Goal: Task Accomplishment & Management: Manage account settings

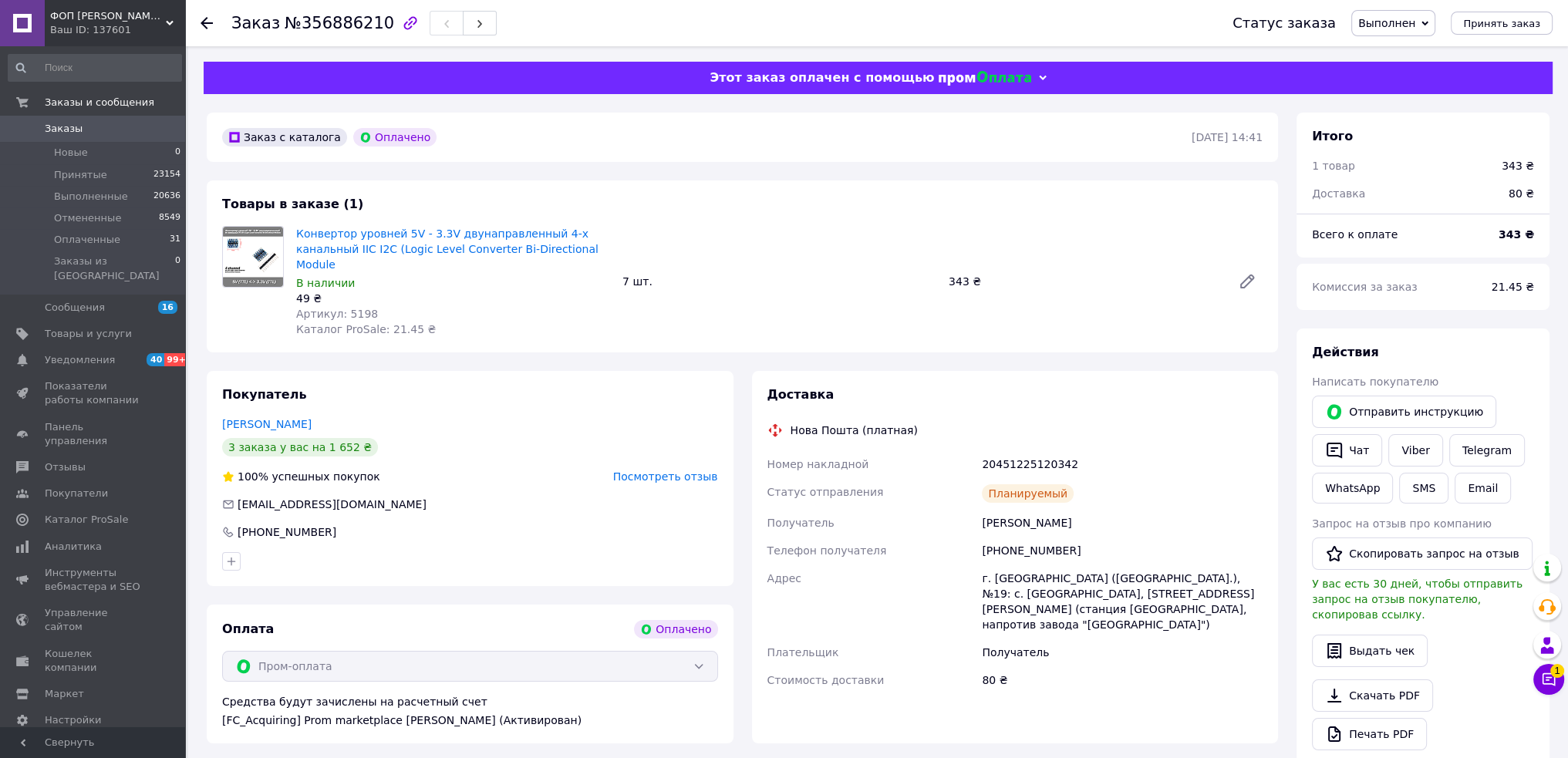
click at [66, 121] on link "Заказы 0" at bounding box center [94, 128] width 190 height 26
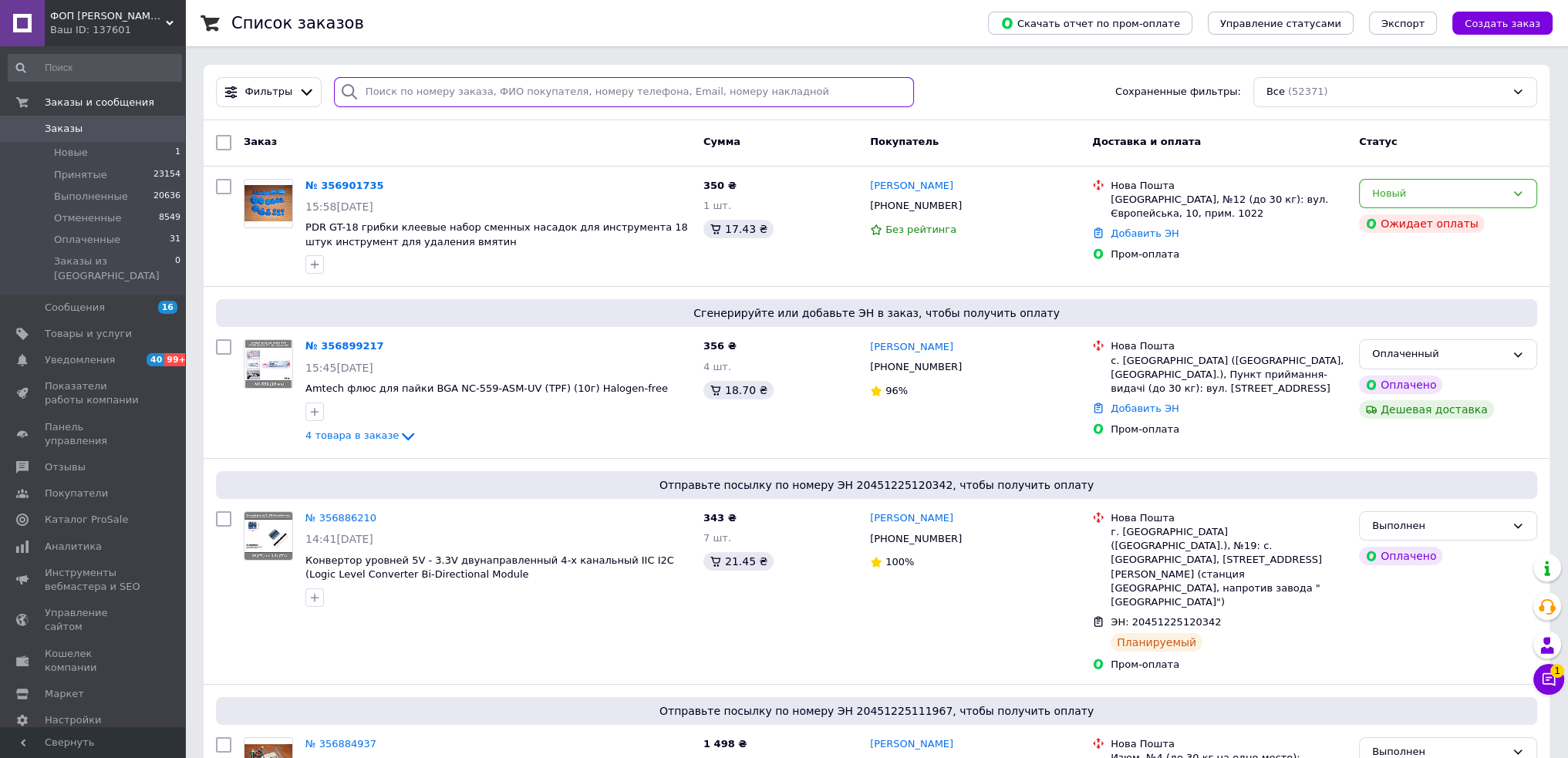
click at [603, 91] on input "search" at bounding box center [624, 91] width 580 height 30
paste input "356838362"
type input "356838362"
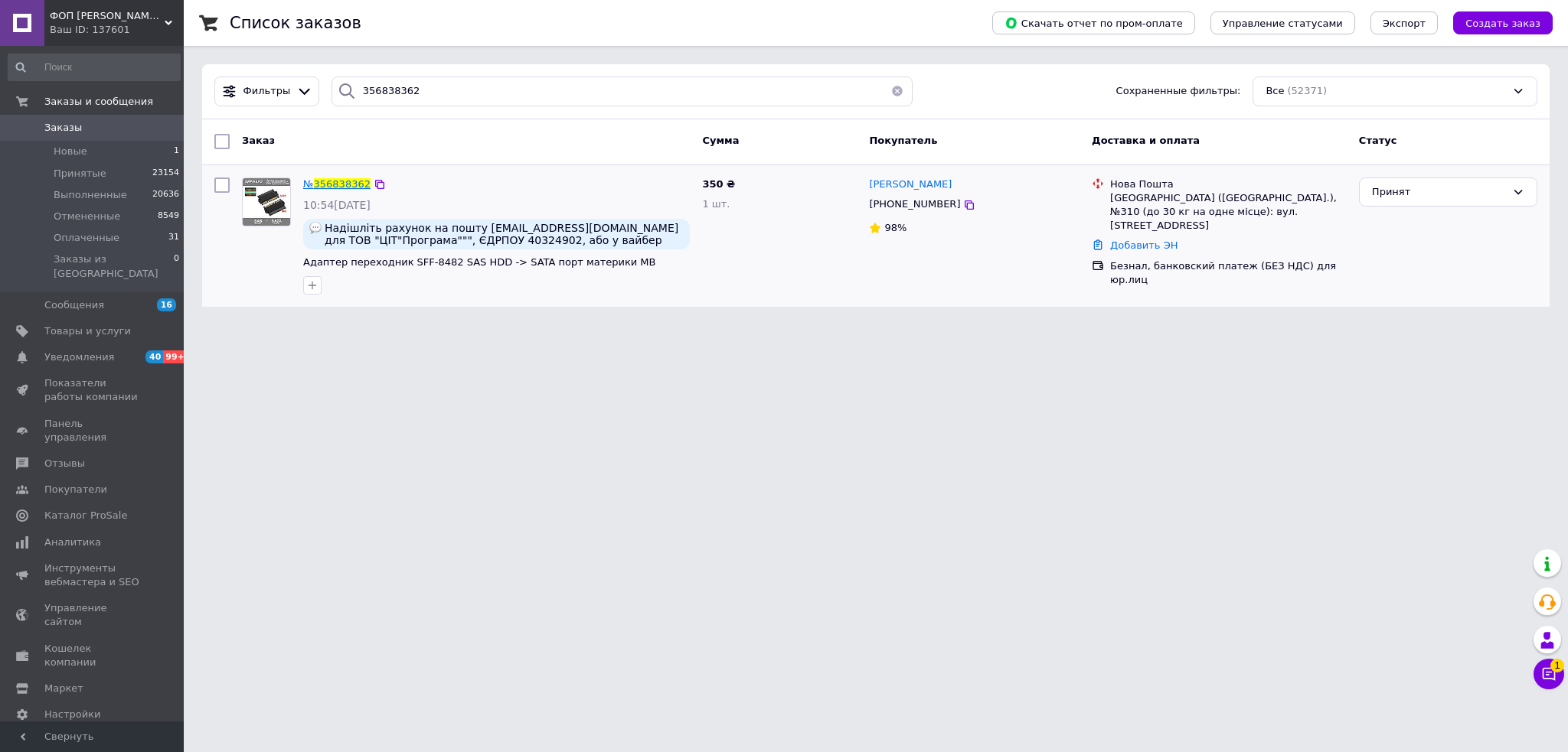
click at [333, 184] on span "356838362" at bounding box center [341, 184] width 56 height 11
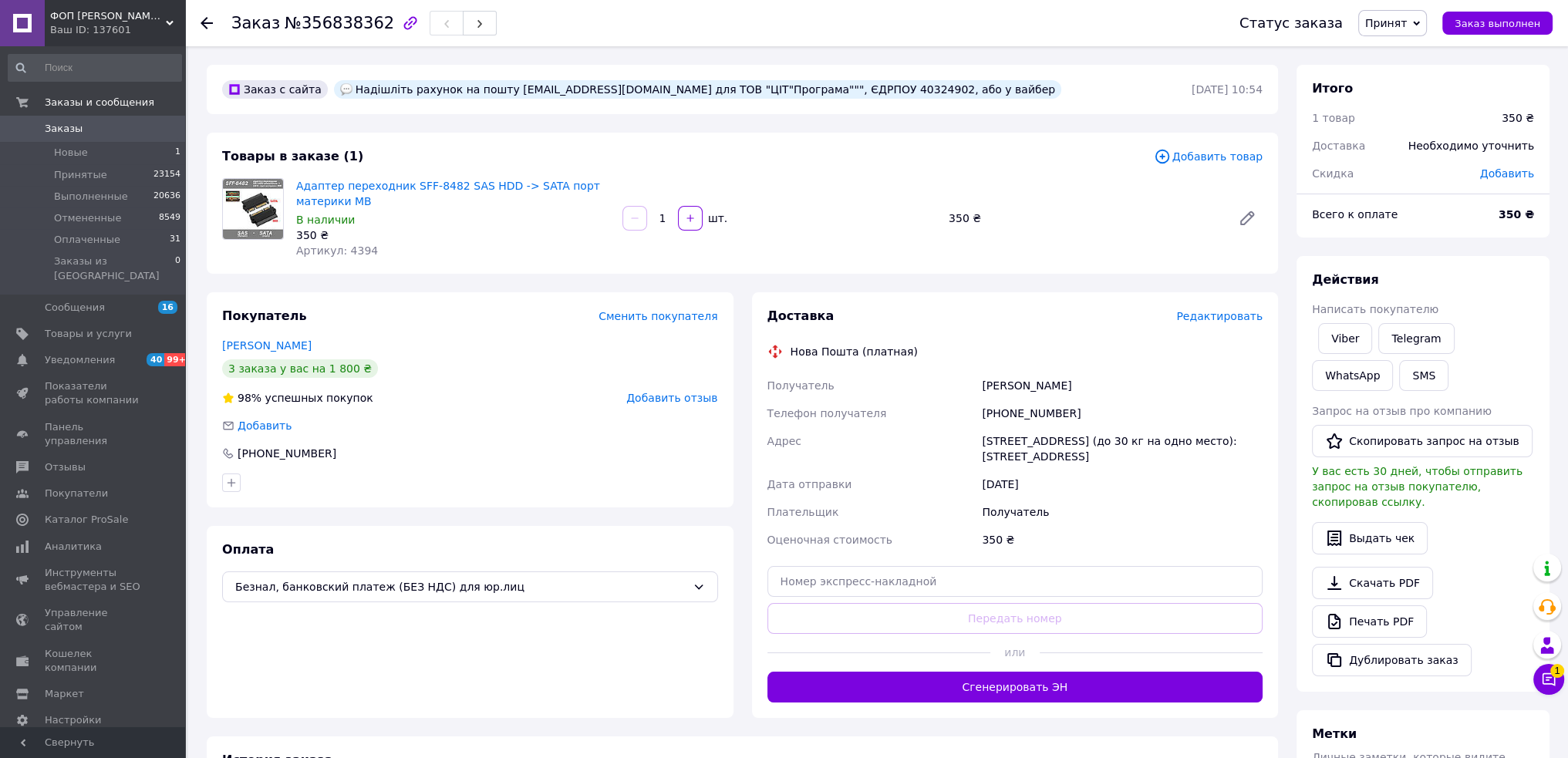
click at [1012, 383] on div "Мишкоріз Олександр" at bounding box center [1122, 385] width 287 height 28
copy div "Мишкоріз Олександр"
drag, startPoint x: 1000, startPoint y: 416, endPoint x: 1086, endPoint y: 411, distance: 86.1
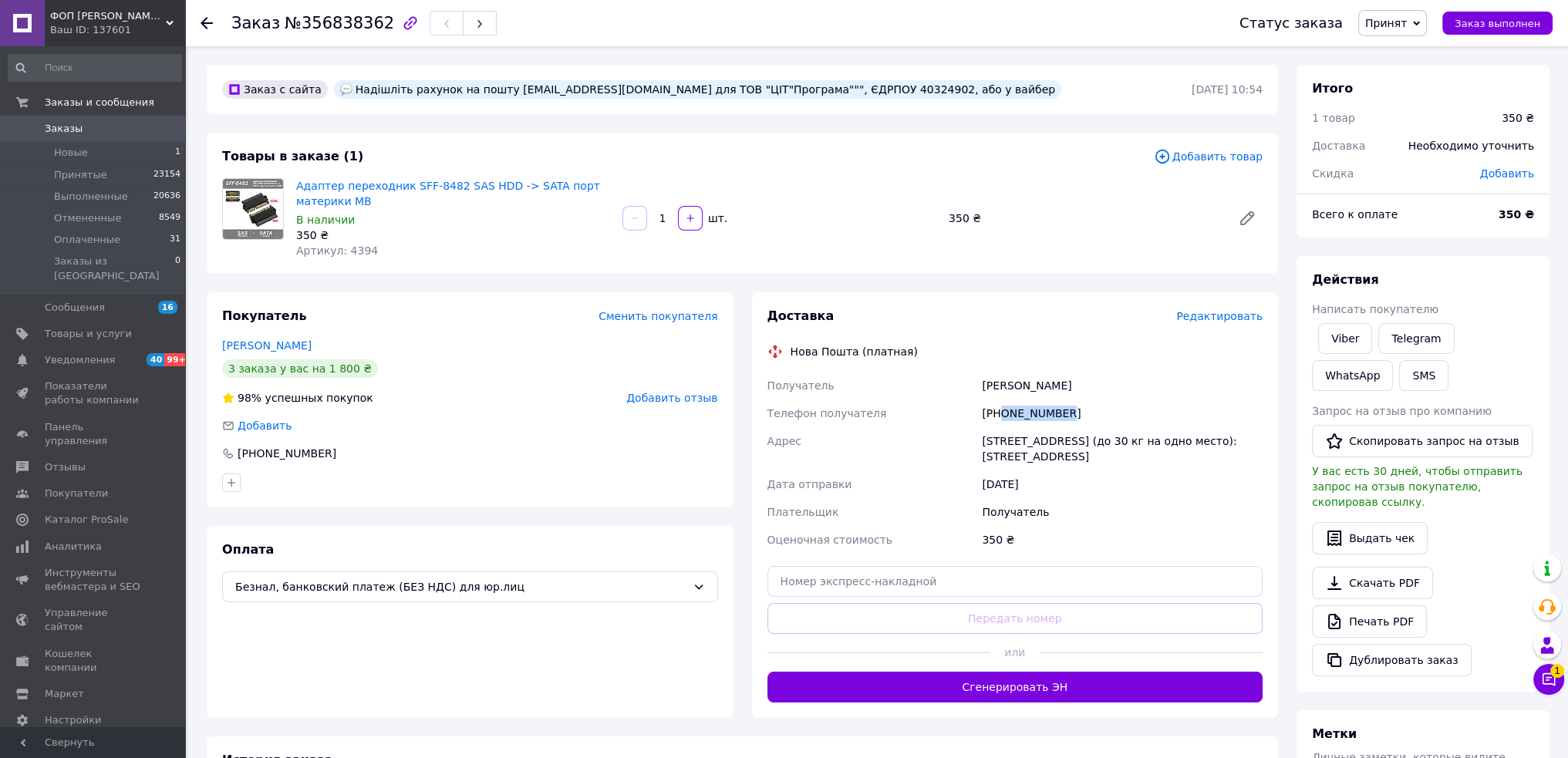
click at [1086, 411] on div "[PHONE_NUMBER]" at bounding box center [1122, 413] width 287 height 28
copy div "0671686646"
click at [1038, 445] on div "[STREET_ADDRESS] (до 30 кг на одно место): [STREET_ADDRESS]" at bounding box center [1122, 449] width 287 height 43
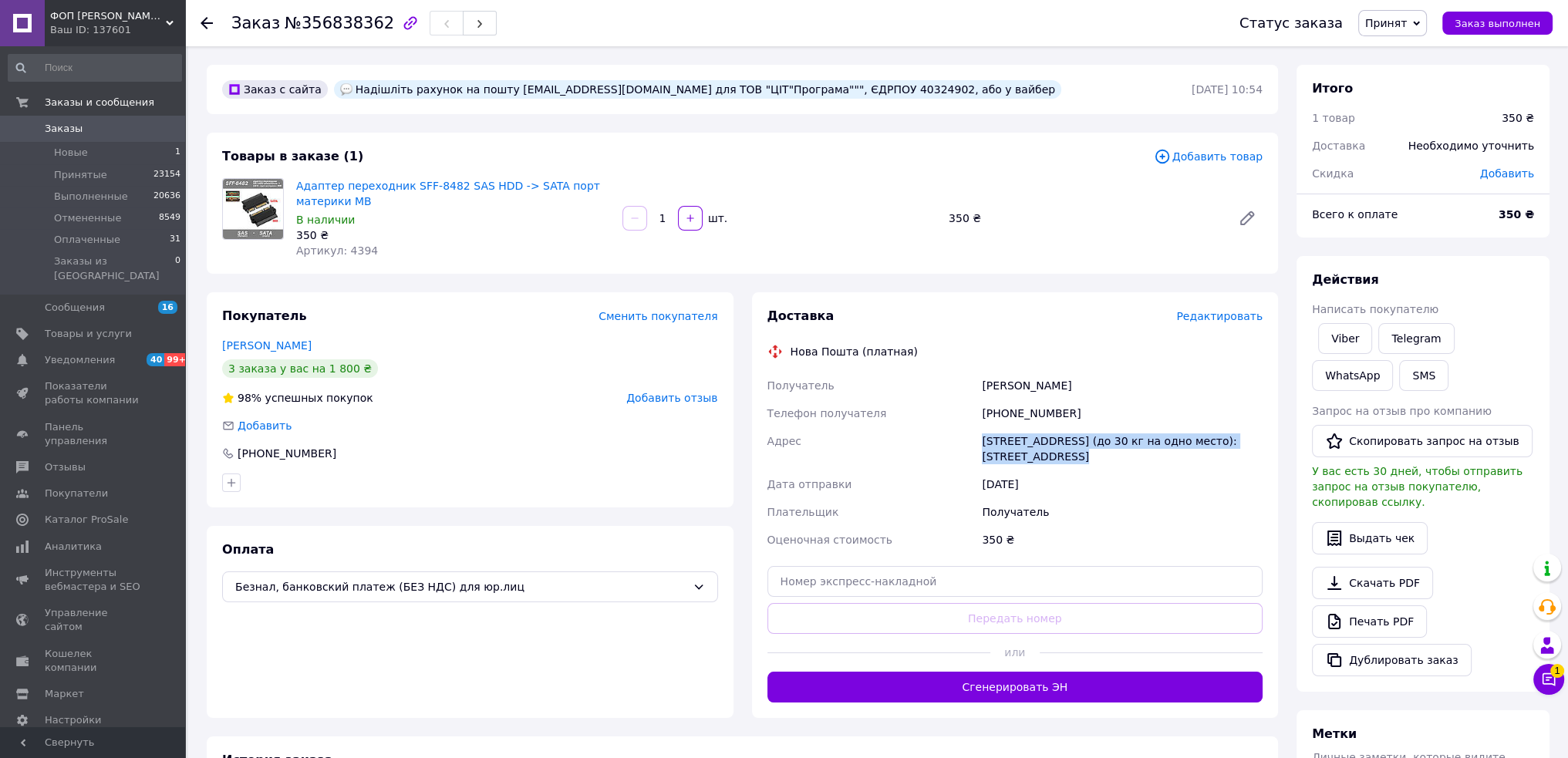
copy div "[STREET_ADDRESS] (до 30 кг на одно место): [STREET_ADDRESS]"
click at [521, 595] on span "Безнал, банковский платеж (БЕЗ НДС) для юр.лиц" at bounding box center [460, 588] width 452 height 17
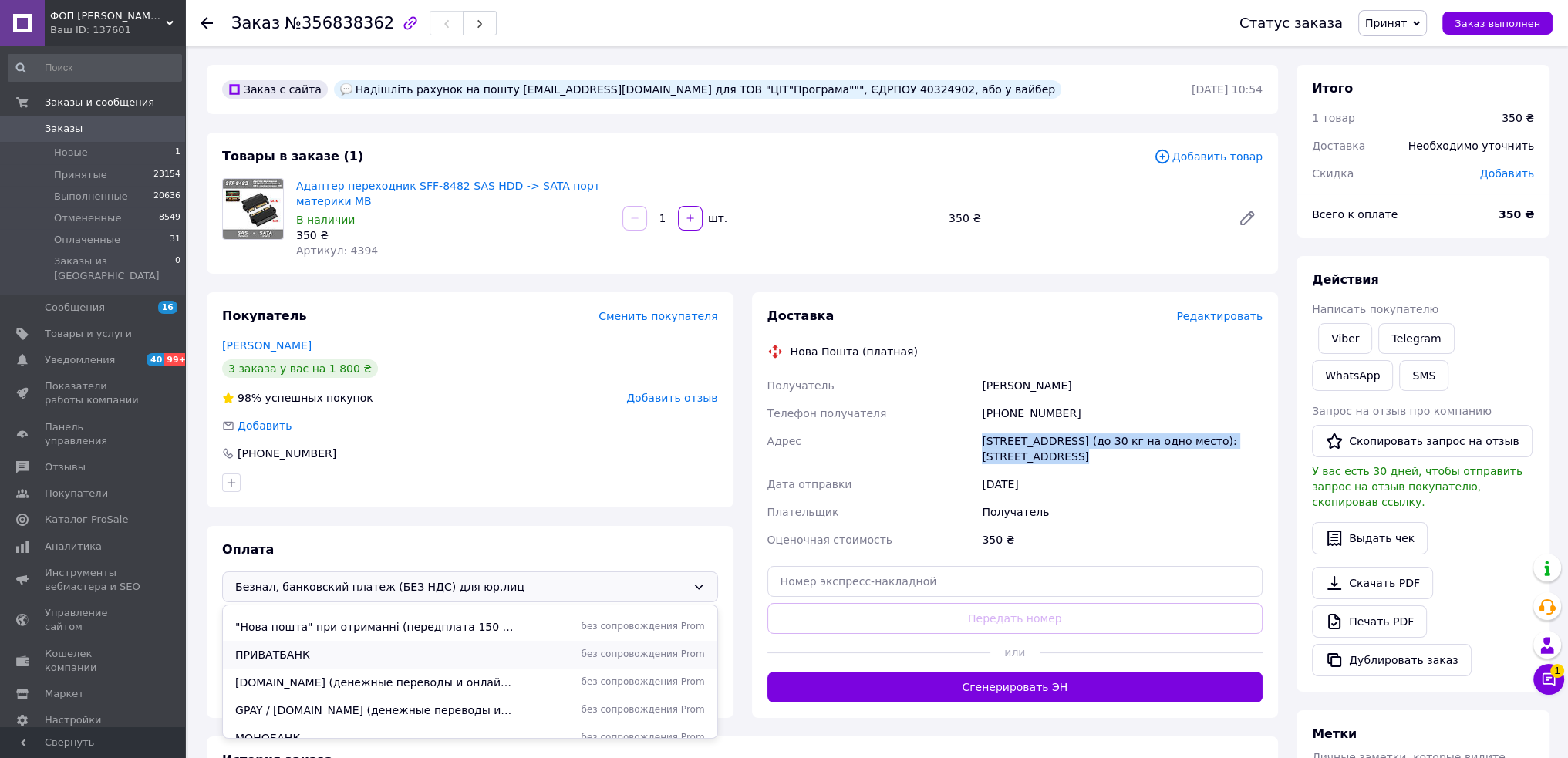
scroll to position [91, 0]
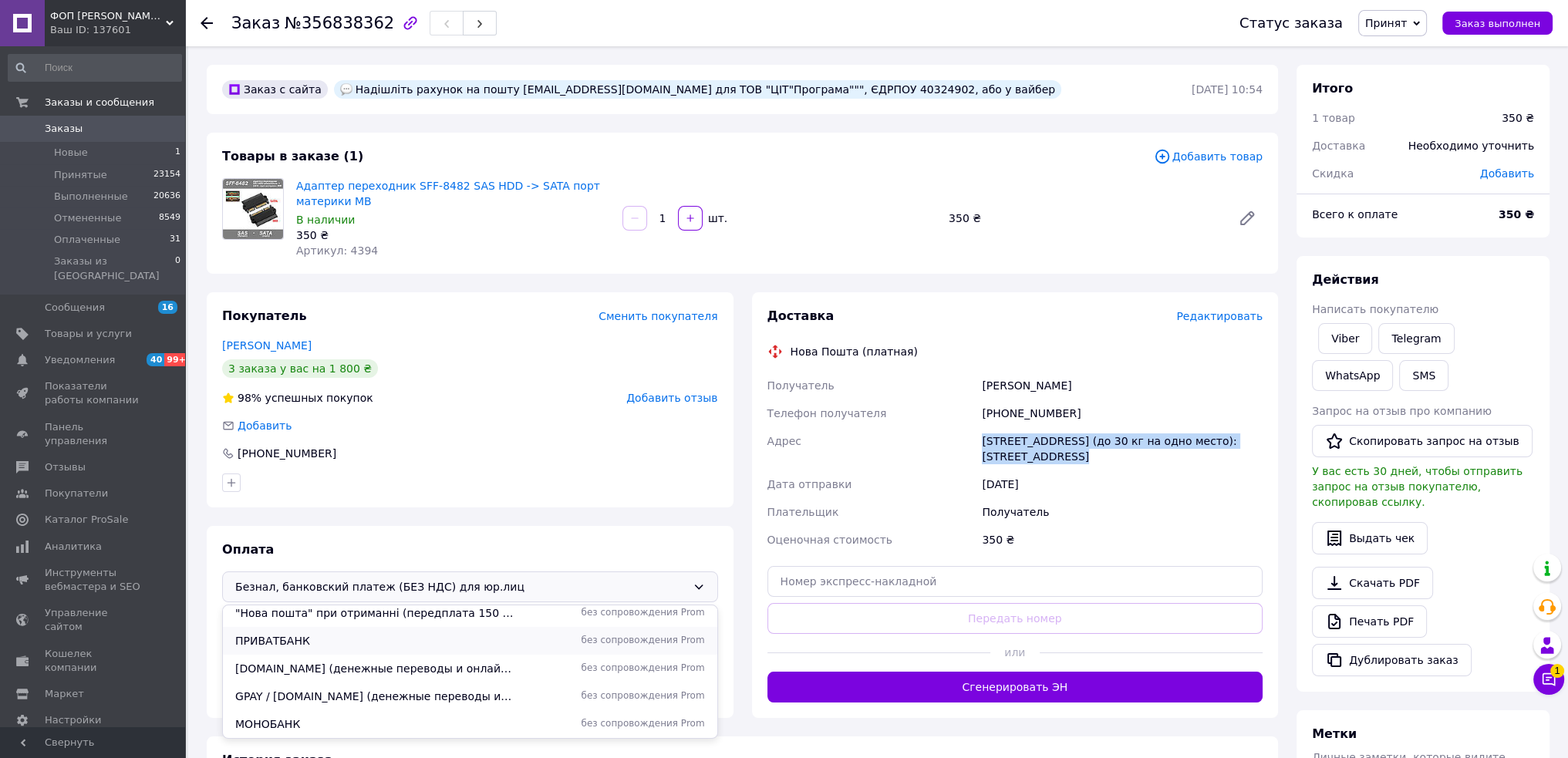
click at [456, 638] on span "ПРИВАТБАНК" at bounding box center [375, 641] width 279 height 15
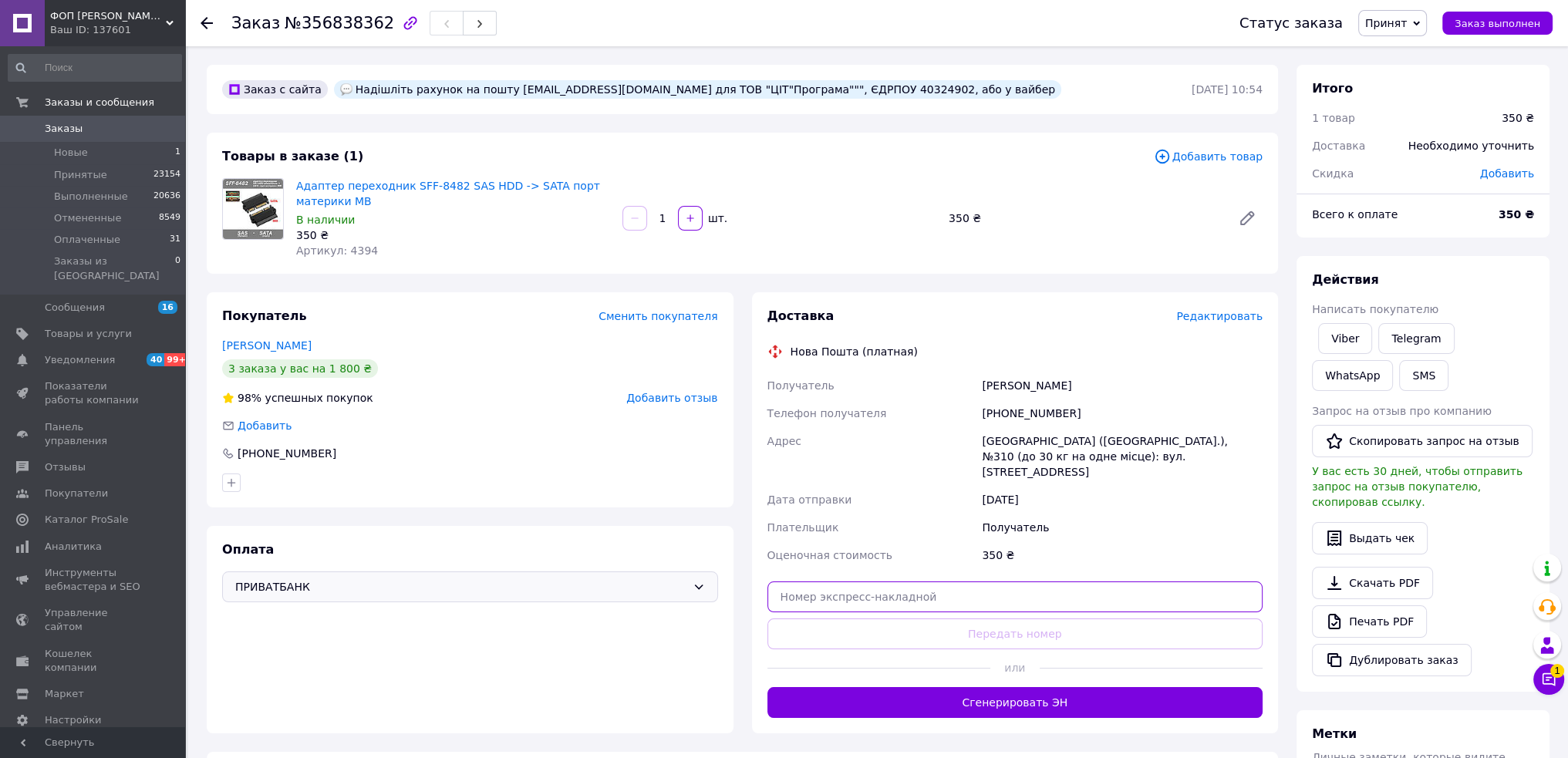
drag, startPoint x: 990, startPoint y: 588, endPoint x: 987, endPoint y: 608, distance: 20.2
click at [990, 588] on input "text" at bounding box center [1015, 597] width 496 height 31
paste input "20451225214397"
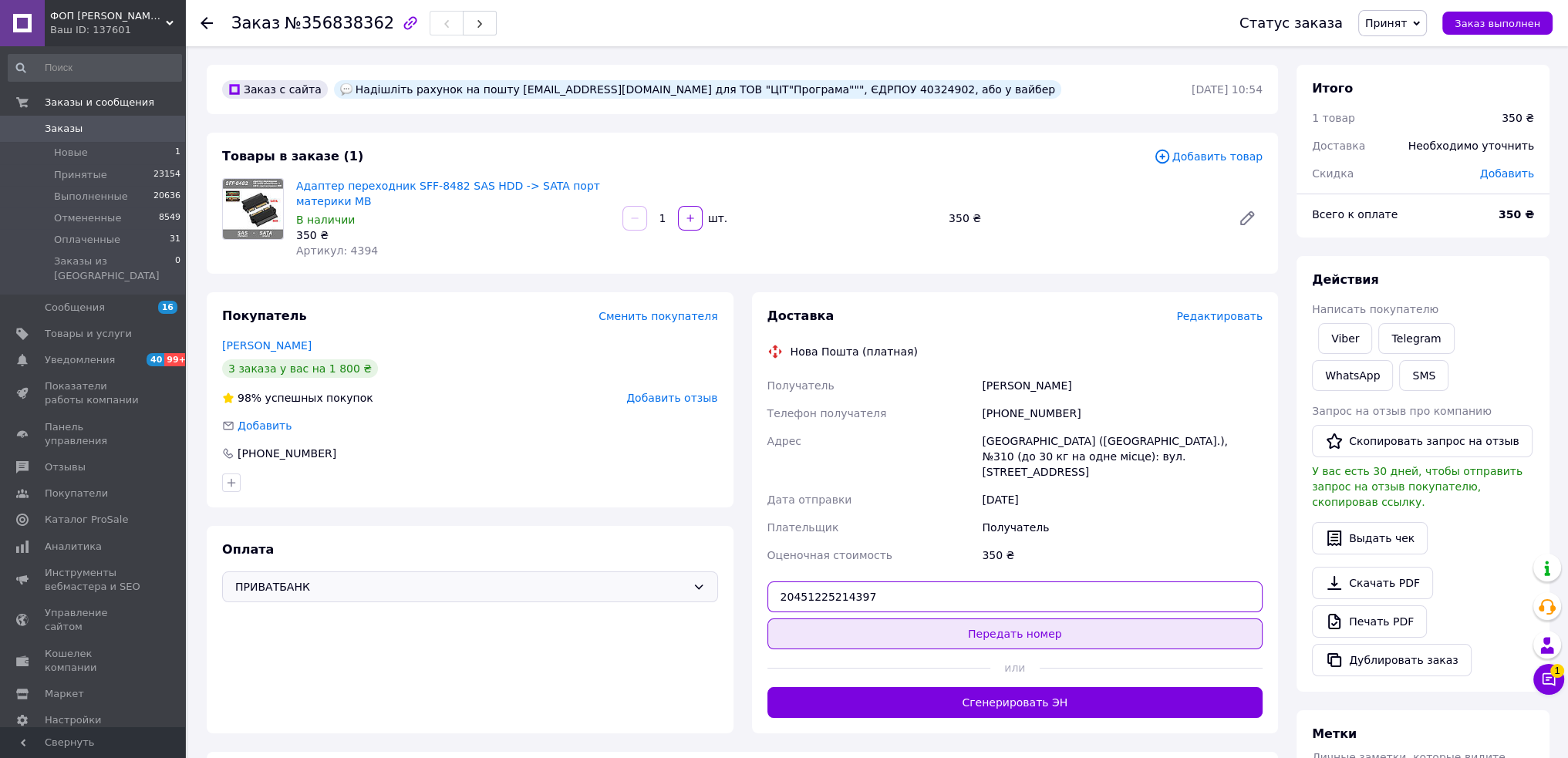
type input "20451225214397"
click at [986, 618] on button "Передать номер" at bounding box center [1015, 634] width 496 height 31
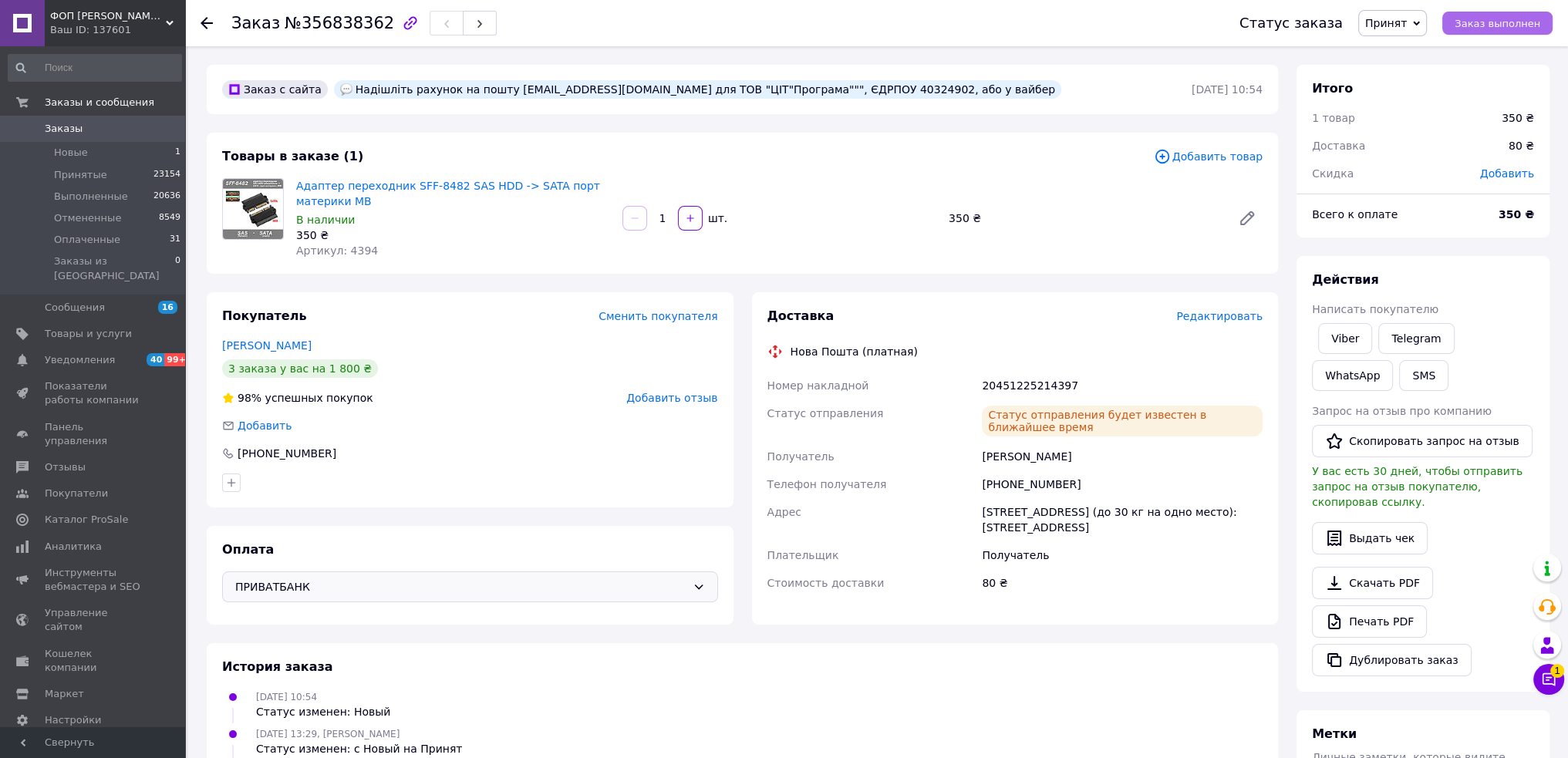
click at [1481, 22] on span "Заказ выполнен" at bounding box center [1498, 23] width 86 height 12
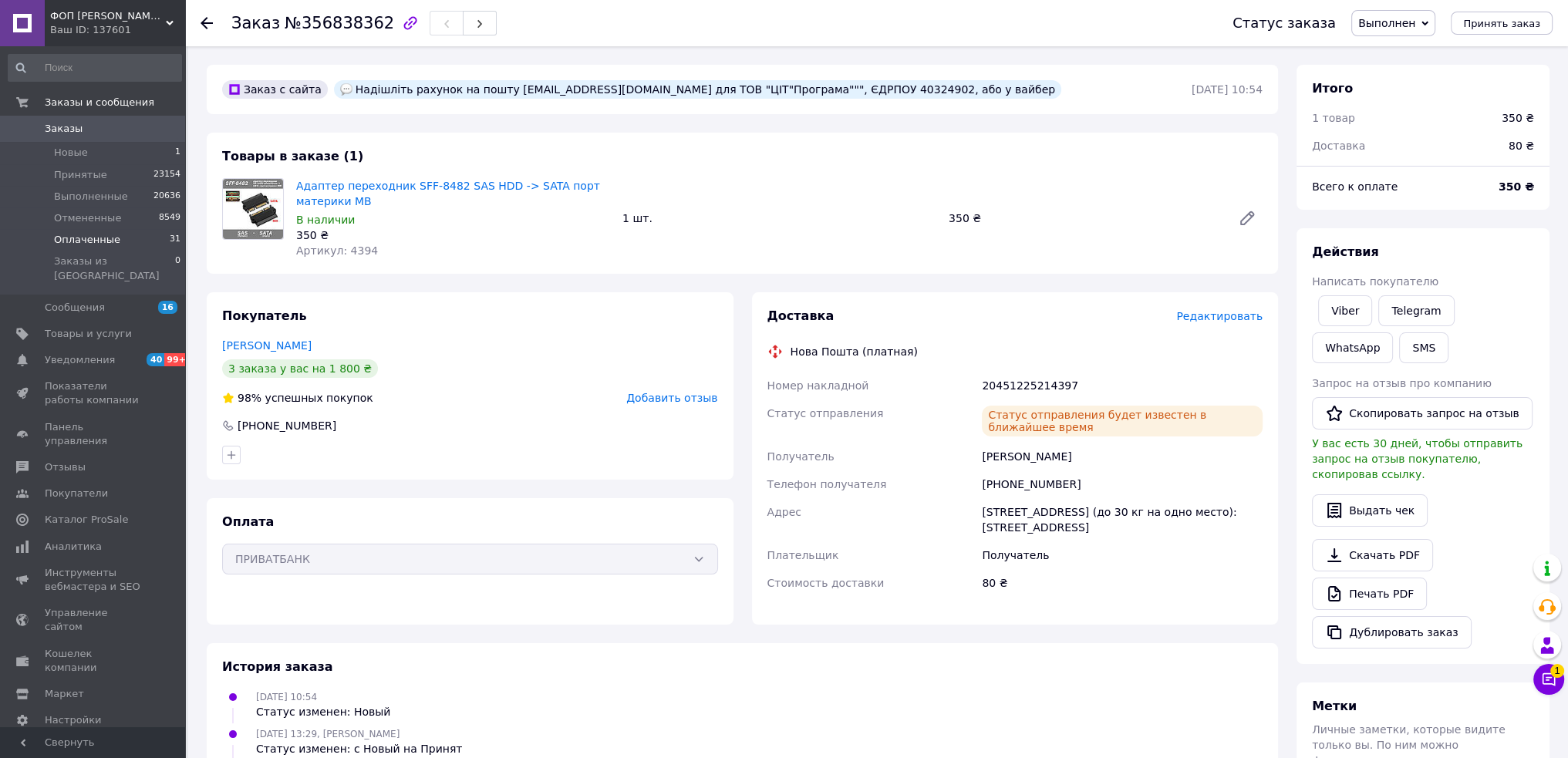
click at [84, 236] on span "Оплаченные" at bounding box center [87, 240] width 66 height 13
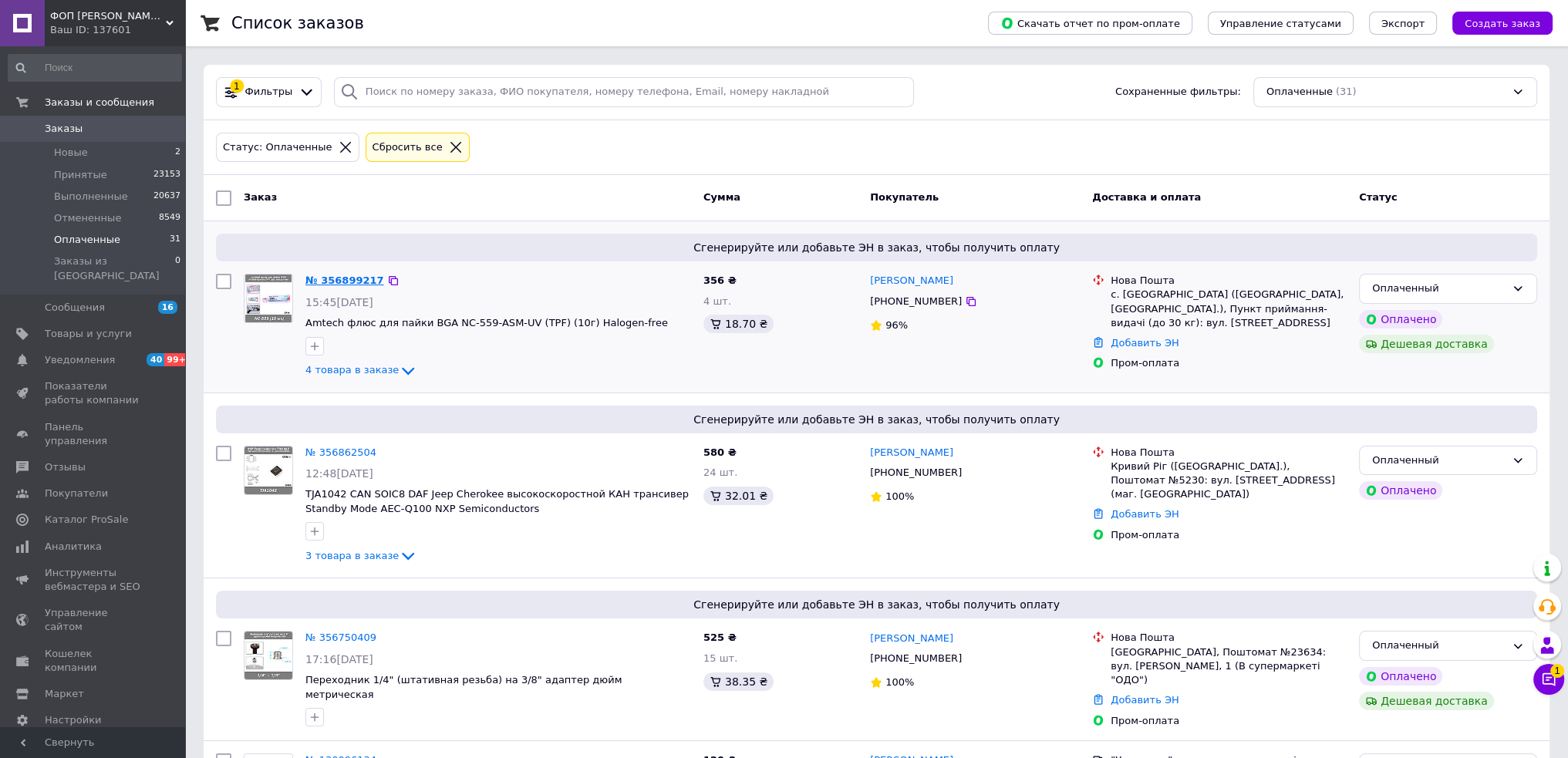
click at [335, 280] on link "№ 356899217" at bounding box center [345, 280] width 79 height 12
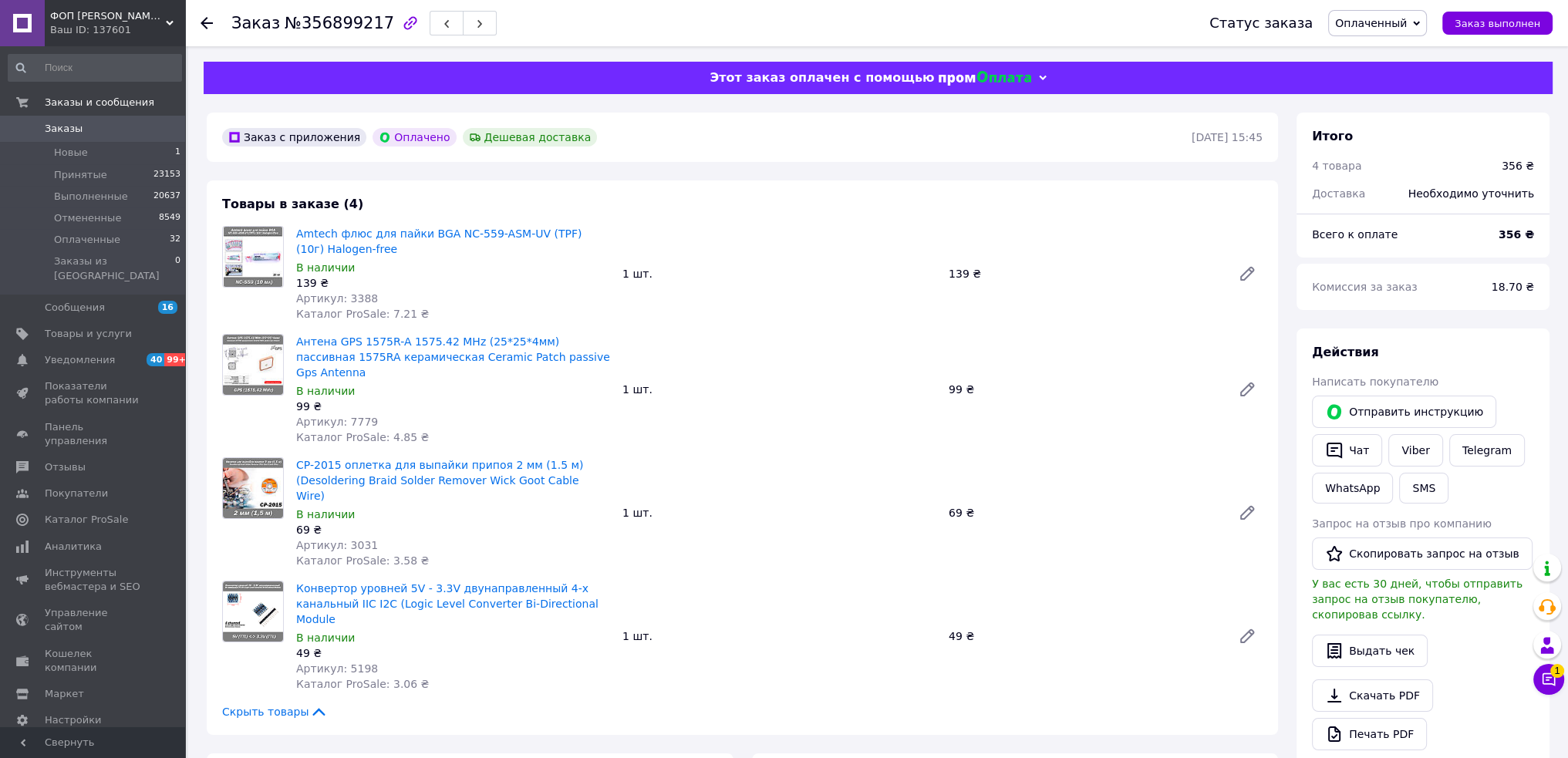
click at [351, 25] on span "№356899217" at bounding box center [340, 22] width 110 height 18
copy h1 "Заказ №356899217"
click at [1511, 289] on span "18.70 ₴" at bounding box center [1513, 287] width 42 height 13
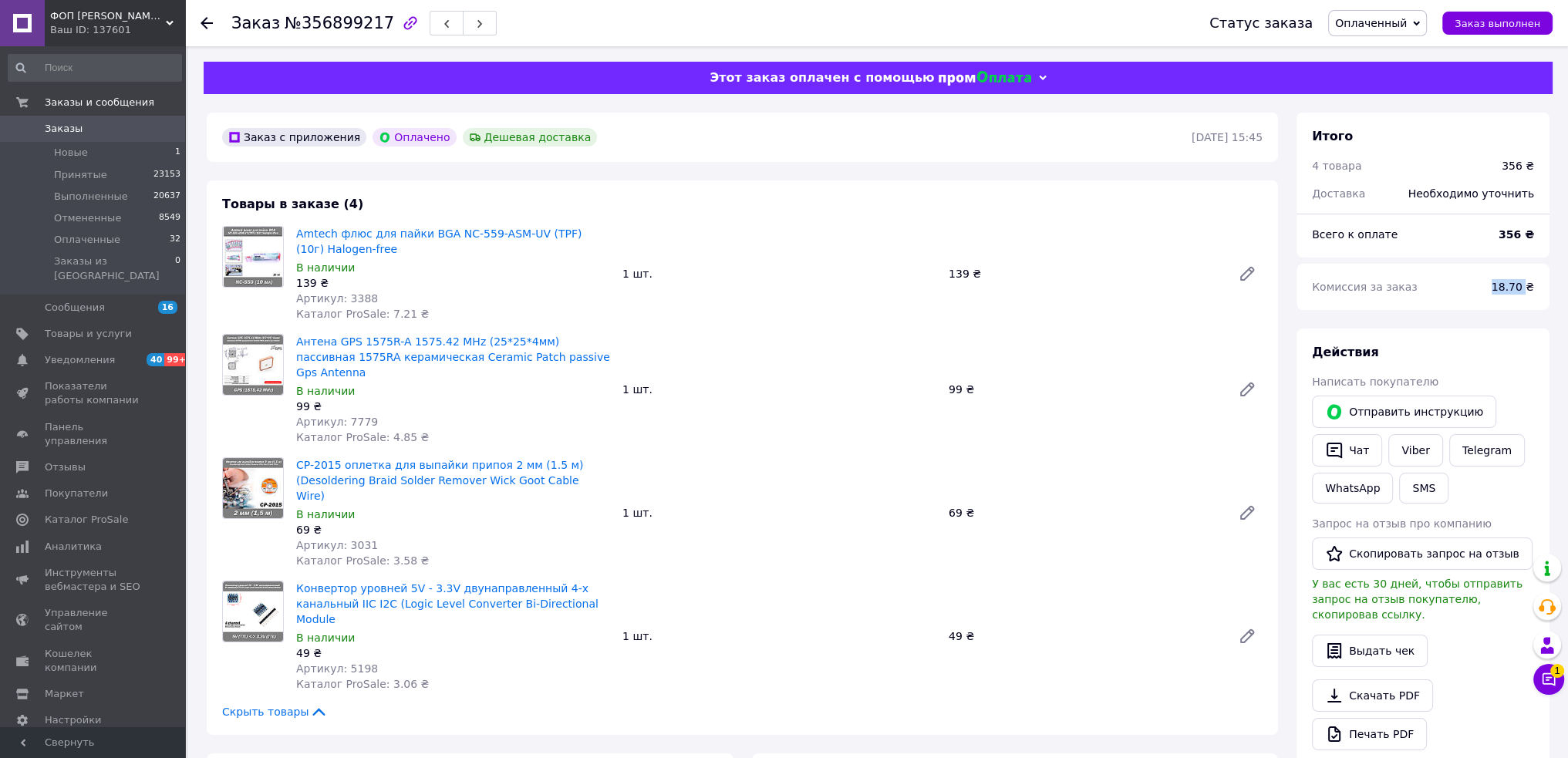
click at [1511, 289] on span "18.70 ₴" at bounding box center [1513, 287] width 42 height 13
copy span "18.70"
click at [338, 13] on div "Заказ №356899217" at bounding box center [364, 22] width 266 height 26
click at [336, 13] on div "Заказ №356899217" at bounding box center [364, 22] width 266 height 26
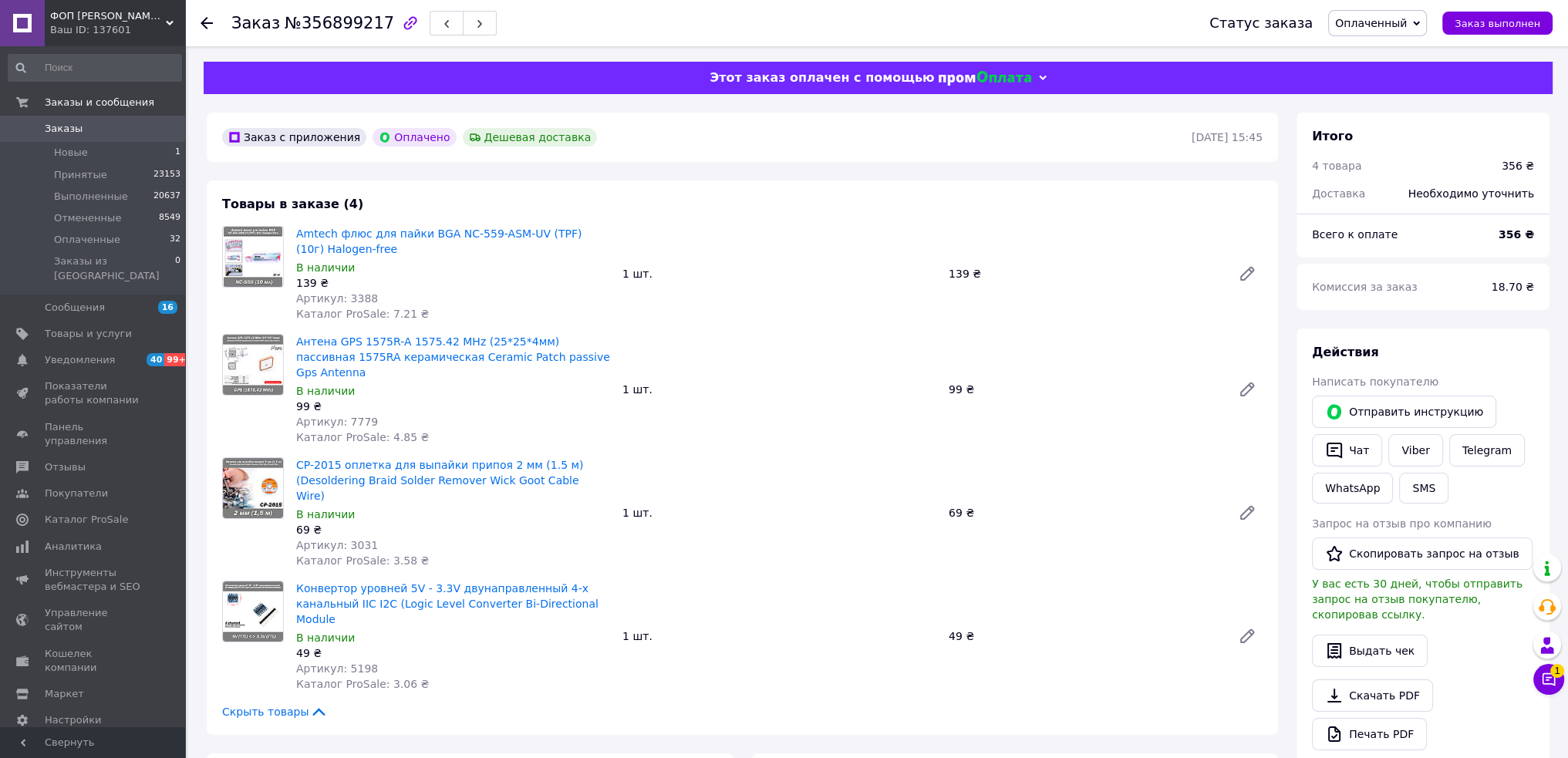
click at [334, 33] on div "Заказ №356899217" at bounding box center [364, 22] width 266 height 26
click at [333, 33] on div "Заказ №356899217" at bounding box center [364, 22] width 266 height 26
copy h1 "Заказ №356899217"
click at [1514, 283] on span "18.70 ₴" at bounding box center [1513, 287] width 42 height 13
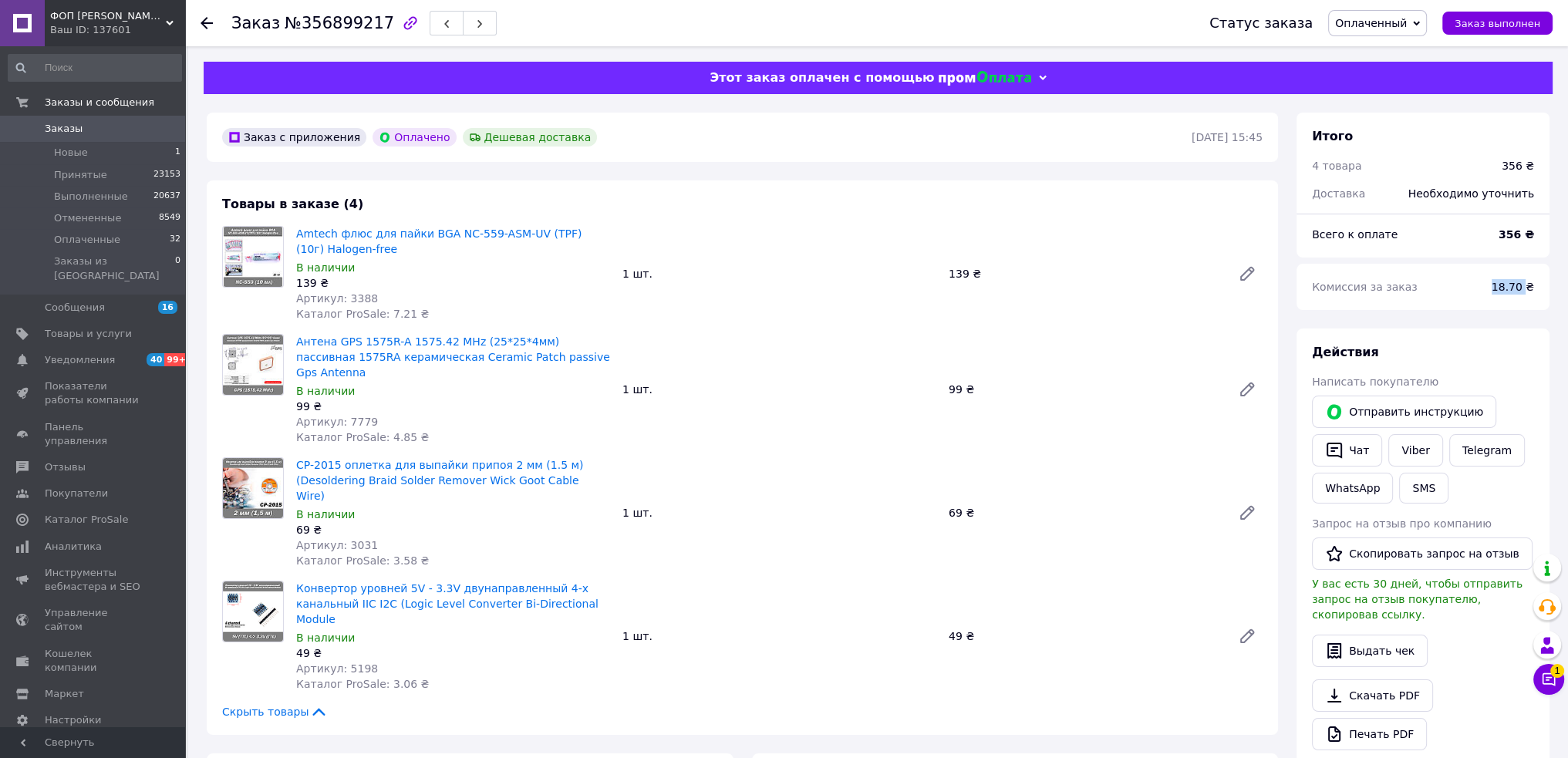
click at [1514, 283] on span "18.70 ₴" at bounding box center [1513, 287] width 42 height 13
copy span "18.70"
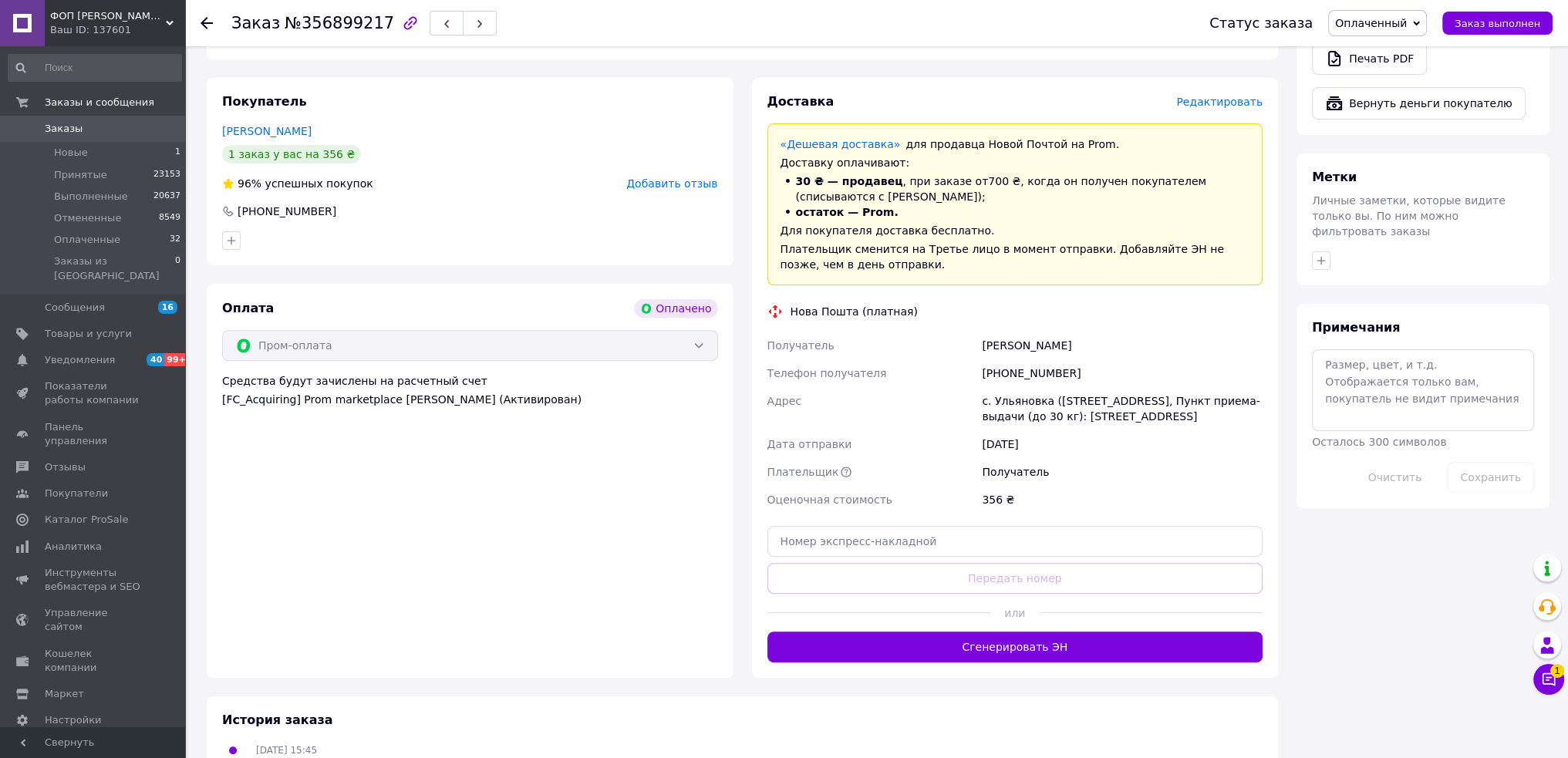
scroll to position [521, 0]
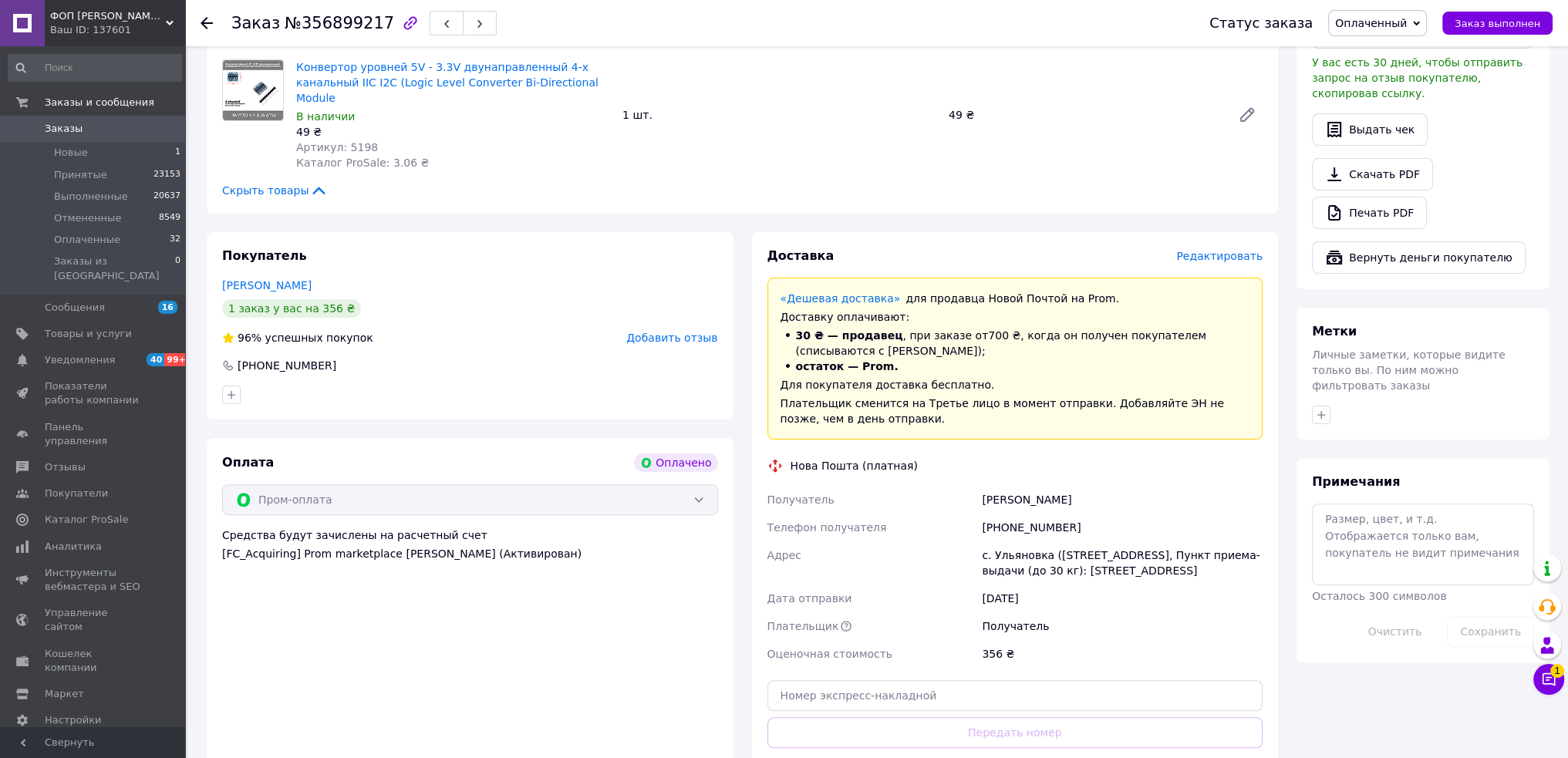
click at [997, 486] on div "Ивануха Максим" at bounding box center [1122, 500] width 287 height 28
click at [998, 486] on div "Ивануха Максим" at bounding box center [1122, 500] width 287 height 28
copy div "Ивануха Максим"
drag, startPoint x: 1002, startPoint y: 480, endPoint x: 1051, endPoint y: 488, distance: 49.6
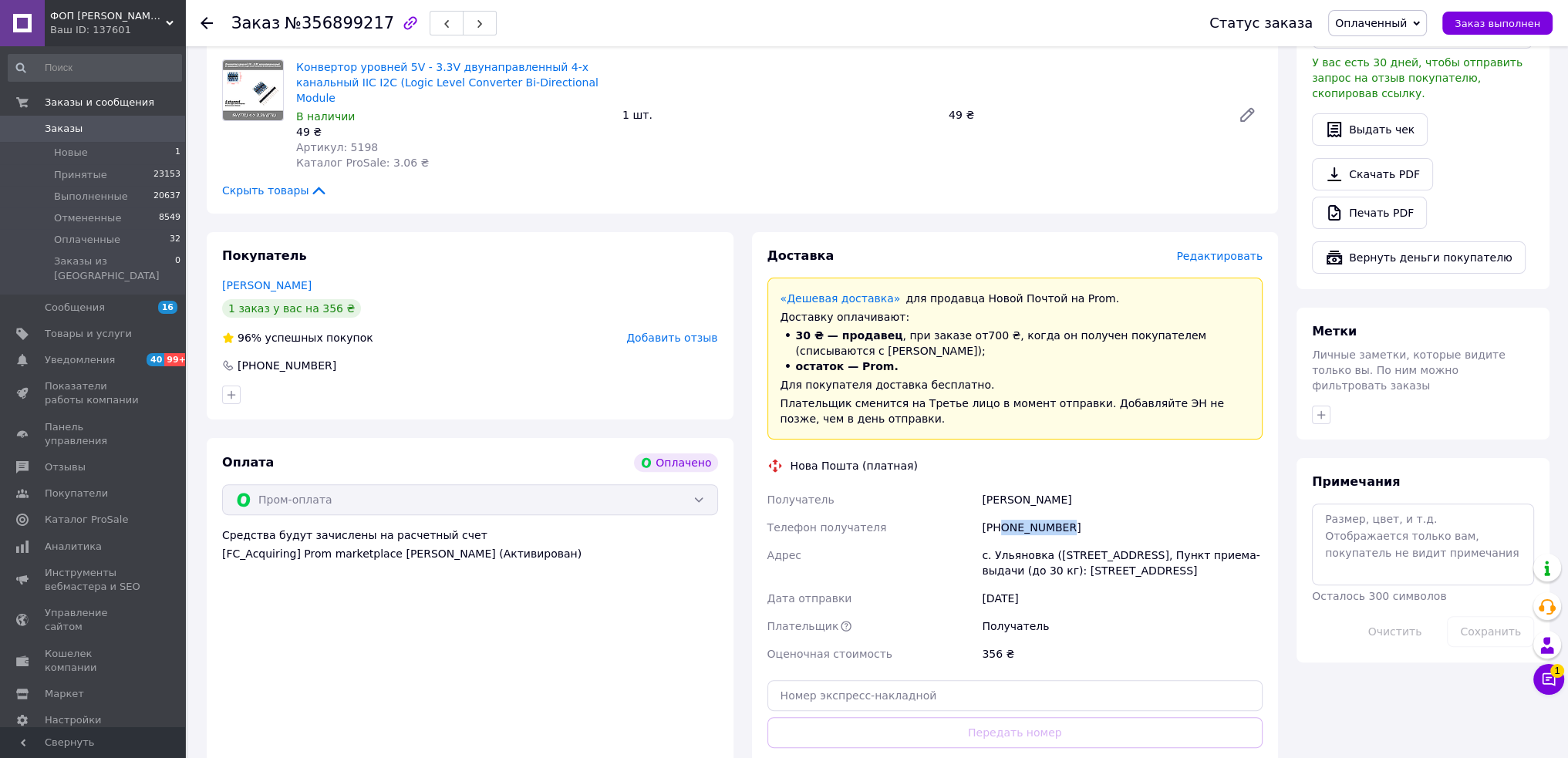
click at [1056, 513] on div "[PHONE_NUMBER]" at bounding box center [1122, 527] width 287 height 28
copy div "0681010832"
click at [1046, 541] on div "с. Ульяновка ([STREET_ADDRESS], Пункт приема-выдачи (до 30 кг): [STREET_ADDRESS]" at bounding box center [1122, 562] width 287 height 43
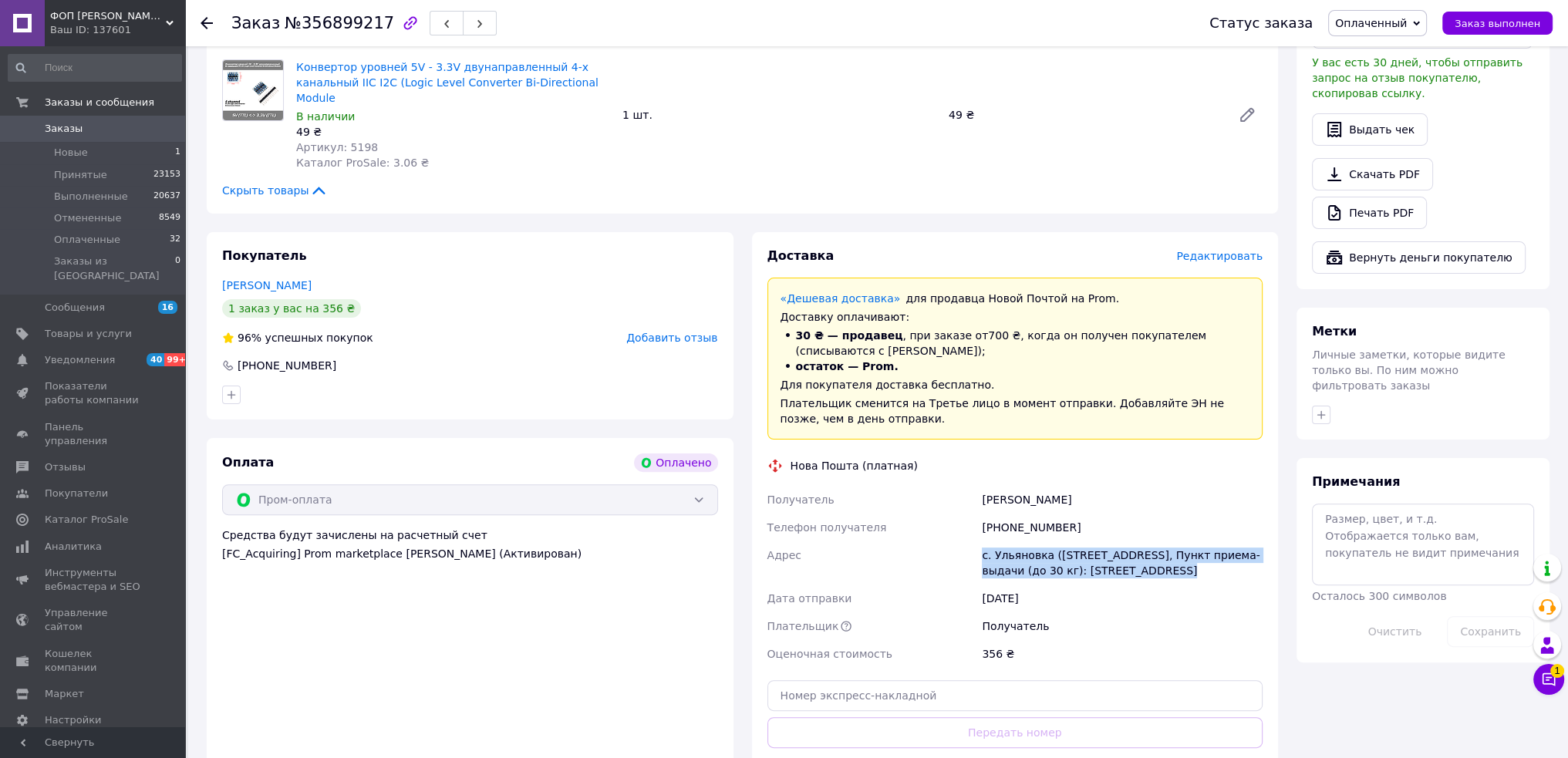
copy div "с. Ульяновка ([STREET_ADDRESS], Пункт приема-выдачи (до 30 кг): [STREET_ADDRESS]"
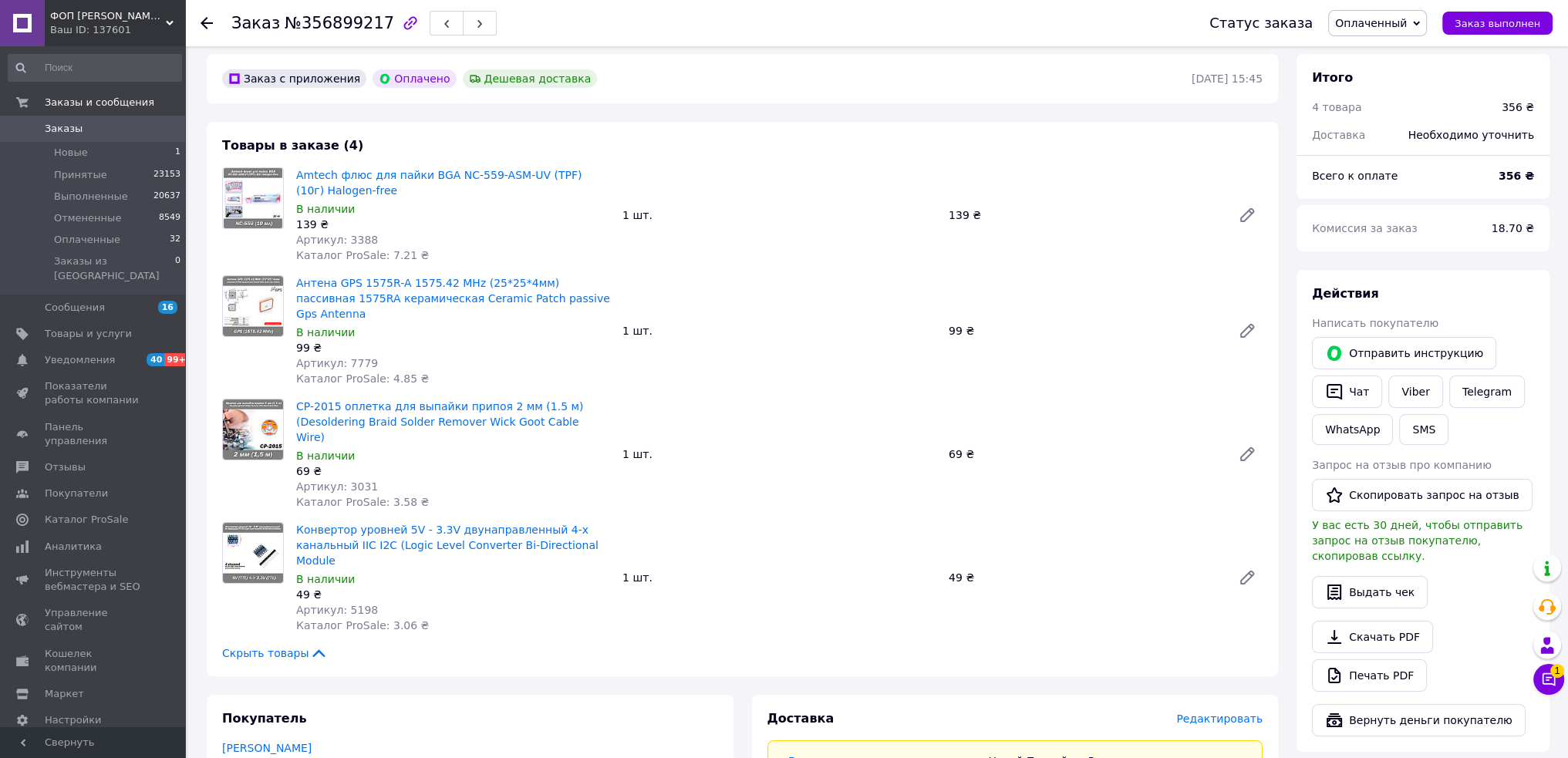
click at [354, 242] on span "Артикул: 3388" at bounding box center [337, 240] width 82 height 13
click at [356, 357] on span "Артикул: 7779" at bounding box center [337, 363] width 82 height 13
click at [354, 481] on span "Артикул: 3031" at bounding box center [337, 486] width 82 height 13
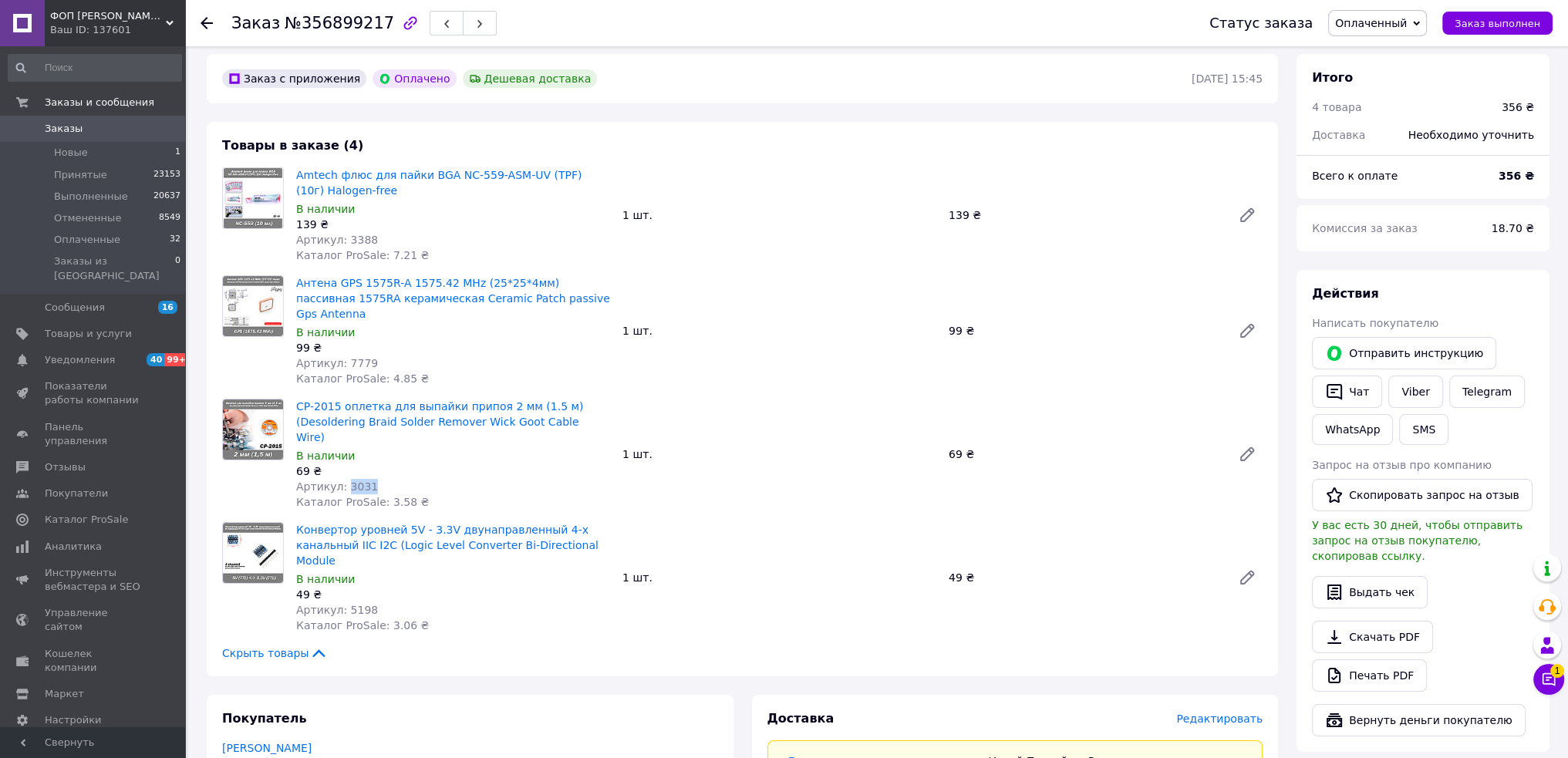
click at [354, 481] on span "Артикул: 3031" at bounding box center [337, 486] width 82 height 13
click at [353, 604] on span "Артикул: 5198" at bounding box center [337, 610] width 82 height 13
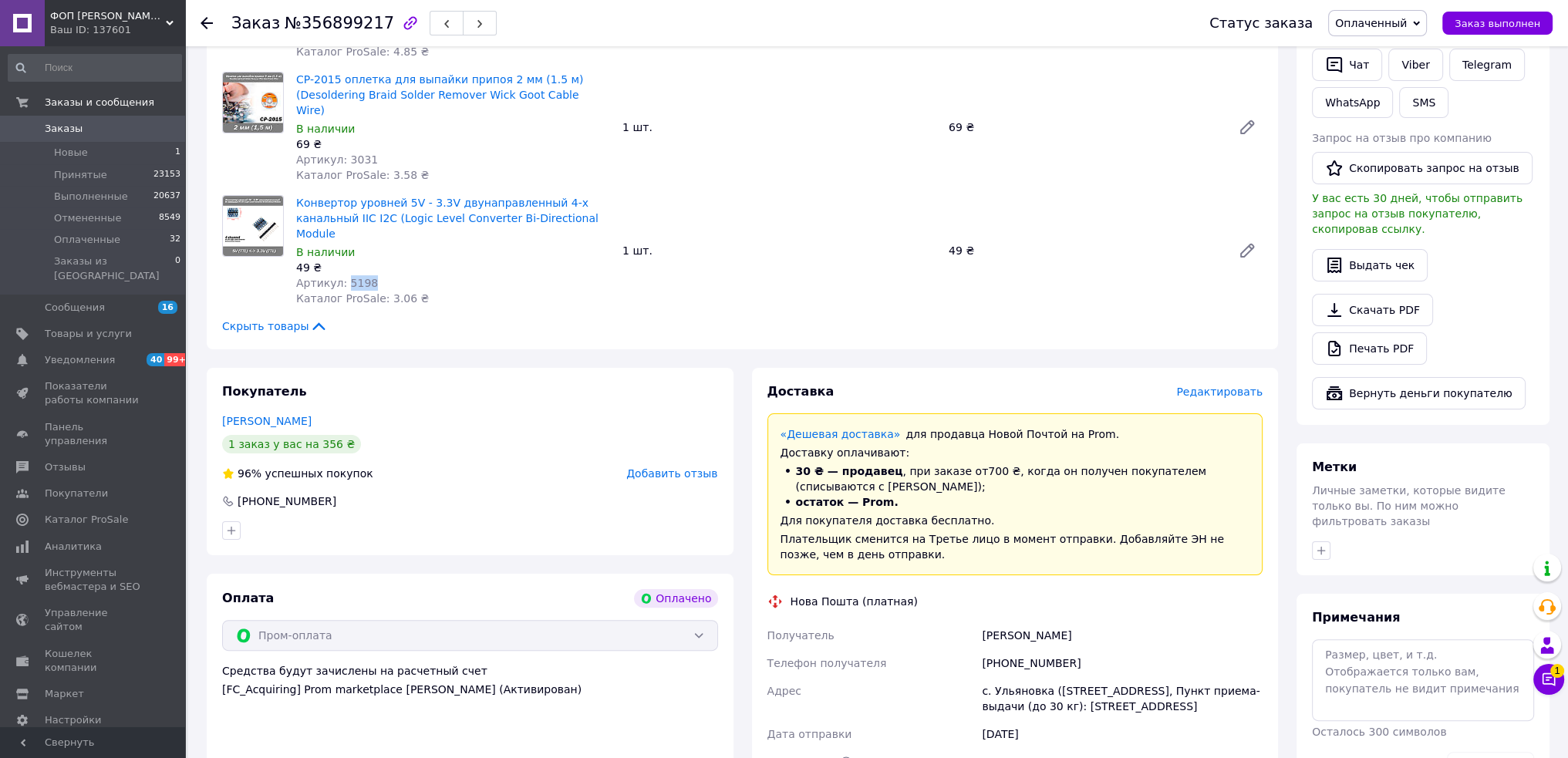
scroll to position [617, 0]
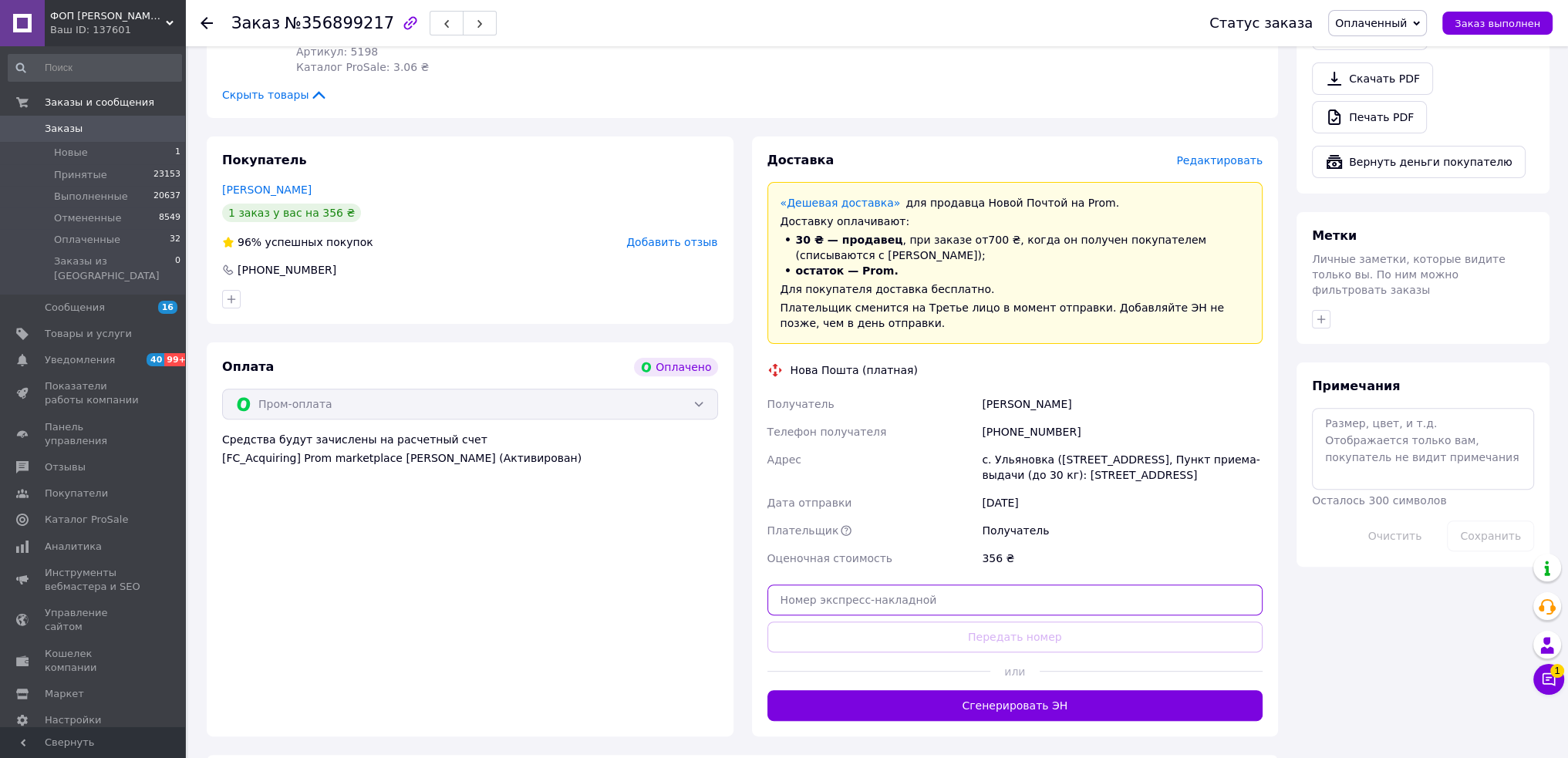
click at [995, 585] on input "text" at bounding box center [1015, 600] width 496 height 31
paste input "20451225240448"
type input "20451225240448"
click at [993, 622] on button "Передать номер" at bounding box center [1015, 638] width 496 height 31
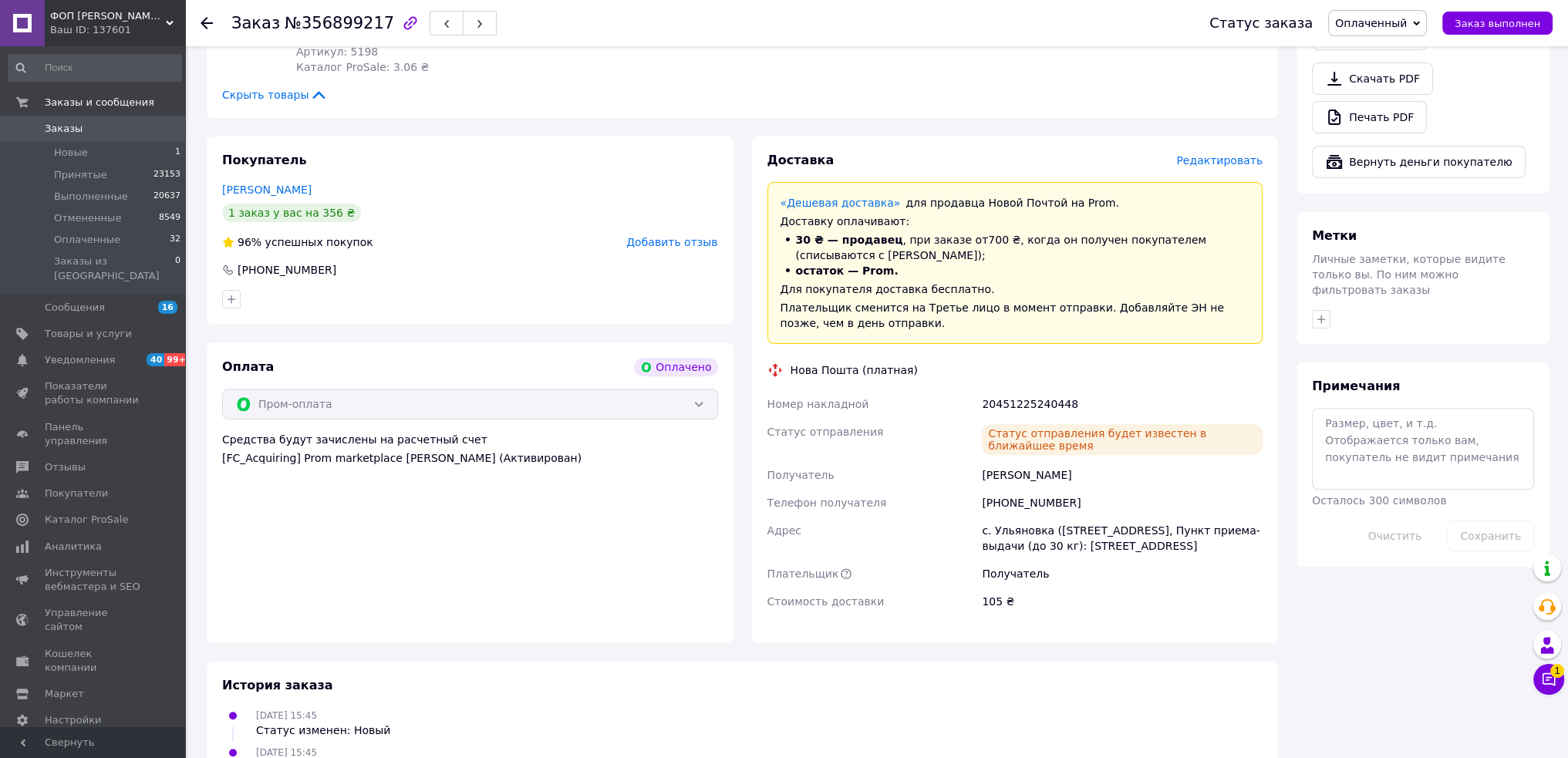
scroll to position [231, 0]
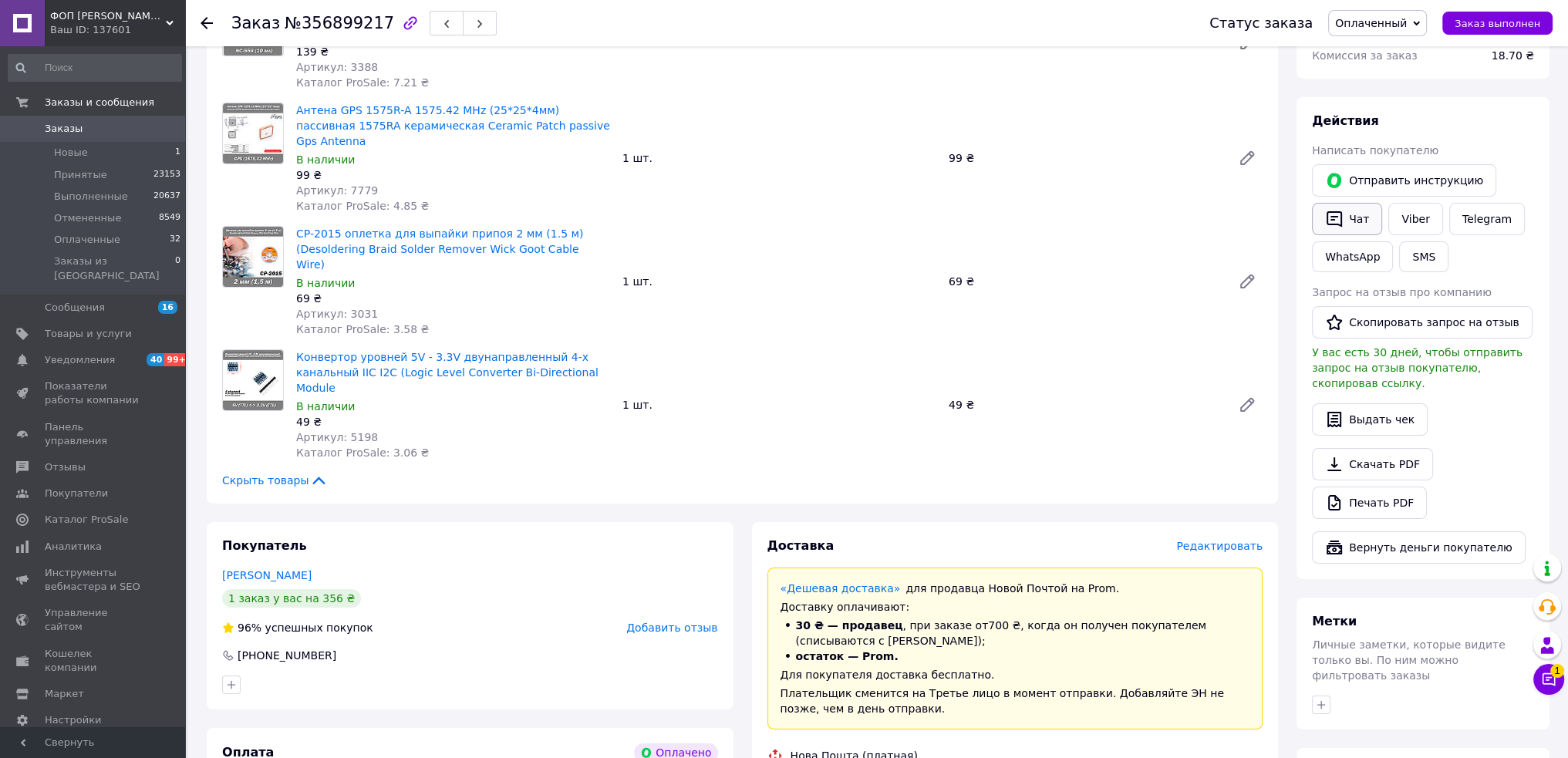
click at [1357, 219] on button "Чат" at bounding box center [1346, 220] width 70 height 33
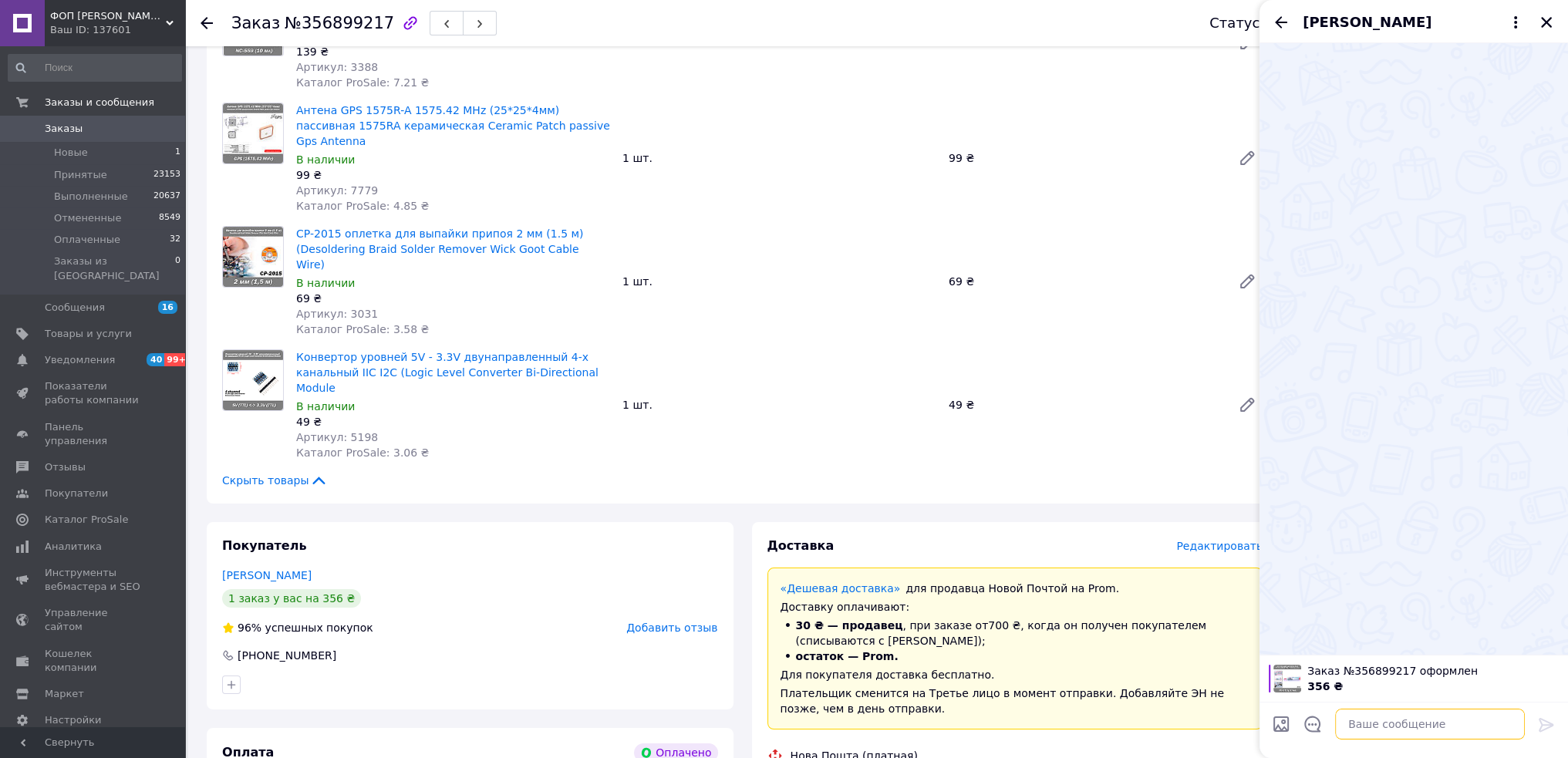
click at [1407, 724] on textarea at bounding box center [1429, 724] width 190 height 31
paste textarea "Доброго Нова пошта: ................ З пов. ФОП [PERSON_NAME]"
paste textarea "20451225240448"
type textarea "Доброго Нова пошта: 20451225240448 З пов. ФОП [PERSON_NAME]"
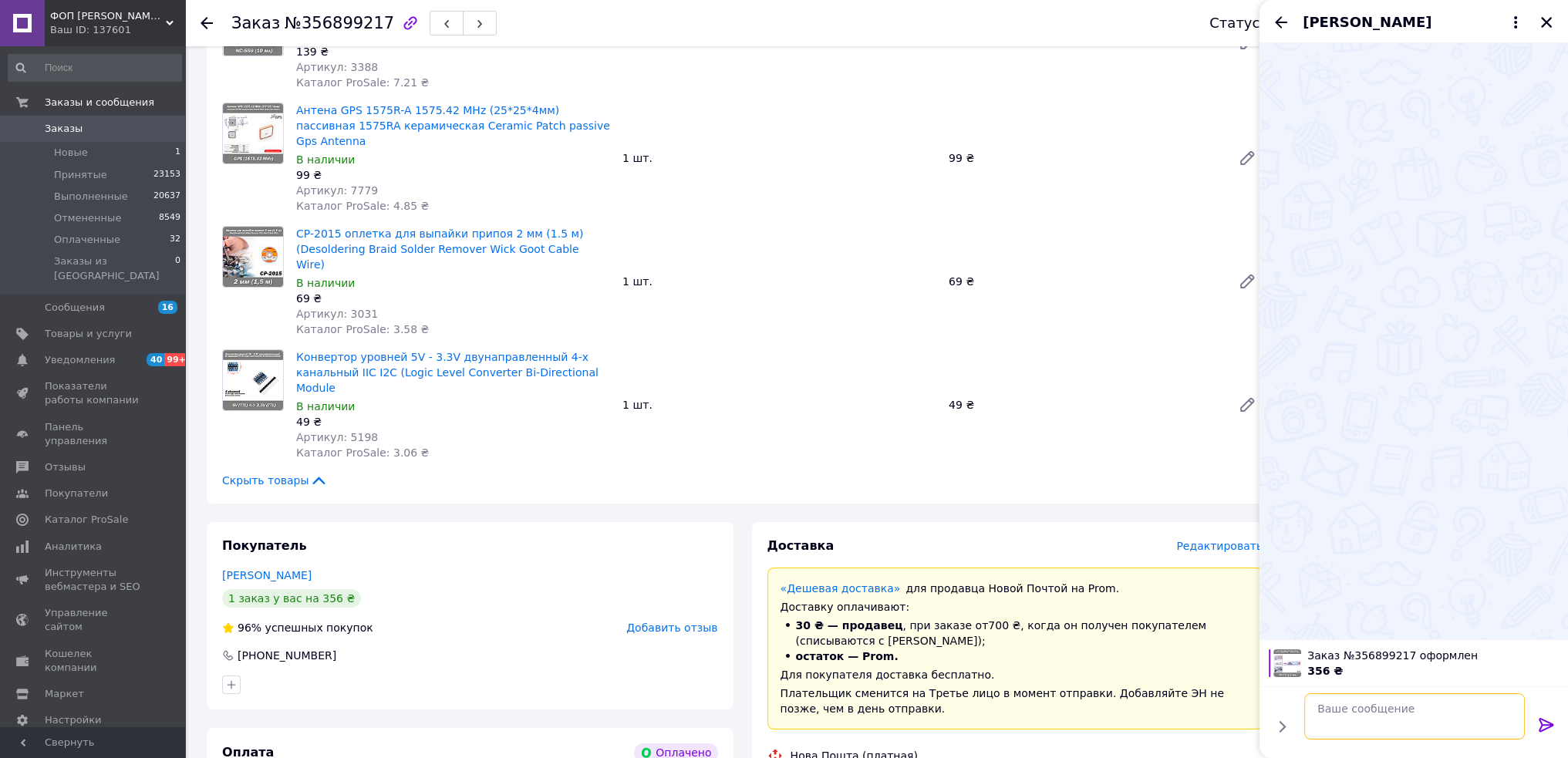
scroll to position [0, 0]
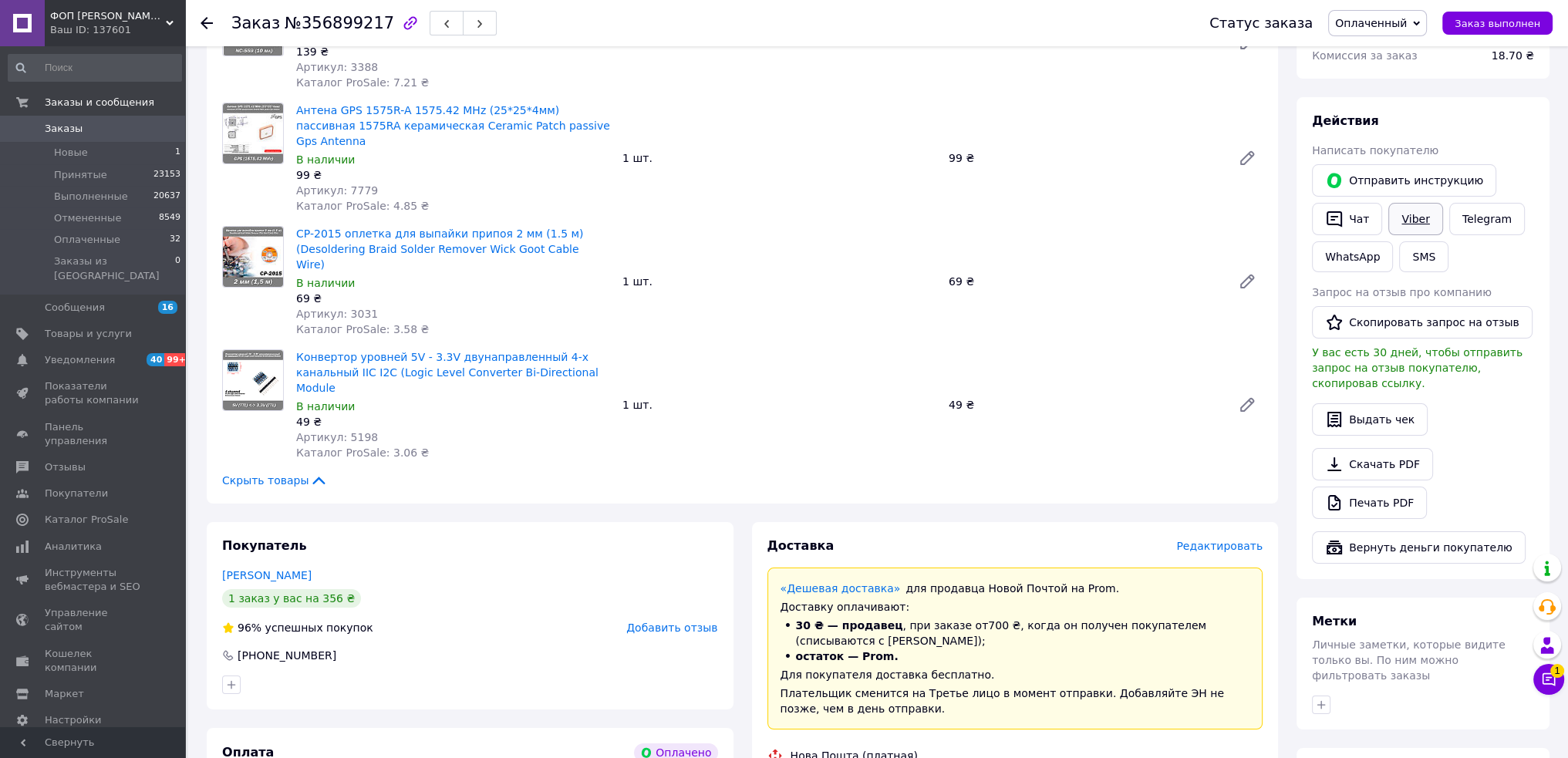
click at [1428, 215] on link "Viber" at bounding box center [1416, 220] width 54 height 33
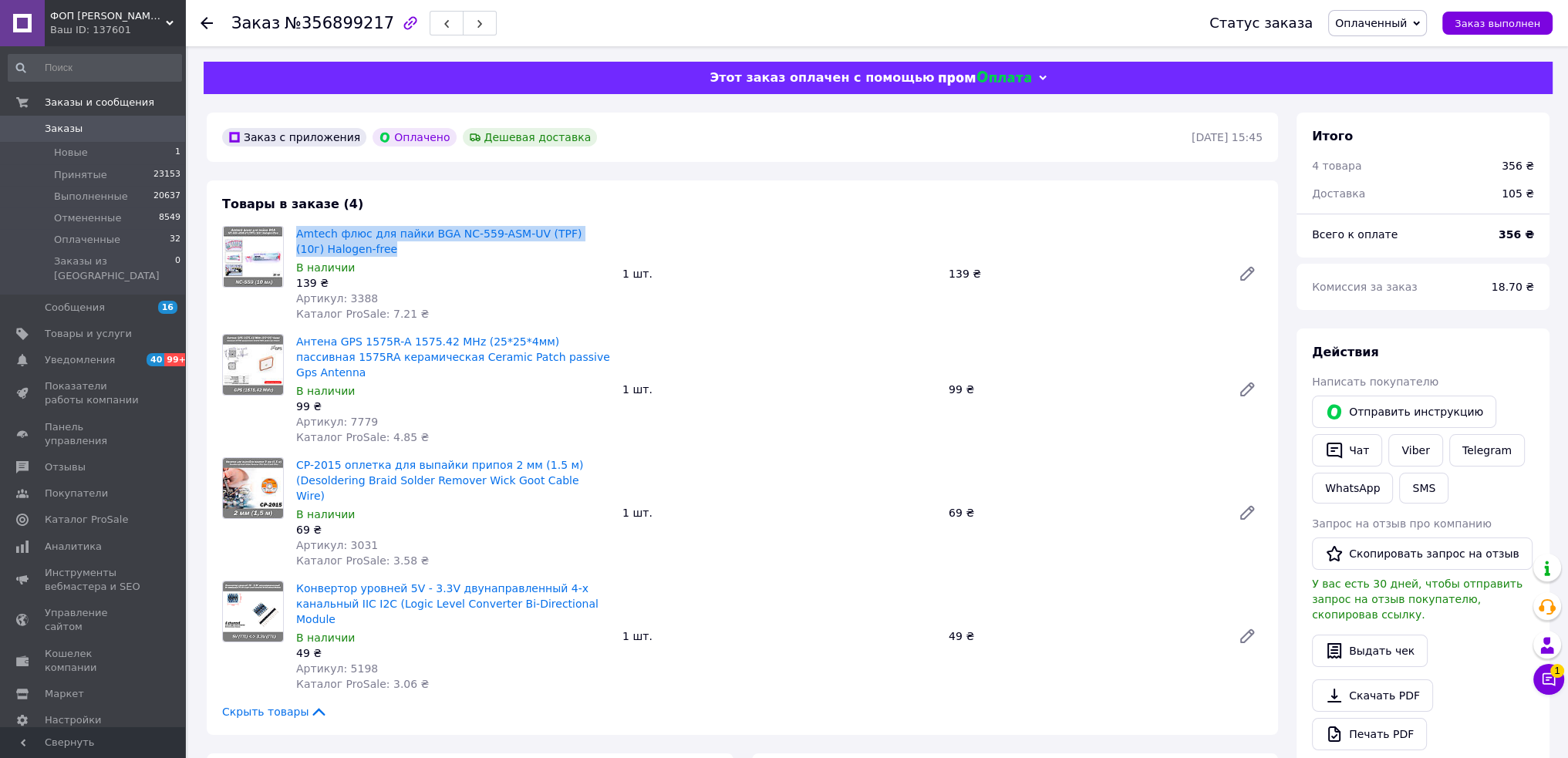
drag, startPoint x: 292, startPoint y: 234, endPoint x: 372, endPoint y: 249, distance: 81.4
click at [372, 249] on div "Amtech флюс для пайки BGA NC-559-ASM-UV (TPF) (10г) Halogen-free В наличии 139 …" at bounding box center [453, 274] width 327 height 102
click at [1490, 10] on div "Статус заказа Оплаченный Принят Выполнен Отменен Заказ выполнен" at bounding box center [1373, 22] width 358 height 26
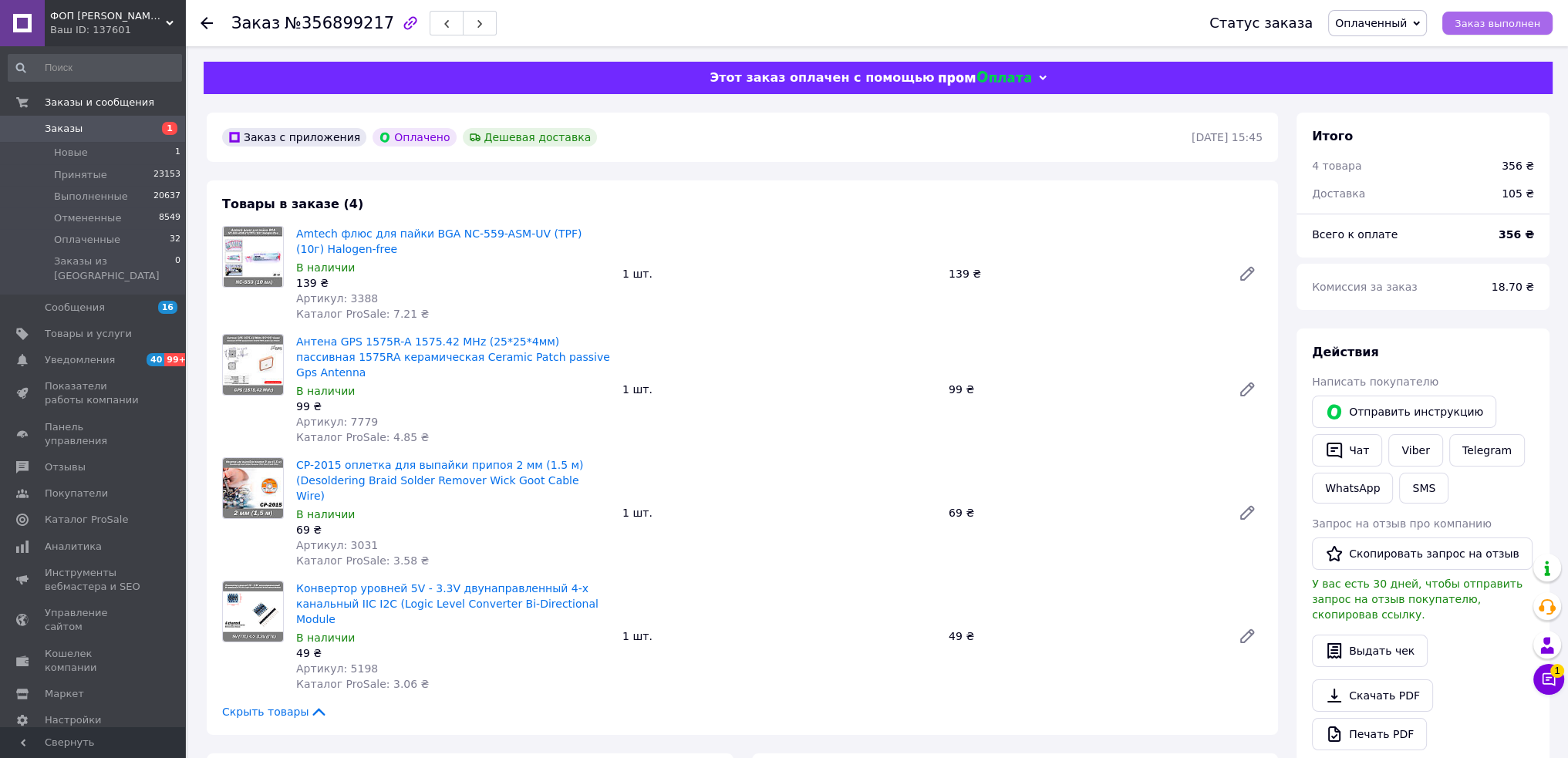
click at [1470, 21] on span "Заказ выполнен" at bounding box center [1498, 23] width 86 height 12
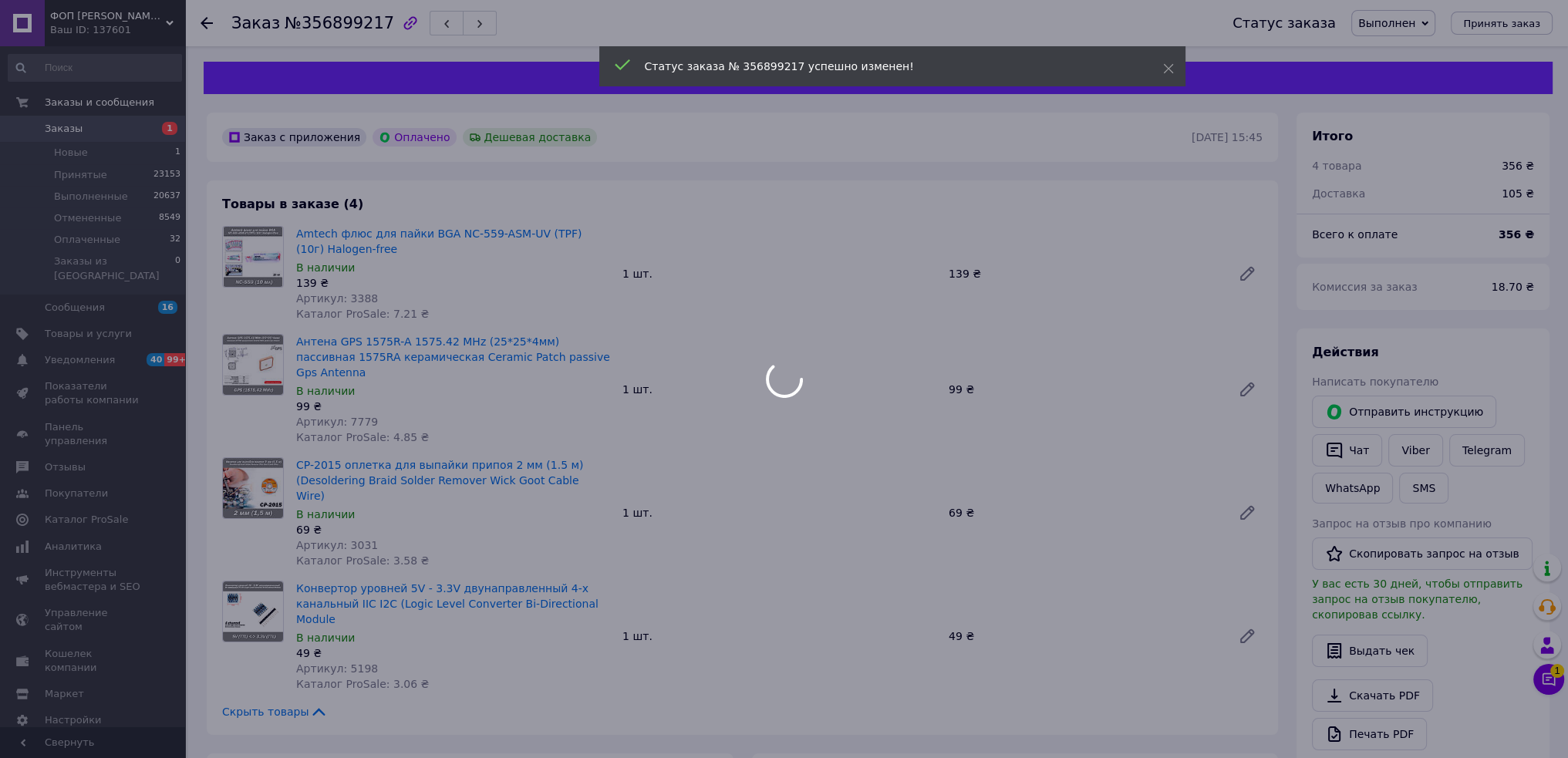
scroll to position [385, 0]
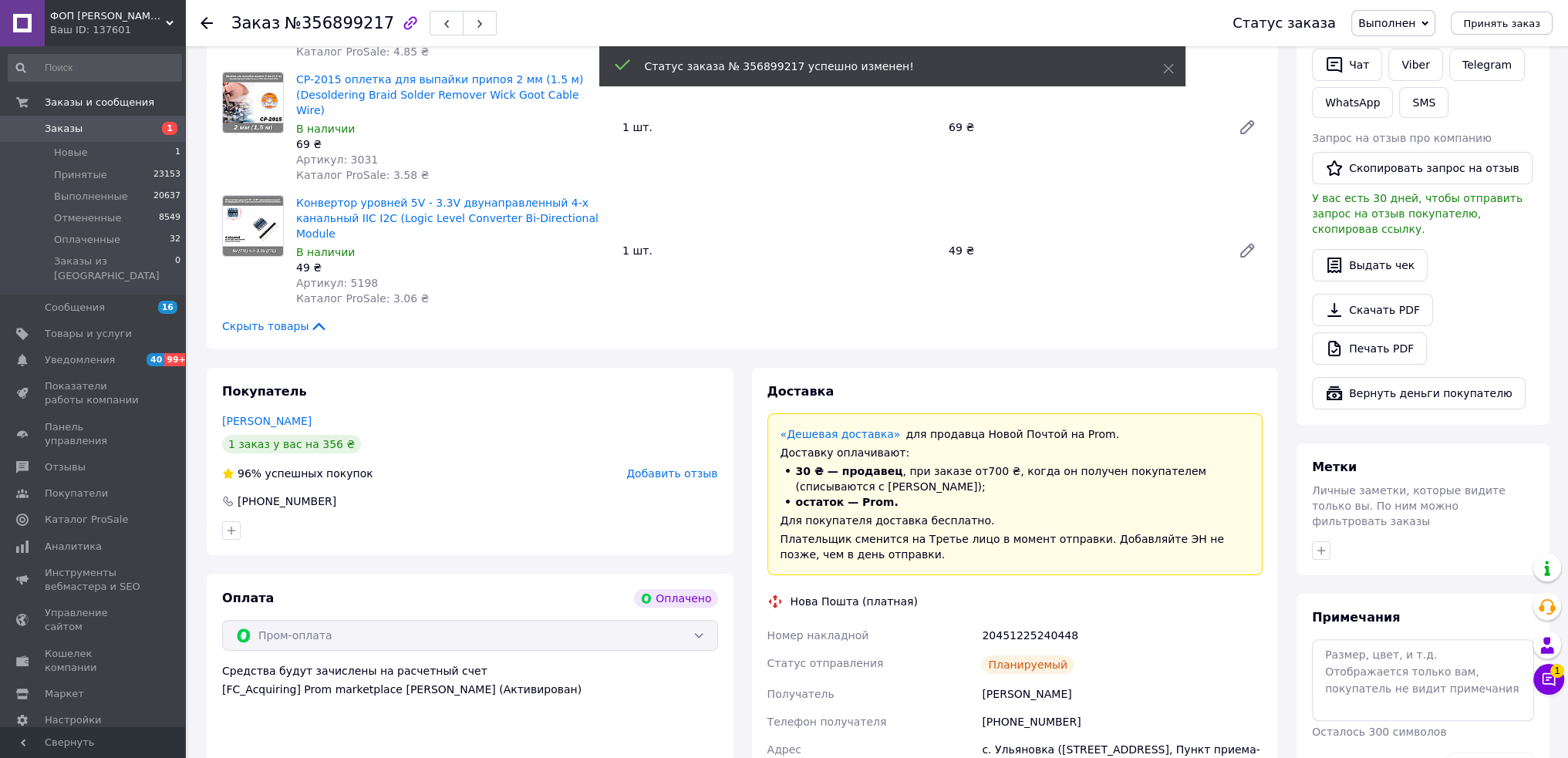
click at [664, 467] on span "Добавить отзыв" at bounding box center [671, 473] width 91 height 13
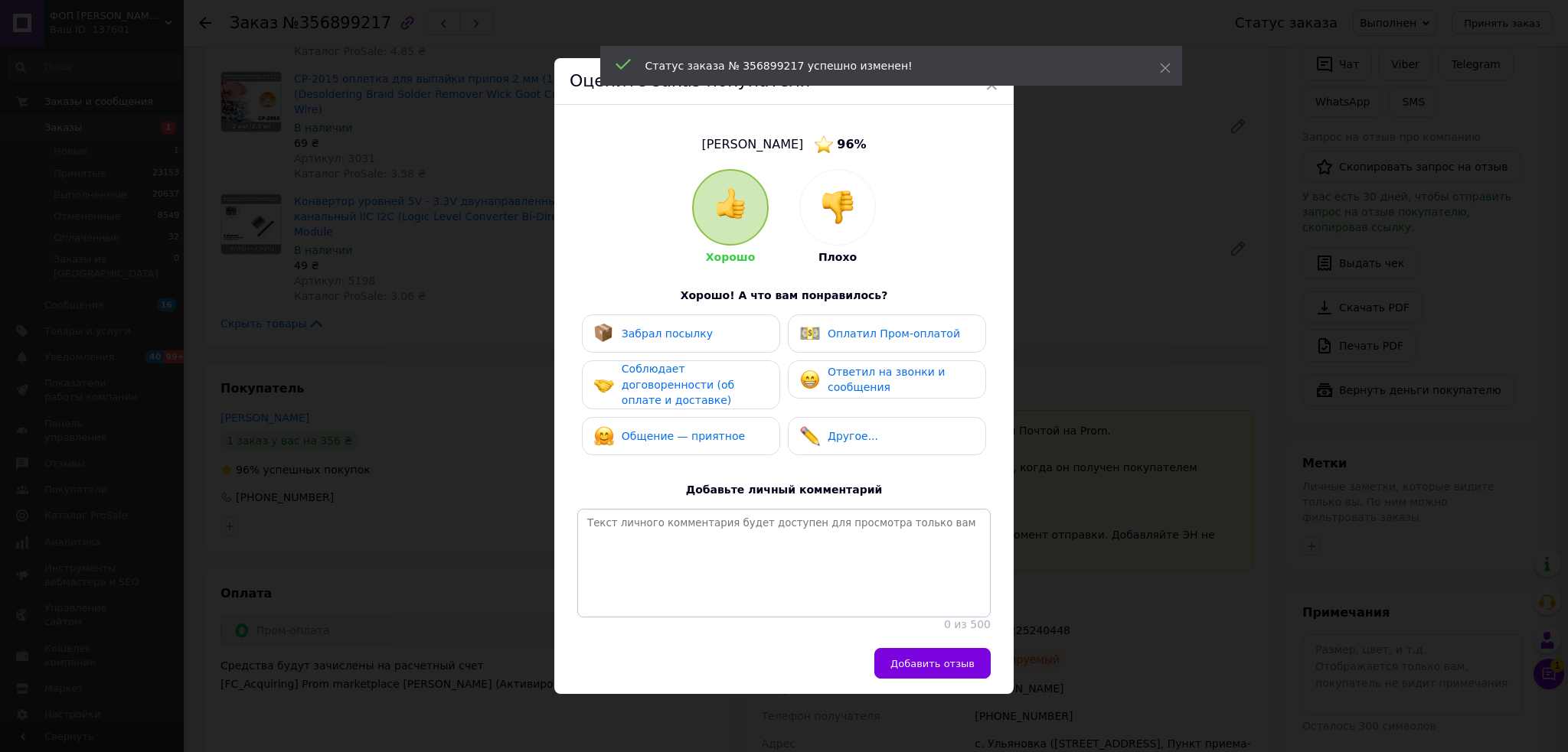
drag, startPoint x: 908, startPoint y: 657, endPoint x: 862, endPoint y: 617, distance: 61.0
click at [909, 657] on button "Добавить отзыв" at bounding box center [933, 663] width 117 height 31
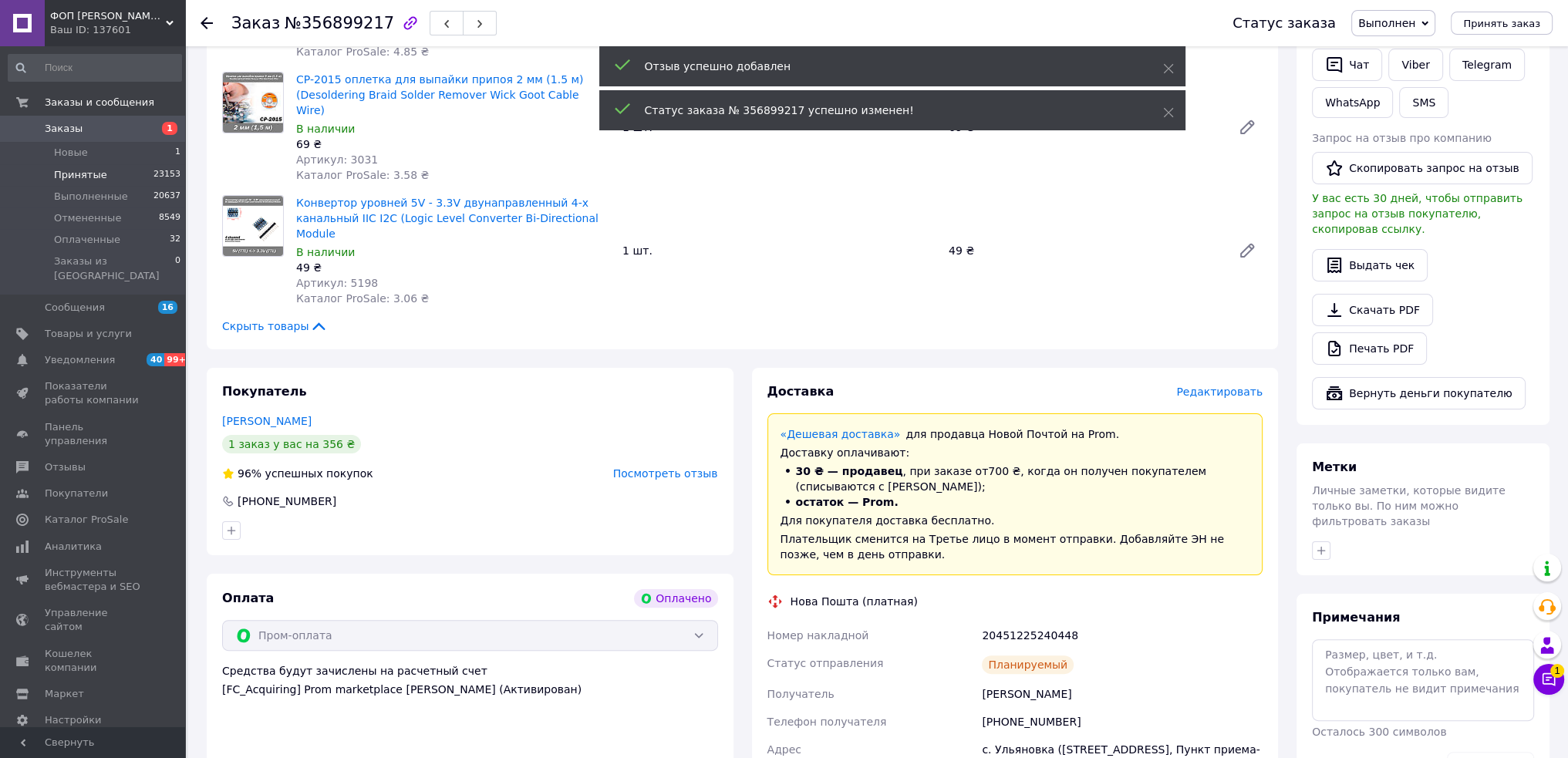
scroll to position [154, 0]
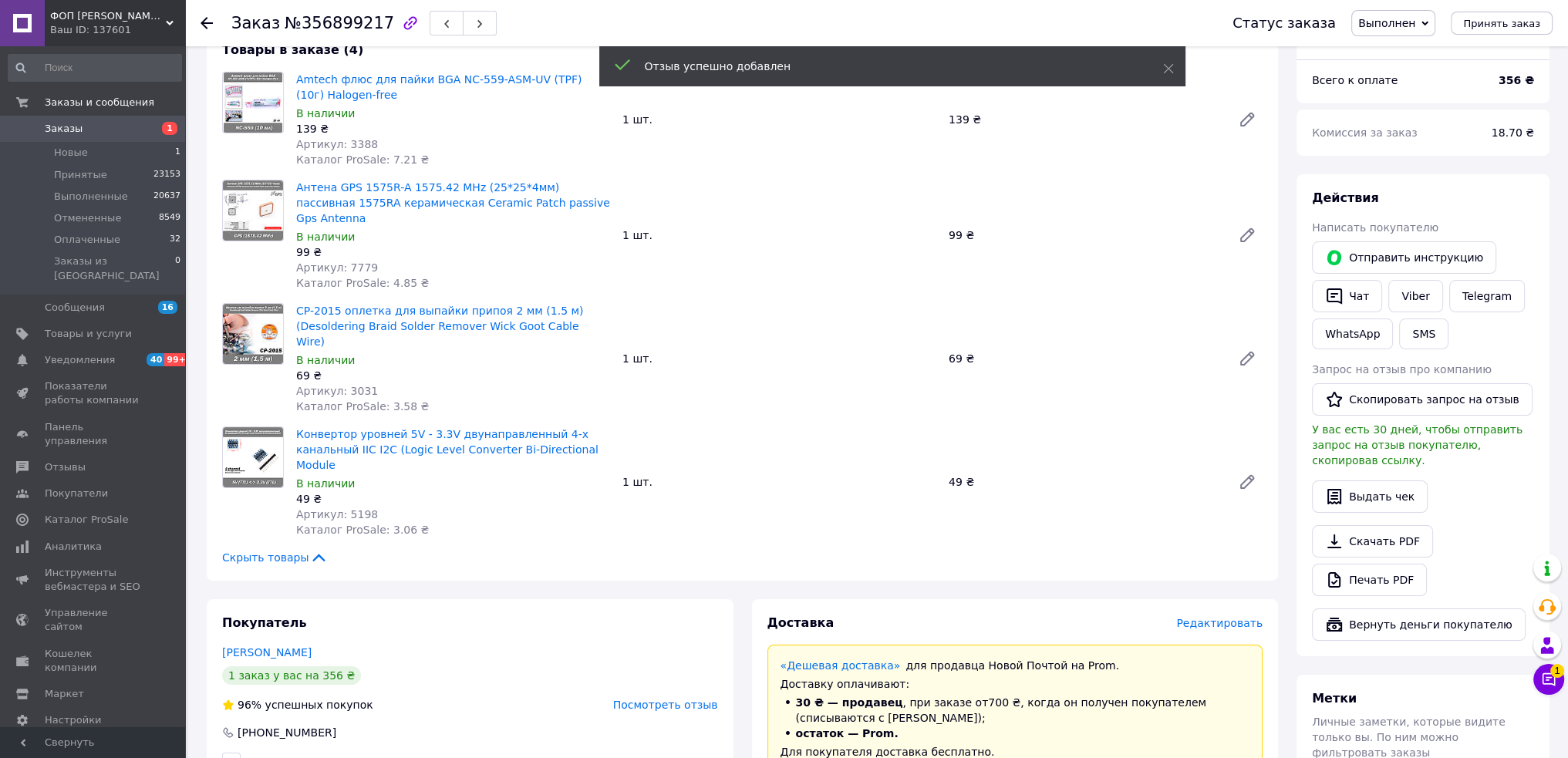
click at [79, 129] on span "Заказы" at bounding box center [93, 129] width 98 height 13
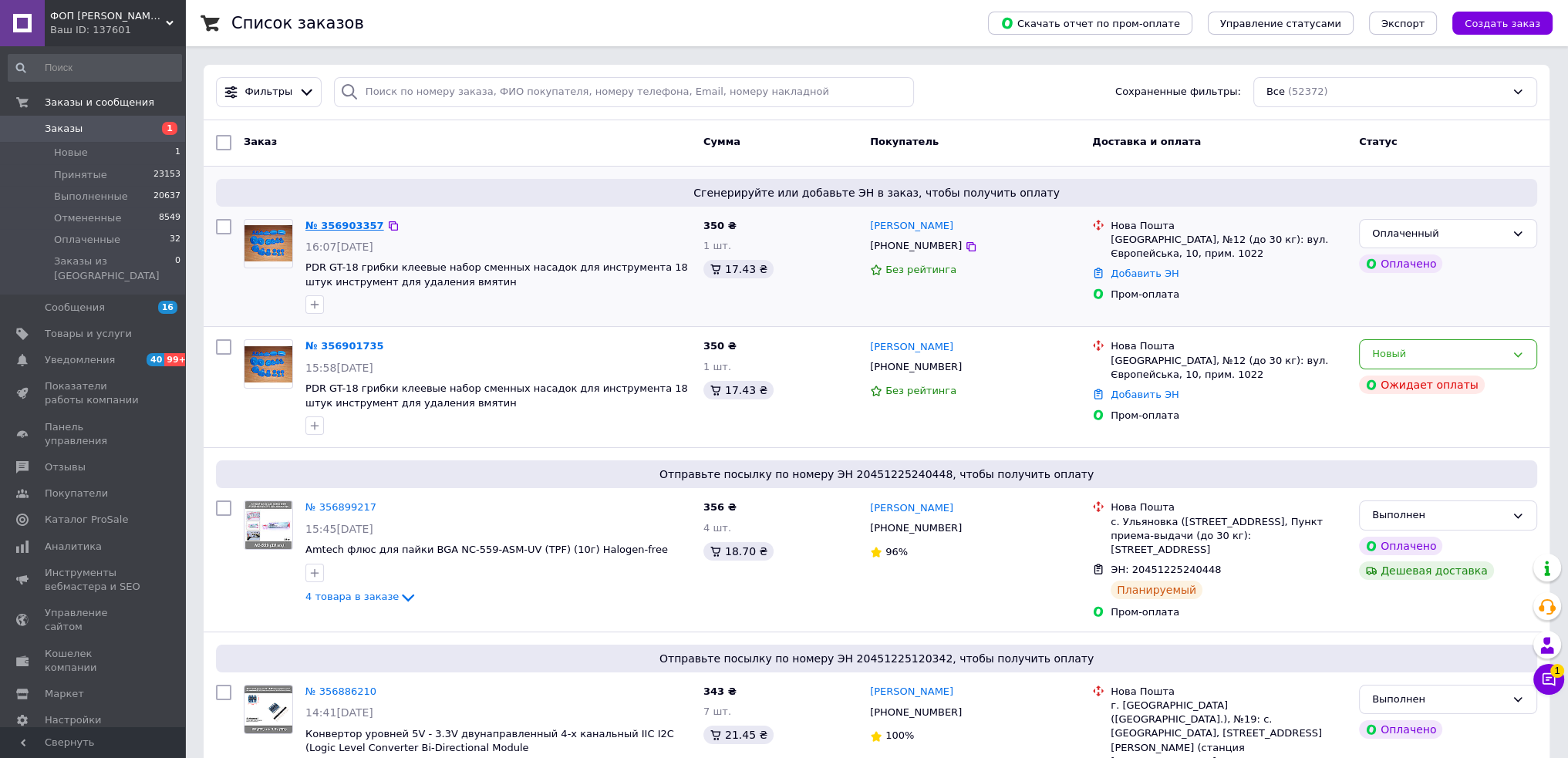
click at [346, 222] on link "№ 356903357" at bounding box center [345, 225] width 79 height 12
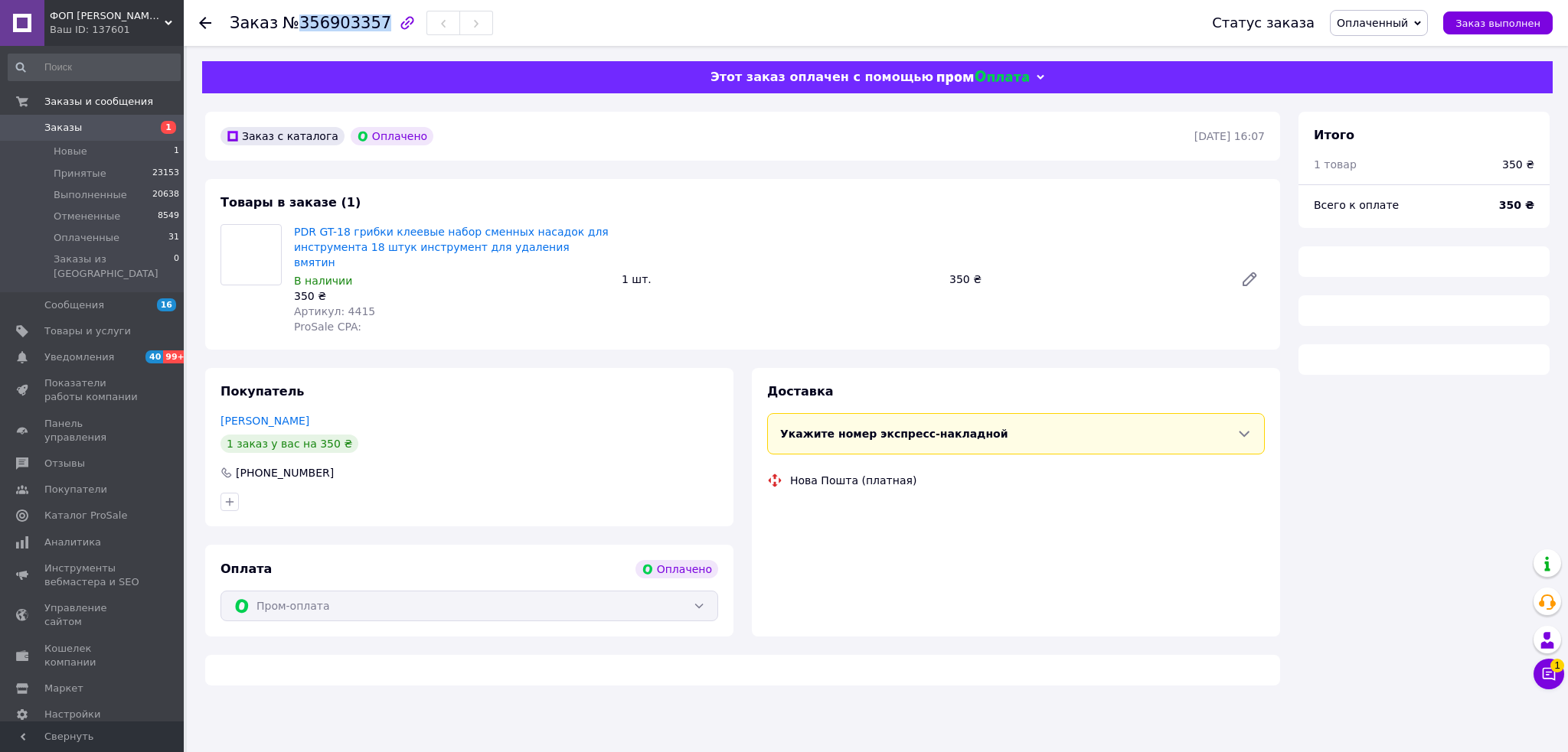
click at [310, 28] on span "№356903357" at bounding box center [338, 22] width 109 height 18
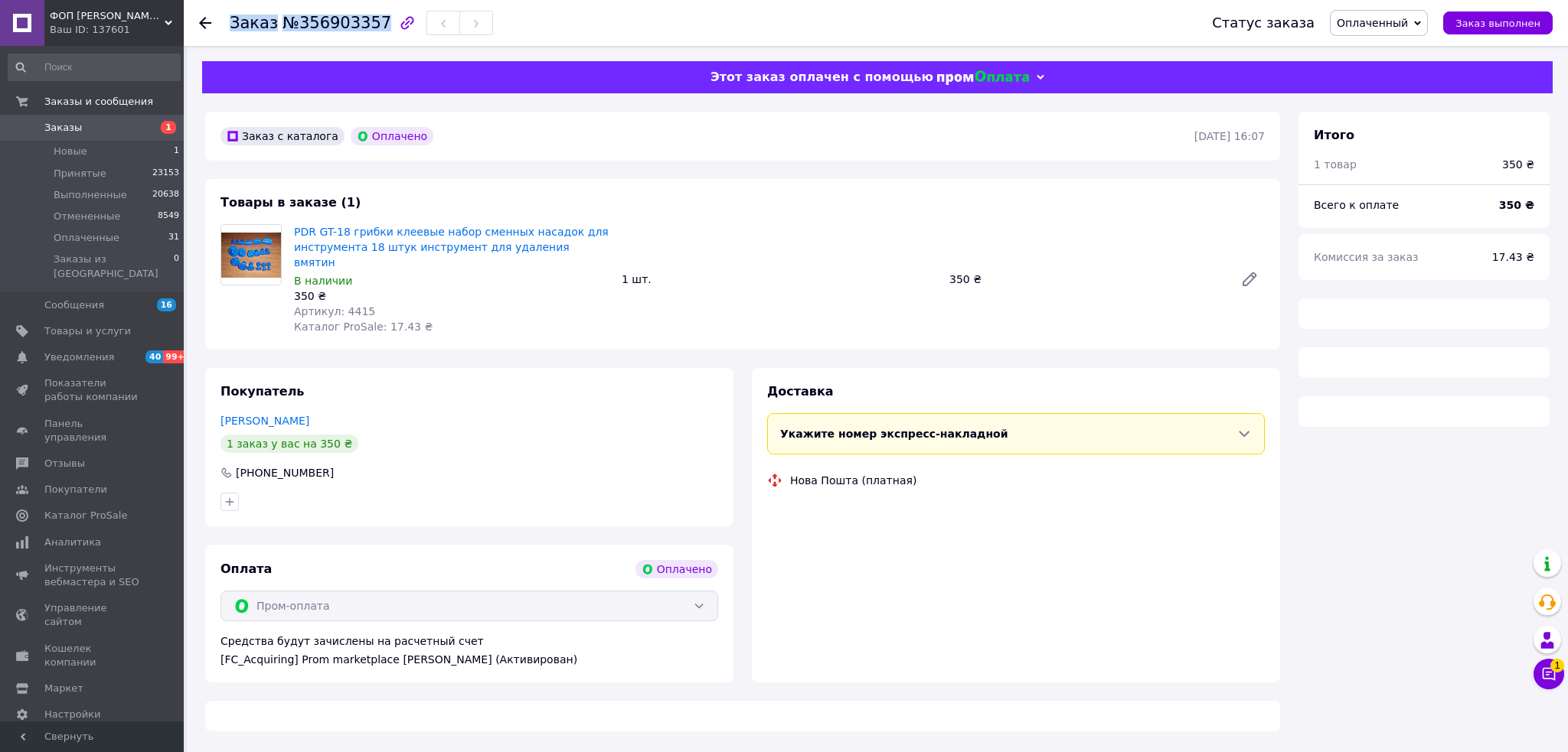
copy h1 "Заказ №356903357"
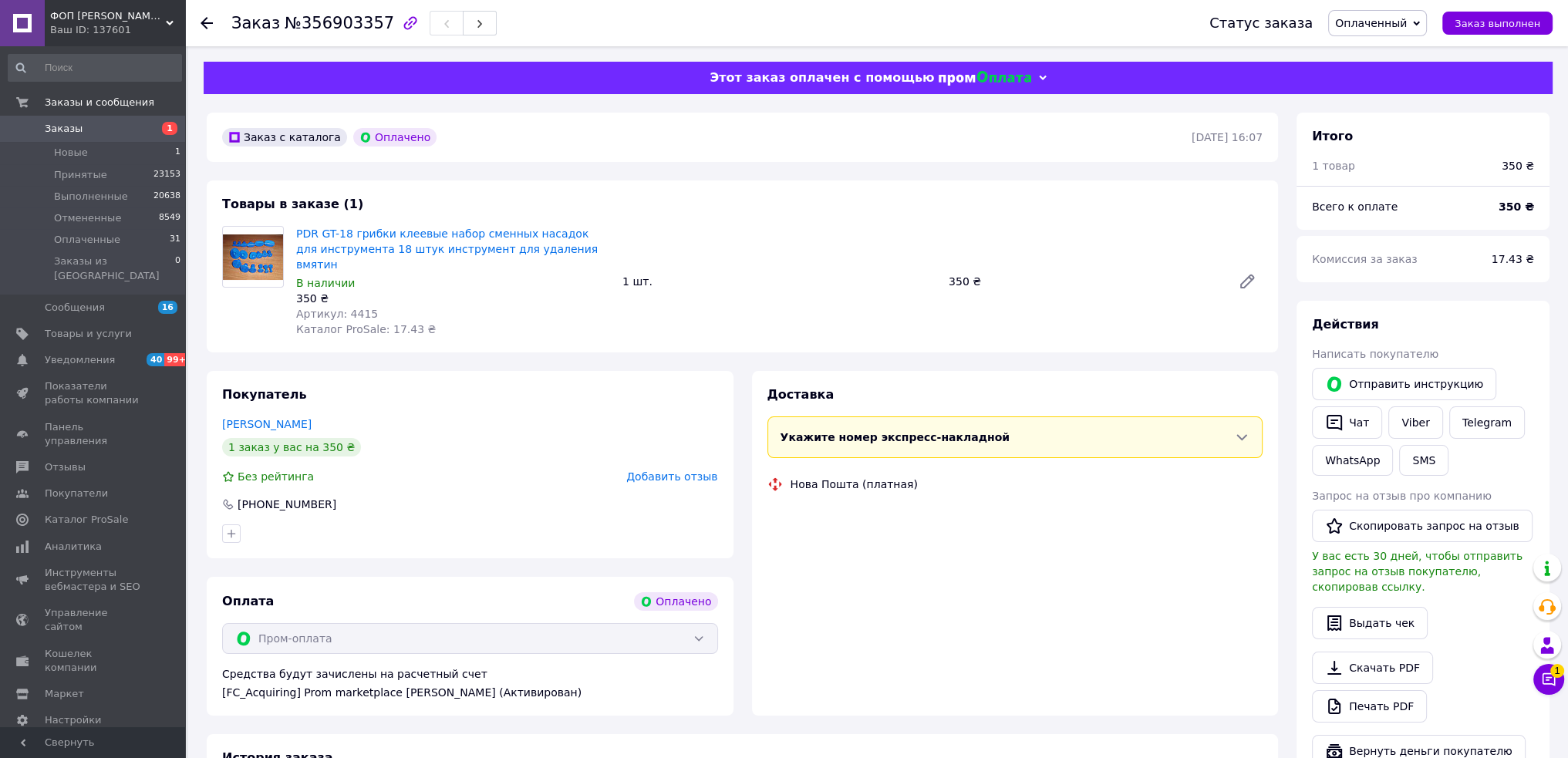
click at [395, 324] on span "Каталог ProSale: 17.43 ₴" at bounding box center [366, 329] width 140 height 13
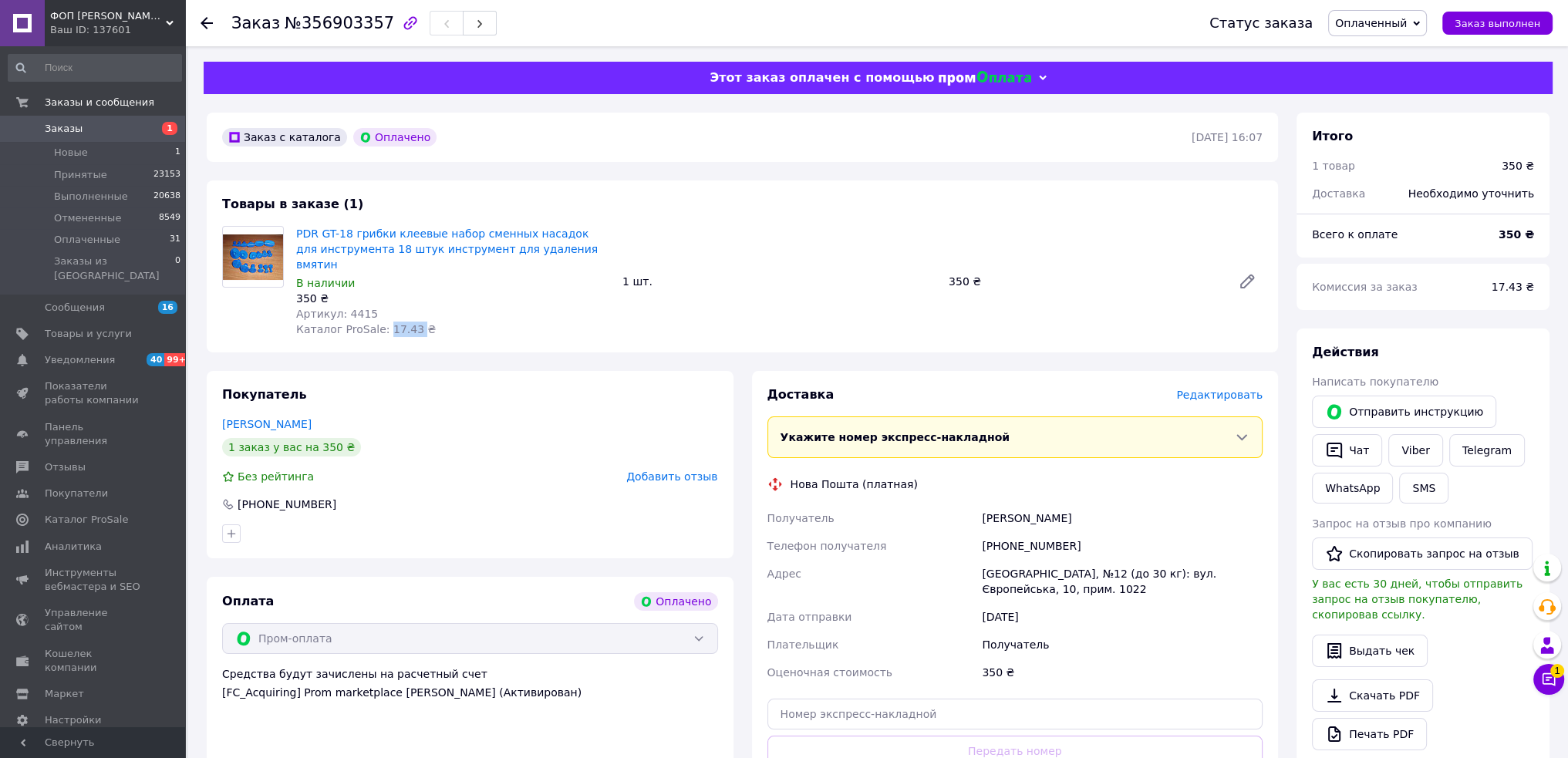
copy span "17.43"
click at [352, 308] on span "Артикул: 4415" at bounding box center [337, 314] width 82 height 13
copy span "4415"
click at [1026, 505] on div "Романчук Наталія" at bounding box center [1122, 518] width 287 height 28
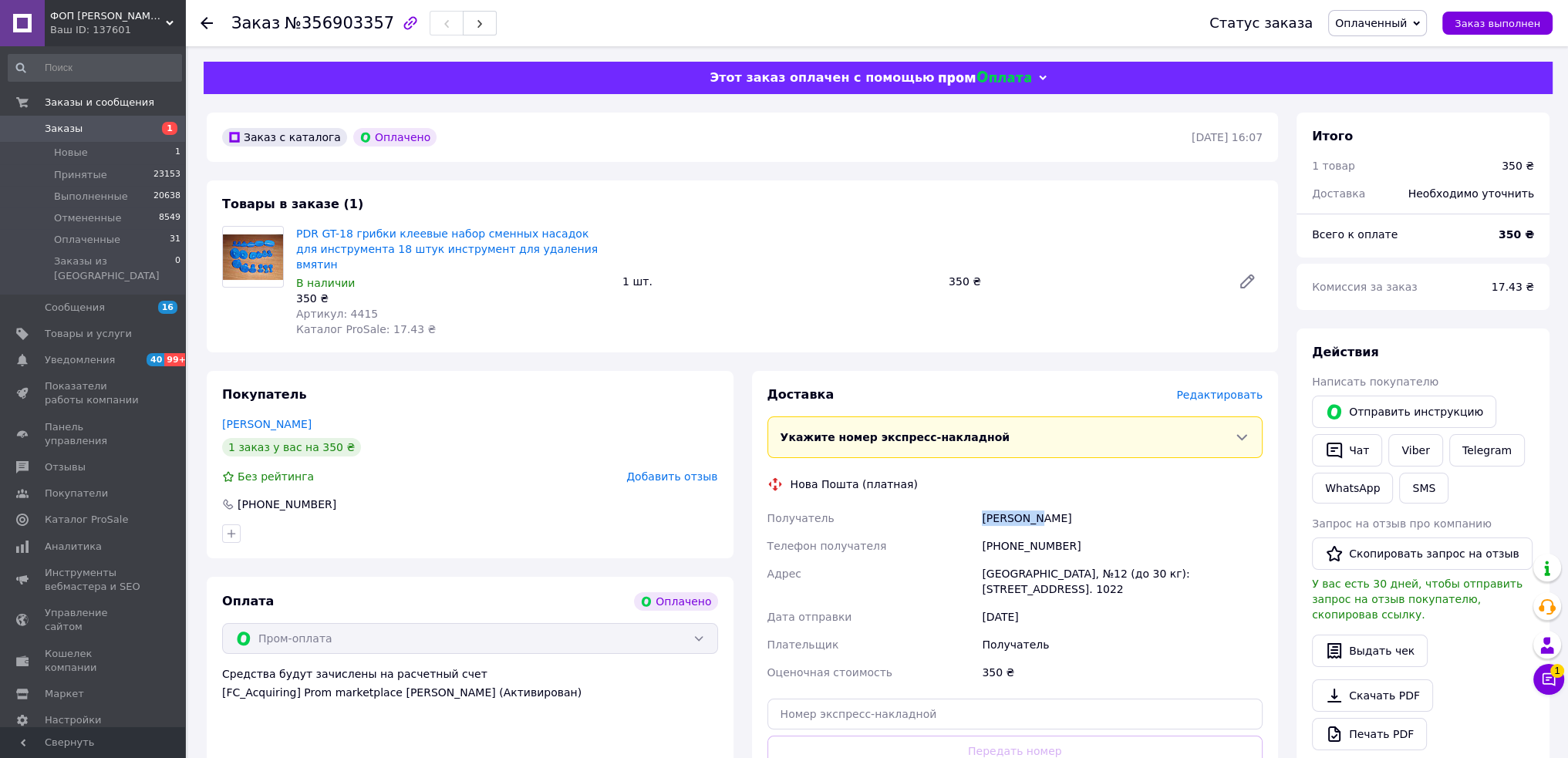
click at [1026, 505] on div "Романчук Наталія" at bounding box center [1122, 518] width 287 height 28
copy div "Романчук Наталія"
drag, startPoint x: 1001, startPoint y: 528, endPoint x: 1085, endPoint y: 533, distance: 84.1
click at [1084, 533] on div "[PHONE_NUMBER]" at bounding box center [1122, 546] width 287 height 28
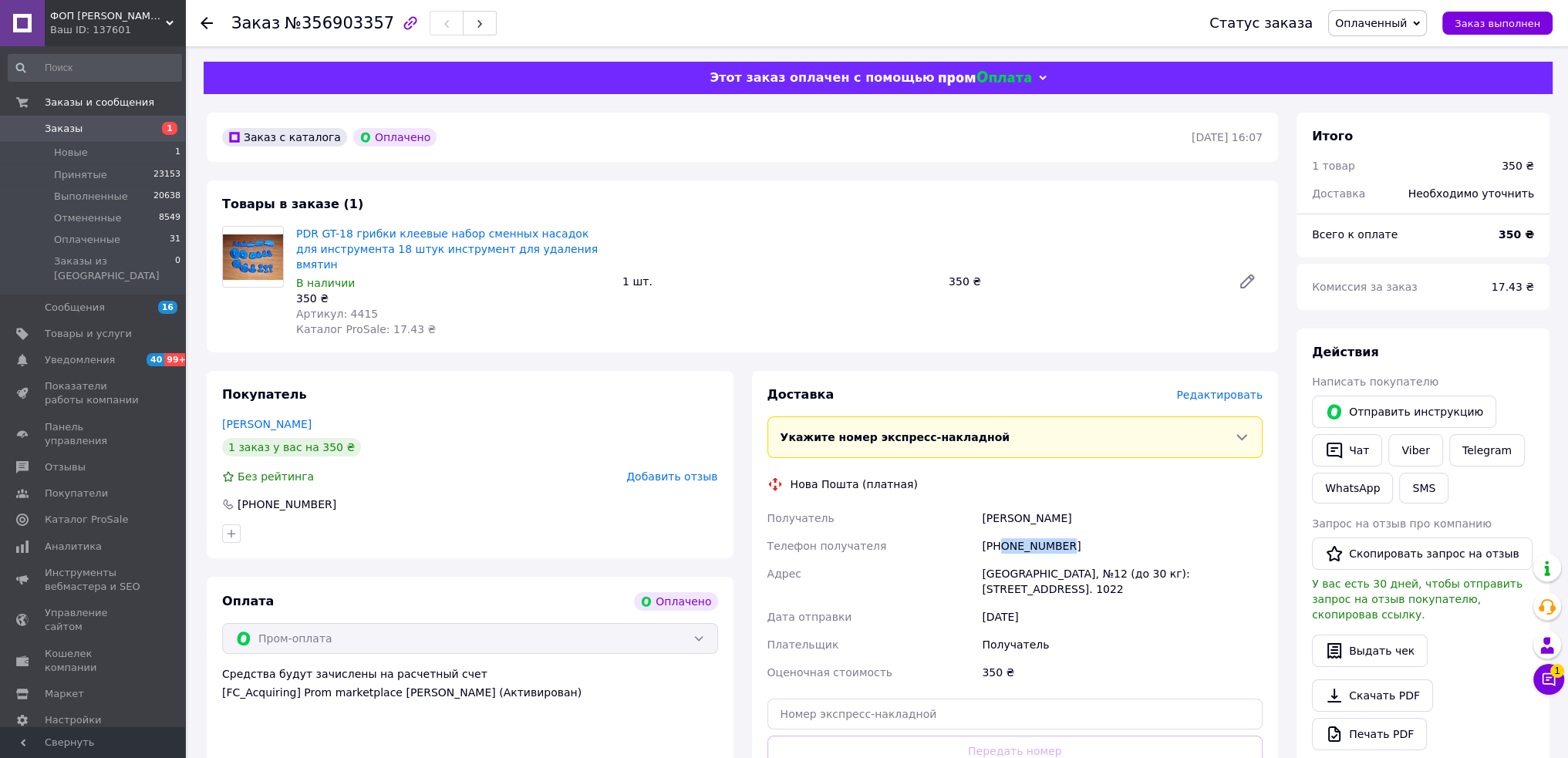
copy div "0733669408"
click at [1043, 560] on div "[GEOGRAPHIC_DATA], №12 (до 30 кг): [STREET_ADDRESS]. 1022" at bounding box center [1122, 581] width 287 height 43
copy div "[GEOGRAPHIC_DATA], №12 (до 30 кг): [STREET_ADDRESS]. 1022"
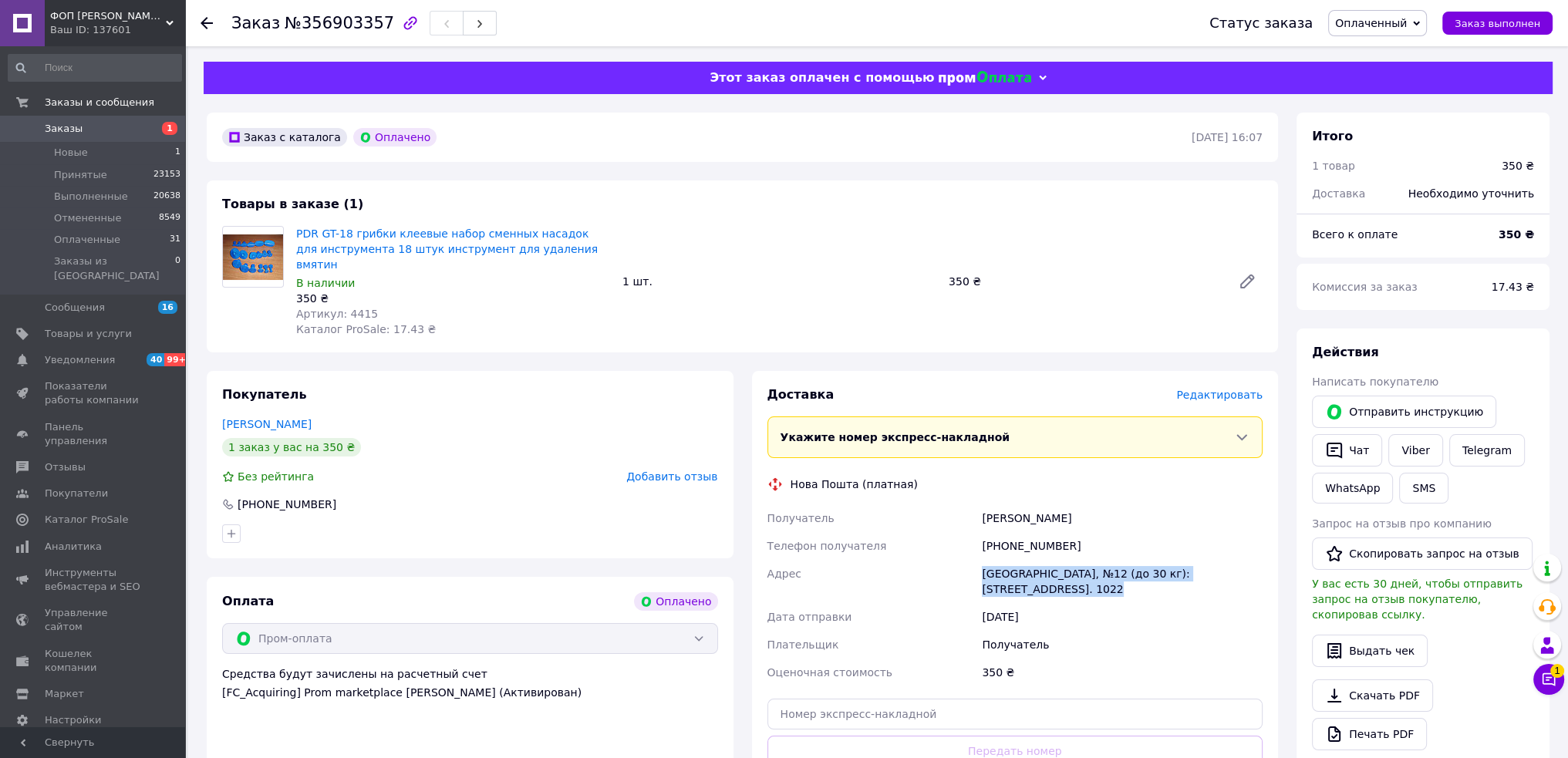
scroll to position [231, 0]
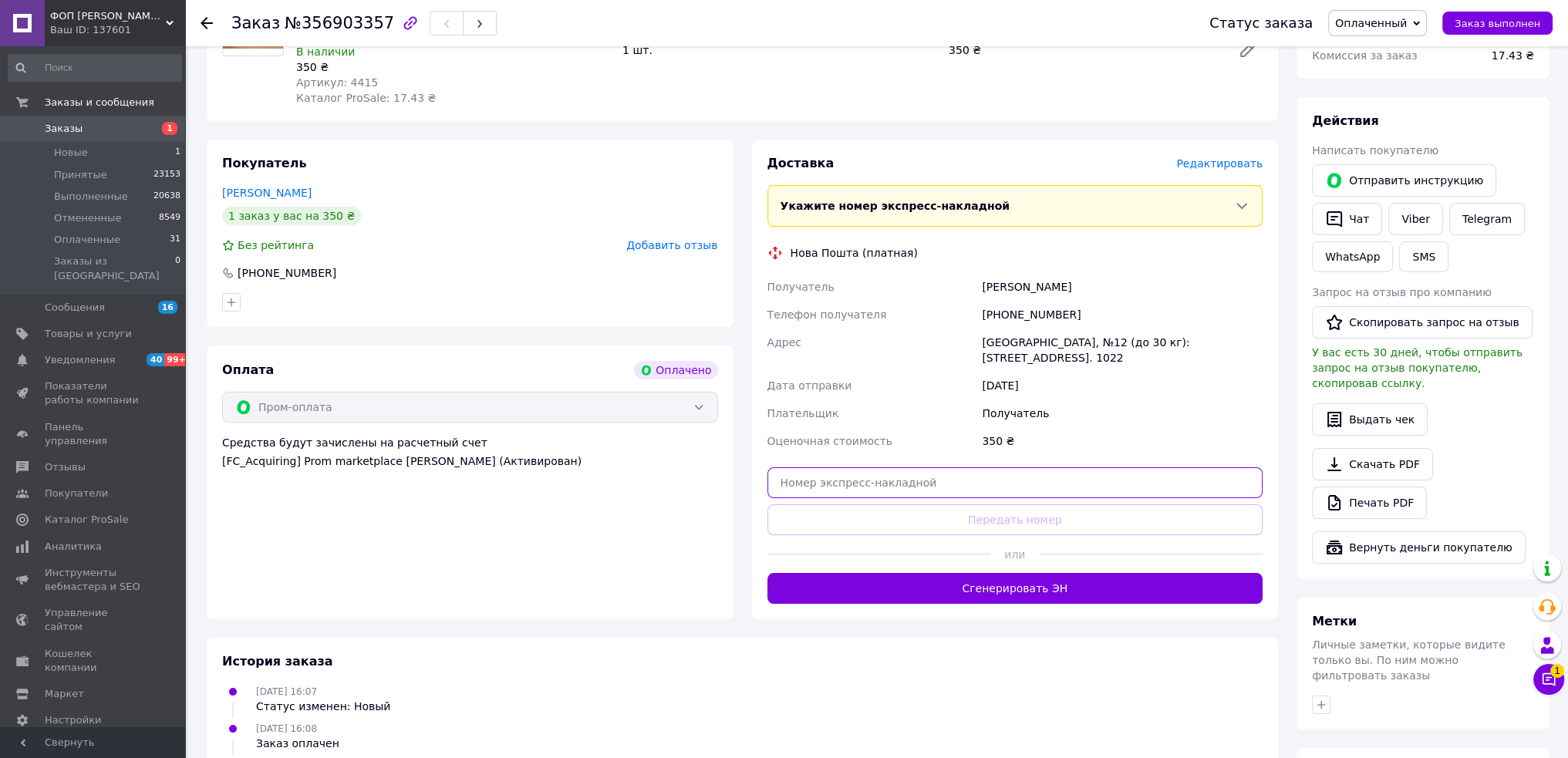
click at [971, 468] on input "text" at bounding box center [1015, 483] width 496 height 31
paste input "20451225254838"
type input "20451225254838"
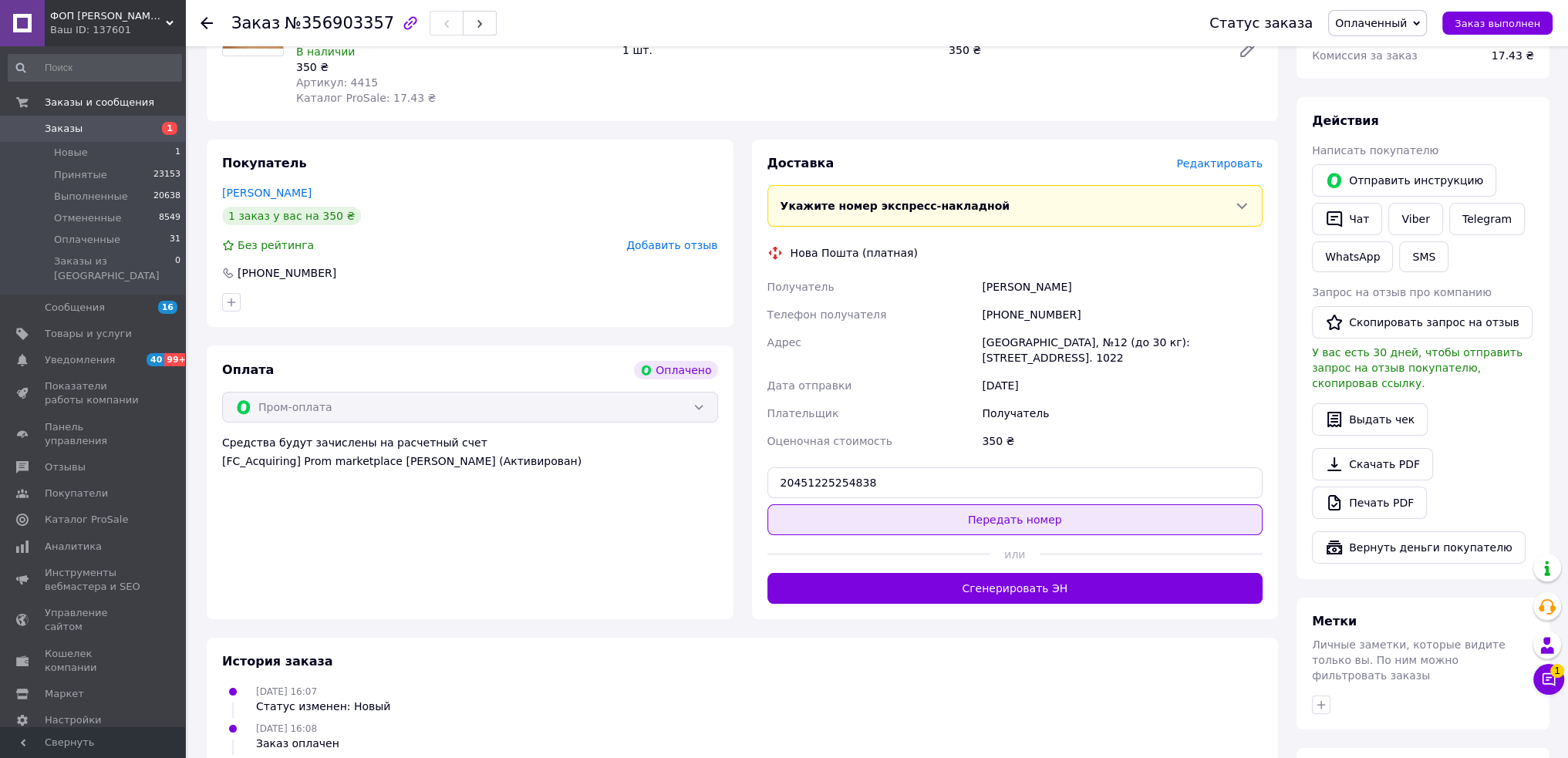
drag, startPoint x: 971, startPoint y: 498, endPoint x: 979, endPoint y: 499, distance: 8.1
click at [971, 505] on button "Передать номер" at bounding box center [1015, 520] width 496 height 31
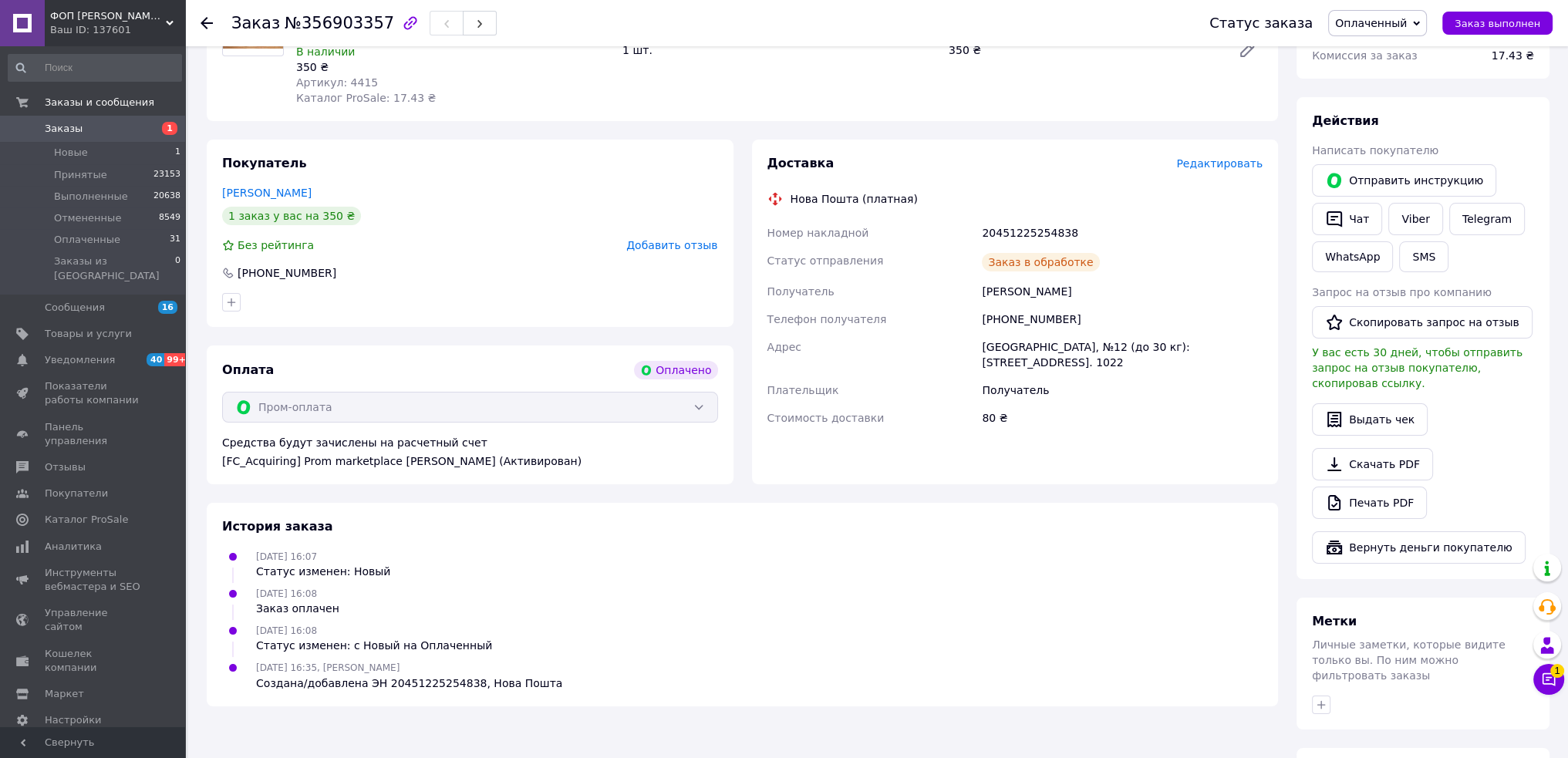
click at [1490, 23] on span "Заказ выполнен" at bounding box center [1498, 23] width 86 height 12
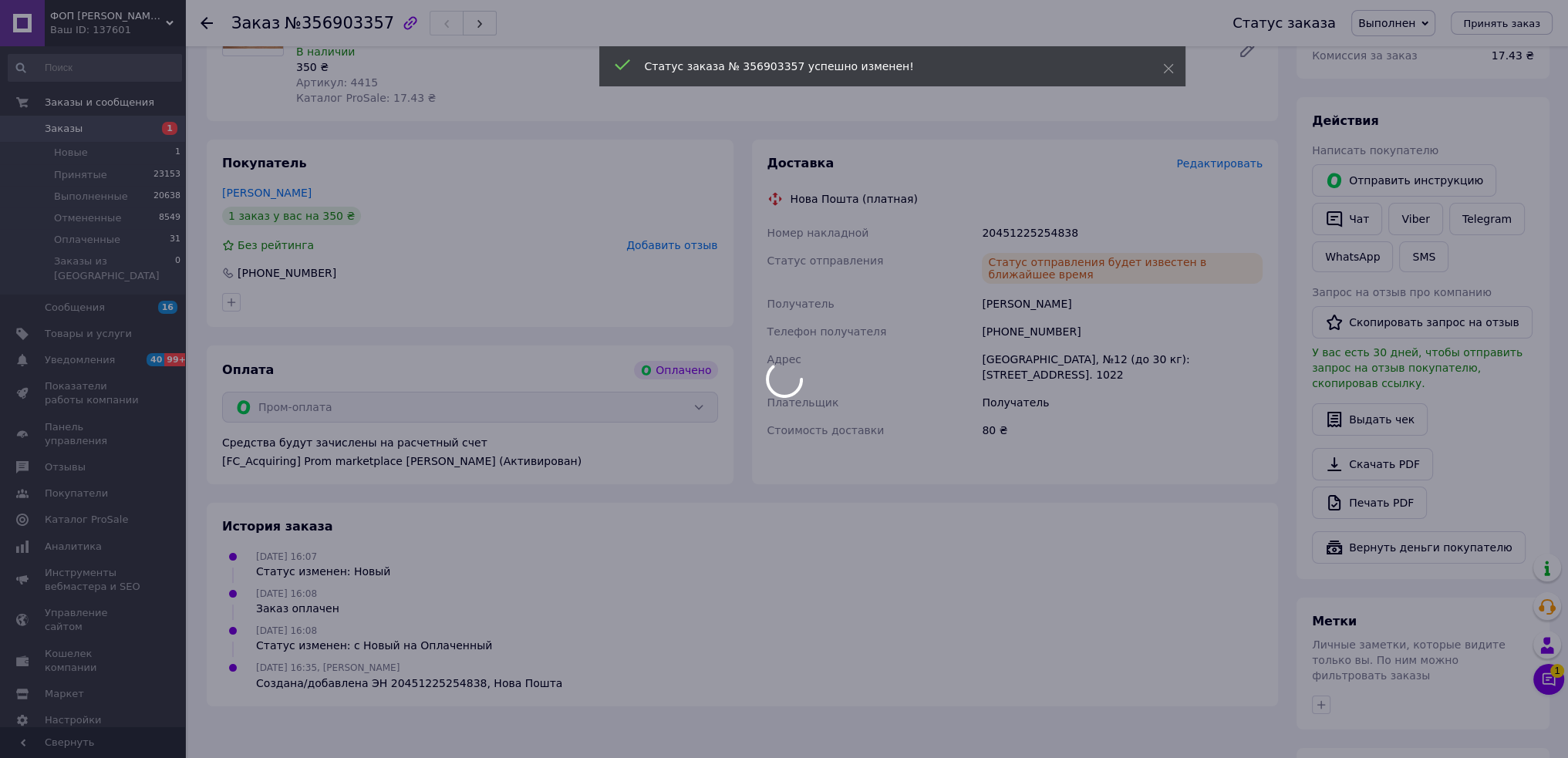
click at [697, 234] on div at bounding box center [784, 379] width 1568 height 758
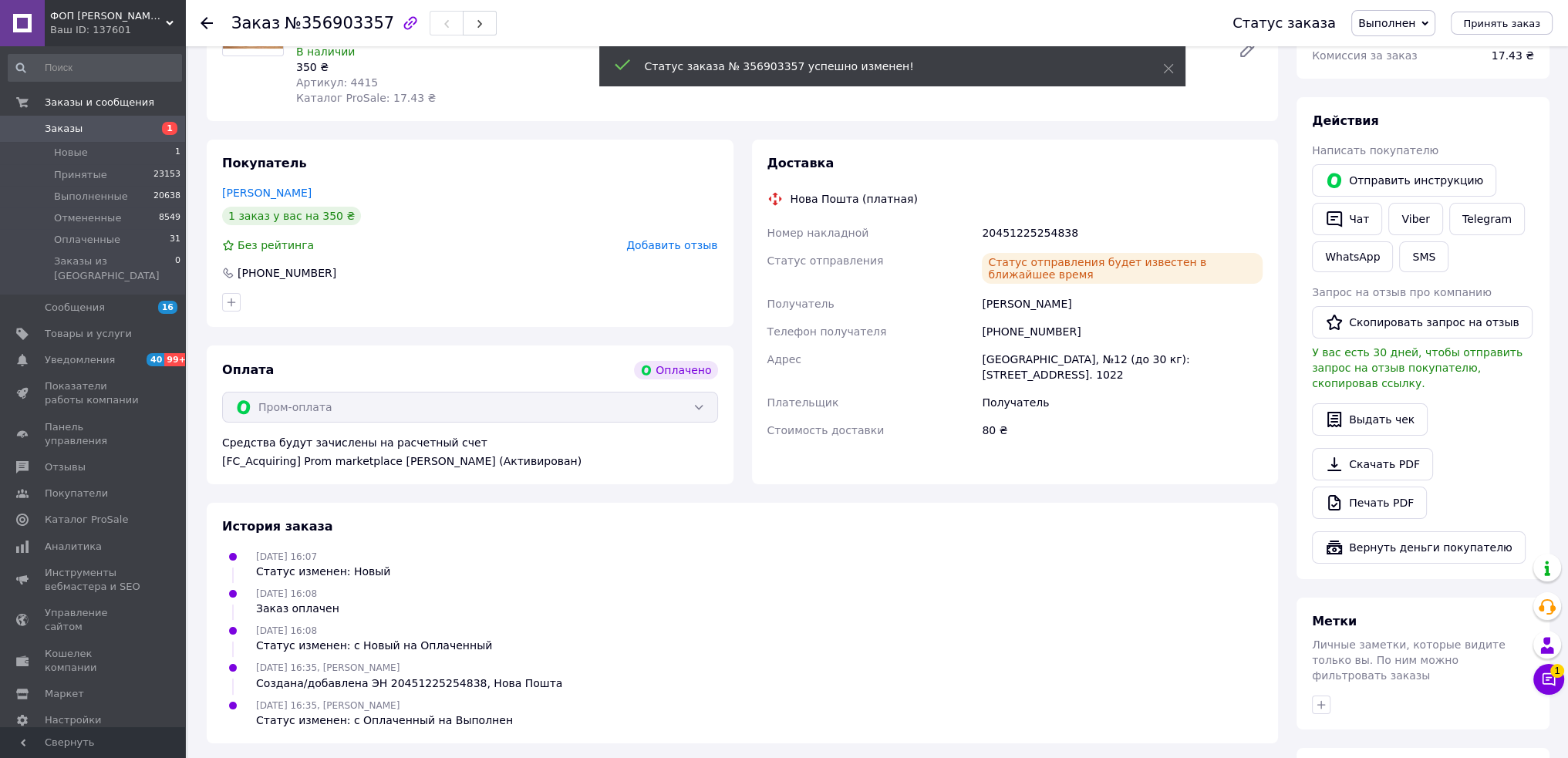
click at [688, 239] on span "Добавить отзыв" at bounding box center [671, 245] width 91 height 13
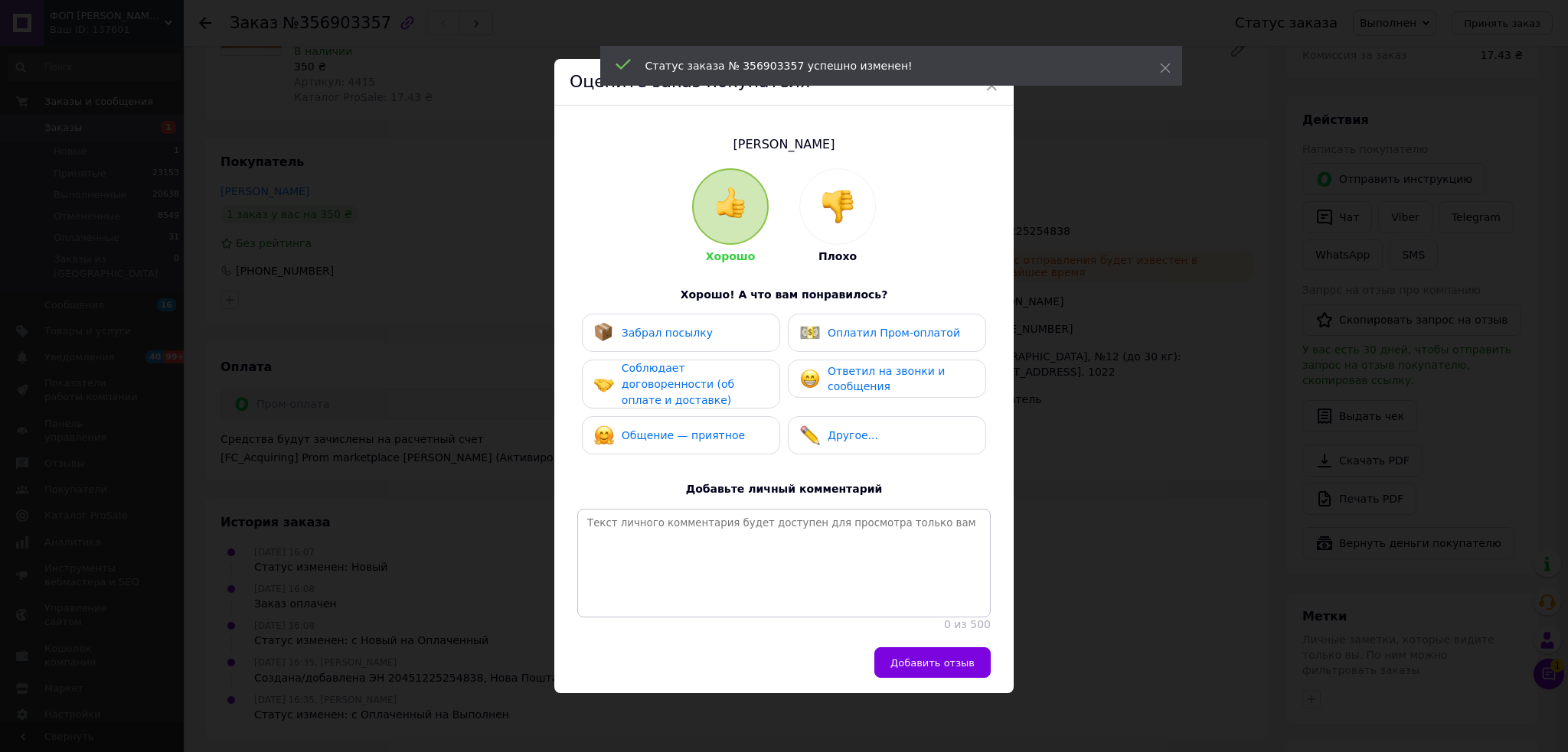
click at [937, 669] on span "Добавить отзыв" at bounding box center [932, 663] width 84 height 11
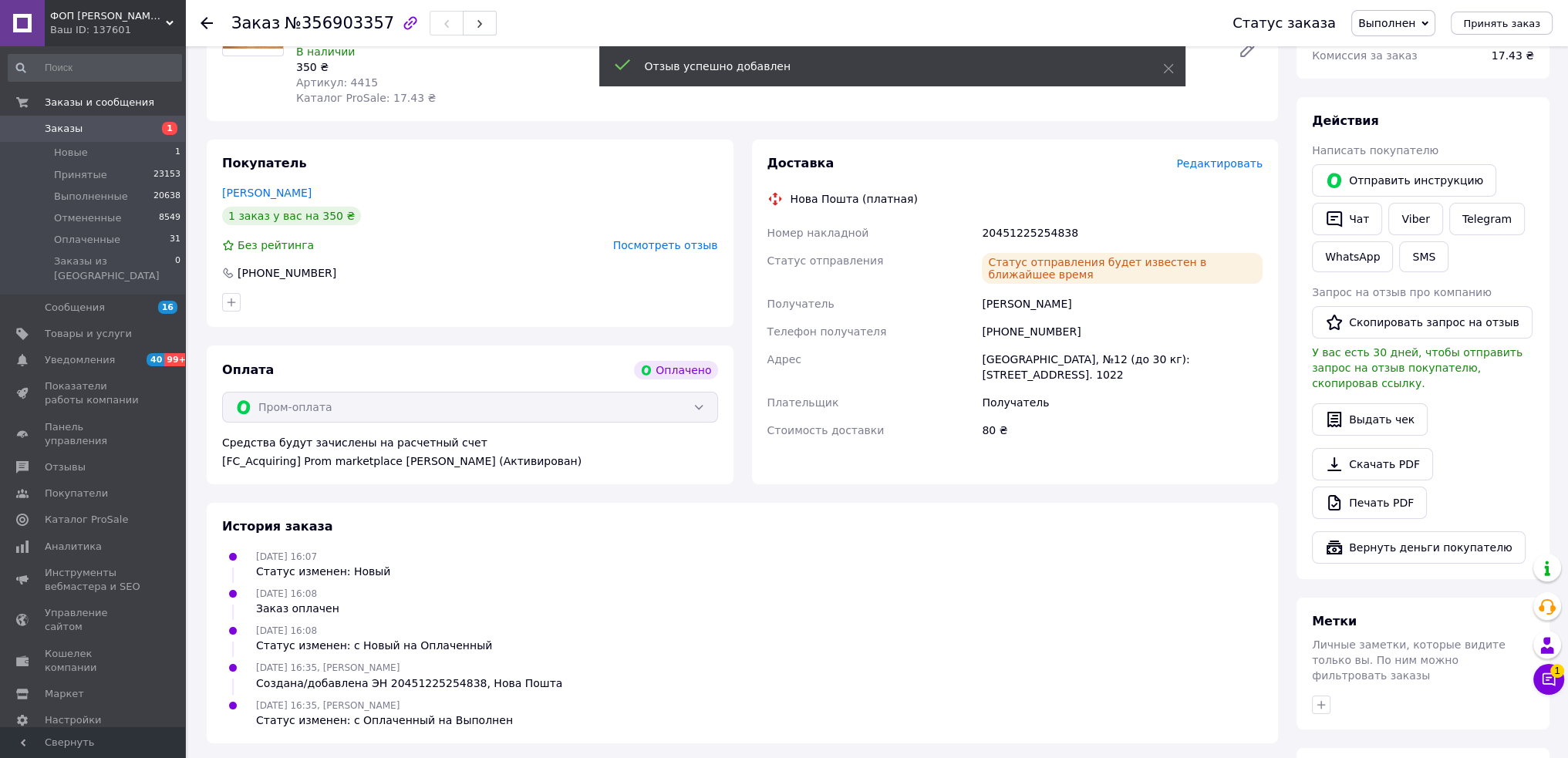
scroll to position [0, 0]
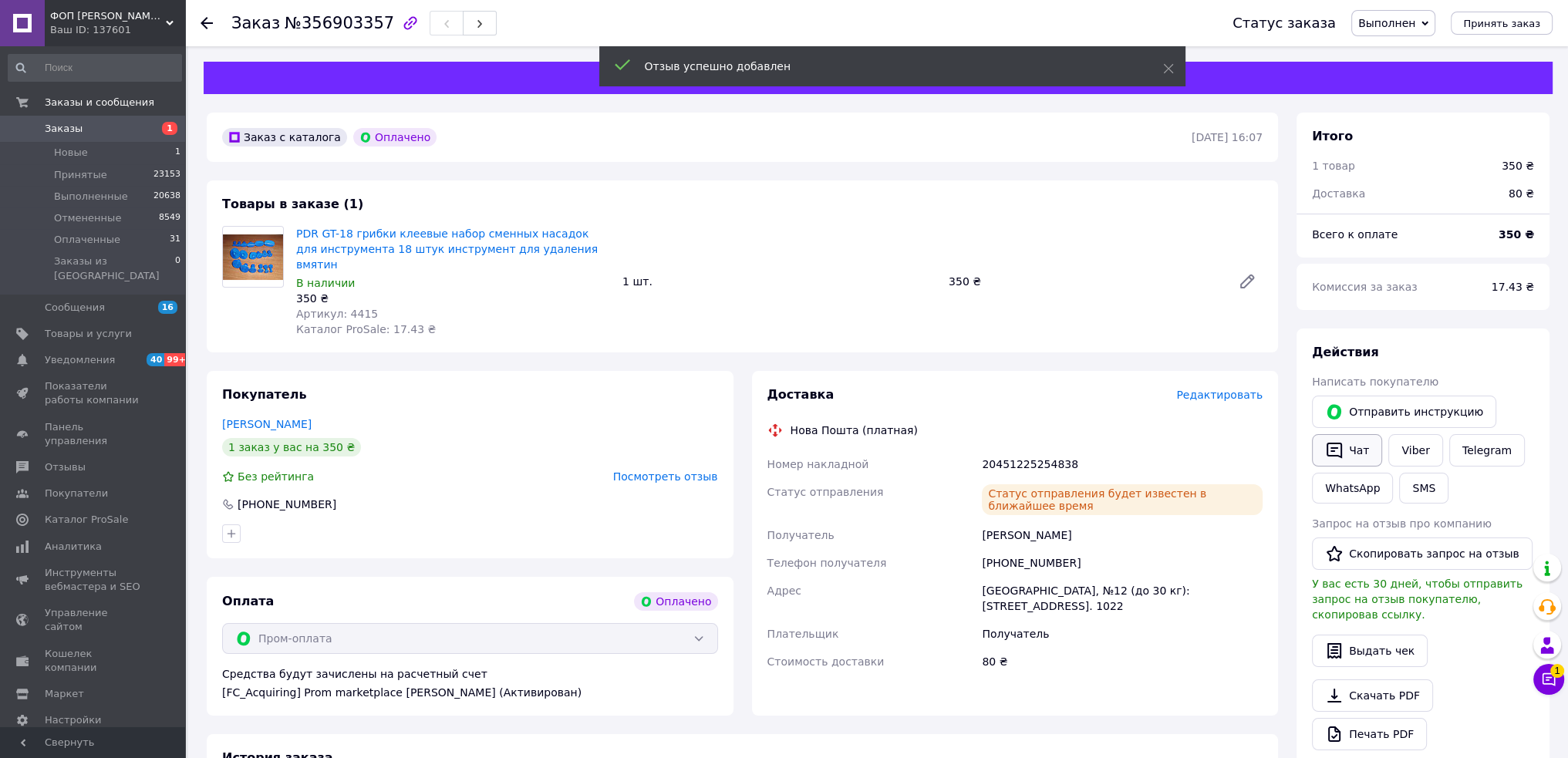
click at [1351, 460] on button "Чат" at bounding box center [1346, 451] width 70 height 33
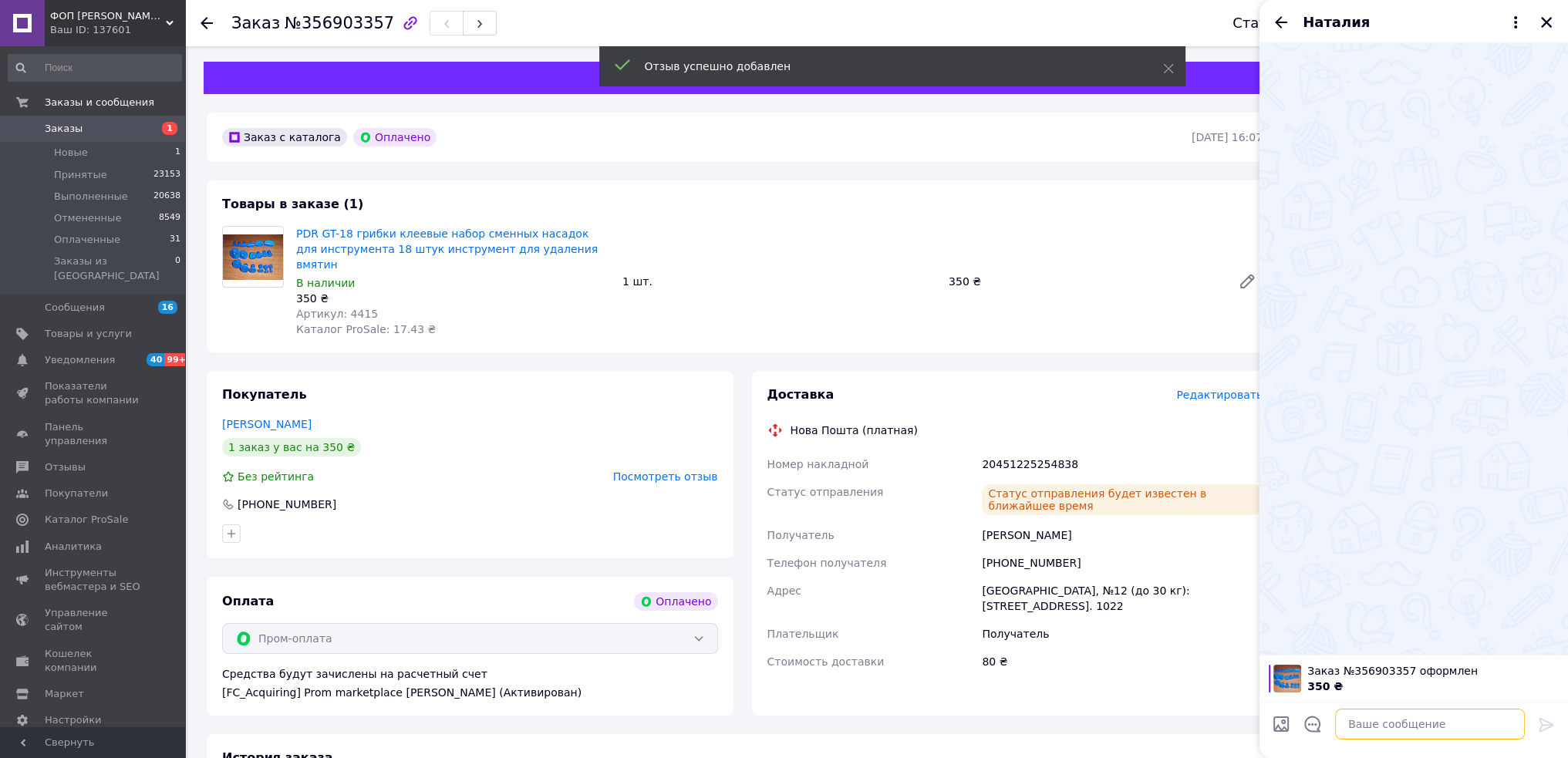
click at [1375, 726] on textarea at bounding box center [1429, 724] width 190 height 31
paste textarea "Доброго Нова пошта: ................ З пов. ФОП [PERSON_NAME]"
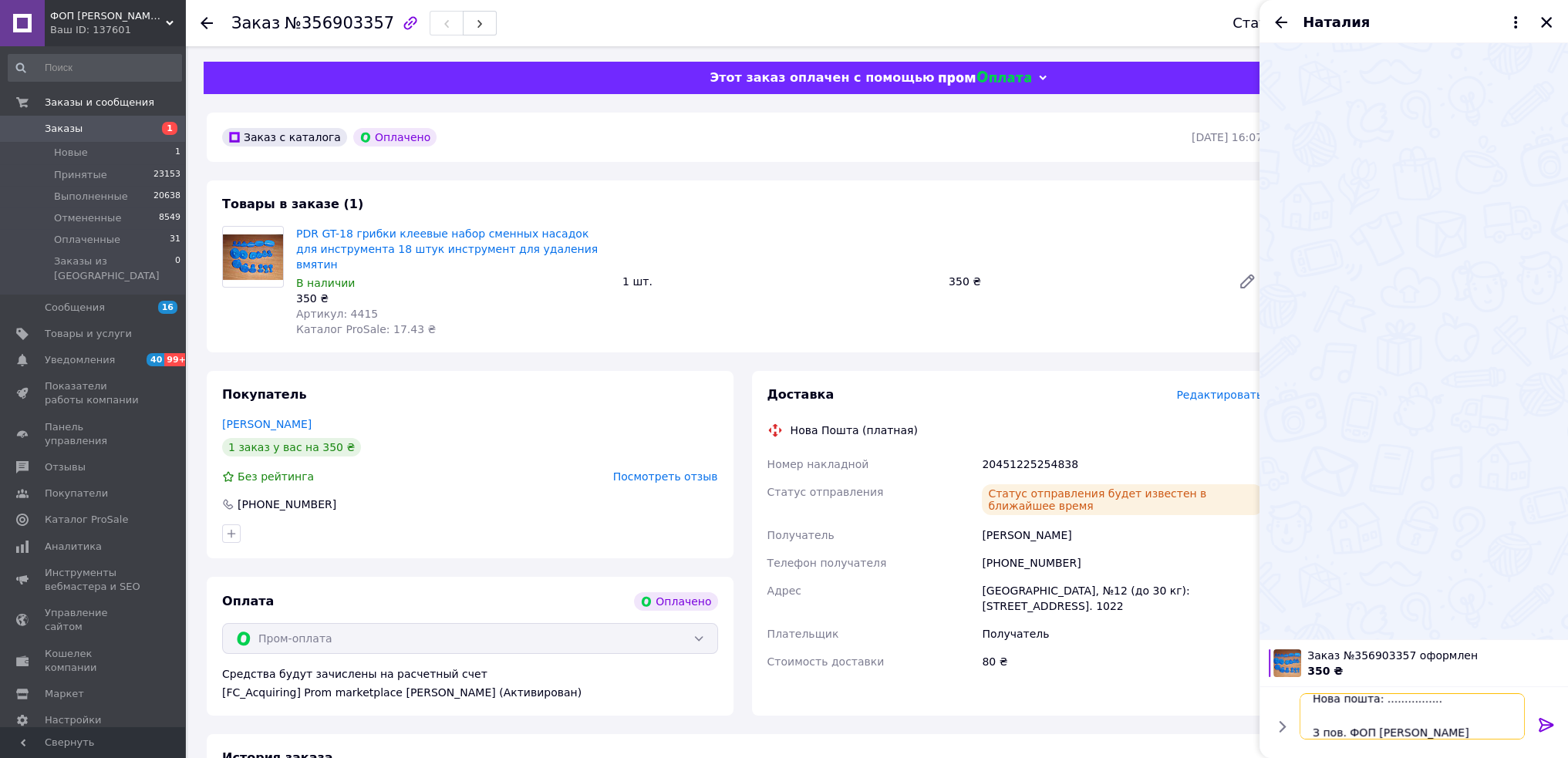
scroll to position [40, 0]
paste textarea "20451225254838"
type textarea "Доброго Нова пошта: 20451225254838 З пов. ФОП Носуль С.А."
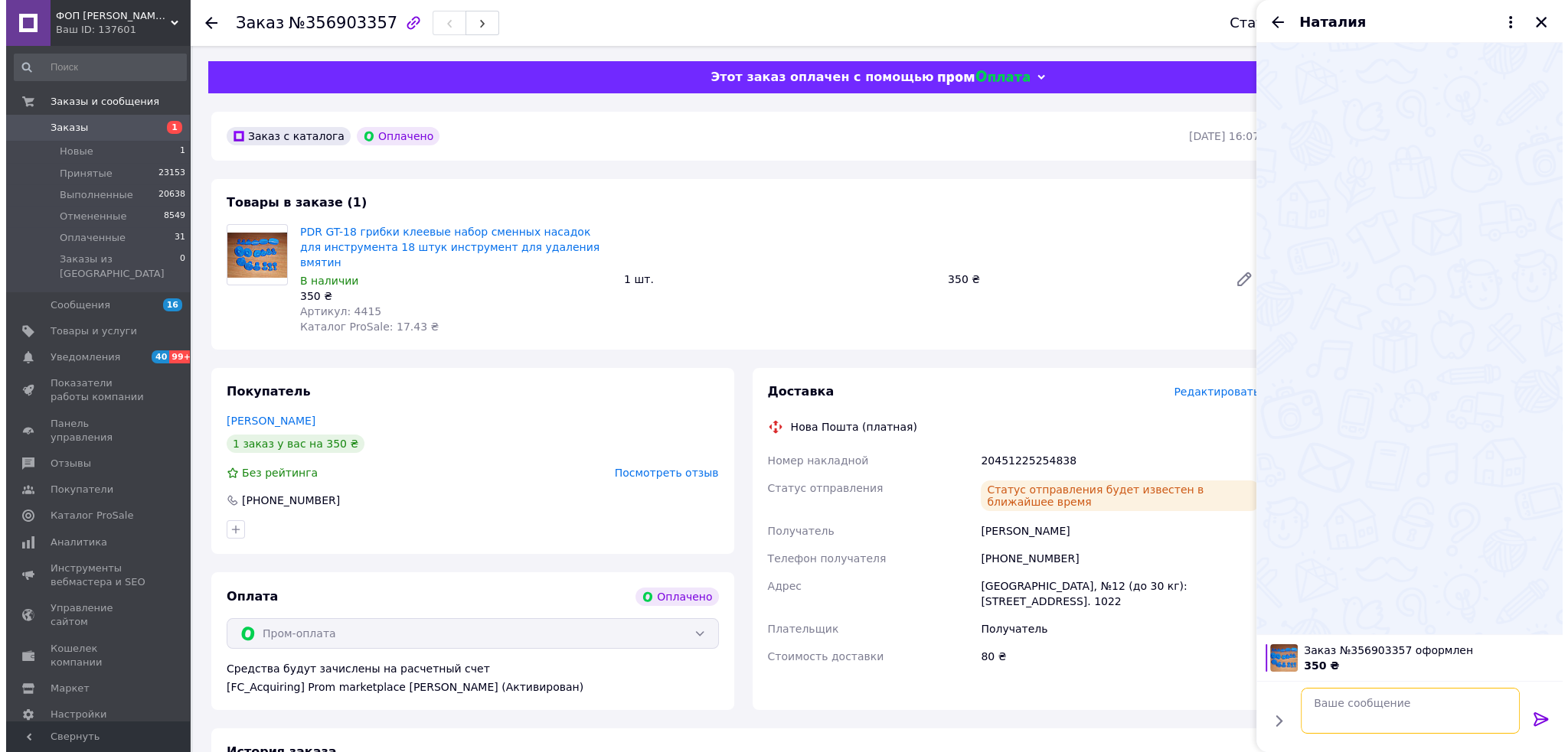
scroll to position [0, 0]
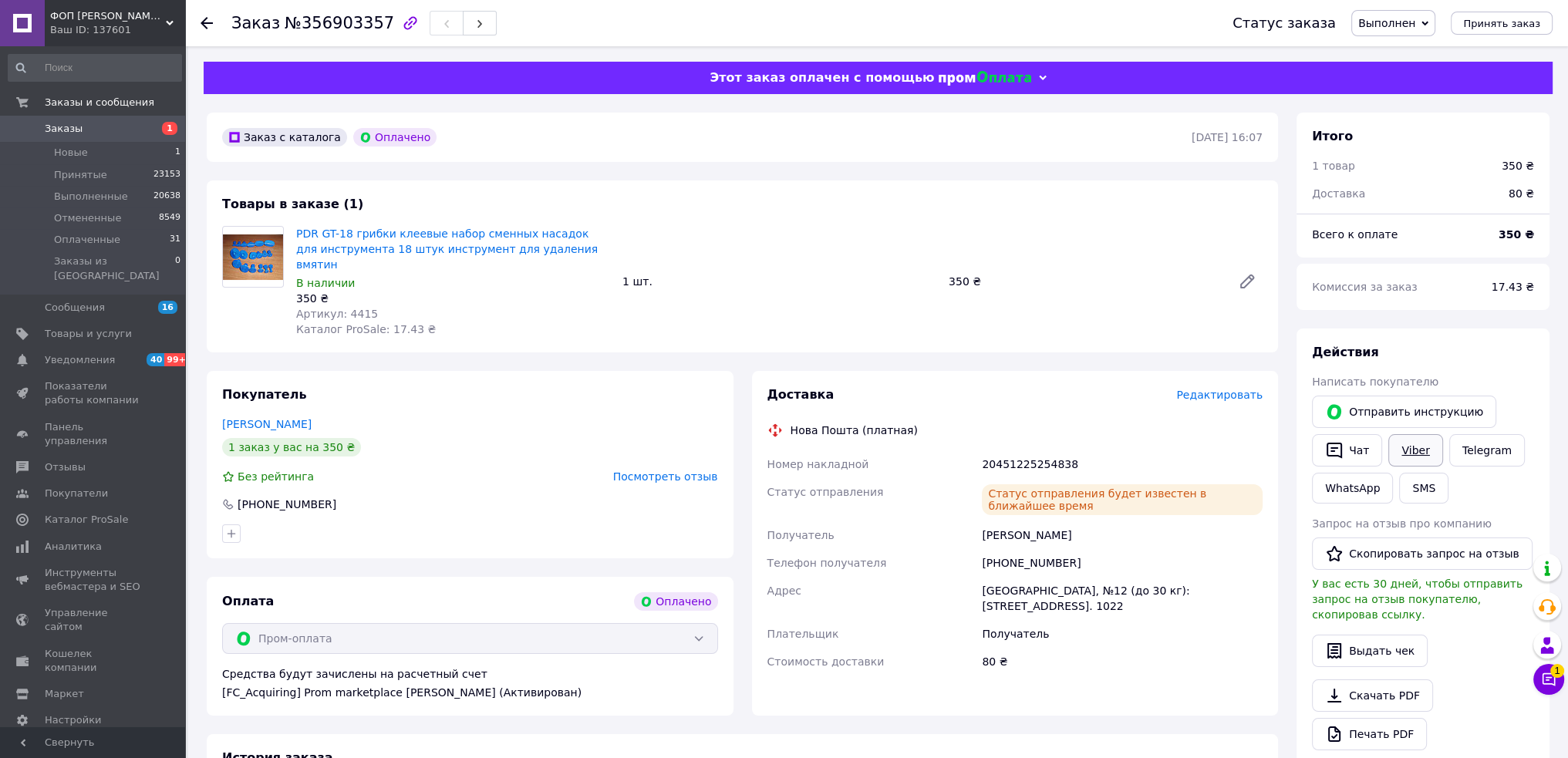
click at [1417, 444] on link "Viber" at bounding box center [1416, 451] width 54 height 33
drag, startPoint x: 292, startPoint y: 230, endPoint x: 575, endPoint y: 252, distance: 283.9
click at [575, 252] on div "PDR GT-18 грибки клеевые набор сменных насадок для инструмента 18 штук инструме…" at bounding box center [453, 281] width 327 height 118
copy link "PDR GT-18 грибки клеевые набор сменных насадок для инструмента 18 штук инструме…"
click at [111, 128] on span "Заказы" at bounding box center [93, 129] width 98 height 13
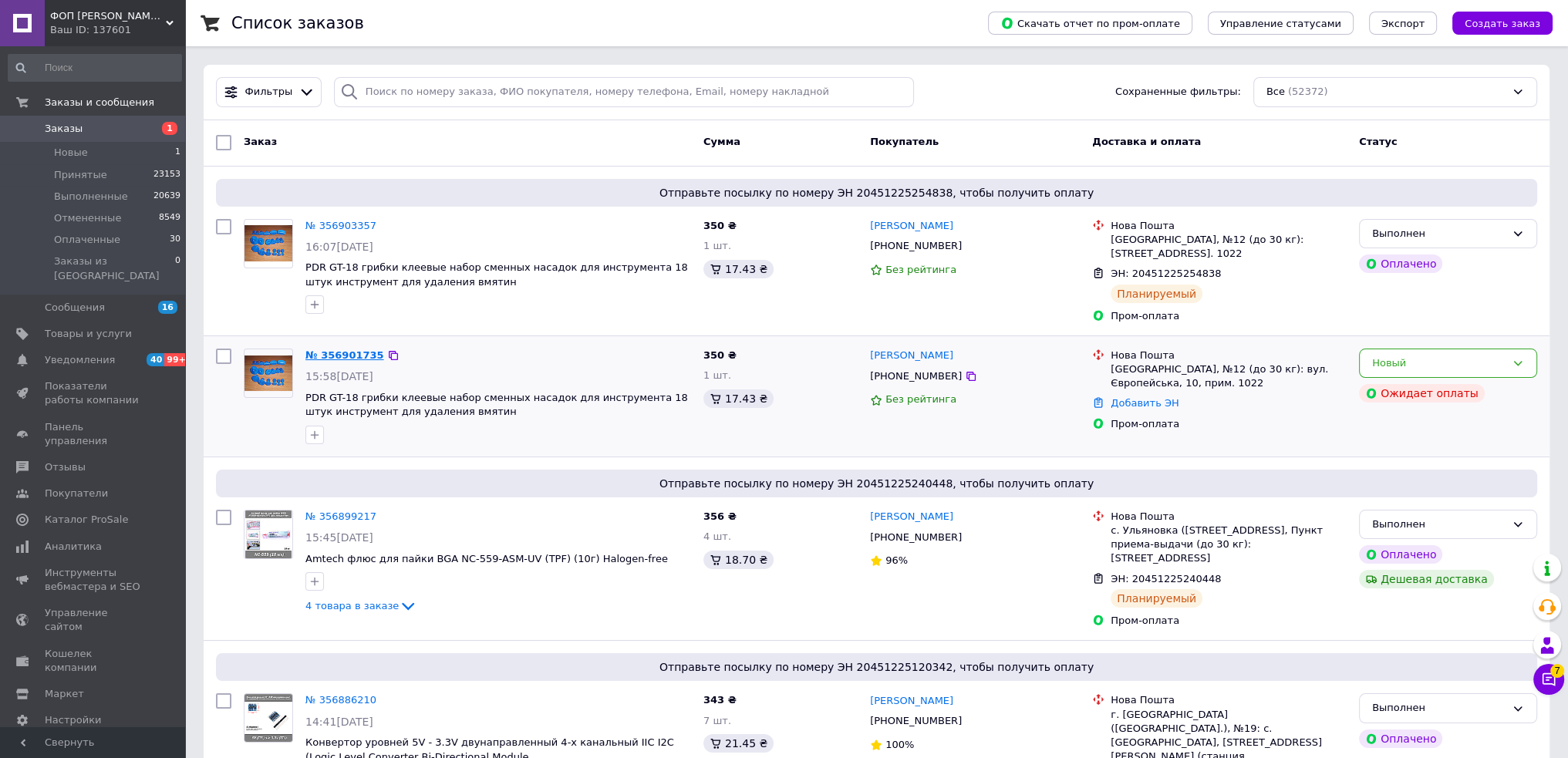
click at [346, 356] on link "№ 356901735" at bounding box center [345, 355] width 79 height 12
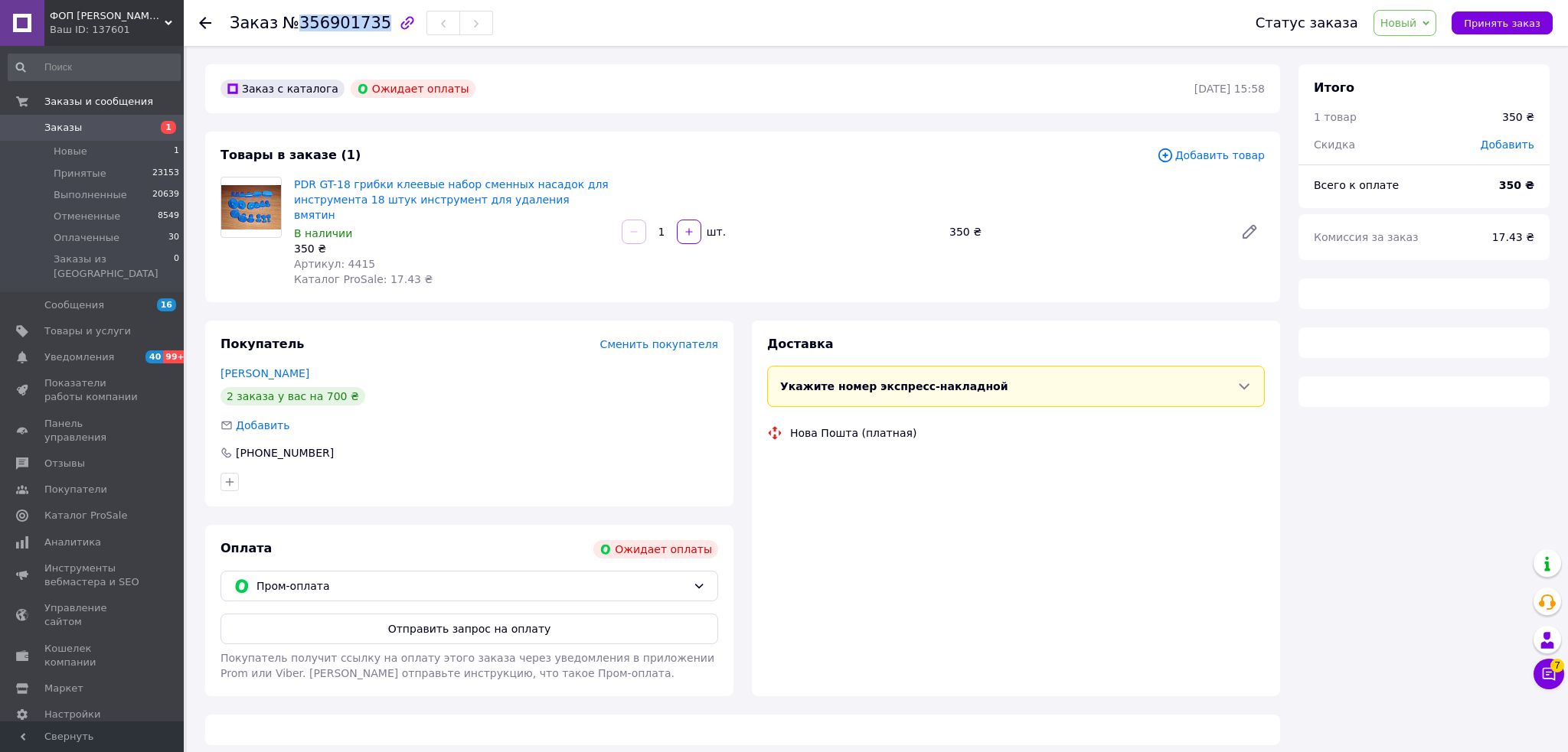
click at [291, 21] on span "№356901735" at bounding box center [338, 22] width 109 height 18
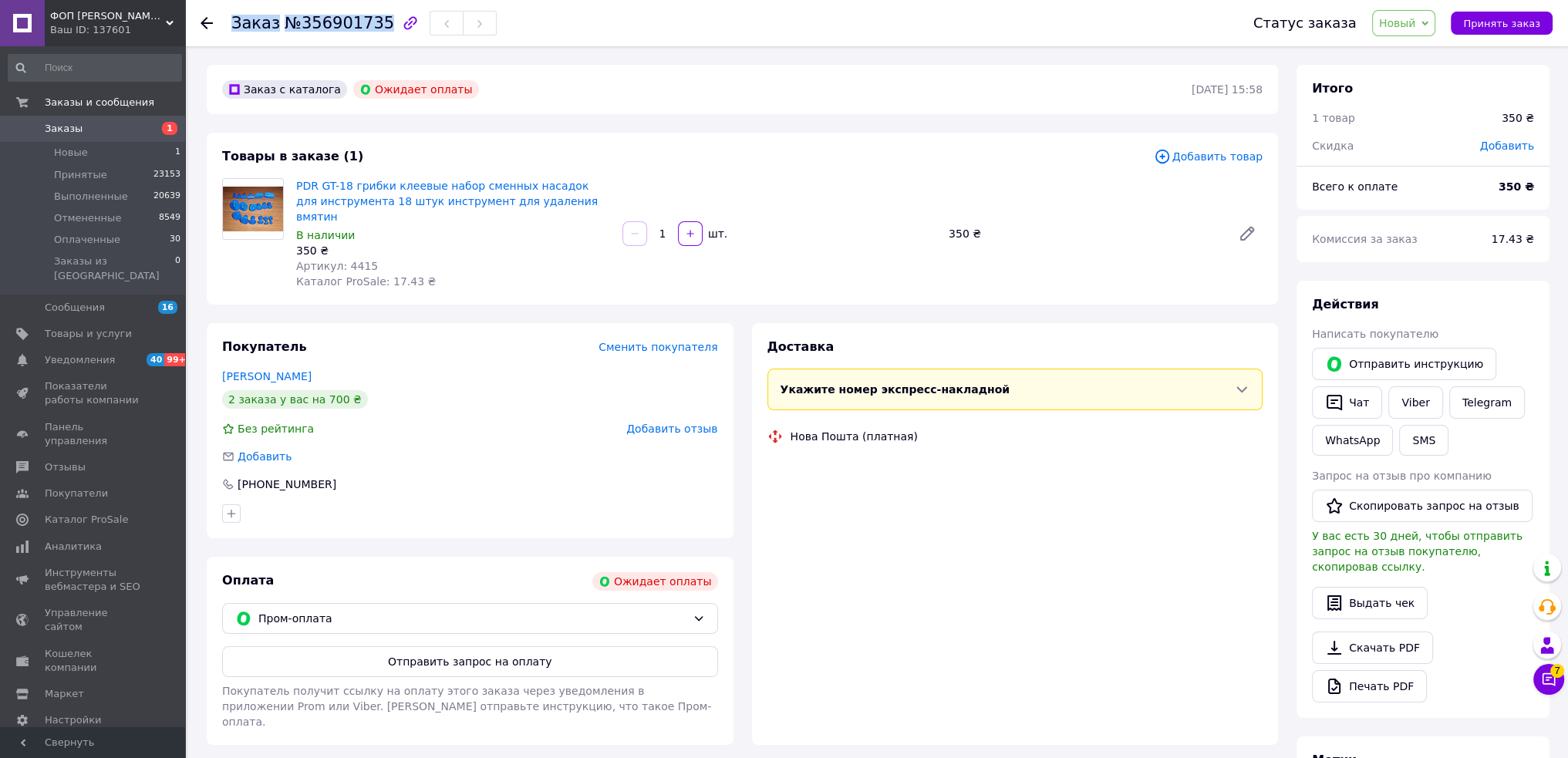
copy h1 "Заказ №356901735"
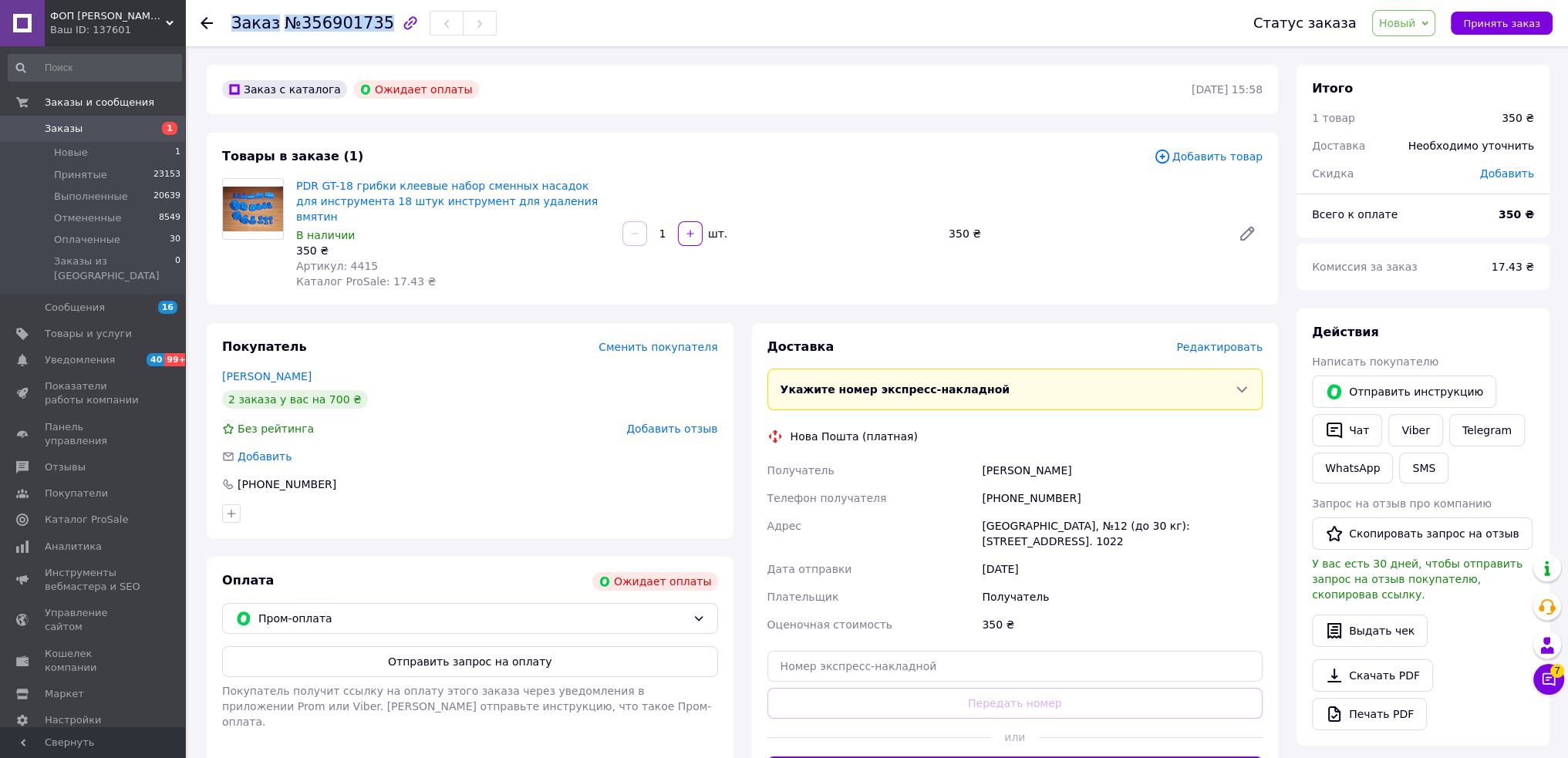
click at [1413, 13] on span "Новый" at bounding box center [1404, 22] width 64 height 26
click at [1412, 99] on li "Отменен" at bounding box center [1414, 100] width 82 height 23
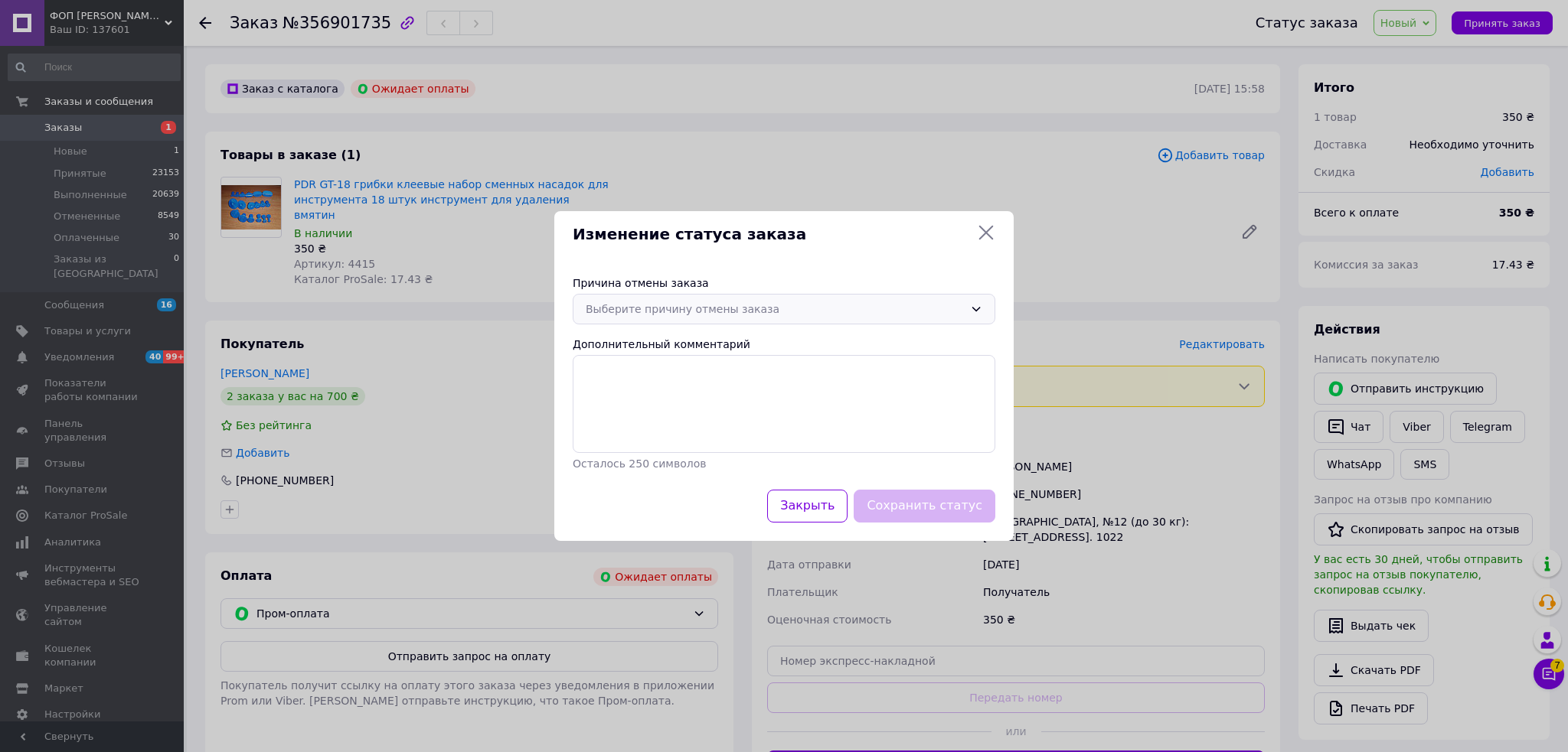
click at [635, 313] on div "Выберите причину отмены заказа" at bounding box center [775, 310] width 379 height 17
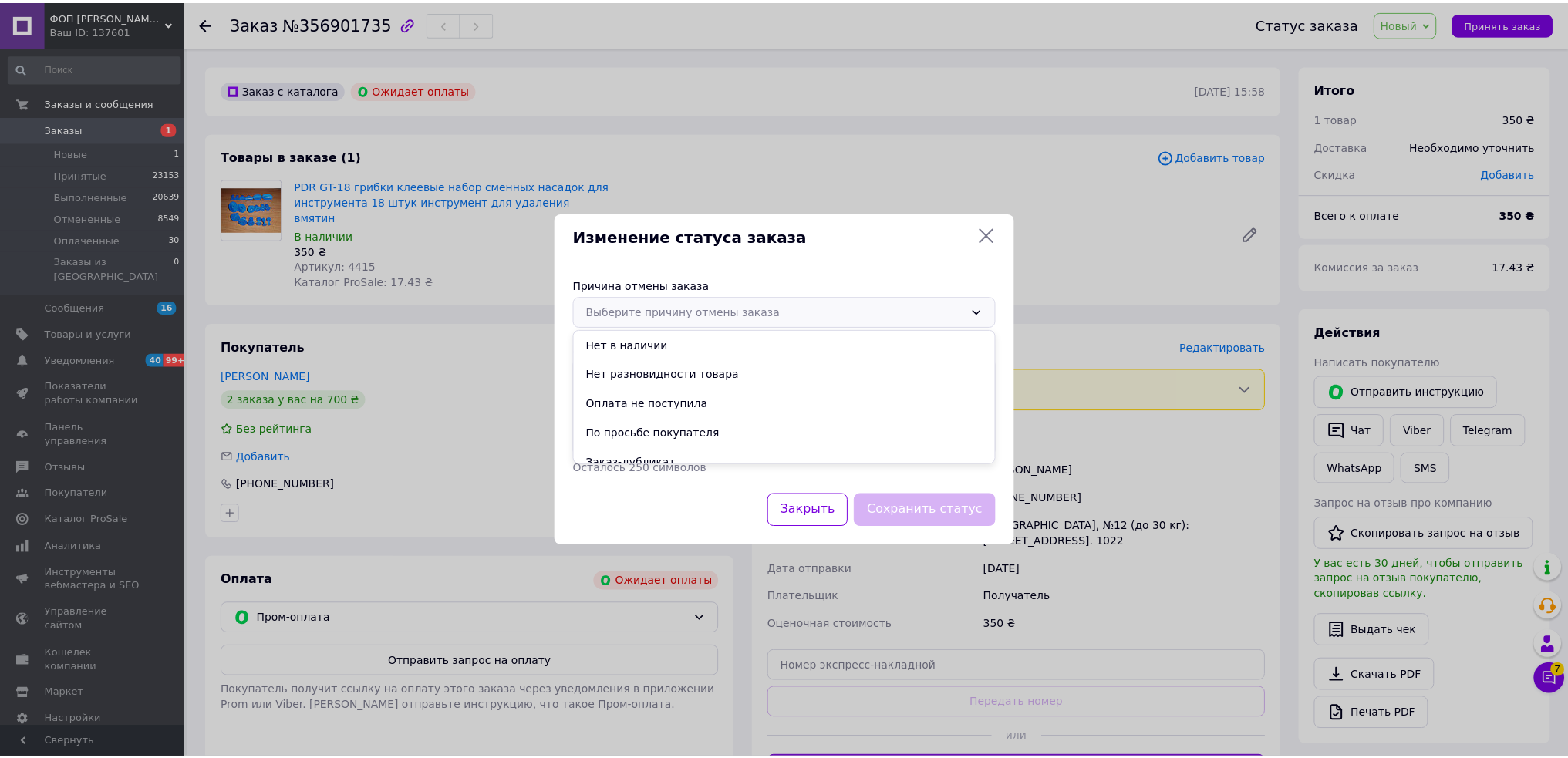
scroll to position [71, 0]
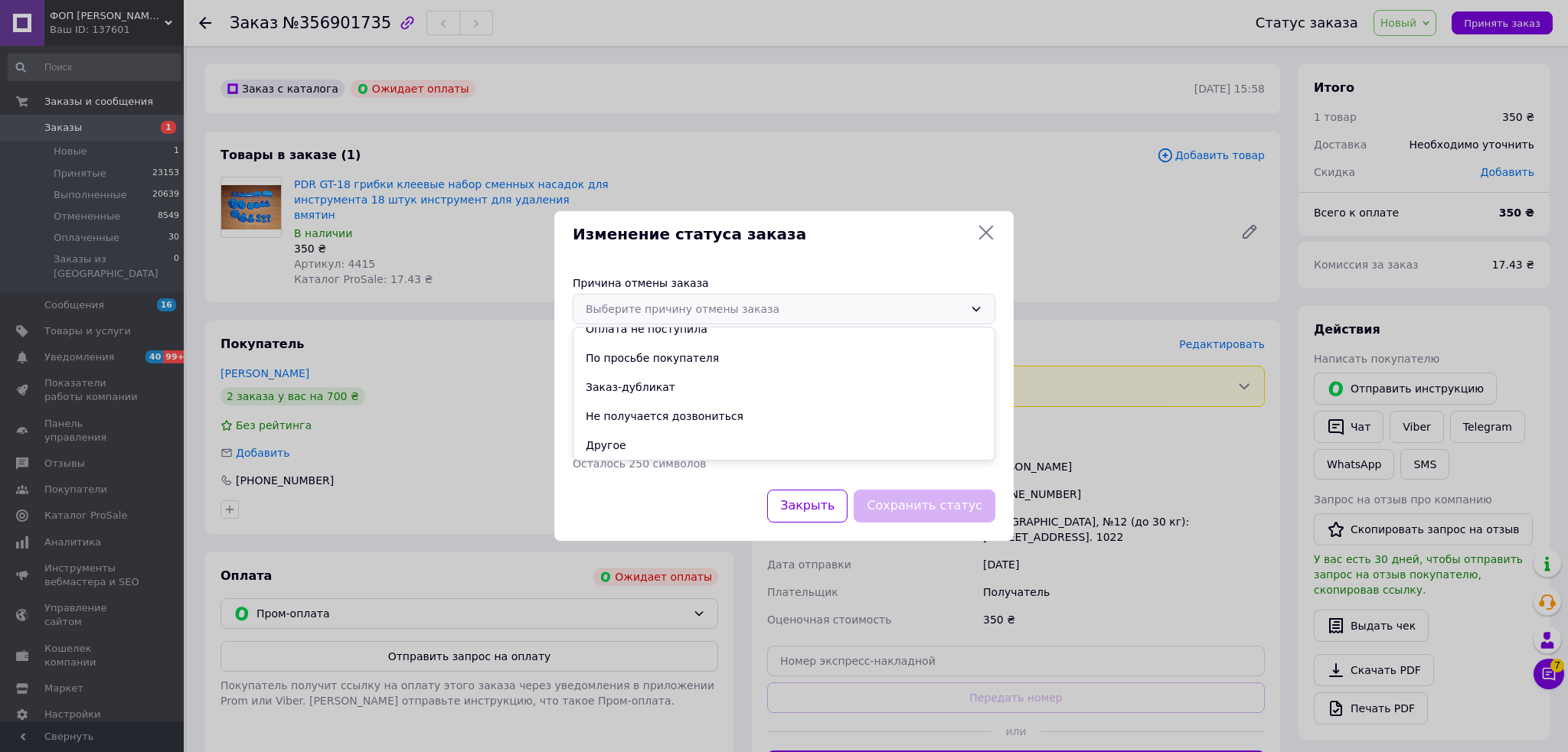
click at [651, 387] on li "Заказ-дубликат" at bounding box center [784, 387] width 422 height 29
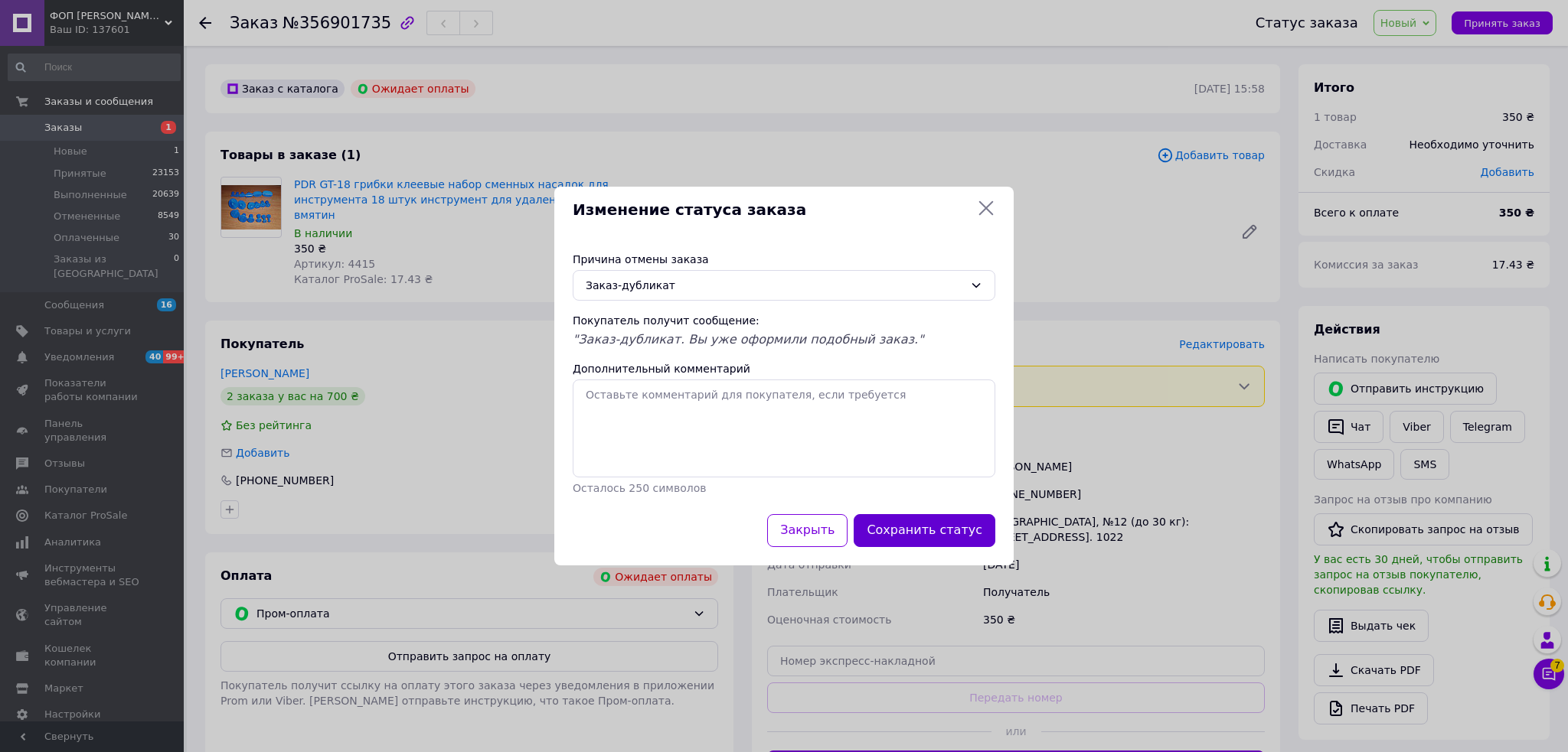
click at [898, 528] on button "Сохранить статус" at bounding box center [925, 530] width 142 height 32
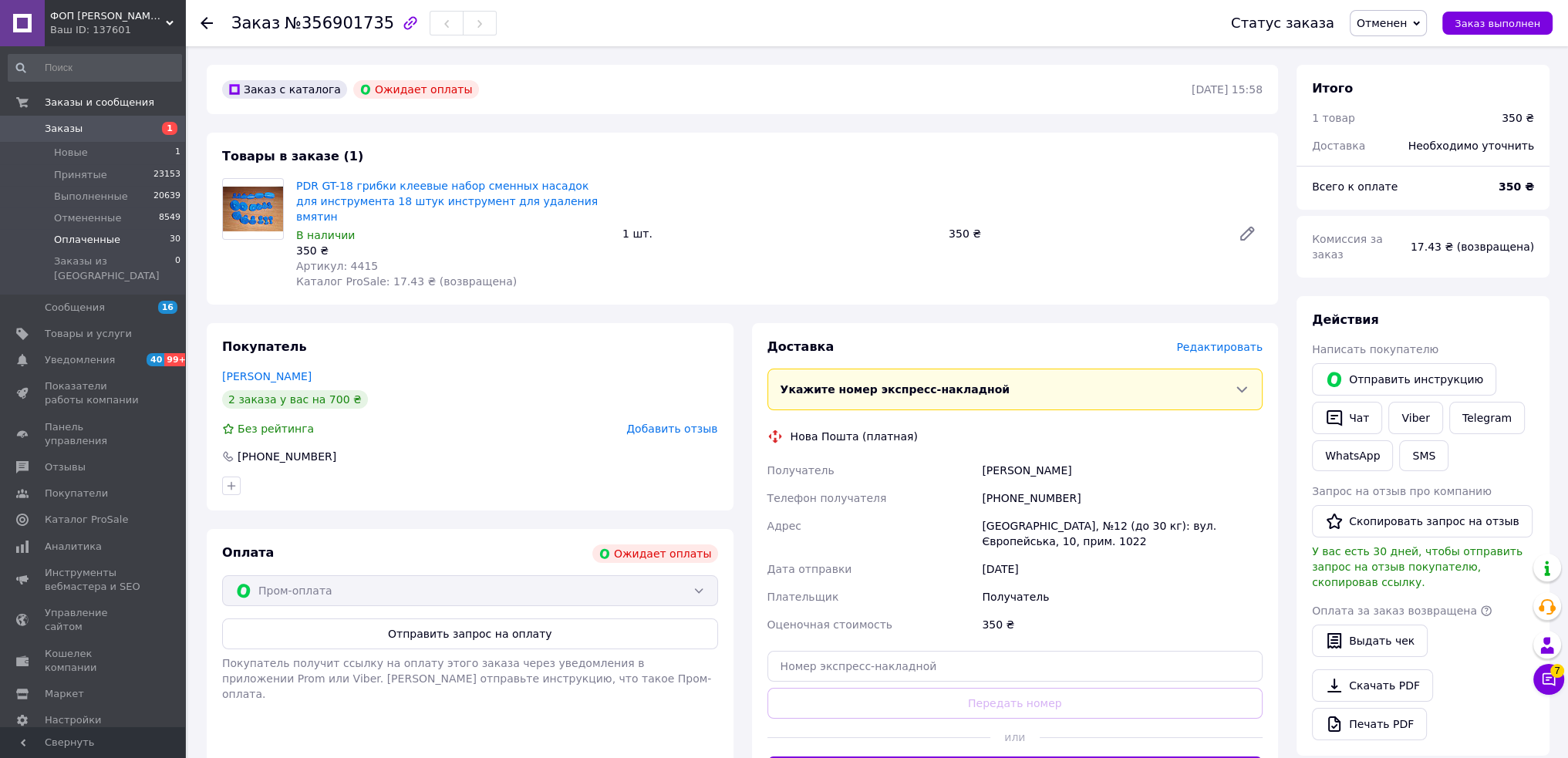
click at [107, 244] on span "Оплаченные" at bounding box center [87, 240] width 66 height 13
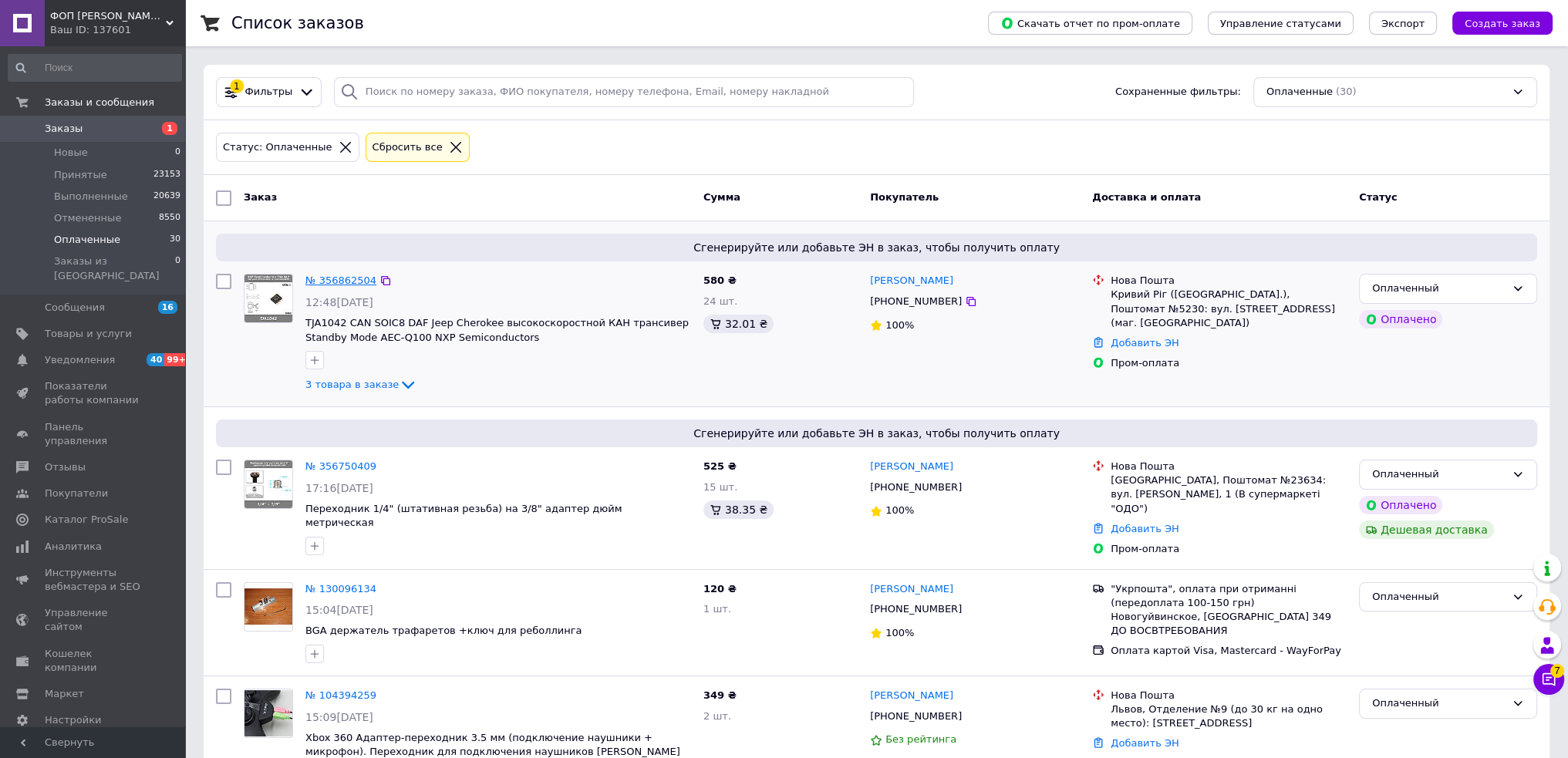
click at [351, 274] on link "№ 356862504" at bounding box center [341, 280] width 71 height 12
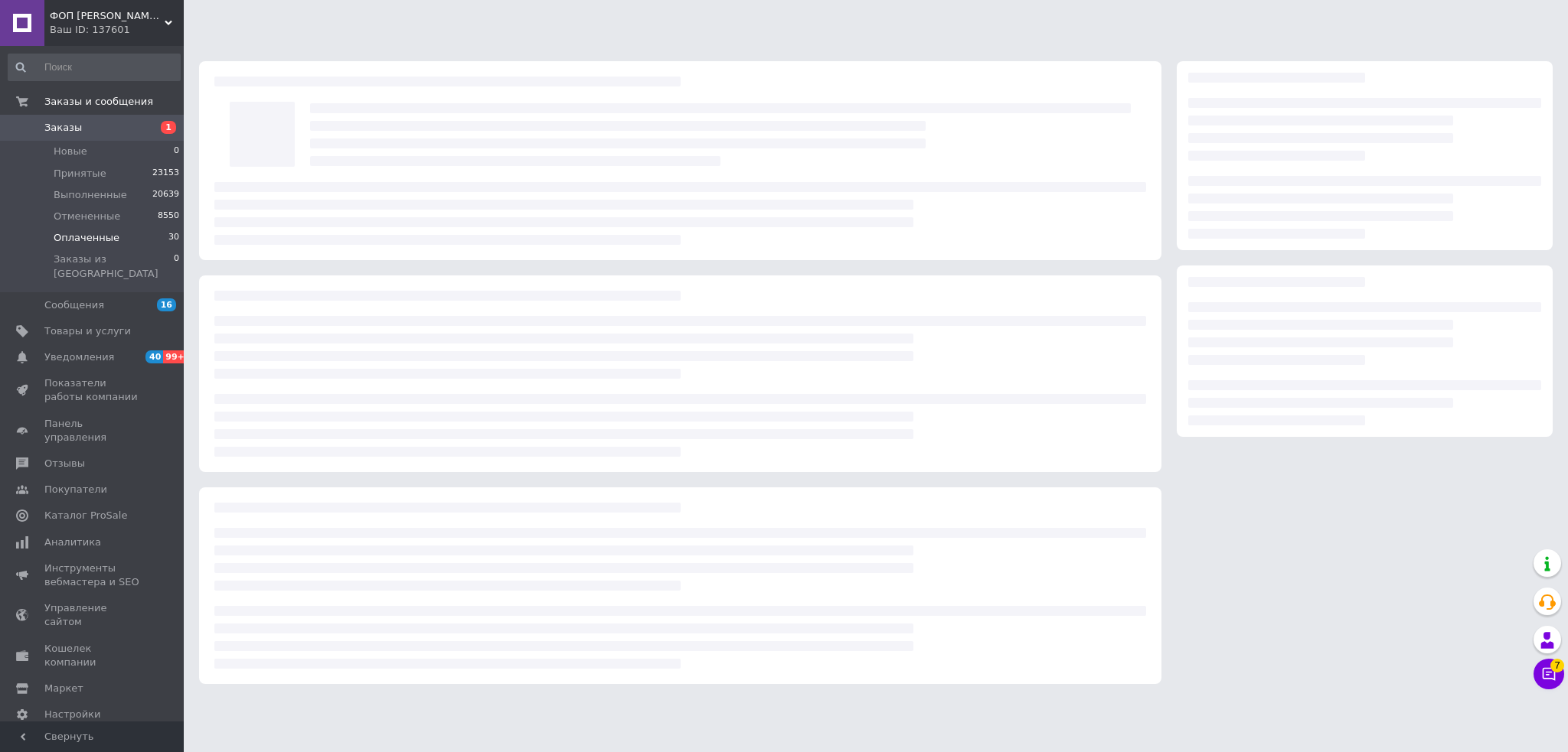
click at [319, 29] on div at bounding box center [876, 350] width 1384 height 699
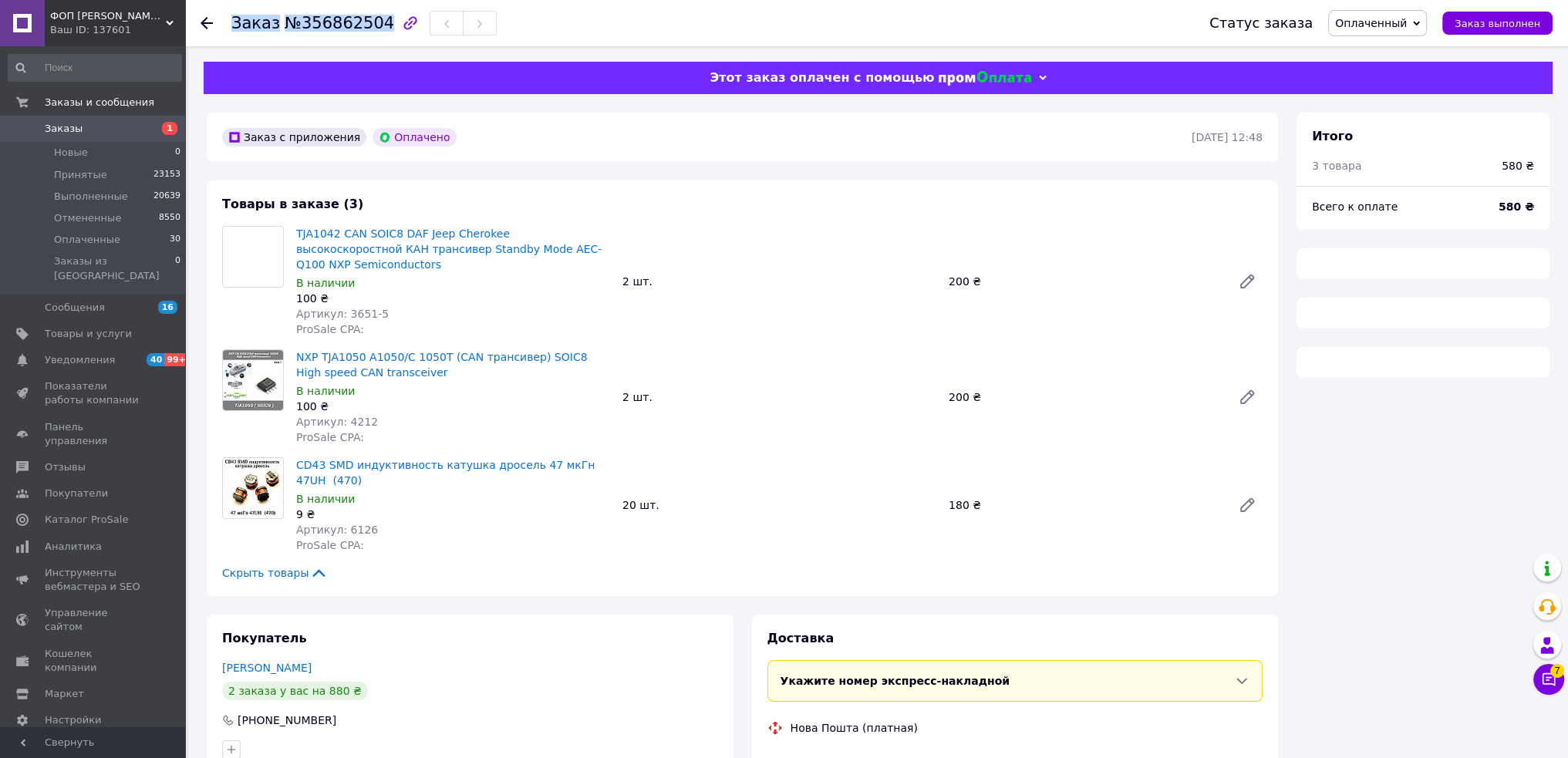
click at [321, 29] on span "№356862504" at bounding box center [340, 22] width 110 height 18
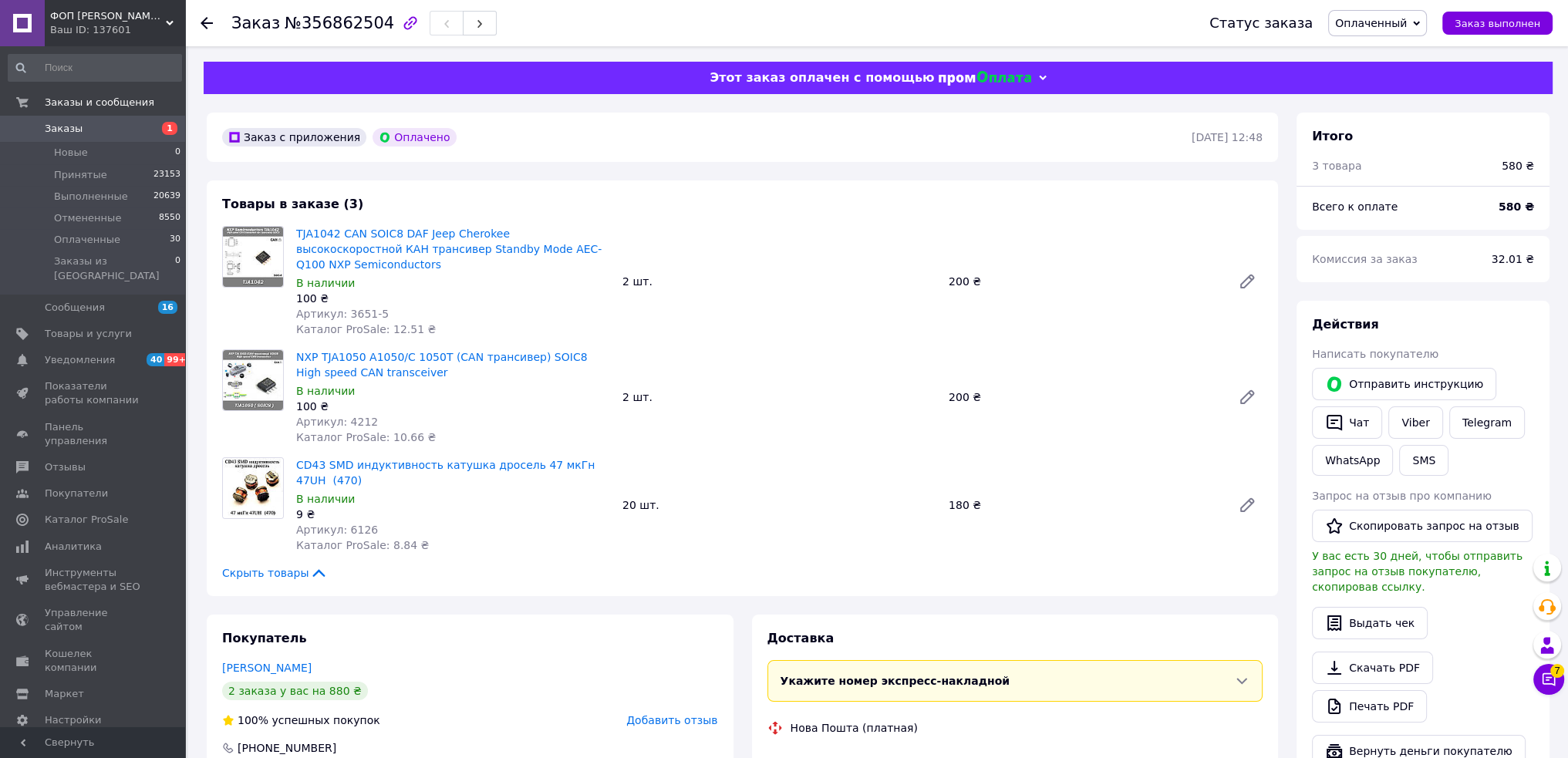
click at [1512, 230] on div "Всего к оплате 580 ₴" at bounding box center [1423, 215] width 253 height 31
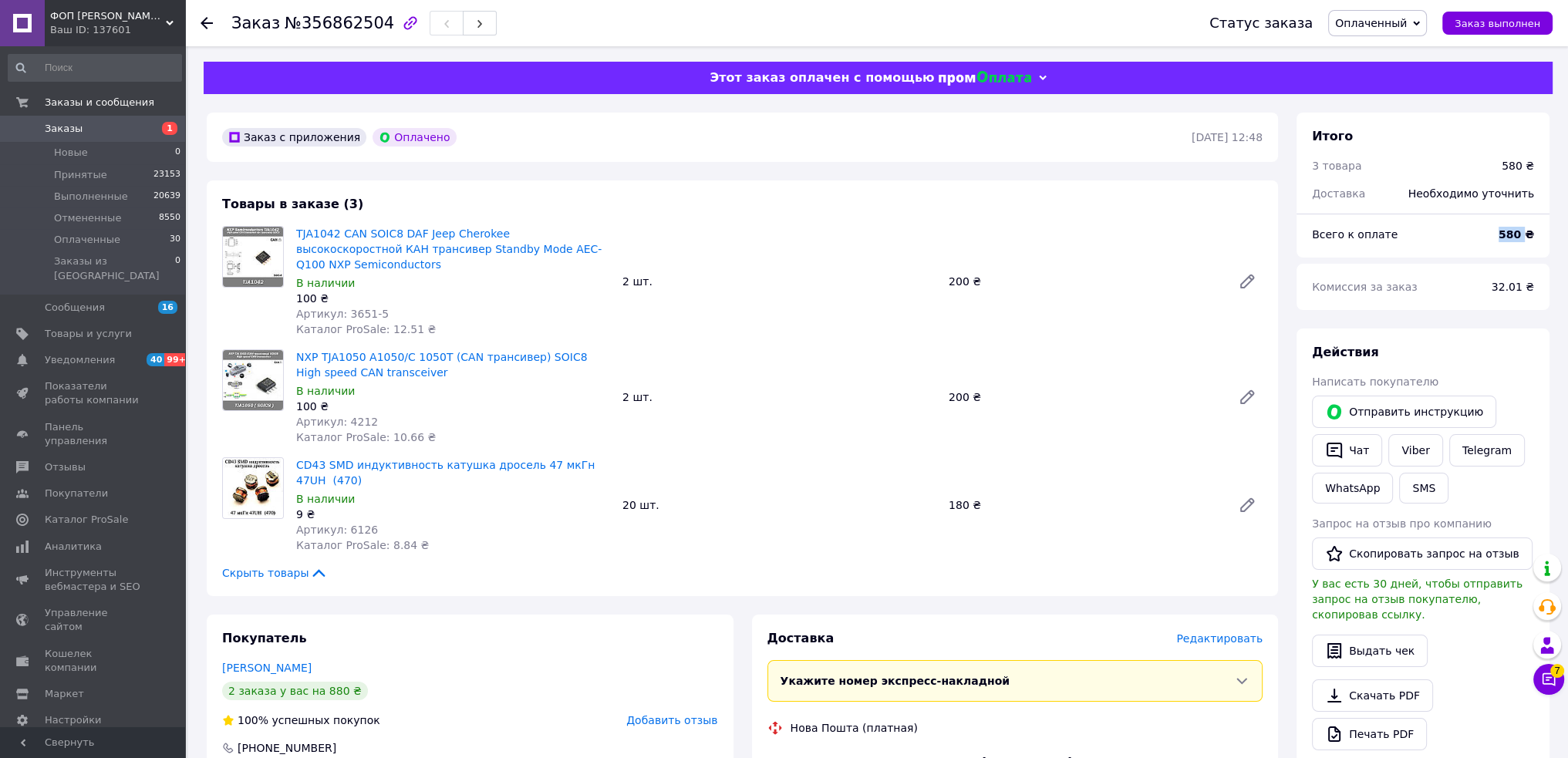
click at [1512, 258] on div "Всего к оплате 580 ₴" at bounding box center [1423, 242] width 253 height 31
click at [1513, 282] on span "32.01 ₴" at bounding box center [1513, 287] width 42 height 13
copy span "32.01"
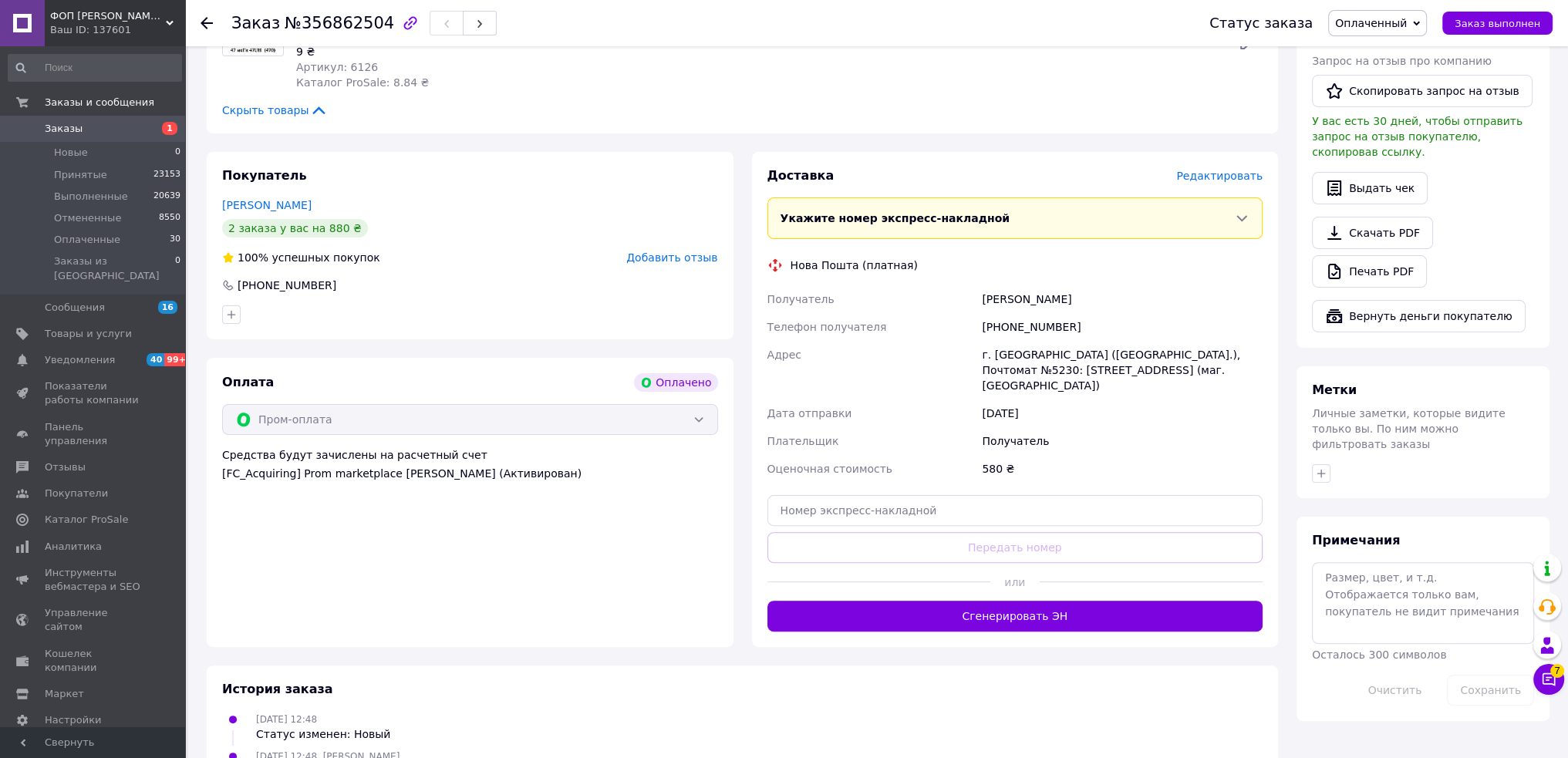
click at [1025, 289] on div "цимбалист евгений" at bounding box center [1122, 299] width 287 height 28
drag, startPoint x: 1025, startPoint y: 289, endPoint x: 1021, endPoint y: 297, distance: 8.9
click at [1025, 289] on div "цимбалист евгений" at bounding box center [1122, 299] width 287 height 28
copy div "цимбалист евгений"
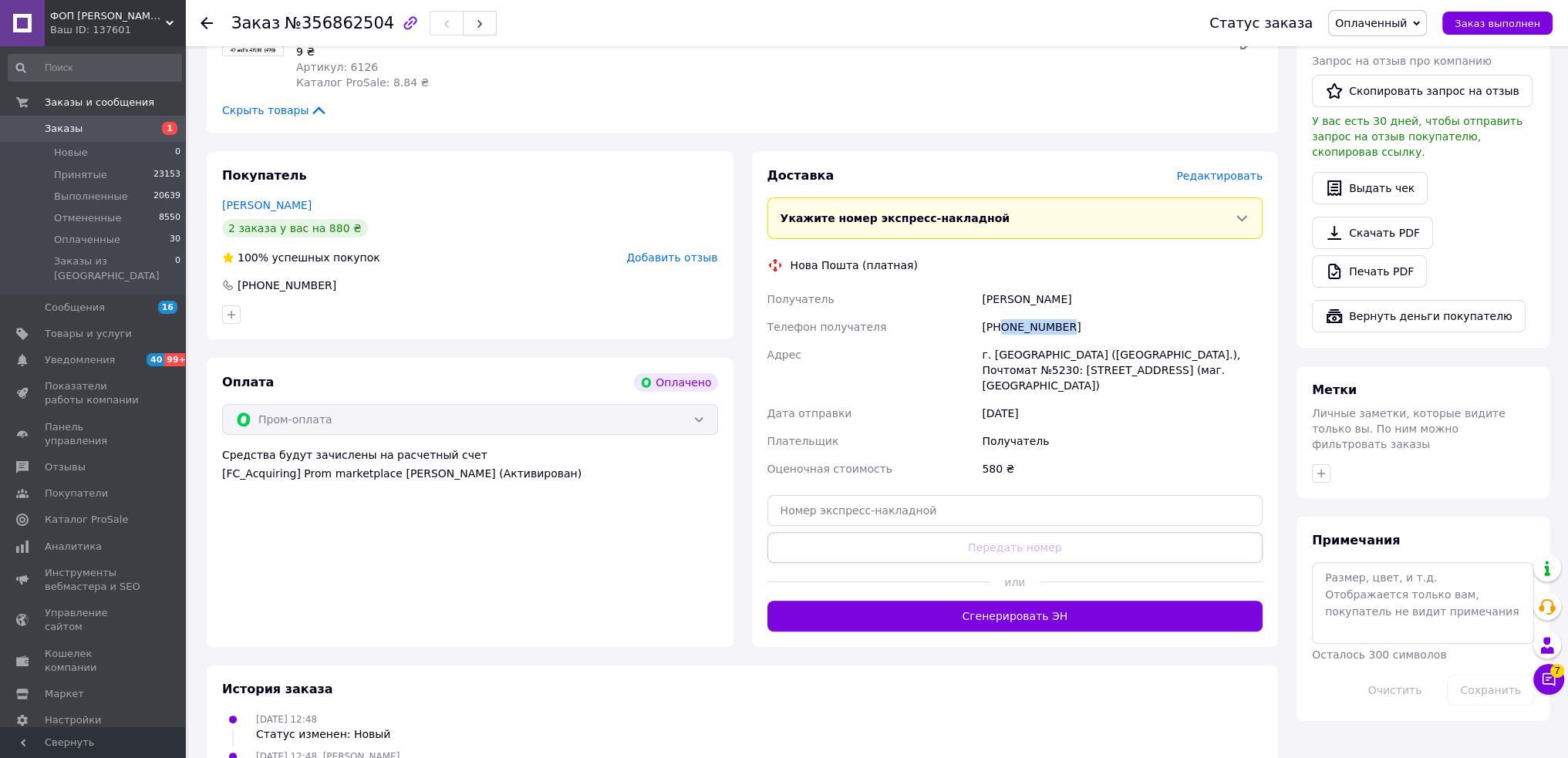
drag, startPoint x: 1002, startPoint y: 308, endPoint x: 1077, endPoint y: 320, distance: 76.0
click at [1085, 313] on div "+380969772812" at bounding box center [1122, 327] width 287 height 28
click at [1036, 342] on div "г. Кривой Рог (Днепропетровская обл.), Почтомат №5230: ул. Электрическая, 3б (м…" at bounding box center [1122, 370] width 287 height 59
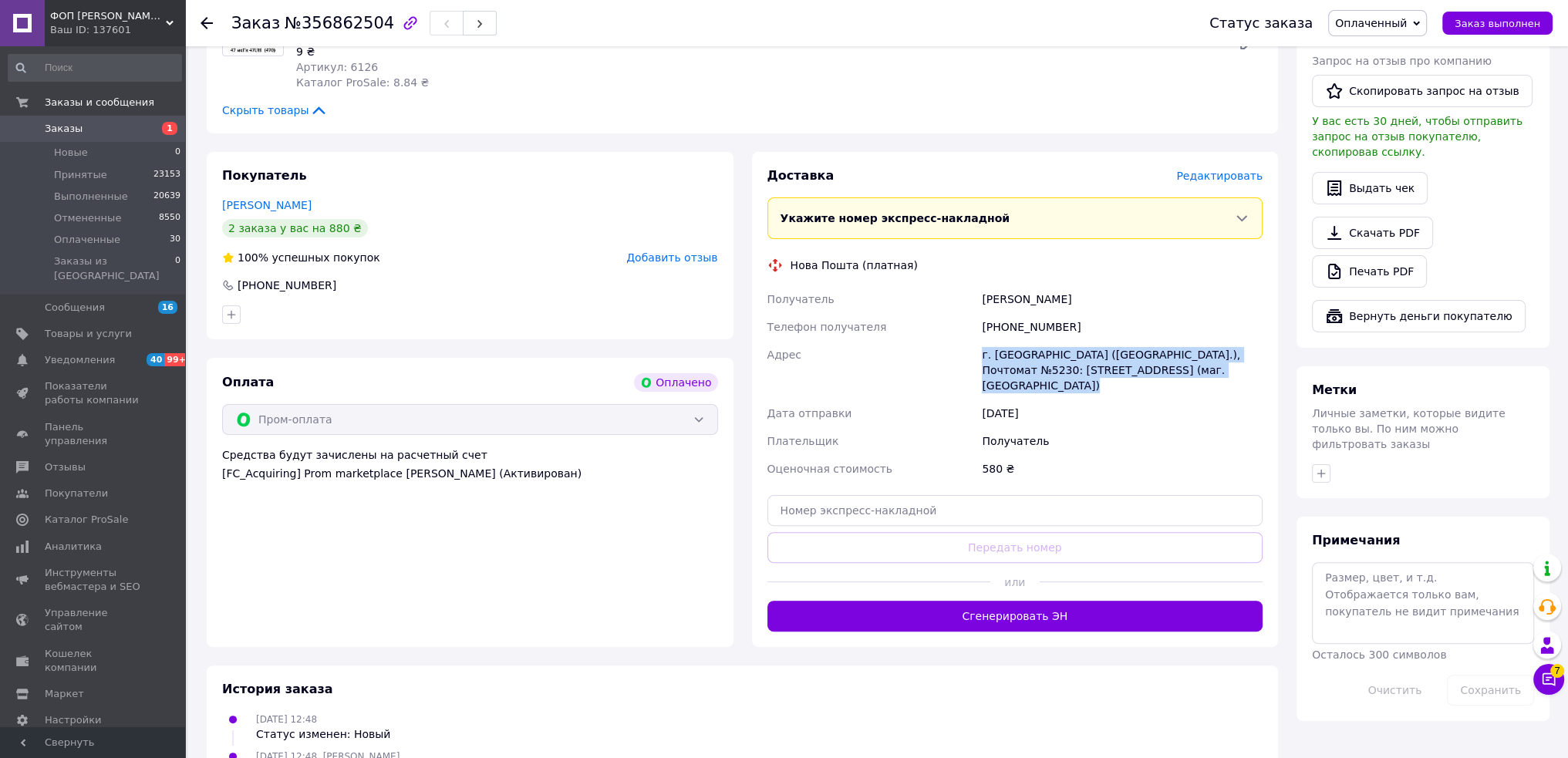
scroll to position [0, 0]
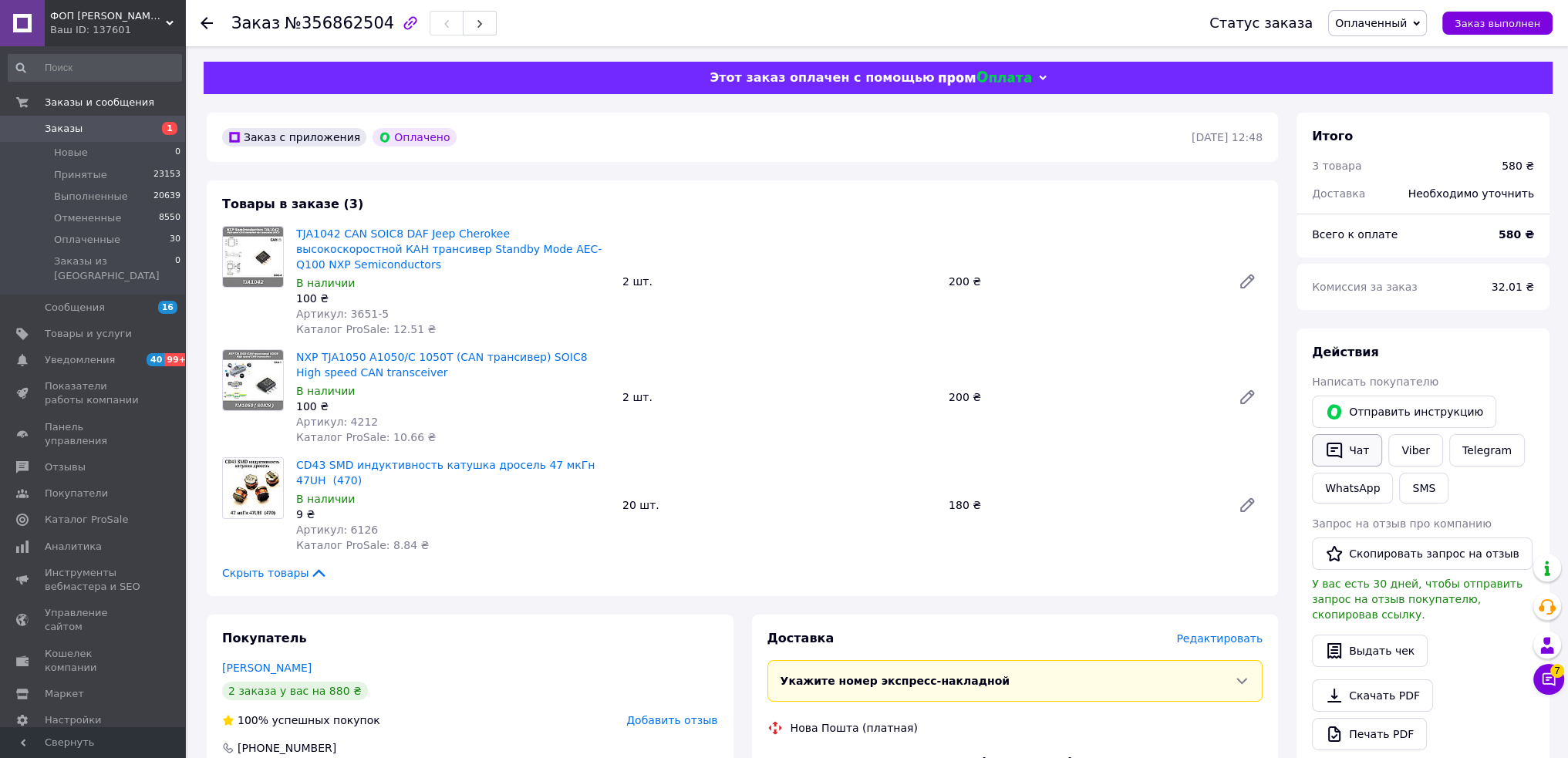
click at [1351, 462] on button "Чат" at bounding box center [1346, 451] width 70 height 33
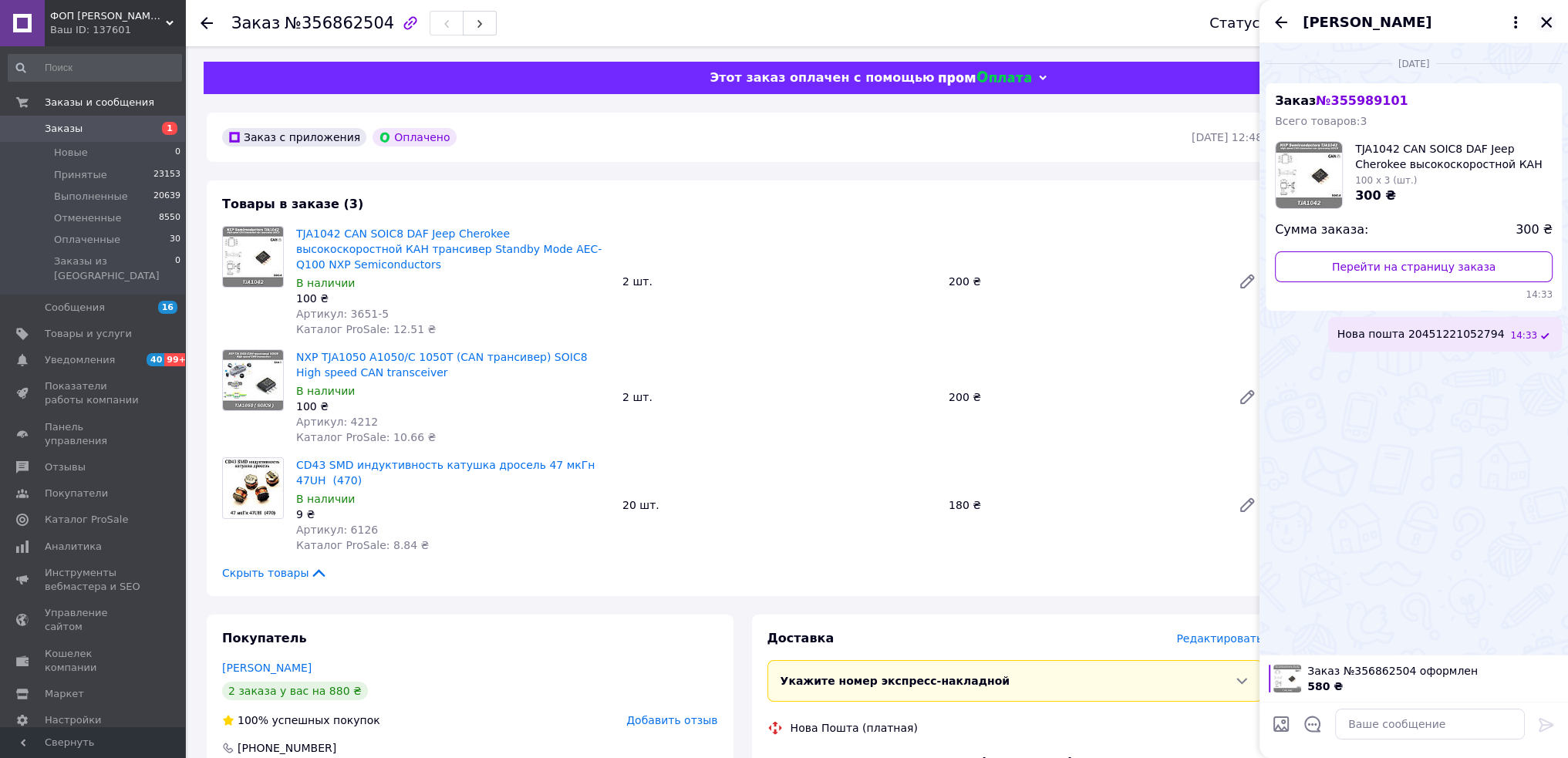
click at [1549, 23] on icon "Закрыть" at bounding box center [1547, 22] width 13 height 13
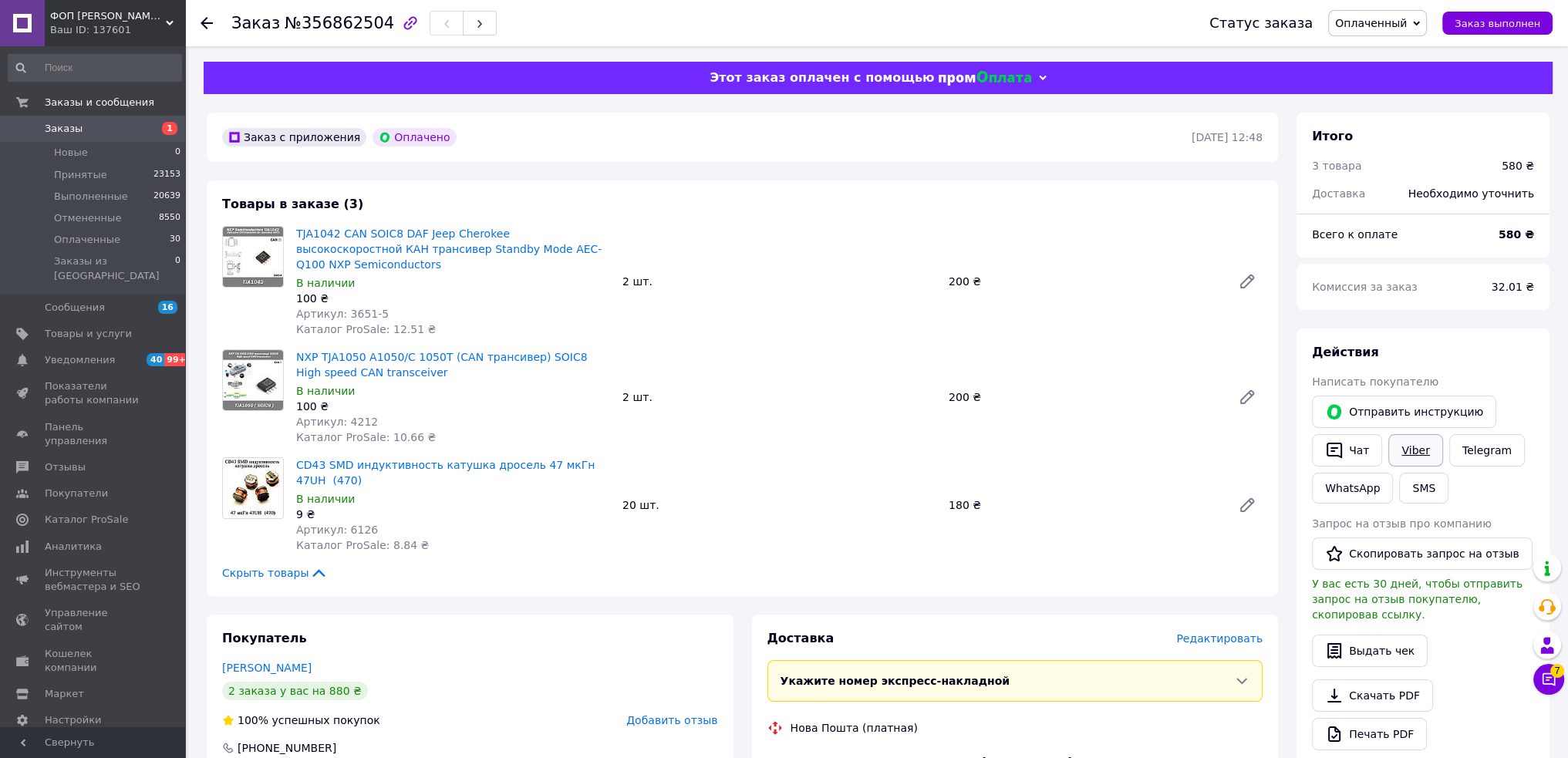
click at [1430, 447] on link "Viber" at bounding box center [1416, 451] width 54 height 33
click at [608, 126] on div "Заказ с приложения Оплачено" at bounding box center [705, 138] width 973 height 25
click at [1544, 688] on icon at bounding box center [1549, 680] width 15 height 15
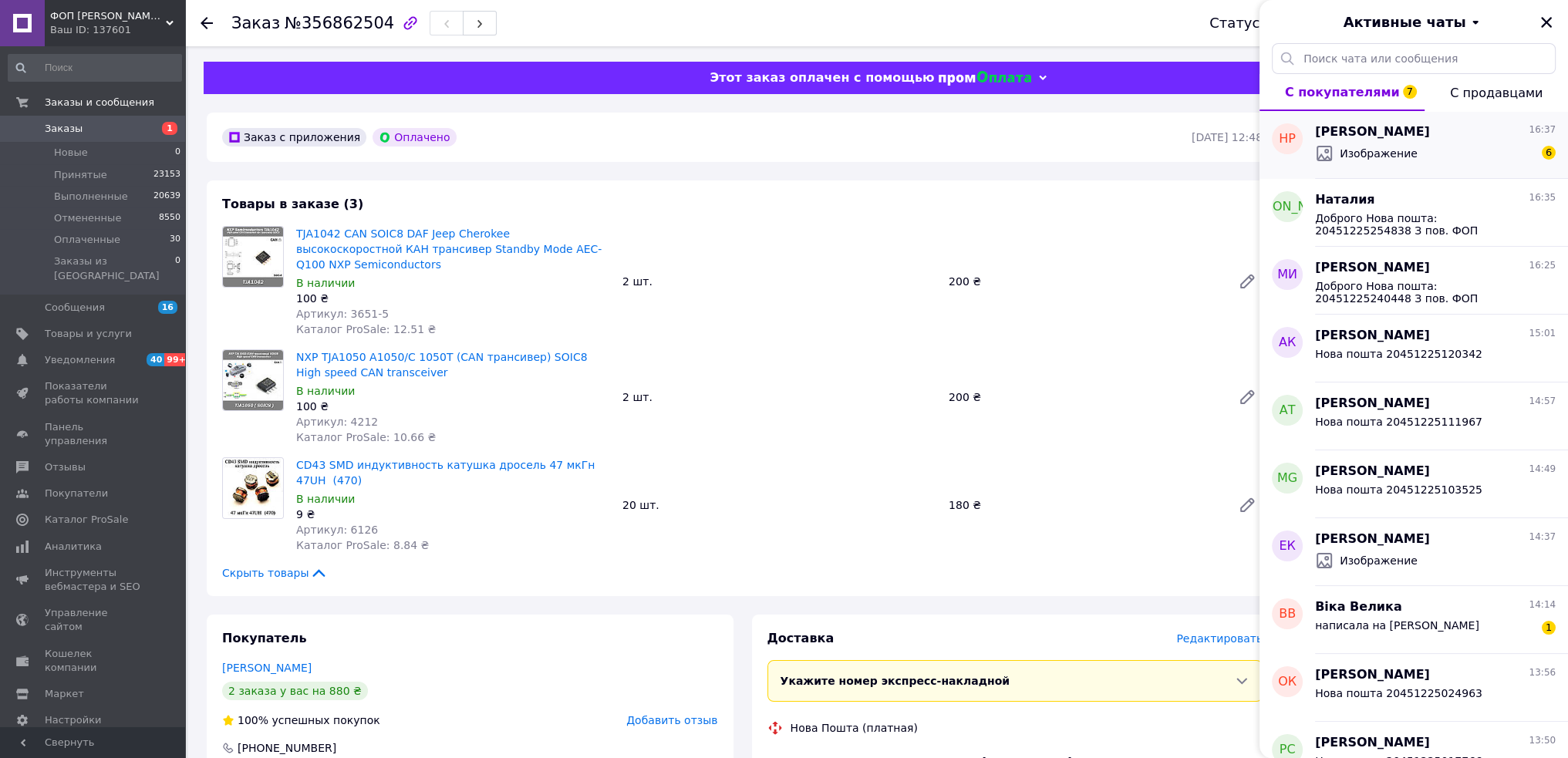
click at [1387, 134] on span "Наталья Резниченко" at bounding box center [1372, 132] width 115 height 17
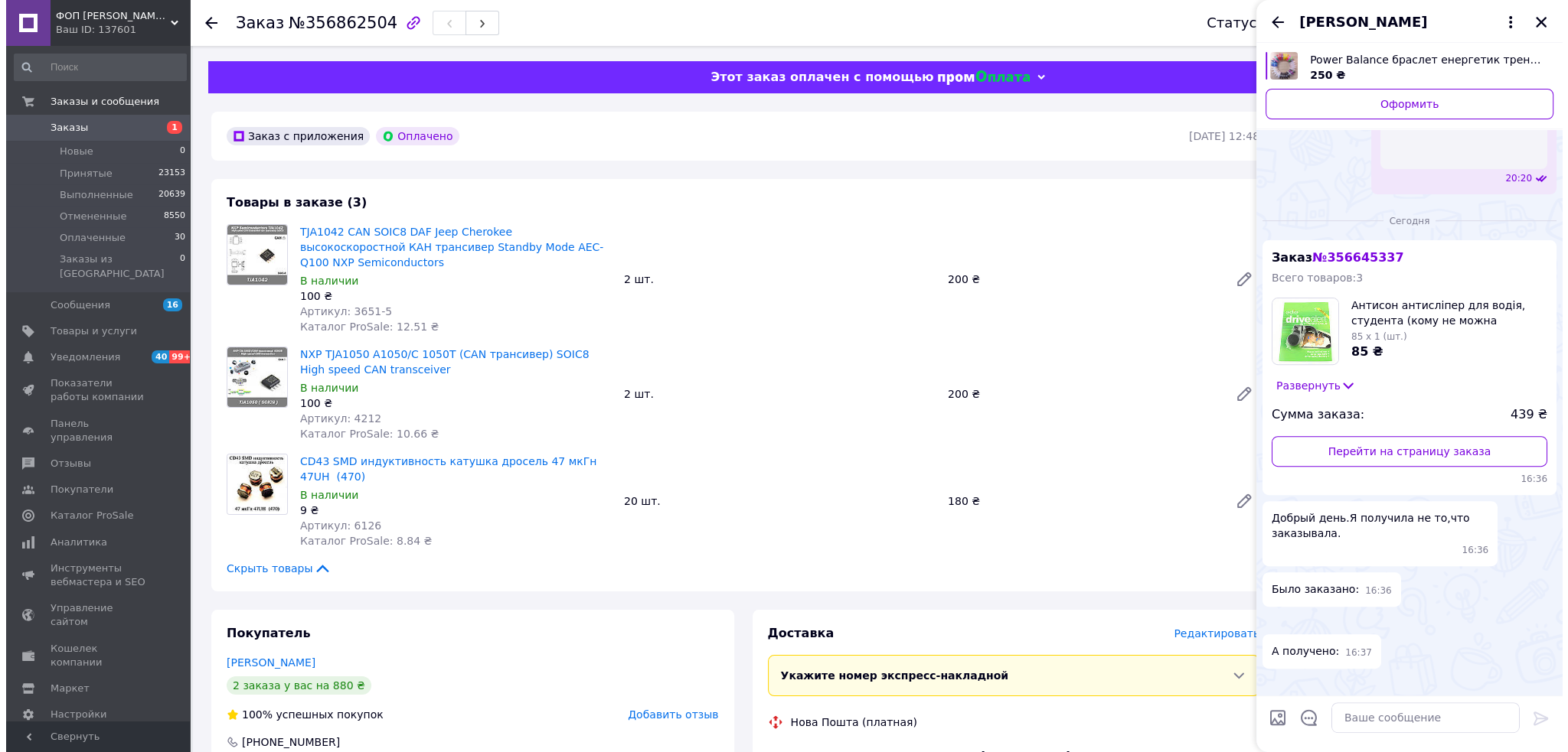
scroll to position [1545, 0]
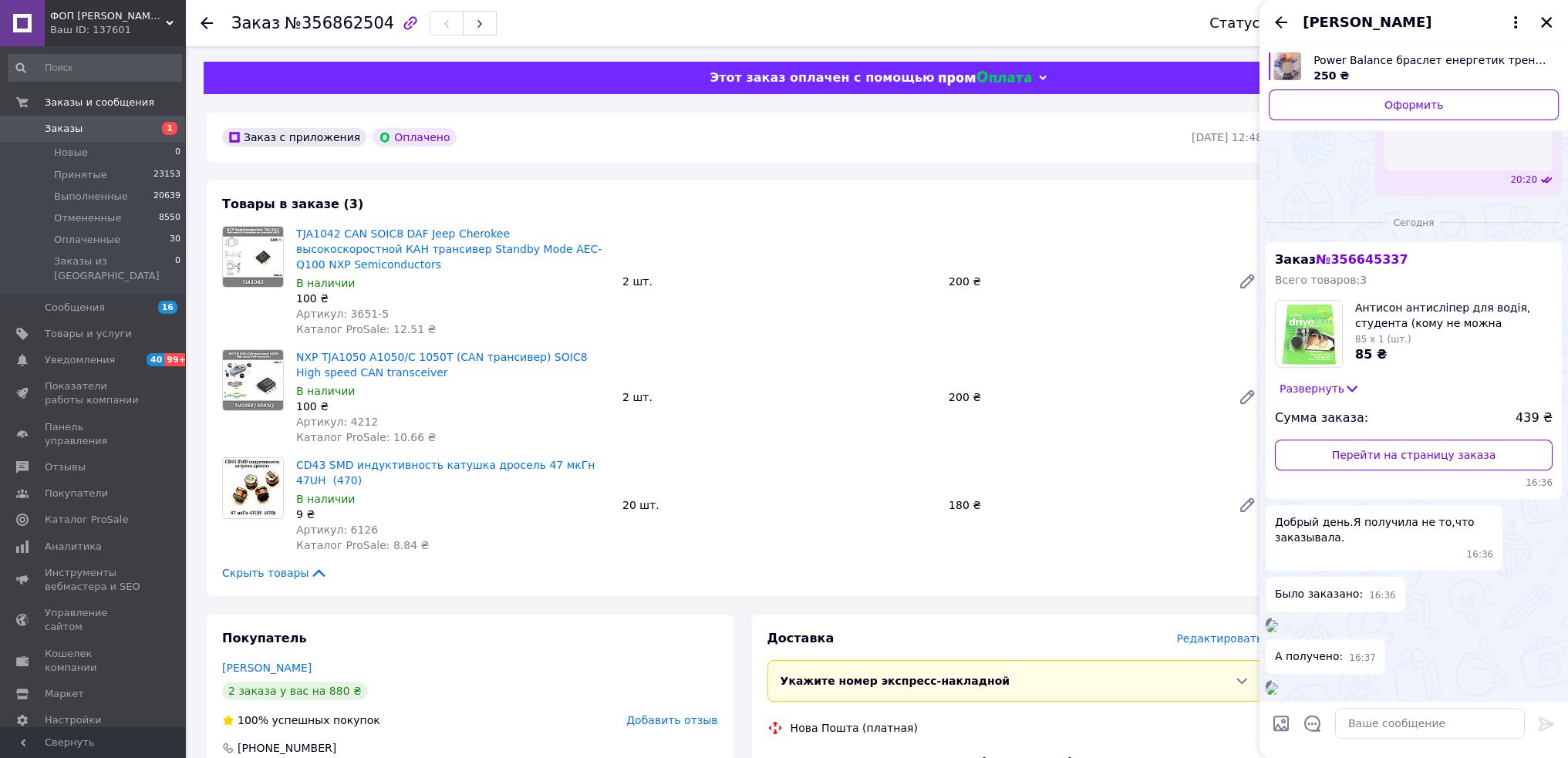
click at [1278, 683] on img at bounding box center [1271, 689] width 13 height 13
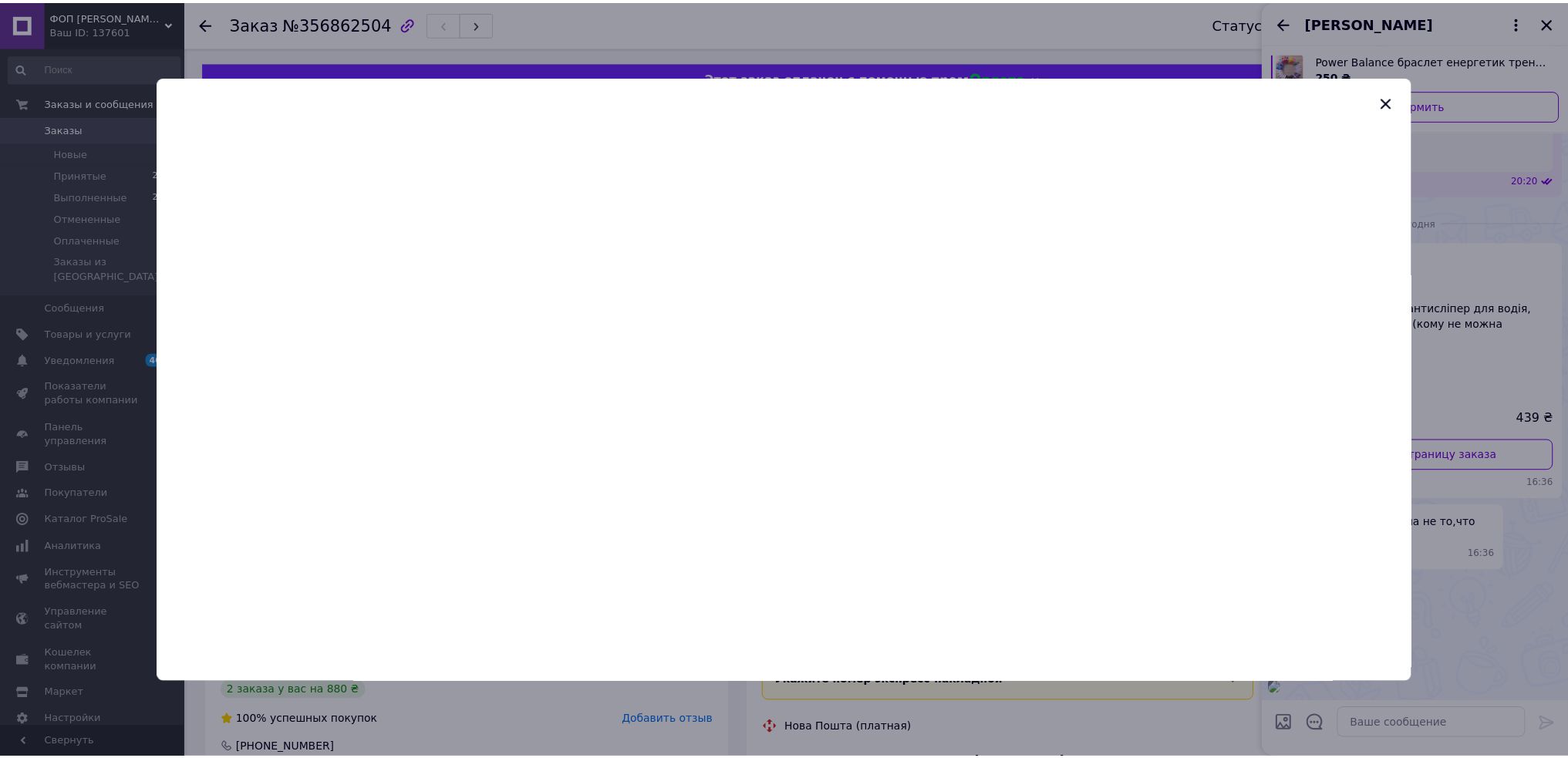
scroll to position [1555, 0]
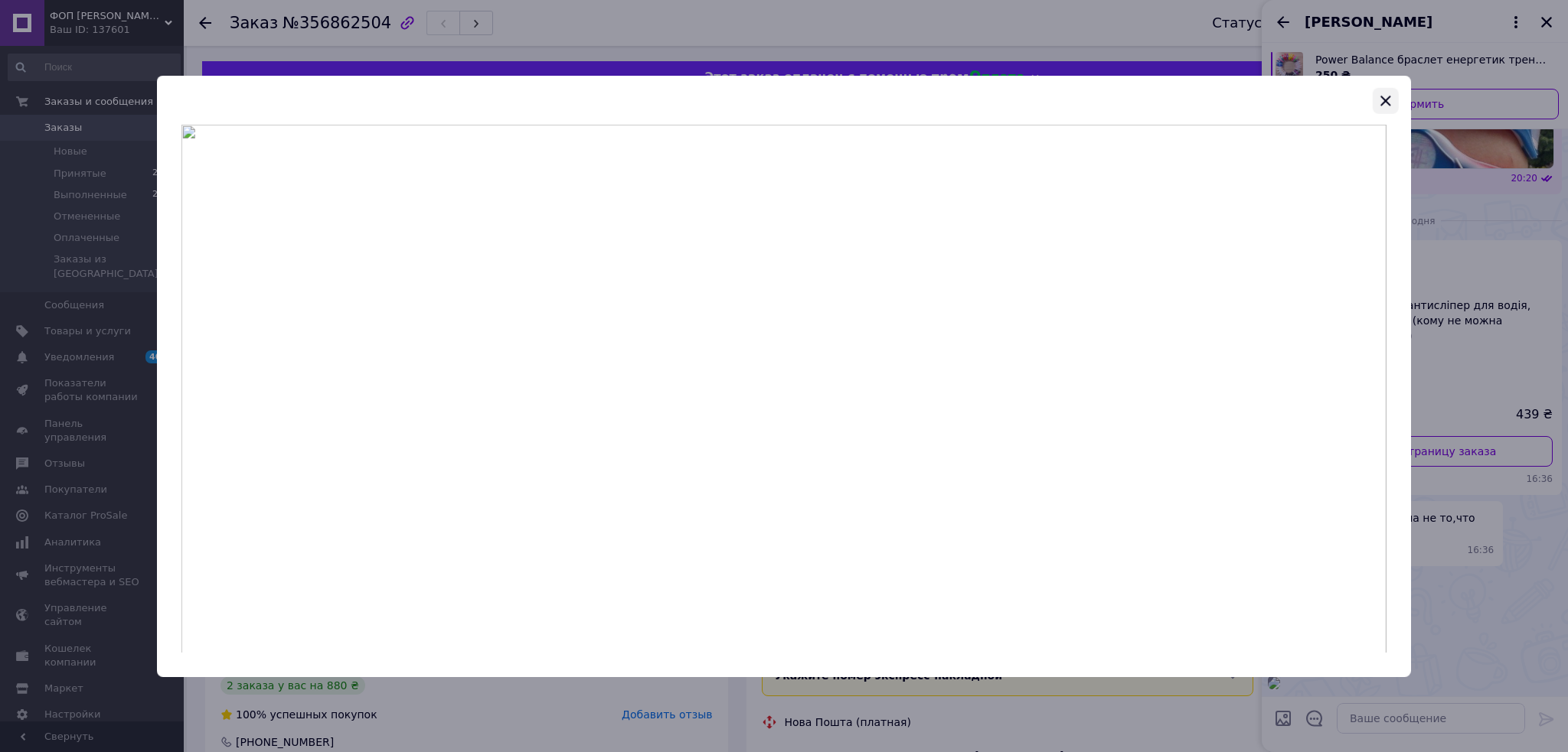
click at [1394, 102] on icon "button" at bounding box center [1385, 99] width 18 height 18
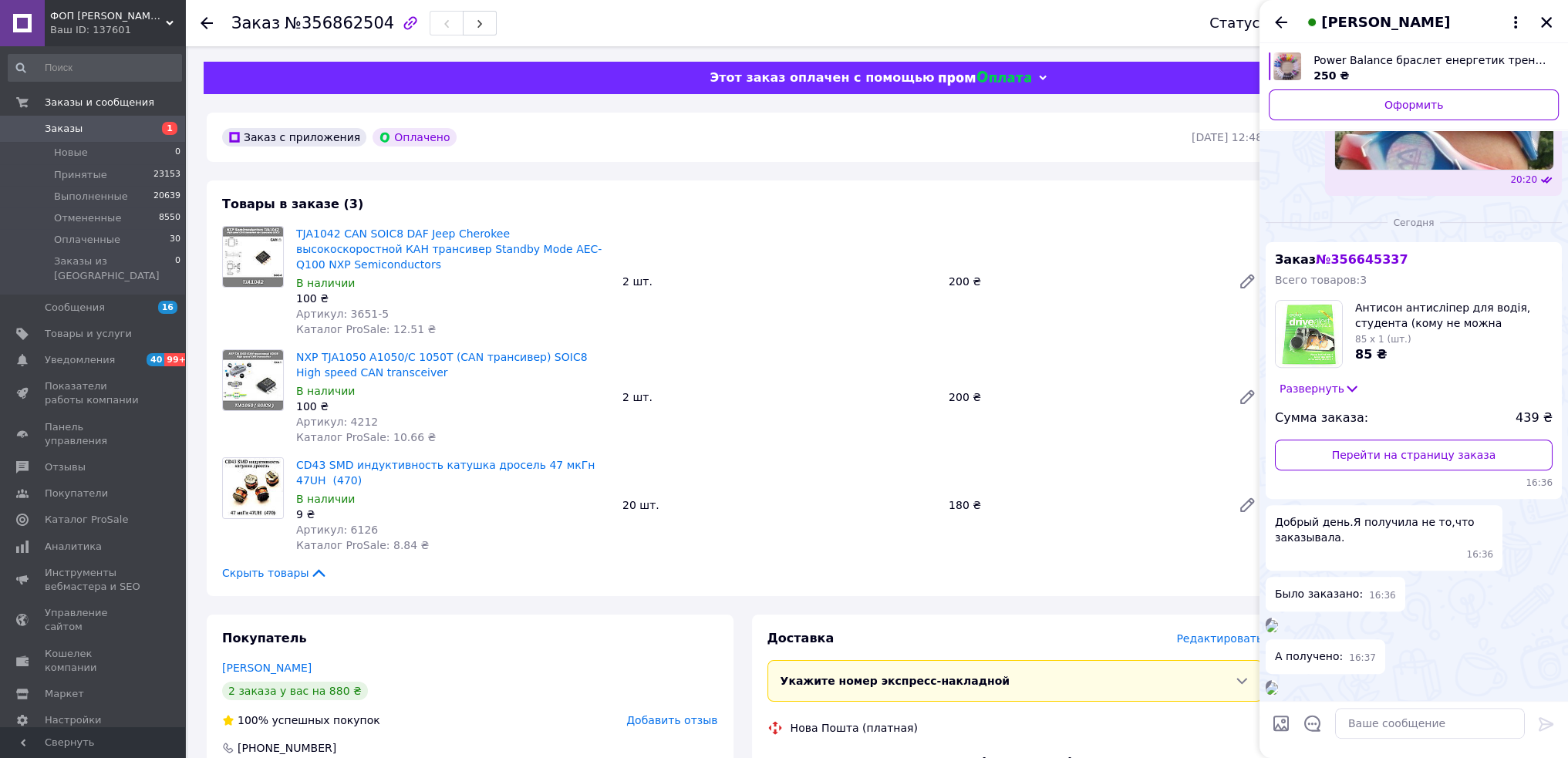
click at [1278, 683] on img at bounding box center [1271, 689] width 13 height 13
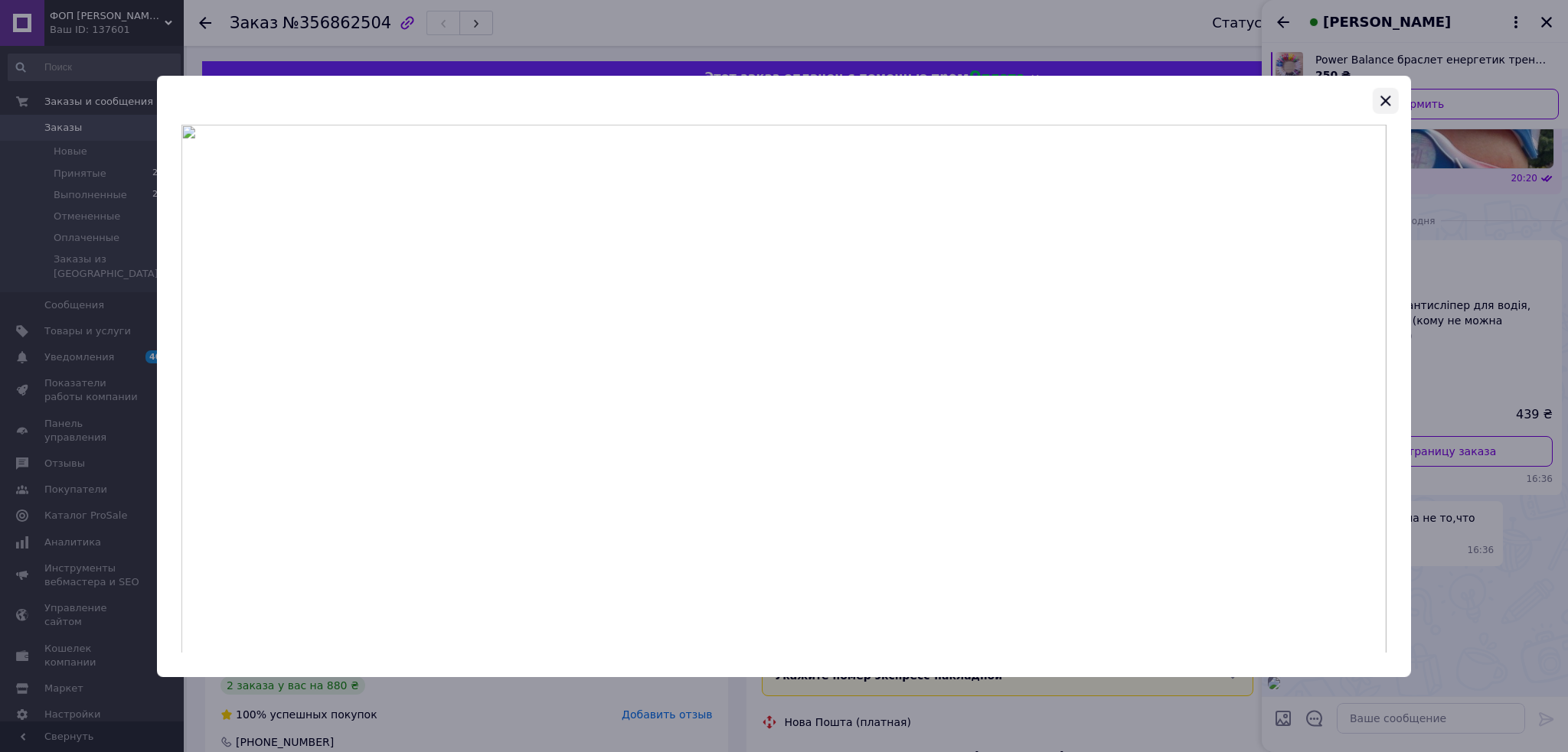
click at [1386, 106] on icon "button" at bounding box center [1385, 99] width 18 height 18
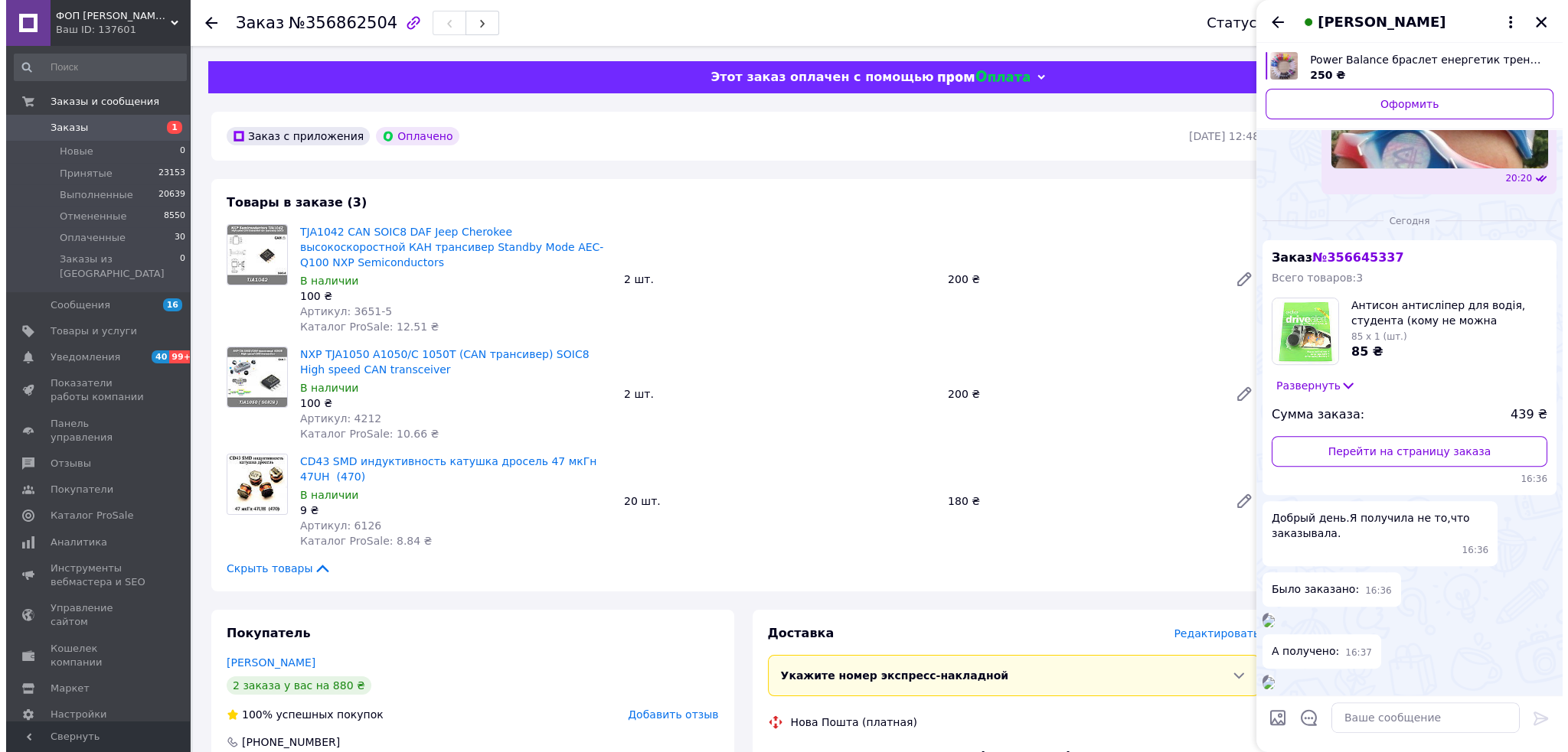
scroll to position [1083, 0]
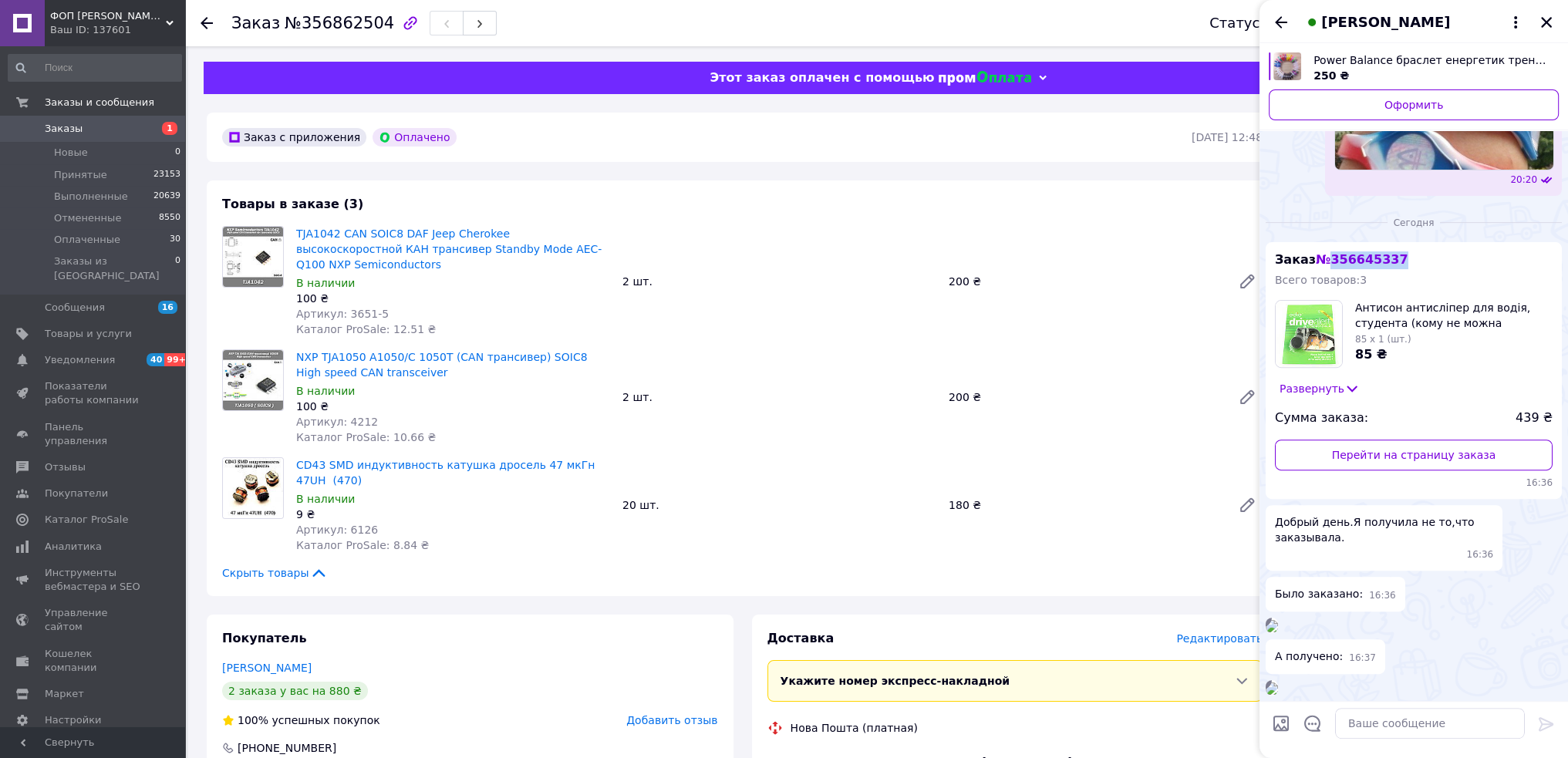
drag, startPoint x: 1400, startPoint y: 297, endPoint x: 1328, endPoint y: 295, distance: 72.0
click at [1328, 295] on div "Заказ № 356645337 Всего товаров: 3 Антисон антисліпер для водія, студента (кому…" at bounding box center [1414, 370] width 297 height 257
click at [77, 129] on span "Заказы" at bounding box center [93, 129] width 98 height 13
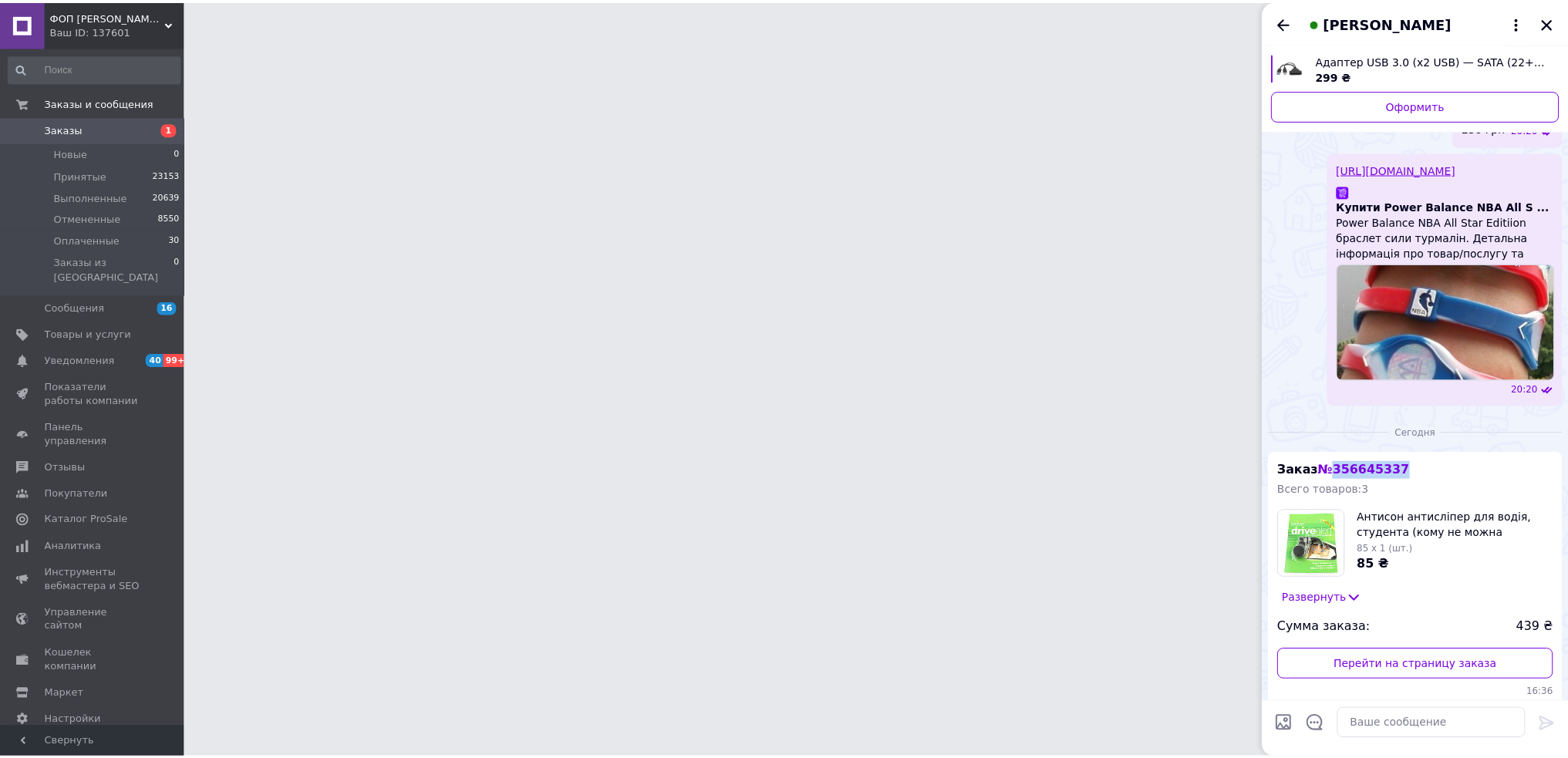
scroll to position [475, 0]
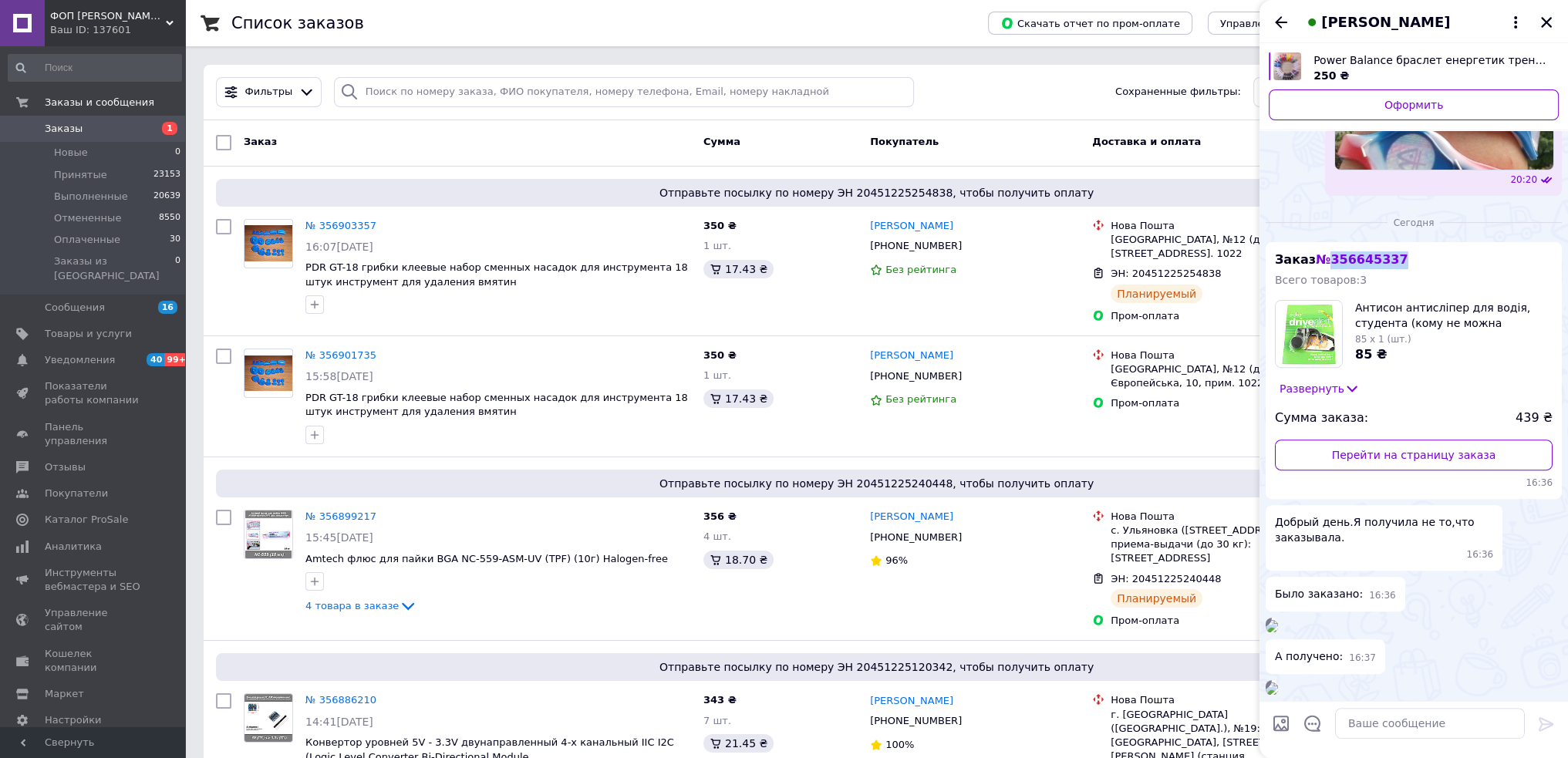
scroll to position [975, 0]
click at [467, 91] on input "search" at bounding box center [624, 91] width 580 height 30
paste input "356645337"
type input "356645337"
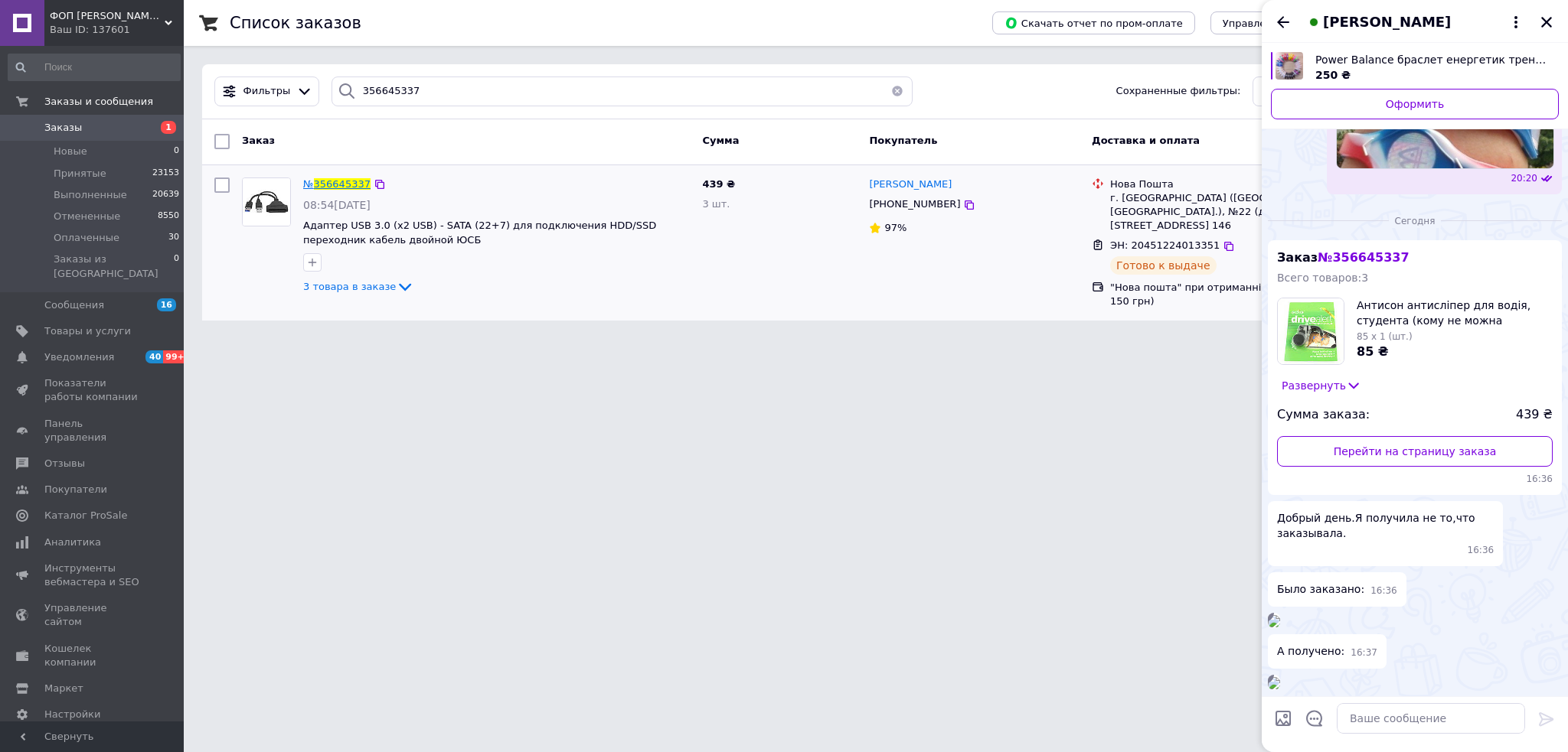
click at [340, 186] on span "356645337" at bounding box center [341, 184] width 56 height 11
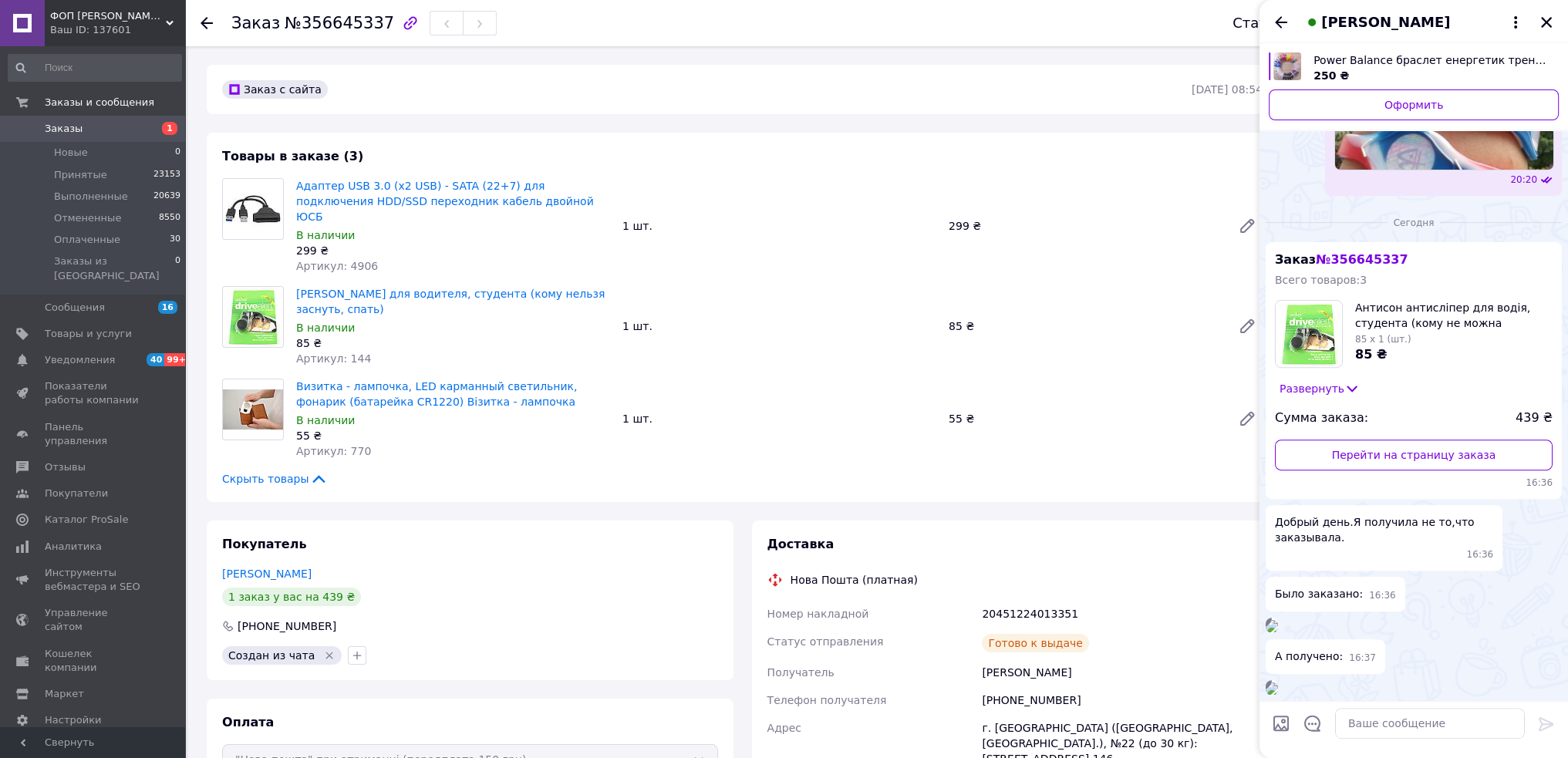
scroll to position [135, 0]
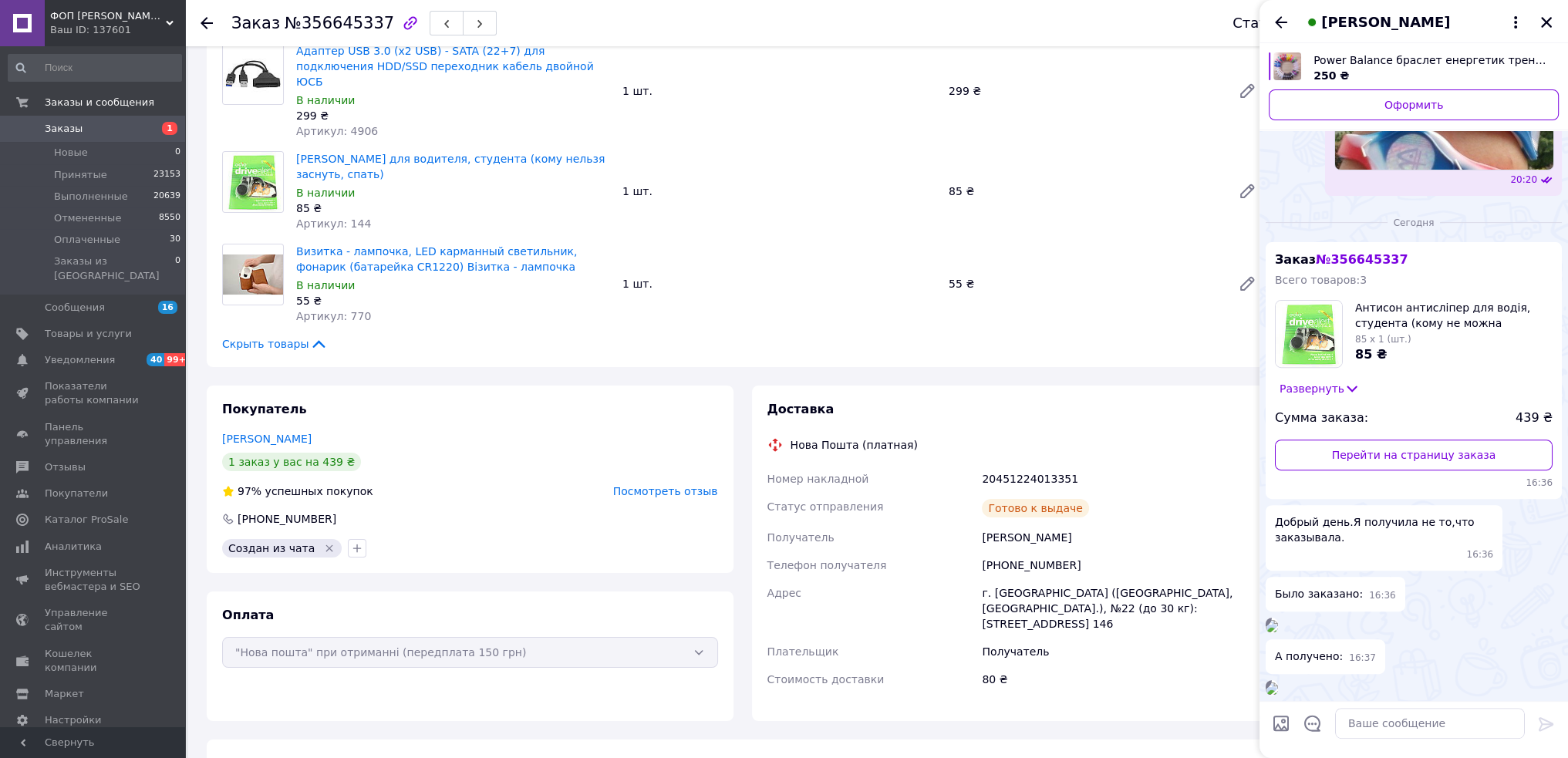
click at [664, 485] on span "Посмотреть отзыв" at bounding box center [666, 491] width 105 height 13
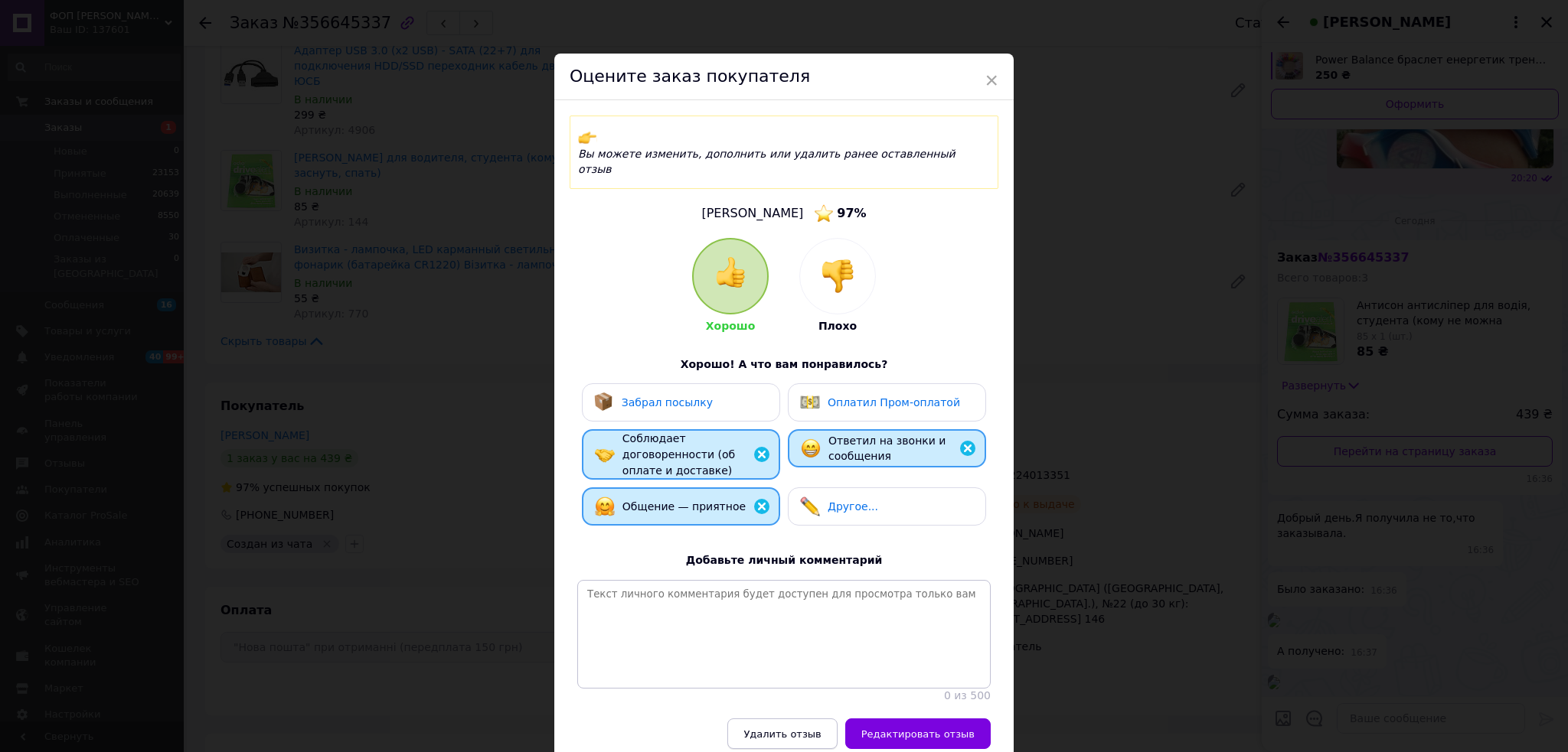
click at [778, 728] on span "Удалить отзыв" at bounding box center [782, 734] width 77 height 11
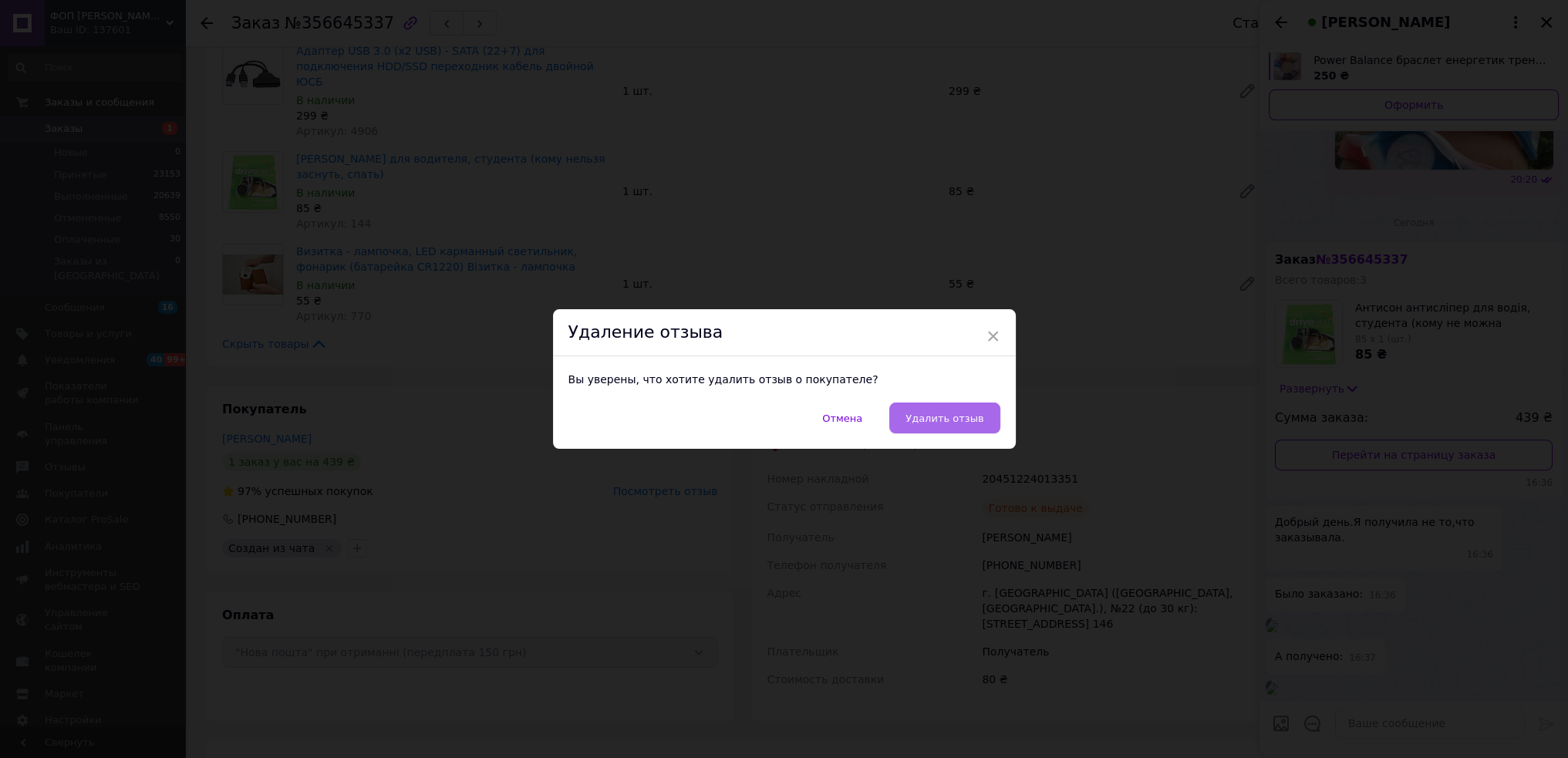
click at [947, 414] on span "Удалить отзыв" at bounding box center [944, 418] width 78 height 12
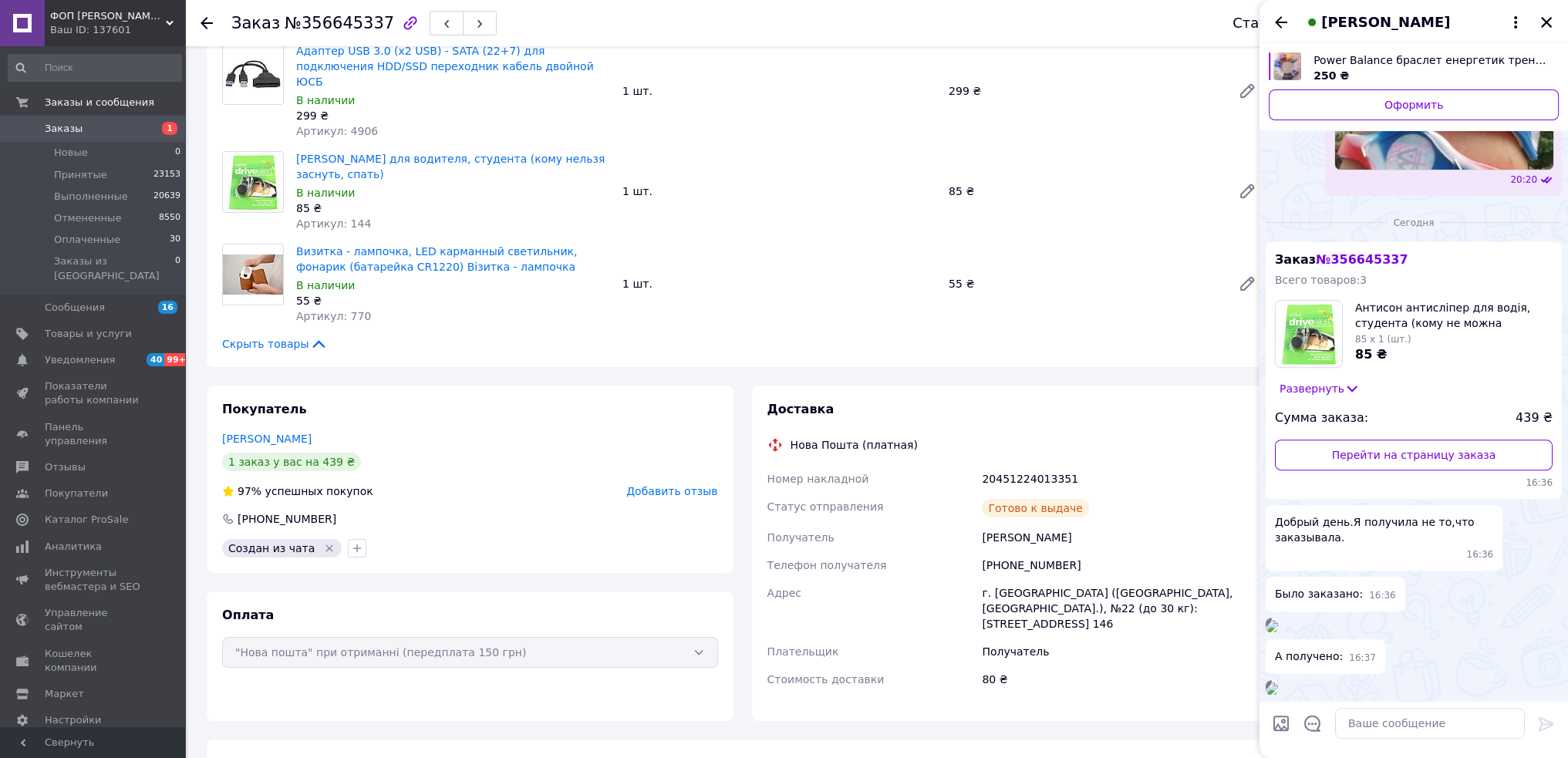
scroll to position [0, 0]
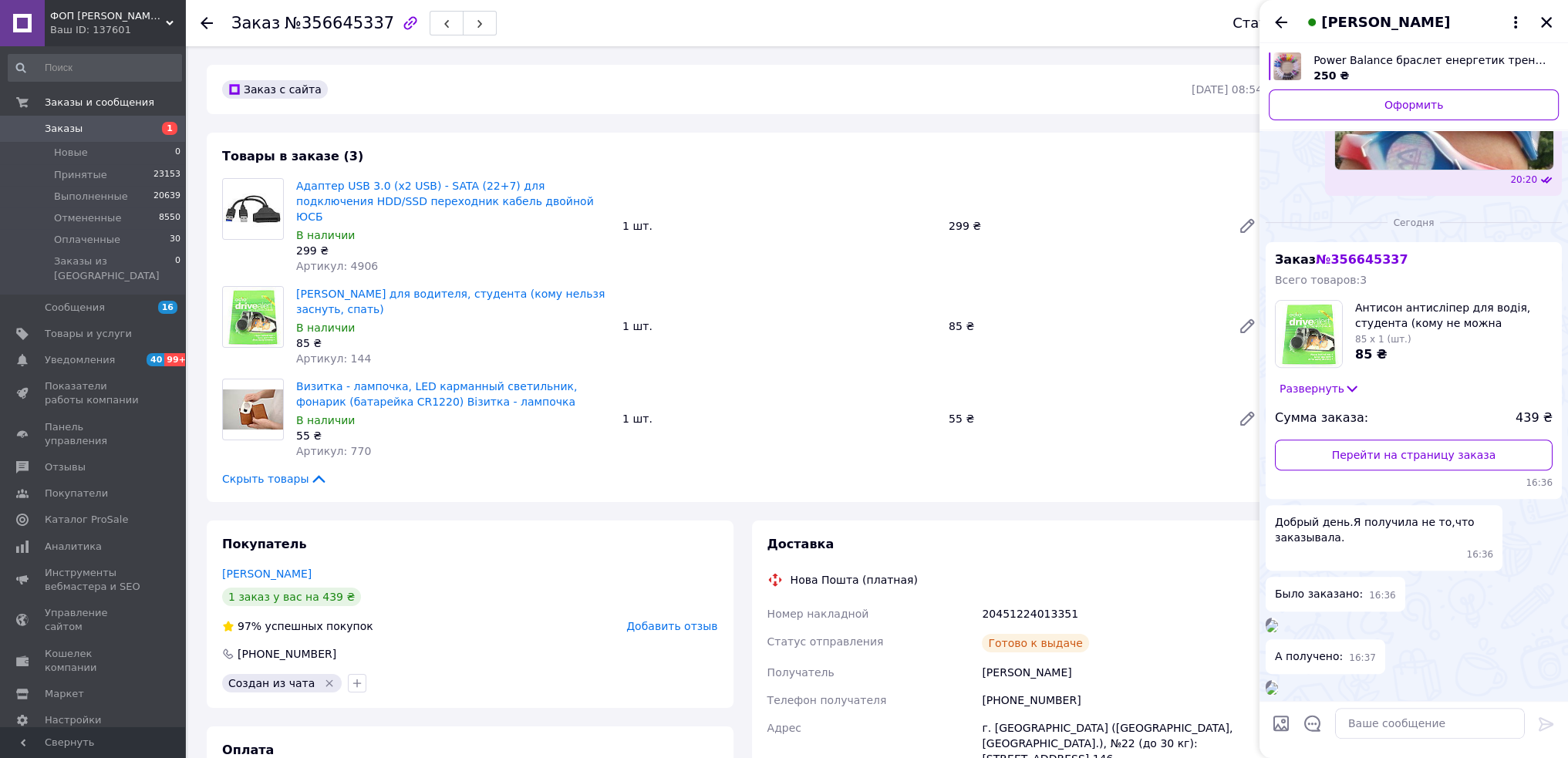
click at [1035, 605] on div "20451224013351" at bounding box center [1122, 614] width 287 height 28
click at [1278, 683] on img at bounding box center [1271, 689] width 13 height 13
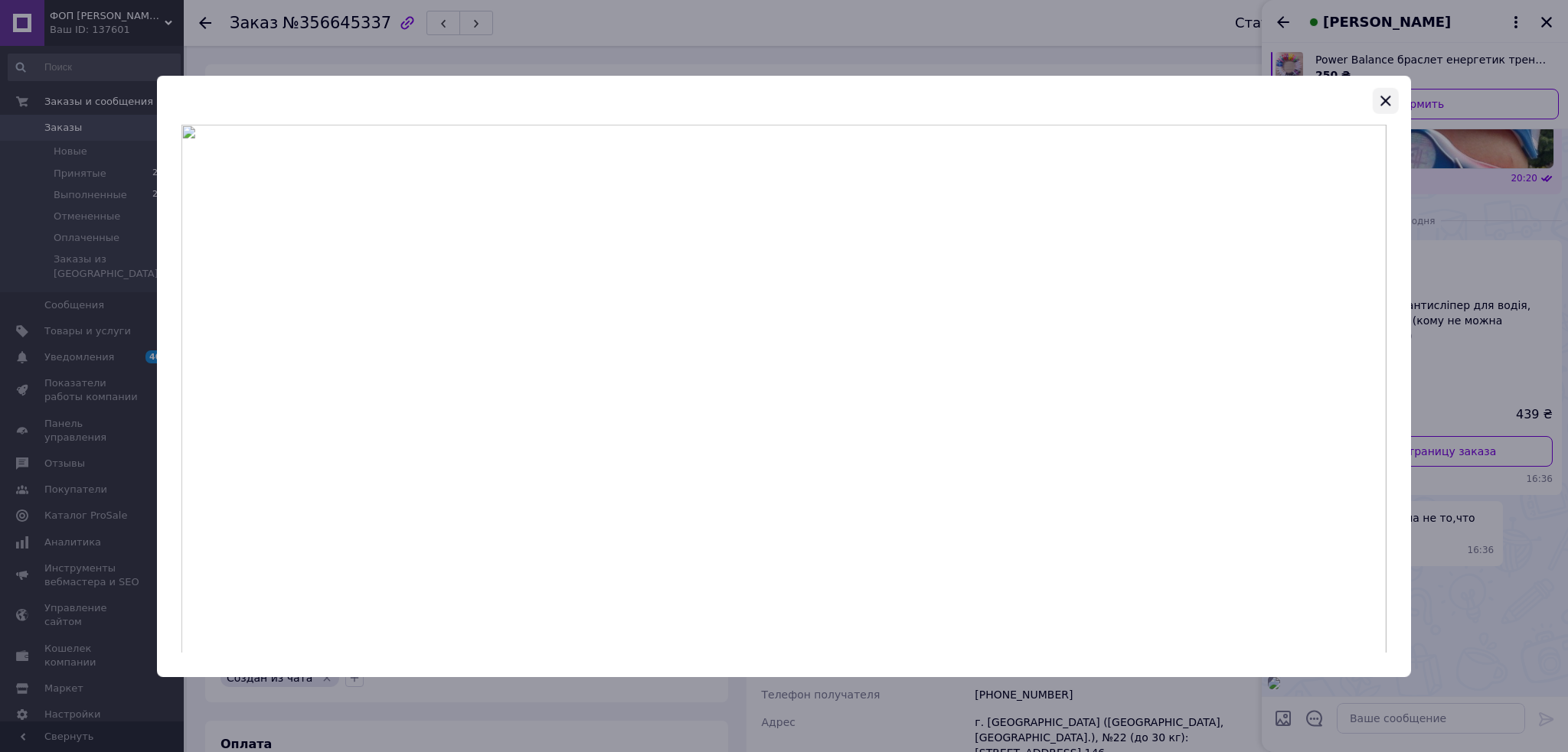
click at [1387, 94] on icon "button" at bounding box center [1385, 99] width 18 height 18
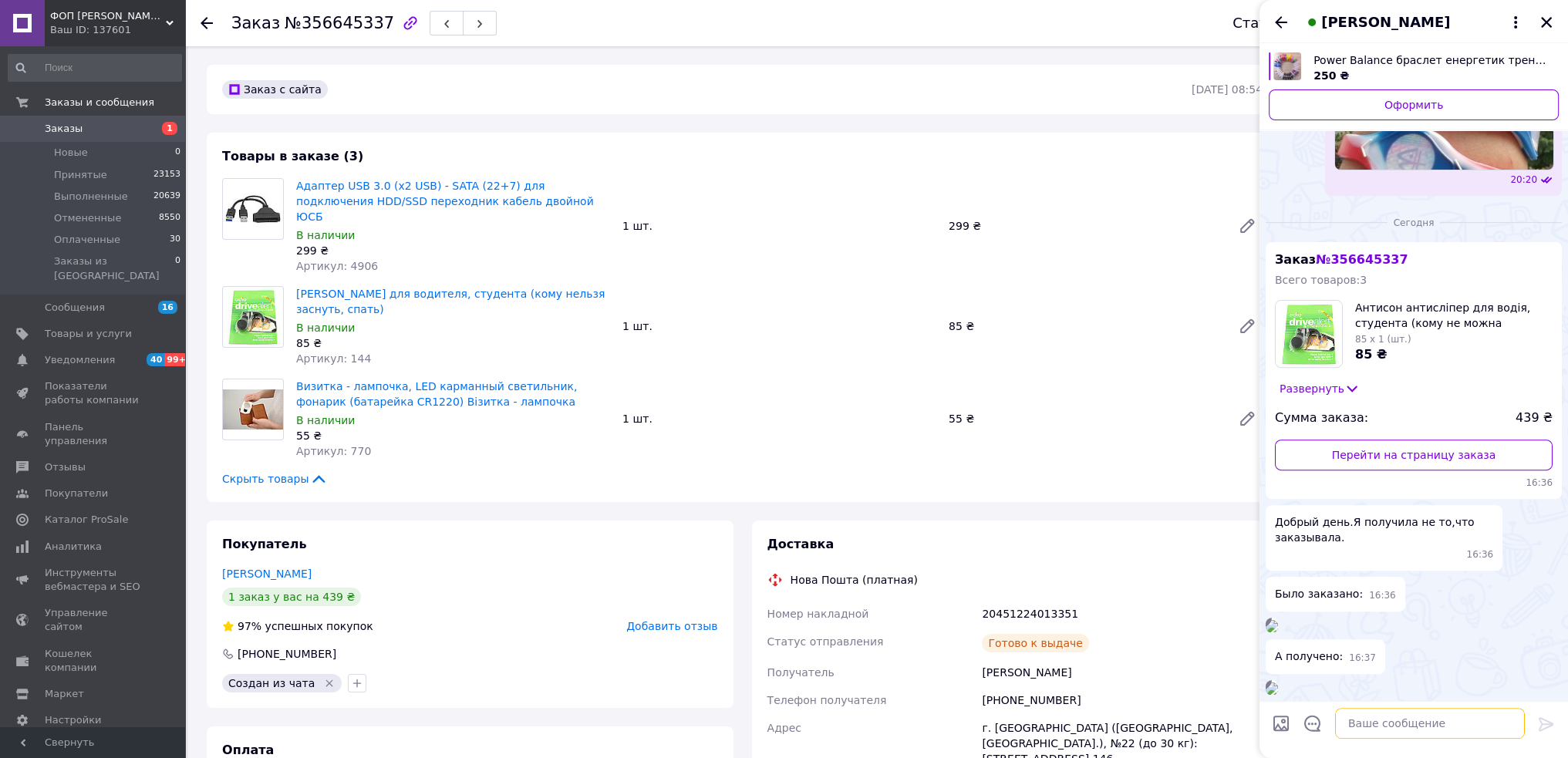
click at [1432, 730] on textarea at bounding box center [1429, 724] width 190 height 31
type textarea "Добрый день."
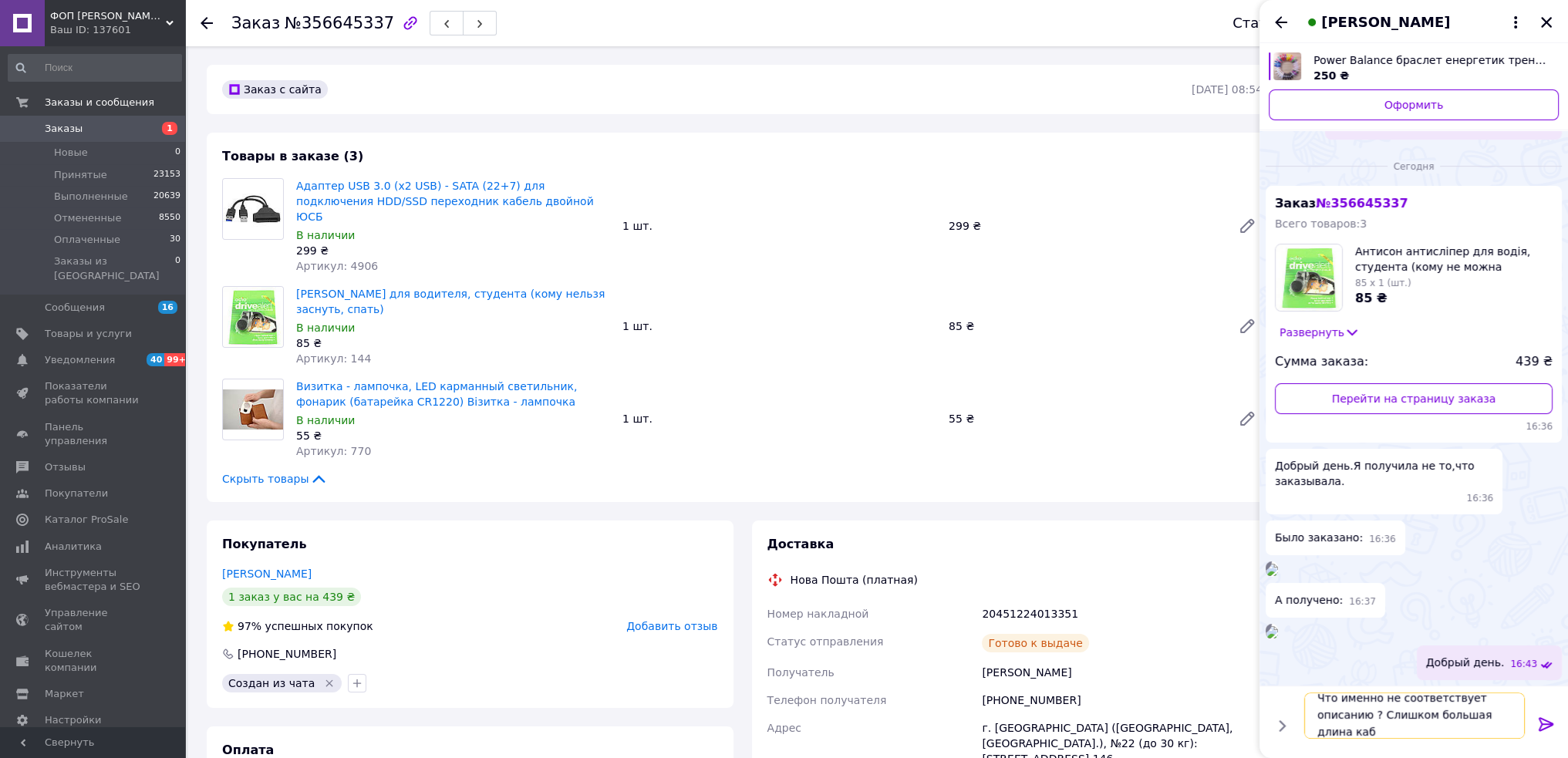
scroll to position [1, 0]
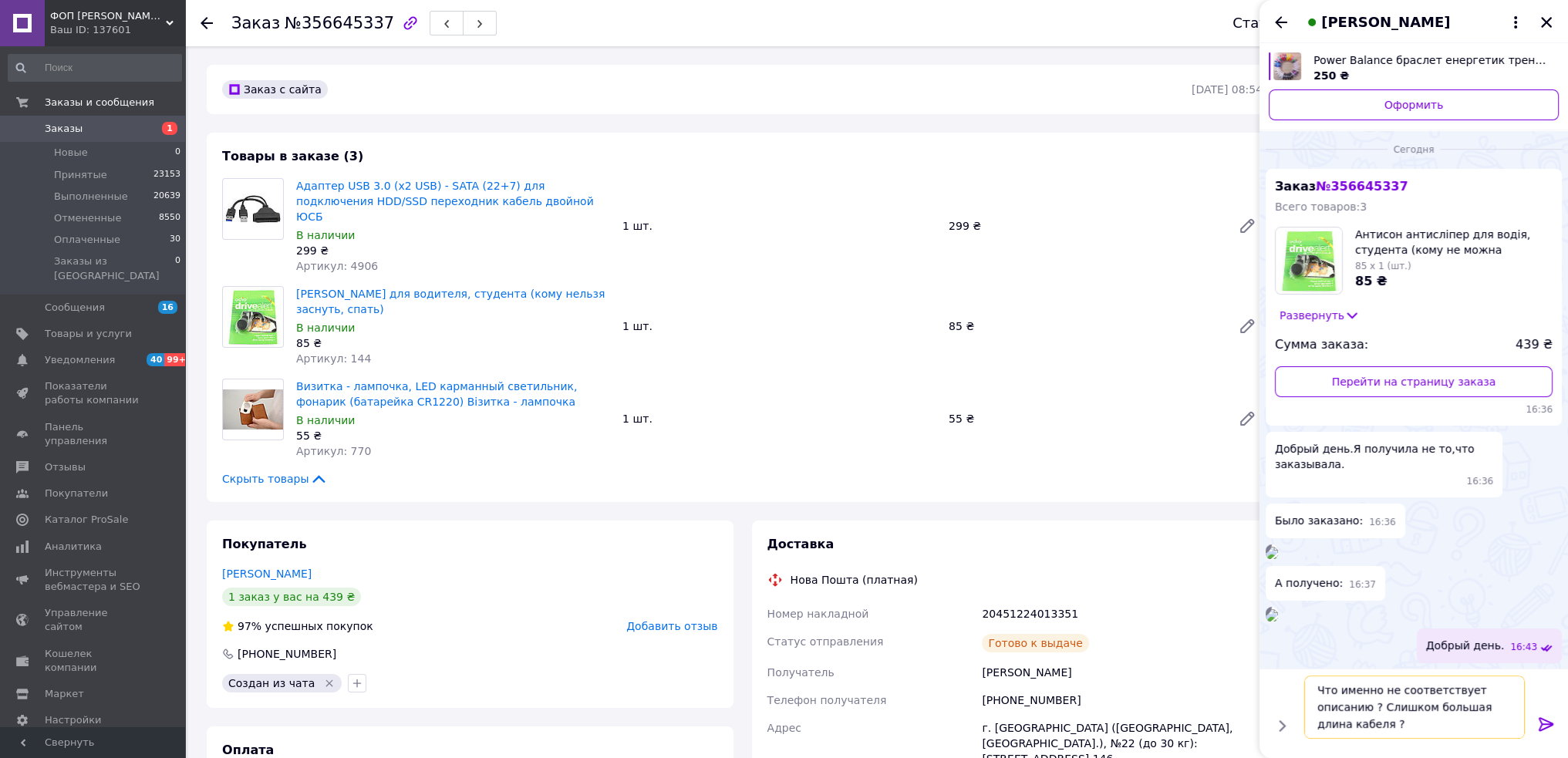
type textarea "Что именно не соответствует описанию ? Слишком большая длина кабеля ?"
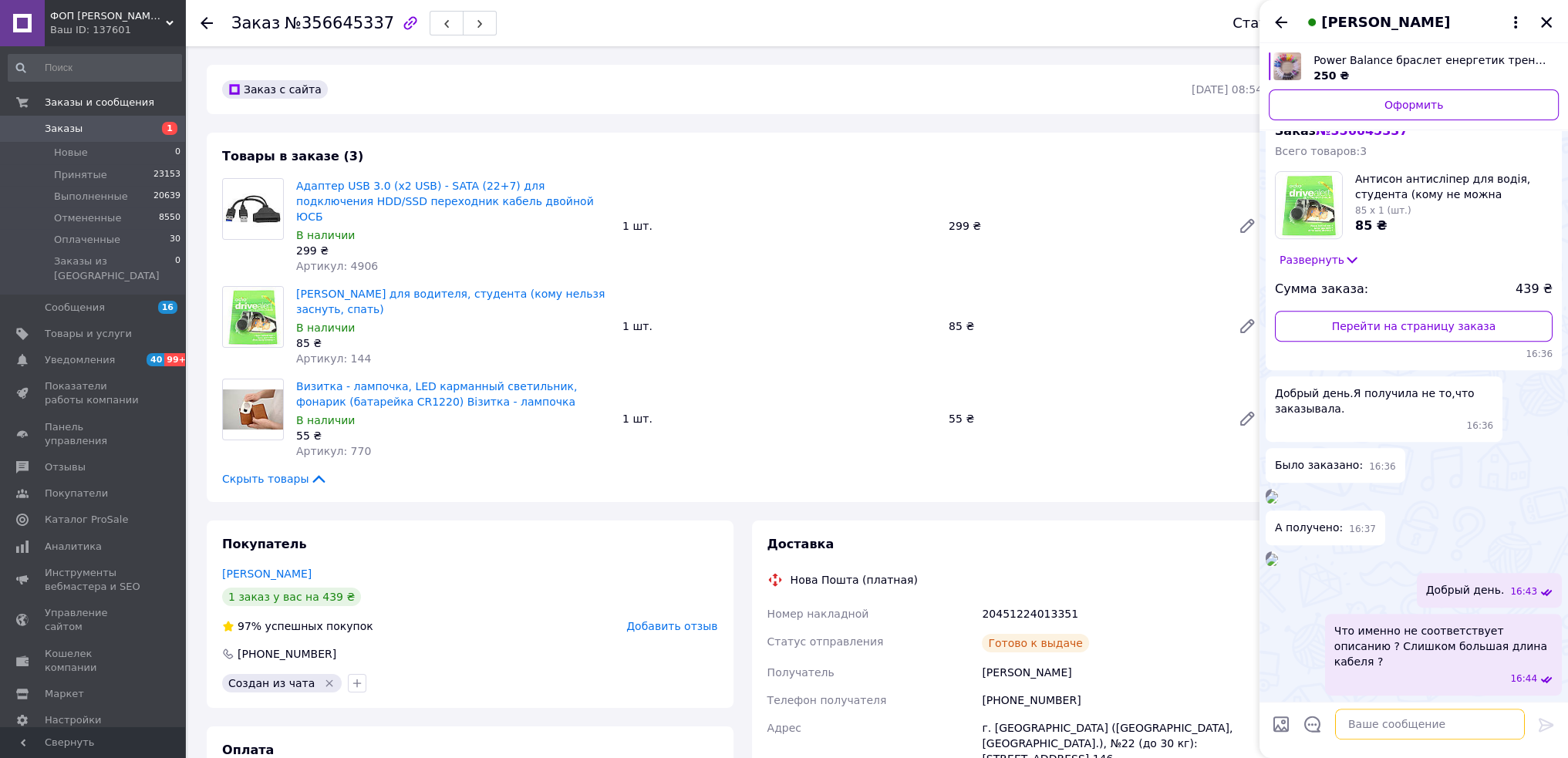
scroll to position [231, 0]
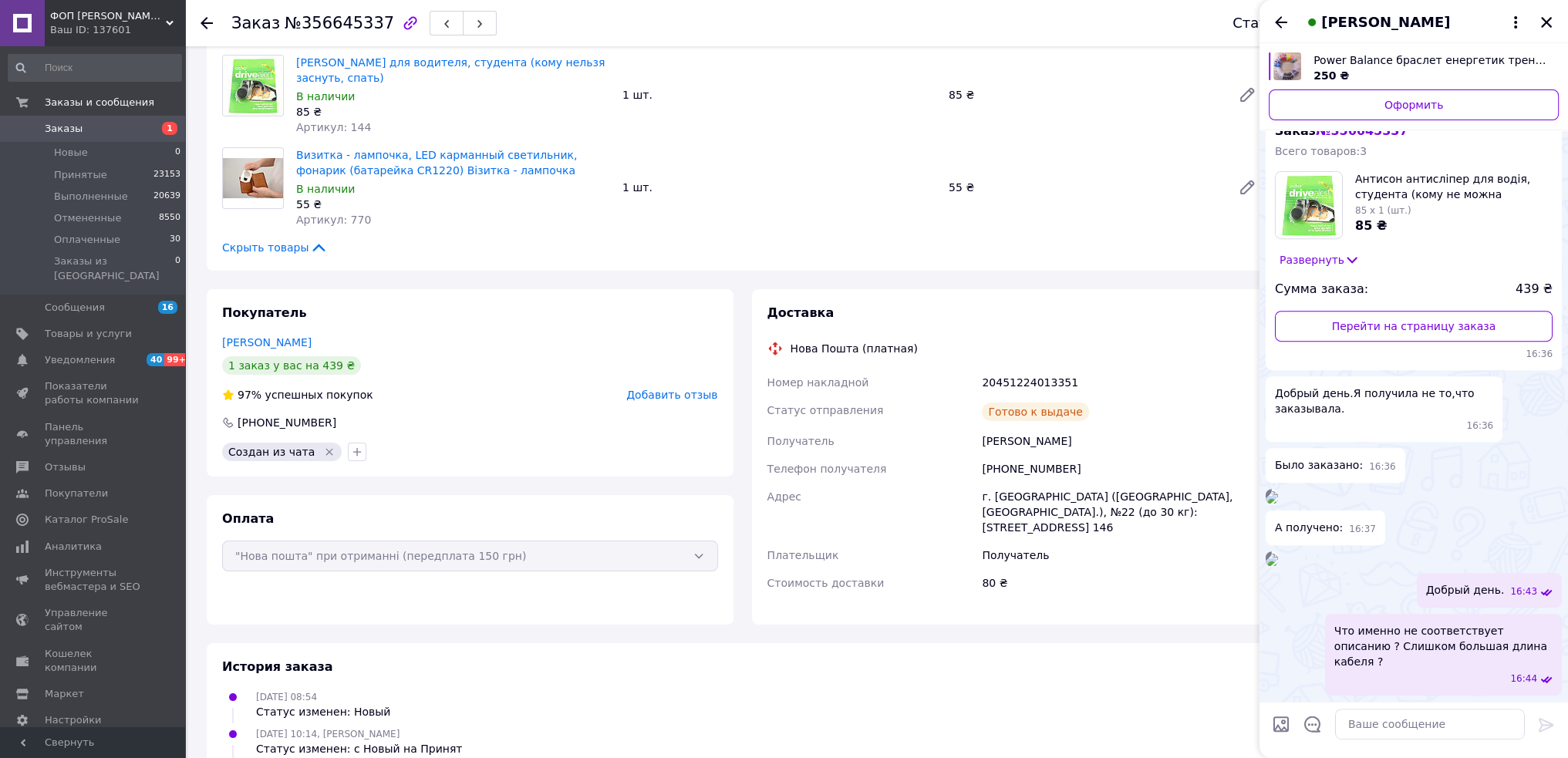
click at [665, 389] on span "Добавить отзыв" at bounding box center [671, 395] width 91 height 13
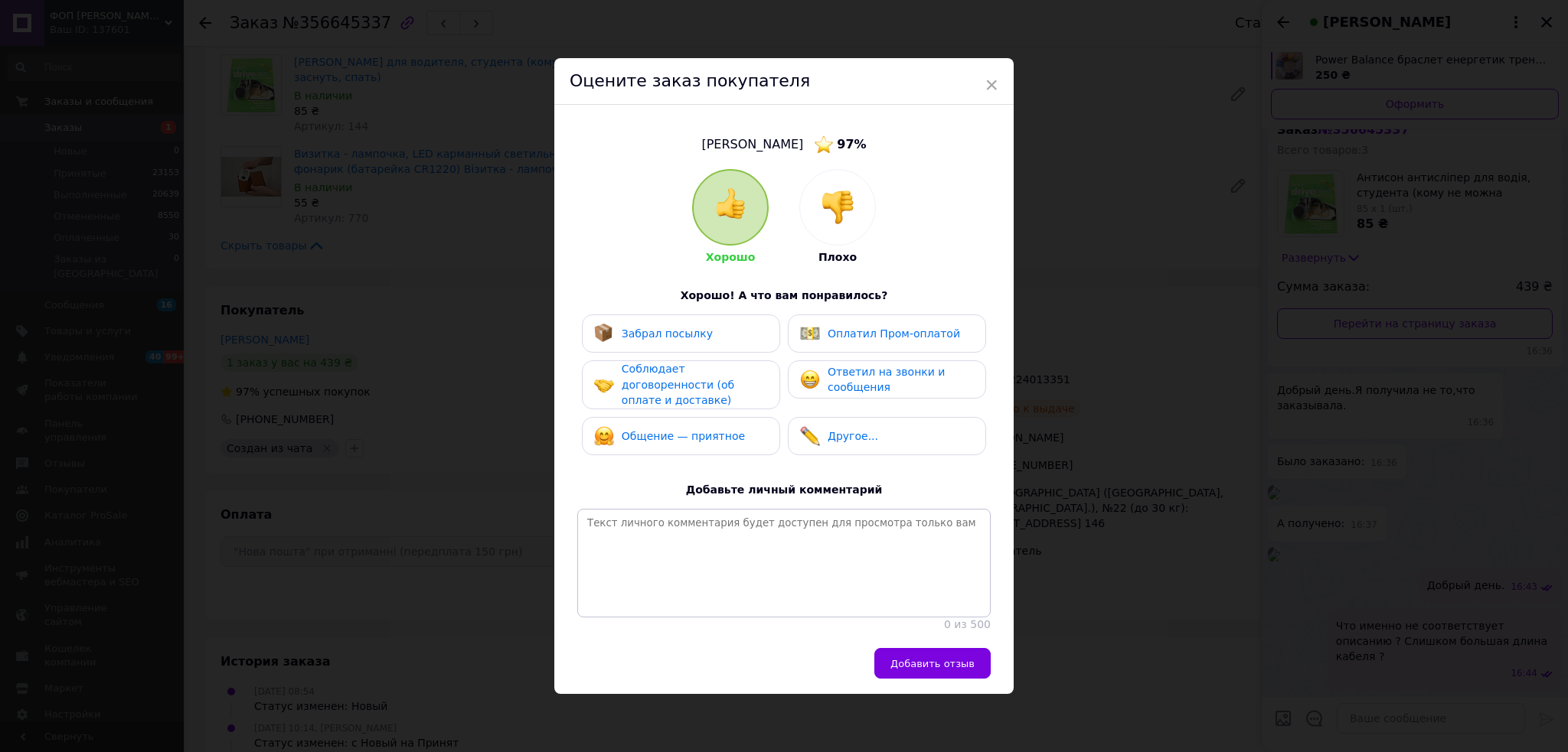
click at [833, 207] on img at bounding box center [838, 206] width 33 height 33
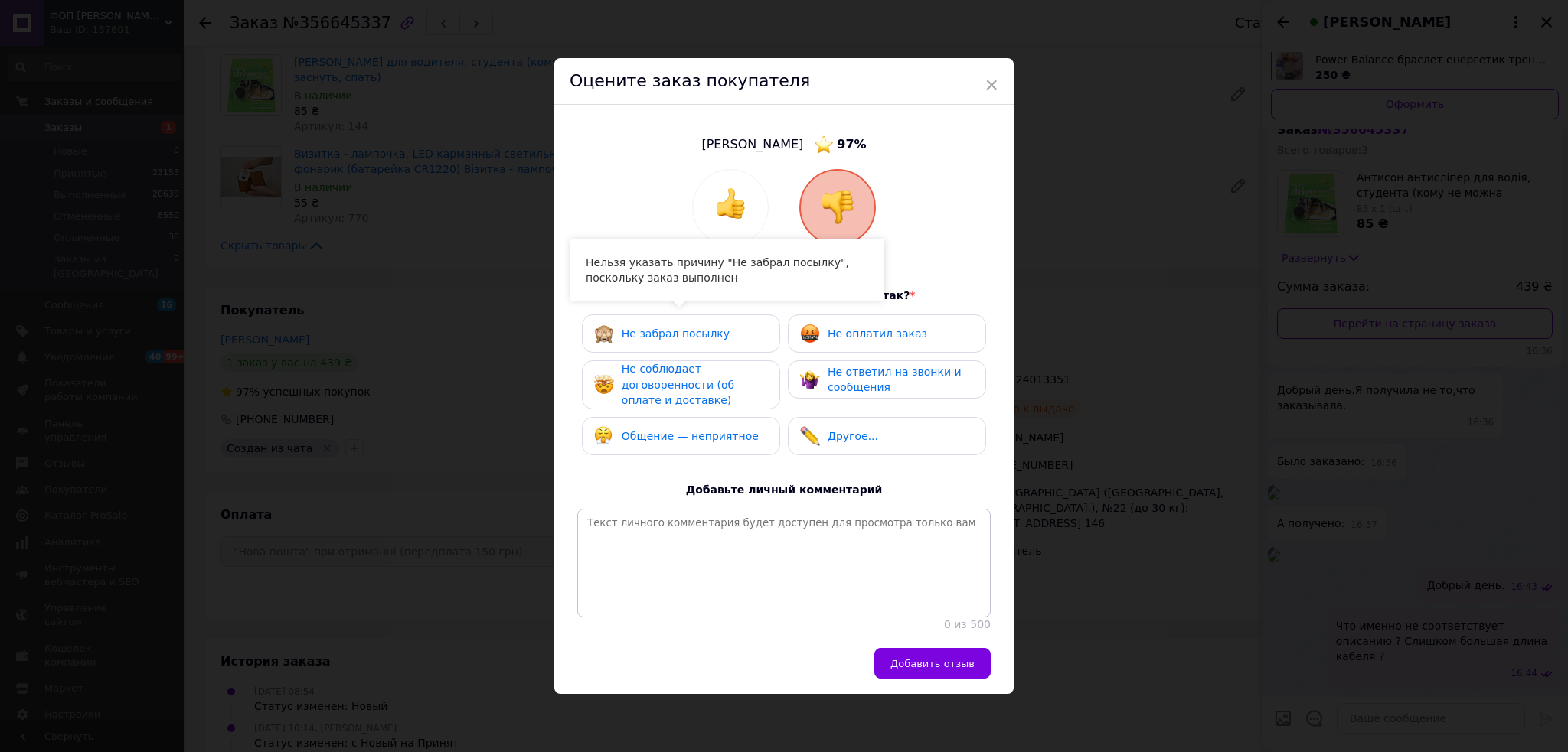
click at [723, 332] on div "Не забрал посылку" at bounding box center [682, 333] width 174 height 20
click at [664, 329] on span "Не забрал посылку" at bounding box center [675, 333] width 108 height 12
click at [716, 336] on div "Не забрал посылку" at bounding box center [682, 333] width 174 height 20
click at [989, 78] on span "×" at bounding box center [991, 84] width 13 height 26
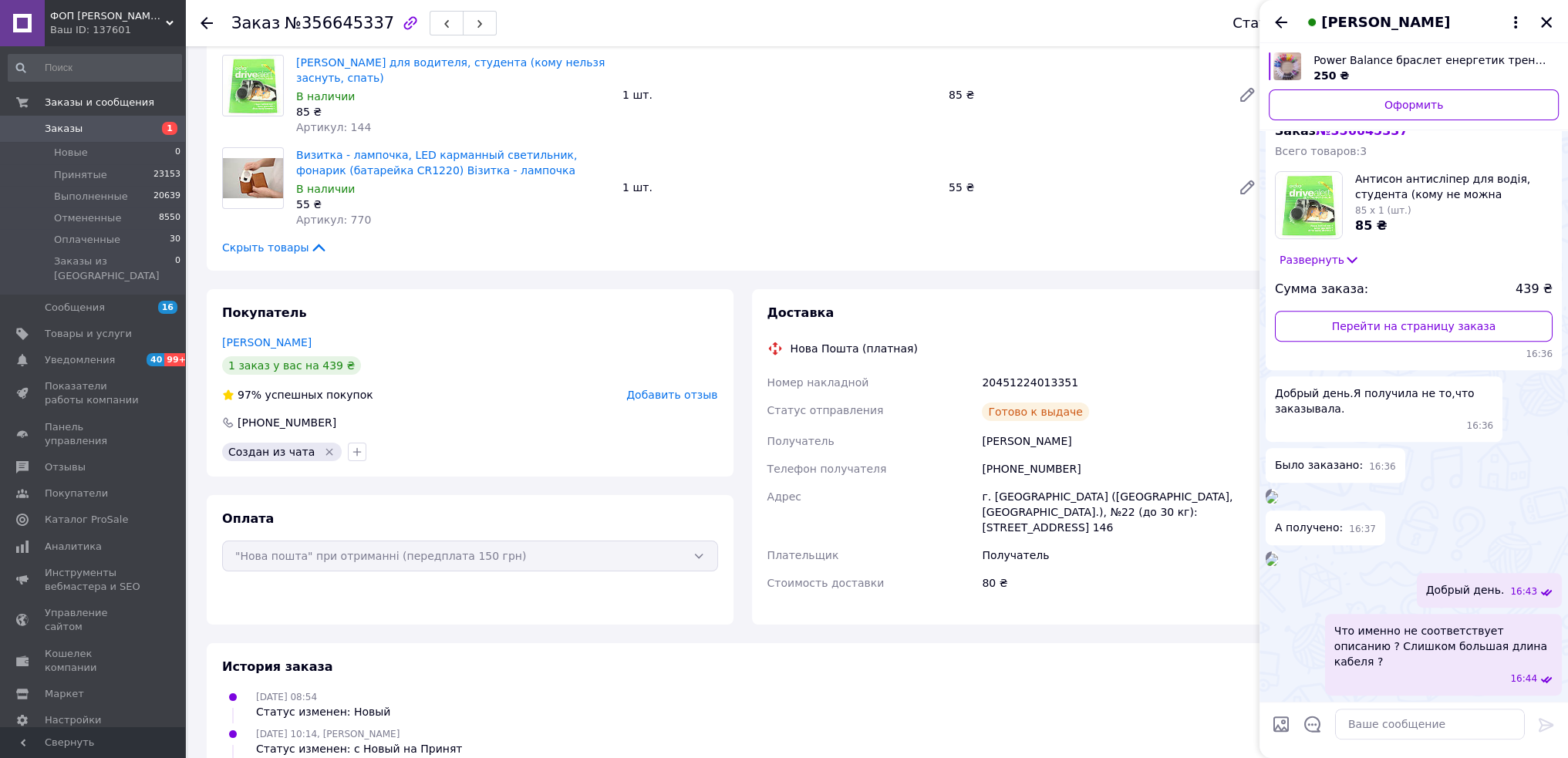
drag, startPoint x: 1277, startPoint y: 16, endPoint x: 1300, endPoint y: 38, distance: 31.8
click at [1277, 16] on icon "Назад" at bounding box center [1281, 22] width 18 height 18
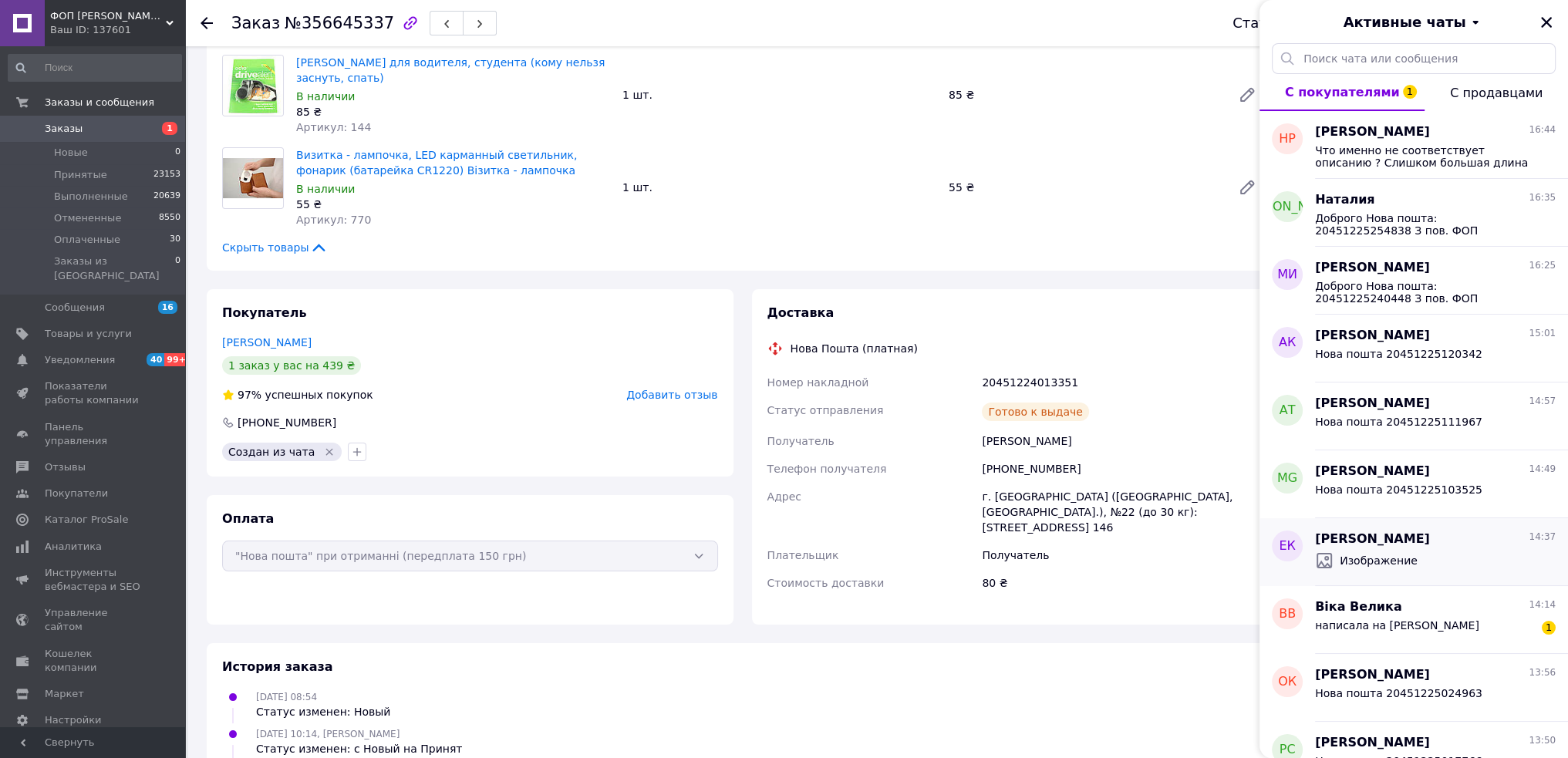
scroll to position [154, 0]
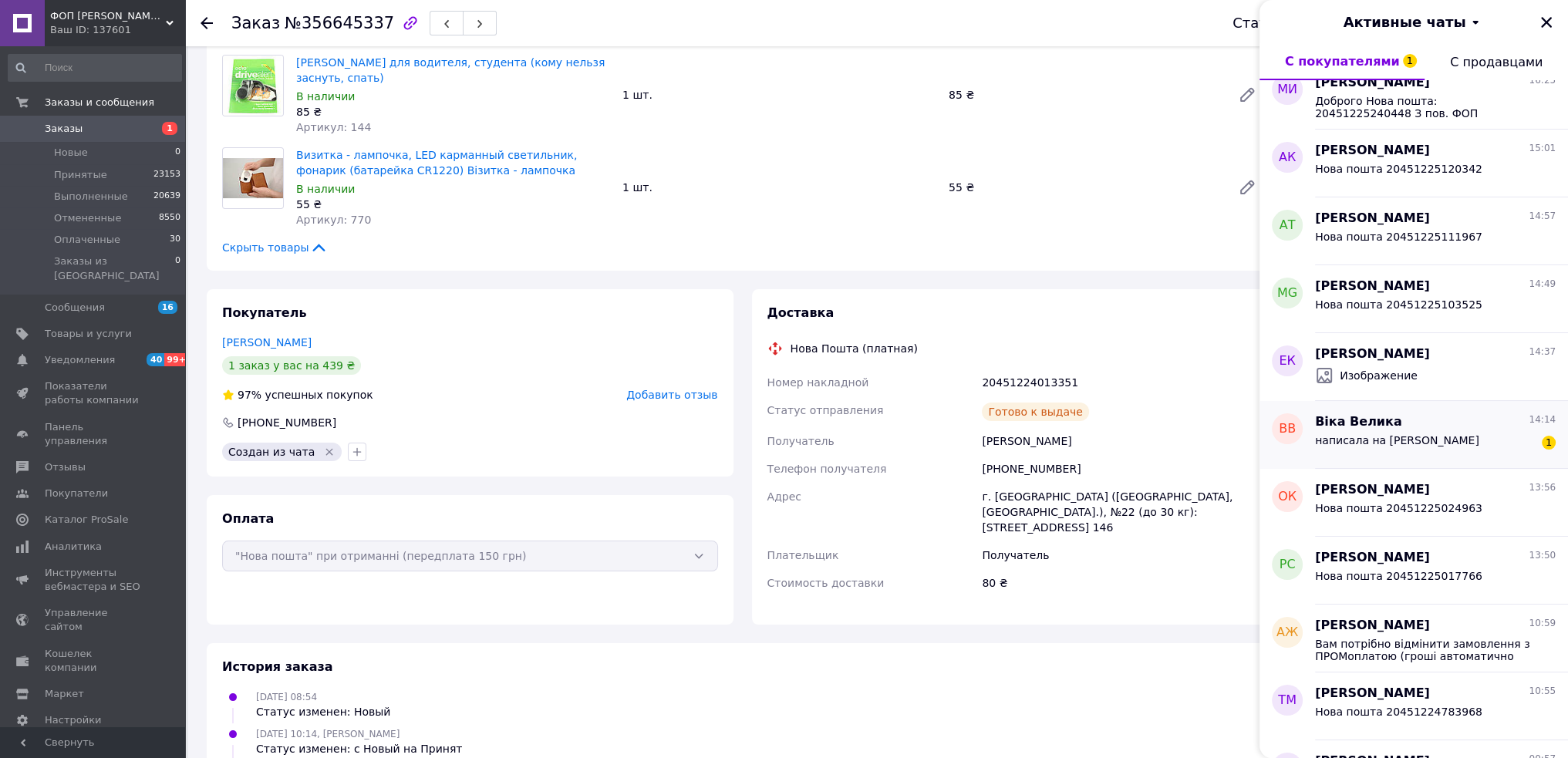
click at [1448, 430] on div "Віка Велика 14:14" at bounding box center [1436, 422] width 241 height 17
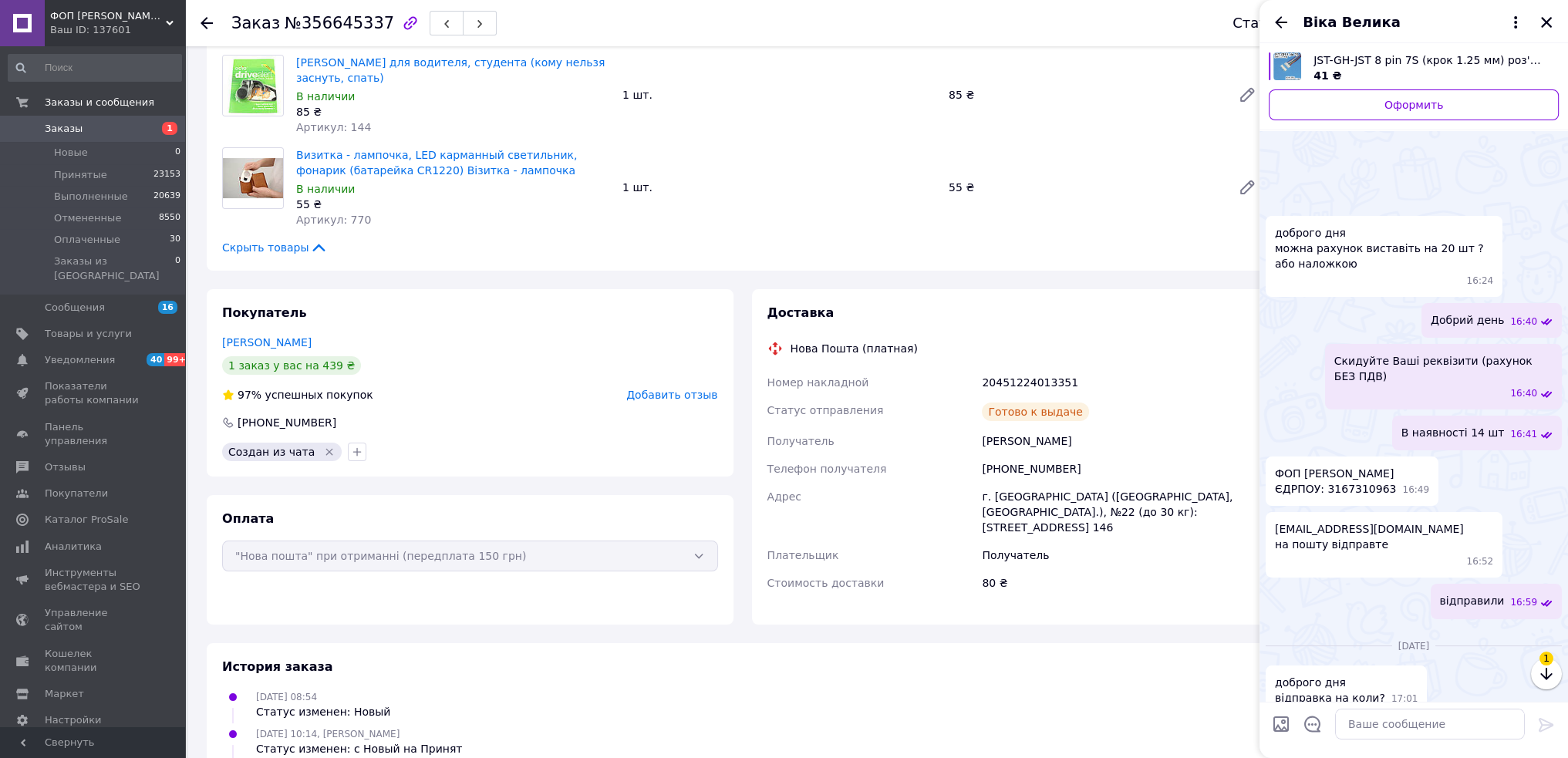
scroll to position [916, 0]
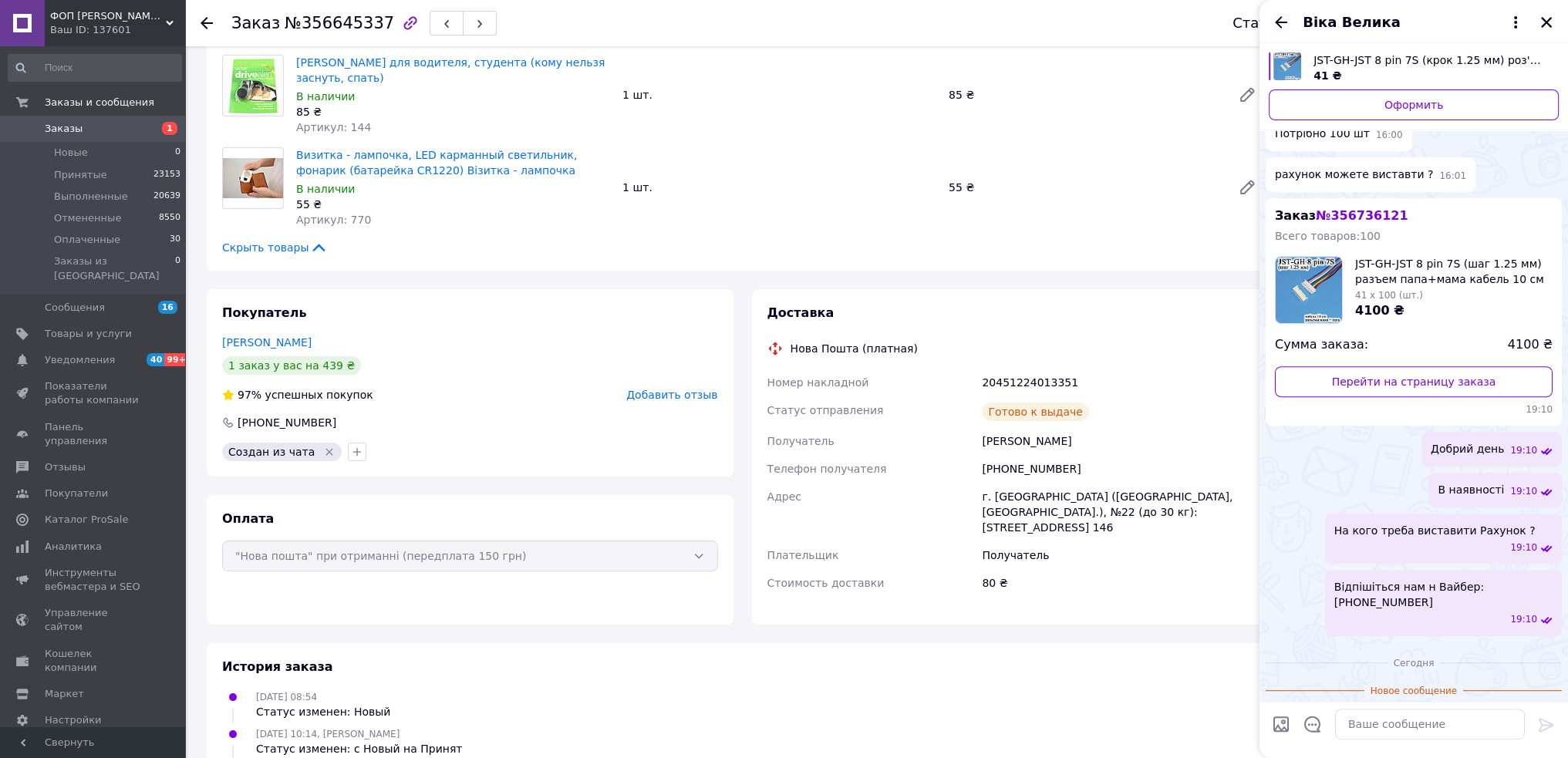
click at [1279, 21] on icon "Назад" at bounding box center [1281, 22] width 13 height 12
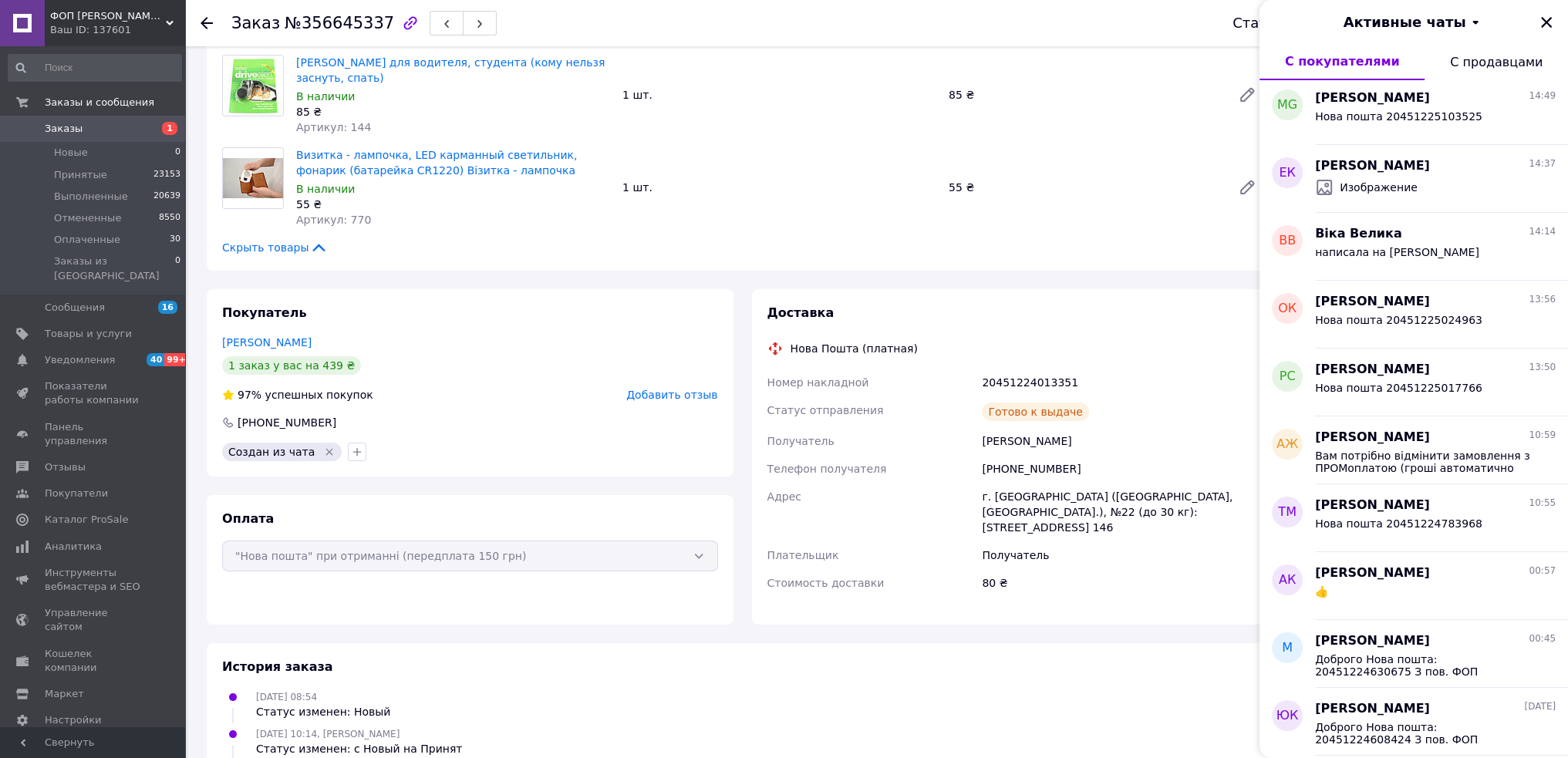
scroll to position [34, 0]
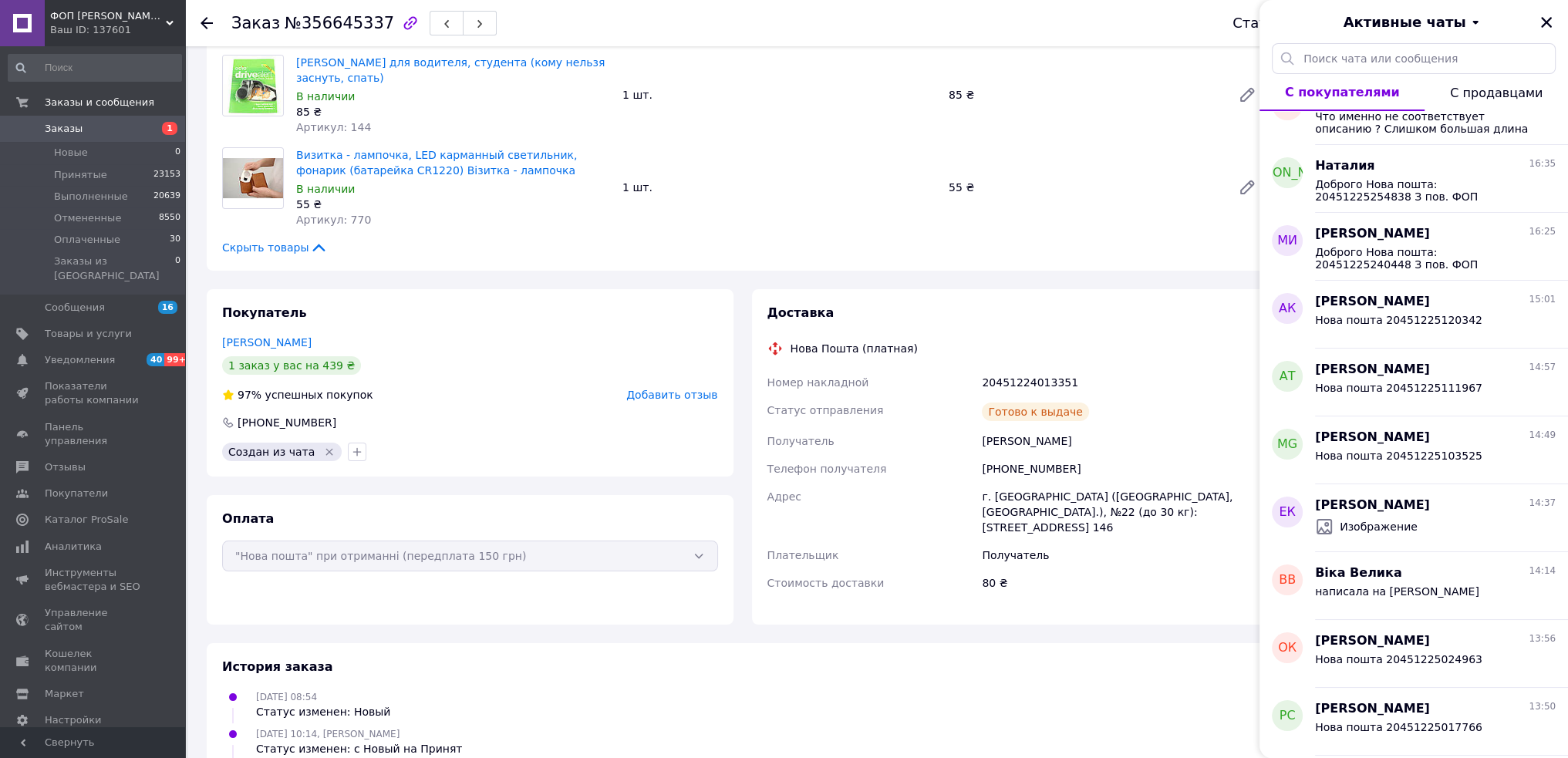
click at [1205, 206] on div "Визитка - лампочка, LED карманный светильник, фонарик (батарейка CR1220) Візитк…" at bounding box center [779, 188] width 979 height 87
click at [1542, 24] on icon "Закрыть" at bounding box center [1547, 22] width 13 height 13
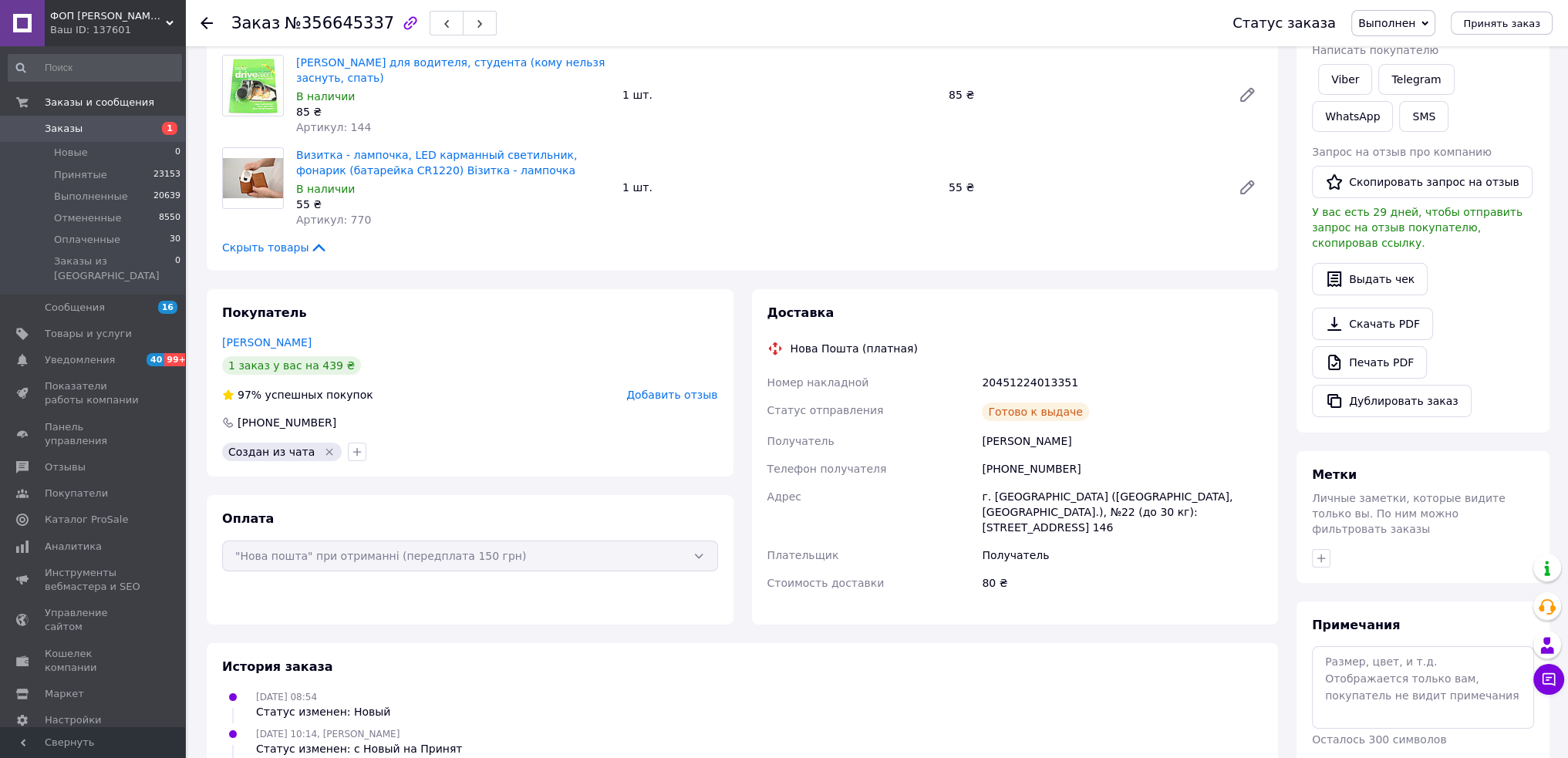
scroll to position [0, 0]
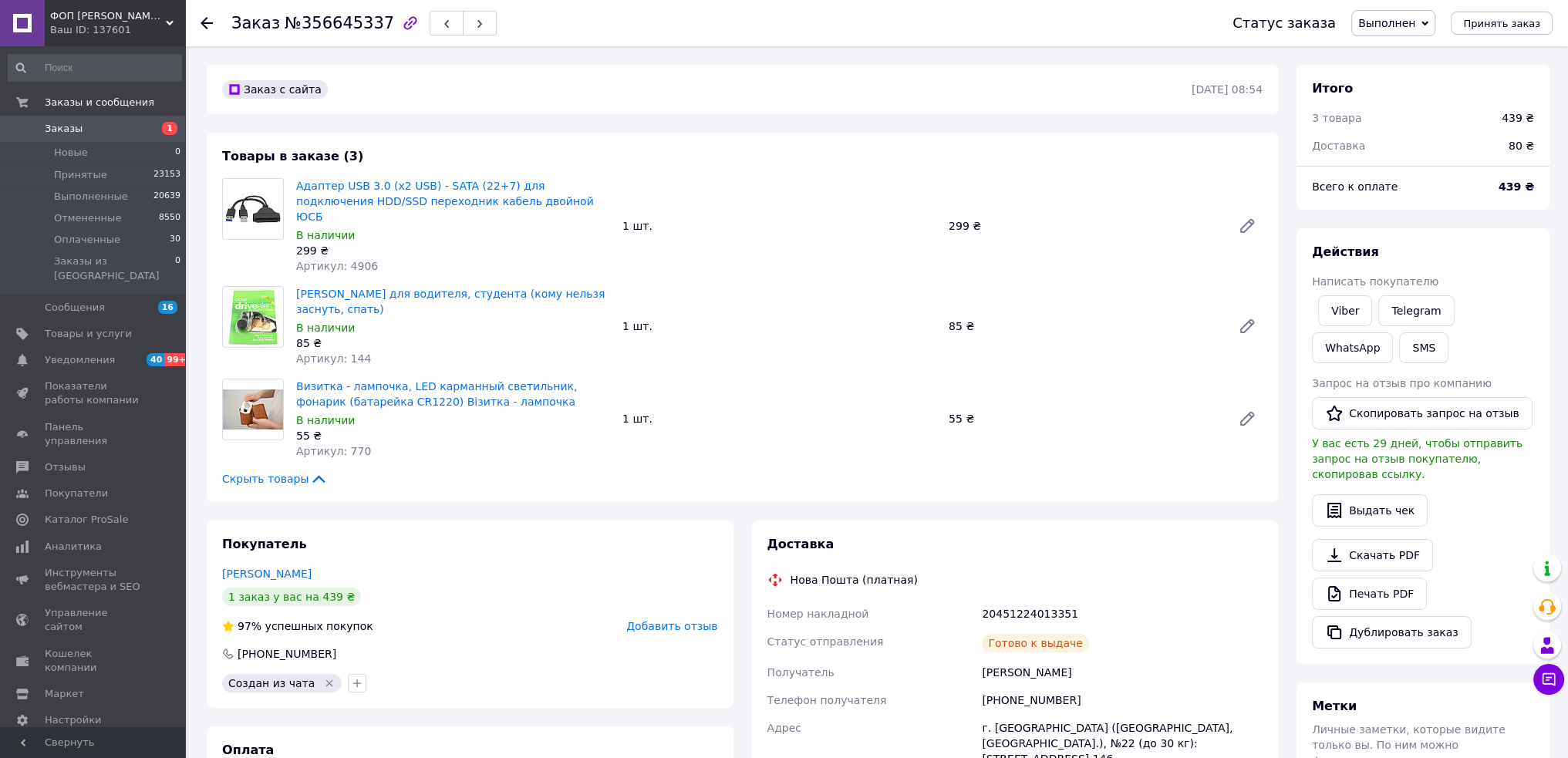
click at [65, 128] on span "Заказы" at bounding box center [63, 129] width 38 height 13
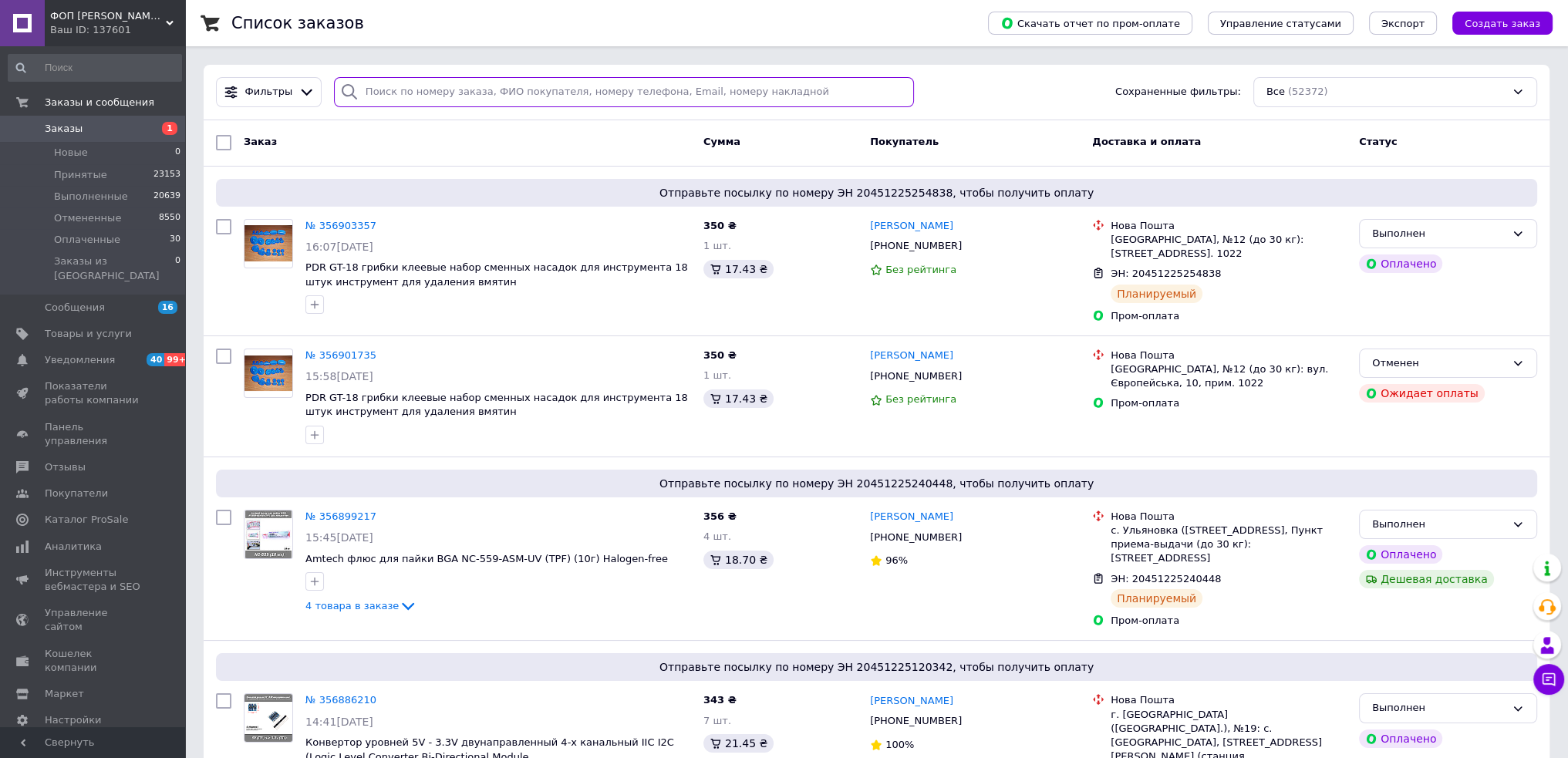
click at [392, 89] on input "search" at bounding box center [624, 91] width 580 height 30
paste input "356645337"
type input "356645337"
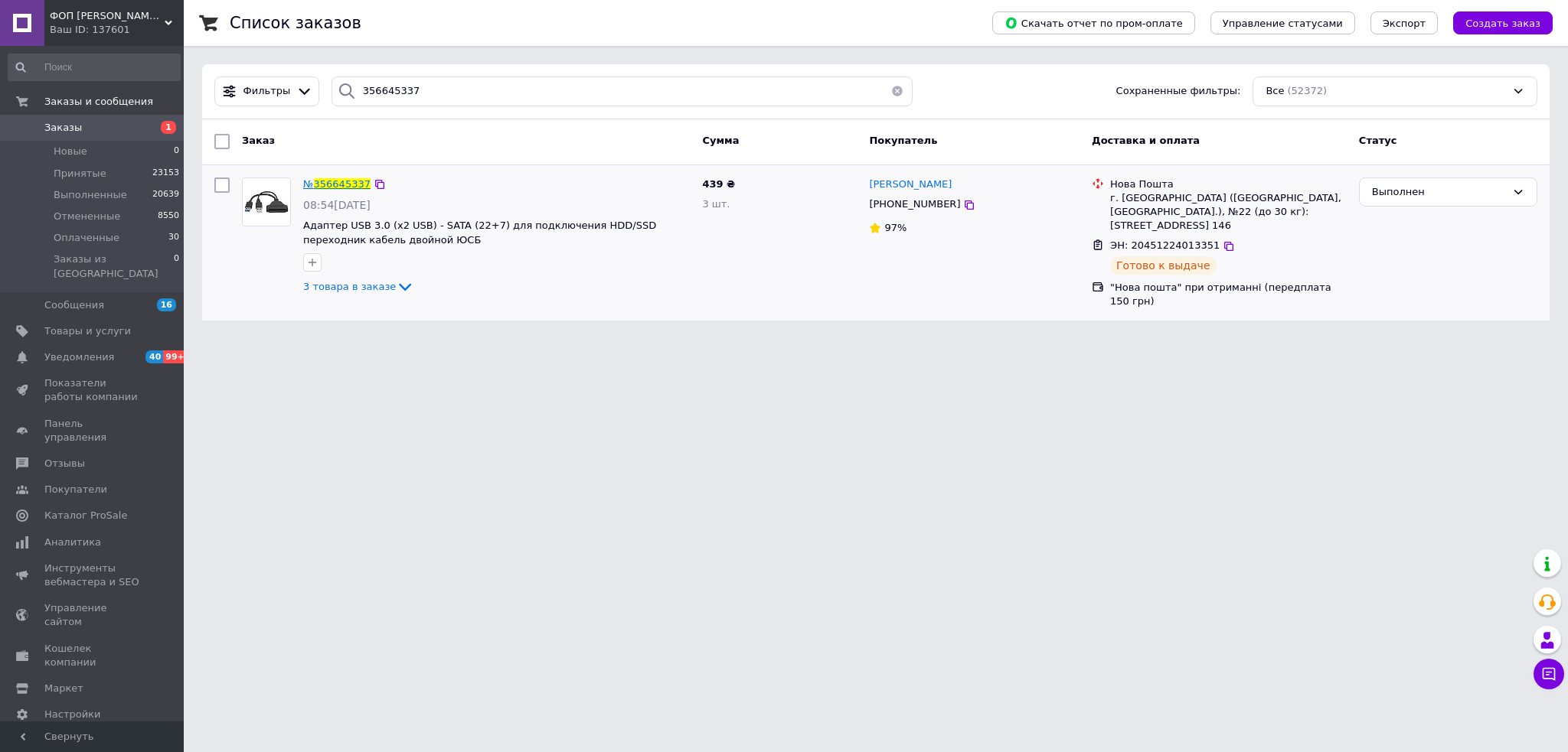
click at [340, 186] on span "356645337" at bounding box center [341, 184] width 56 height 11
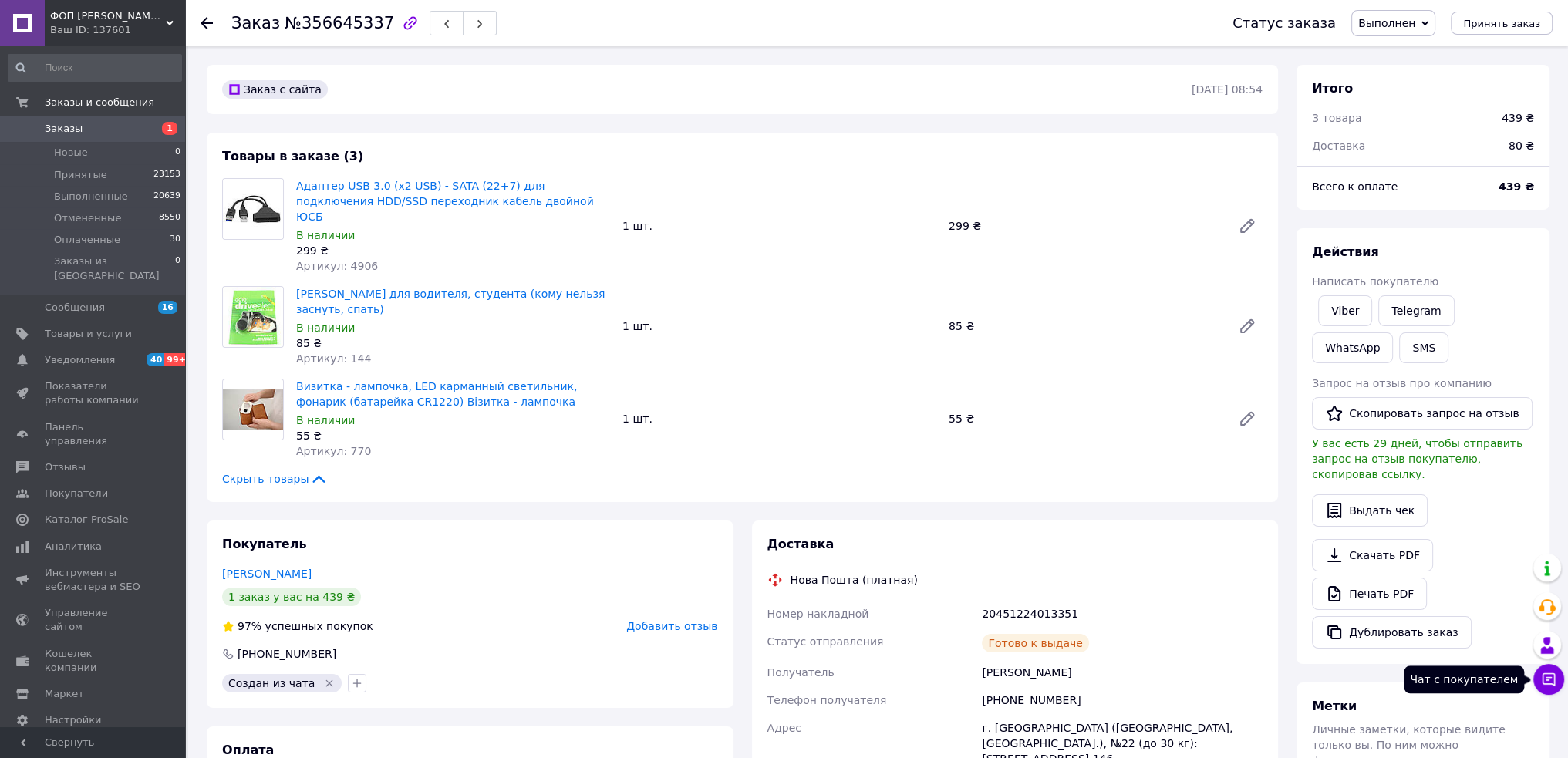
click at [1544, 681] on icon at bounding box center [1549, 680] width 15 height 15
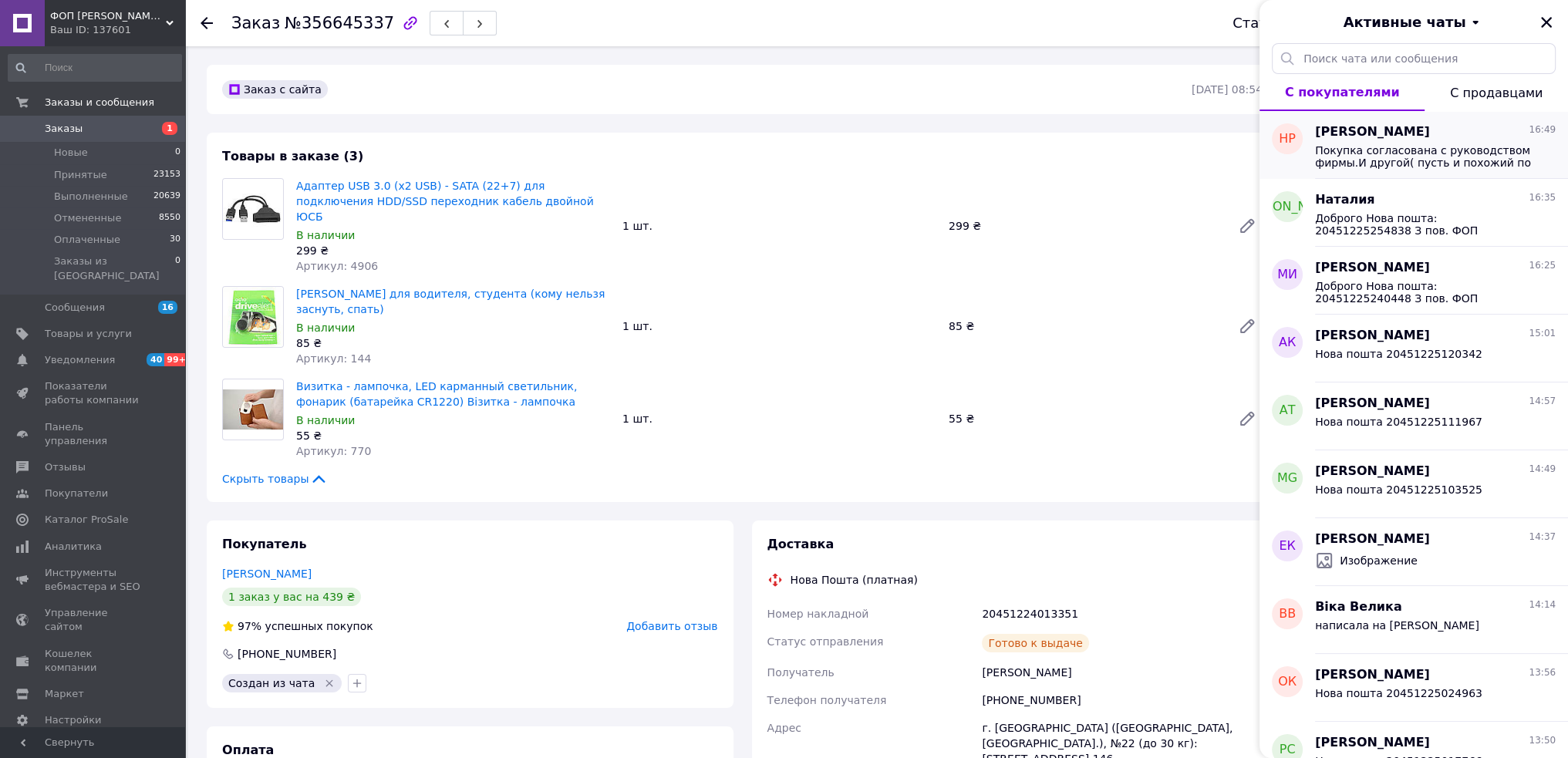
click at [1373, 175] on div "Наталья Резниченко 16:49 Покупка согласована с руководством фирмы.И другой( пус…" at bounding box center [1442, 144] width 253 height 67
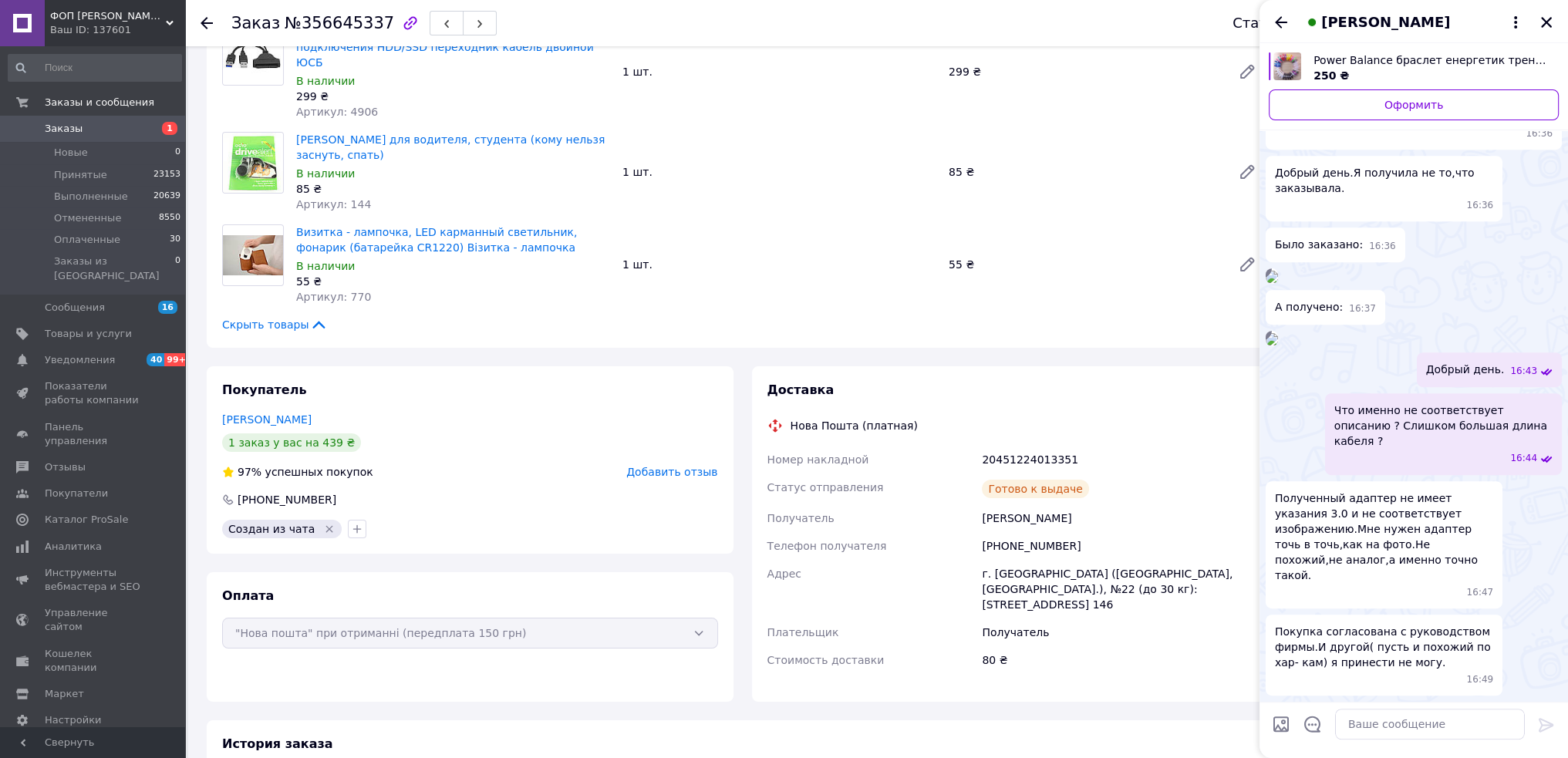
scroll to position [1830, 0]
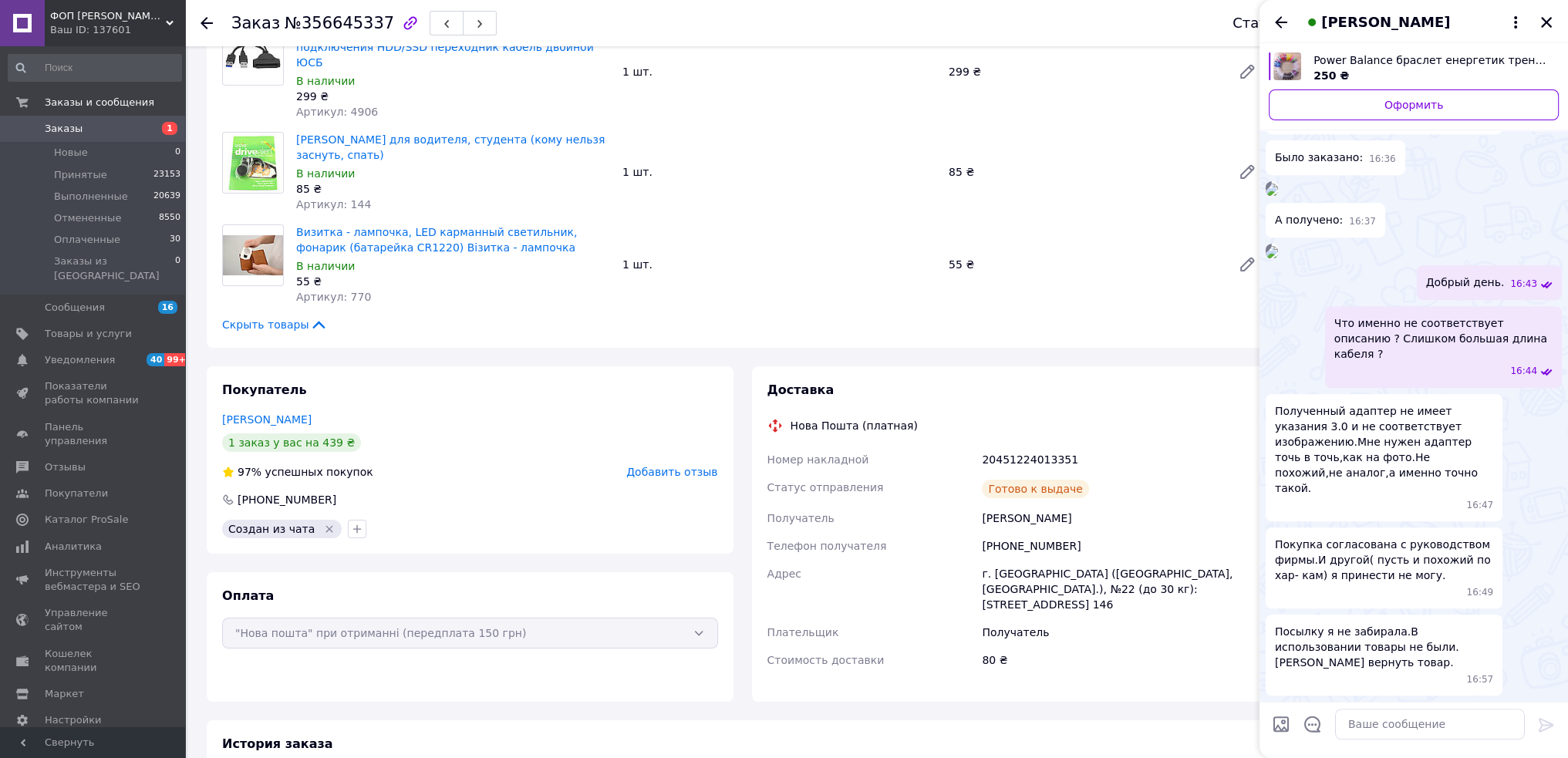
click at [668, 466] on span "Добавить отзыв" at bounding box center [671, 472] width 91 height 13
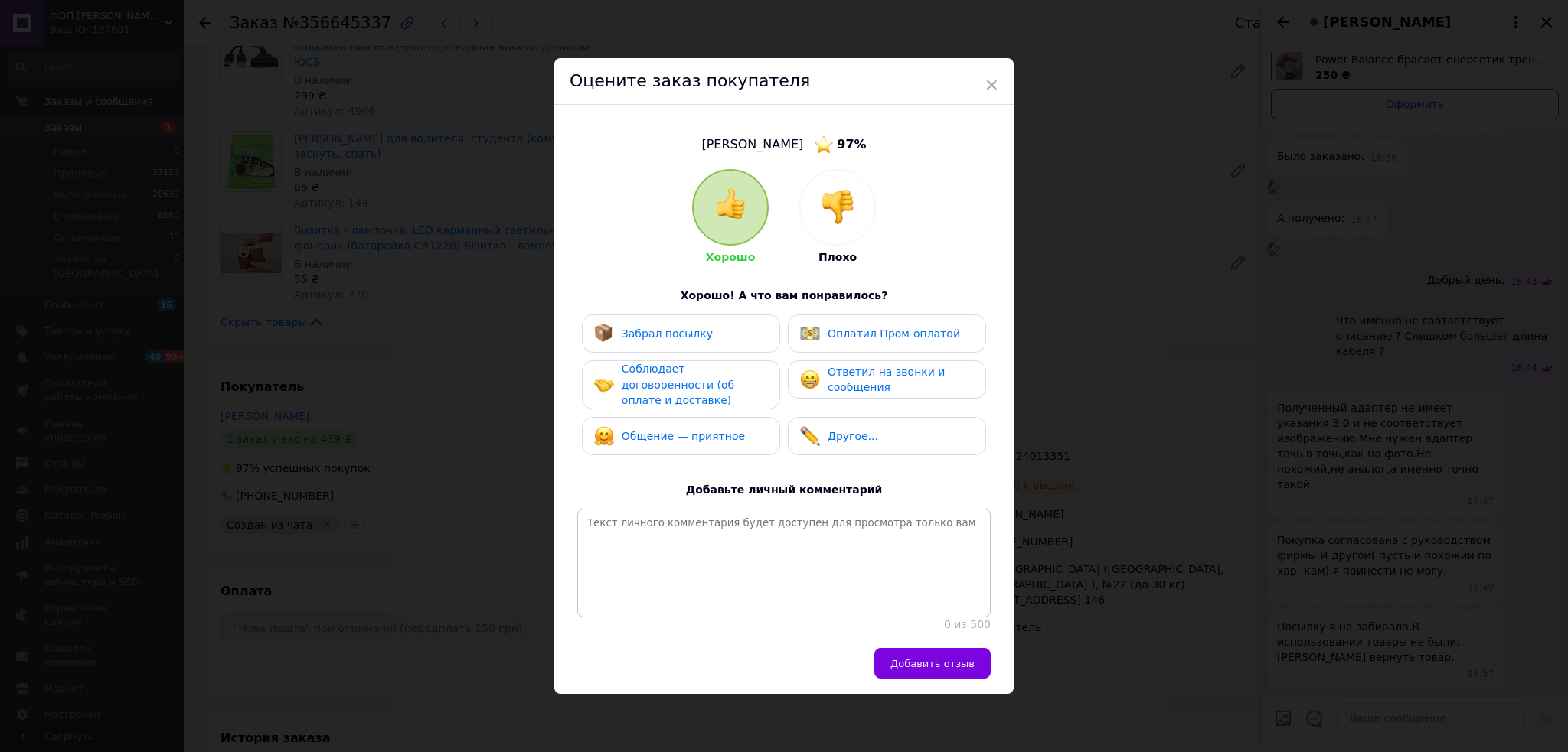
click at [831, 217] on img at bounding box center [838, 206] width 33 height 33
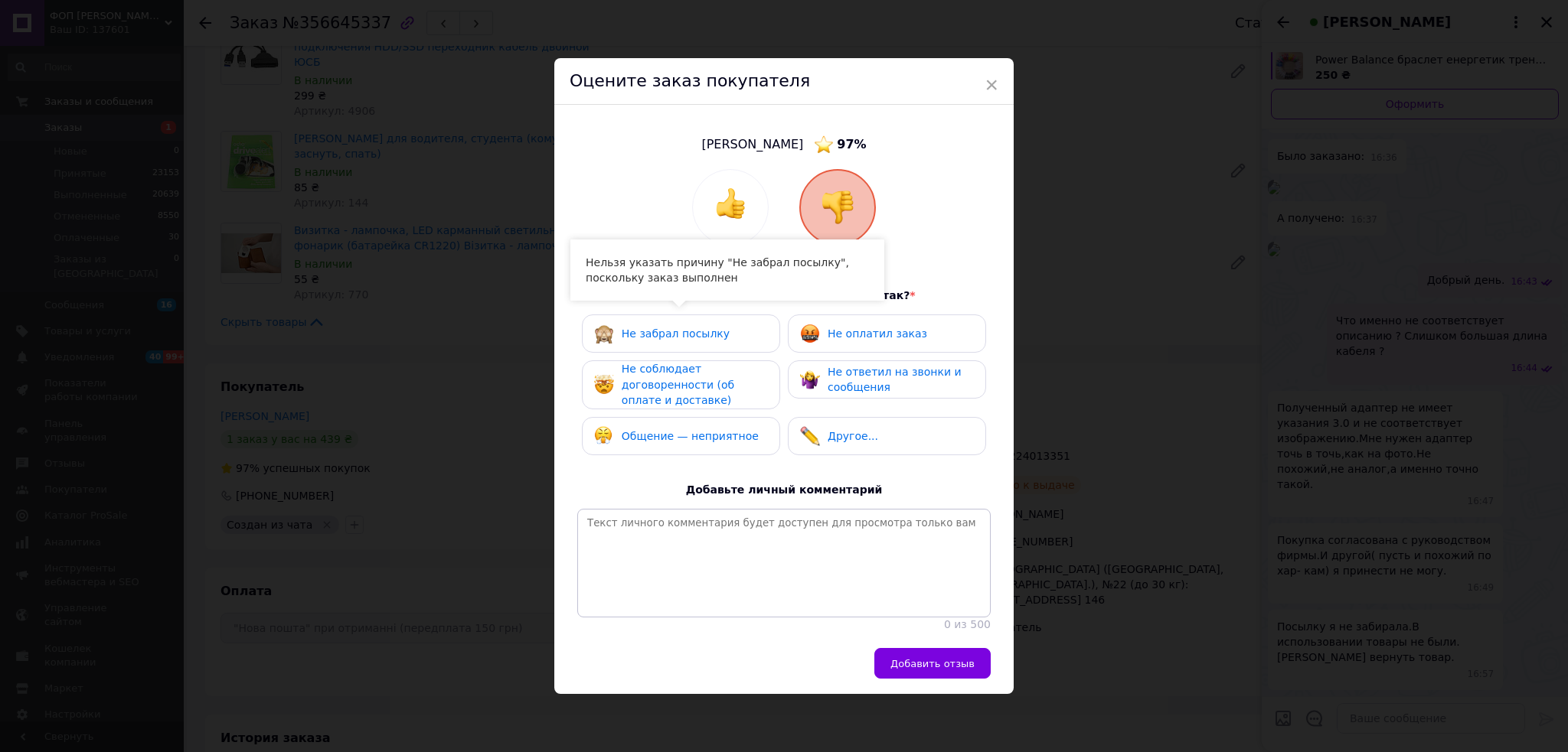
click at [686, 334] on span "Не забрал посылку" at bounding box center [675, 333] width 108 height 12
click at [718, 430] on span "Общение — неприятное" at bounding box center [689, 436] width 137 height 12
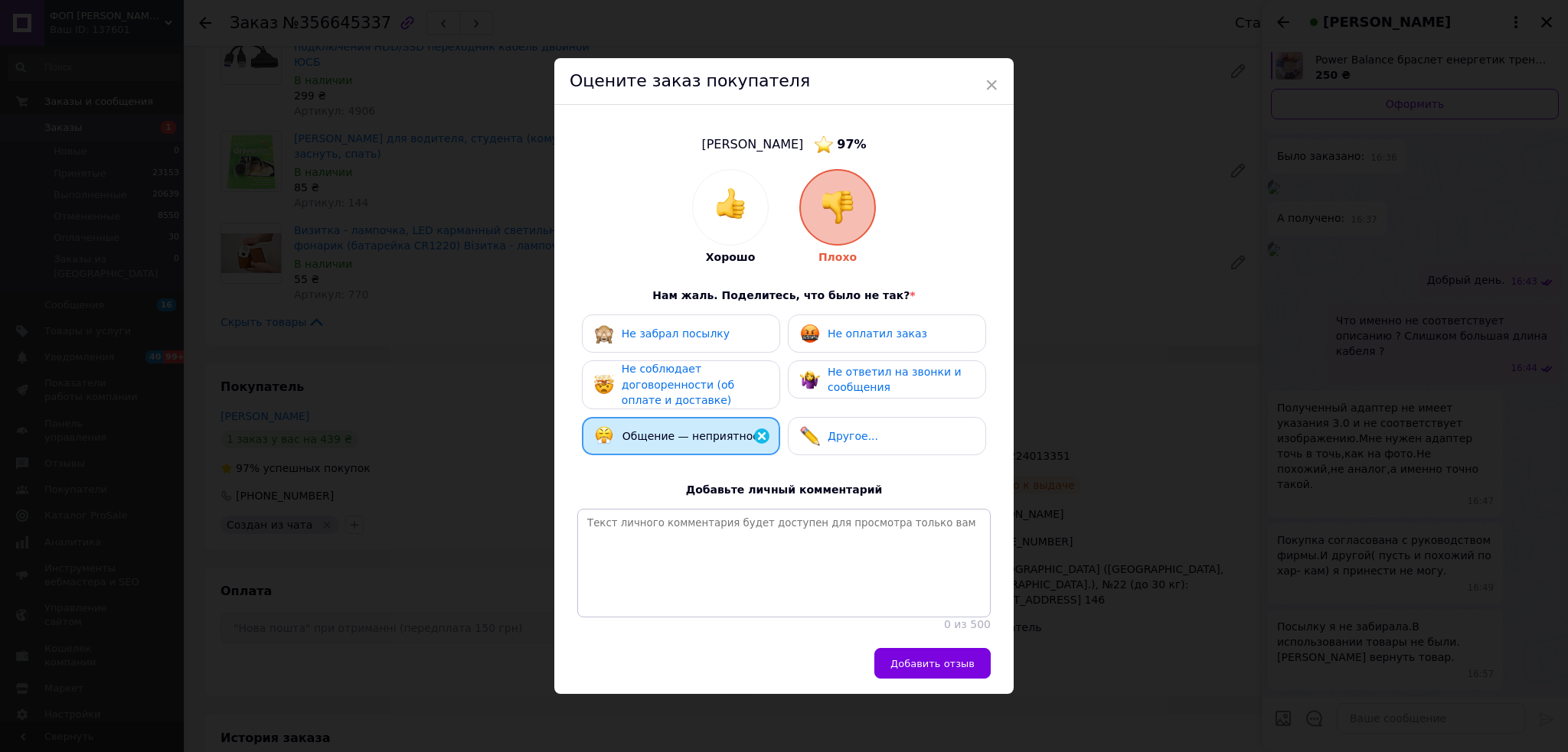
click at [715, 381] on span "Не соблюдает договоренности (об оплате и доставке)" at bounding box center [678, 385] width 113 height 44
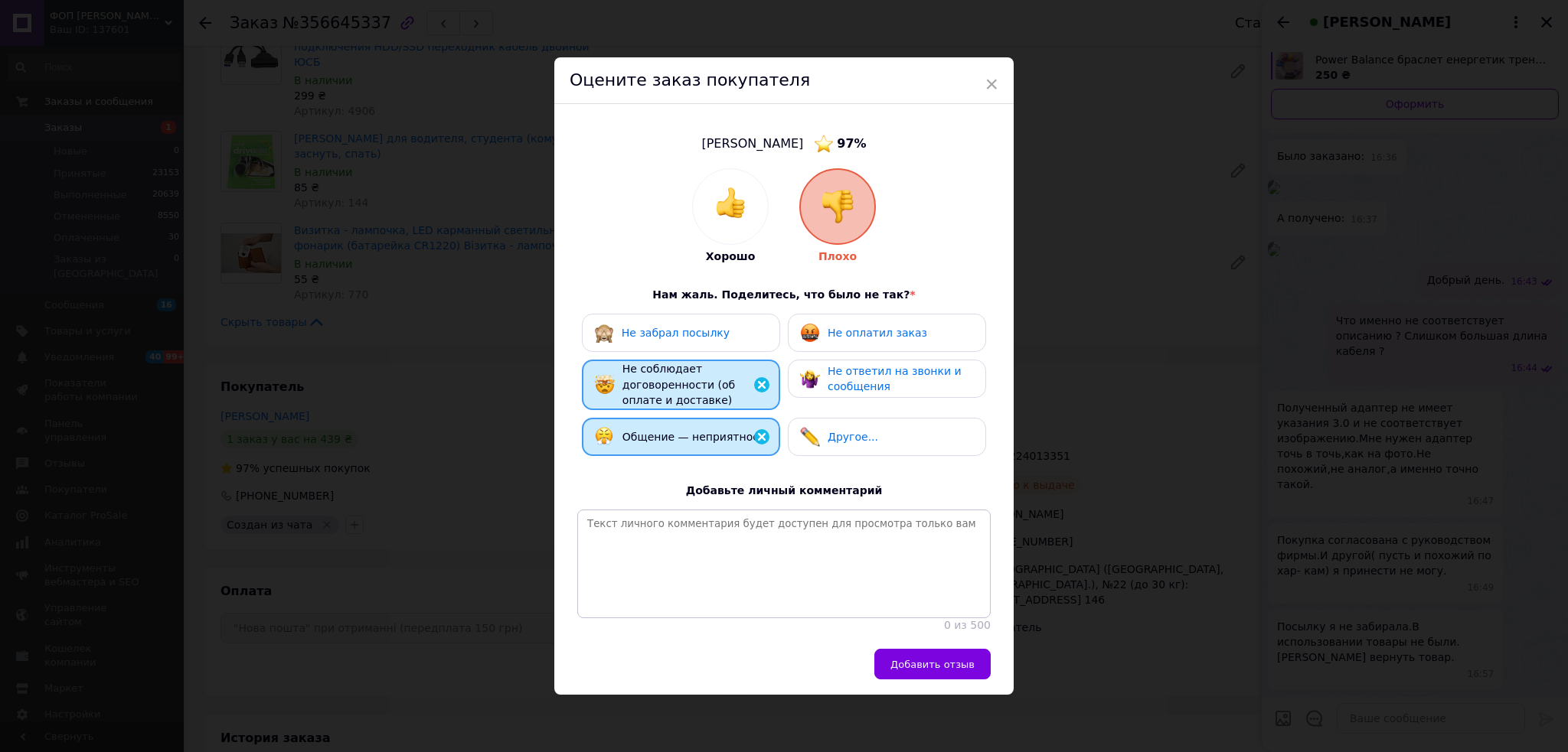
click at [1191, 479] on div "× Оцените заказ покупателя Резниченко Наталя 97 % Хорошо Плохо Нам жаль. Подели…" at bounding box center [784, 376] width 1568 height 752
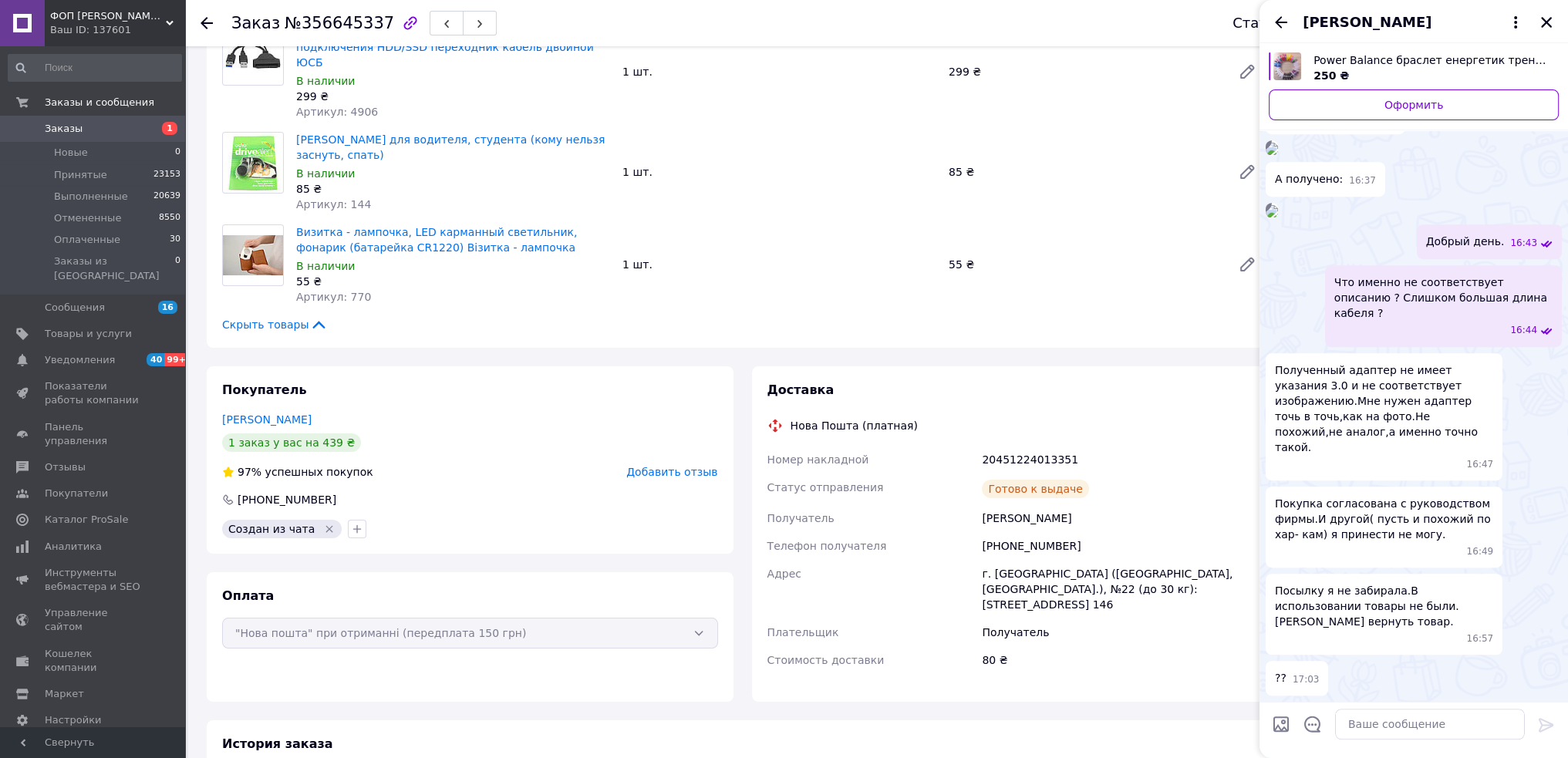
click at [688, 466] on span "Добавить отзыв" at bounding box center [671, 472] width 91 height 13
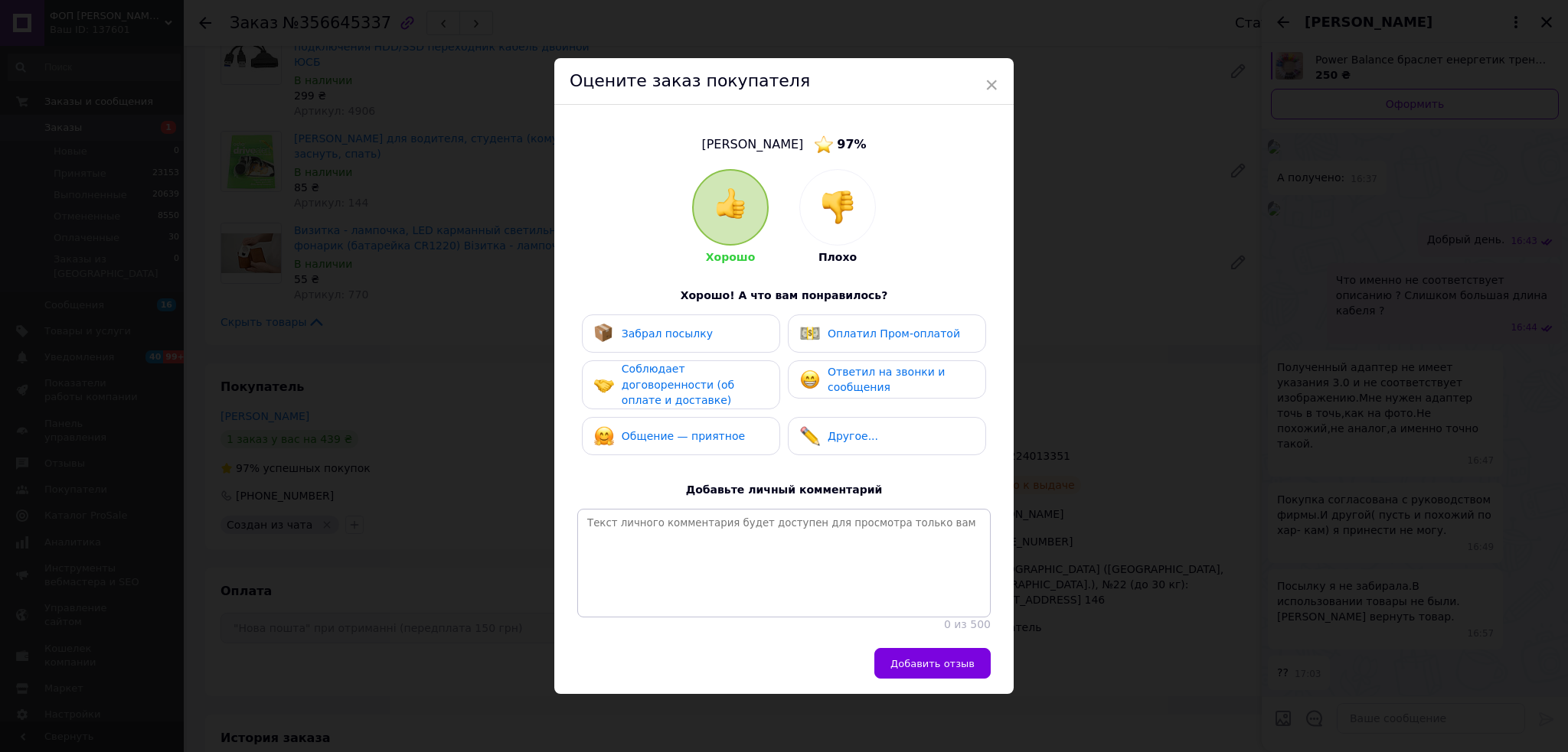
click at [817, 204] on div at bounding box center [838, 207] width 75 height 75
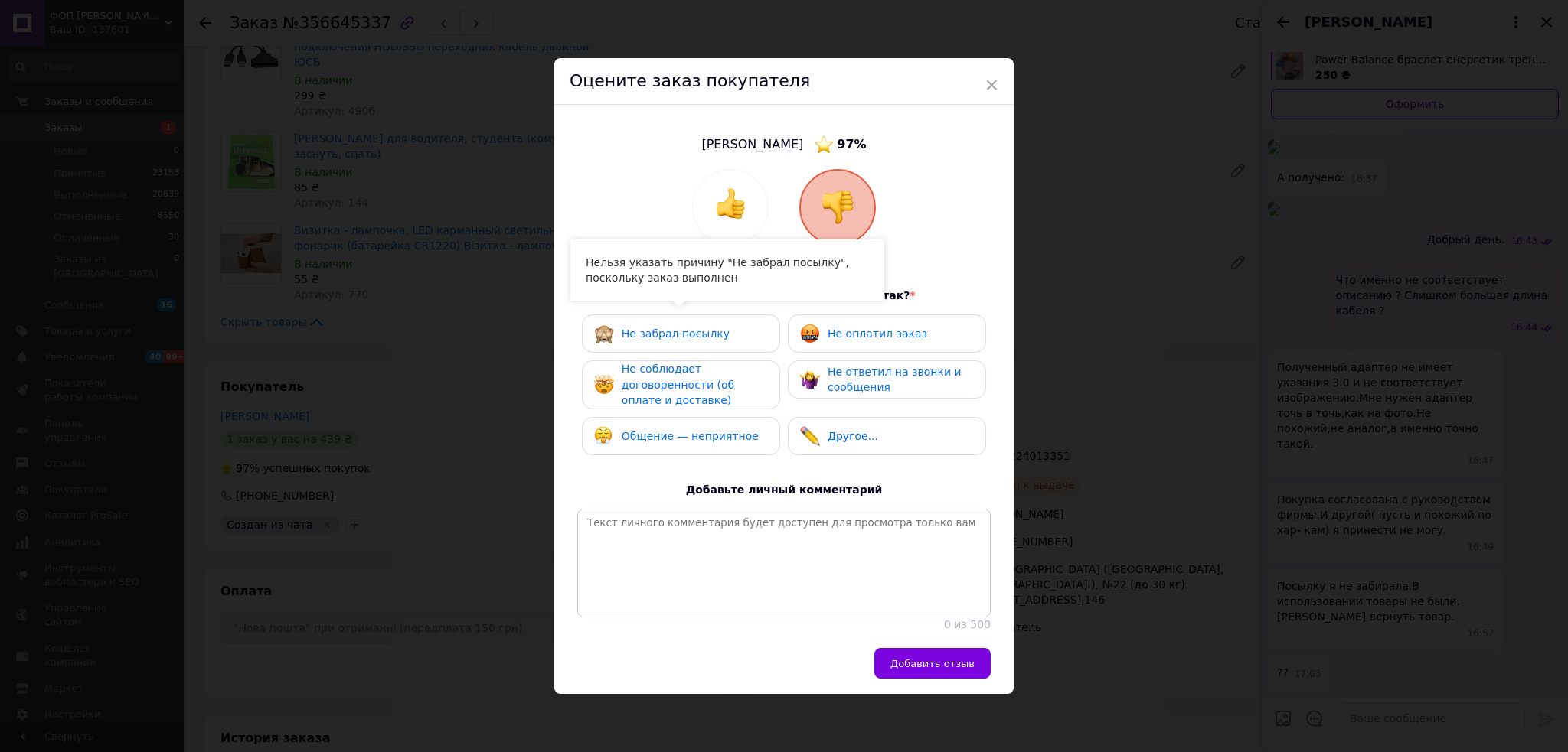
click at [732, 386] on span "Не соблюдает договоренности (об оплате и доставке)" at bounding box center [678, 385] width 113 height 44
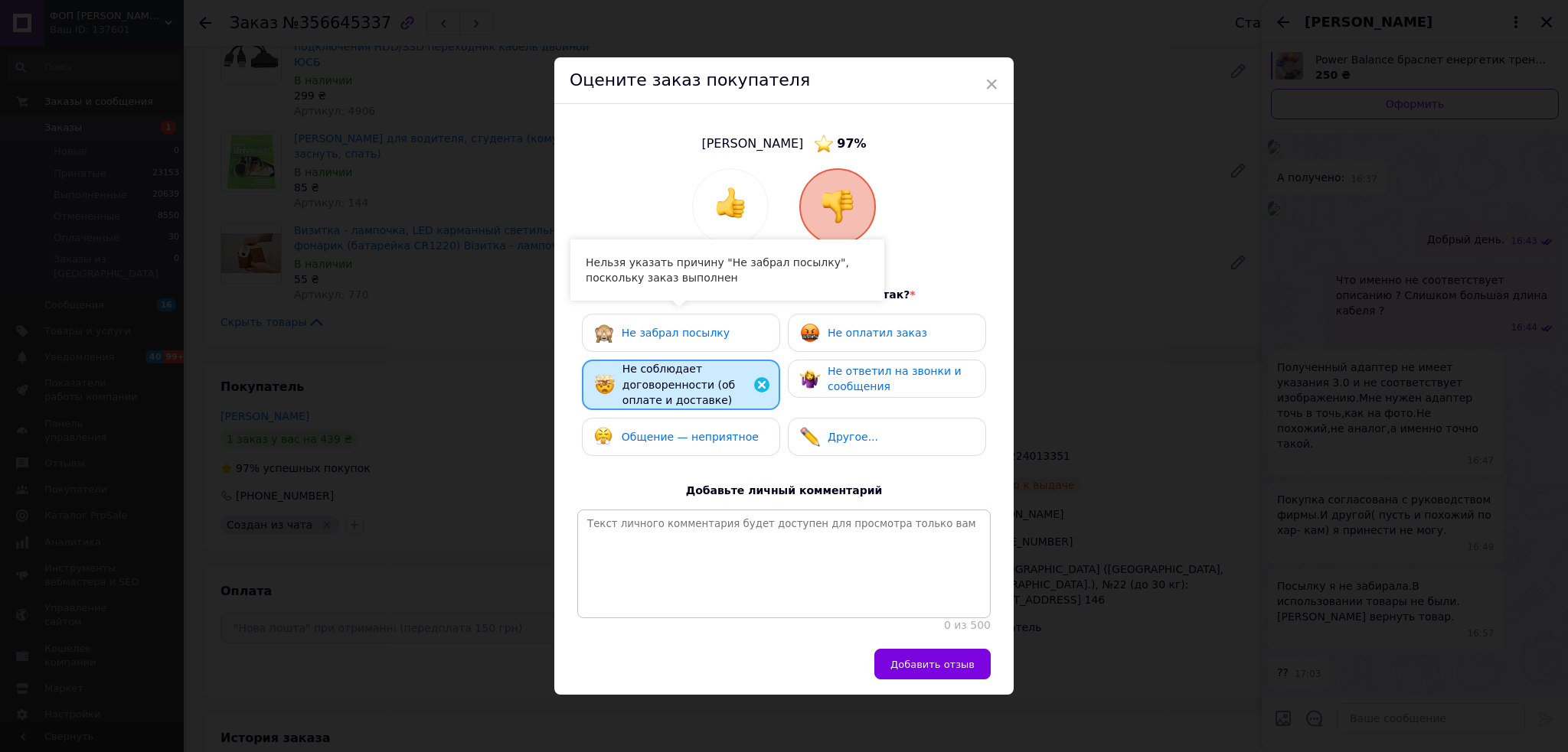
click at [723, 432] on span "Общение — неприятное" at bounding box center [689, 437] width 137 height 12
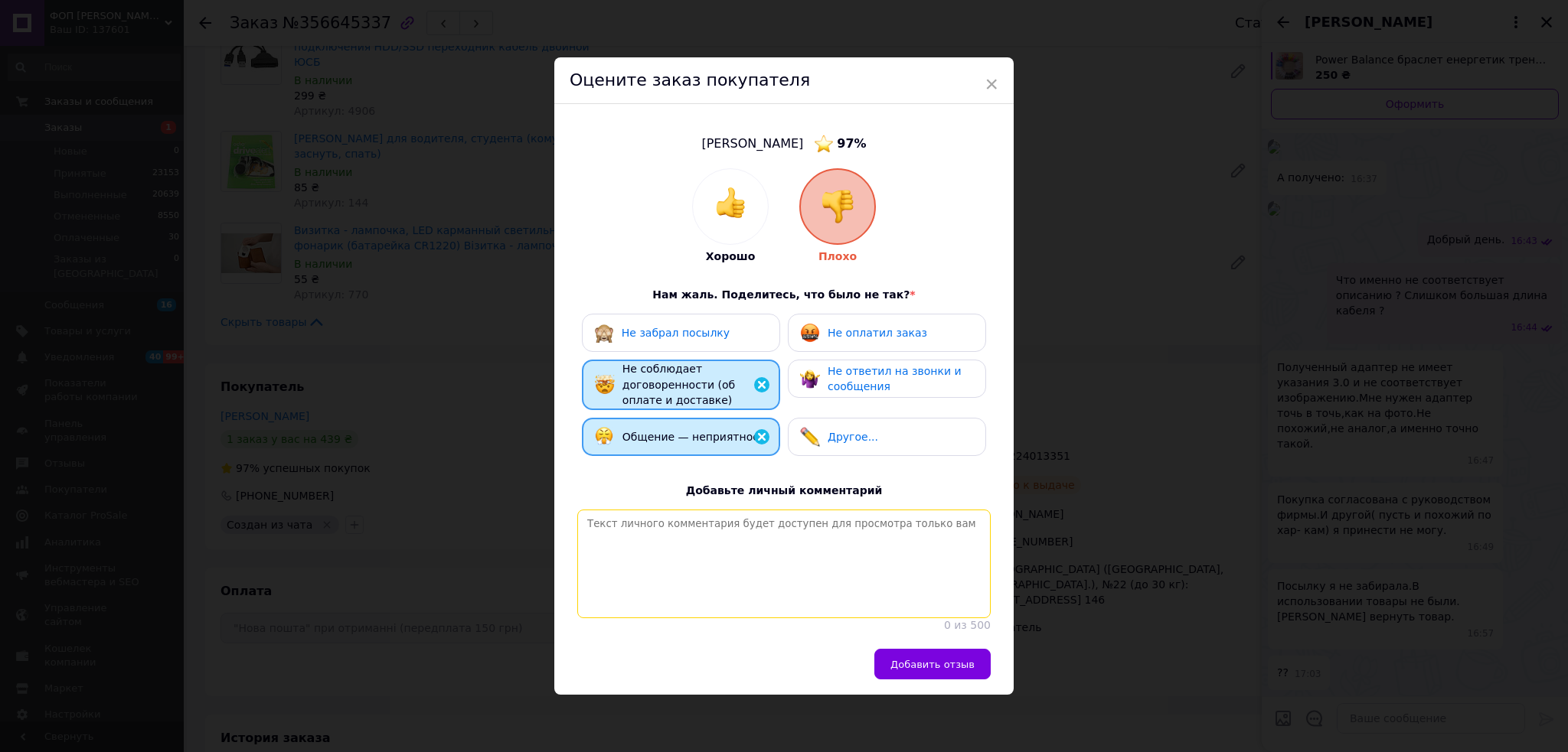
click at [680, 545] on textarea at bounding box center [784, 564] width 414 height 109
click at [686, 617] on textarea at bounding box center [784, 564] width 414 height 109
paste textarea "Посылка не забрана. Покупатель не серьезный (и такие же причины отказа от посыл…"
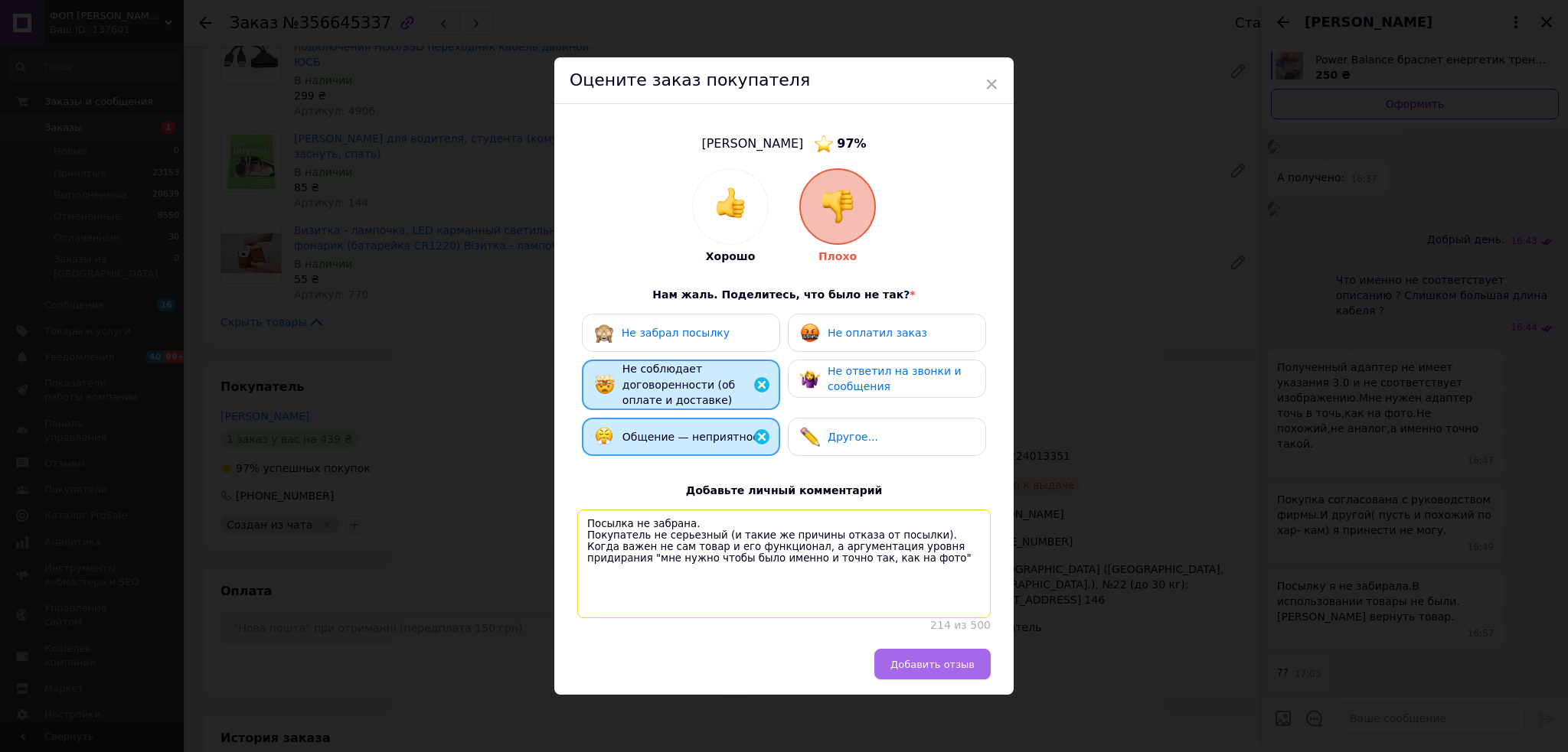
type textarea "Посылка не забрана. Покупатель не серьезный (и такие же причины отказа от посыл…"
click at [934, 671] on span "Добавить отзыв" at bounding box center [932, 665] width 84 height 11
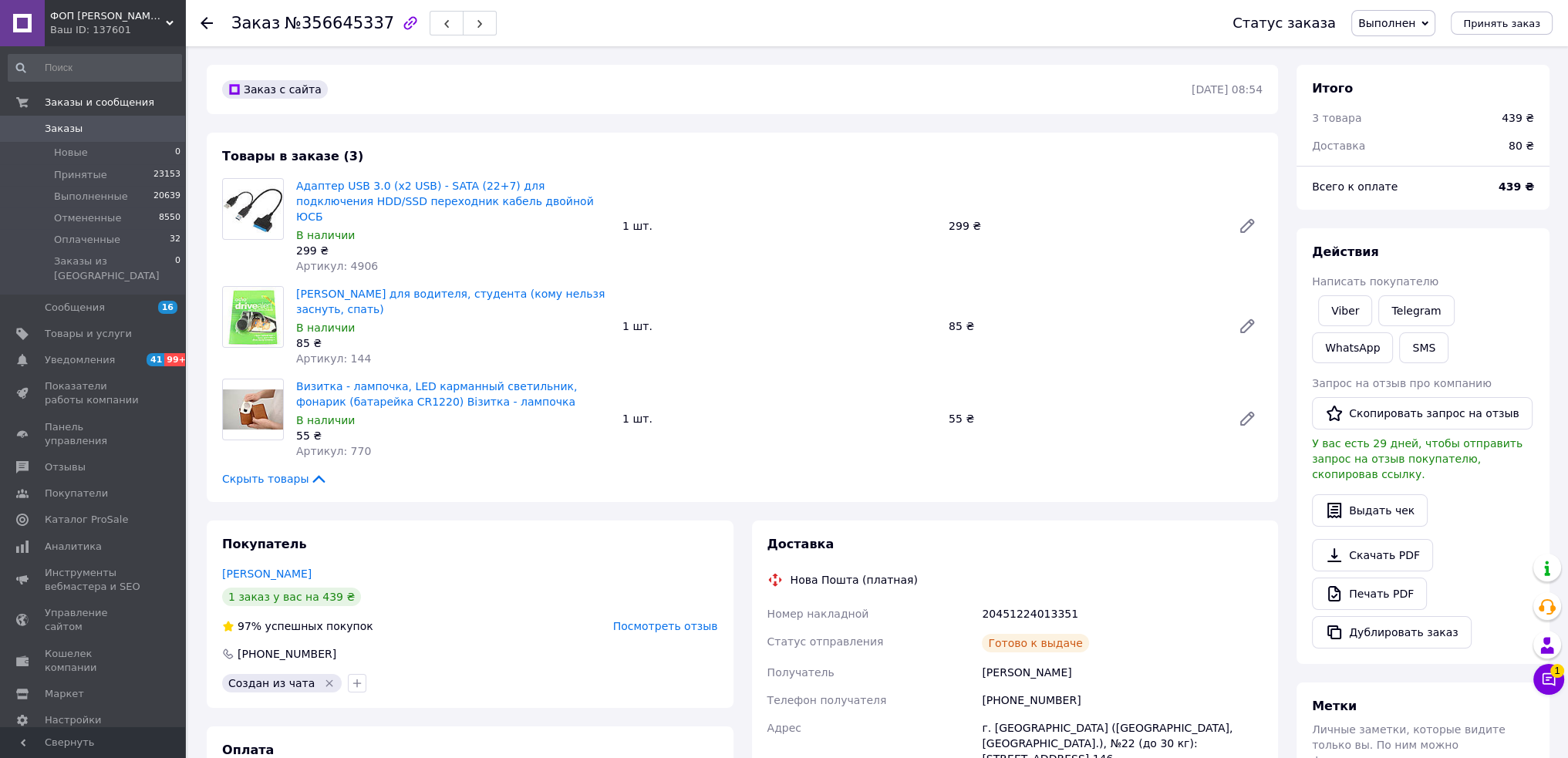
click at [1563, 701] on div "Заказ №356645337 Статус заказа Выполнен Принят Отменен Оплаченный Принять заказ…" at bounding box center [877, 589] width 1380 height 1087
click at [1549, 684] on icon at bounding box center [1550, 680] width 13 height 13
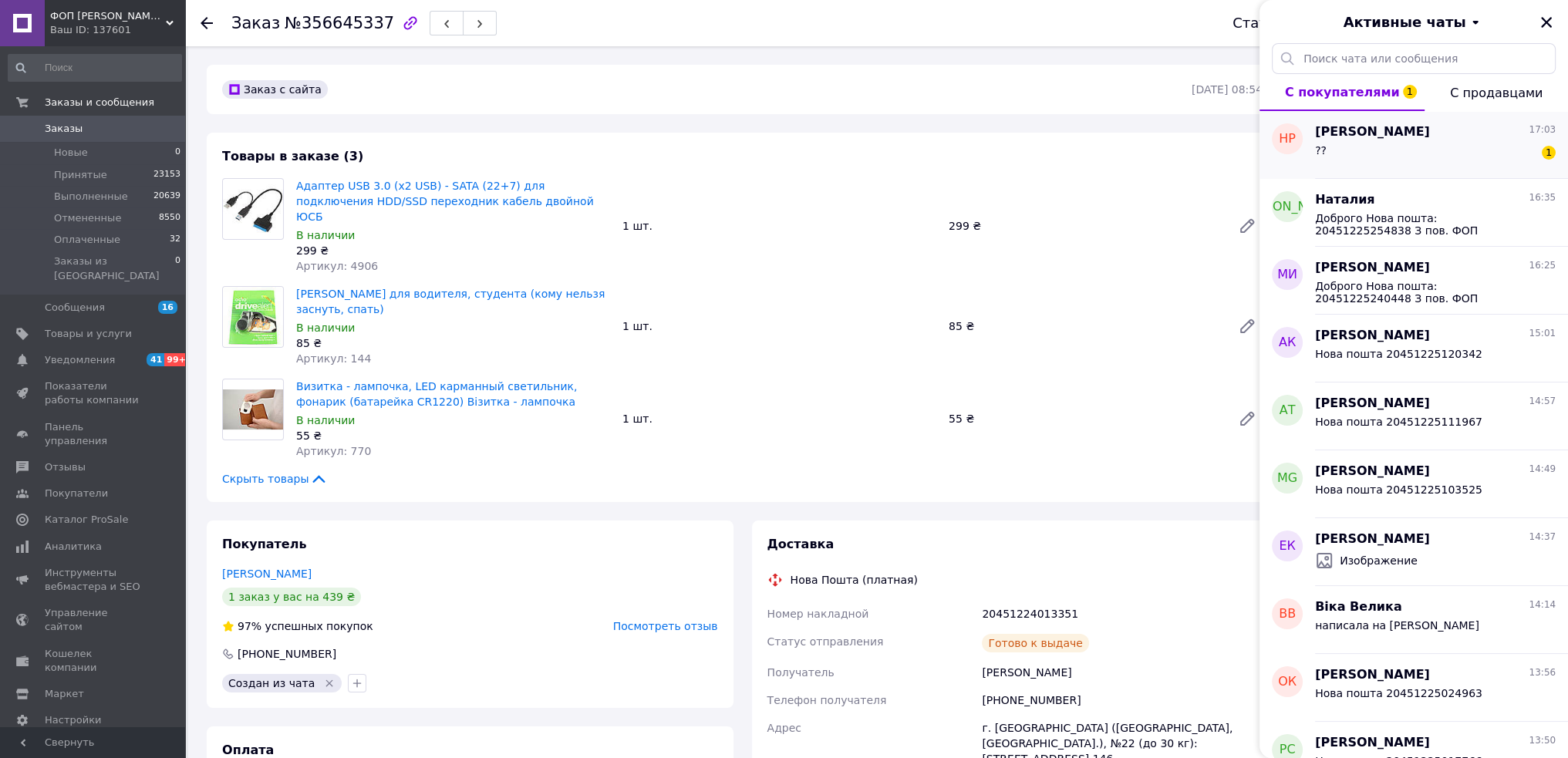
click at [1370, 149] on div "?? 1" at bounding box center [1436, 154] width 241 height 25
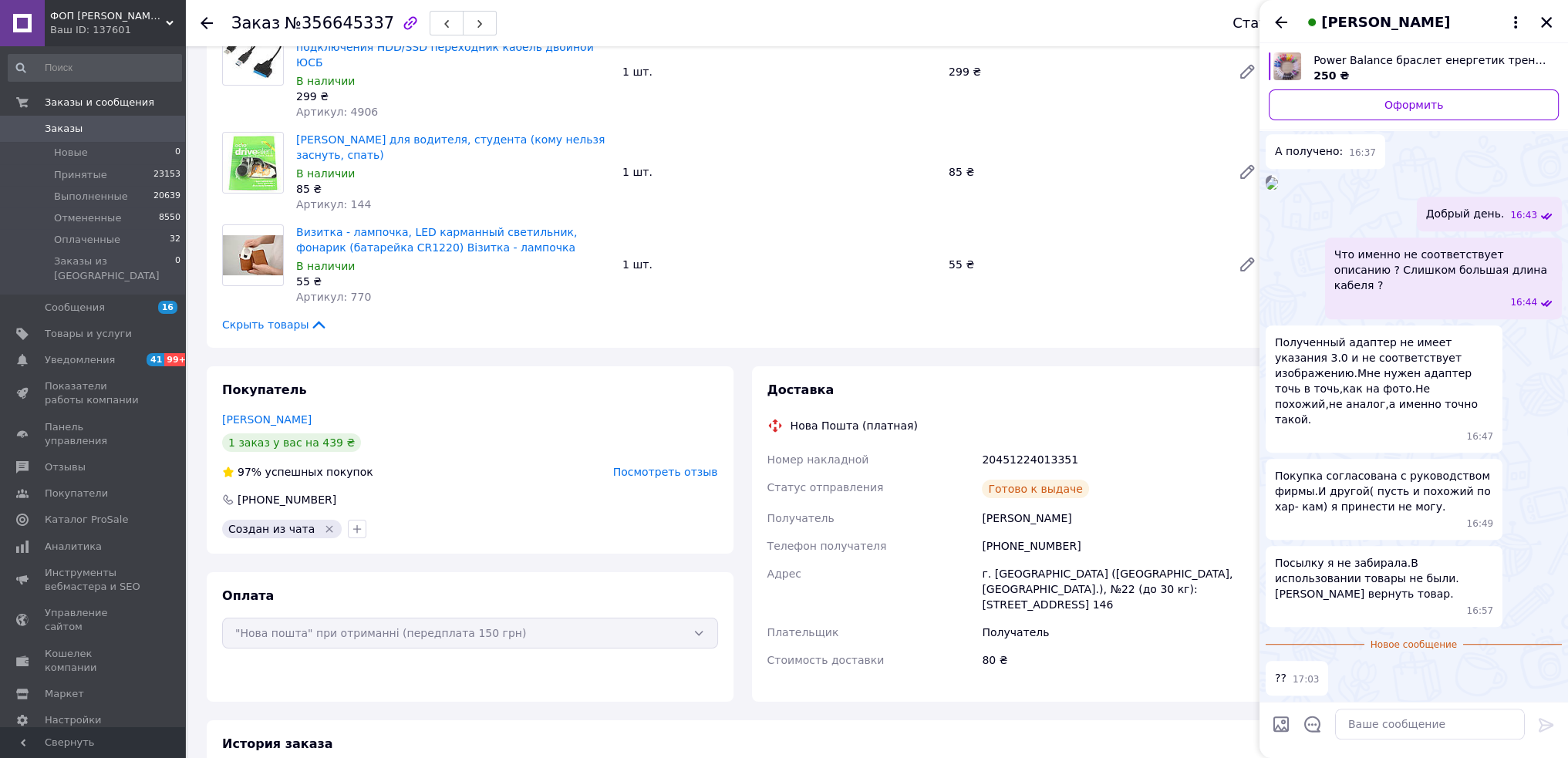
scroll to position [1971, 0]
drag, startPoint x: 1552, startPoint y: 28, endPoint x: 1519, endPoint y: 46, distance: 37.6
click at [1552, 27] on icon "Закрыть" at bounding box center [1547, 22] width 13 height 13
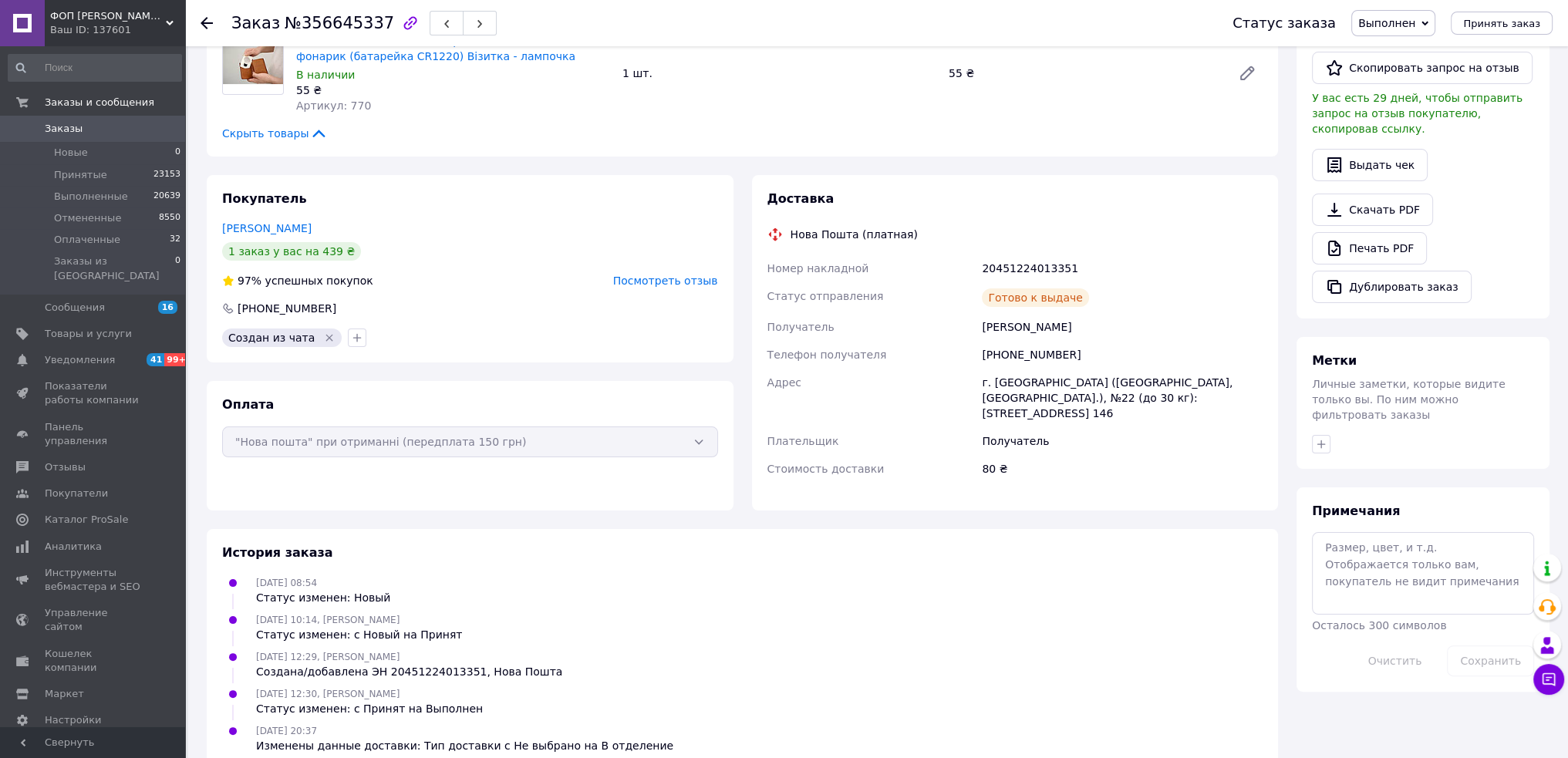
scroll to position [0, 0]
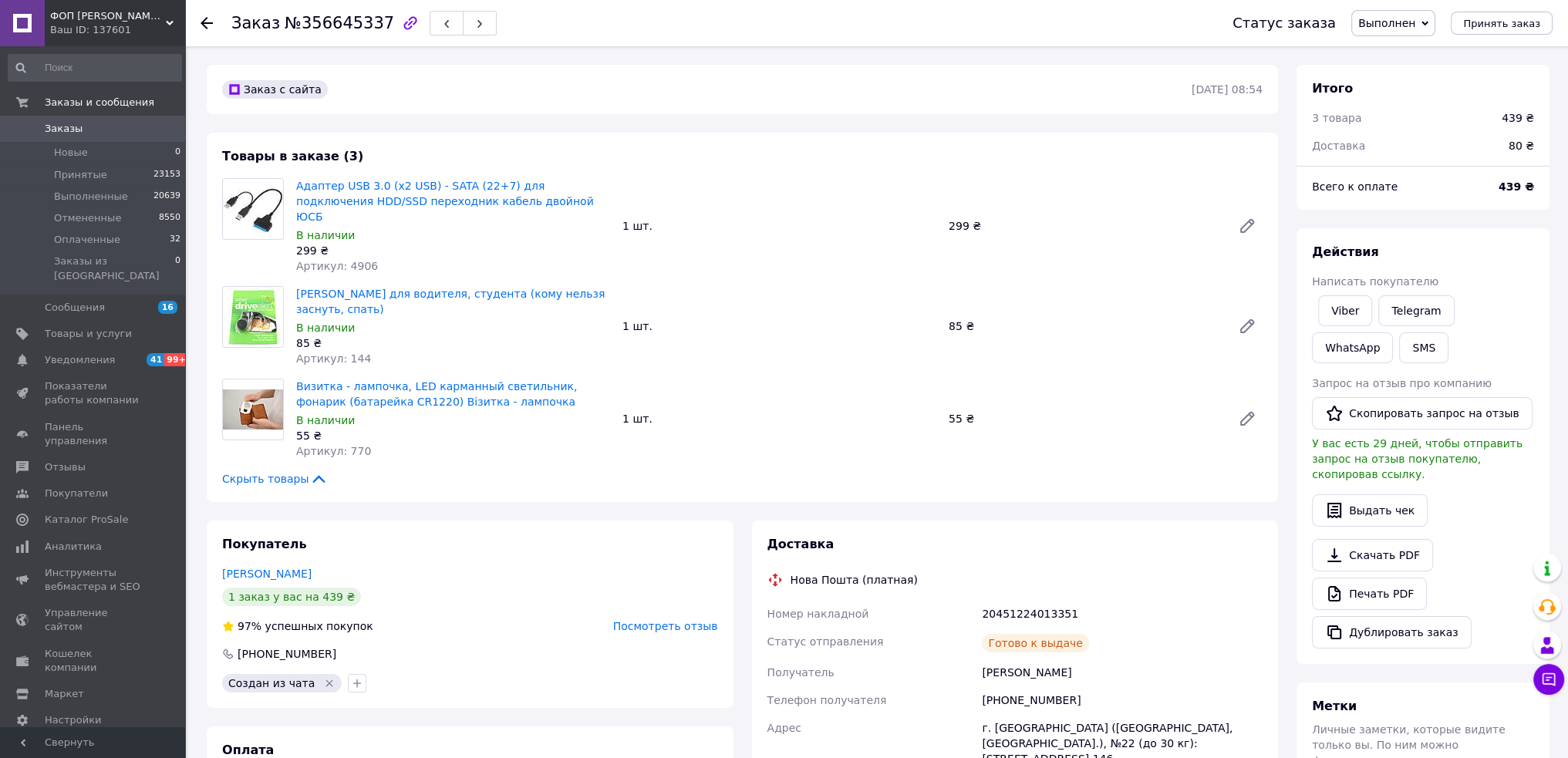
click at [1429, 24] on span "Выполнен" at bounding box center [1393, 22] width 84 height 26
click at [805, 155] on div "Товары в заказе (3) Адаптер USB 3.0 (х2 USB) - SATA (22+7) для подключения HDD/…" at bounding box center [743, 318] width 1071 height 370
click at [1413, 13] on span "Выполнен" at bounding box center [1393, 22] width 84 height 26
click at [1411, 75] on li "Отменен" at bounding box center [1394, 77] width 83 height 23
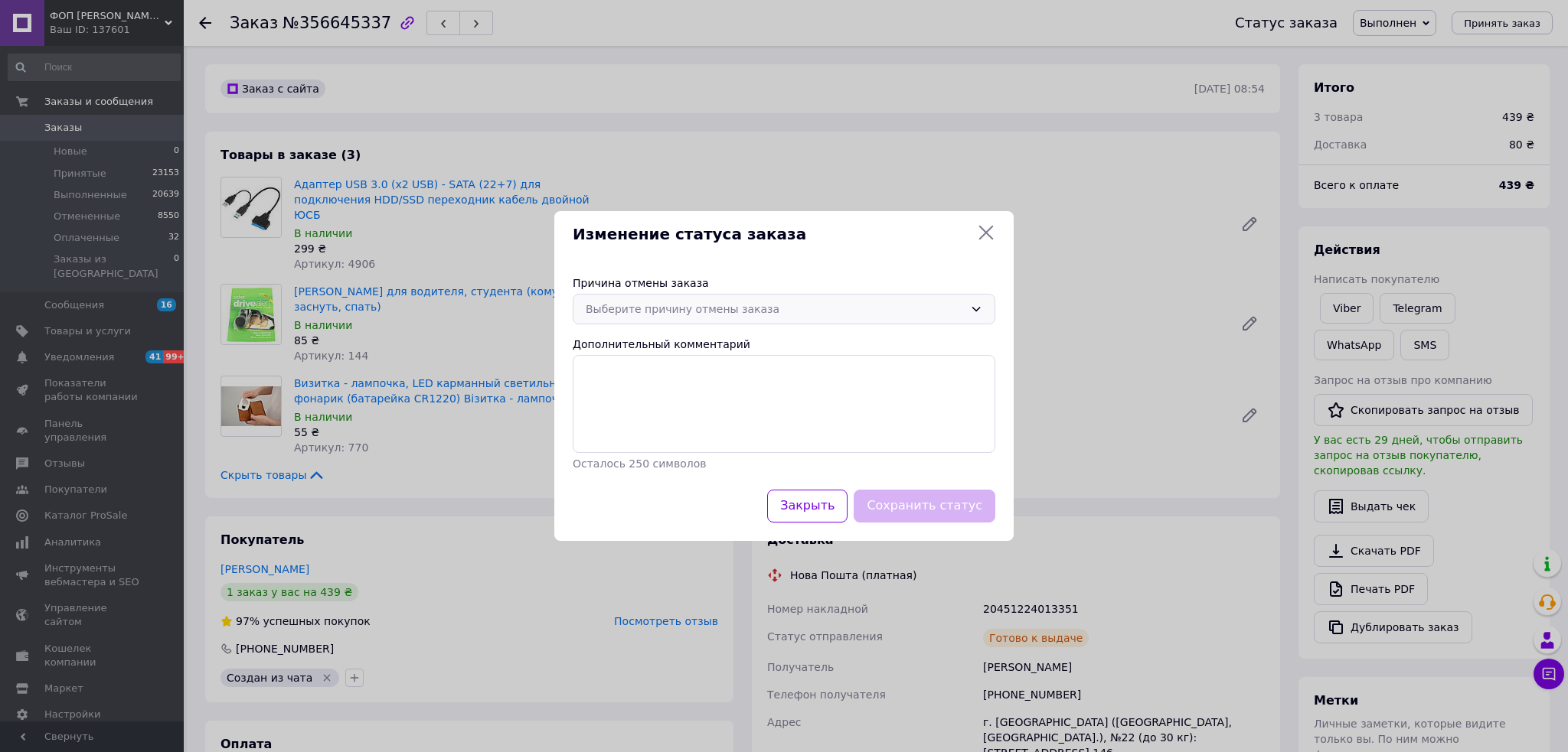
click at [873, 312] on div "Выберите причину отмены заказа" at bounding box center [775, 310] width 379 height 17
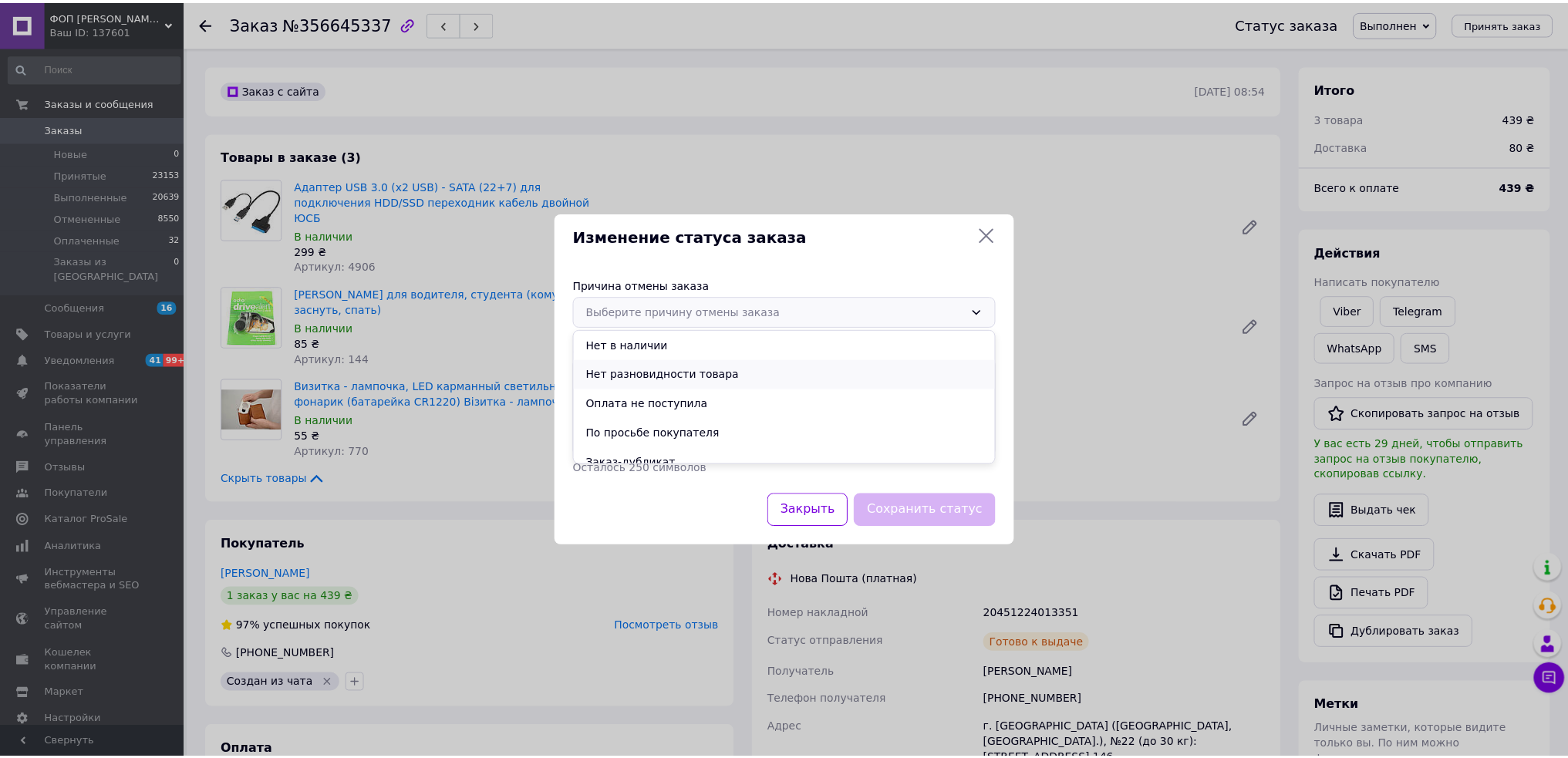
scroll to position [71, 0]
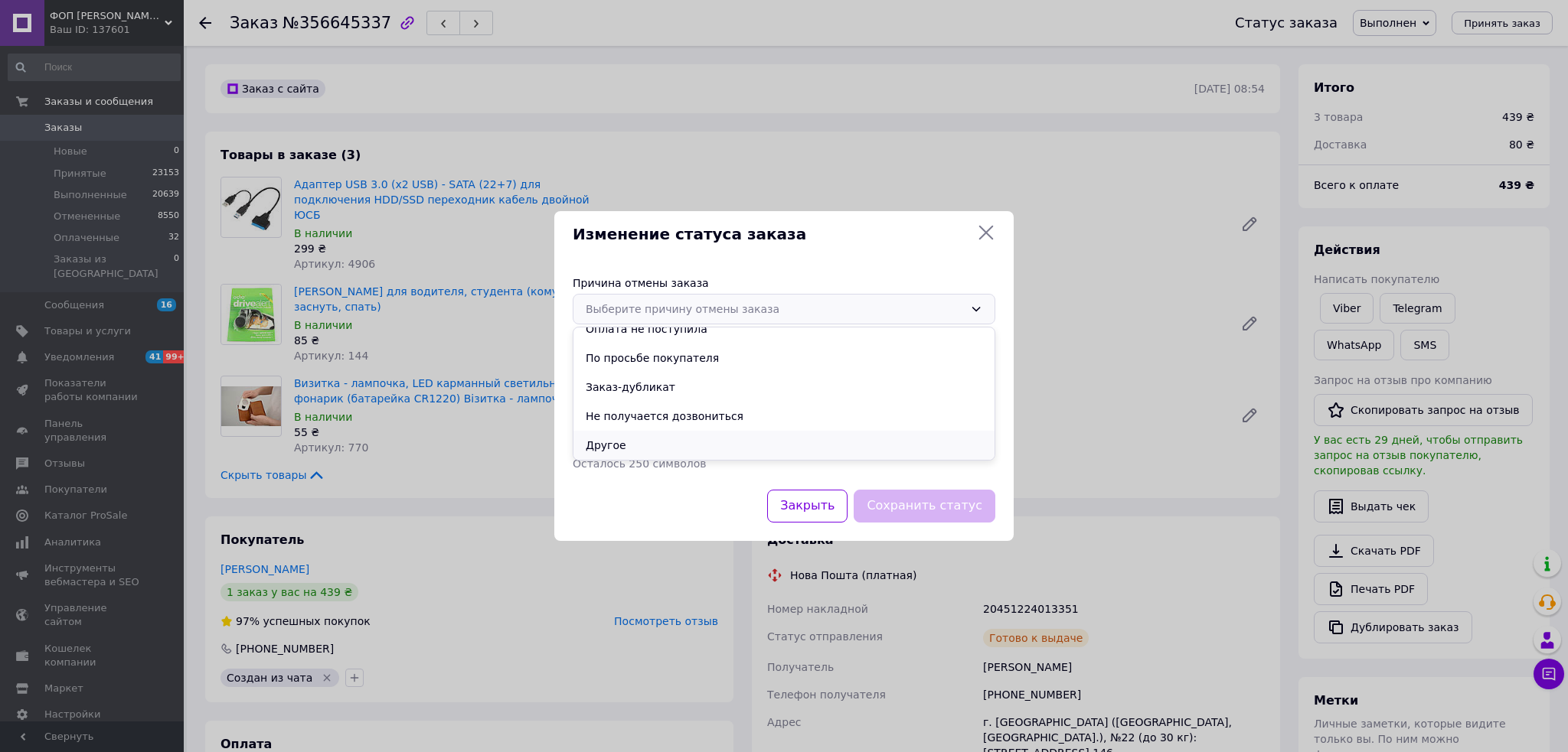
click at [705, 444] on li "Другое" at bounding box center [784, 445] width 422 height 29
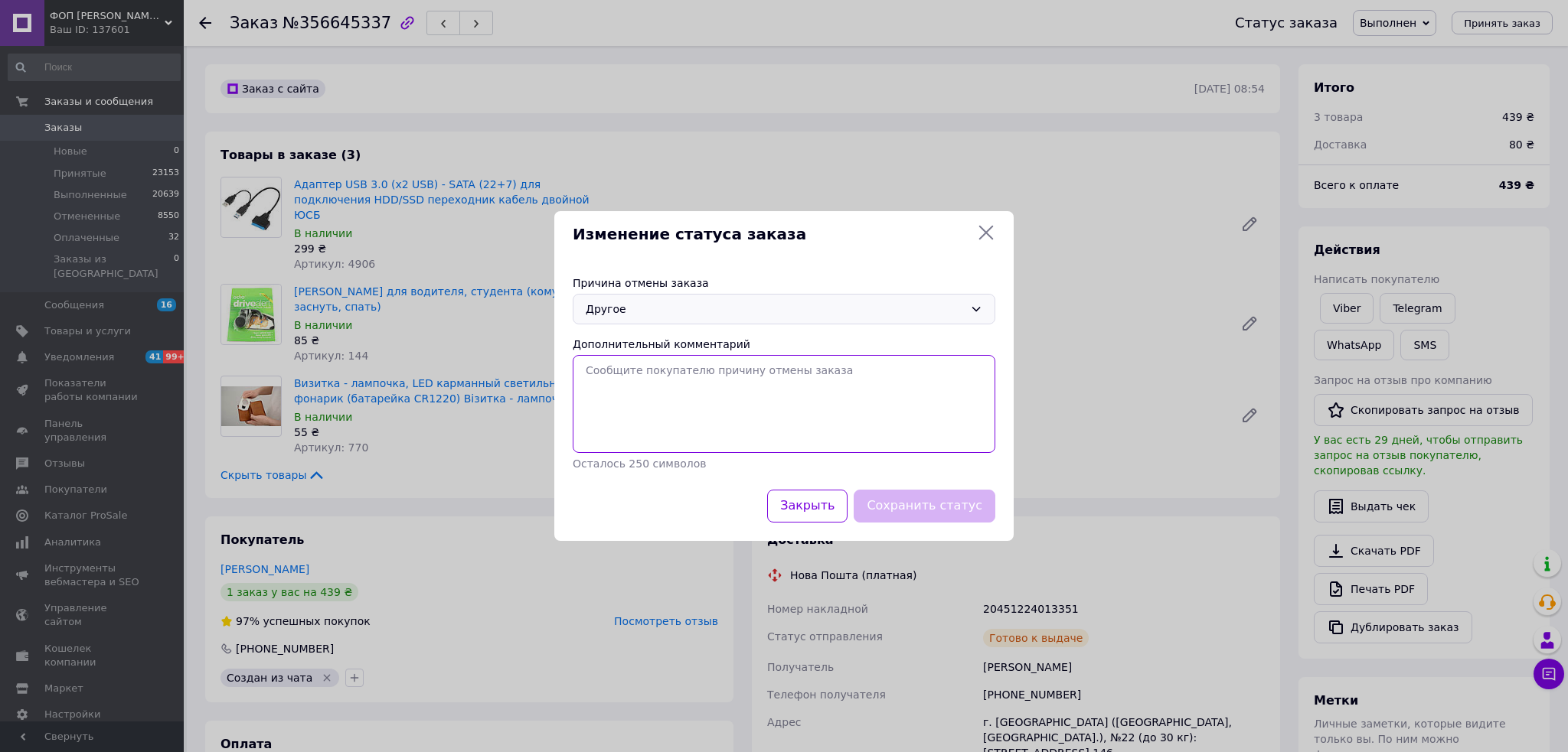
click at [709, 403] on textarea "Дополнительный комментарий" at bounding box center [784, 404] width 423 height 98
type textarea "Отказ от посылки"
click at [949, 505] on button "Сохранить статус" at bounding box center [925, 506] width 142 height 32
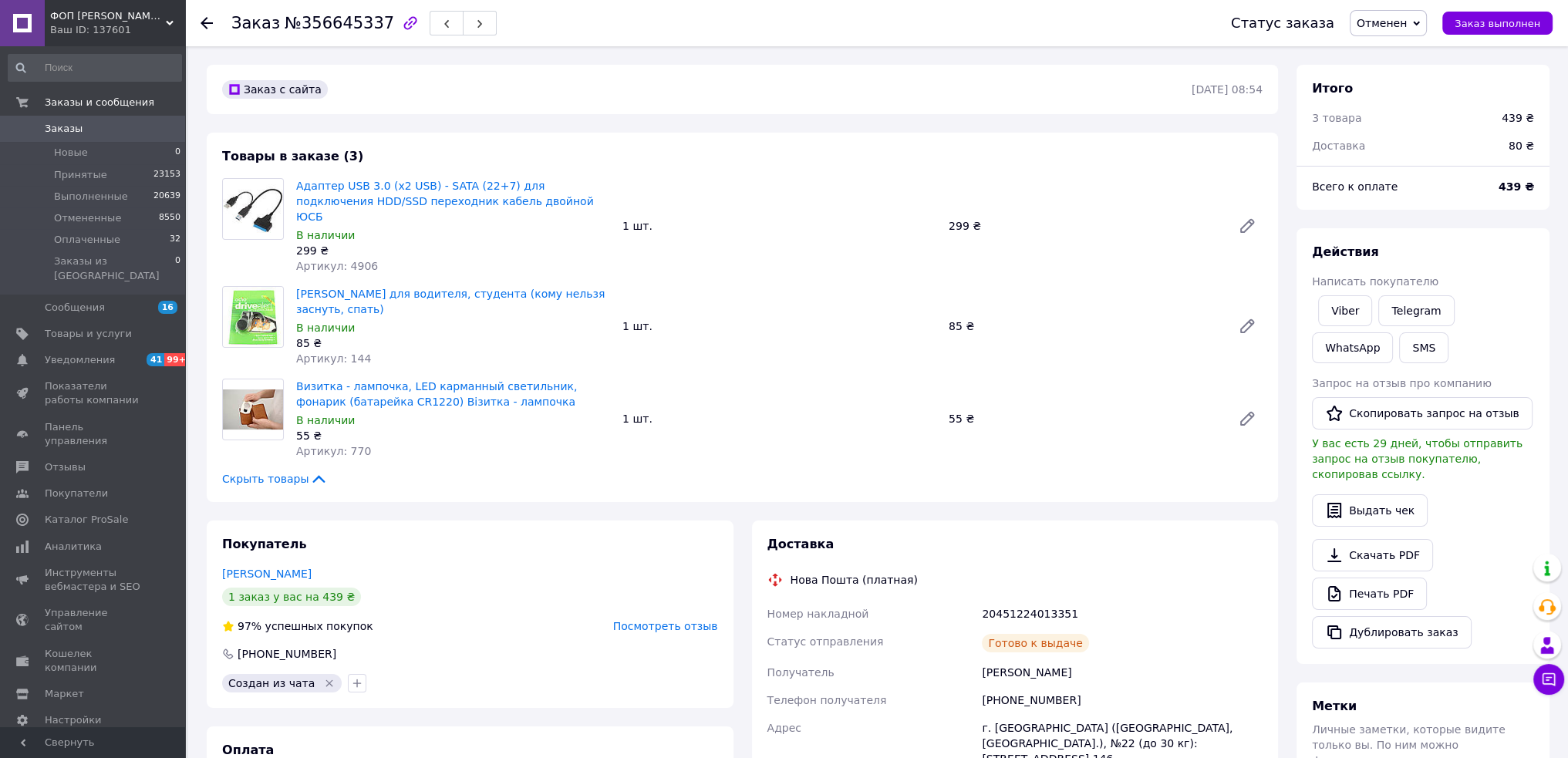
click at [88, 128] on span "Заказы" at bounding box center [93, 129] width 98 height 13
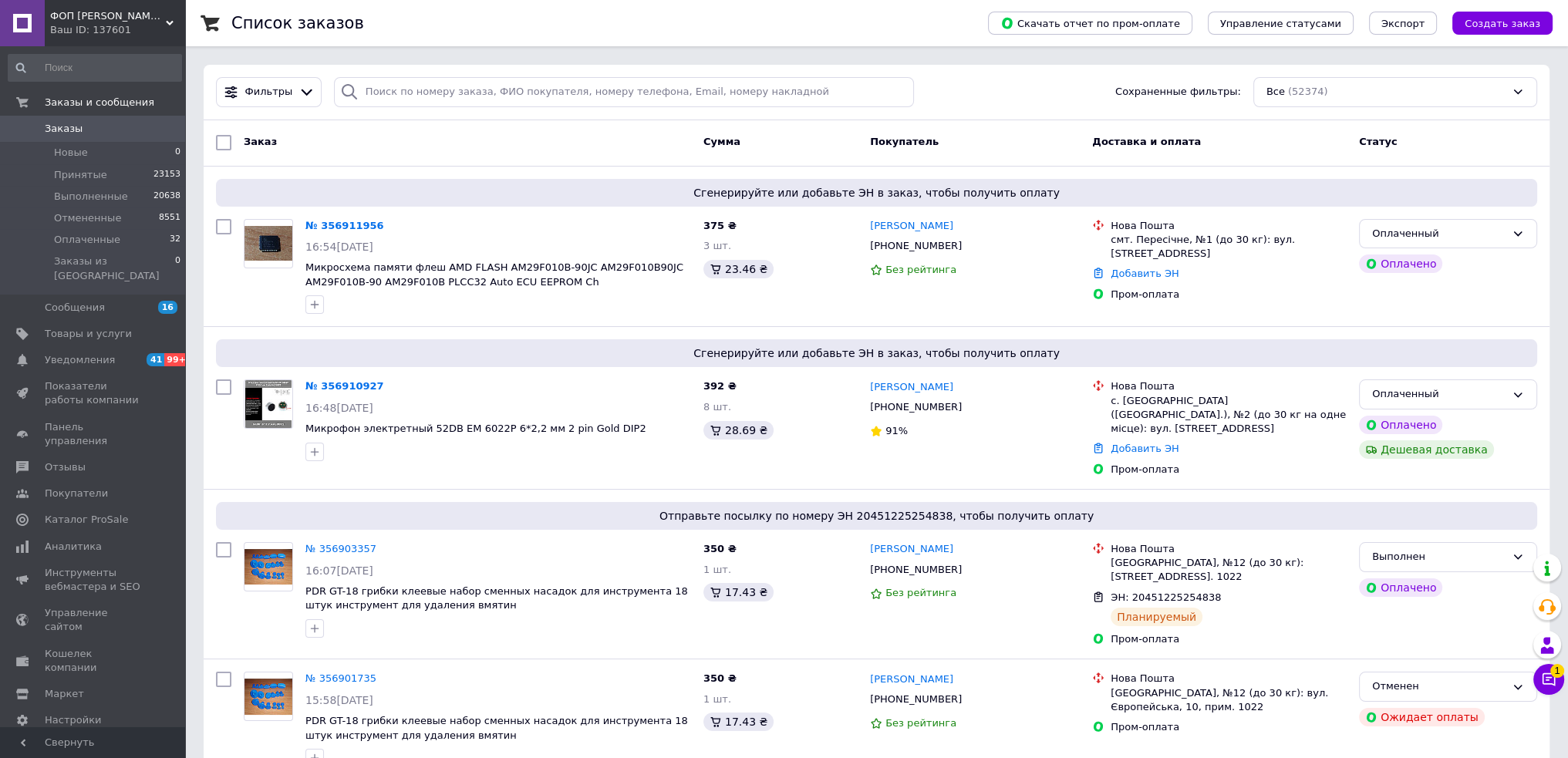
click at [1543, 678] on icon at bounding box center [1549, 680] width 15 height 15
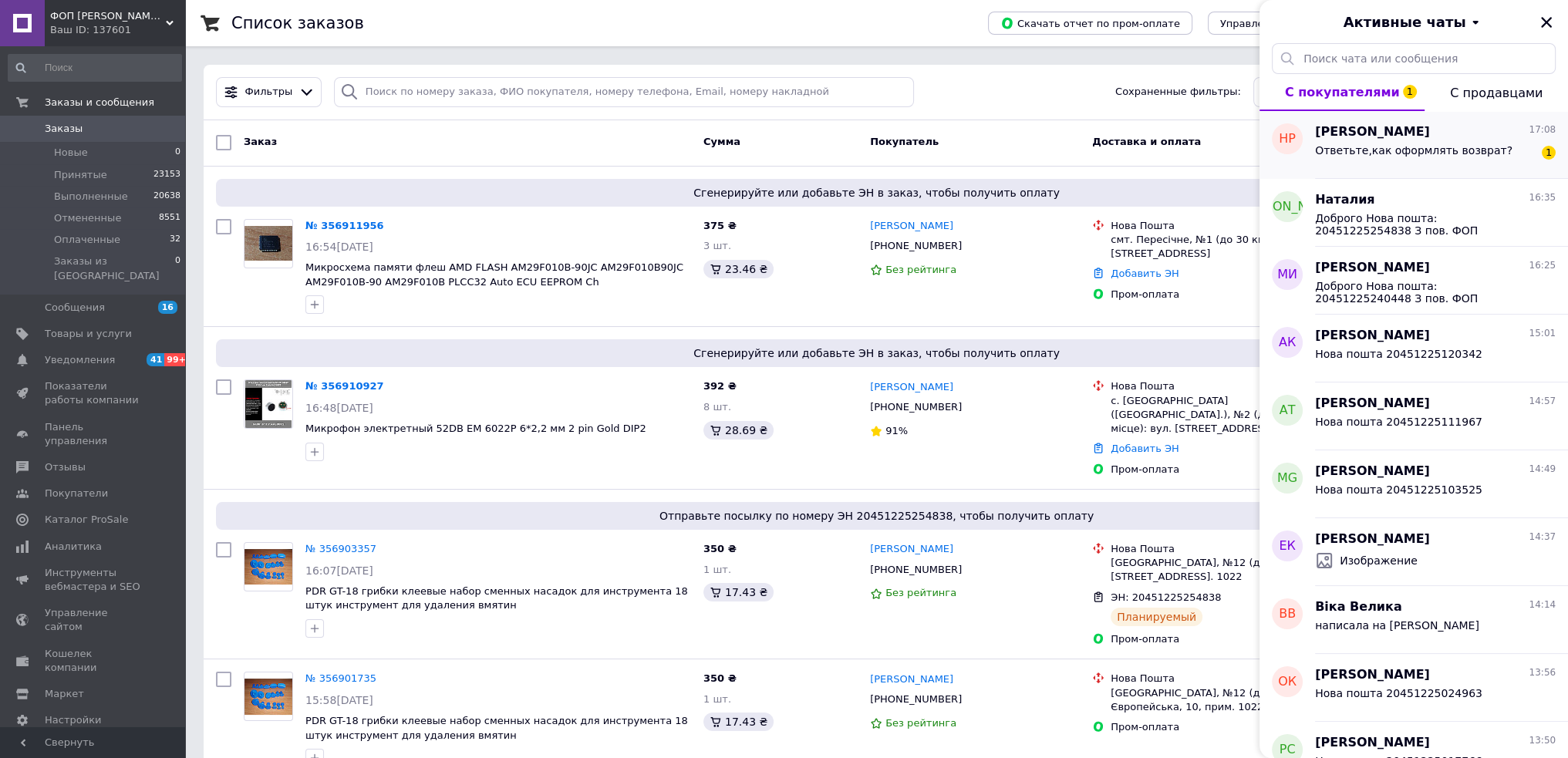
click at [1346, 150] on span "Ответьте,как оформлять возврат?" at bounding box center [1414, 150] width 197 height 13
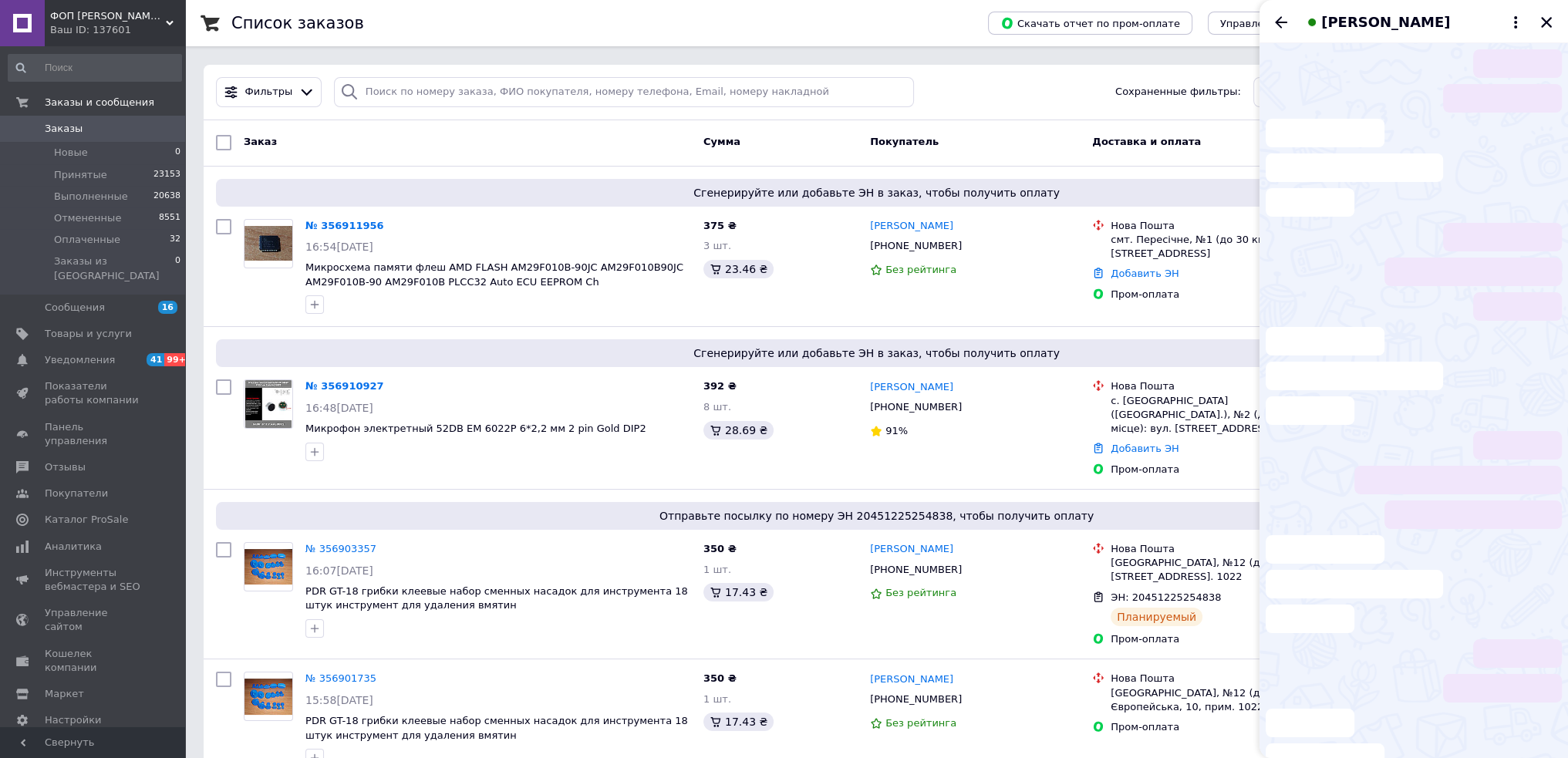
scroll to position [2093, 0]
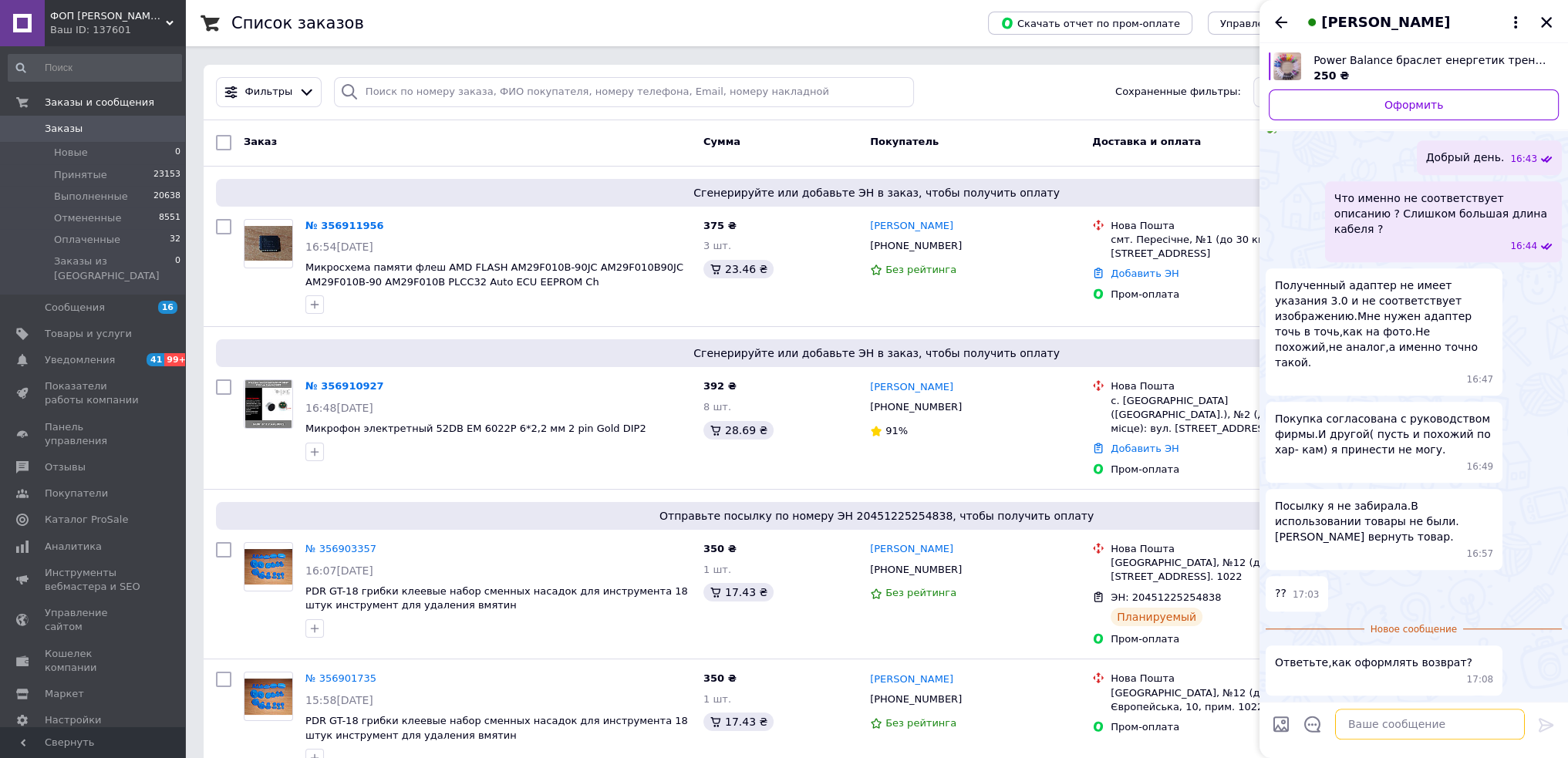
click at [1389, 717] on textarea at bounding box center [1429, 724] width 190 height 31
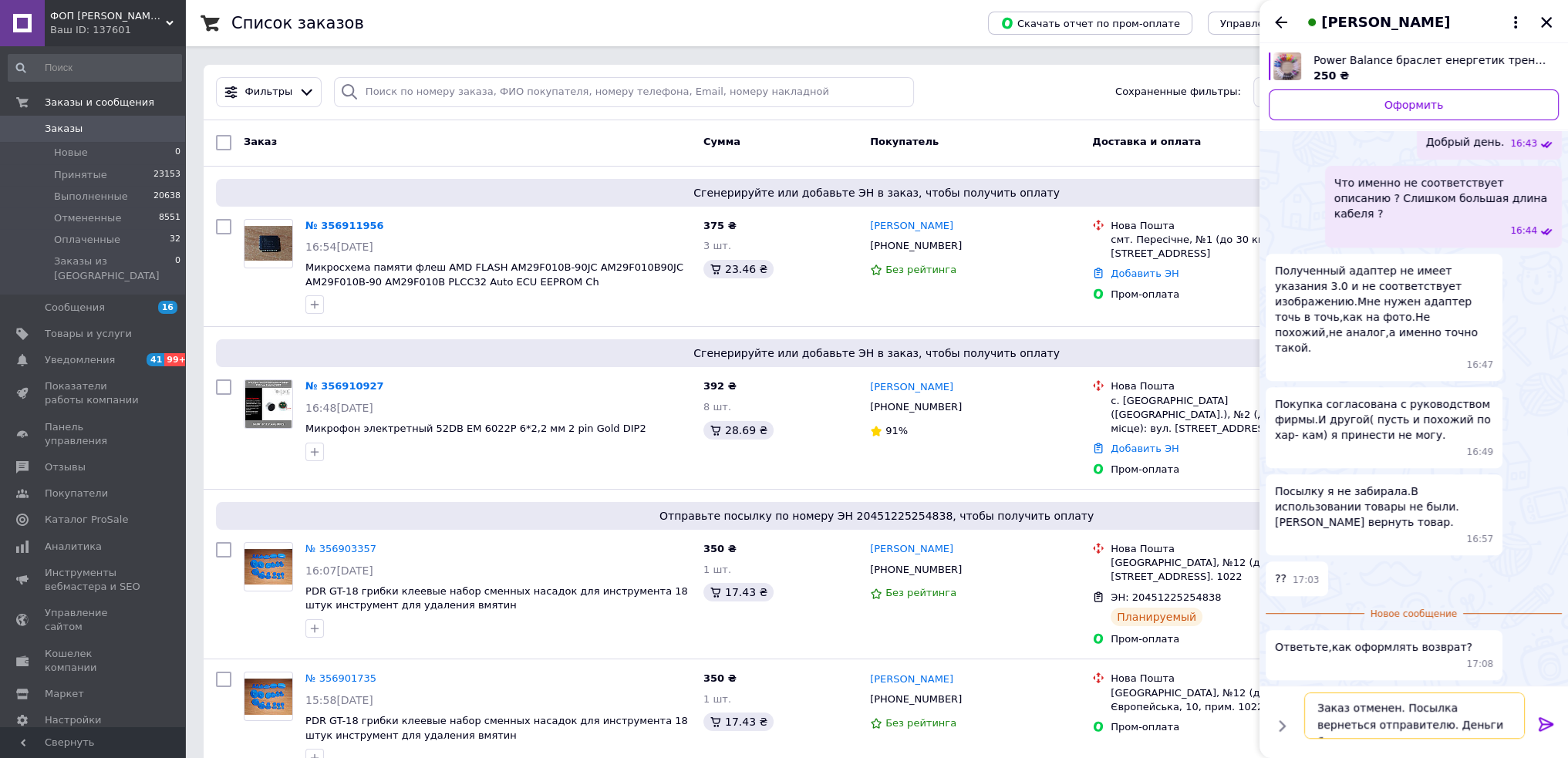
scroll to position [1, 0]
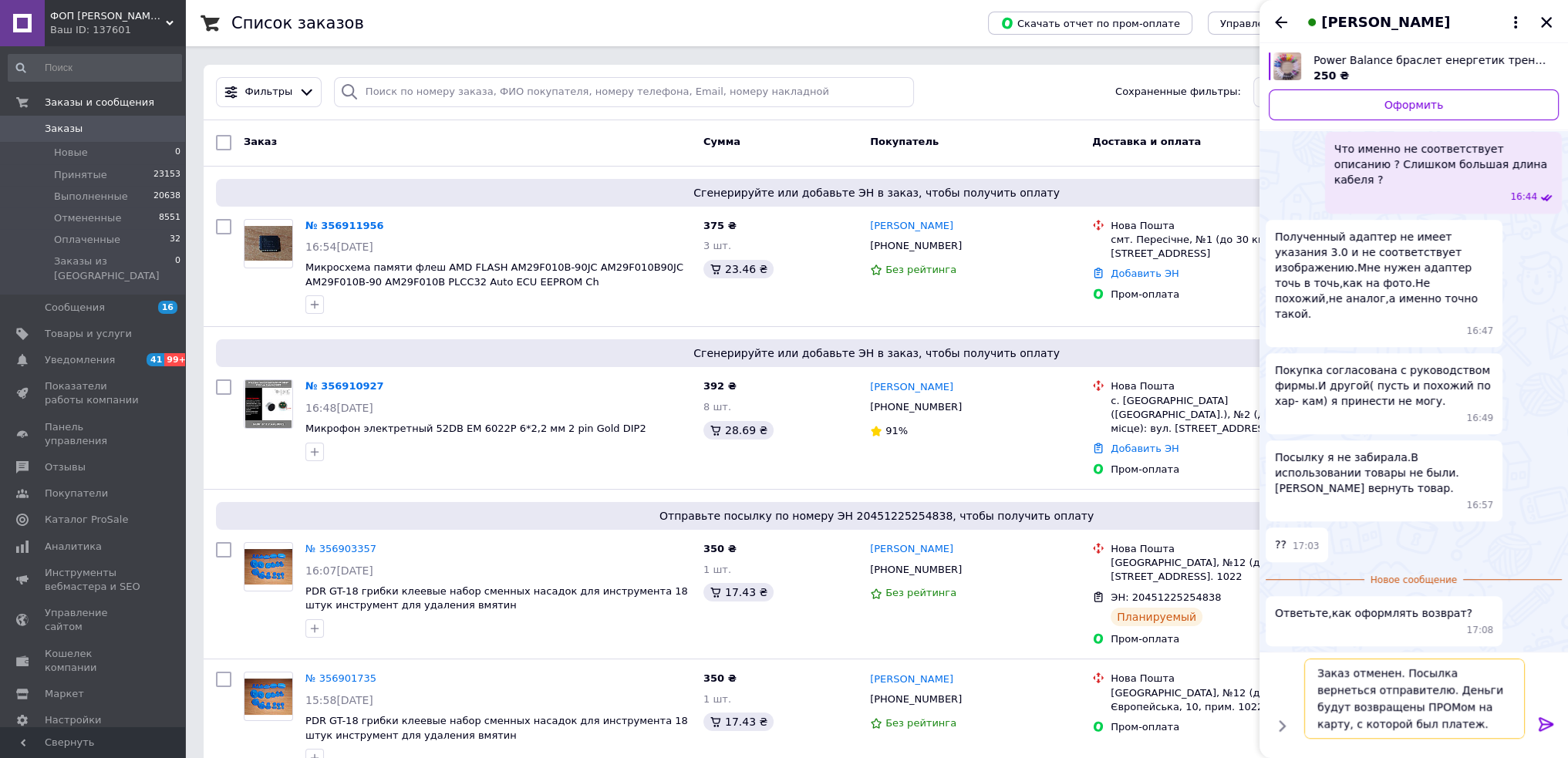
type textarea "Заказ отменен. Посылка вернется отправителю. Деньги будут возвращены ПРОМом на …"
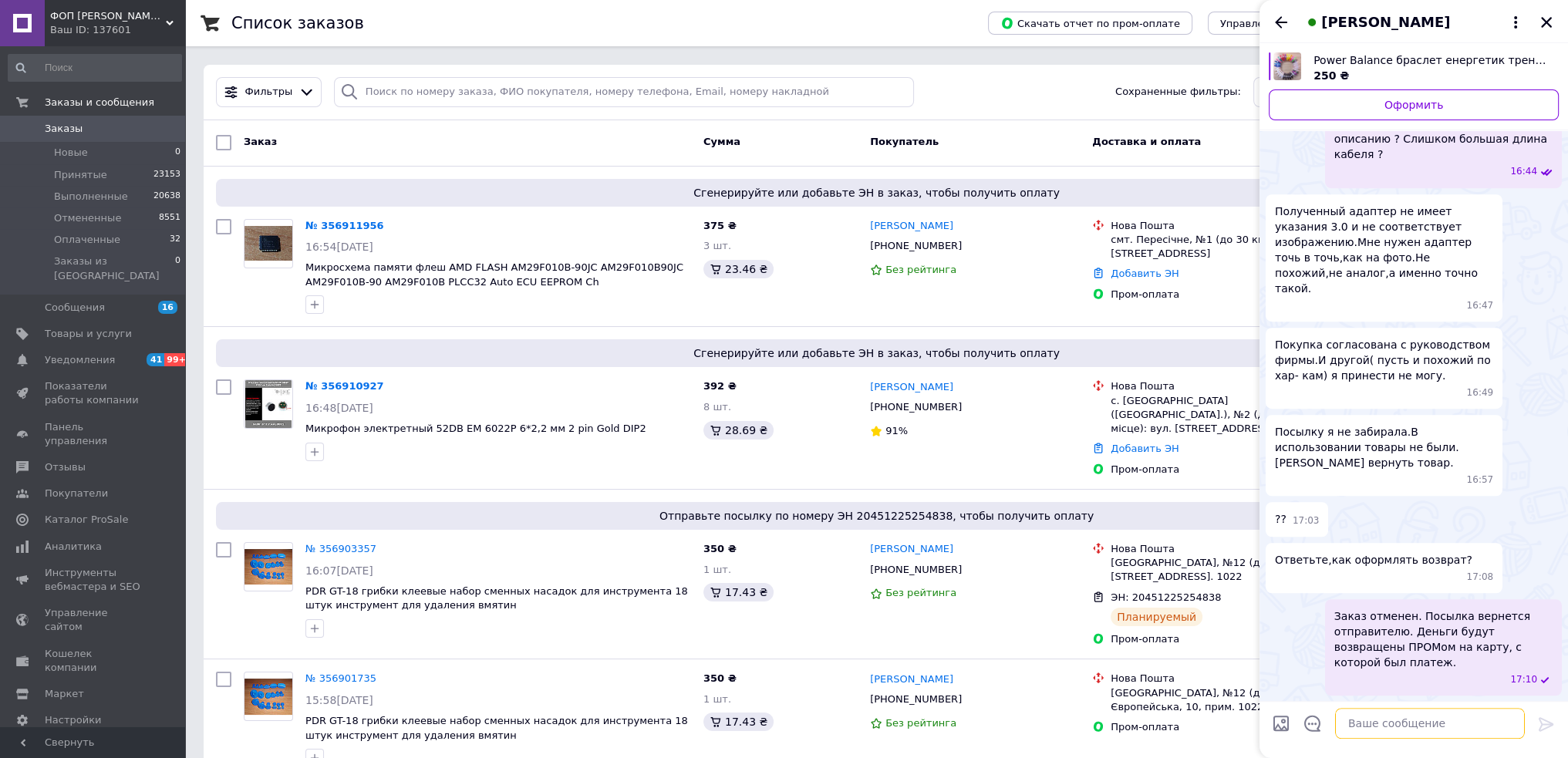
scroll to position [2071, 0]
click at [1548, 24] on icon "Закрыть" at bounding box center [1546, 22] width 11 height 11
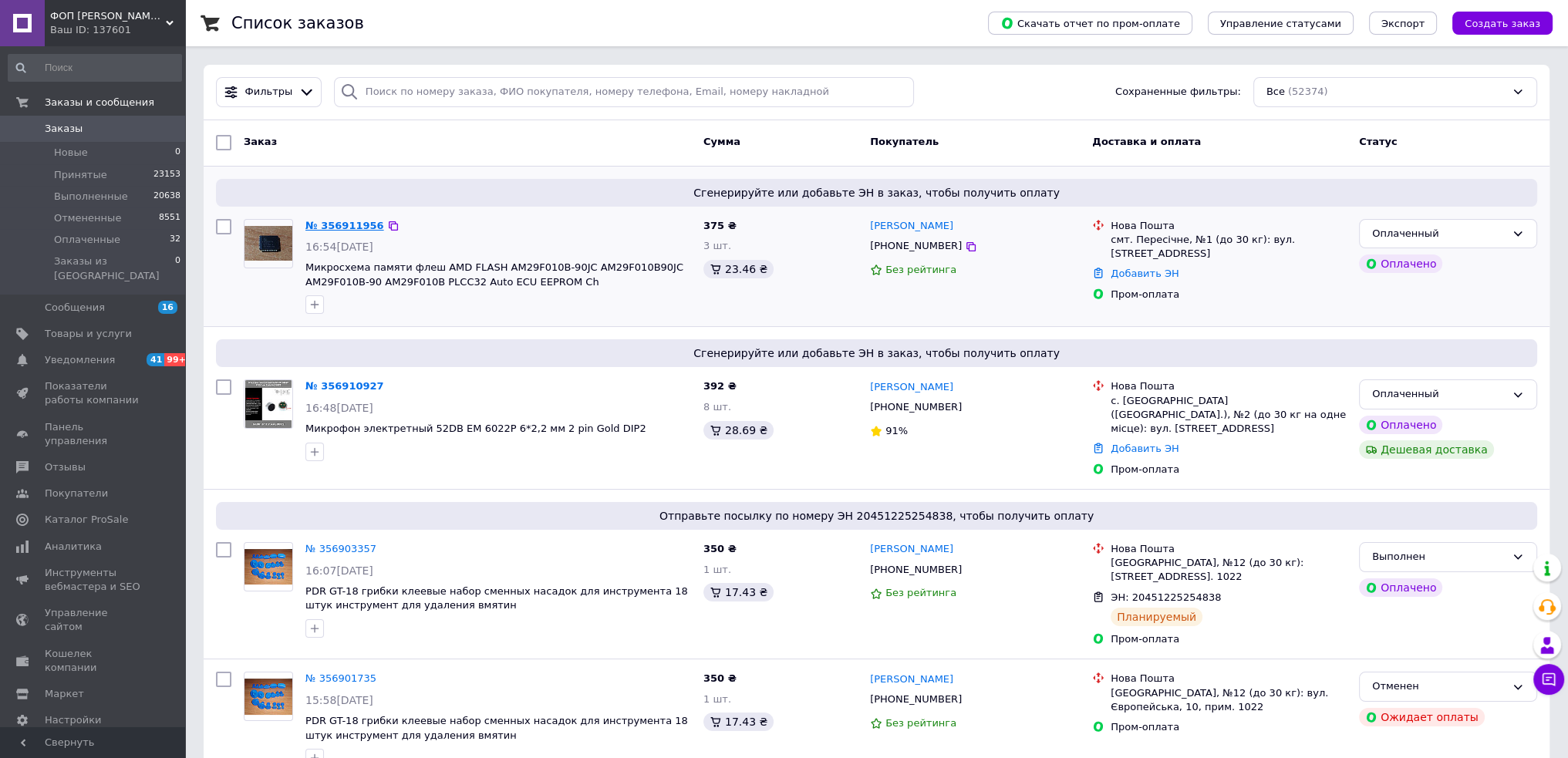
click at [357, 223] on link "№ 356911956" at bounding box center [345, 225] width 79 height 12
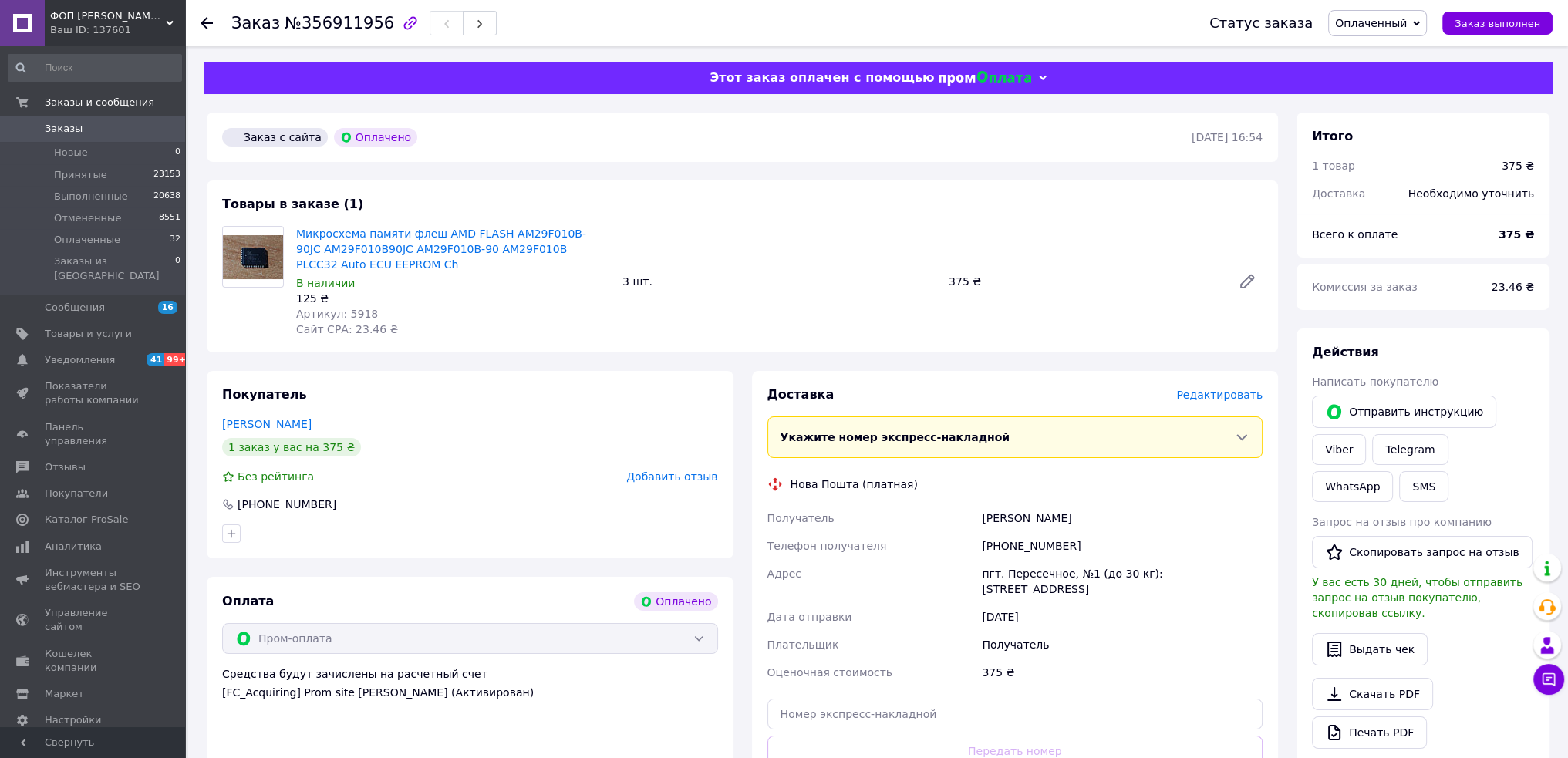
drag, startPoint x: 1093, startPoint y: 122, endPoint x: 830, endPoint y: 75, distance: 267.2
click at [1093, 122] on div "Заказ с сайта Оплачено 12.08.2025 | 16:54" at bounding box center [743, 137] width 1071 height 49
click at [349, 17] on span "№356911956" at bounding box center [340, 22] width 110 height 18
click at [348, 18] on span "№356911956" at bounding box center [340, 22] width 110 height 18
click at [347, 18] on span "№356911956" at bounding box center [340, 22] width 110 height 18
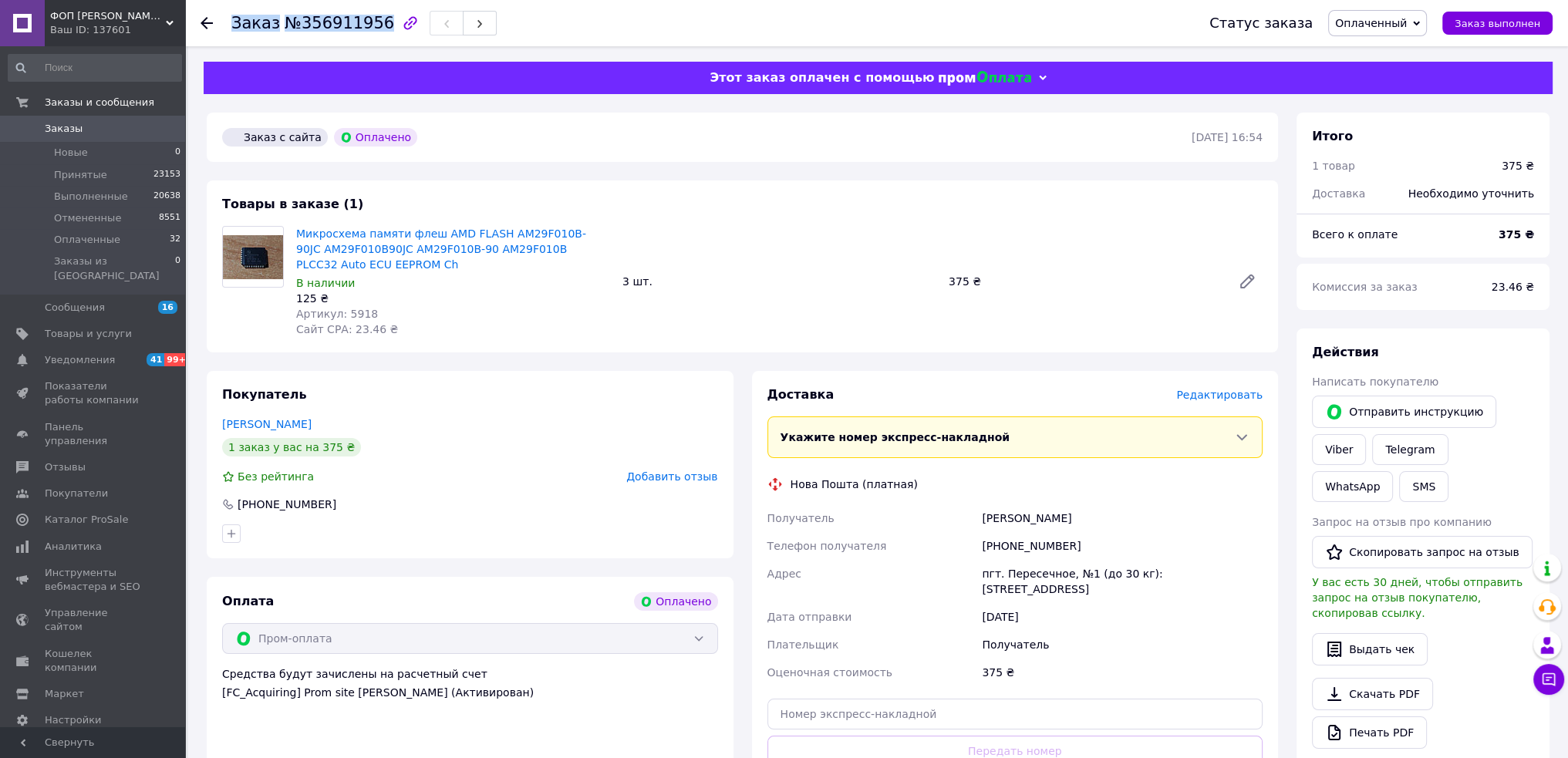
copy h1 "Заказ №356911956"
click at [363, 328] on span "Сайт СРА: 23.46 ₴" at bounding box center [348, 329] width 102 height 13
drag, startPoint x: 363, startPoint y: 328, endPoint x: 354, endPoint y: 324, distance: 9.8
click at [362, 328] on span "Сайт СРА: 23.46 ₴" at bounding box center [348, 329] width 102 height 13
copy span "23.46"
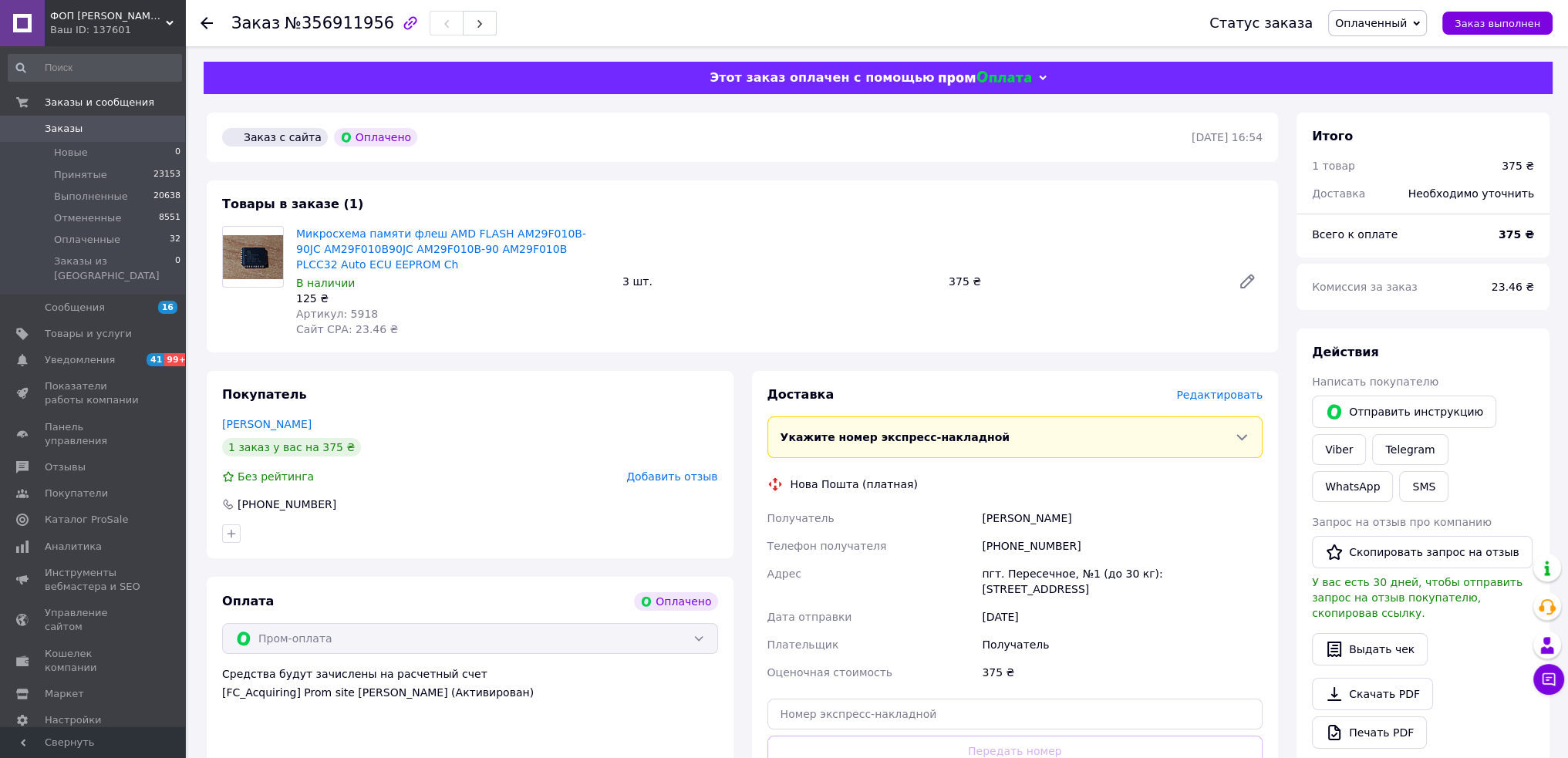
click at [347, 314] on span "Артикул: 5918" at bounding box center [337, 314] width 82 height 13
copy span "5918"
click at [1009, 521] on div "Погрібний Павло" at bounding box center [1122, 518] width 287 height 28
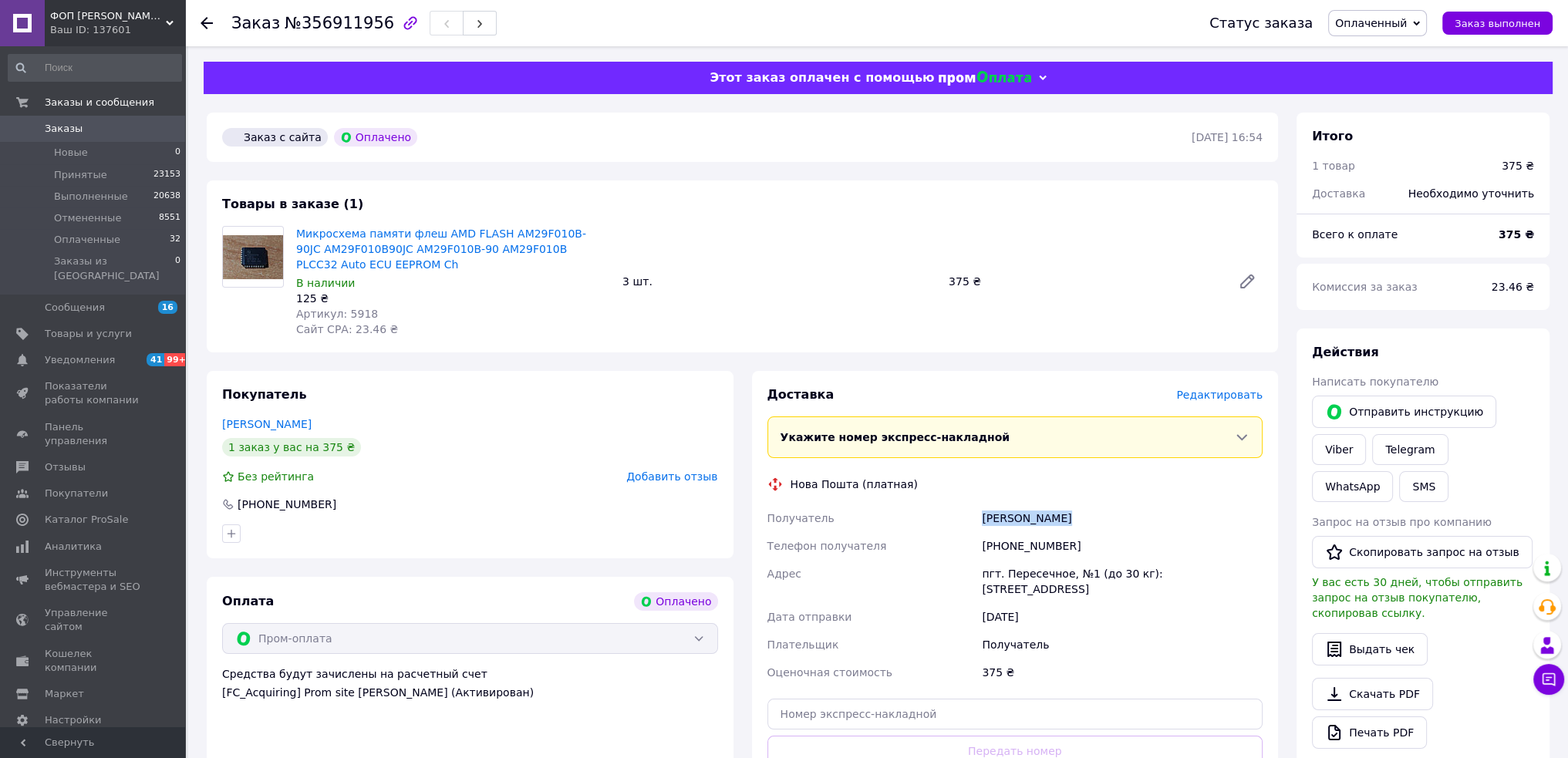
click at [1009, 521] on div "Погрібний Павло" at bounding box center [1122, 518] width 287 height 28
copy div "Погрібний Павло"
drag, startPoint x: 1051, startPoint y: 548, endPoint x: 1106, endPoint y: 552, distance: 55.1
click at [1106, 552] on div "[PHONE_NUMBER]" at bounding box center [1122, 546] width 287 height 28
copy div "0989591808"
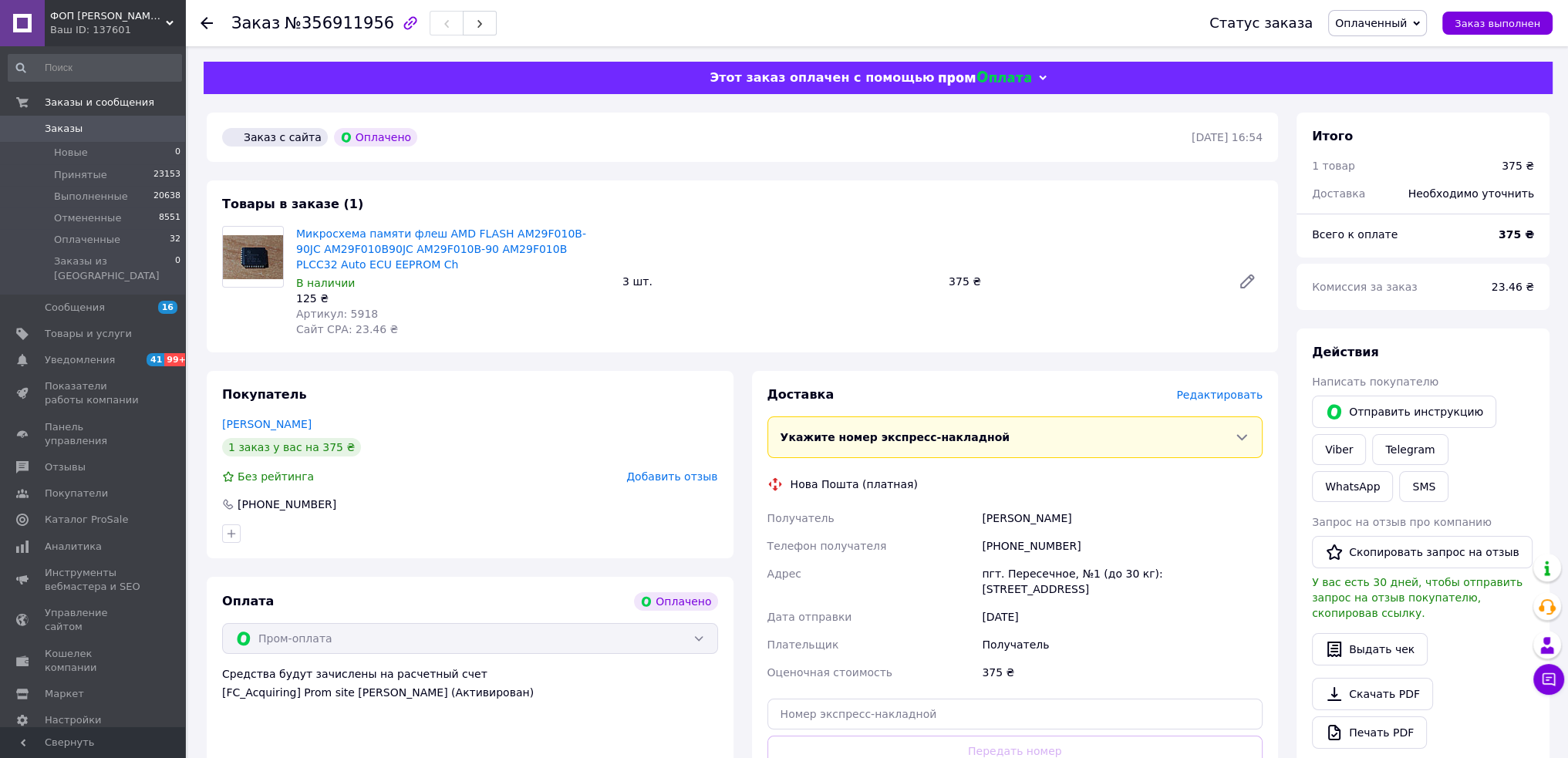
click at [1053, 571] on div "пгт. Пересечное, №1 (до 30 кг): [STREET_ADDRESS]" at bounding box center [1122, 581] width 287 height 43
copy div "пгт. Пересечное, №1 (до 30 кг): [STREET_ADDRESS]"
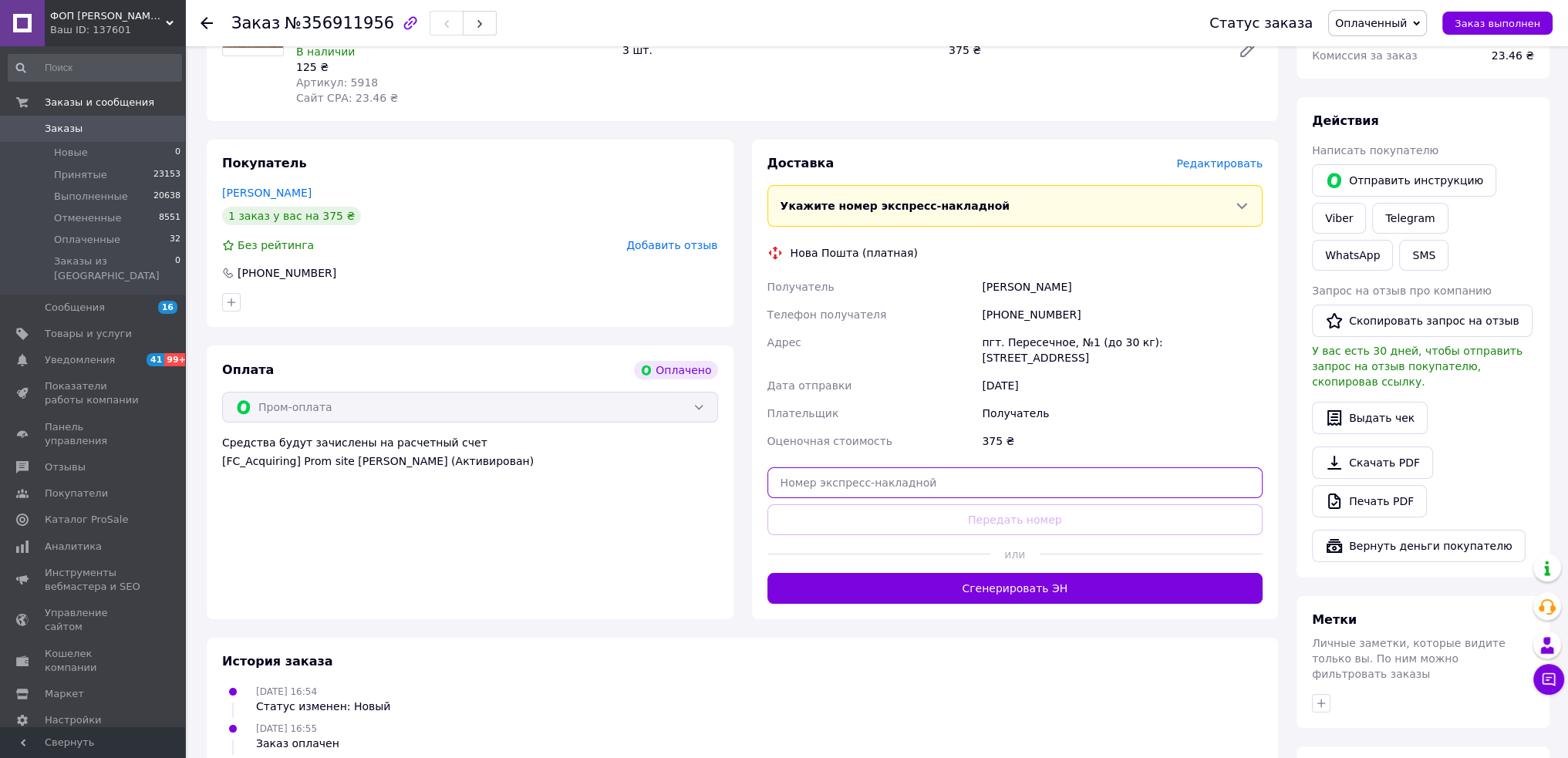
drag, startPoint x: 902, startPoint y: 462, endPoint x: 920, endPoint y: 486, distance: 30.0
click at [902, 467] on input "text" at bounding box center [1015, 483] width 496 height 31
paste input "20451225308244"
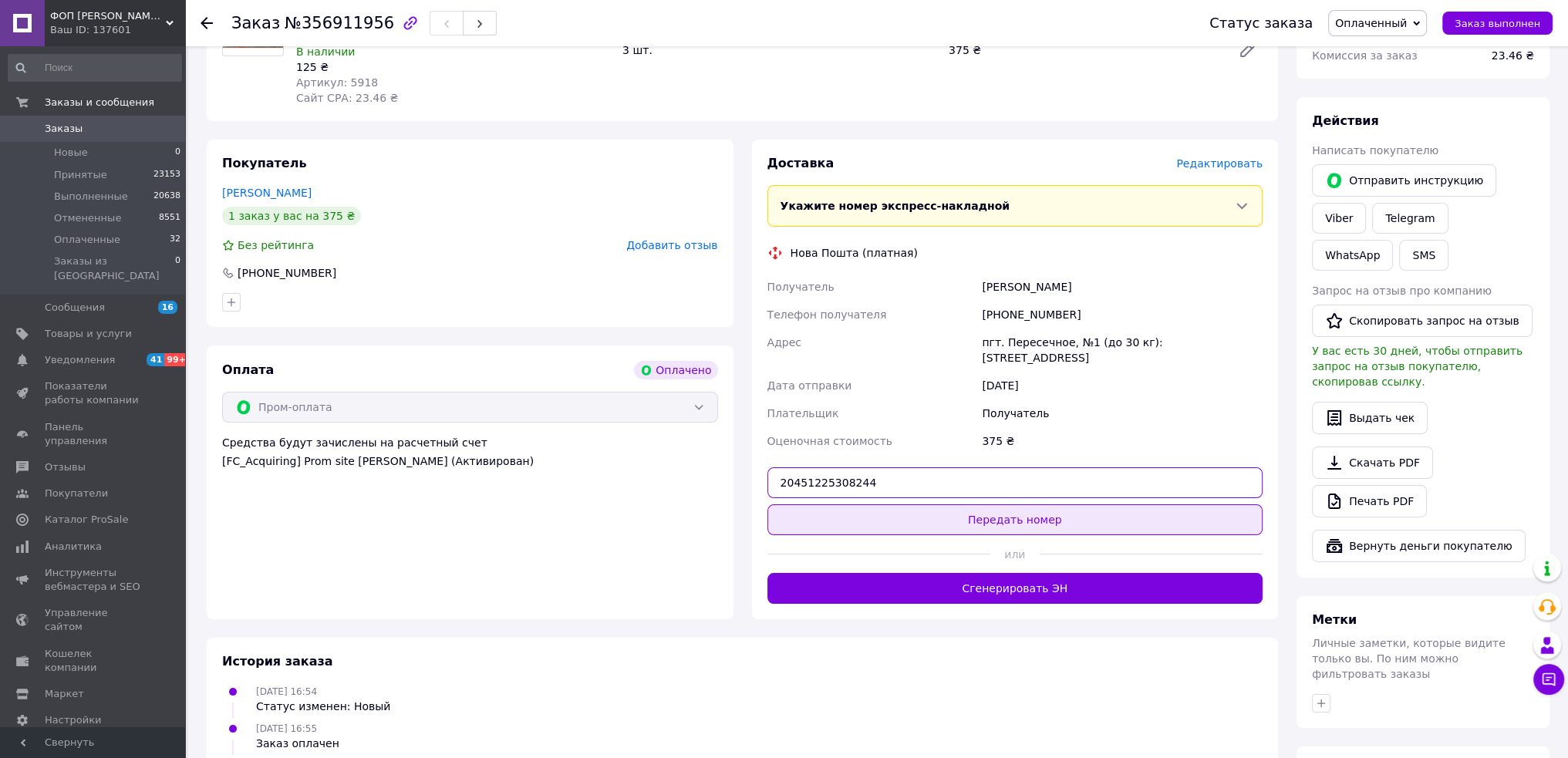
type input "20451225308244"
click at [926, 505] on button "Передать номер" at bounding box center [1015, 520] width 496 height 31
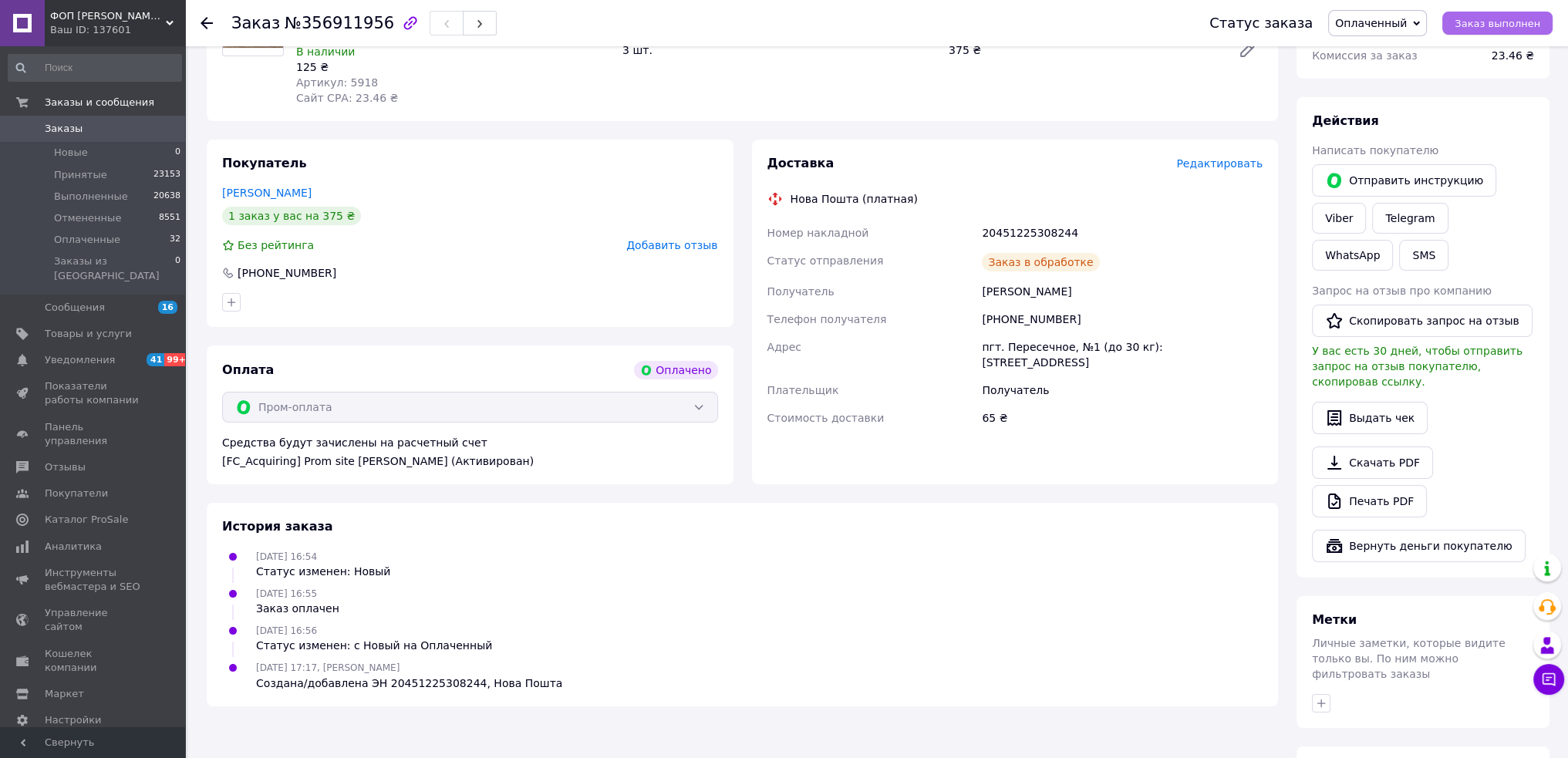
click at [1494, 27] on span "Заказ выполнен" at bounding box center [1498, 23] width 86 height 12
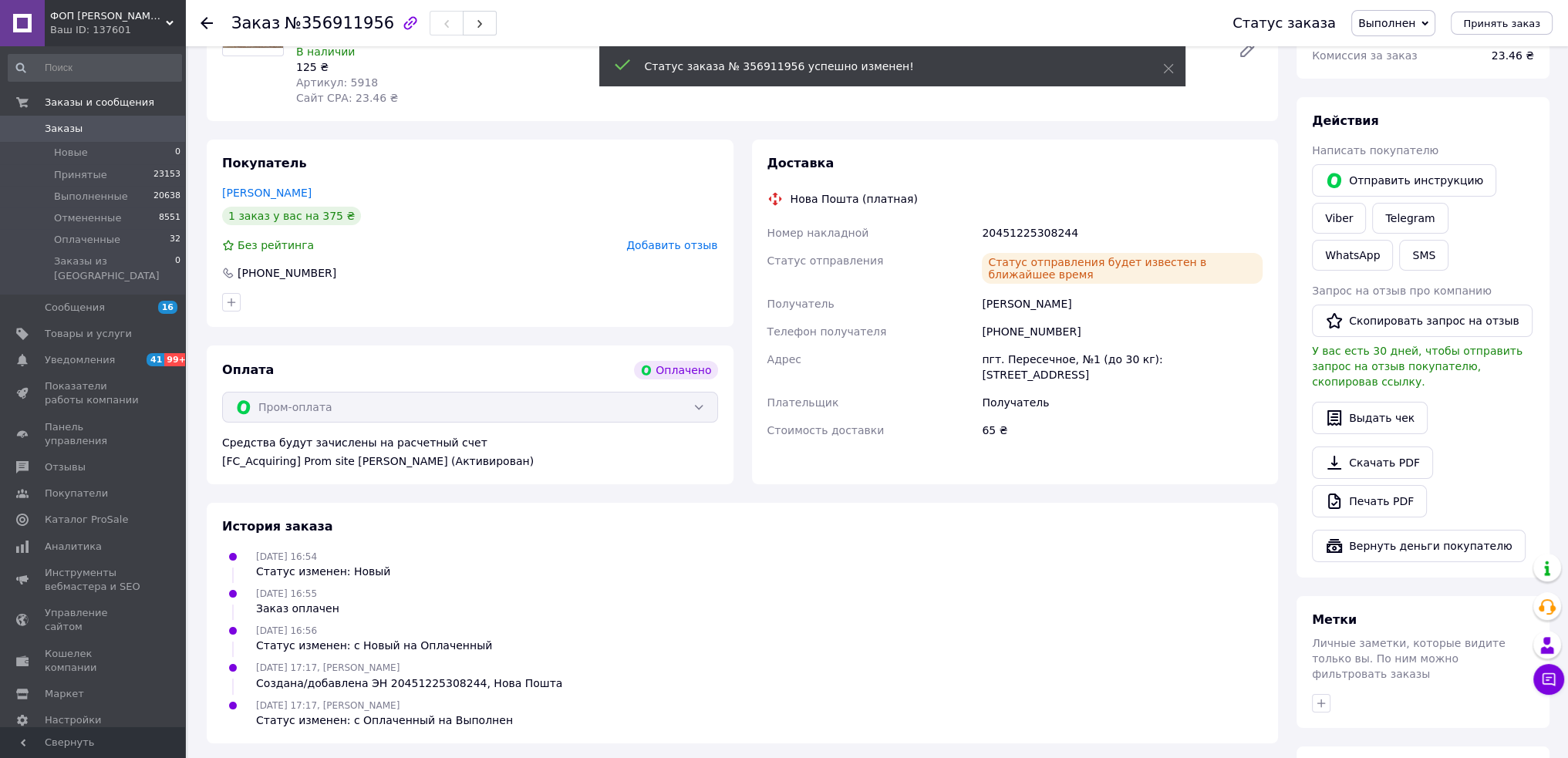
click at [668, 250] on span "Добавить отзыв" at bounding box center [671, 245] width 91 height 13
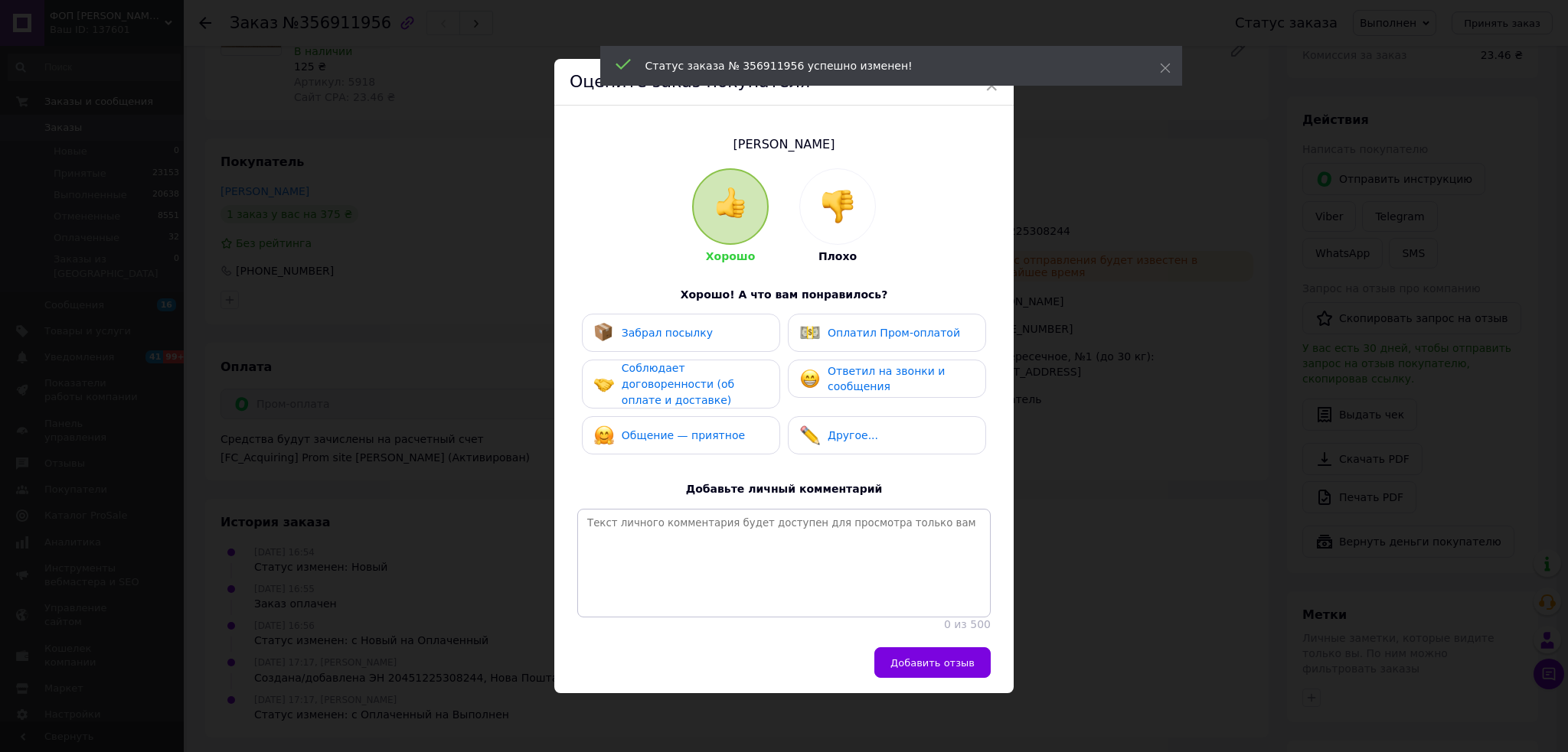
click at [926, 668] on span "Добавить отзыв" at bounding box center [932, 663] width 84 height 11
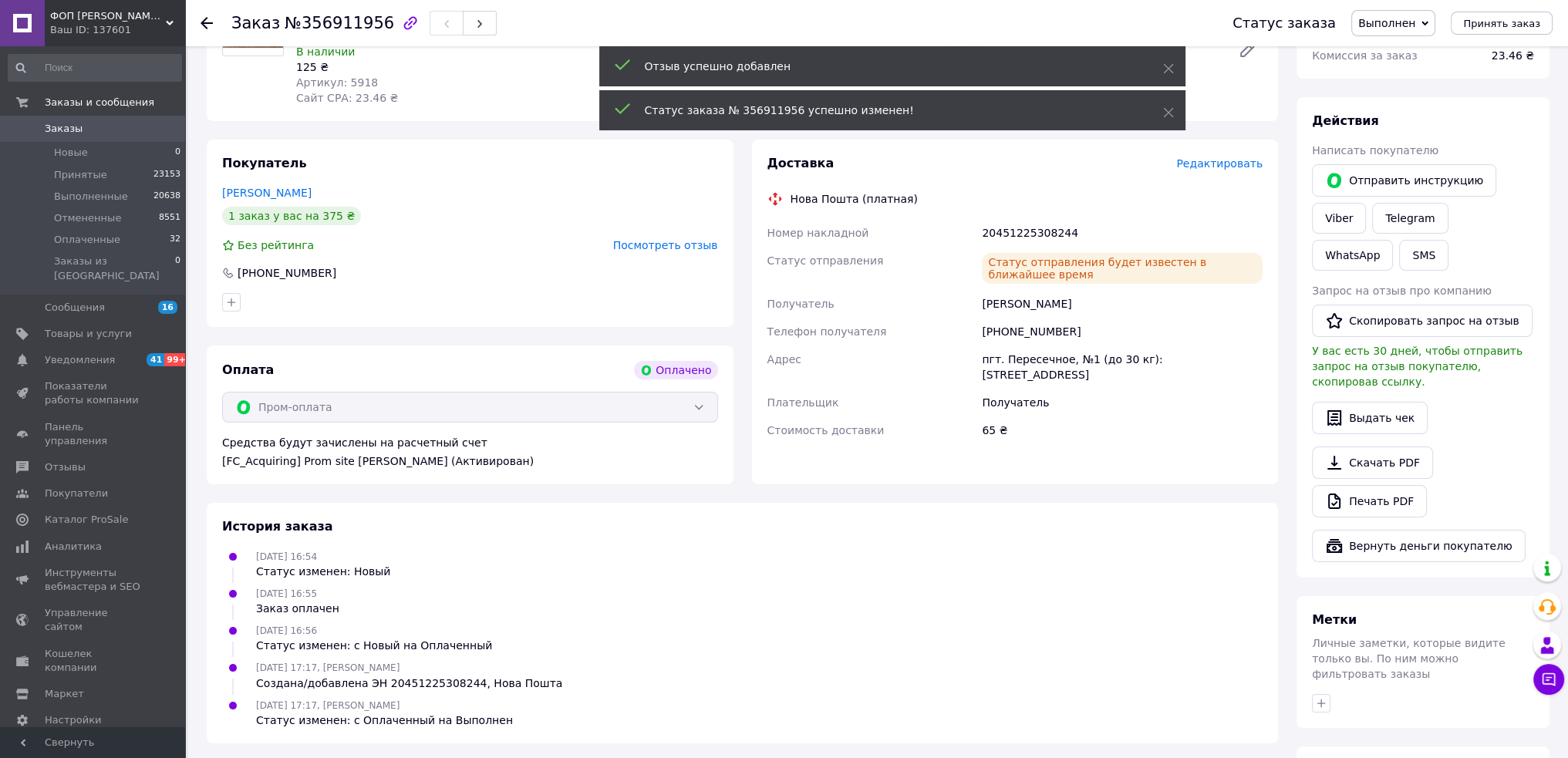
scroll to position [154, 0]
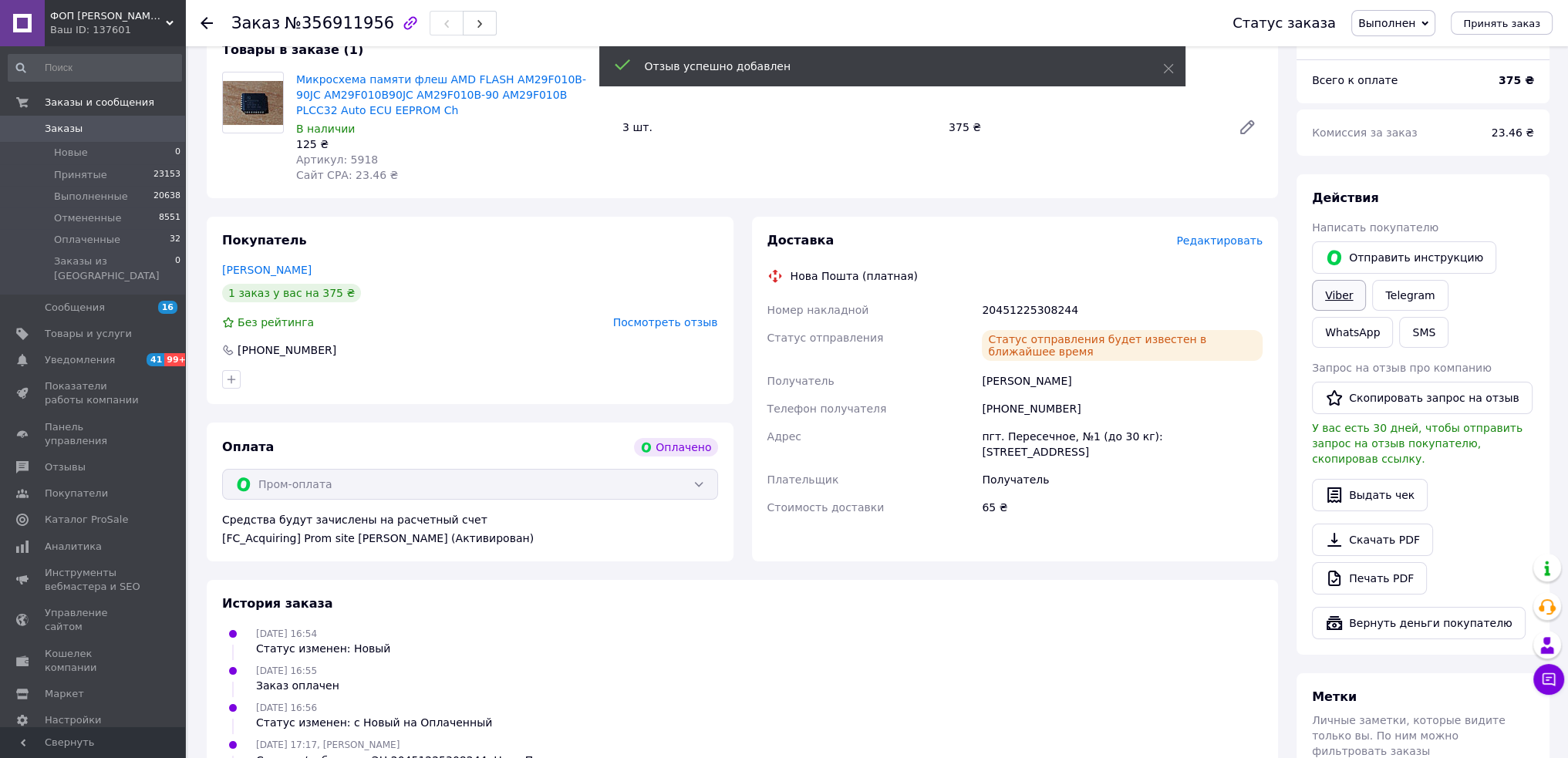
click at [1333, 295] on link "Viber" at bounding box center [1339, 296] width 54 height 31
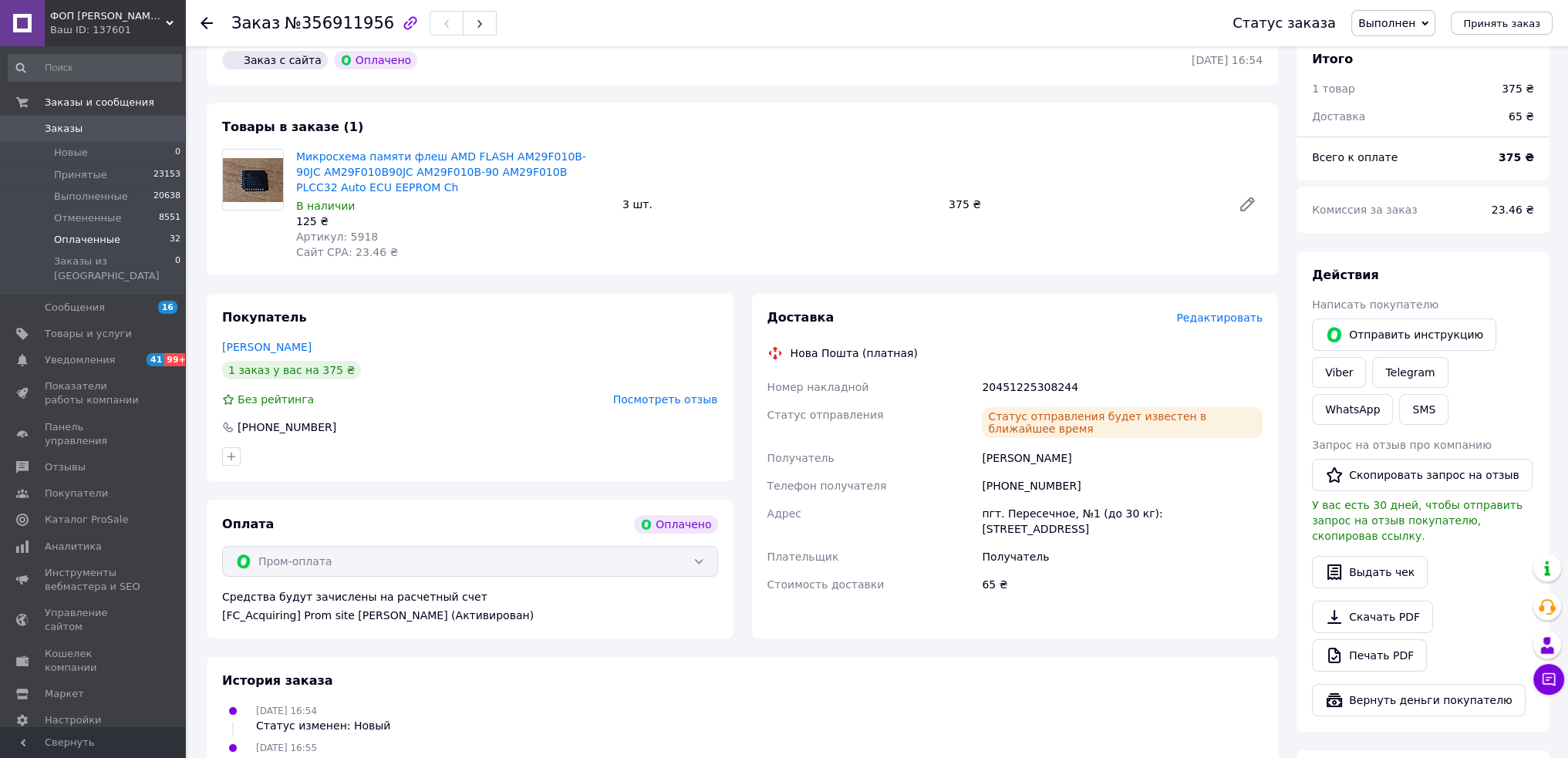
click at [99, 238] on span "Оплаченные" at bounding box center [87, 240] width 66 height 13
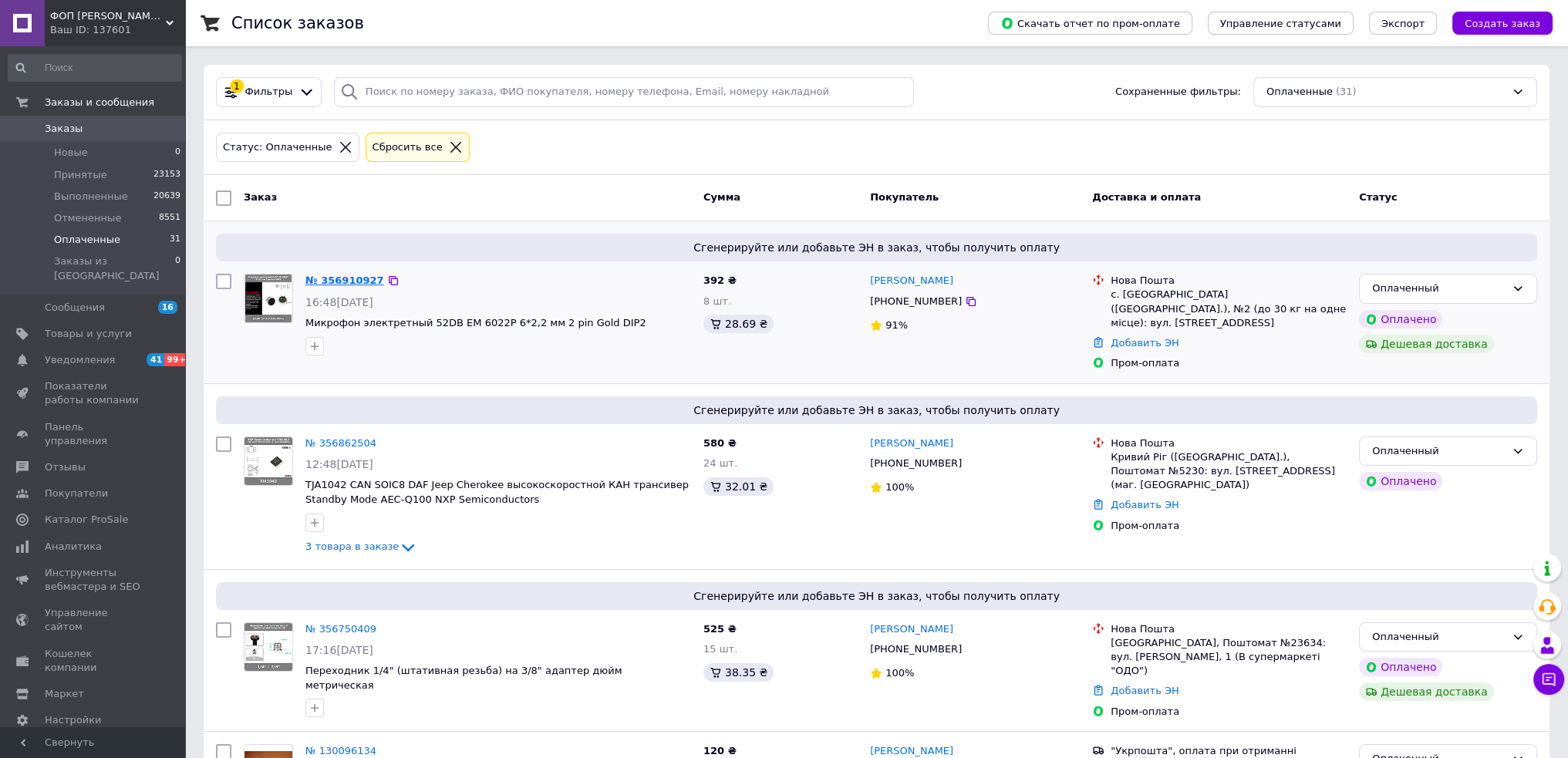
click at [348, 282] on link "№ 356910927" at bounding box center [345, 280] width 79 height 12
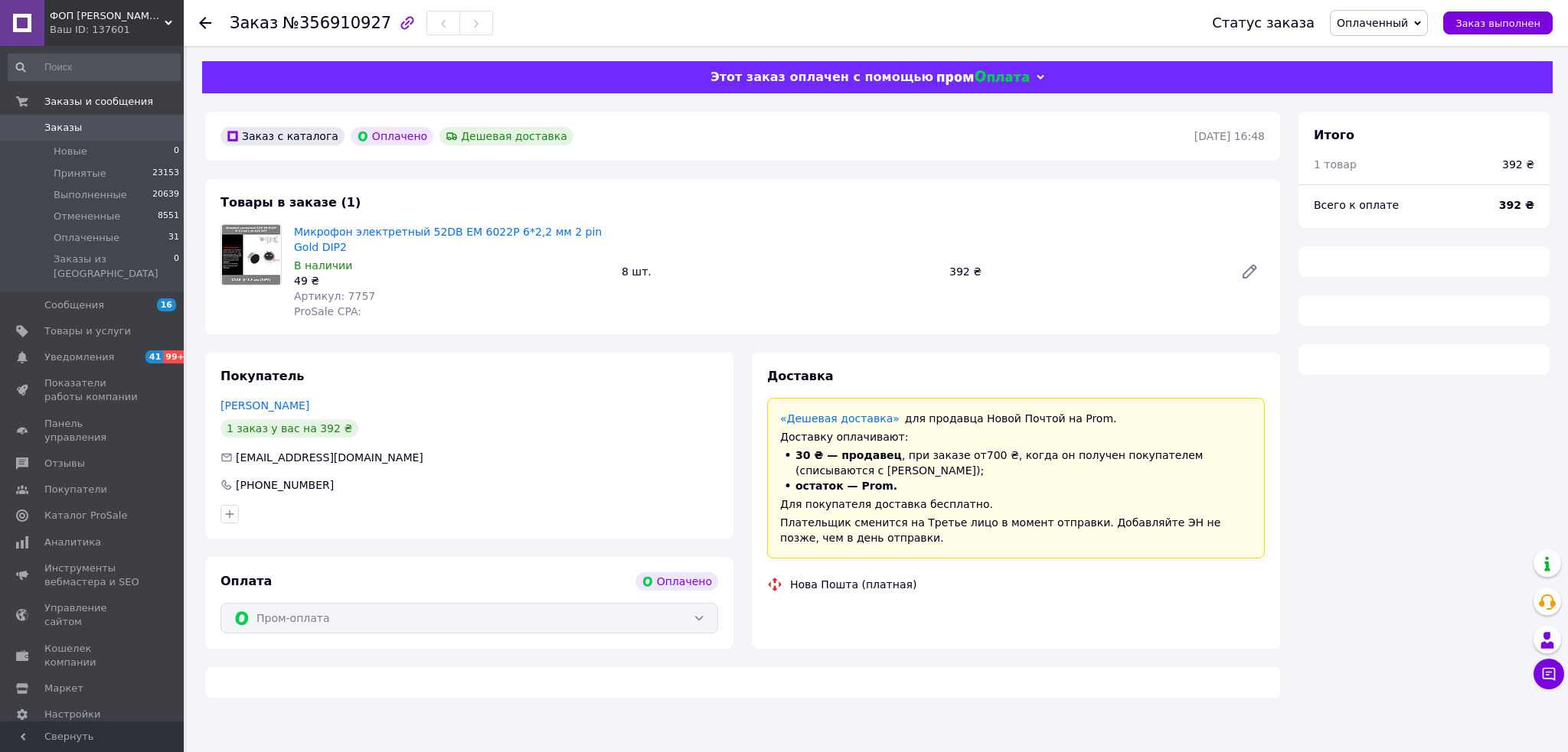
click at [291, 26] on span "№356910927" at bounding box center [338, 22] width 109 height 18
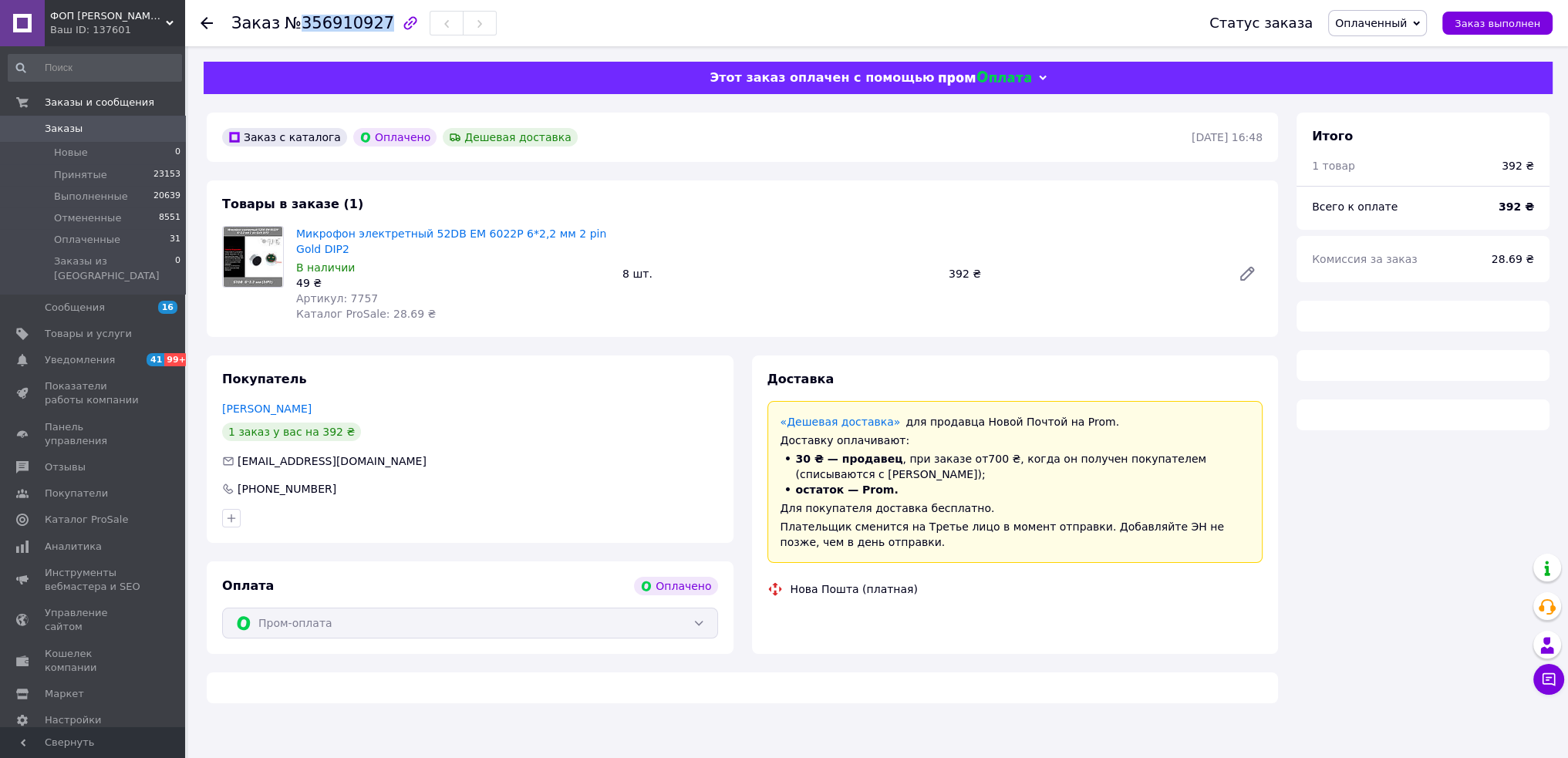
click at [293, 26] on span "№356910927" at bounding box center [340, 22] width 110 height 18
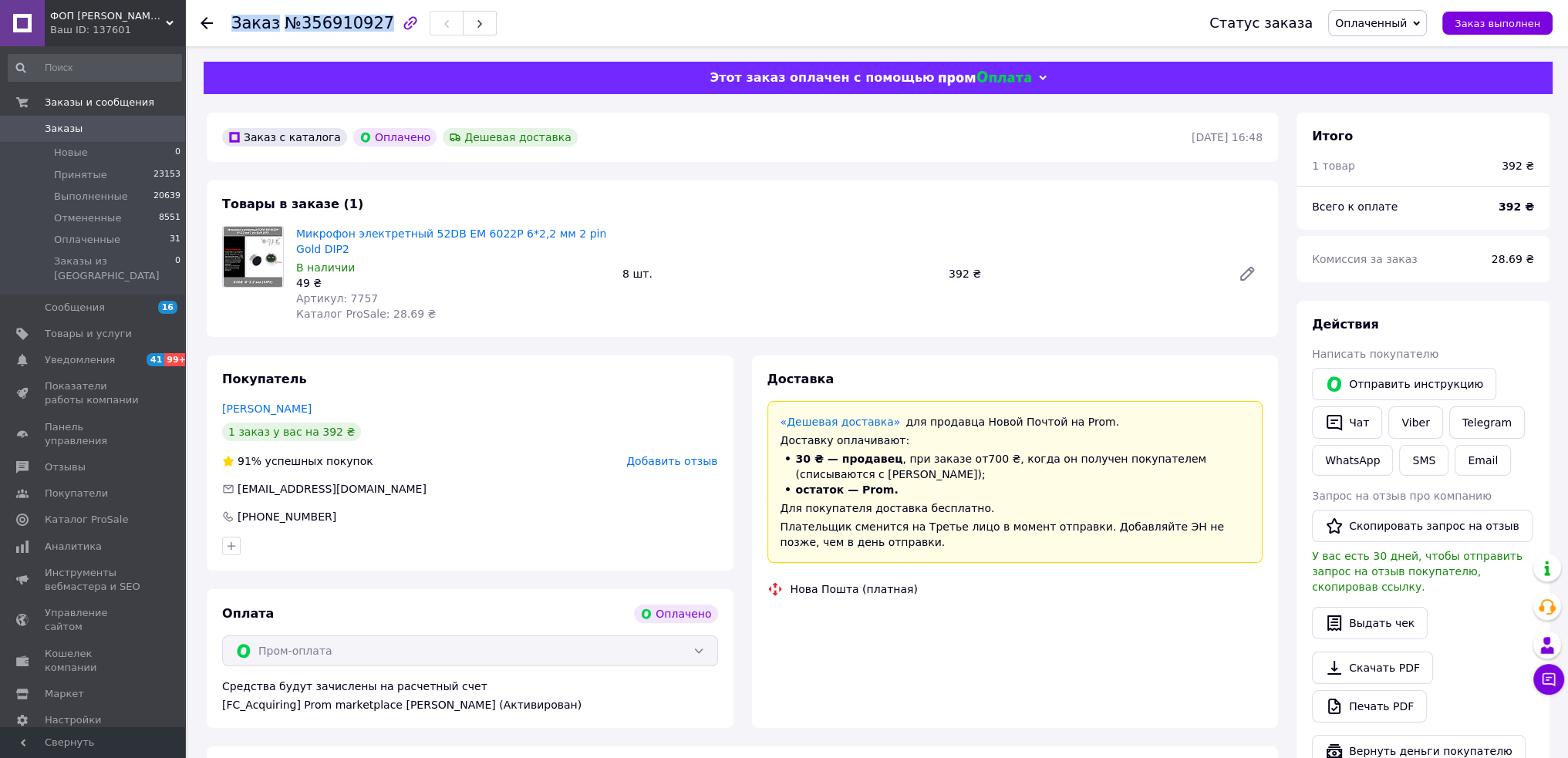
click at [293, 26] on span "№356910927" at bounding box center [340, 22] width 110 height 18
copy h1 "Заказ №356910927"
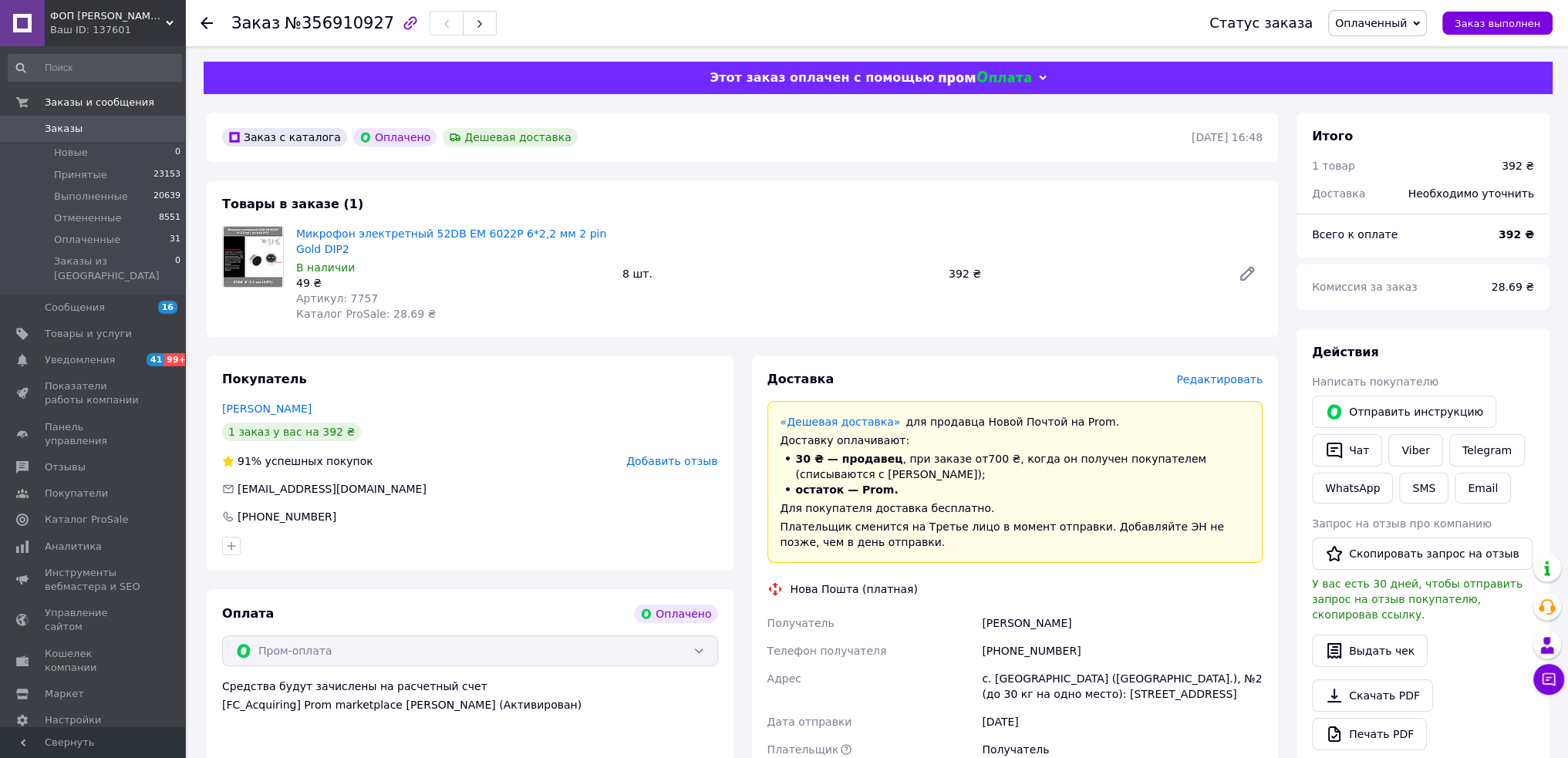
click at [388, 313] on span "Каталог ProSale: 28.69 ₴" at bounding box center [366, 314] width 140 height 13
copy span "28.69"
click at [353, 297] on span "Артикул: 7757" at bounding box center [337, 299] width 82 height 13
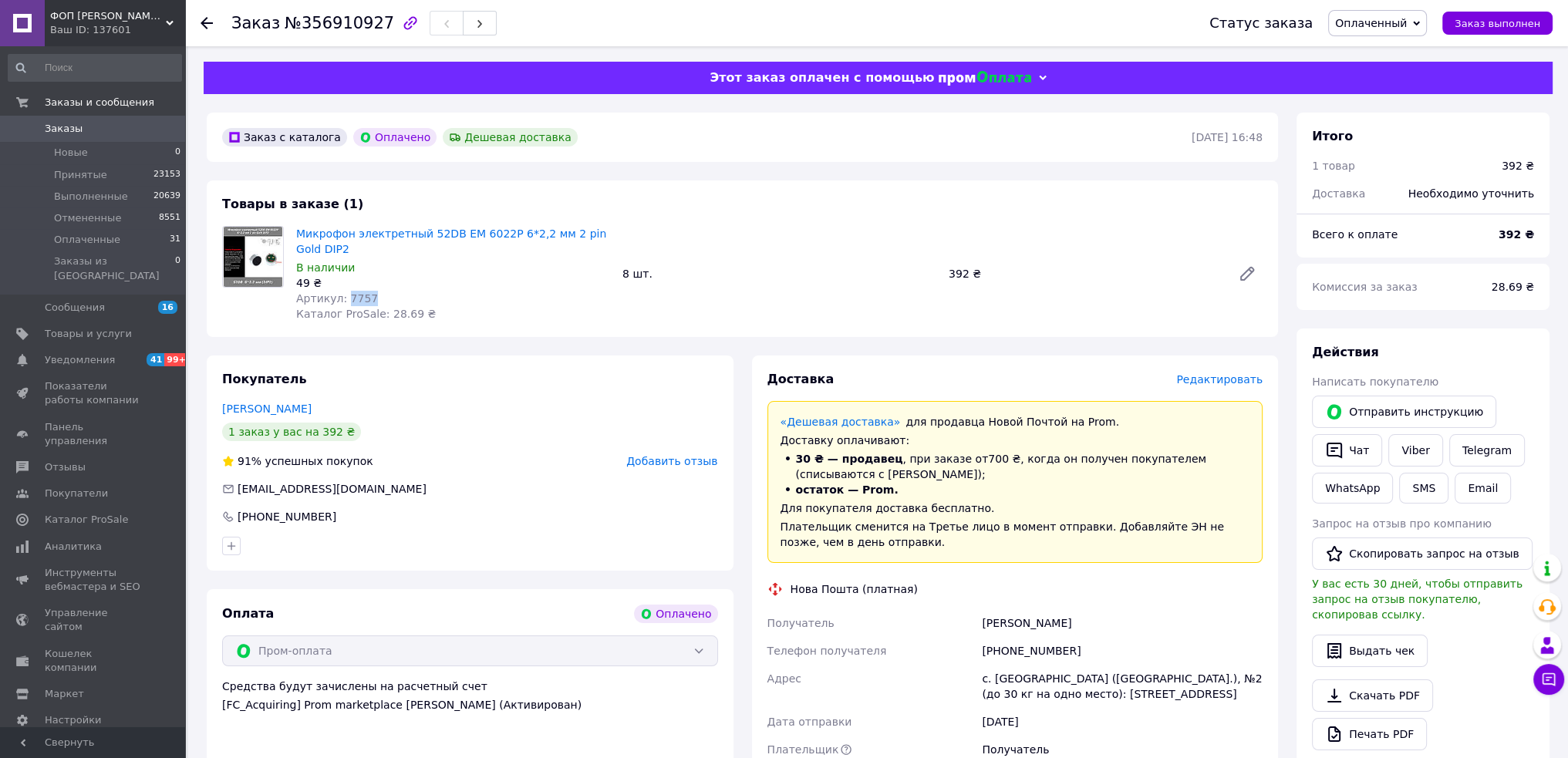
copy span "7757"
click at [287, 486] on span "maximail@ukr.net" at bounding box center [332, 488] width 189 height 13
click at [287, 487] on span "maximail@ukr.net" at bounding box center [332, 488] width 189 height 13
copy div "maximail@ukr.net"
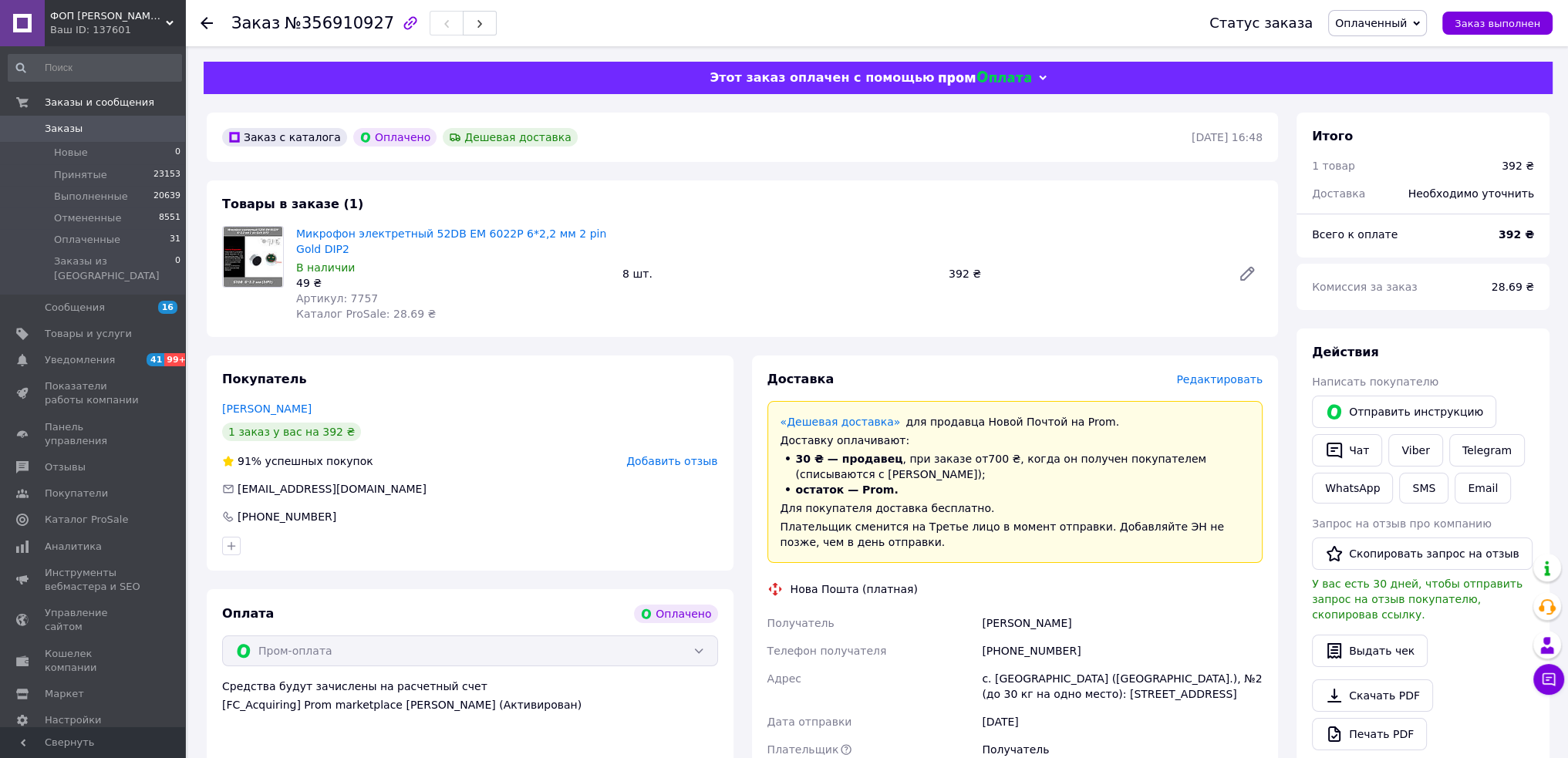
click at [1017, 630] on div "Дьяченко Максим" at bounding box center [1122, 623] width 287 height 28
drag, startPoint x: 1002, startPoint y: 649, endPoint x: 1077, endPoint y: 653, distance: 75.1
click at [1077, 653] on div "[PHONE_NUMBER]" at bounding box center [1122, 651] width 287 height 28
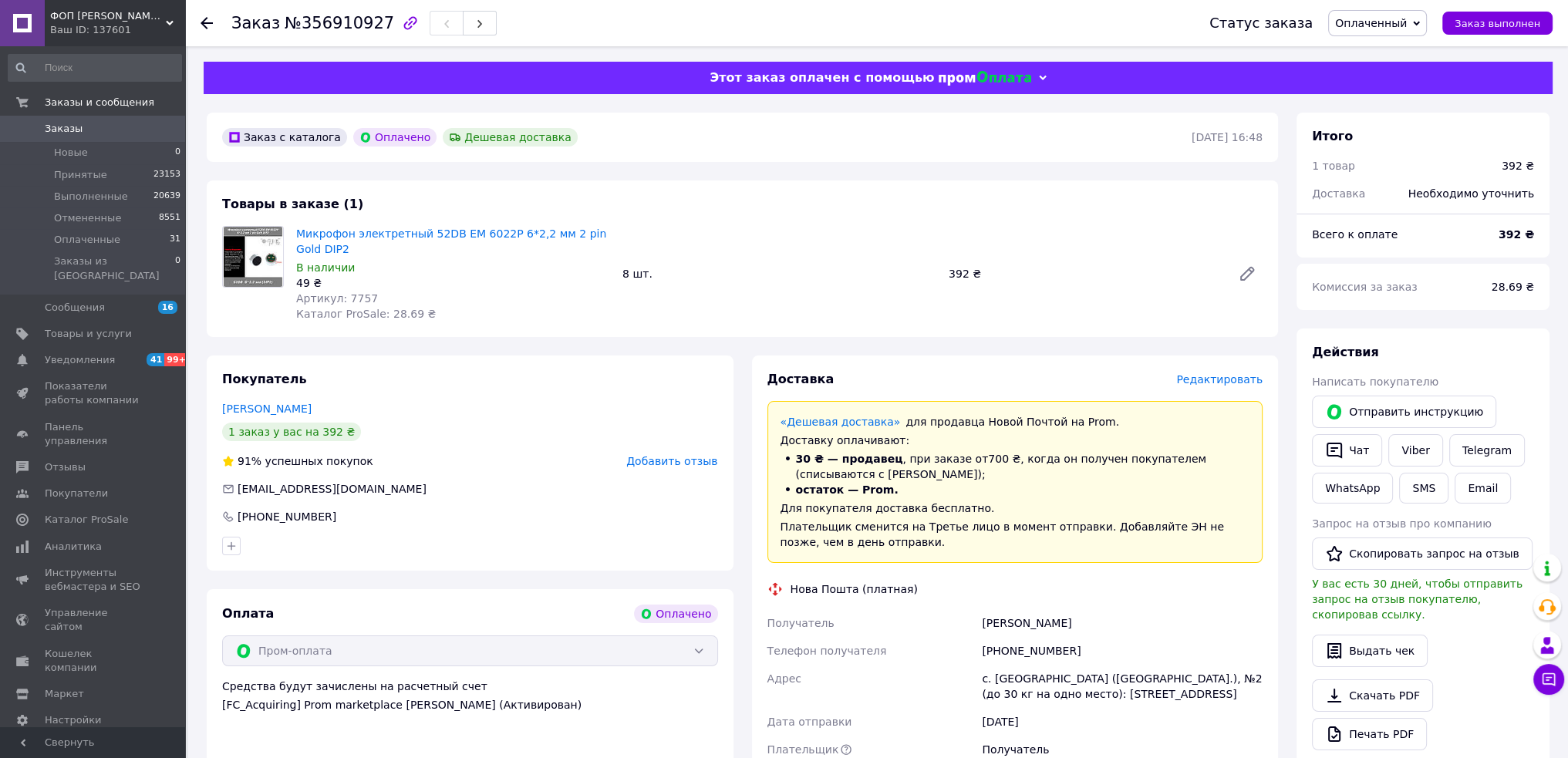
click at [1056, 672] on div "с. [GEOGRAPHIC_DATA] ([GEOGRAPHIC_DATA].), №2 (до 30 кг на одно место): [STREET…" at bounding box center [1122, 686] width 287 height 43
click at [1348, 447] on button "Чат" at bounding box center [1346, 451] width 70 height 33
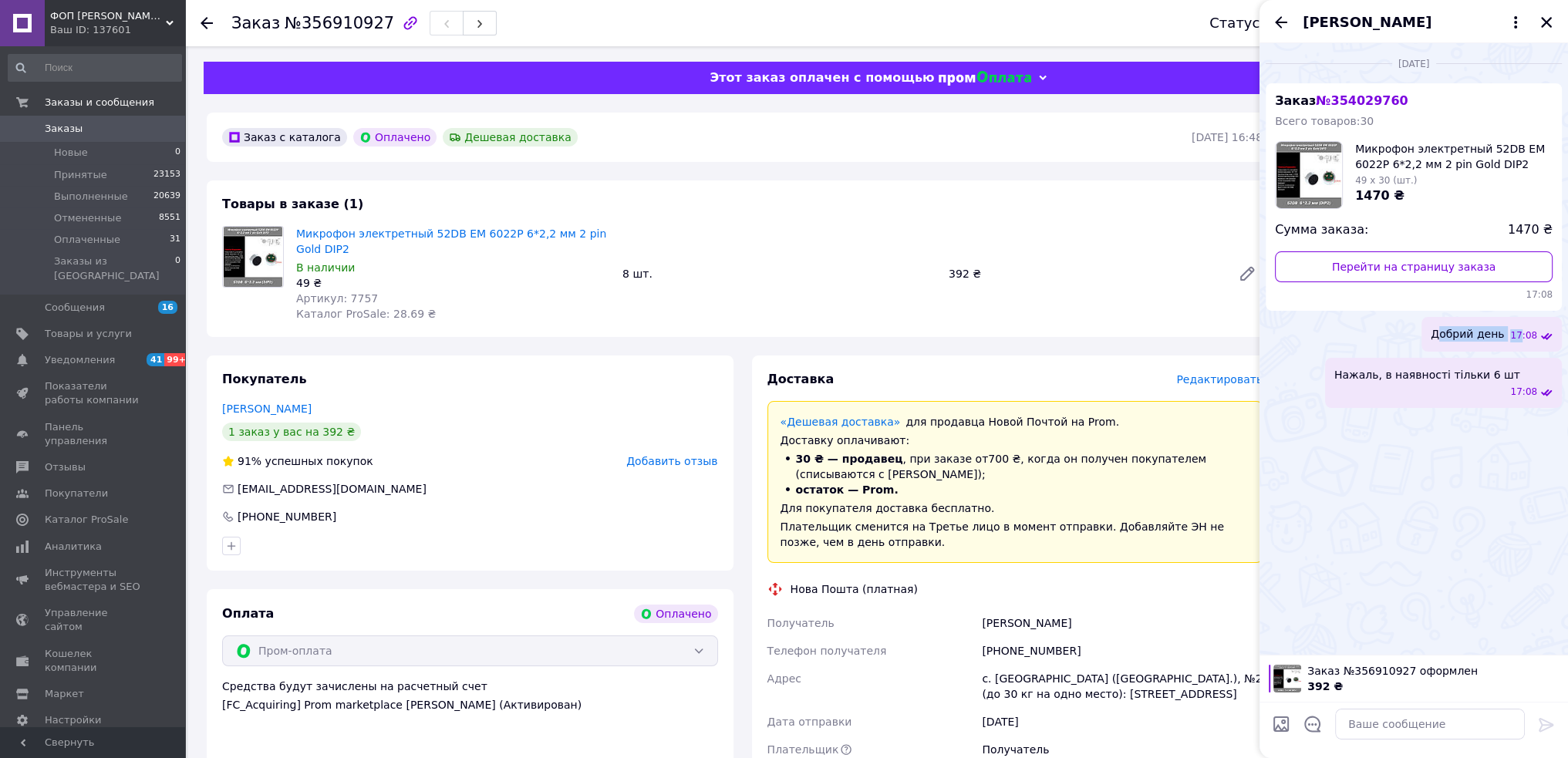
drag, startPoint x: 1448, startPoint y: 333, endPoint x: 1518, endPoint y: 339, distance: 70.3
click at [1525, 335] on div "Добрий день 17:08" at bounding box center [1492, 334] width 141 height 35
click at [1461, 339] on span "Добрий день" at bounding box center [1468, 334] width 73 height 16
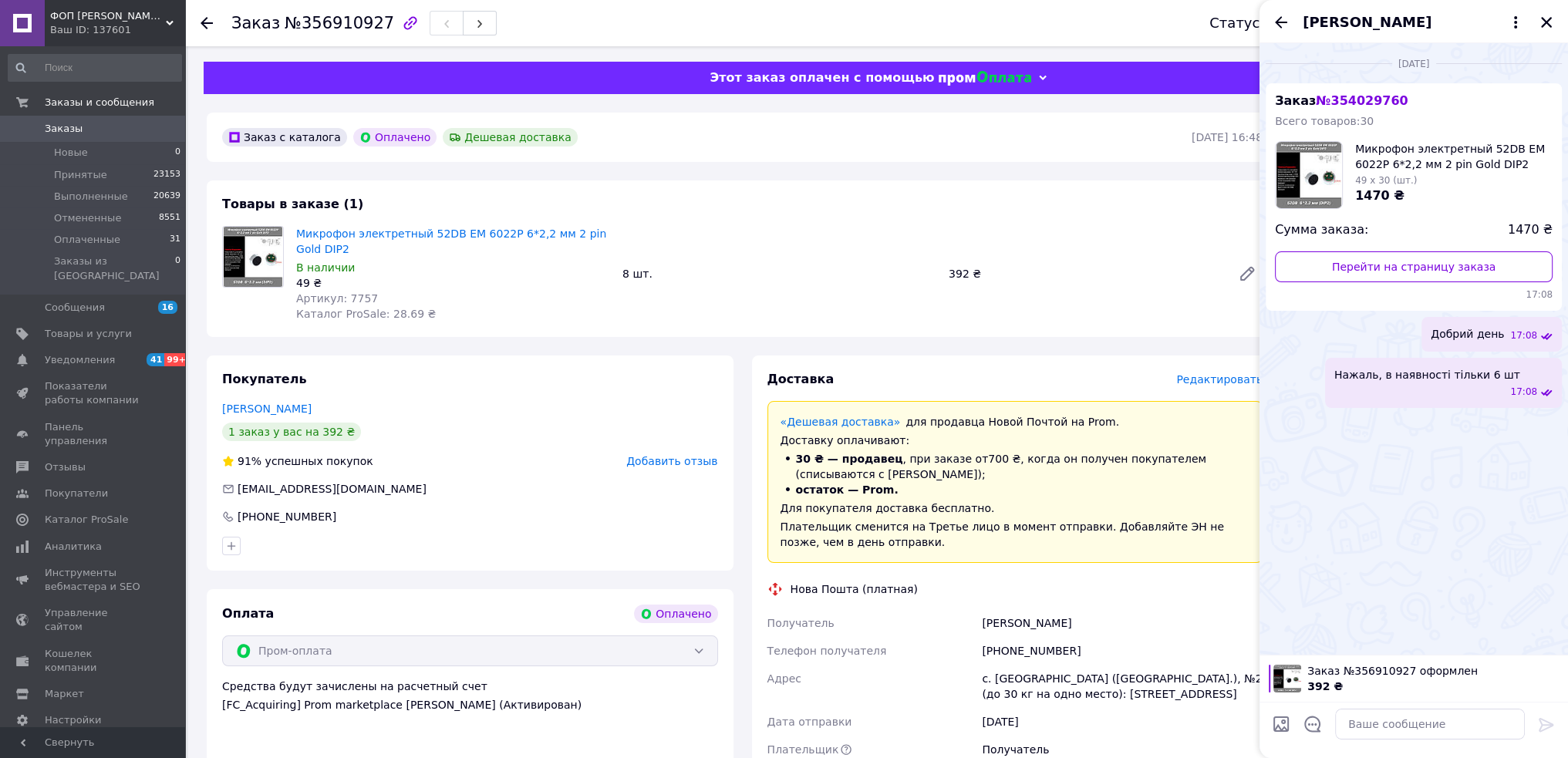
click at [1440, 378] on span "Нажаль, в наявності тільки 6 шт" at bounding box center [1427, 375] width 186 height 15
click at [1481, 336] on span "Добрий день" at bounding box center [1468, 334] width 73 height 16
click at [1481, 335] on span "Добрий день" at bounding box center [1468, 334] width 73 height 16
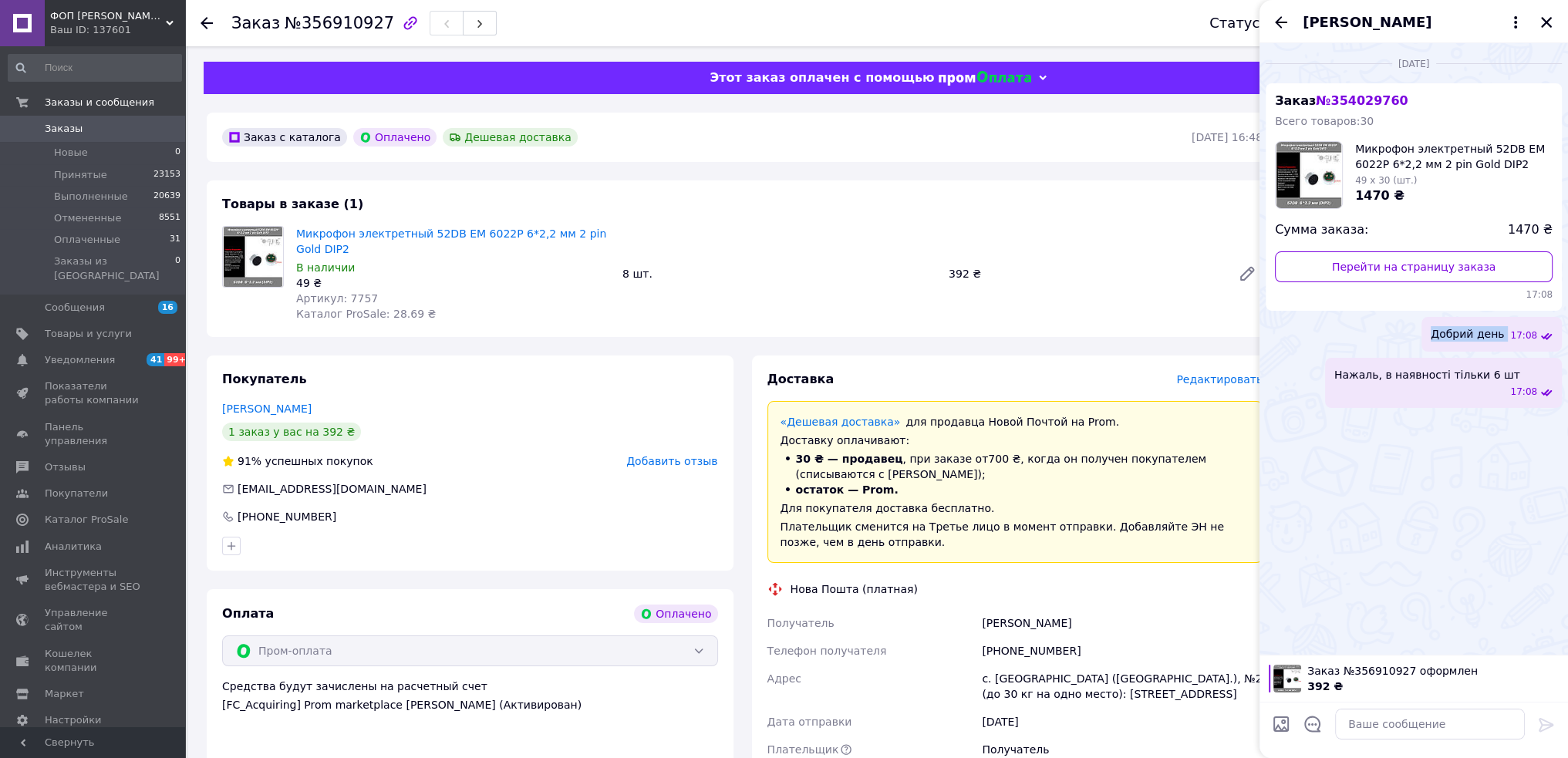
click at [1480, 335] on span "Добрий день" at bounding box center [1468, 334] width 73 height 16
click at [1410, 727] on textarea at bounding box center [1429, 724] width 190 height 31
paste textarea "Добрий день"
type textarea "Добрий день"
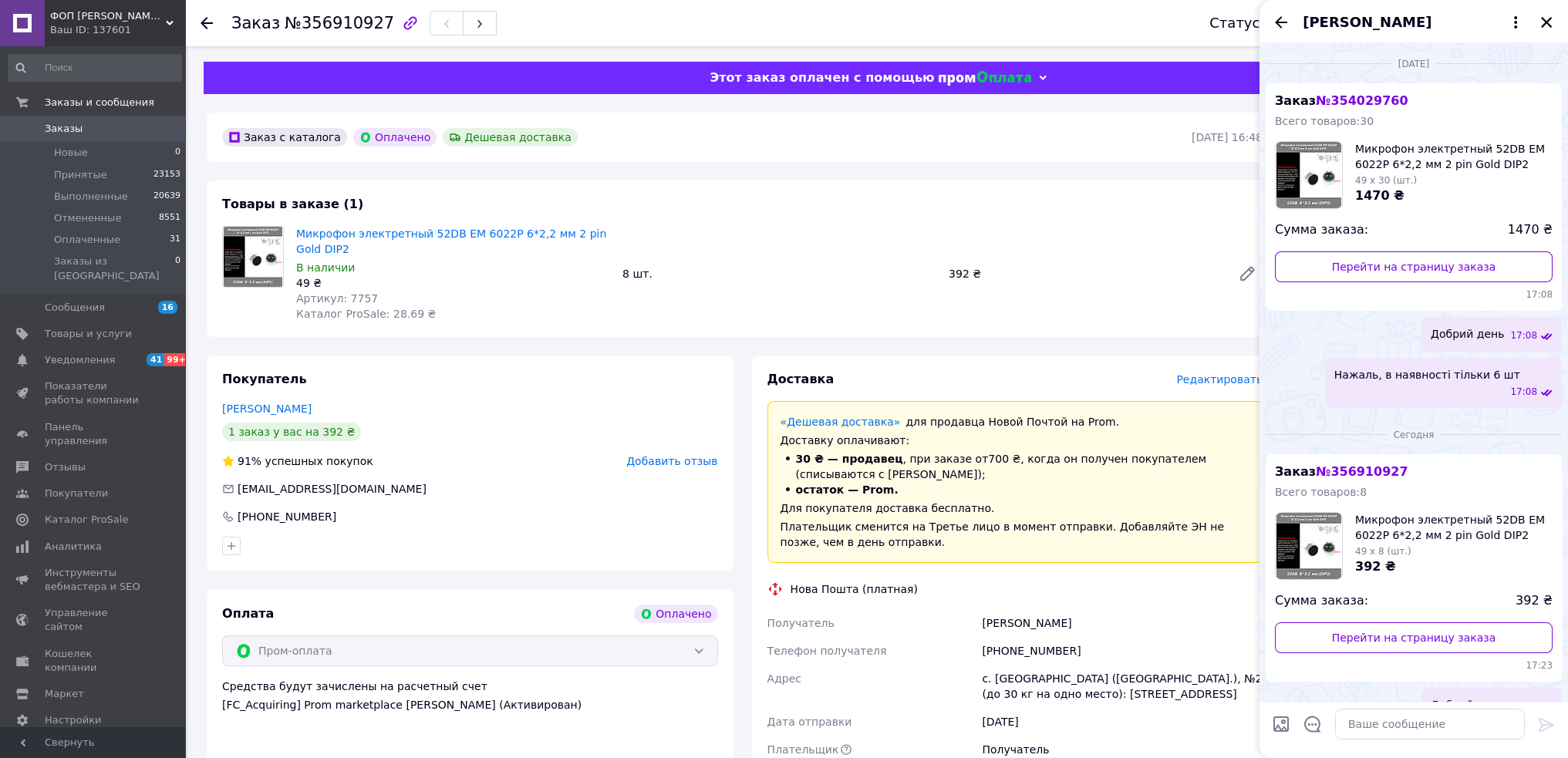
click at [1440, 376] on span "Нажаль, в наявності тільки 6 шт" at bounding box center [1427, 375] width 186 height 15
click at [1408, 728] on textarea at bounding box center [1429, 724] width 190 height 31
paste textarea "Нажаль, в наявності тільки 6 шт"
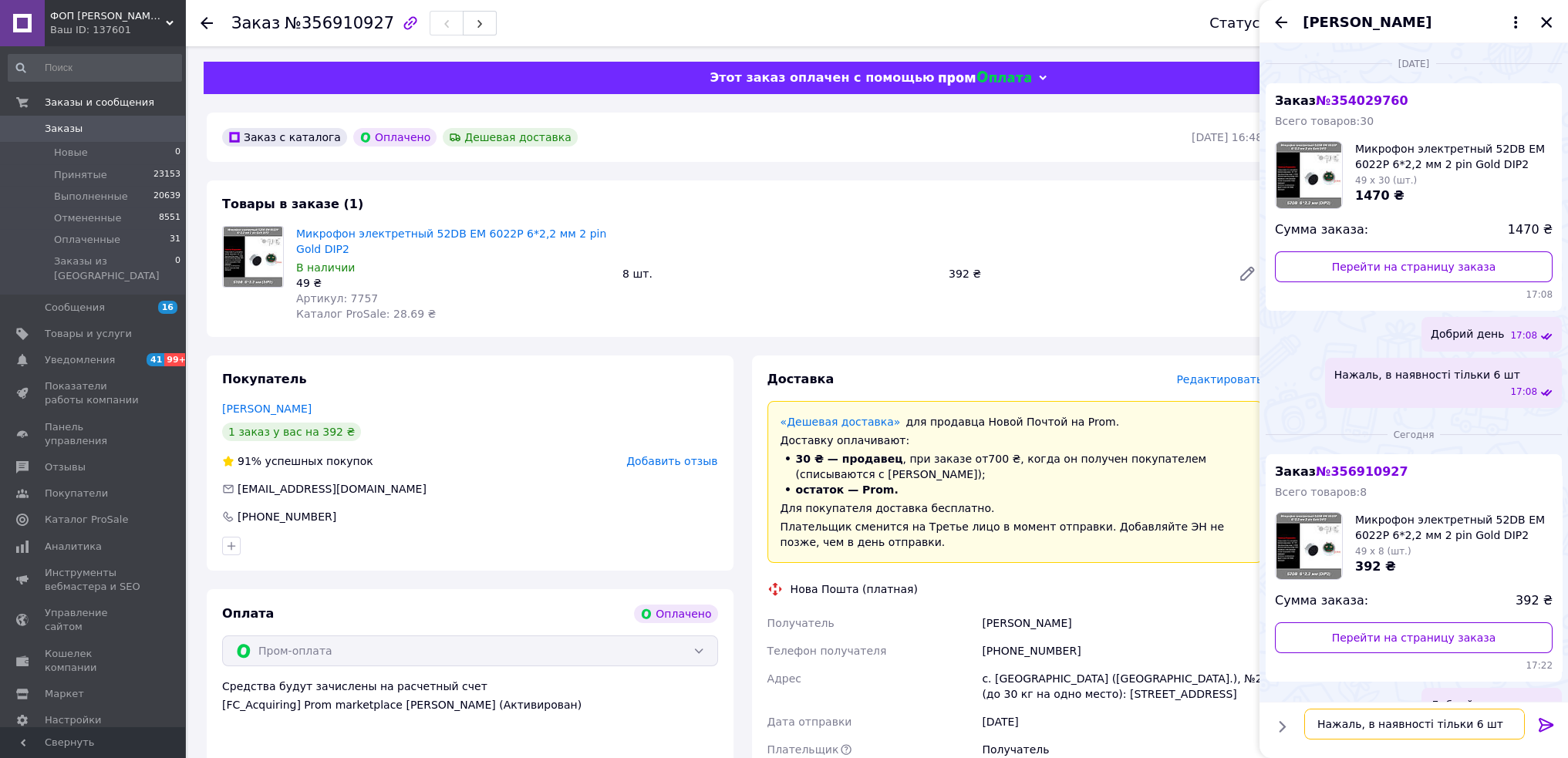
scroll to position [7, 0]
type textarea "Як вже повыдомляли, в наявності 6 шт"
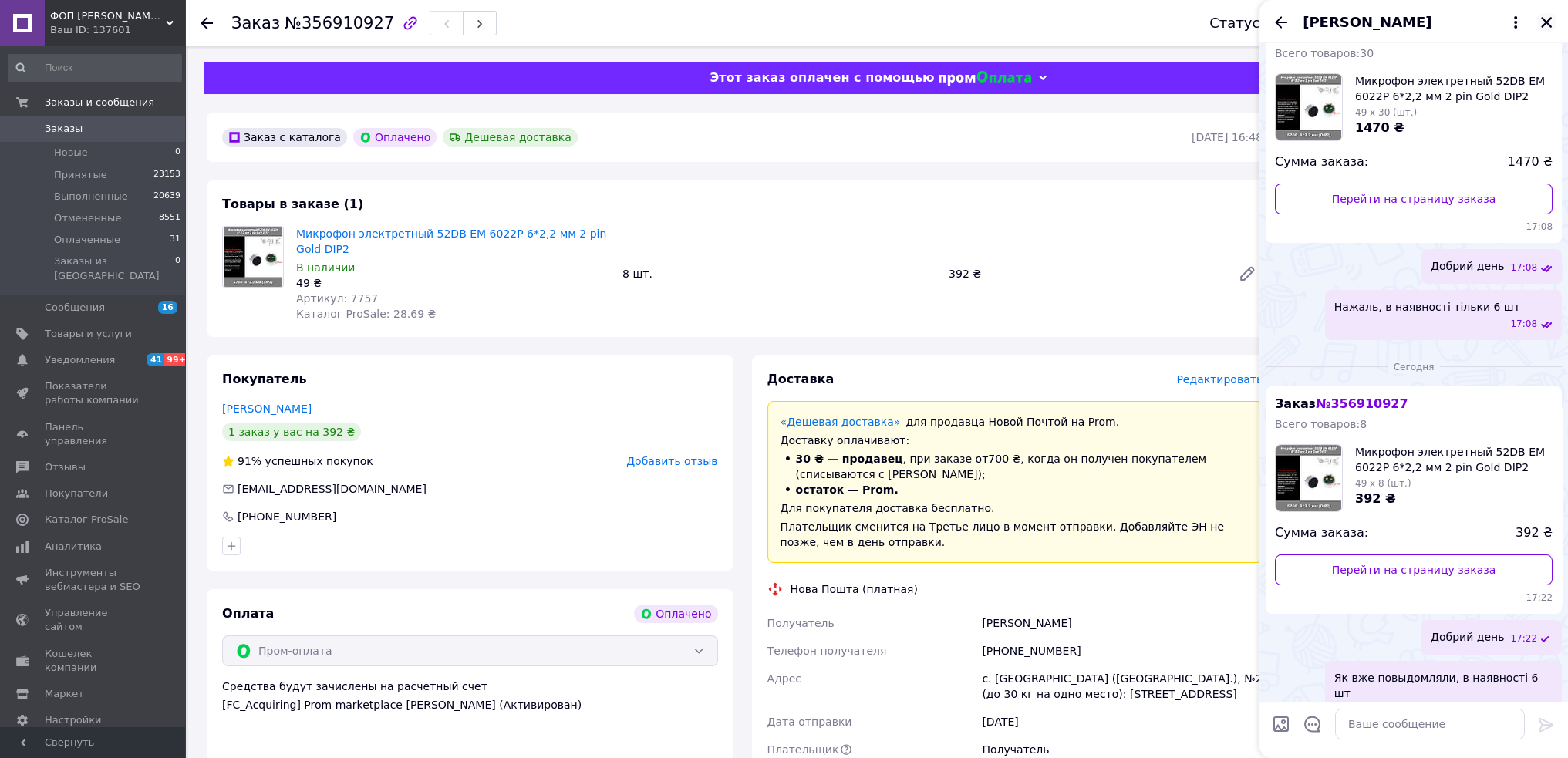
click at [1544, 20] on icon "Закрыть" at bounding box center [1546, 22] width 11 height 11
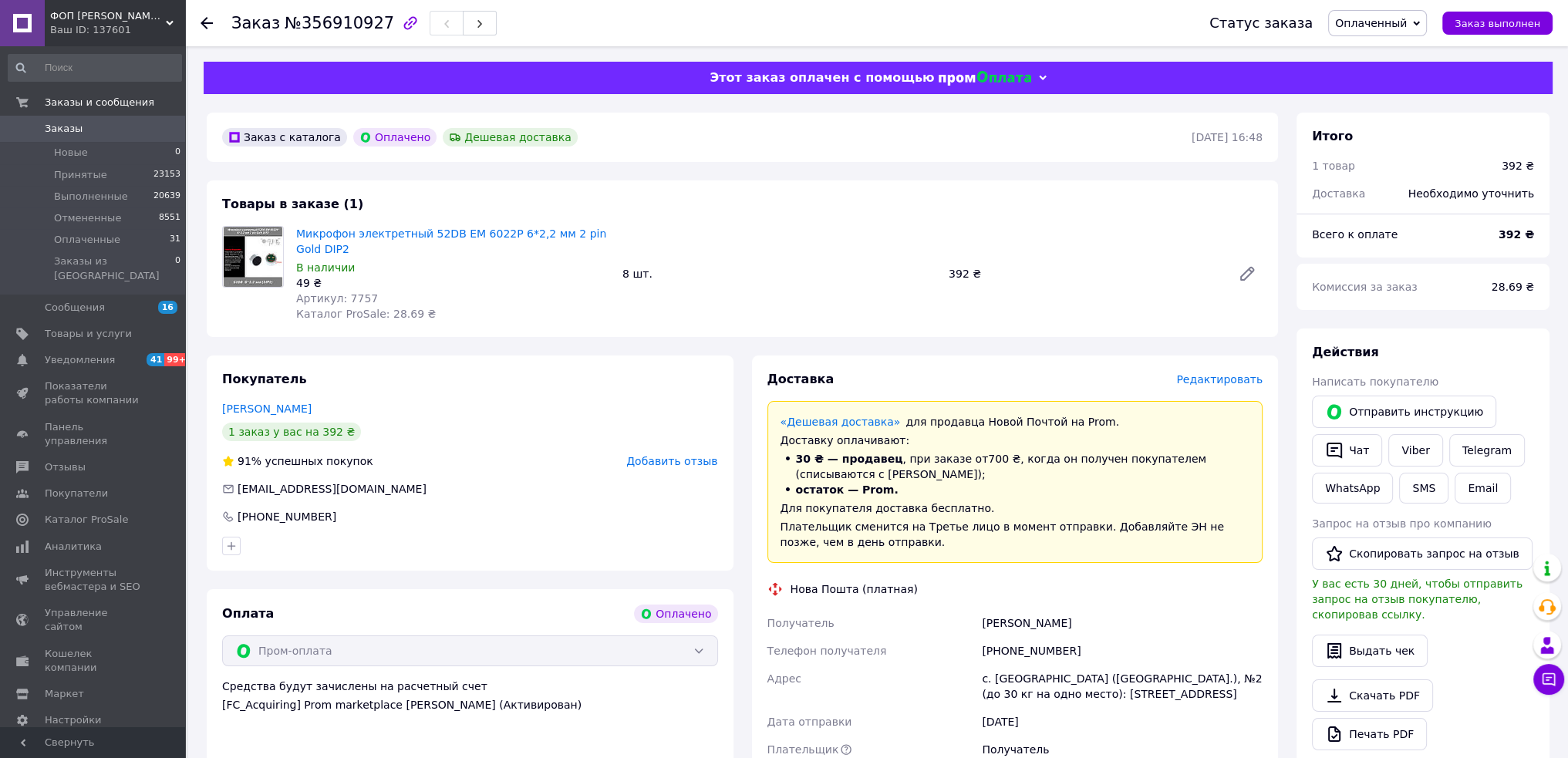
drag, startPoint x: 63, startPoint y: 127, endPoint x: 54, endPoint y: 37, distance: 90.4
click at [63, 127] on span "Заказы" at bounding box center [63, 129] width 38 height 13
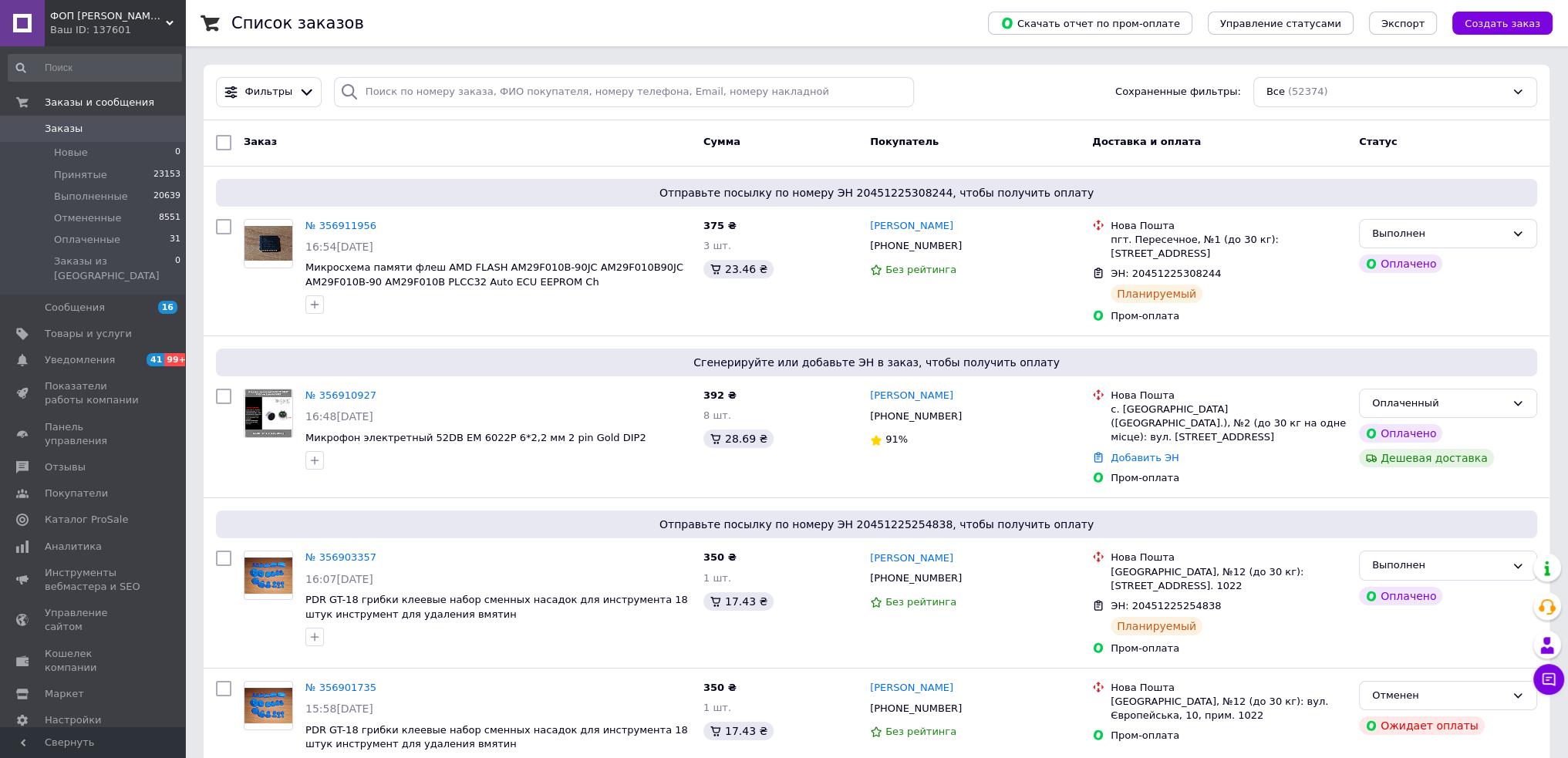
click at [1547, 675] on icon at bounding box center [1549, 680] width 15 height 15
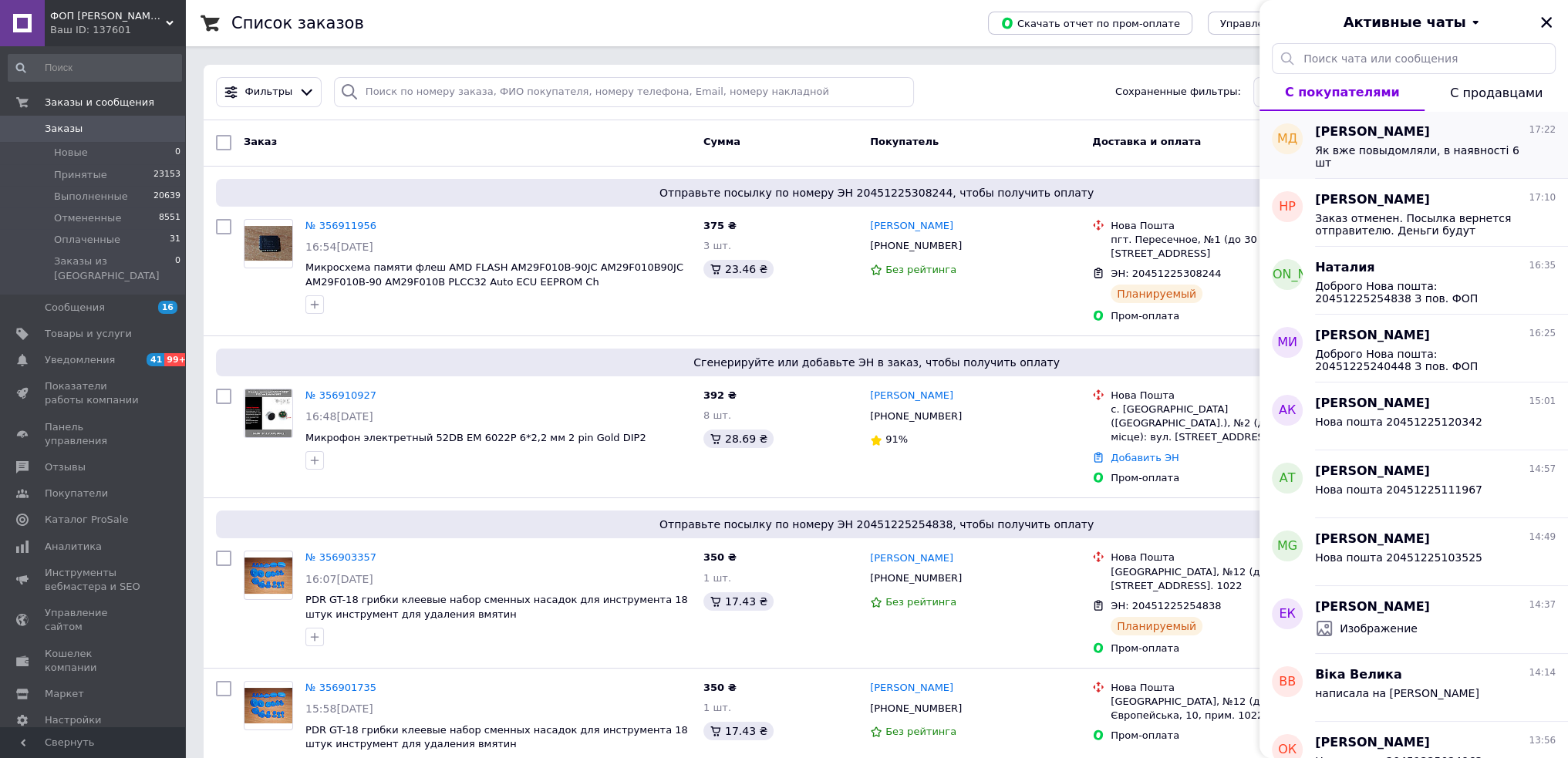
click at [1421, 142] on div "Як вже повыдомляли, в наявності 6 шт" at bounding box center [1436, 155] width 241 height 28
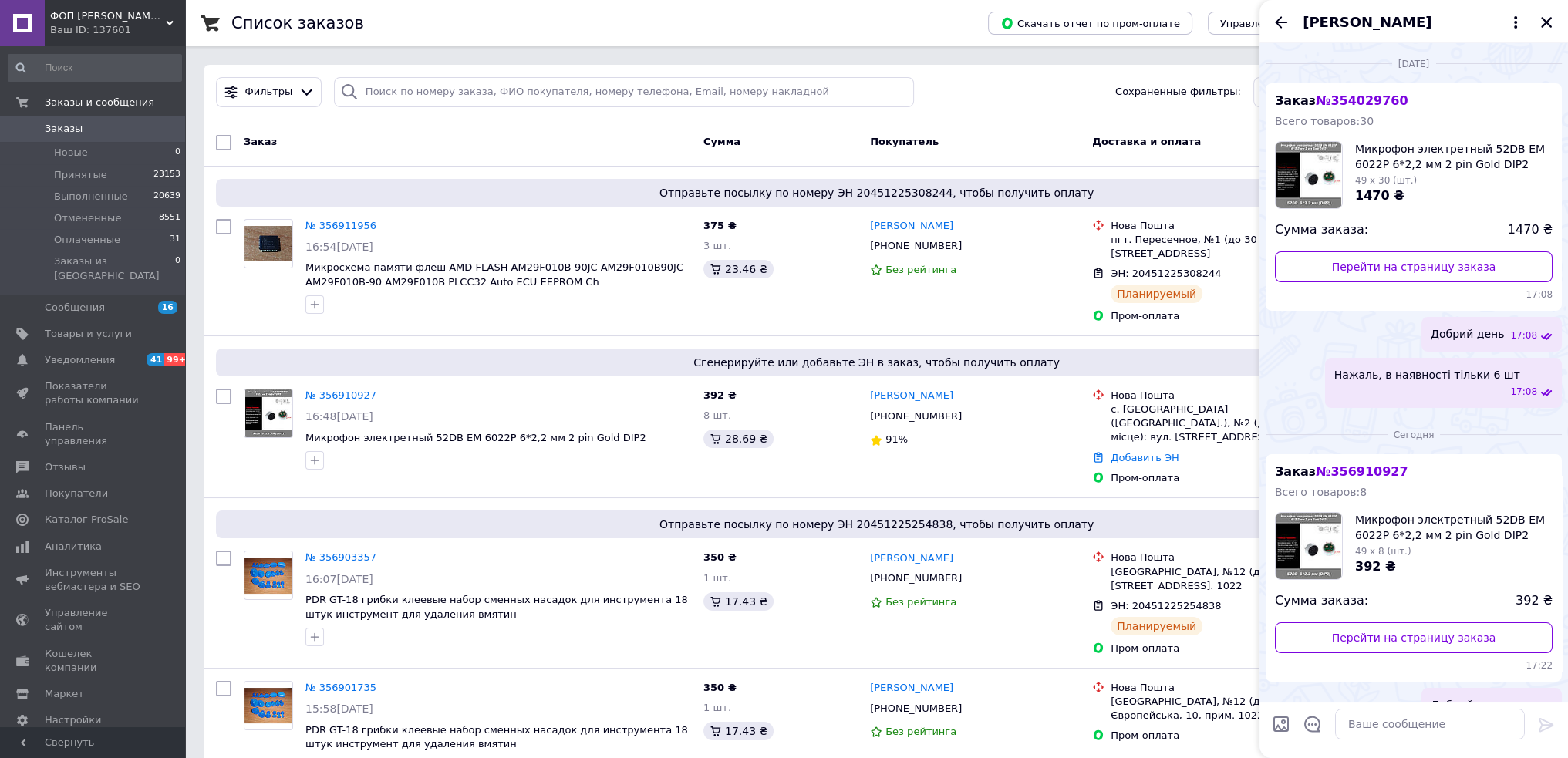
scroll to position [67, 0]
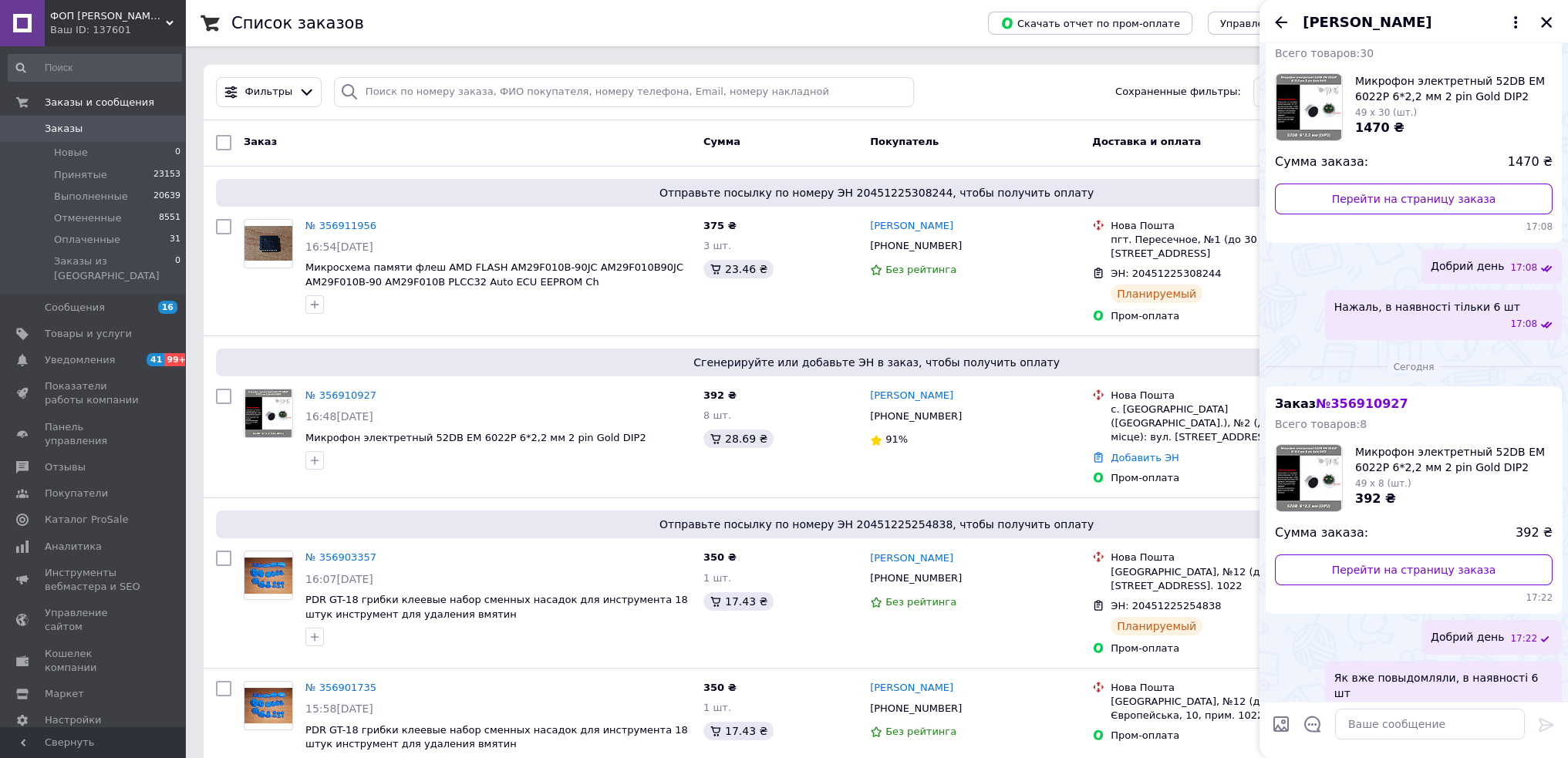
click at [1450, 671] on div "Як вже повыдомляли, в наявності 6 шт 17:22" at bounding box center [1444, 693] width 237 height 65
click at [1455, 737] on button "Редактировать" at bounding box center [1470, 752] width 185 height 31
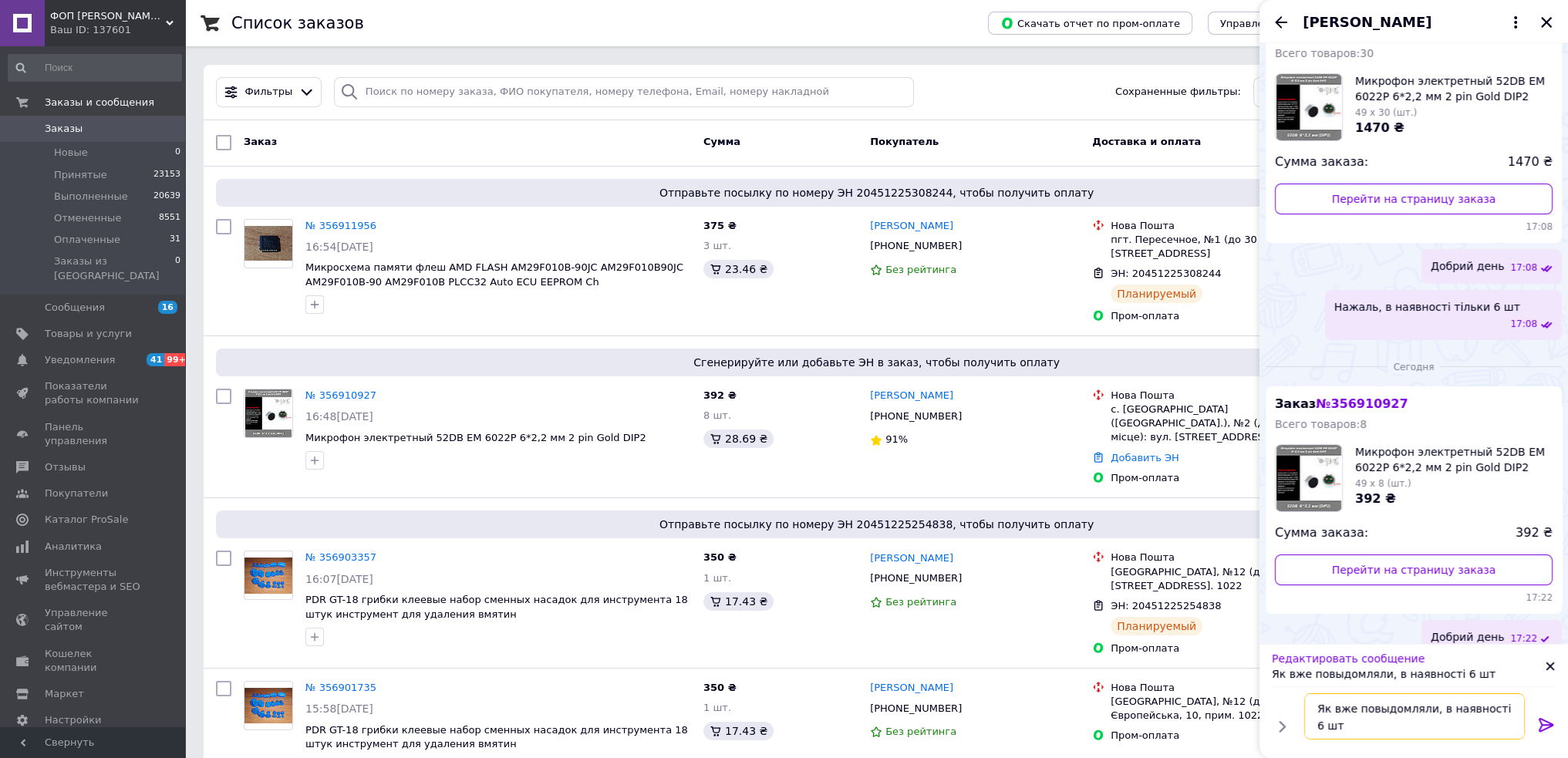
drag, startPoint x: 1513, startPoint y: 708, endPoint x: 1325, endPoint y: 707, distance: 188.0
click at [1325, 707] on textarea "Як вже повыдомляли, в наявності 6 шт" at bounding box center [1414, 717] width 221 height 46
type textarea "Я"
type textarea "."
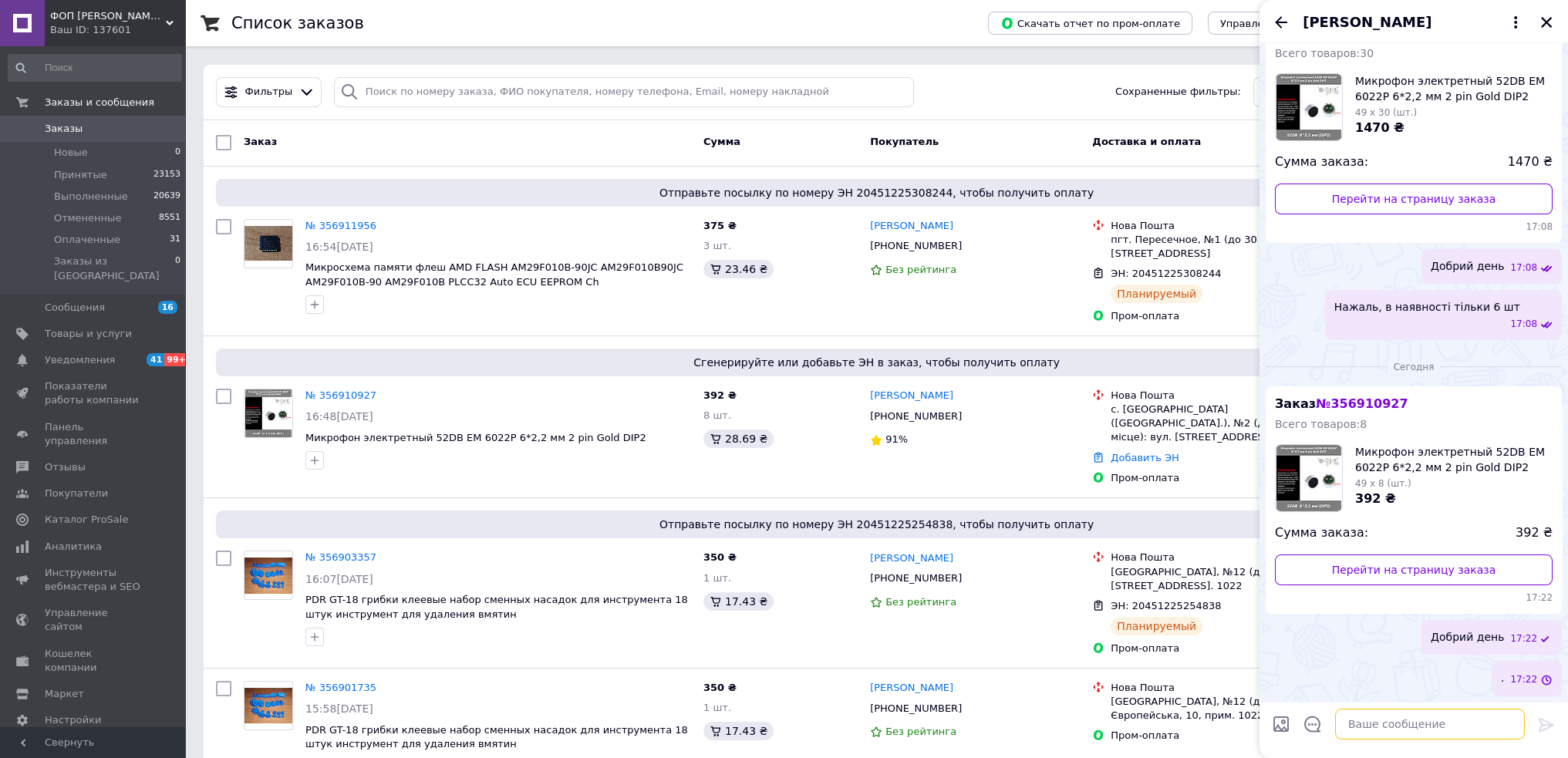
scroll to position [52, 0]
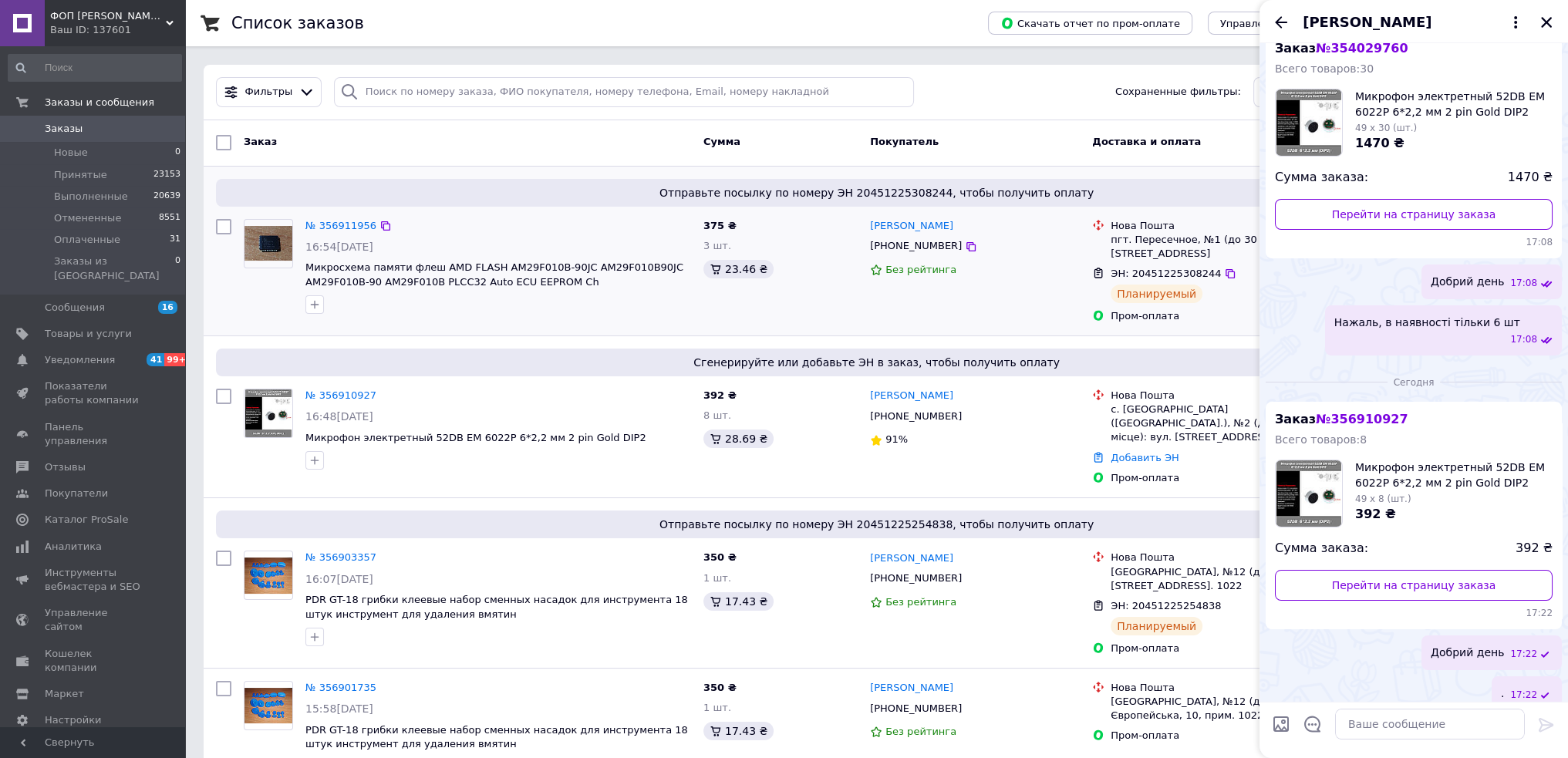
drag, startPoint x: 1546, startPoint y: 21, endPoint x: 1323, endPoint y: 169, distance: 267.6
click at [1546, 21] on icon "Закрыть" at bounding box center [1546, 22] width 11 height 11
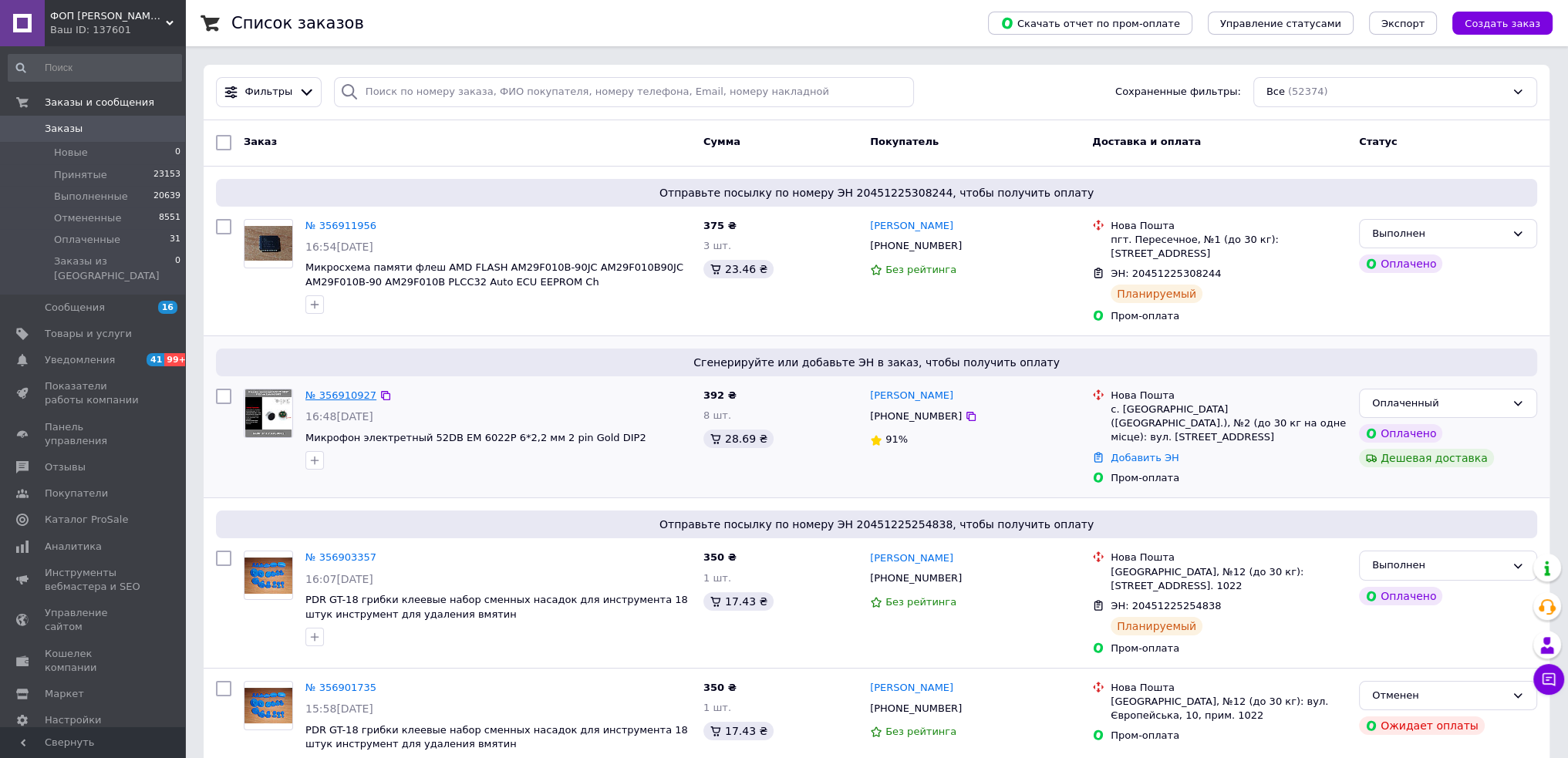
click at [331, 389] on link "№ 356910927" at bounding box center [341, 395] width 71 height 12
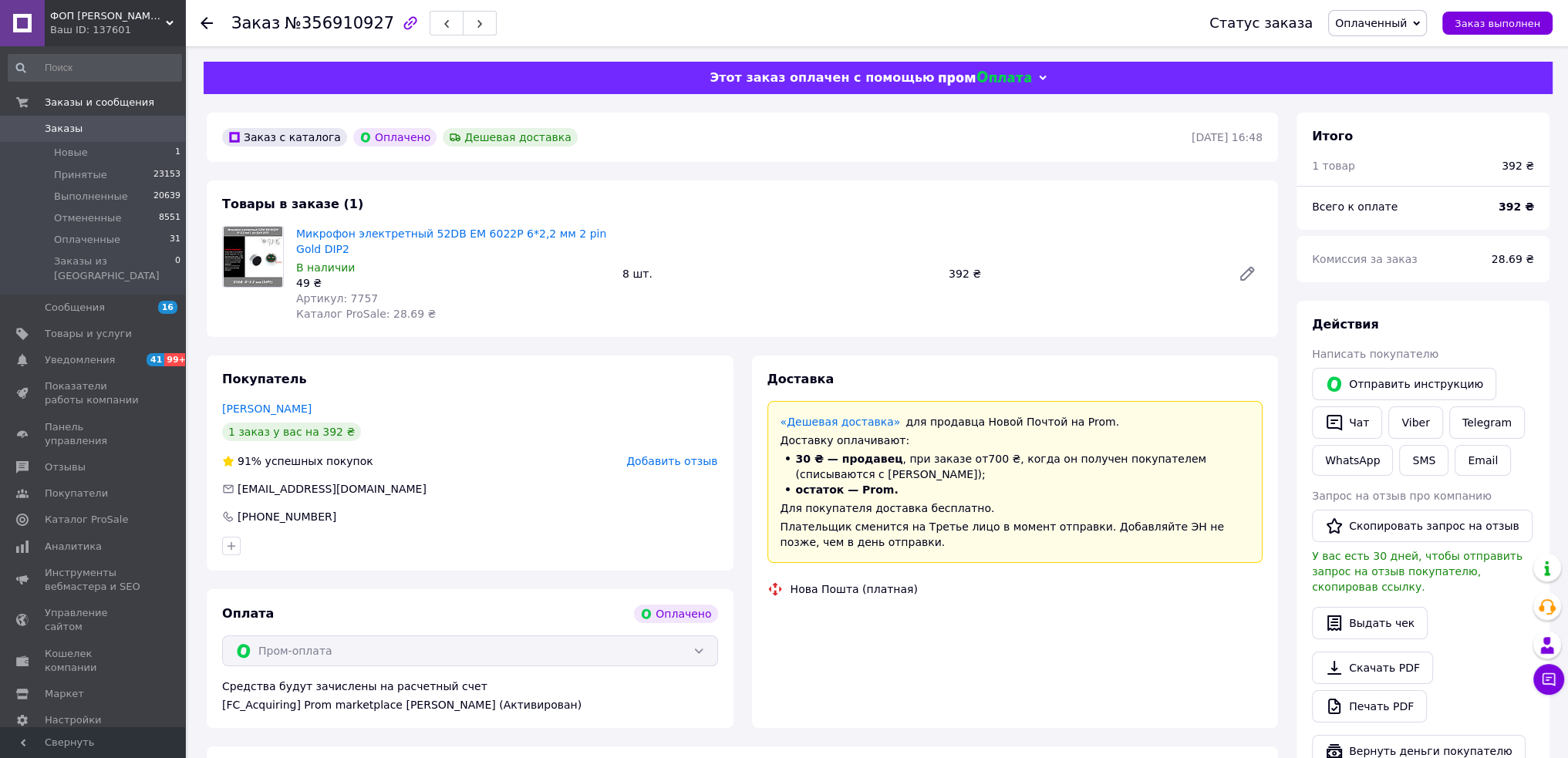
scroll to position [231, 0]
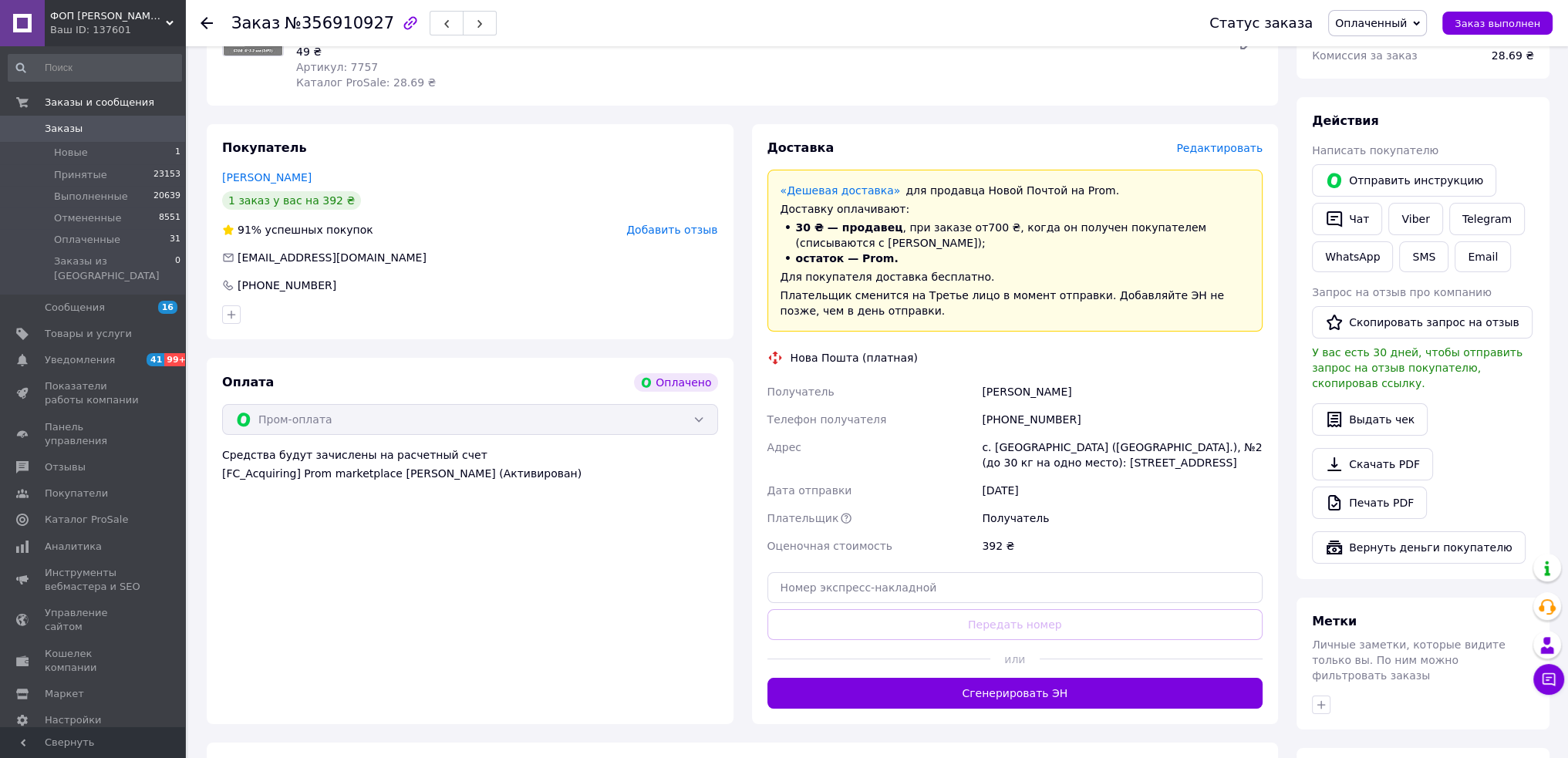
click at [1014, 392] on div "Дьяченко Максим" at bounding box center [1122, 391] width 287 height 28
click at [1015, 392] on div "Дьяченко Максим" at bounding box center [1122, 391] width 287 height 28
click at [1015, 391] on div "Дьяченко Максим" at bounding box center [1122, 391] width 287 height 28
drag, startPoint x: 1002, startPoint y: 421, endPoint x: 1077, endPoint y: 421, distance: 75.0
click at [1074, 421] on div "+380674687178" at bounding box center [1122, 419] width 287 height 28
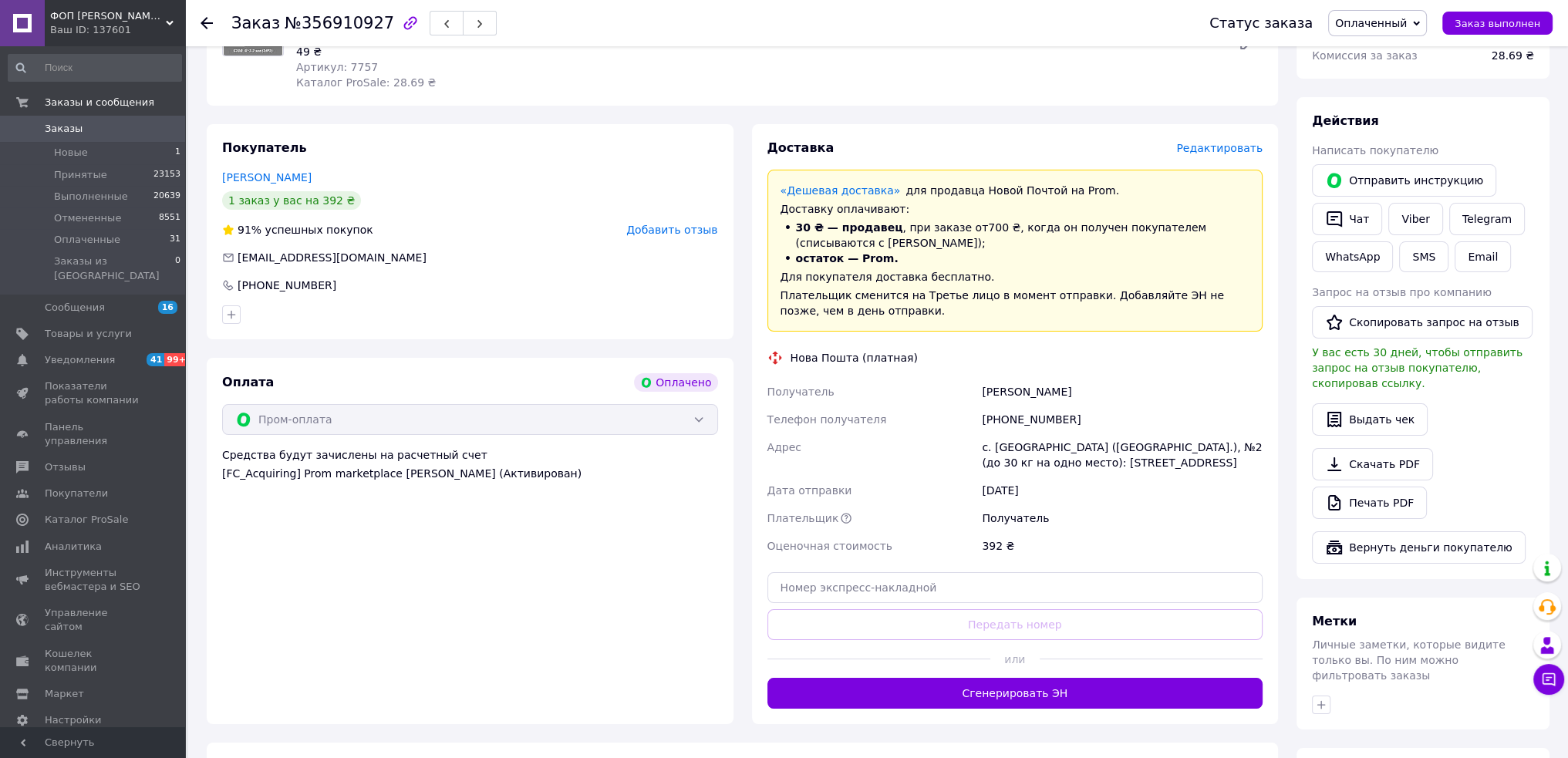
click at [1046, 446] on div "с. Белогородка (Киевская обл.), №2 (до 30 кг на одно место): ул. Киевская, 94" at bounding box center [1122, 455] width 287 height 43
click at [1047, 446] on div "с. Белогородка (Киевская обл.), №2 (до 30 кг на одно место): ул. Киевская, 94" at bounding box center [1122, 455] width 287 height 43
drag, startPoint x: 1040, startPoint y: 598, endPoint x: 1040, endPoint y: 608, distance: 10.0
click at [1040, 598] on input "text" at bounding box center [1015, 588] width 496 height 31
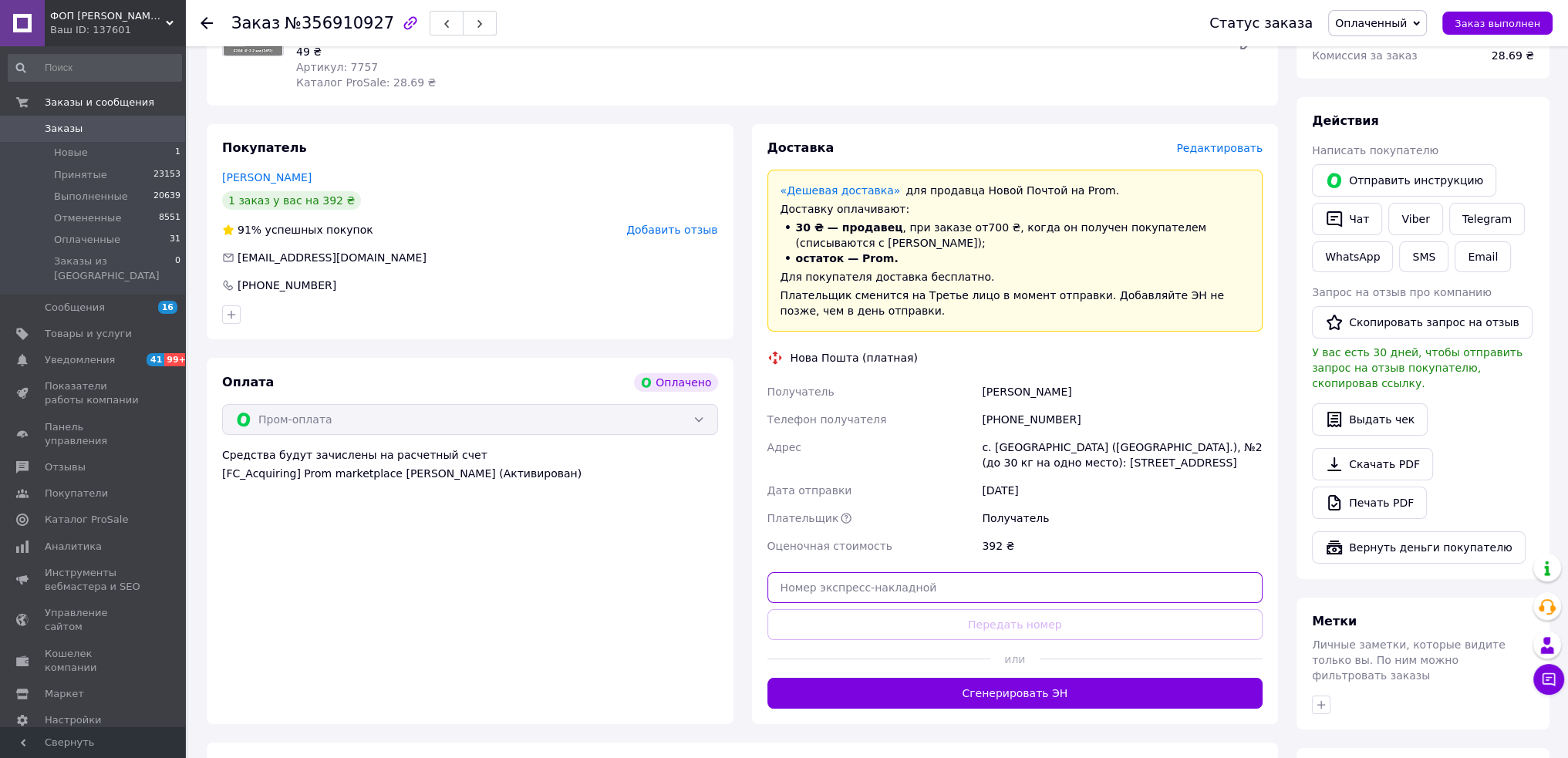
paste input "20451225315952"
type input "20451225315952"
click at [1033, 628] on button "Передать номер" at bounding box center [1015, 625] width 496 height 31
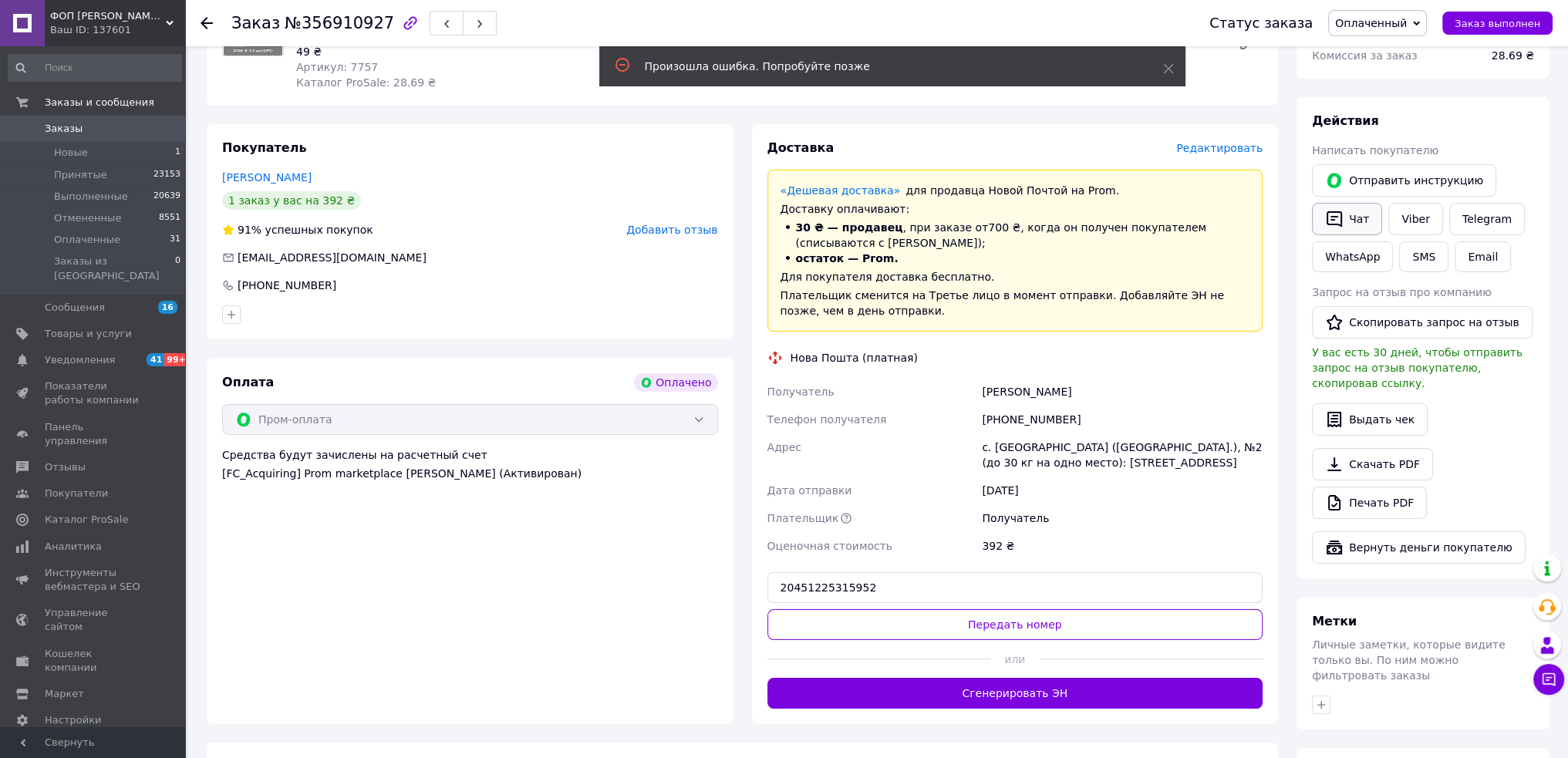
click at [1350, 219] on button "Чат" at bounding box center [1346, 220] width 70 height 33
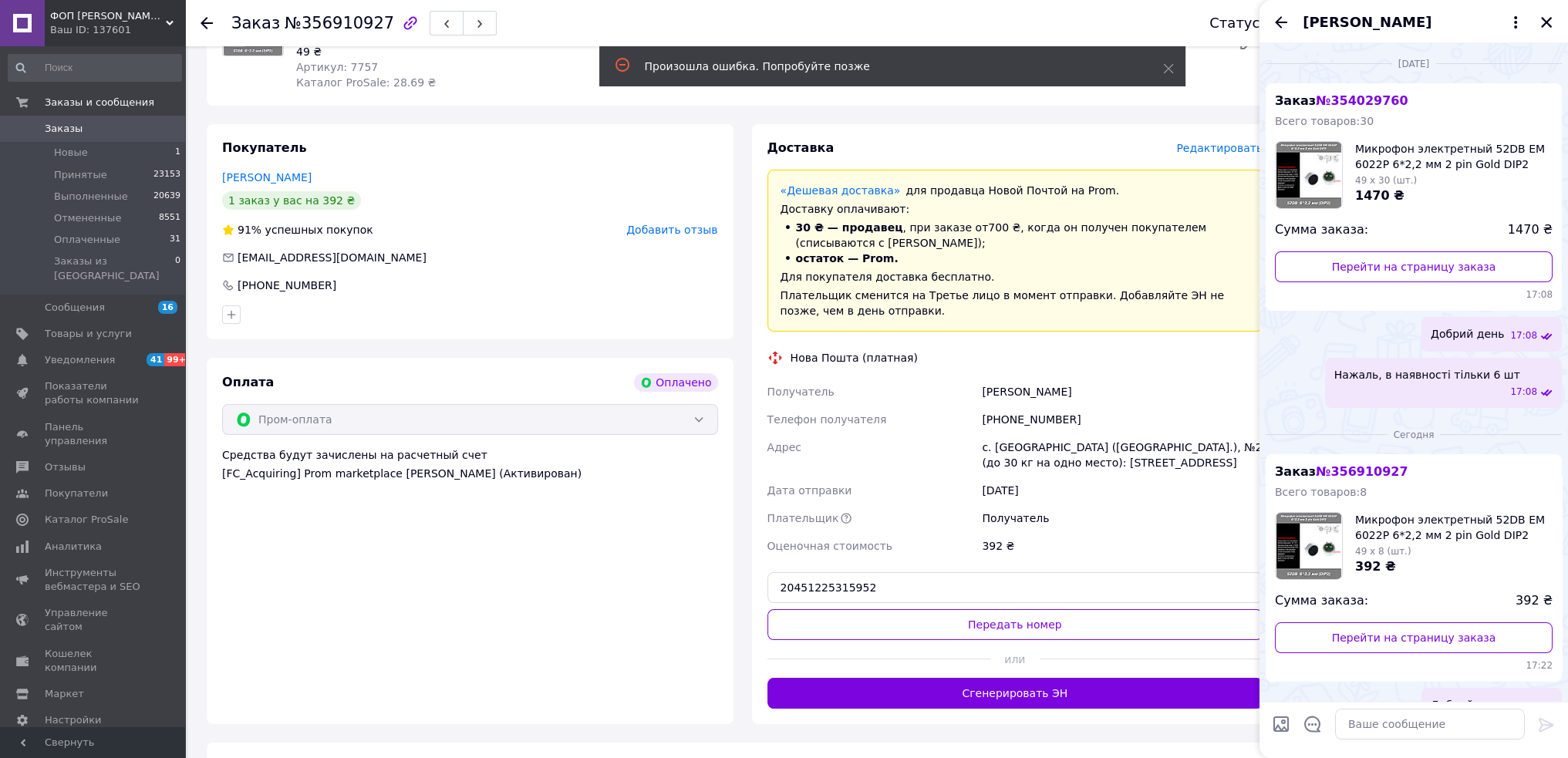
scroll to position [52, 0]
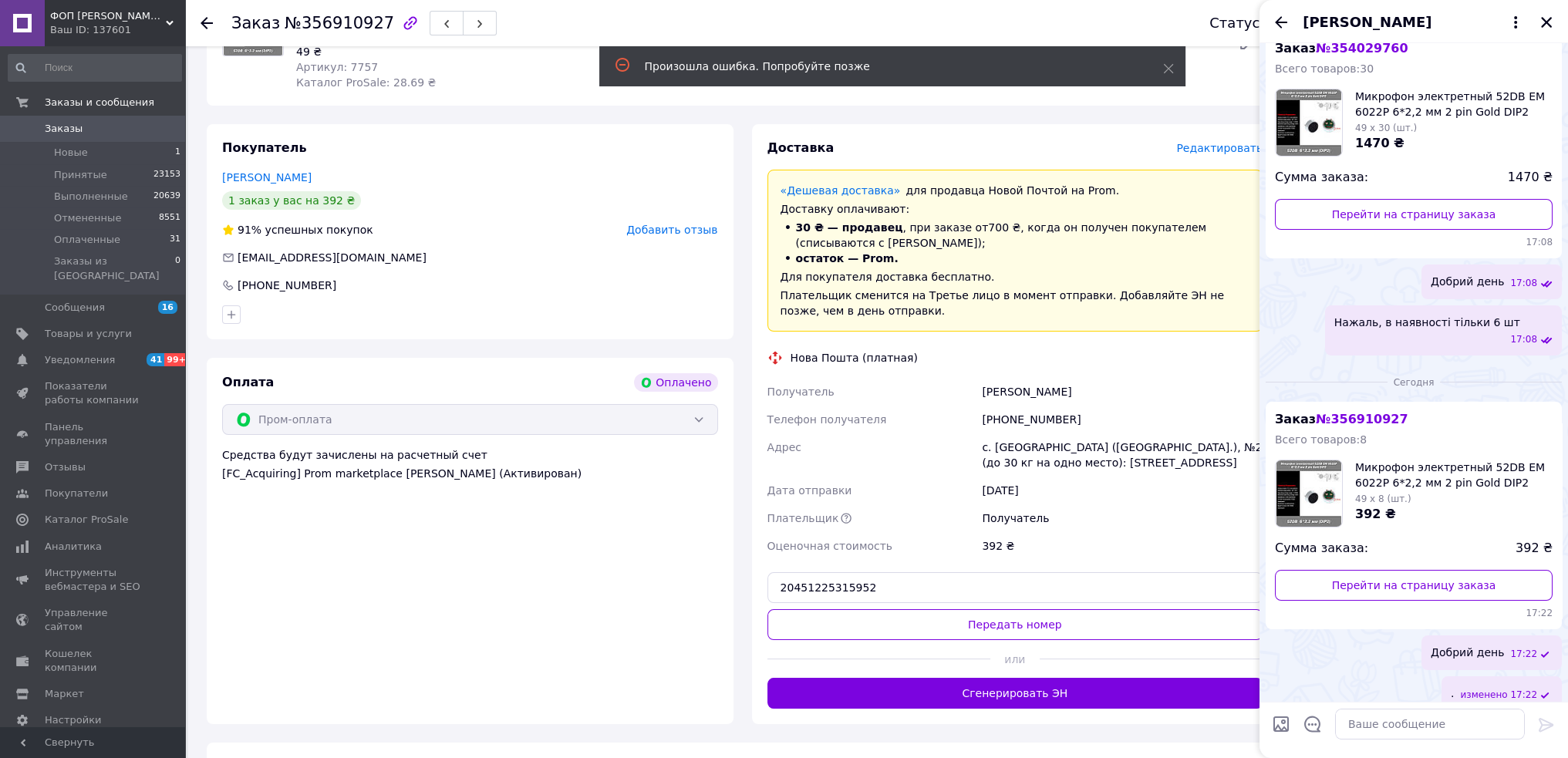
click at [1500, 689] on span "изменено" at bounding box center [1486, 695] width 50 height 13
click at [1459, 724] on button "Редактировать" at bounding box center [1470, 737] width 185 height 31
type textarea "."
click at [1408, 721] on textarea "." at bounding box center [1414, 724] width 221 height 31
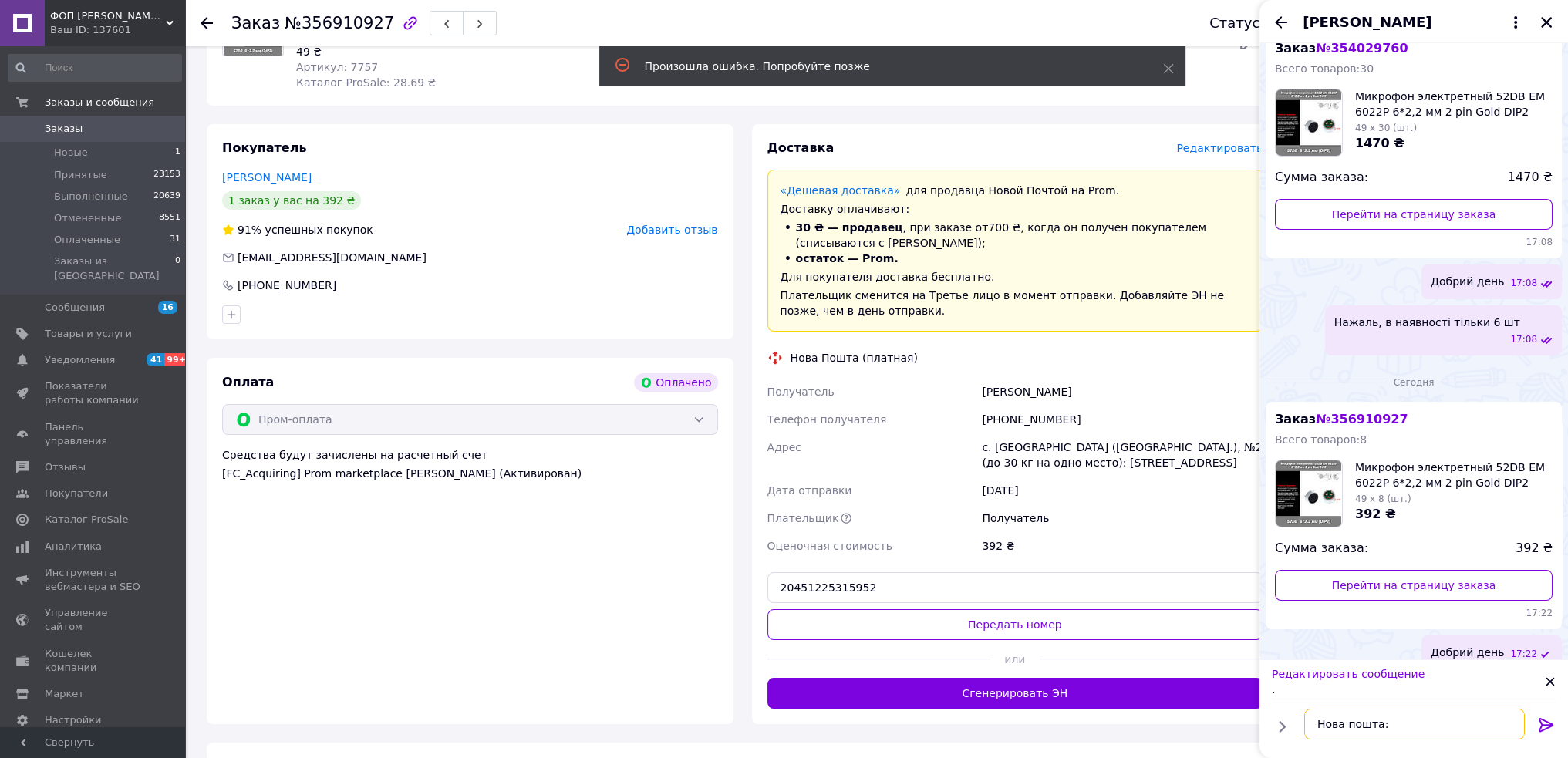
paste textarea "20451225315952"
type textarea "Нова пошта: 20451225315952"
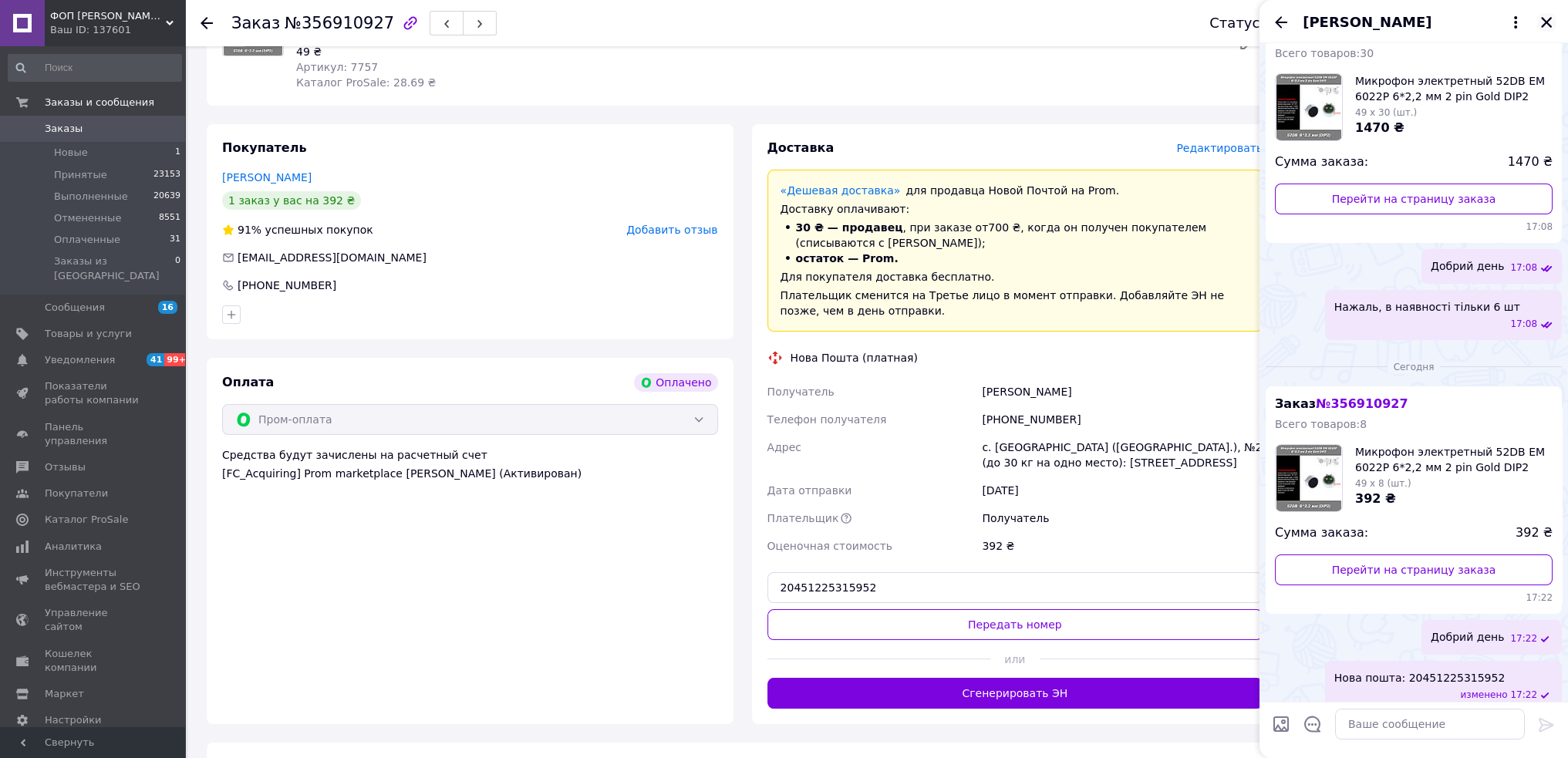
click at [1548, 21] on icon "Закрыть" at bounding box center [1546, 22] width 11 height 11
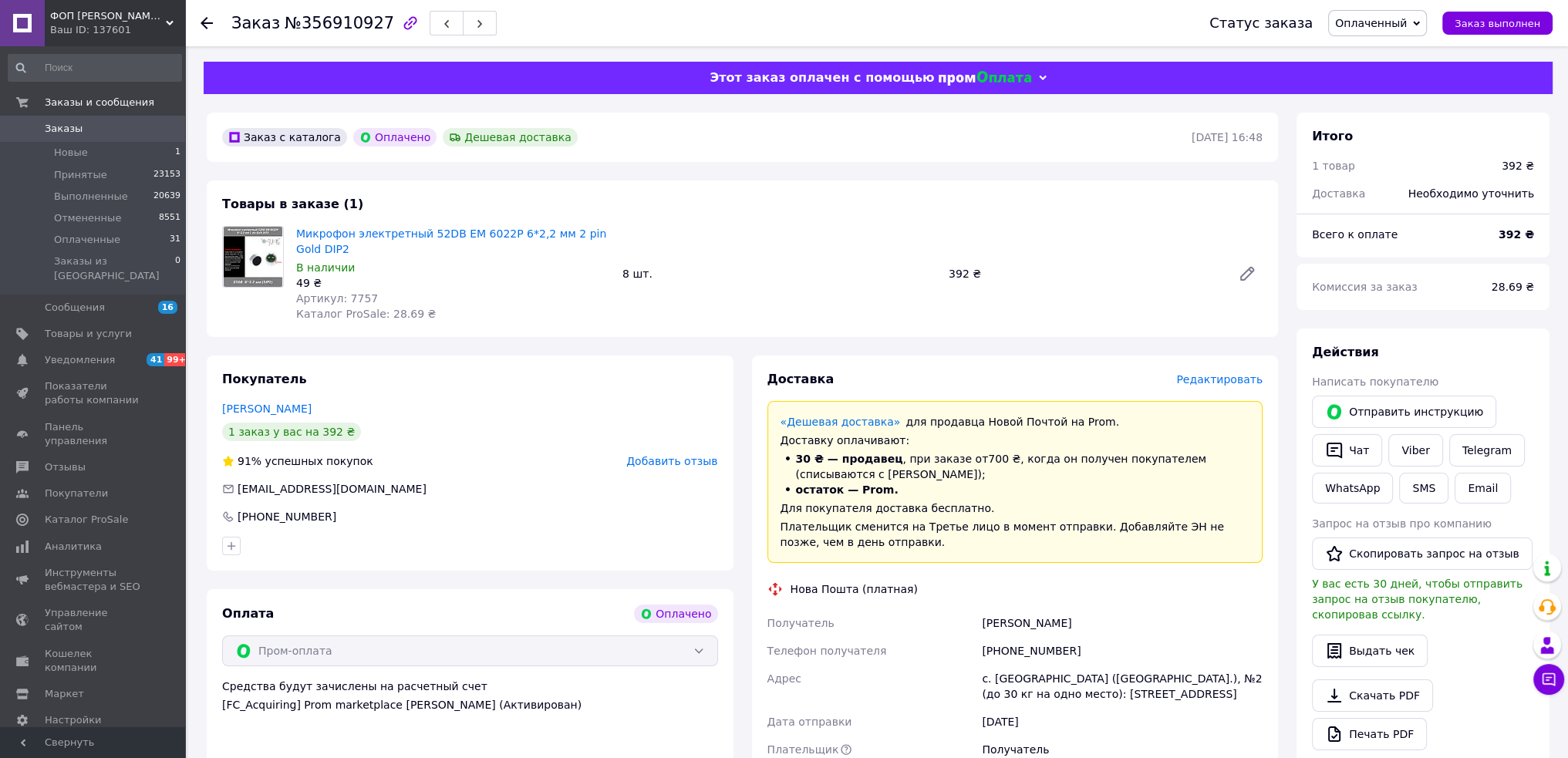
scroll to position [231, 0]
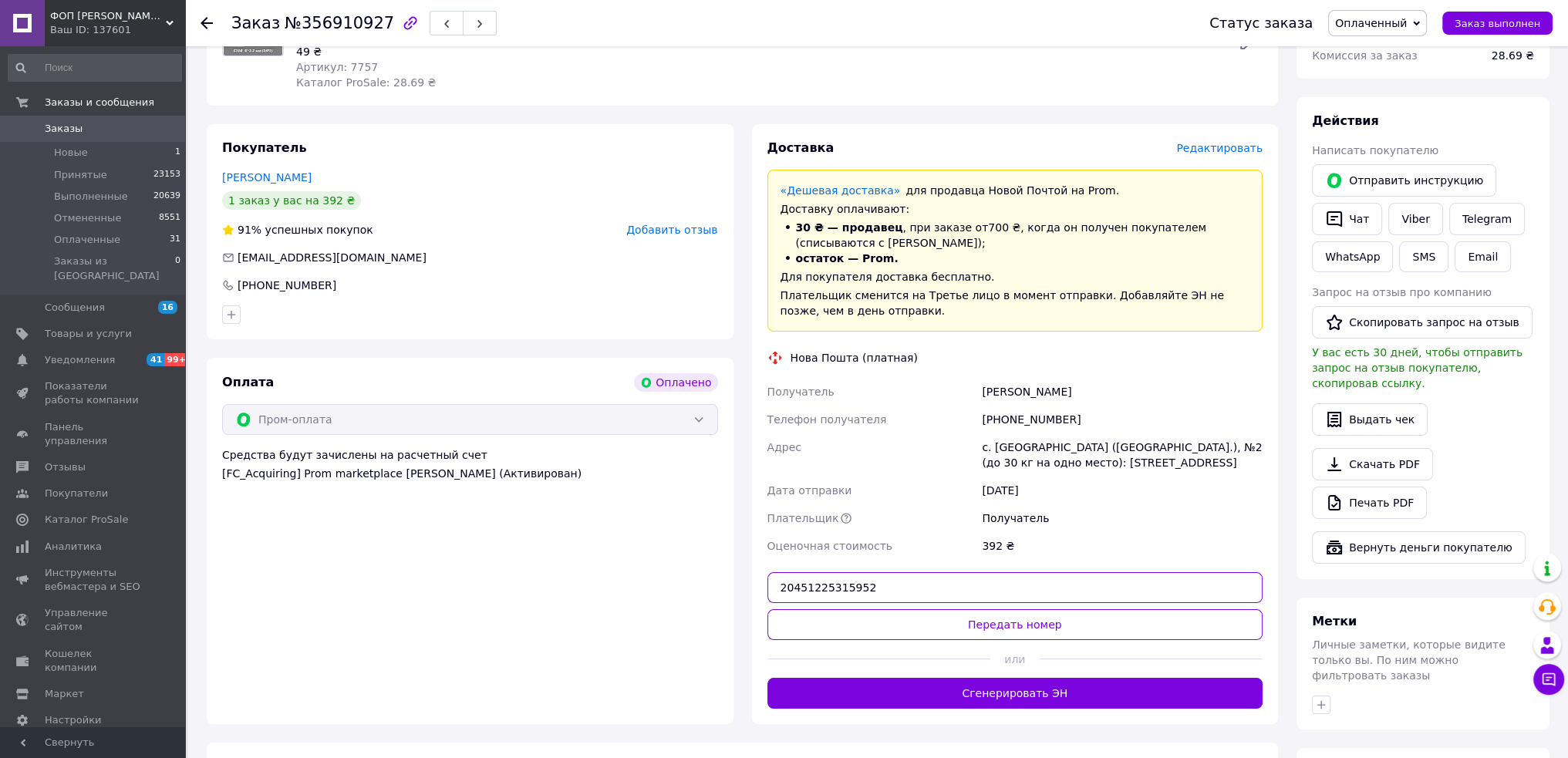
click at [1003, 600] on input "20451225315952" at bounding box center [1015, 588] width 496 height 31
paste input "20451225315"
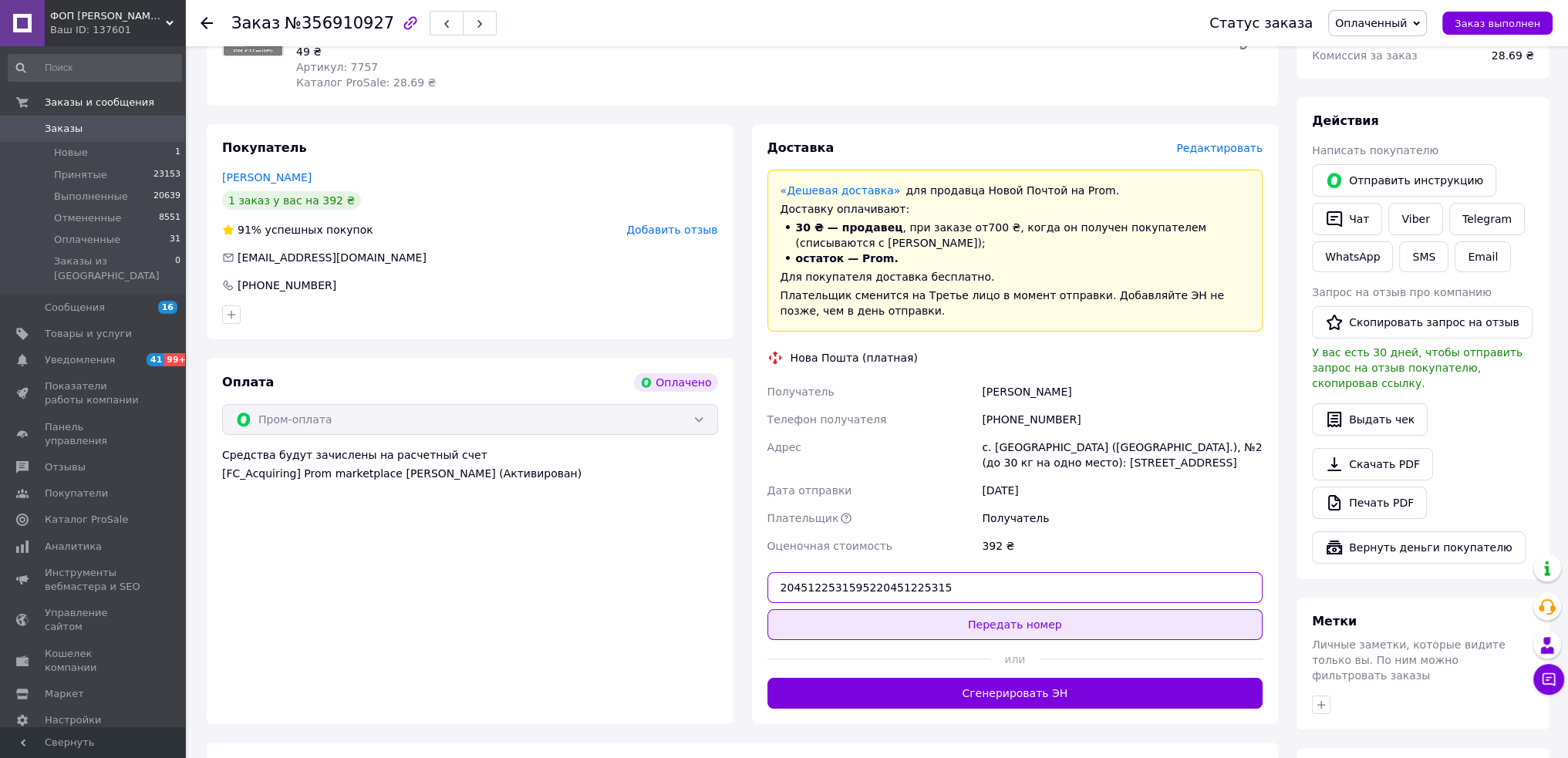
paste input "text"
type input "20451225315952"
click at [1008, 616] on button "Передать номер" at bounding box center [1015, 625] width 496 height 31
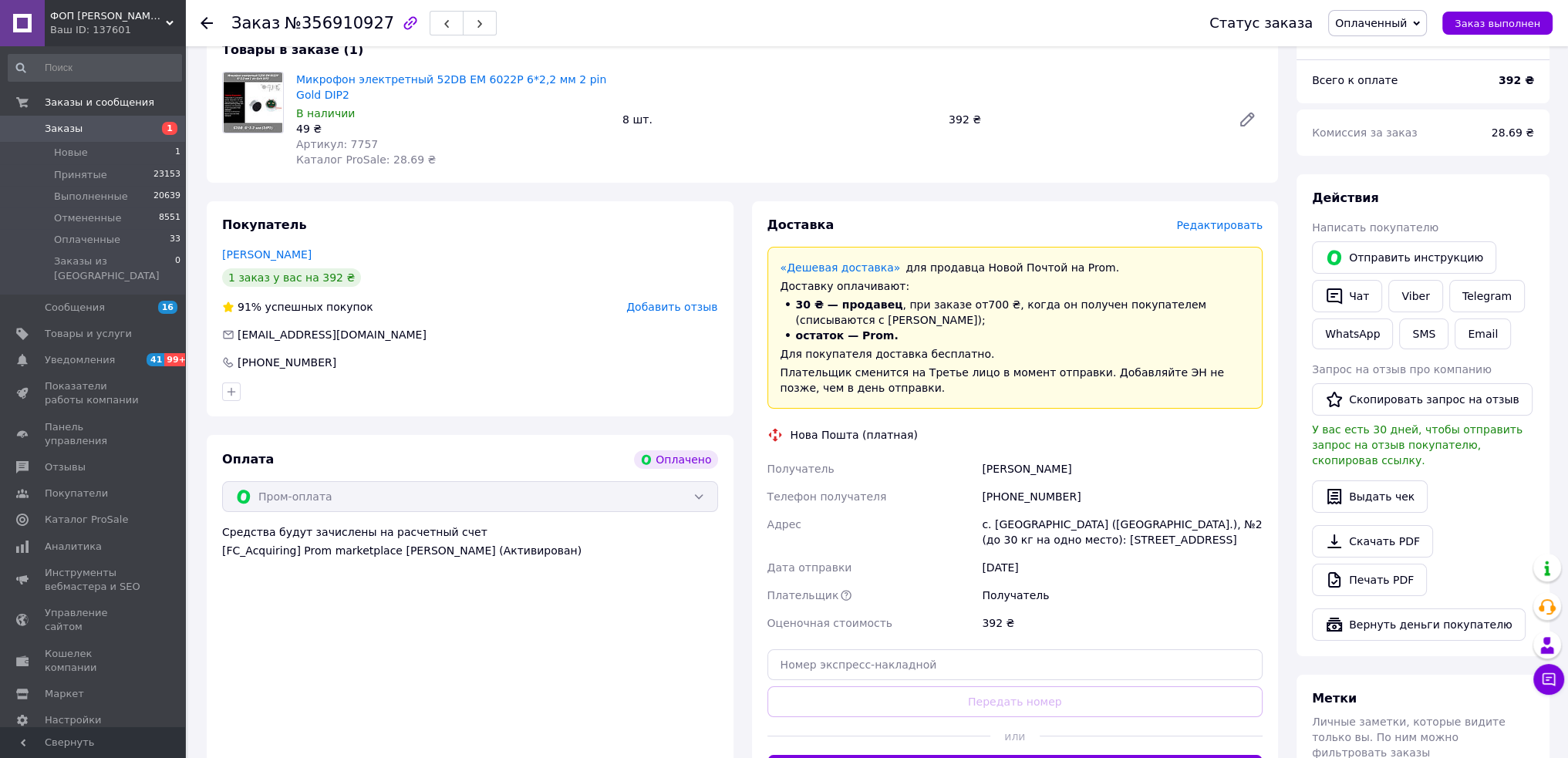
scroll to position [385, 0]
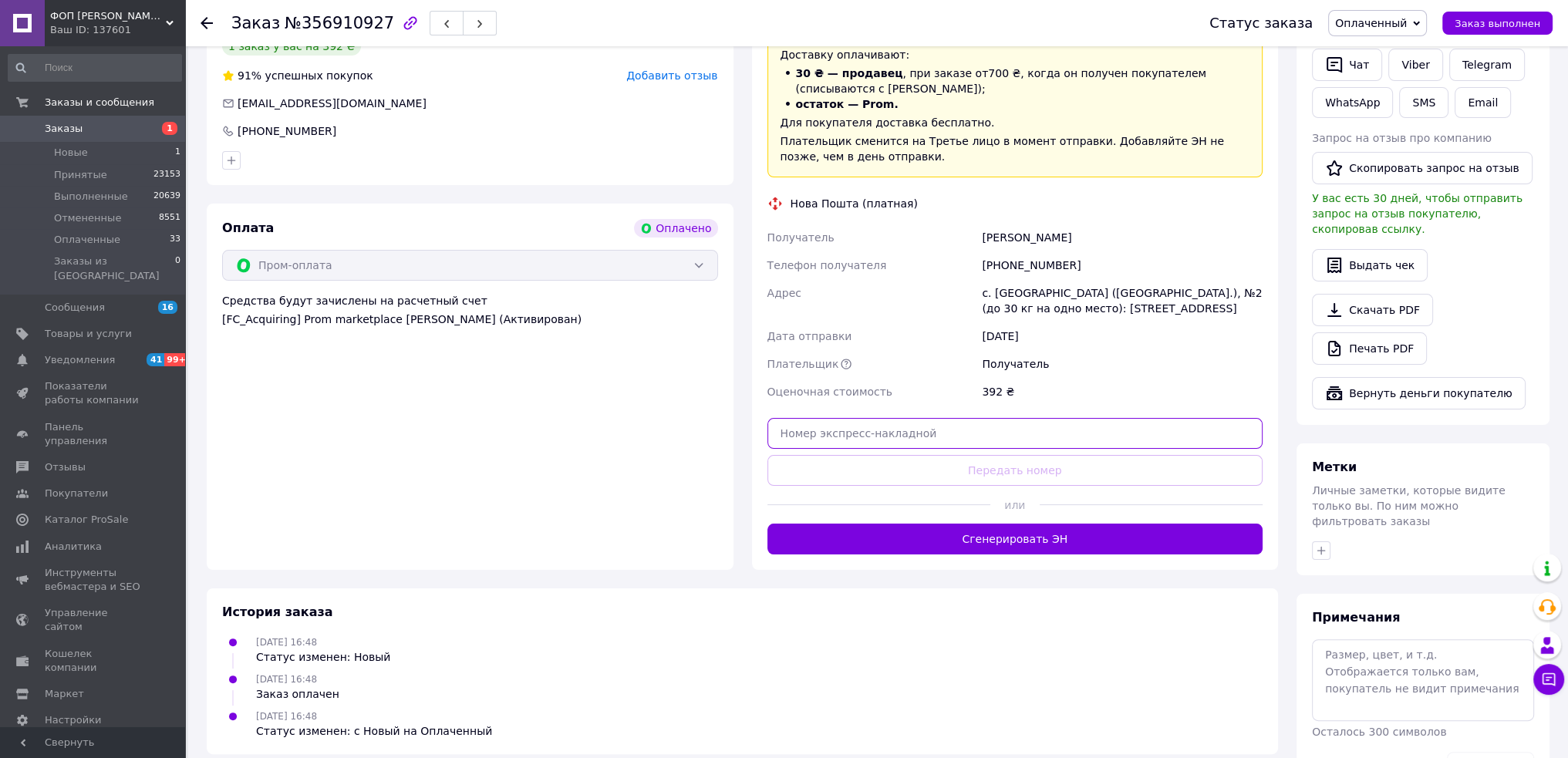
click at [1017, 426] on input "text" at bounding box center [1015, 433] width 496 height 31
paste input "20451225315952"
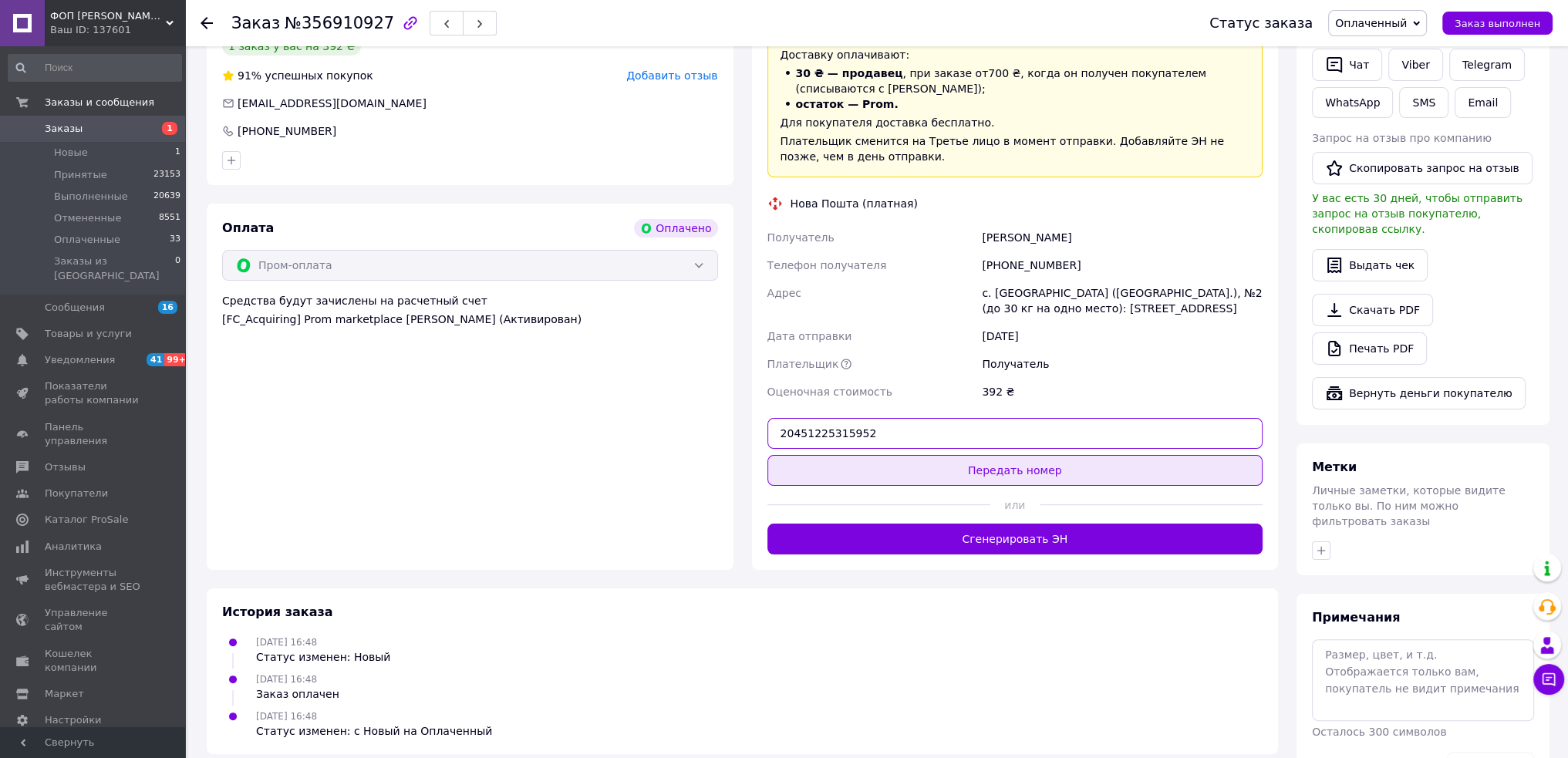
type input "20451225315952"
click at [1012, 471] on button "Передать номер" at bounding box center [1015, 471] width 496 height 31
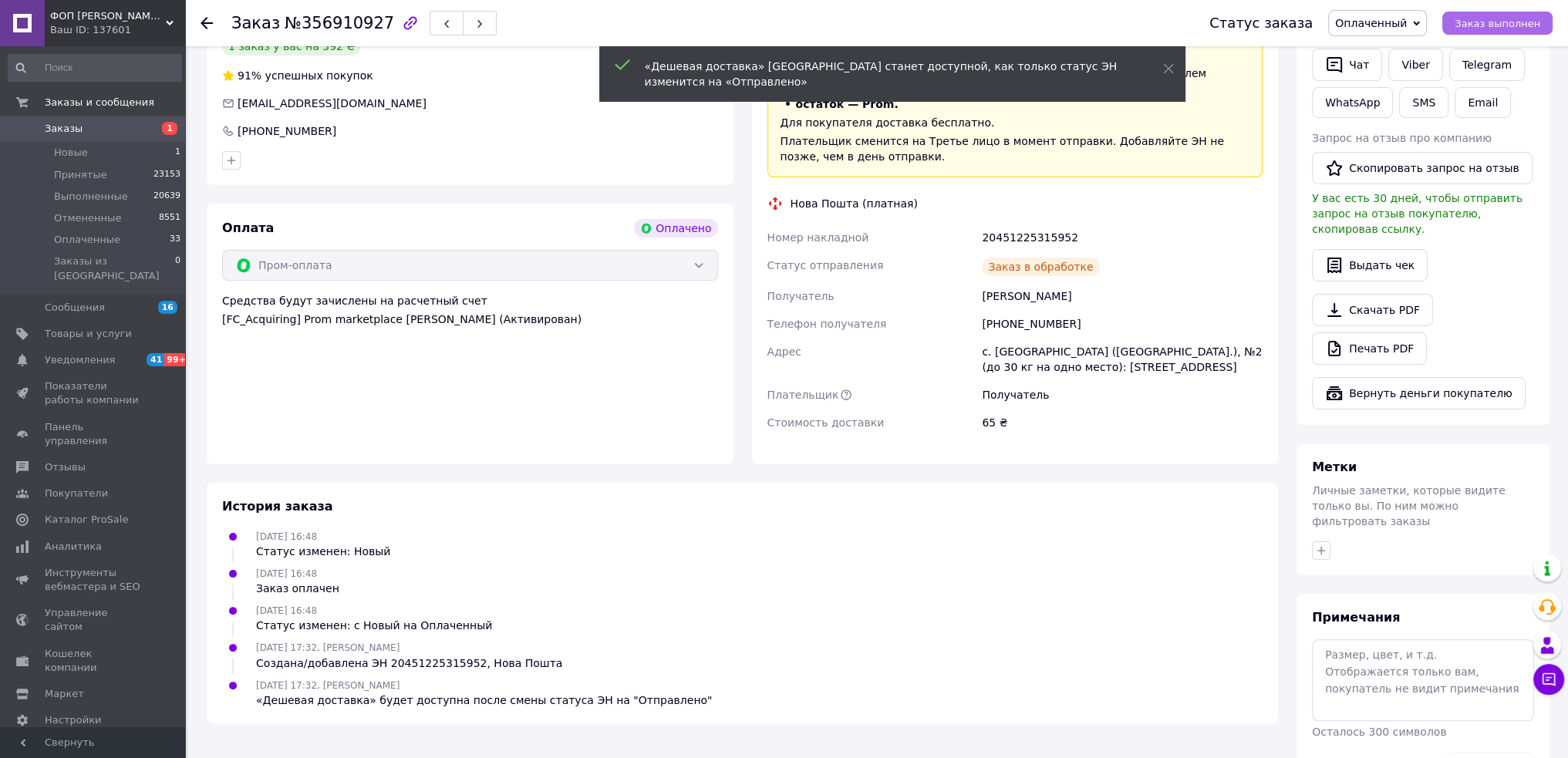
click at [1483, 17] on span "Заказ выполнен" at bounding box center [1498, 23] width 86 height 12
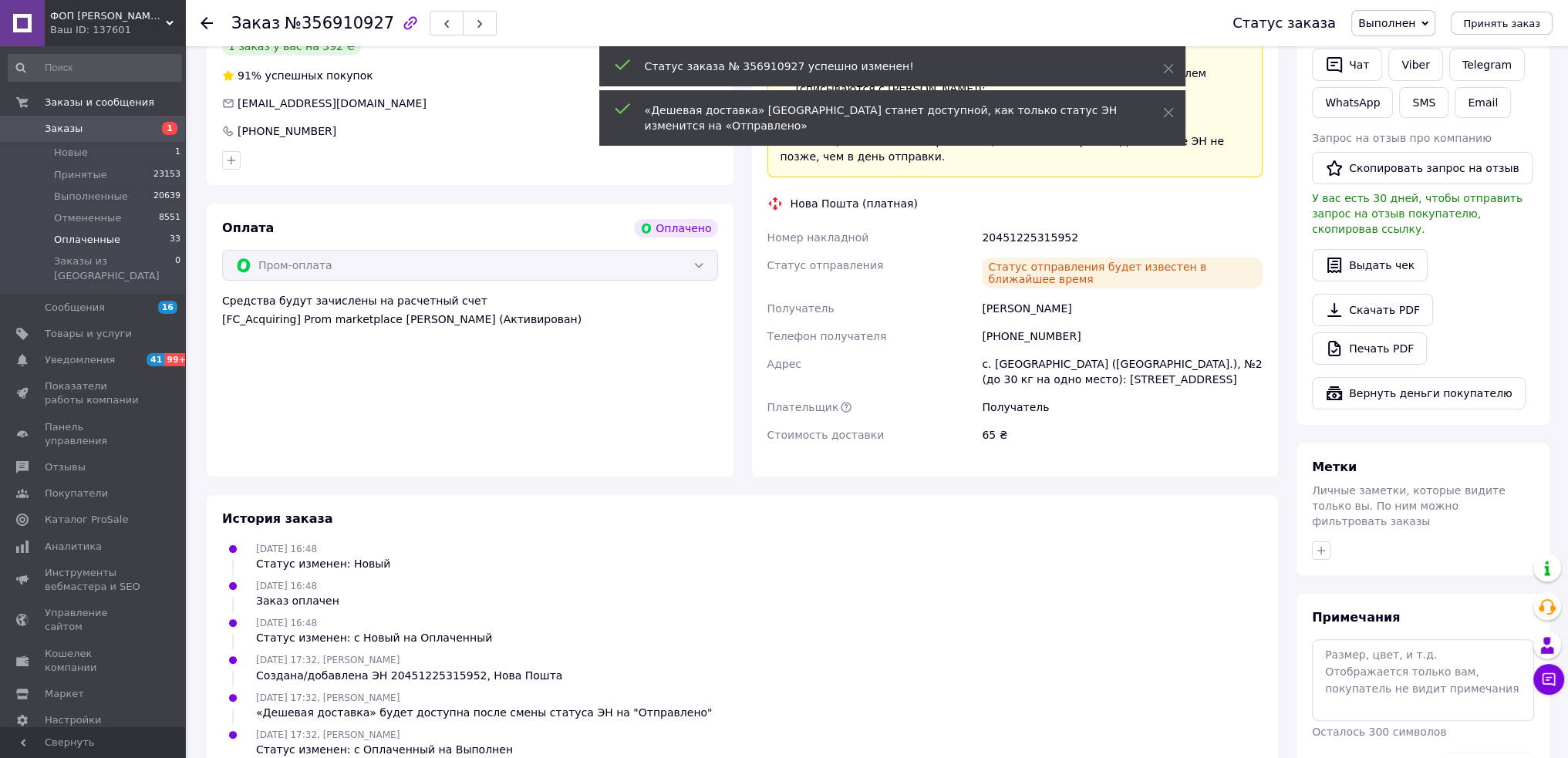
click at [74, 242] on span "Оплаченные" at bounding box center [87, 240] width 66 height 13
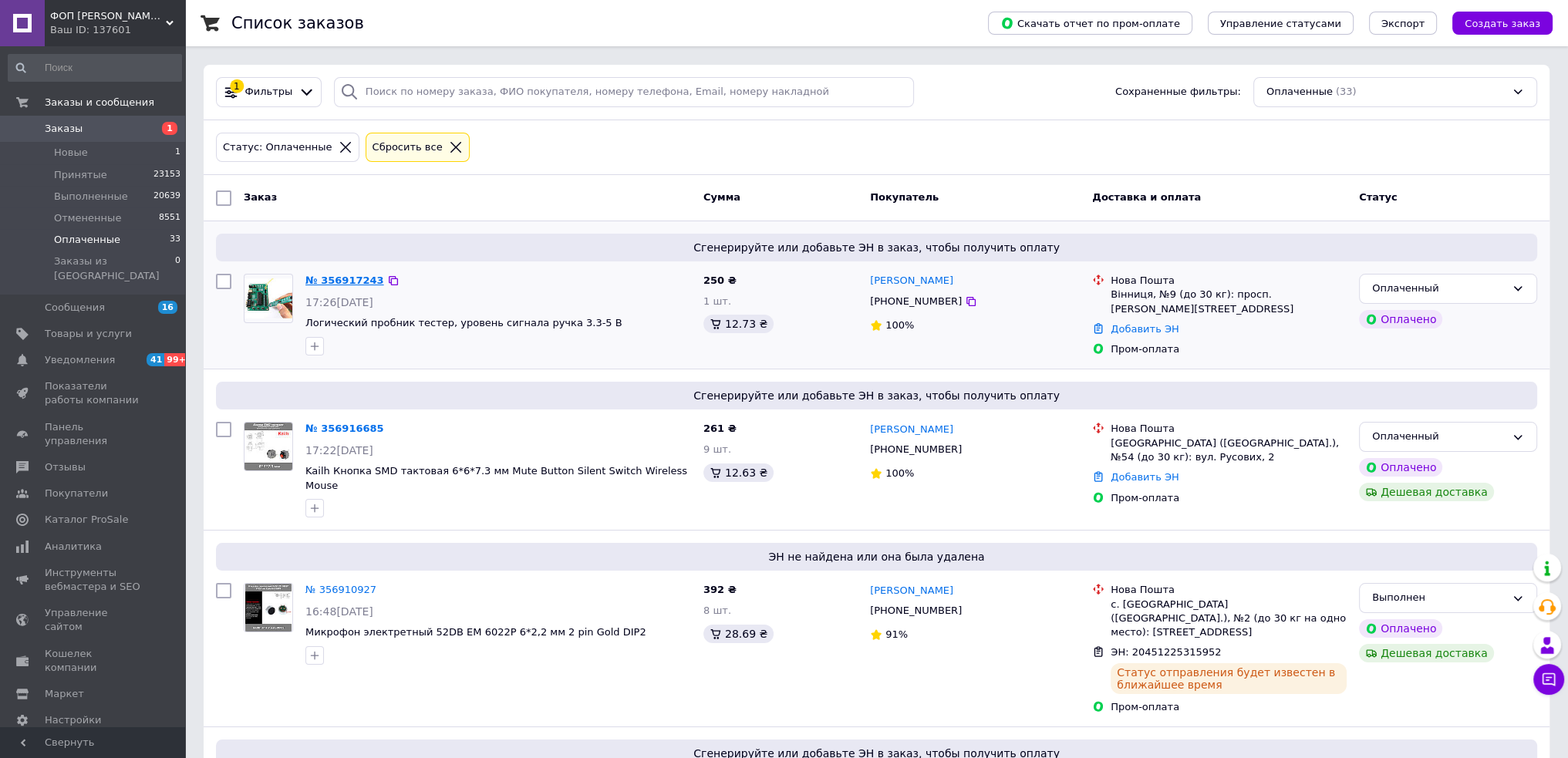
click at [335, 279] on link "№ 356917243" at bounding box center [345, 280] width 79 height 12
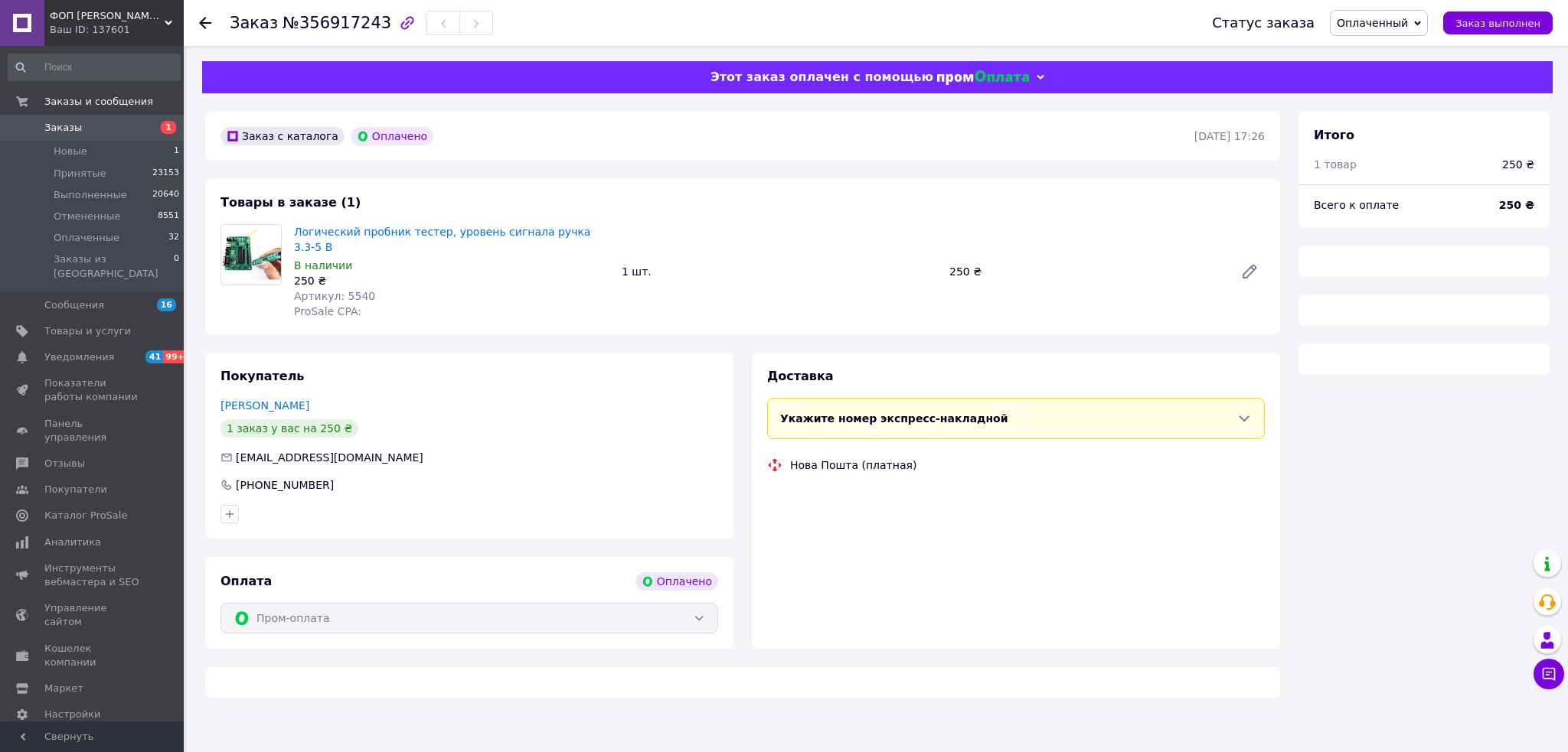
click at [311, 23] on span "№356917243" at bounding box center [338, 22] width 109 height 18
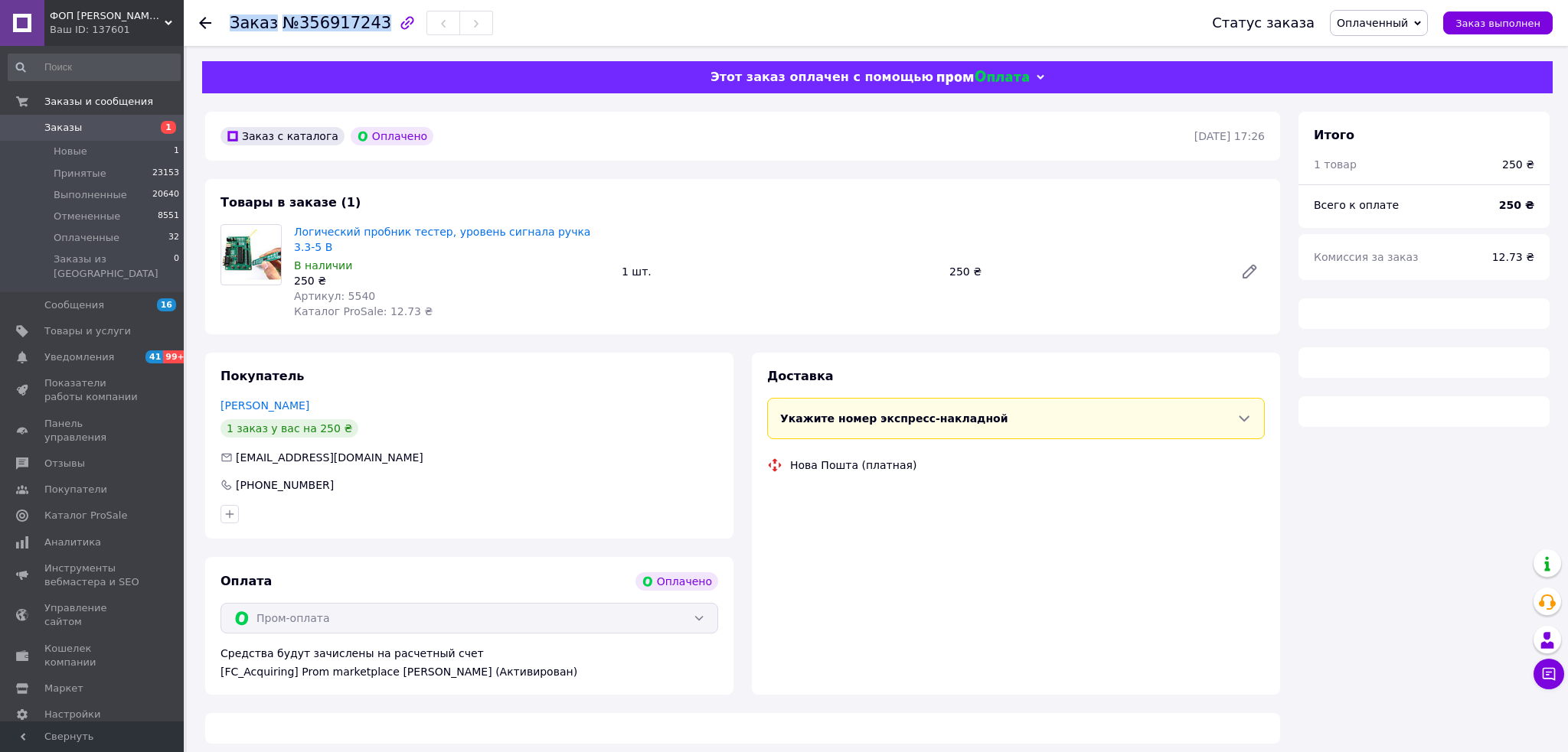
copy h1 "Заказ №356917243"
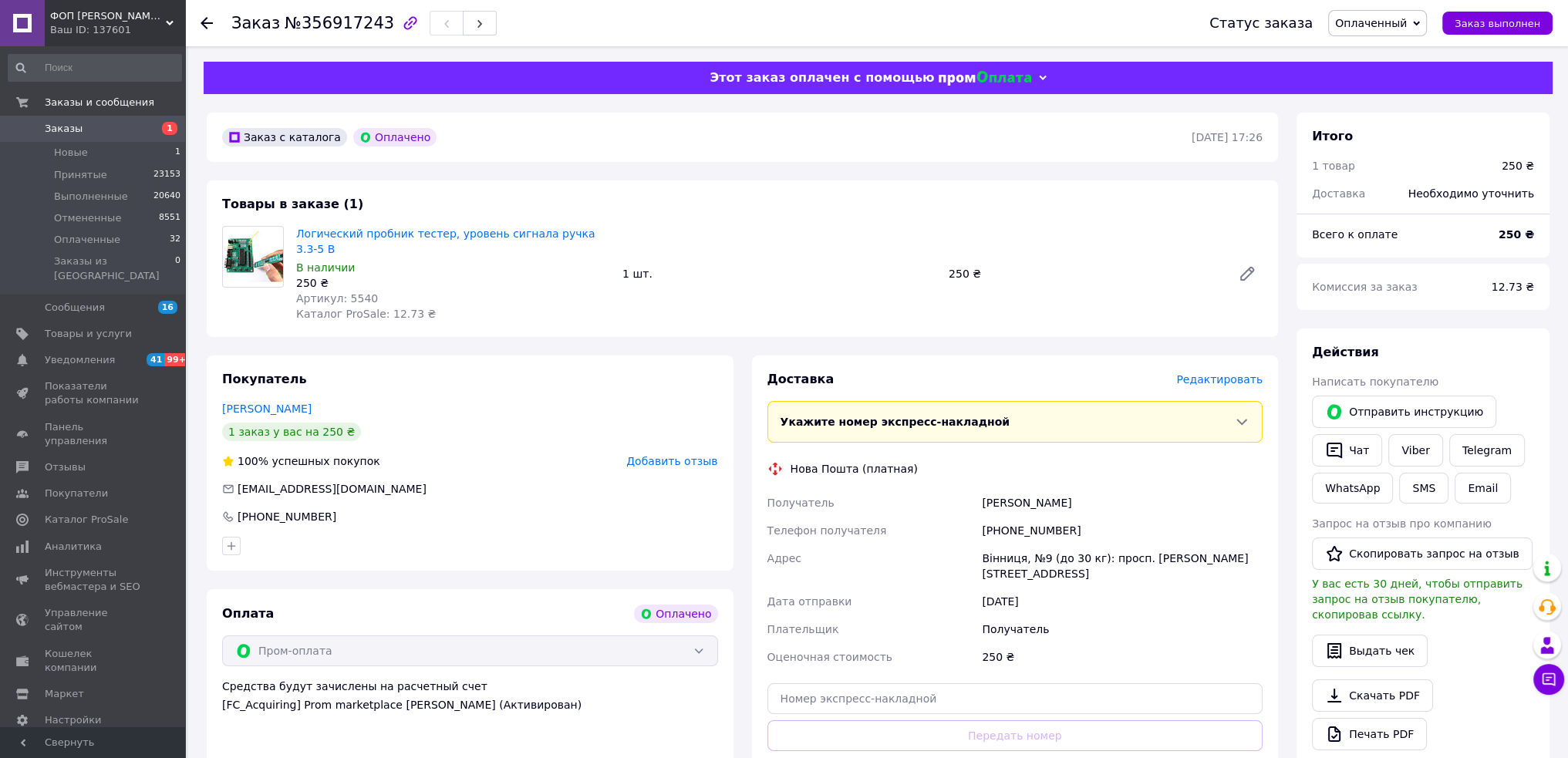
click at [395, 308] on span "Каталог ProSale: 12.73 ₴" at bounding box center [366, 314] width 140 height 13
copy span "12.73"
click at [355, 293] on span "Артикул: 5540" at bounding box center [337, 299] width 82 height 13
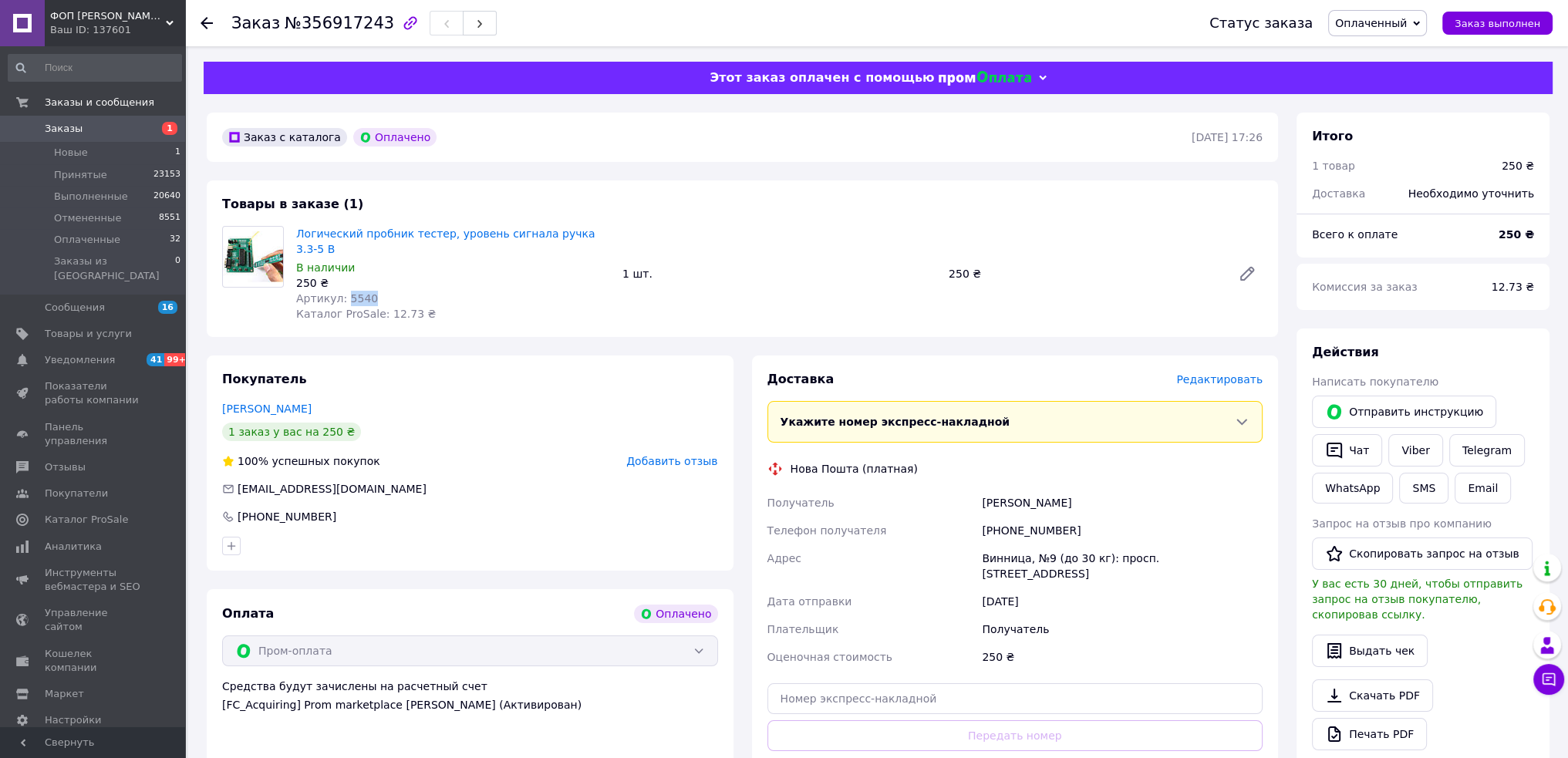
copy span "5540"
click at [277, 483] on span "[EMAIL_ADDRESS][DOMAIN_NAME]" at bounding box center [332, 488] width 189 height 13
copy div "[EMAIL_ADDRESS][DOMAIN_NAME]"
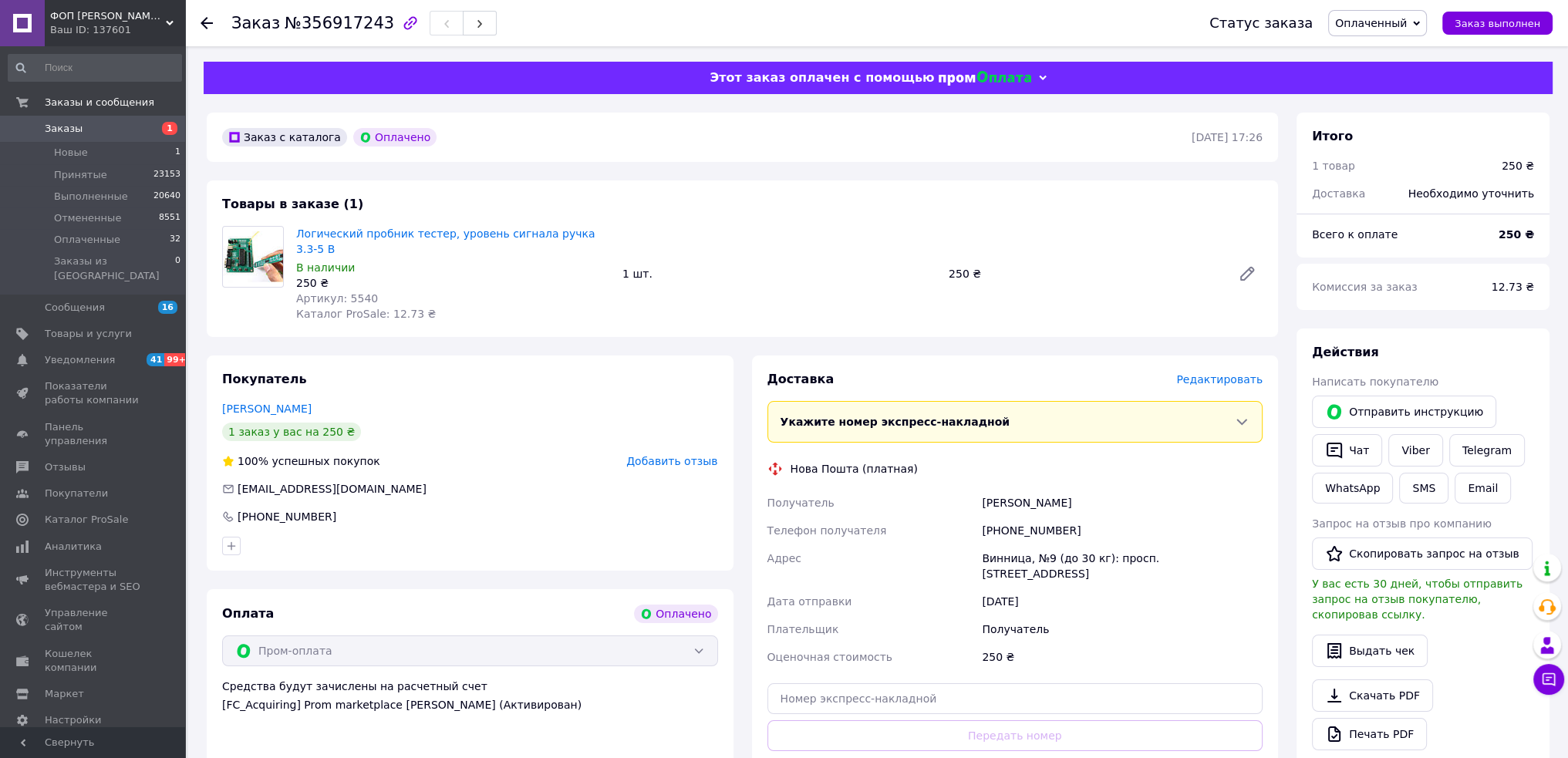
click at [1014, 490] on div "[PERSON_NAME]" at bounding box center [1122, 503] width 287 height 28
click at [1015, 490] on div "[PERSON_NAME]" at bounding box center [1122, 503] width 287 height 28
copy div "[PERSON_NAME]"
drag, startPoint x: 1003, startPoint y: 517, endPoint x: 1077, endPoint y: 524, distance: 74.3
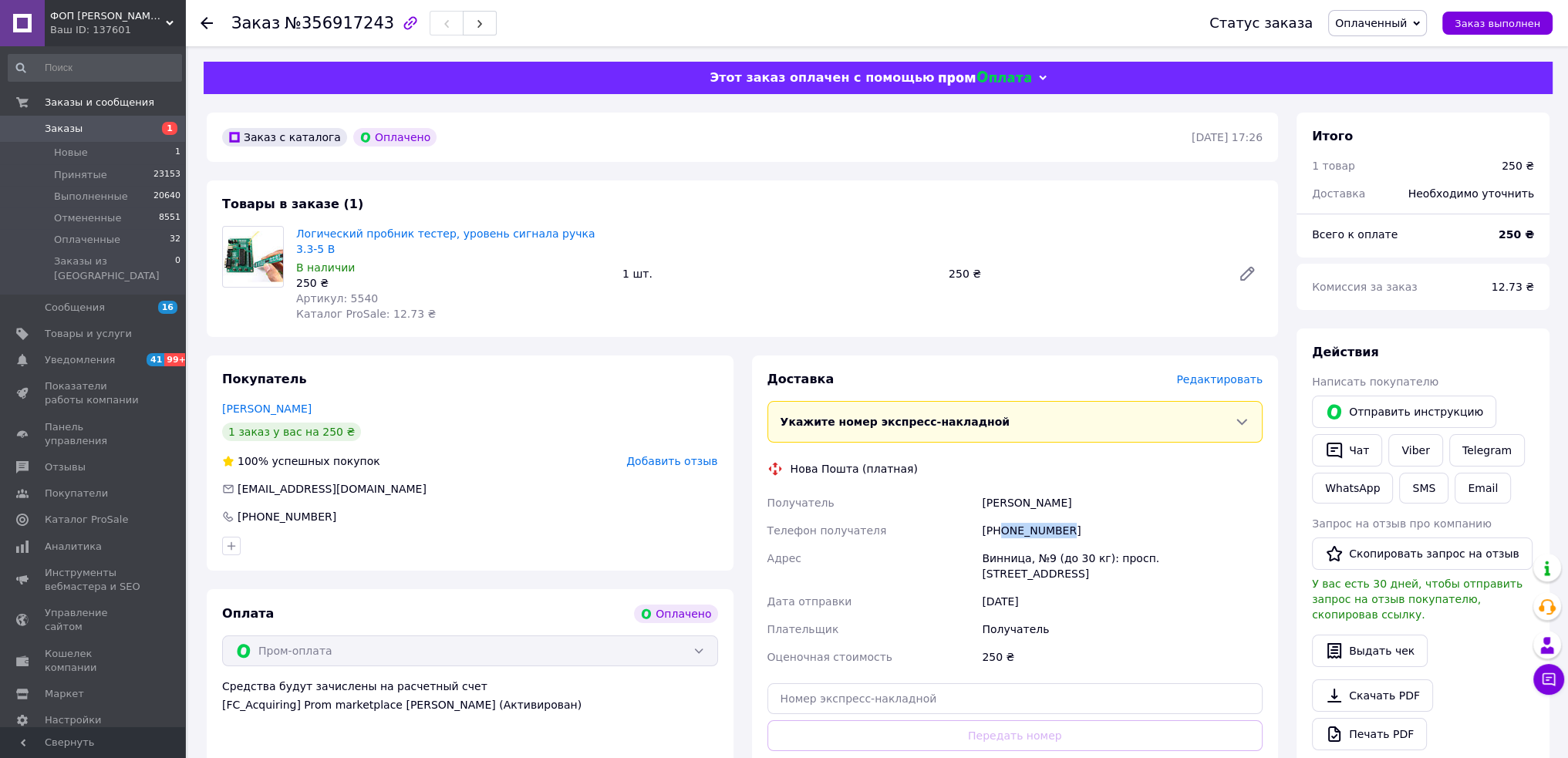
click at [1077, 522] on div "[PHONE_NUMBER]" at bounding box center [1122, 531] width 287 height 28
copy div "0503826026"
click at [1053, 544] on div "Винница, №9 (до 30 кг): просп. [STREET_ADDRESS]" at bounding box center [1122, 565] width 287 height 43
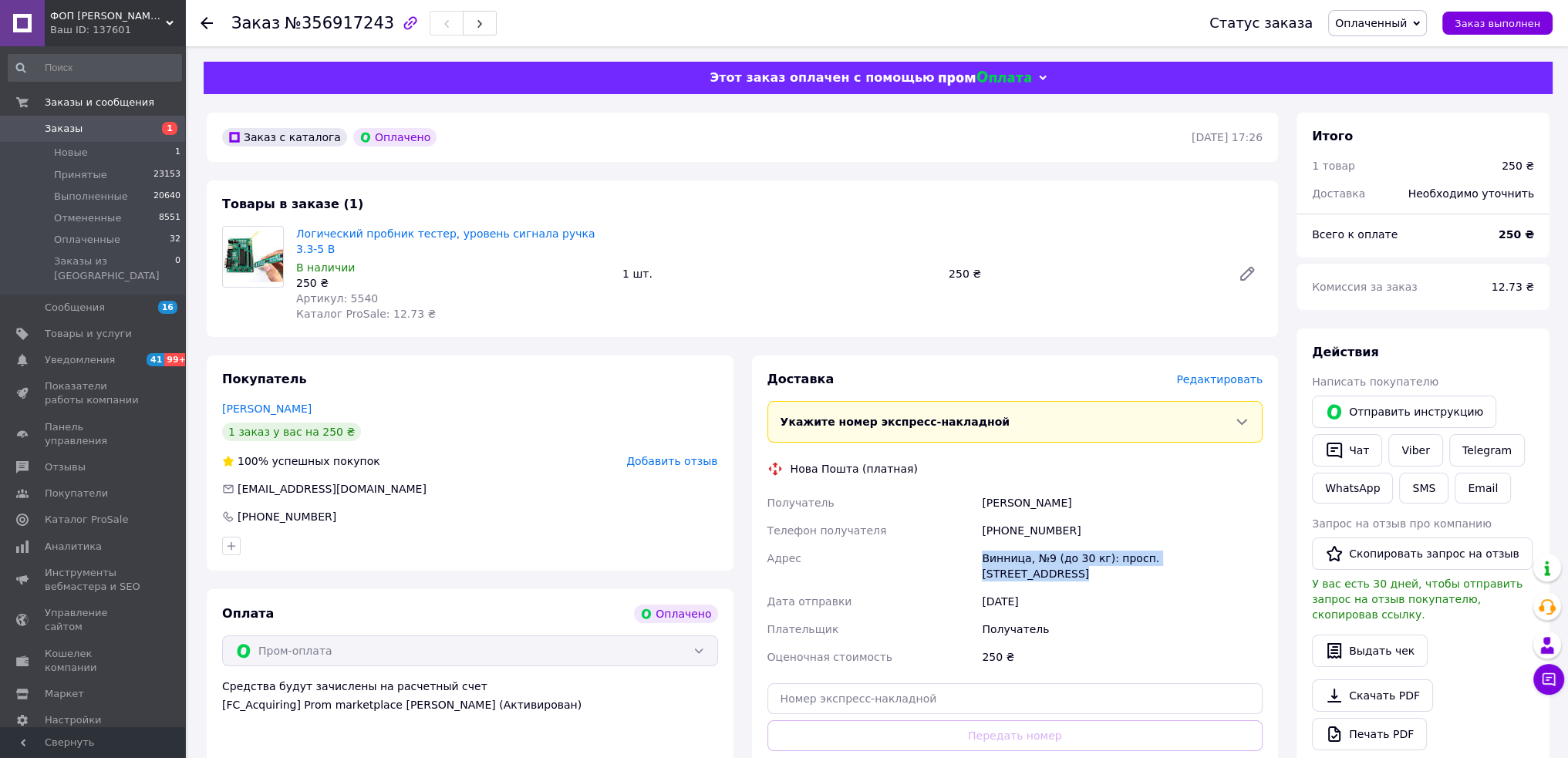
copy div "Винница, №9 (до 30 кг): просп. [STREET_ADDRESS]"
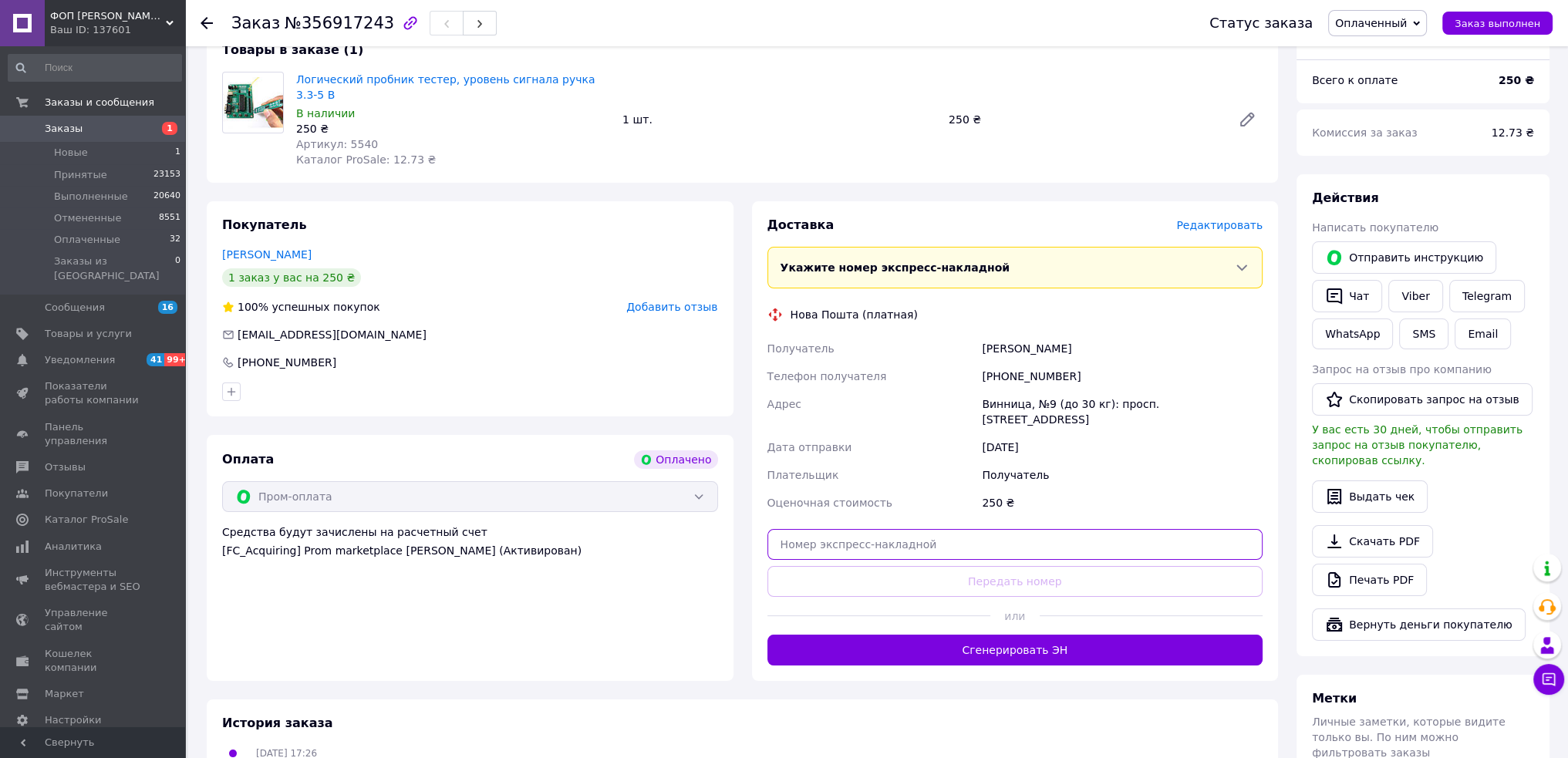
click at [959, 529] on input "text" at bounding box center [1015, 544] width 496 height 31
paste input "20451225326529"
type input "20451225326529"
click at [971, 566] on button "Передать номер" at bounding box center [1015, 582] width 496 height 31
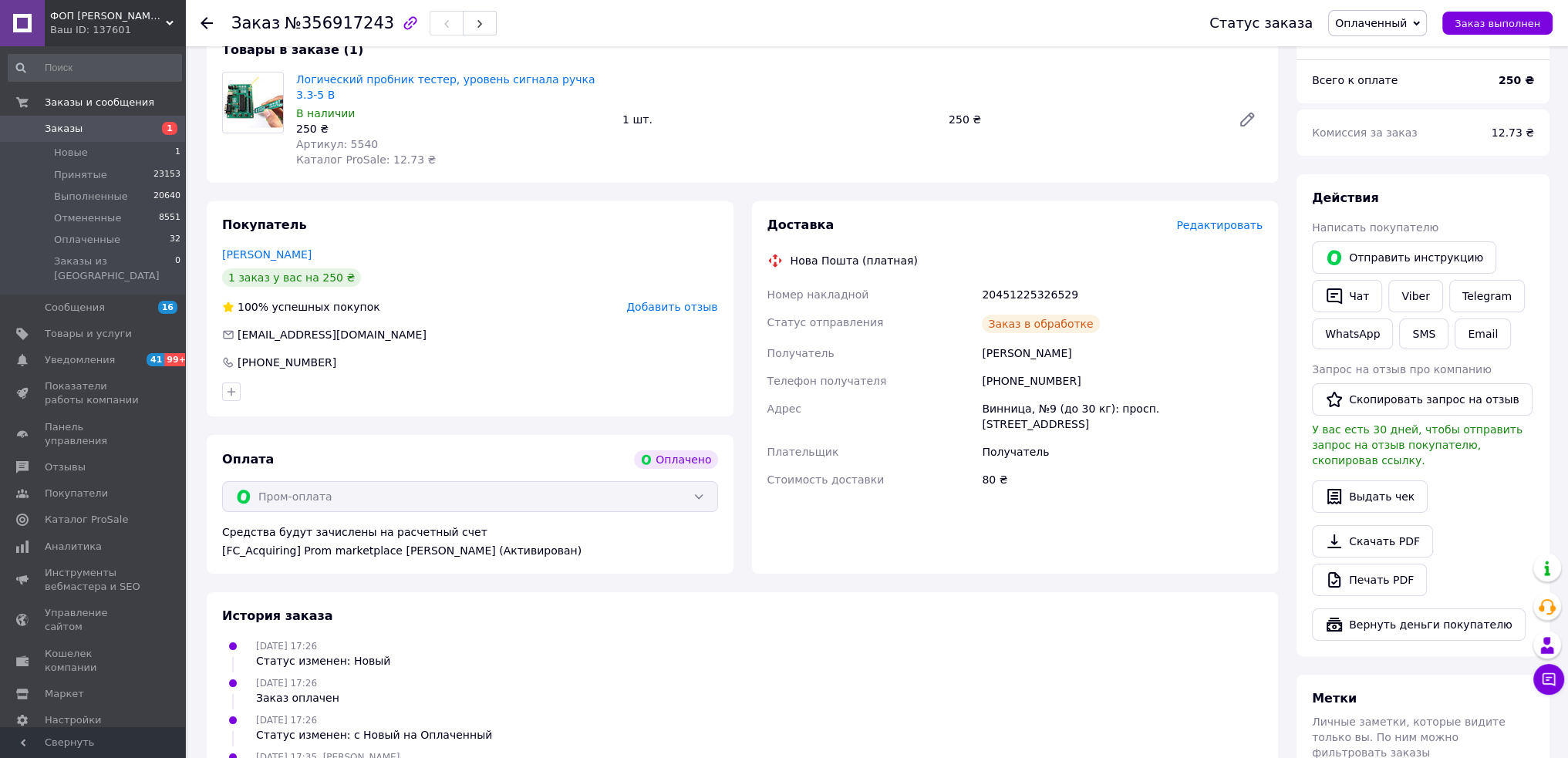
click at [1484, 21] on span "Заказ выполнен" at bounding box center [1498, 23] width 86 height 12
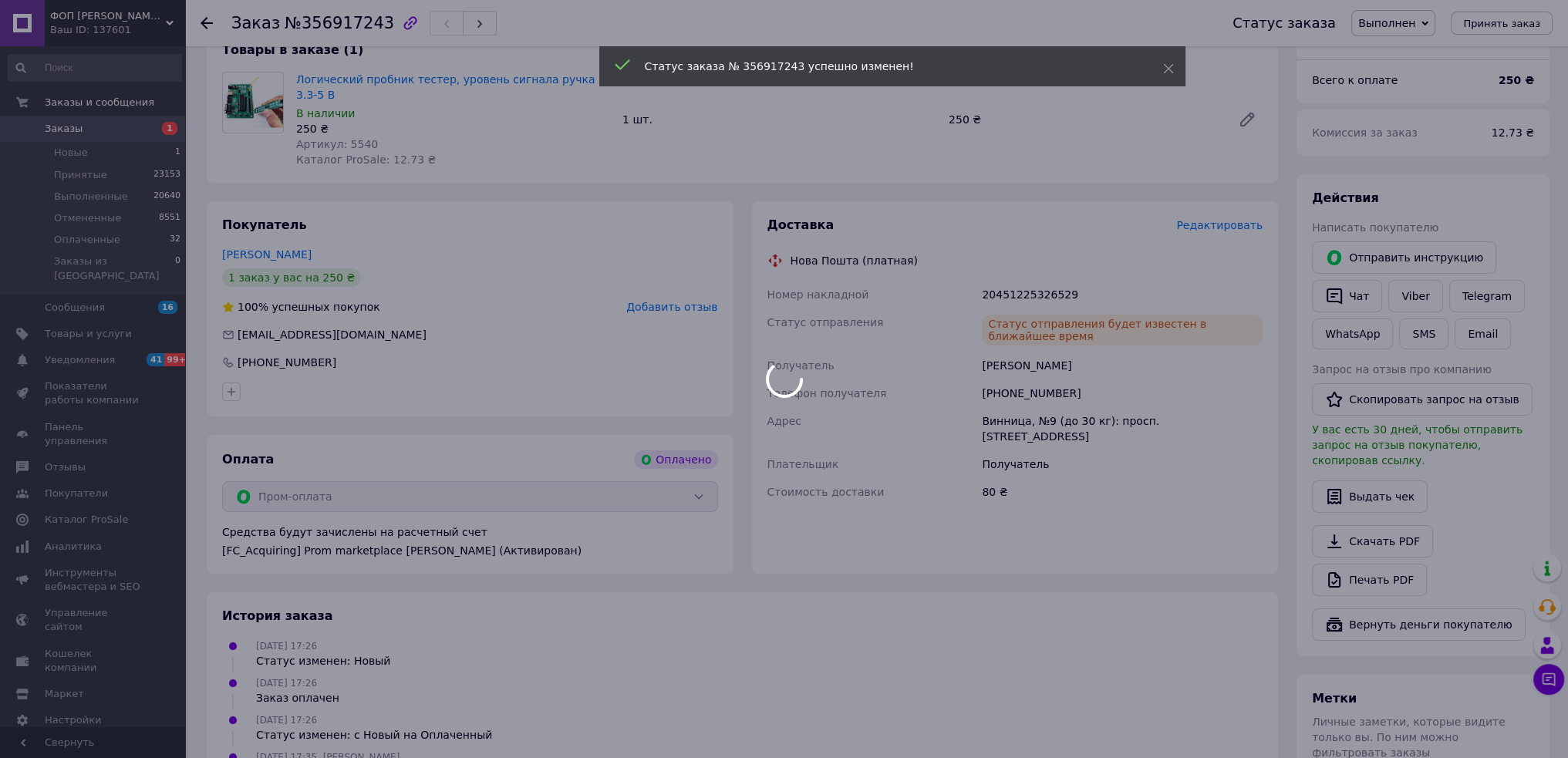
click at [668, 291] on body "ФОП [PERSON_NAME] работает [DOMAIN_NAME] Ваш ID: 137601 Сайт ФОП [PERSON_NAME] …" at bounding box center [784, 447] width 1568 height 1203
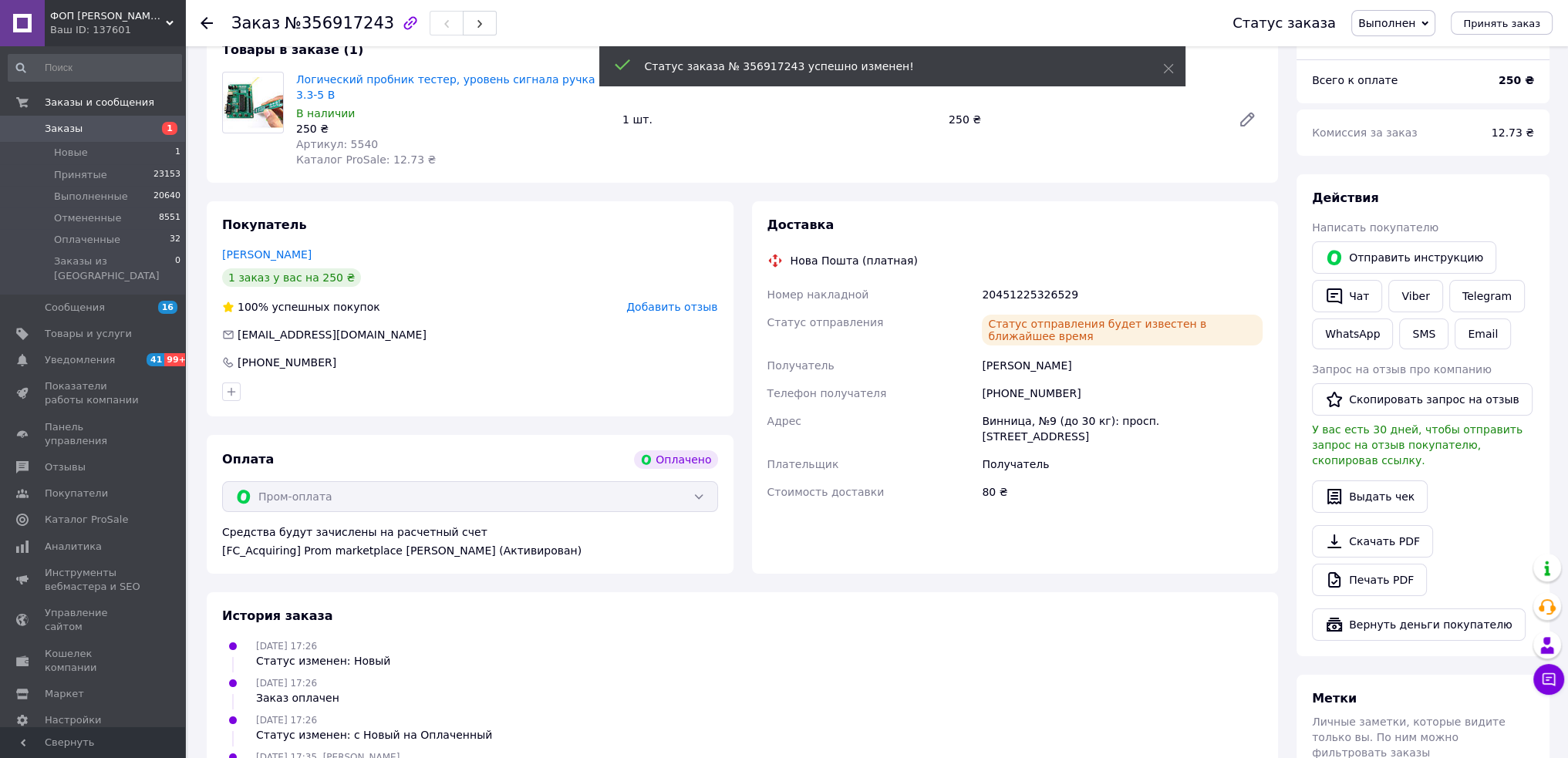
click at [671, 301] on span "Добавить отзыв" at bounding box center [671, 306] width 91 height 13
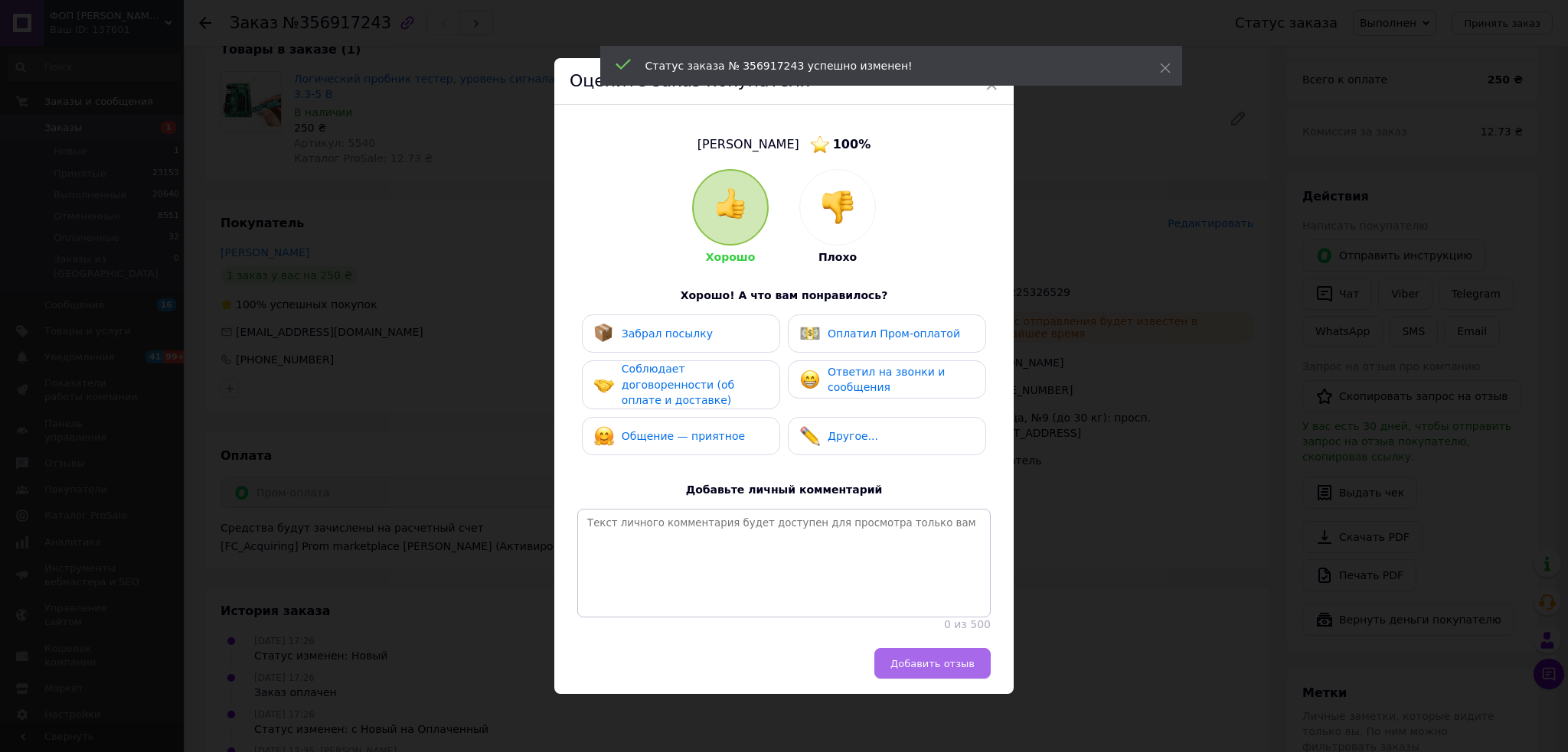
click at [955, 677] on button "Добавить отзыв" at bounding box center [933, 663] width 117 height 31
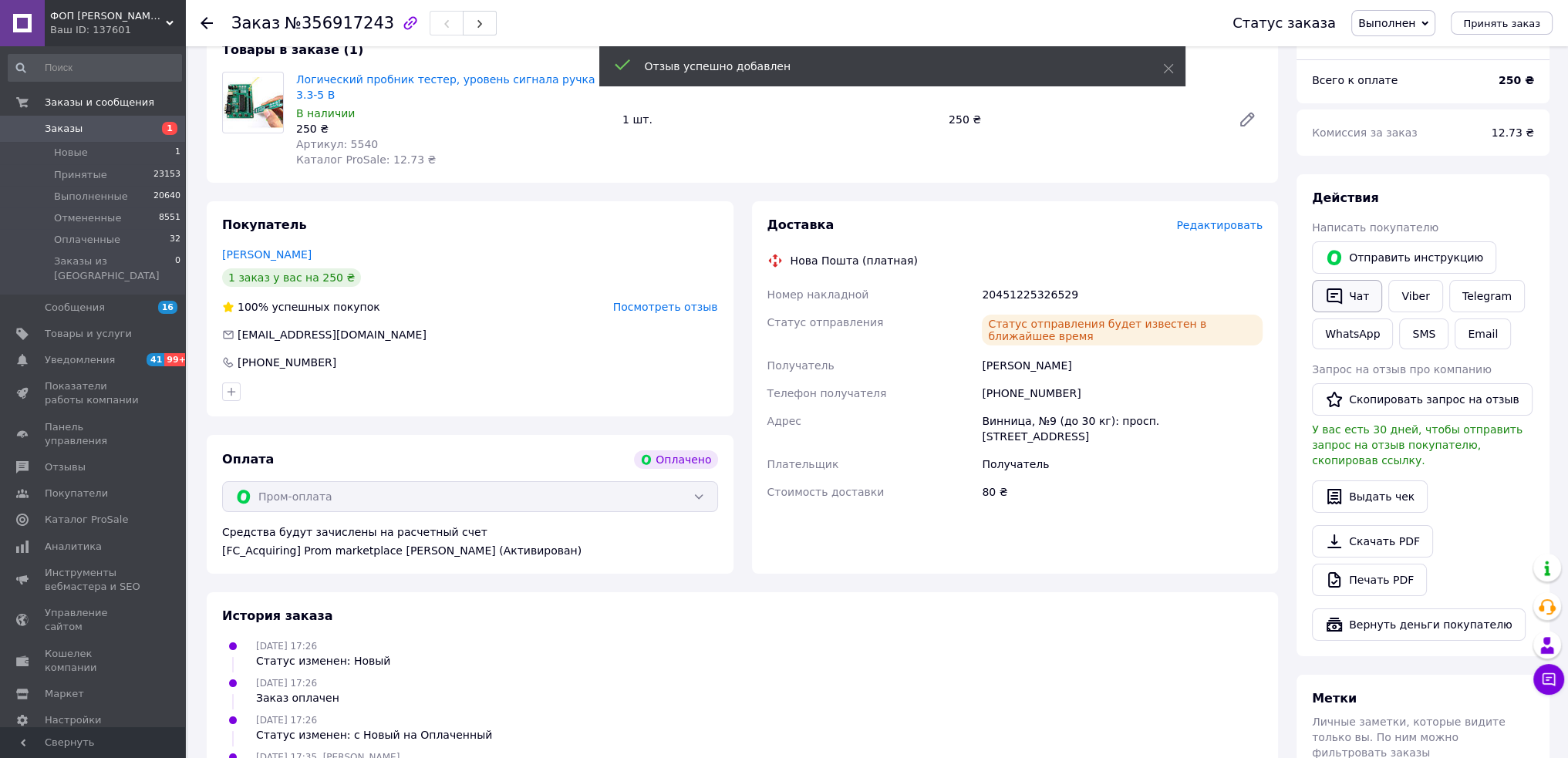
click at [1342, 302] on icon "button" at bounding box center [1335, 297] width 15 height 16
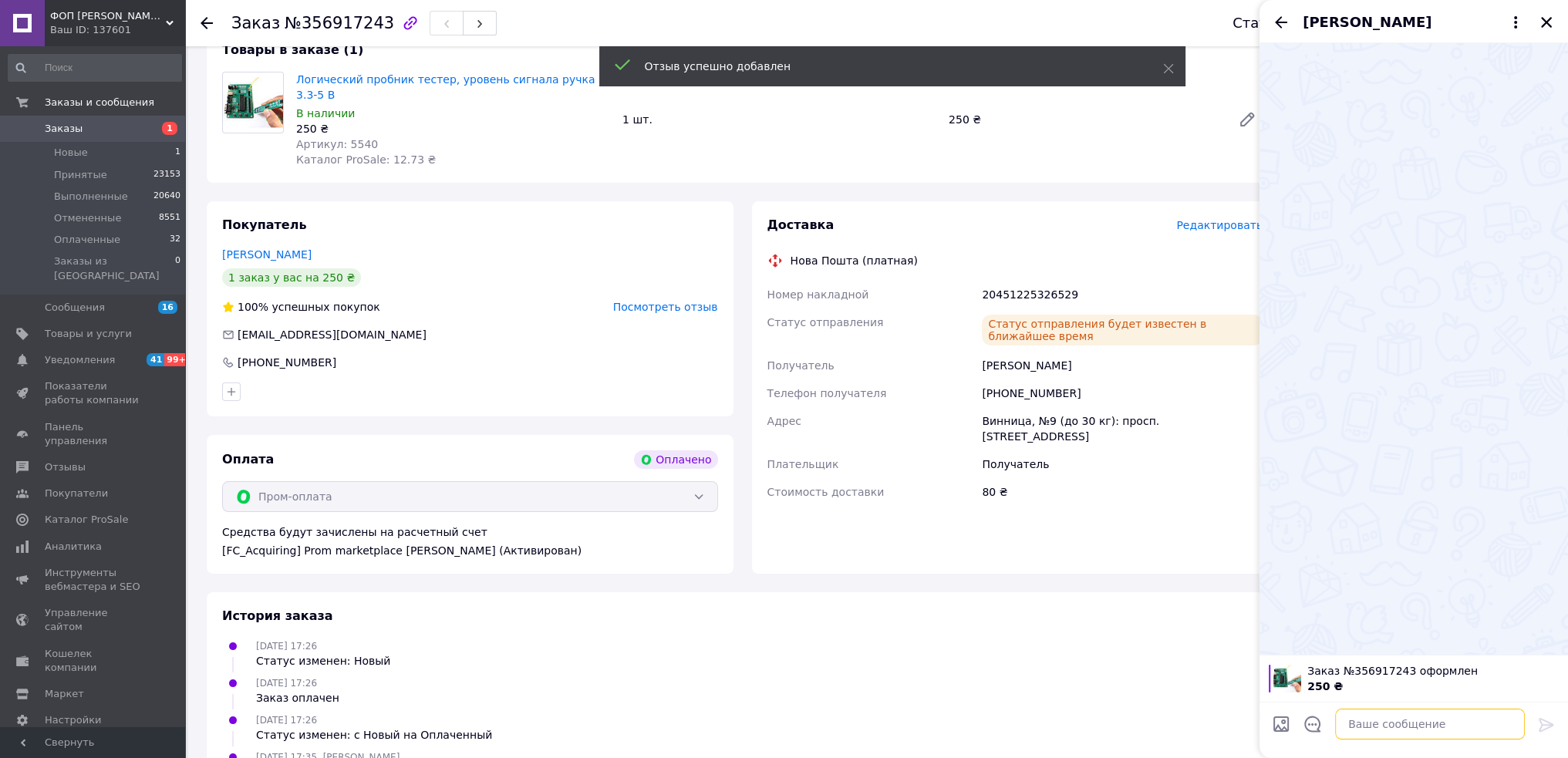
click at [1392, 728] on textarea at bounding box center [1429, 724] width 190 height 31
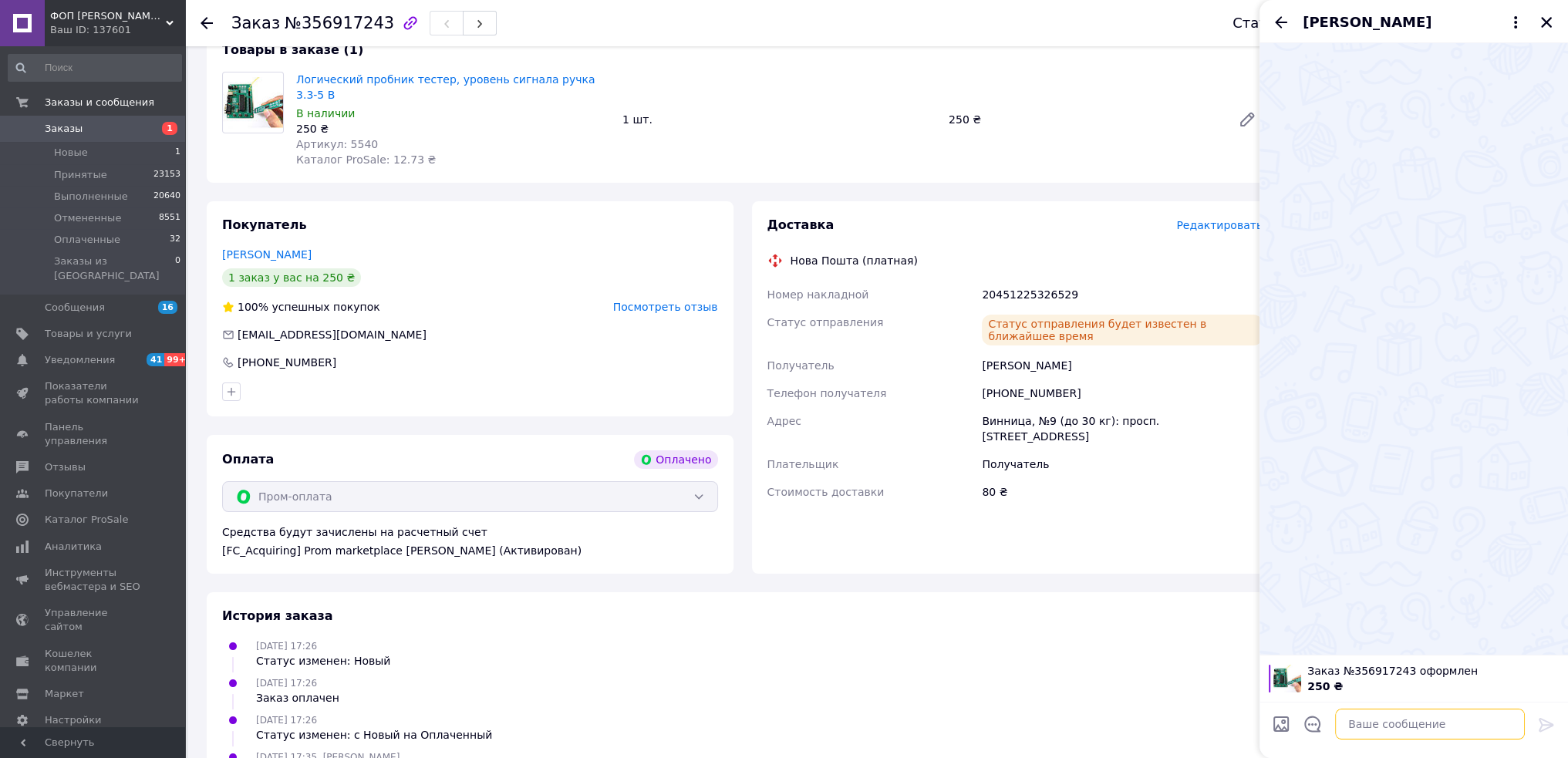
paste textarea "Доброго Нова пошта: ................ З пов. ФОП Носуль С.А."
paste textarea "20451225326529"
type textarea "Доброго Нова пошта: 20451225326529 З пов. ФОП Носуль С.А."
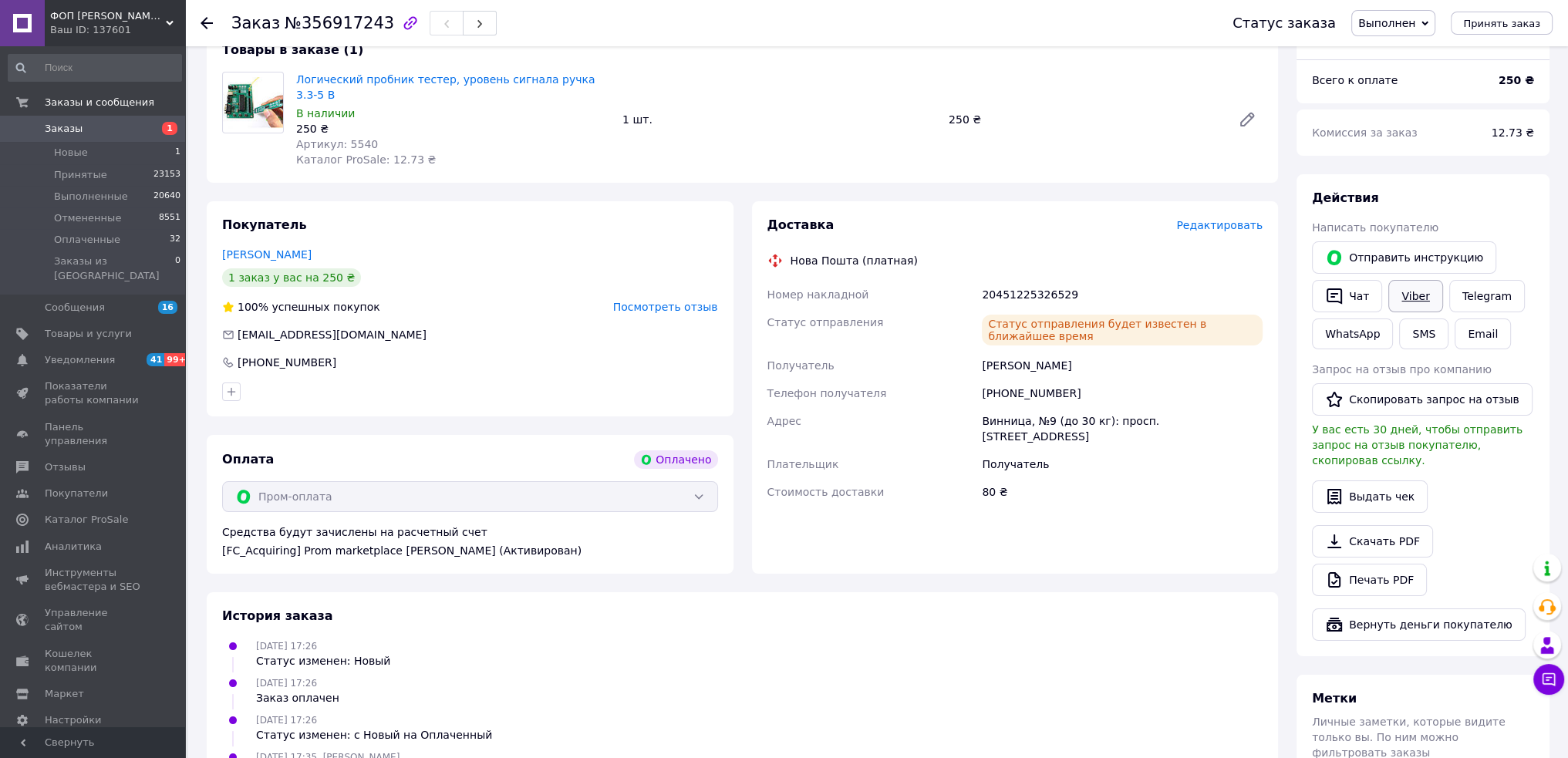
click at [1422, 297] on link "Viber" at bounding box center [1416, 297] width 54 height 33
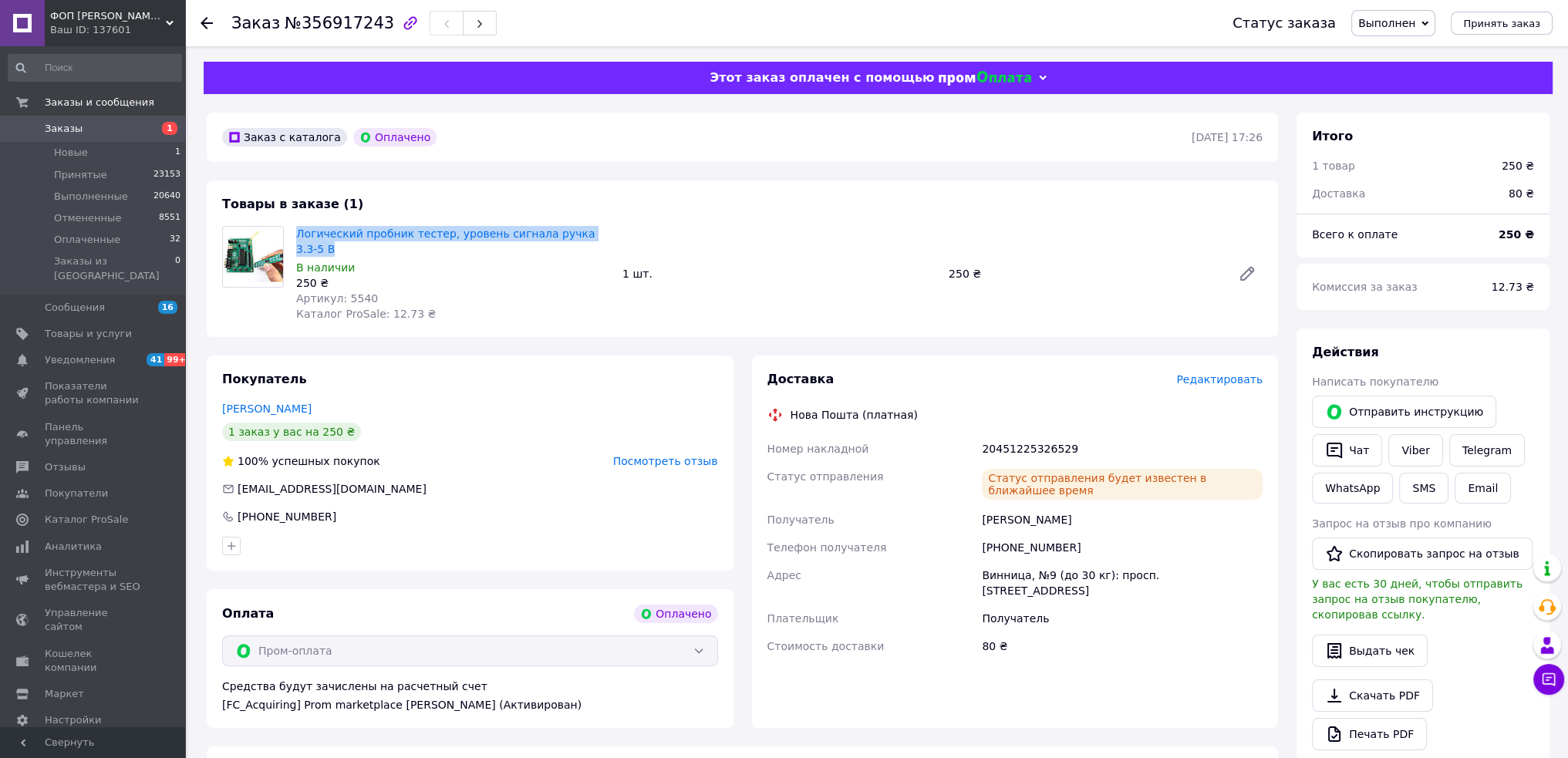
drag, startPoint x: 295, startPoint y: 232, endPoint x: 637, endPoint y: 315, distance: 351.9
click at [605, 240] on div "Логический пробник тестер, уровень сигнала ручка 3.3-5 В В наличии 250 ₴ Артику…" at bounding box center [453, 274] width 327 height 102
copy link "Логический пробник тестер, уровень сигнала ручка 3.3-5 В"
click at [1407, 450] on link "Viber" at bounding box center [1416, 451] width 54 height 33
drag, startPoint x: 71, startPoint y: 126, endPoint x: 146, endPoint y: 44, distance: 111.1
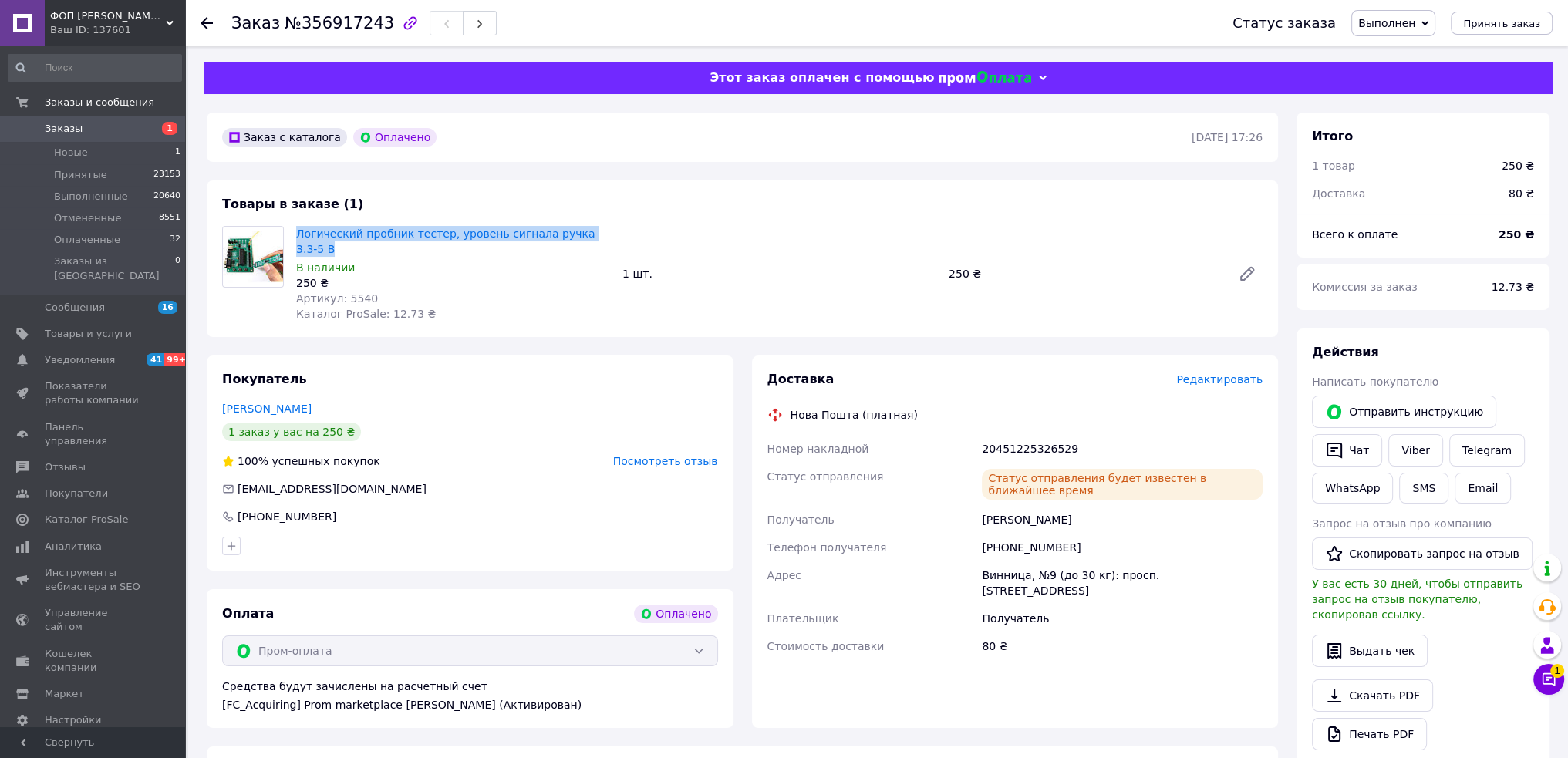
click at [71, 126] on span "Заказы" at bounding box center [63, 129] width 38 height 13
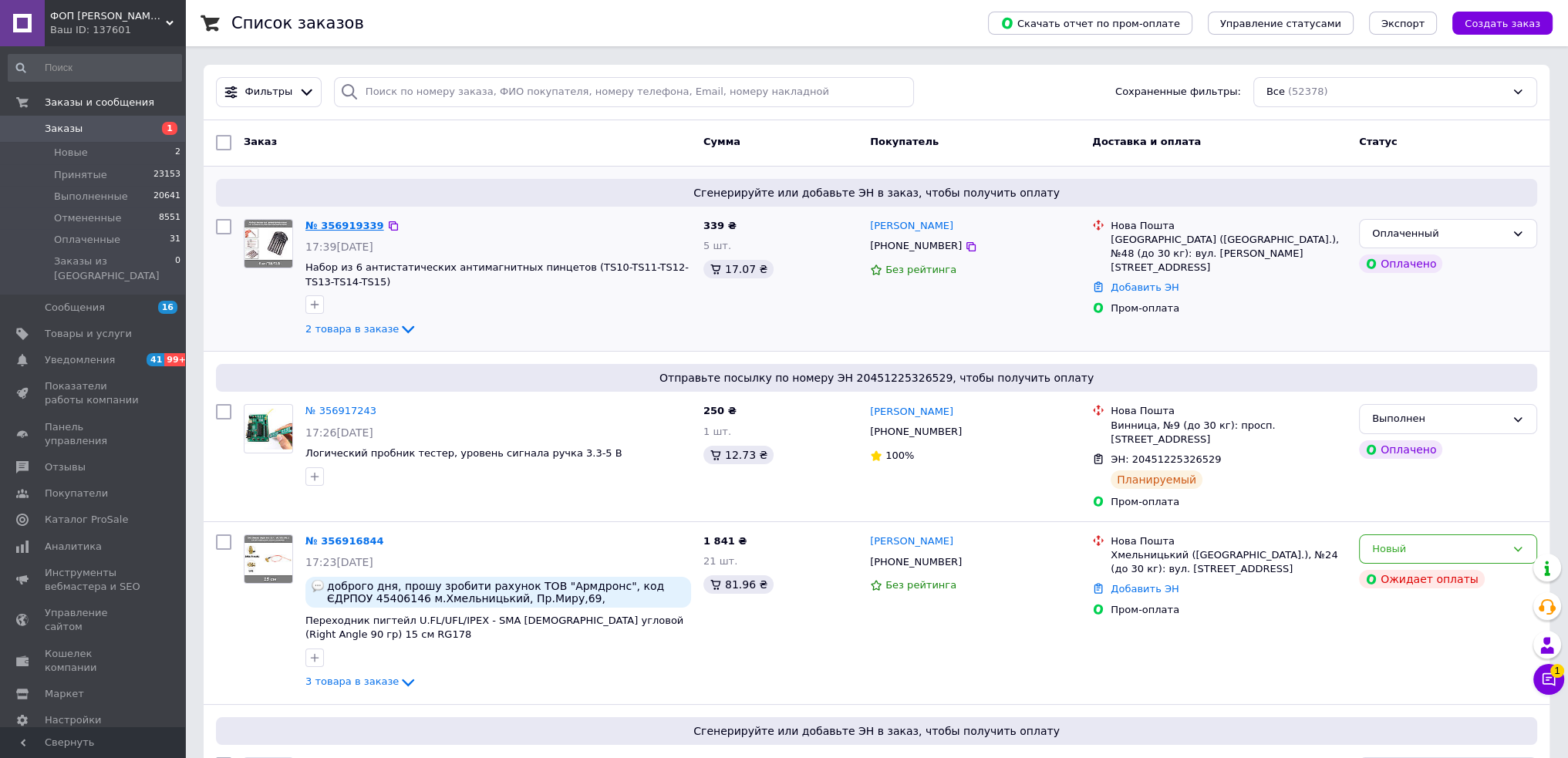
click at [351, 226] on link "№ 356919339" at bounding box center [345, 225] width 79 height 12
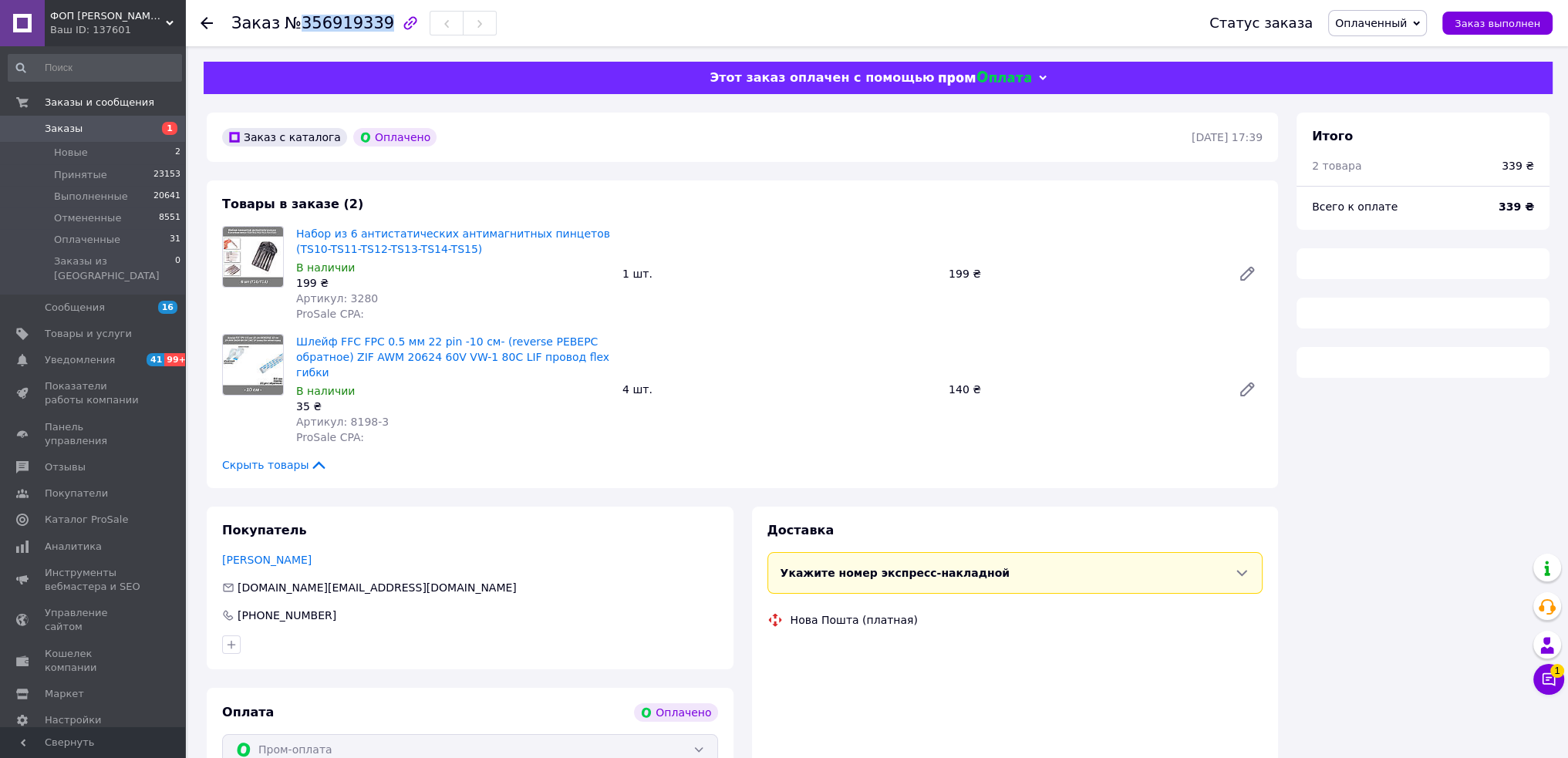
click at [308, 26] on span "№356919339" at bounding box center [340, 22] width 110 height 18
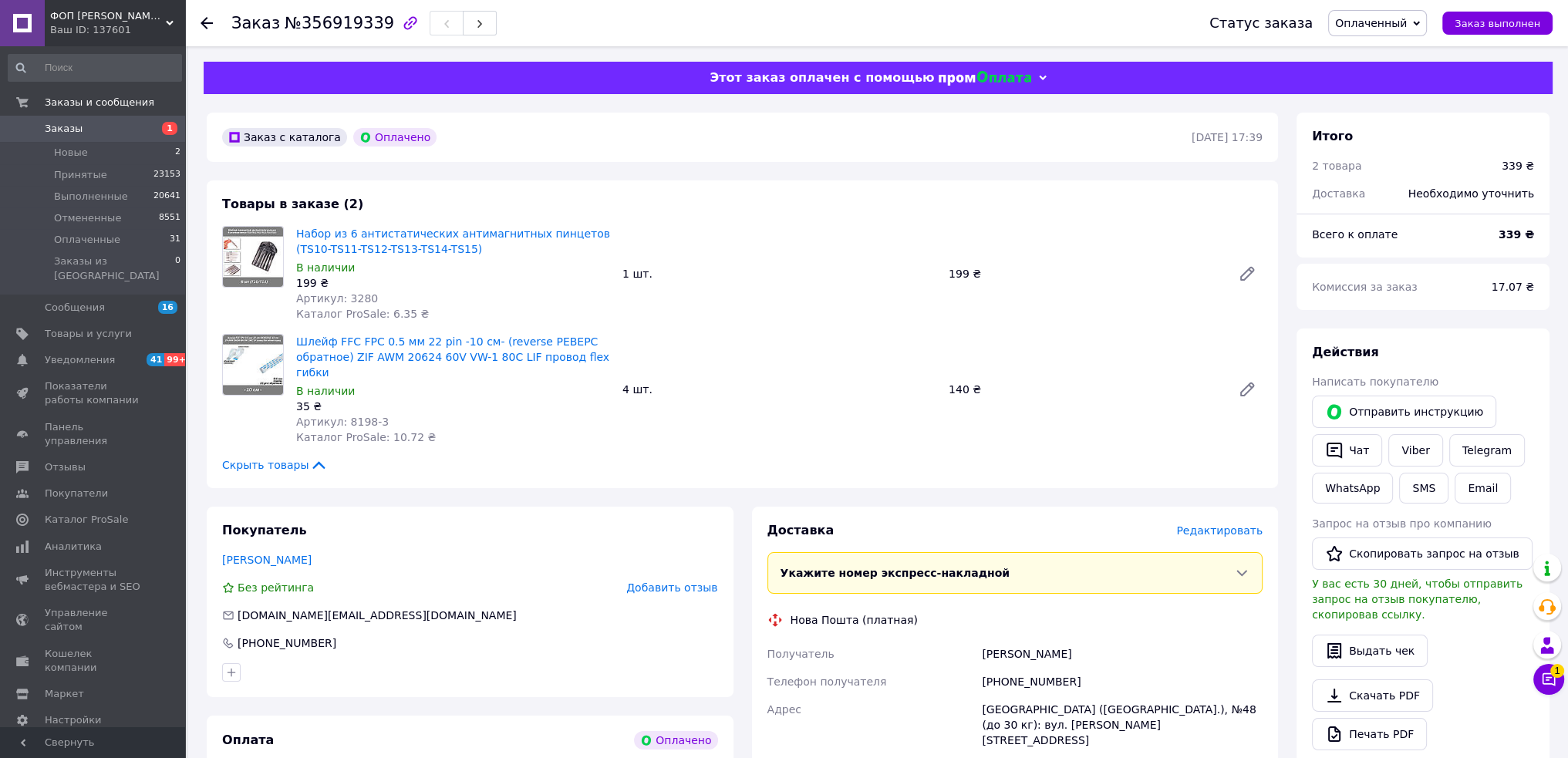
click at [1510, 286] on span "17.07 ₴" at bounding box center [1513, 287] width 42 height 13
drag, startPoint x: 1510, startPoint y: 286, endPoint x: 1364, endPoint y: 327, distance: 151.6
click at [1510, 287] on span "17.07 ₴" at bounding box center [1513, 287] width 42 height 13
copy span "17.07"
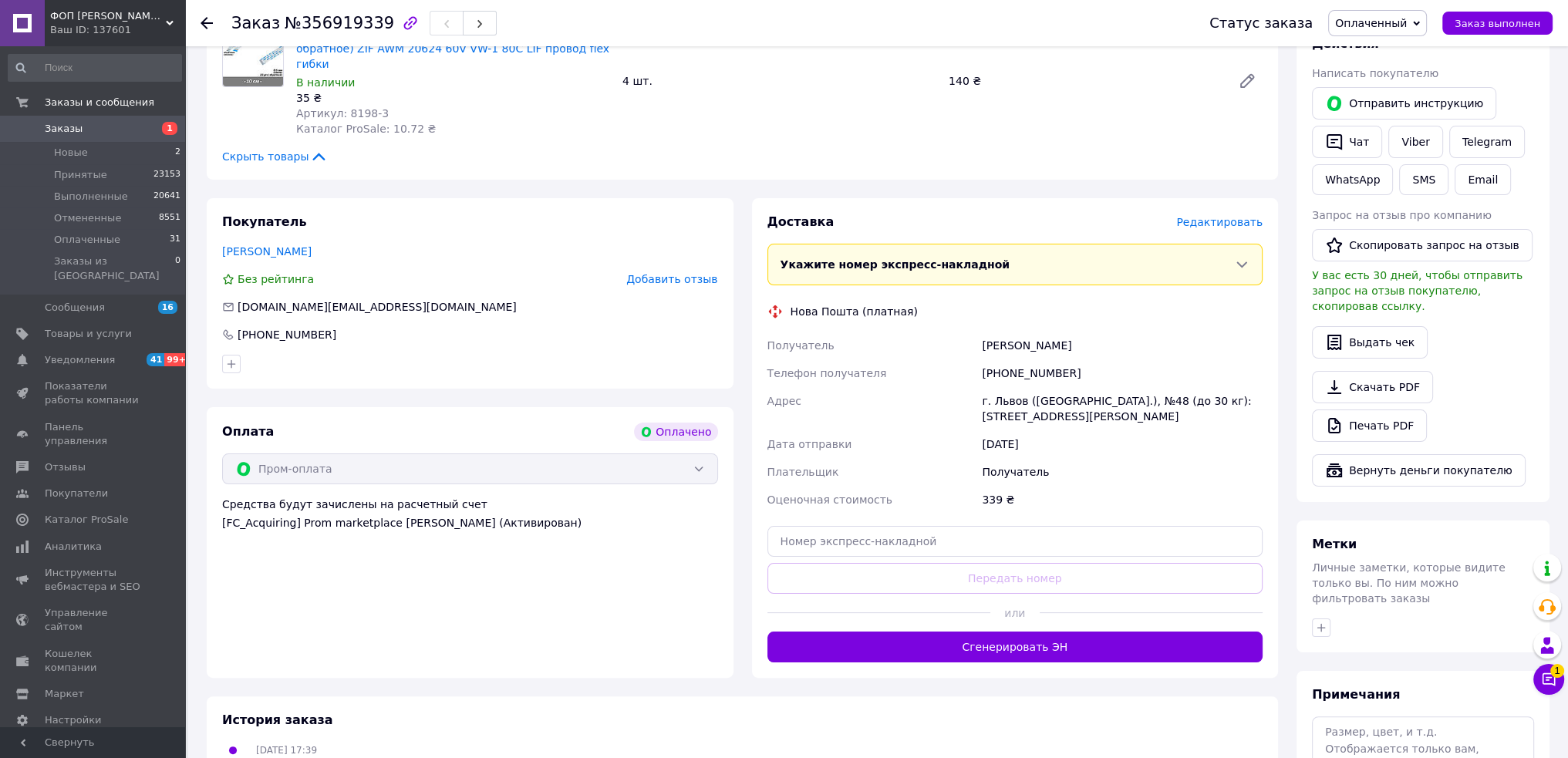
click at [320, 301] on span "stas.in.ua@gmail.com" at bounding box center [378, 306] width 279 height 13
click at [319, 301] on span "stas.in.ua@gmail.com" at bounding box center [378, 306] width 279 height 13
click at [317, 301] on span "stas.in.ua@gmail.com" at bounding box center [378, 306] width 279 height 13
copy div "stas.in.ua@gmail.com"
click at [999, 331] on div "Сумарюк Станислав" at bounding box center [1122, 345] width 287 height 28
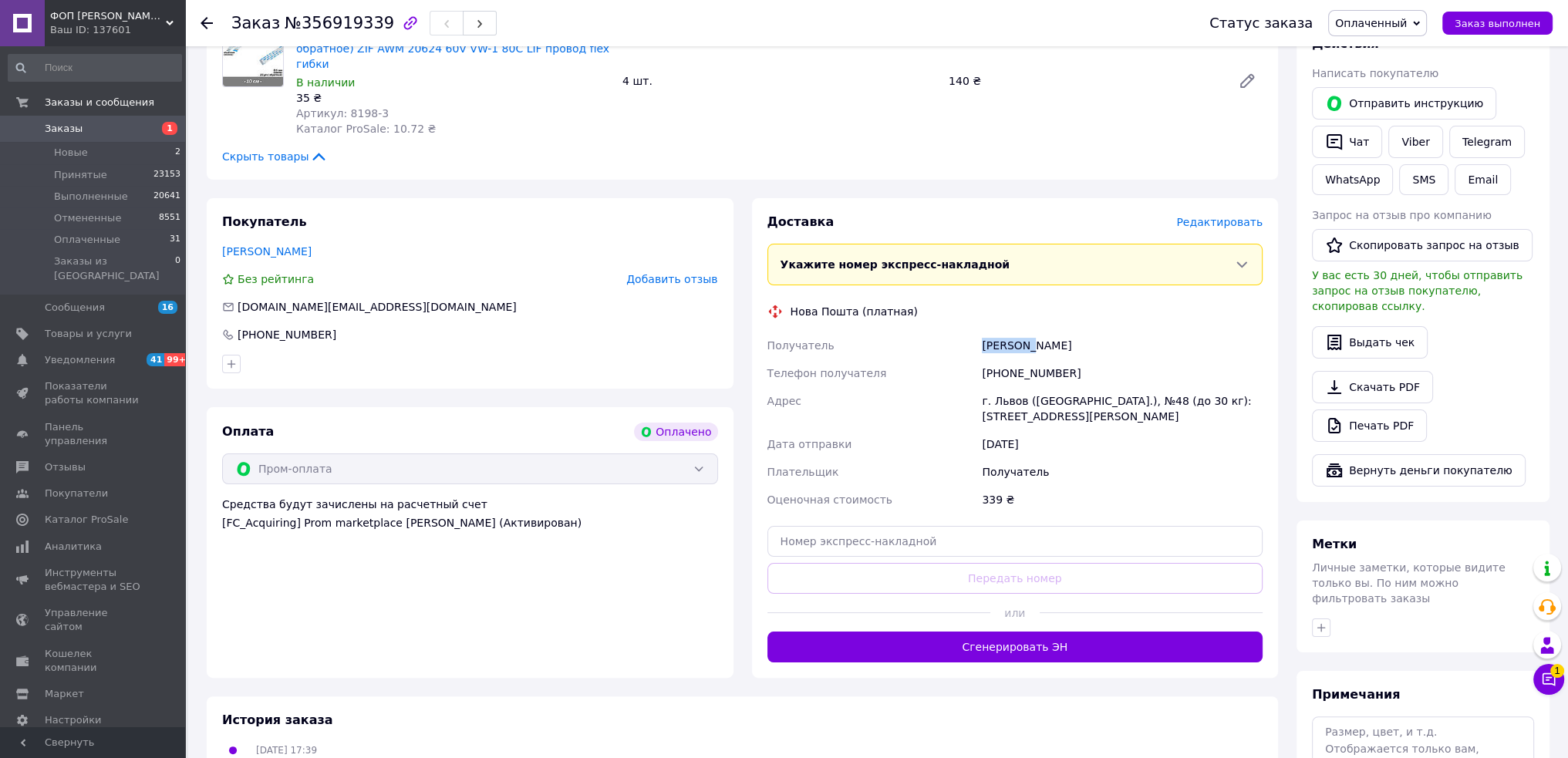
click at [999, 331] on div "Сумарюк Станислав" at bounding box center [1122, 345] width 287 height 28
drag, startPoint x: 1002, startPoint y: 361, endPoint x: 1074, endPoint y: 357, distance: 72.1
click at [1074, 359] on div "[PHONE_NUMBER]" at bounding box center [1122, 373] width 287 height 28
click at [1040, 387] on div "г. Львов ([GEOGRAPHIC_DATA].), №48 (до 30 кг): [STREET_ADDRESS][PERSON_NAME]" at bounding box center [1122, 408] width 287 height 43
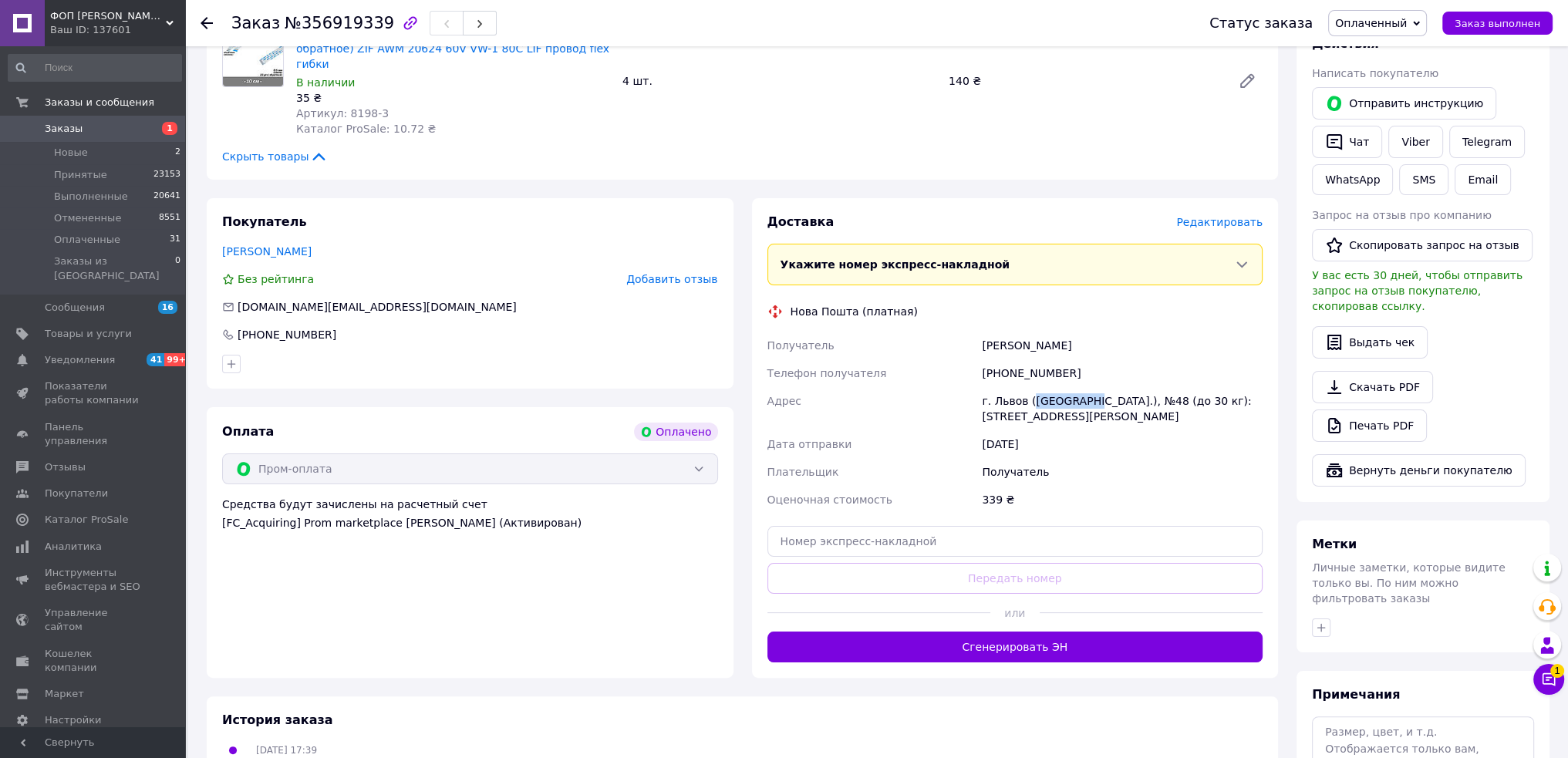
click at [1040, 387] on div "г. Львов ([GEOGRAPHIC_DATA].), №48 (до 30 кг): [STREET_ADDRESS][PERSON_NAME]" at bounding box center [1122, 408] width 287 height 43
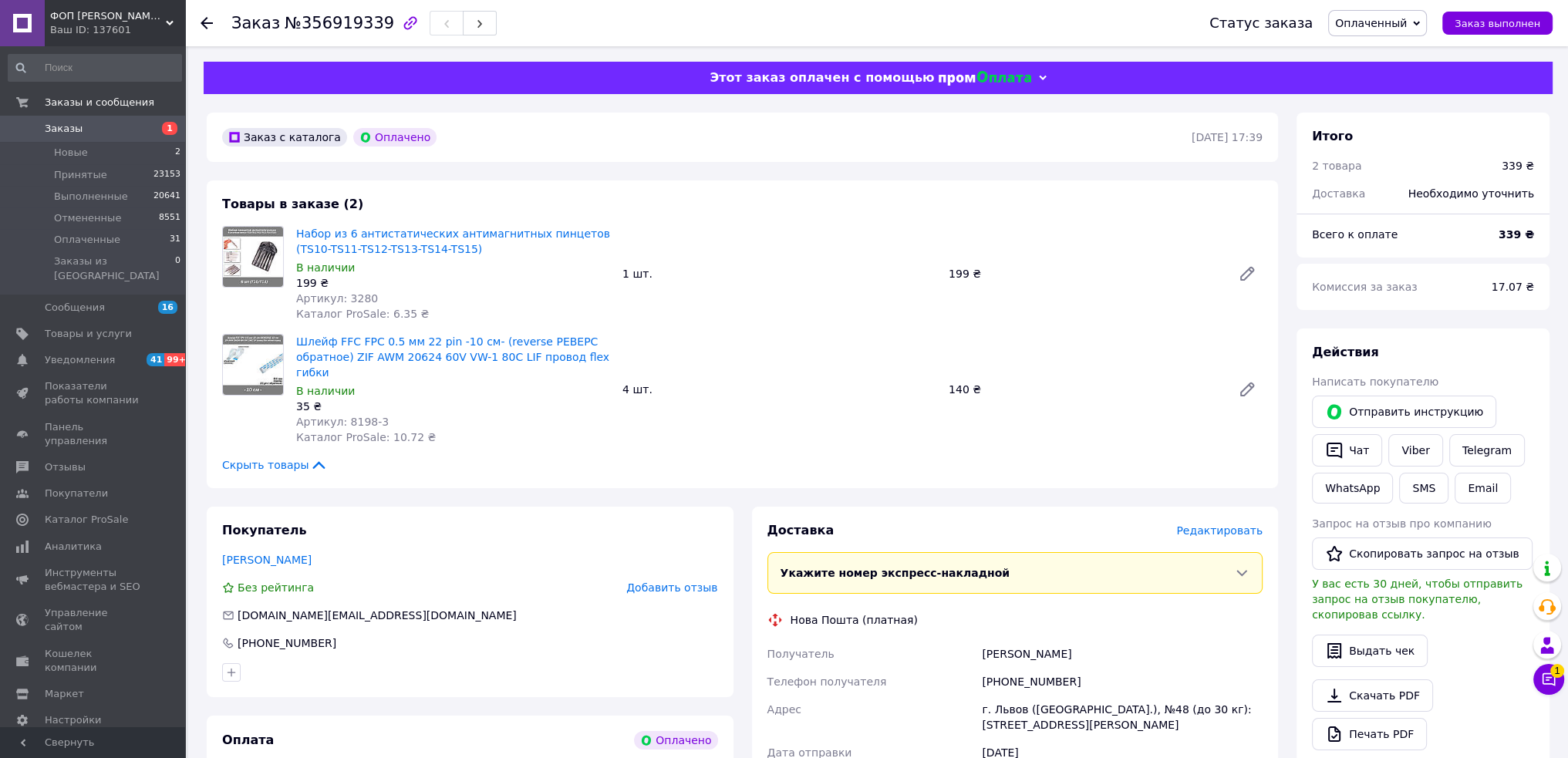
click at [347, 304] on span "Артикул: 3280" at bounding box center [337, 299] width 82 height 13
drag, startPoint x: 343, startPoint y: 408, endPoint x: 393, endPoint y: 409, distance: 50.0
click at [393, 414] on div "Артикул: 8198-3" at bounding box center [454, 422] width 314 height 15
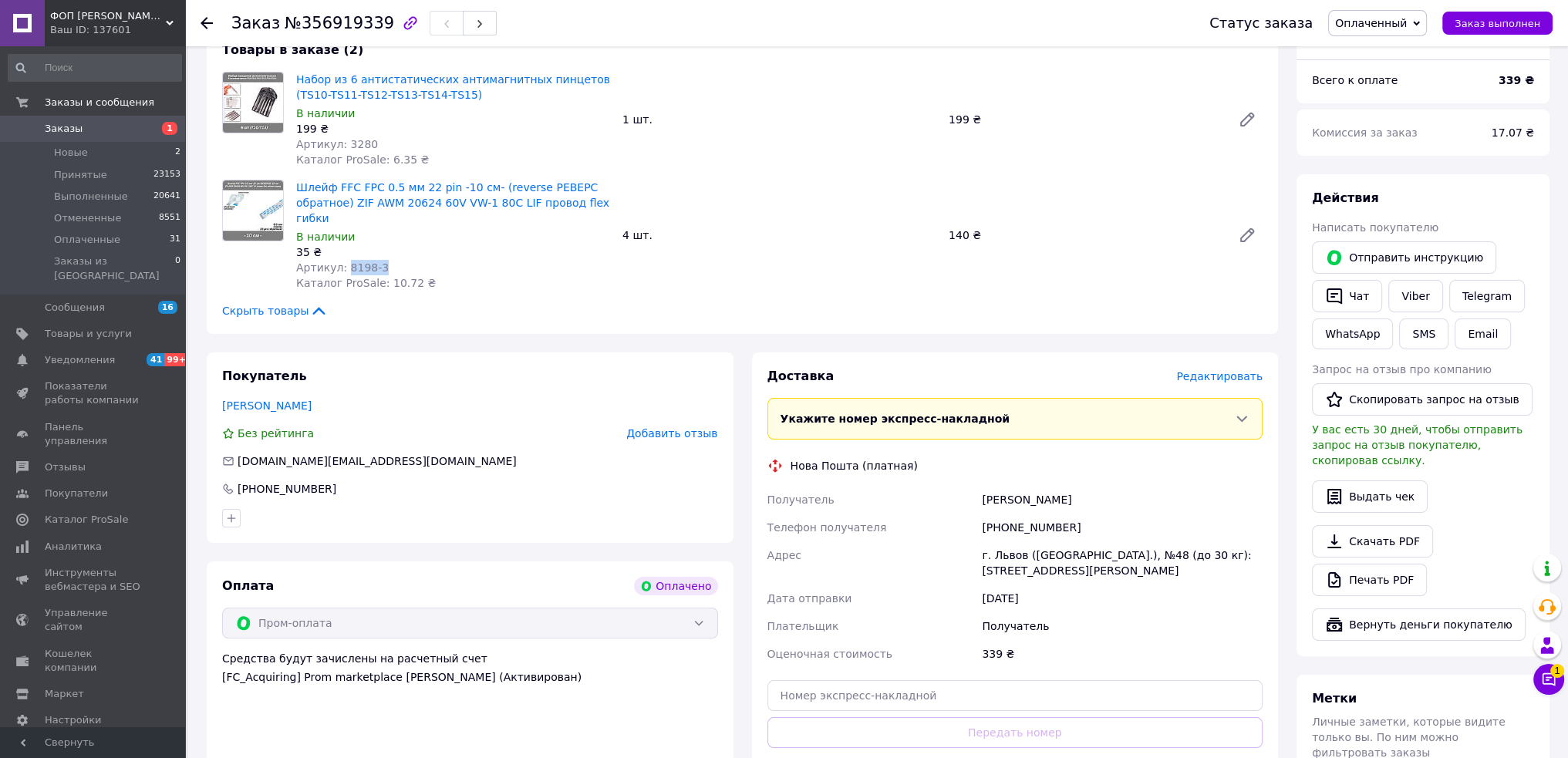
scroll to position [385, 0]
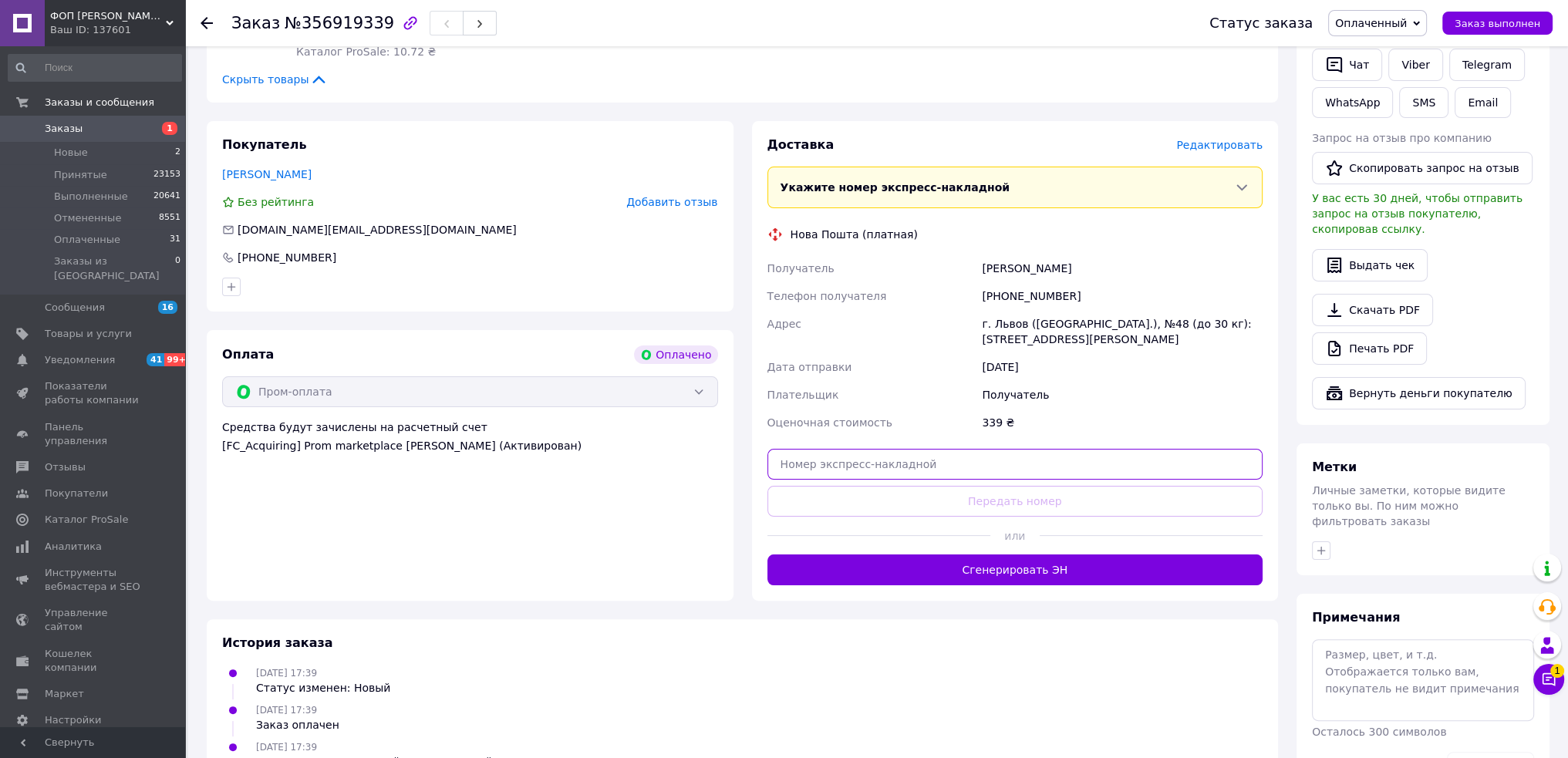
click at [1053, 449] on input "text" at bounding box center [1015, 464] width 496 height 31
paste input "20451225333830"
type input "20451225333830"
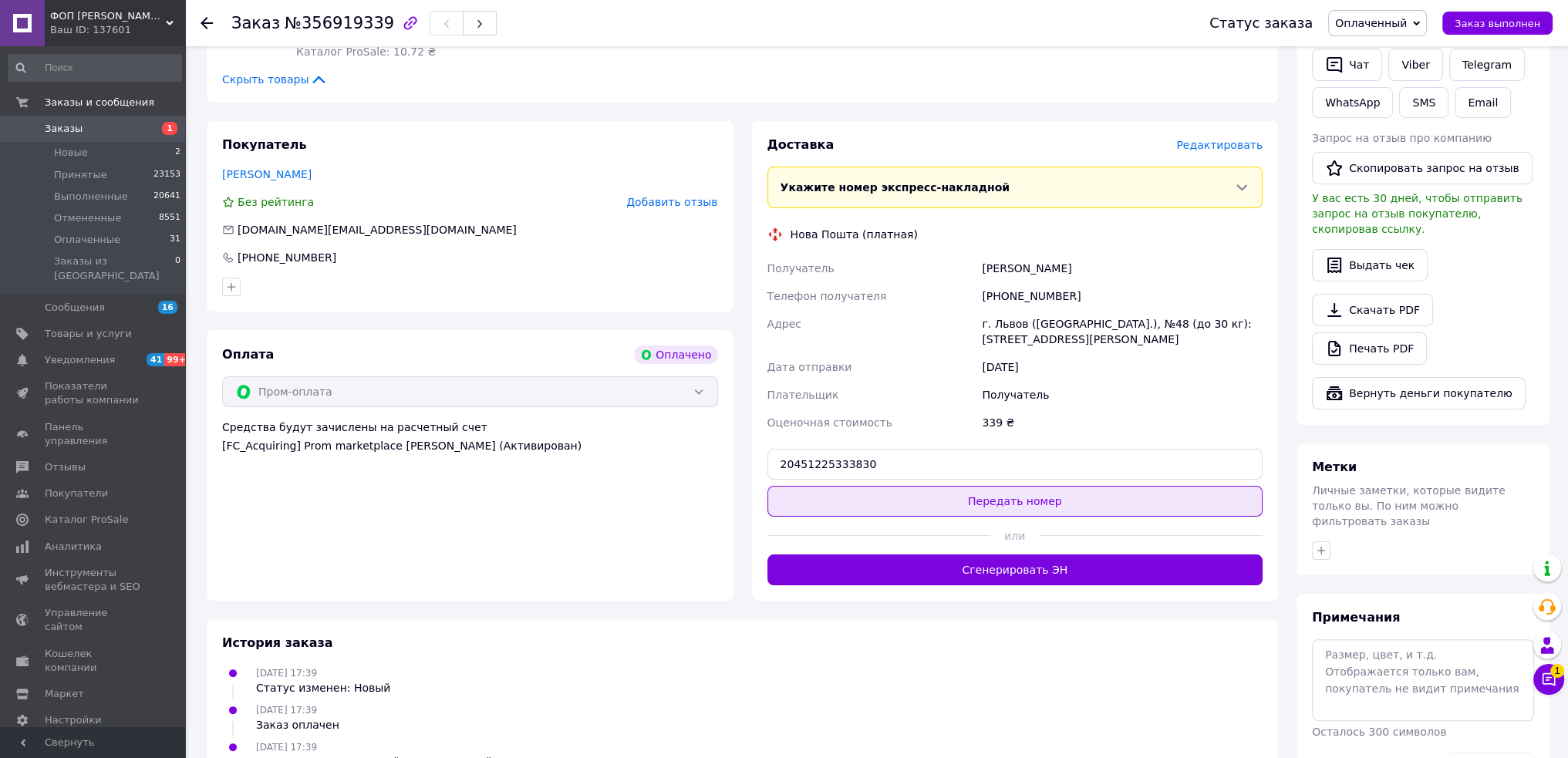
click at [1039, 487] on button "Передать номер" at bounding box center [1015, 502] width 496 height 31
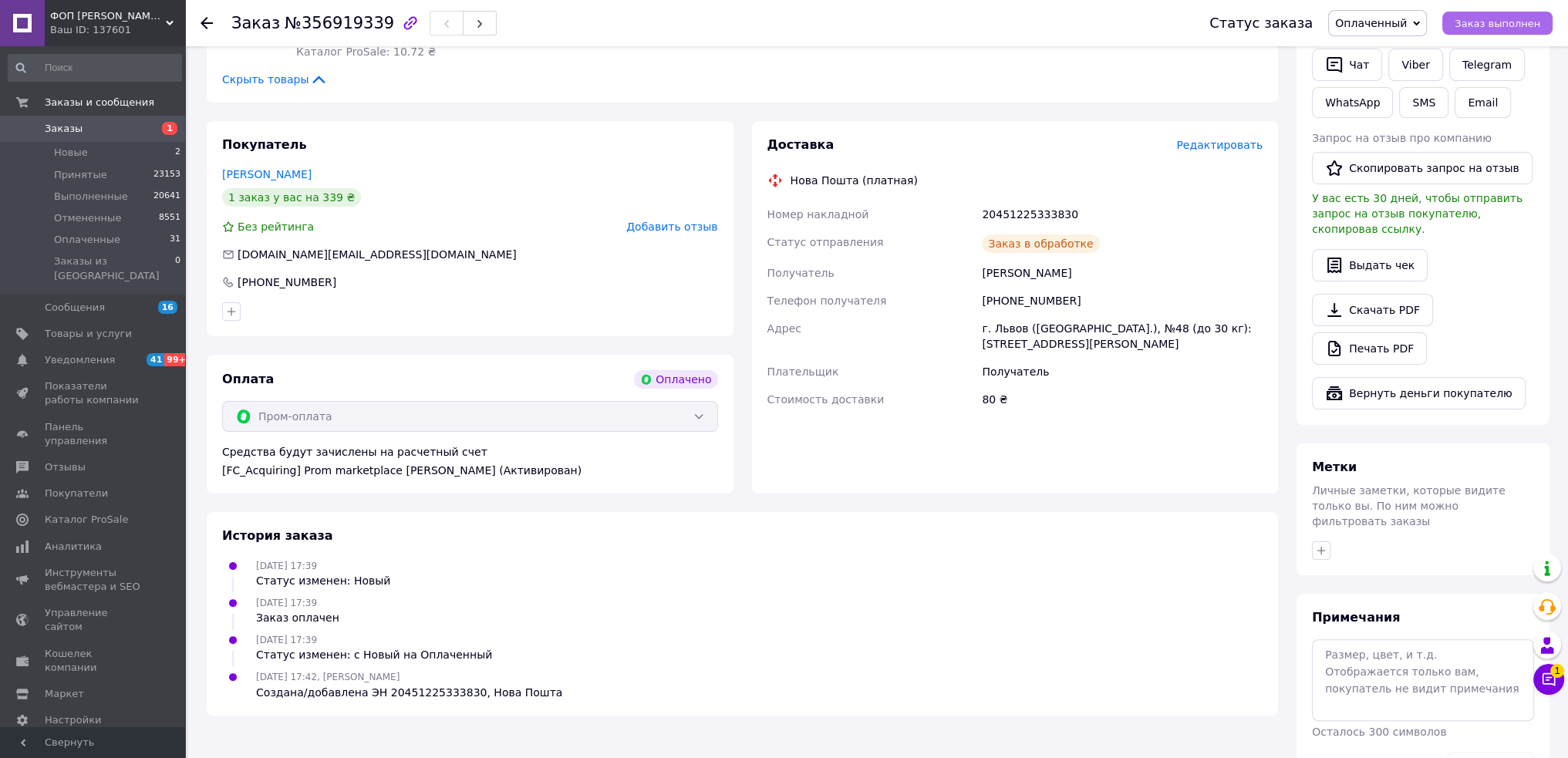
click at [1480, 22] on span "Заказ выполнен" at bounding box center [1498, 23] width 86 height 12
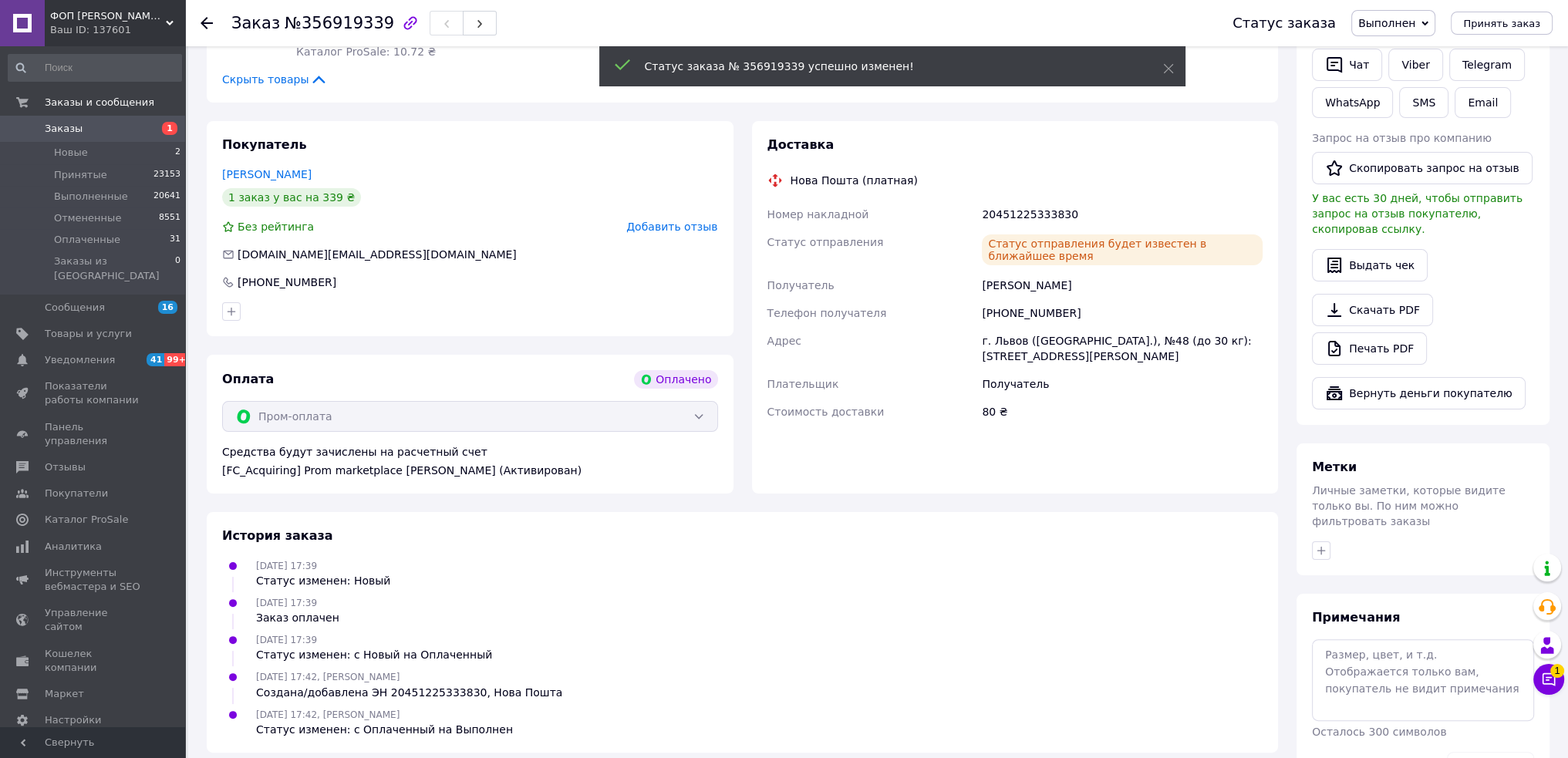
click at [676, 221] on span "Добавить отзыв" at bounding box center [671, 226] width 91 height 13
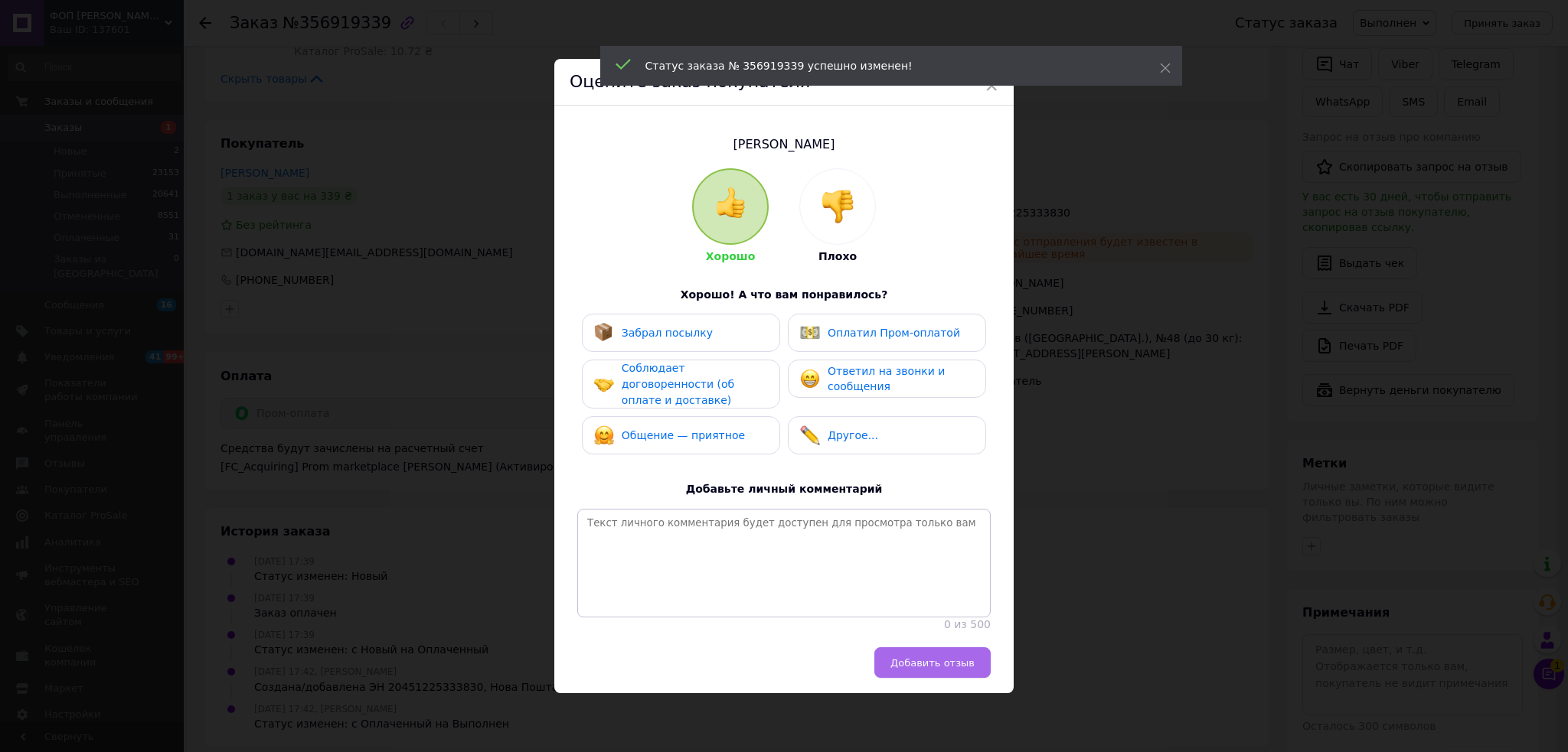
click at [930, 663] on span "Добавить отзыв" at bounding box center [932, 663] width 84 height 11
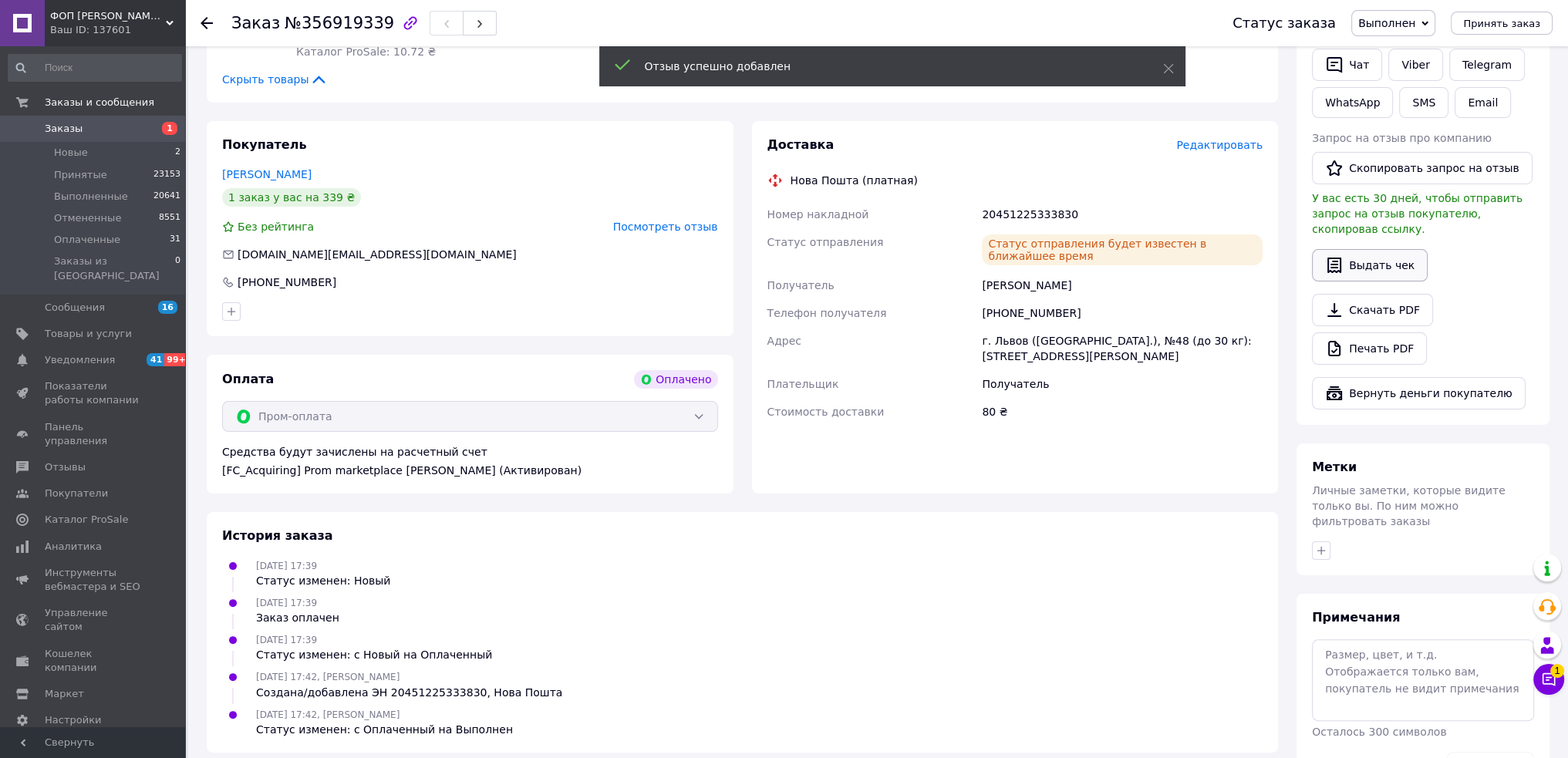
scroll to position [154, 0]
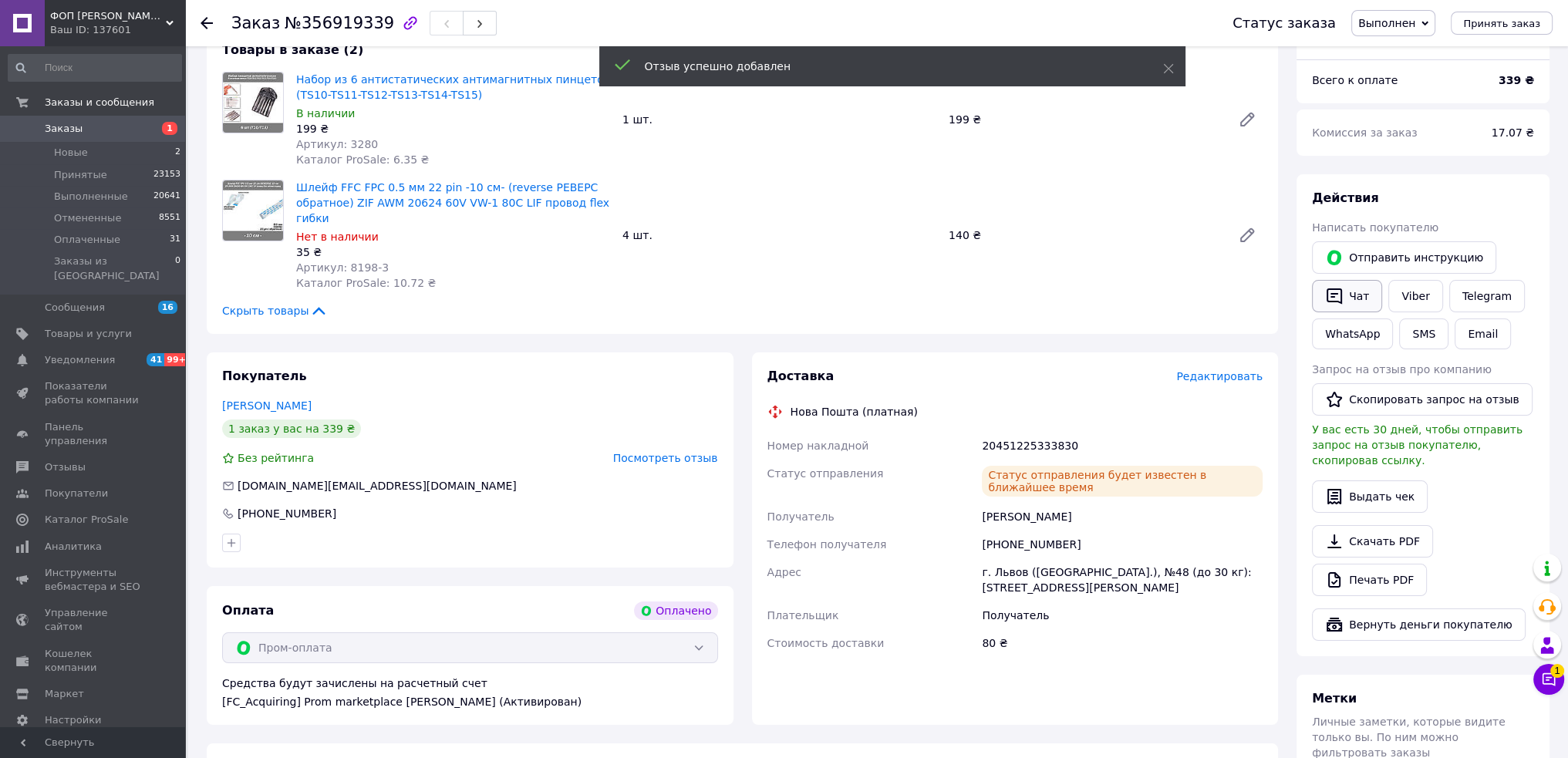
click at [1354, 296] on button "Чат" at bounding box center [1346, 297] width 70 height 33
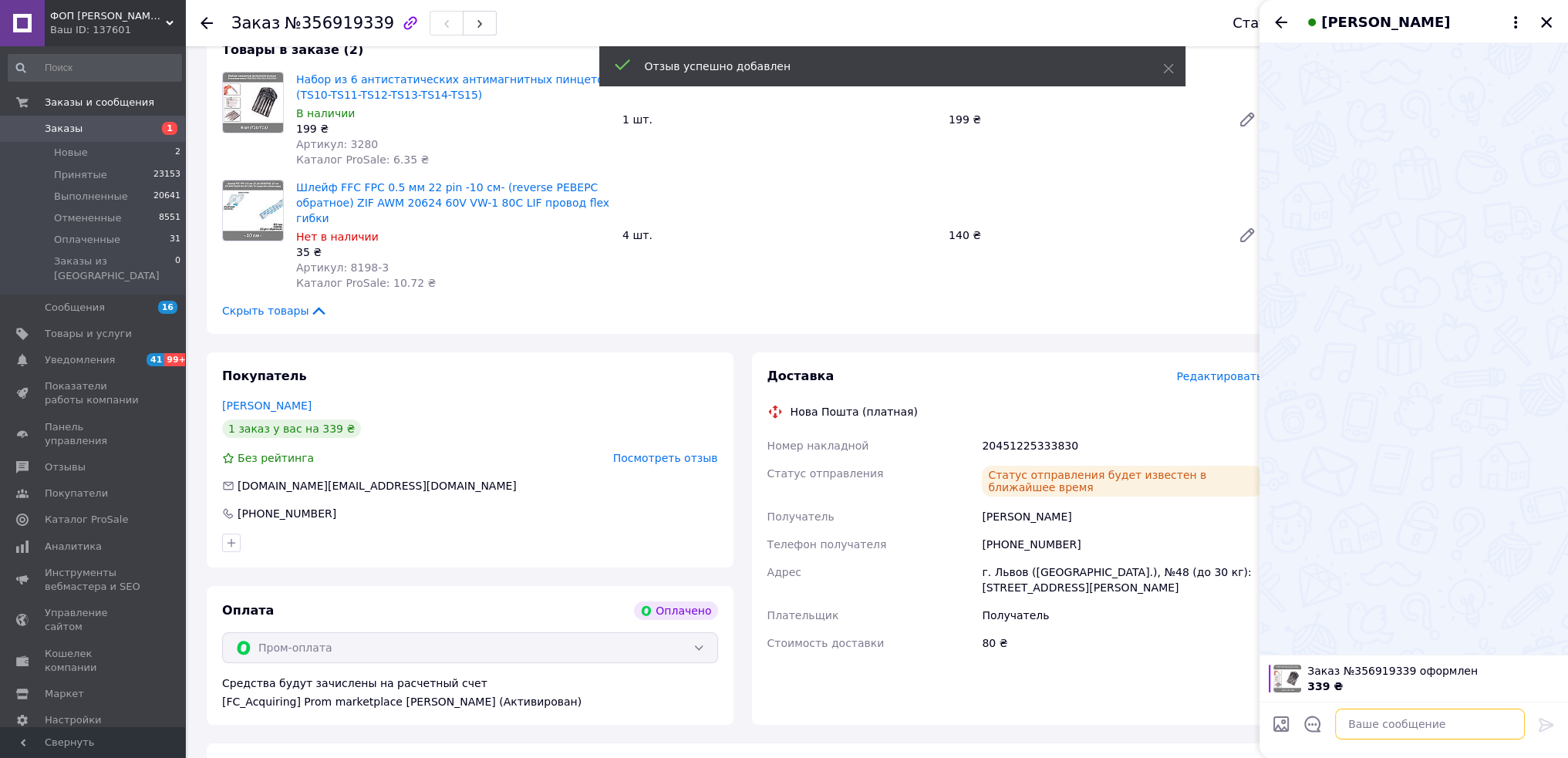
click at [1404, 731] on textarea at bounding box center [1429, 724] width 190 height 31
paste textarea "Доброго Нова пошта: ................ З пов. ФОП [PERSON_NAME]"
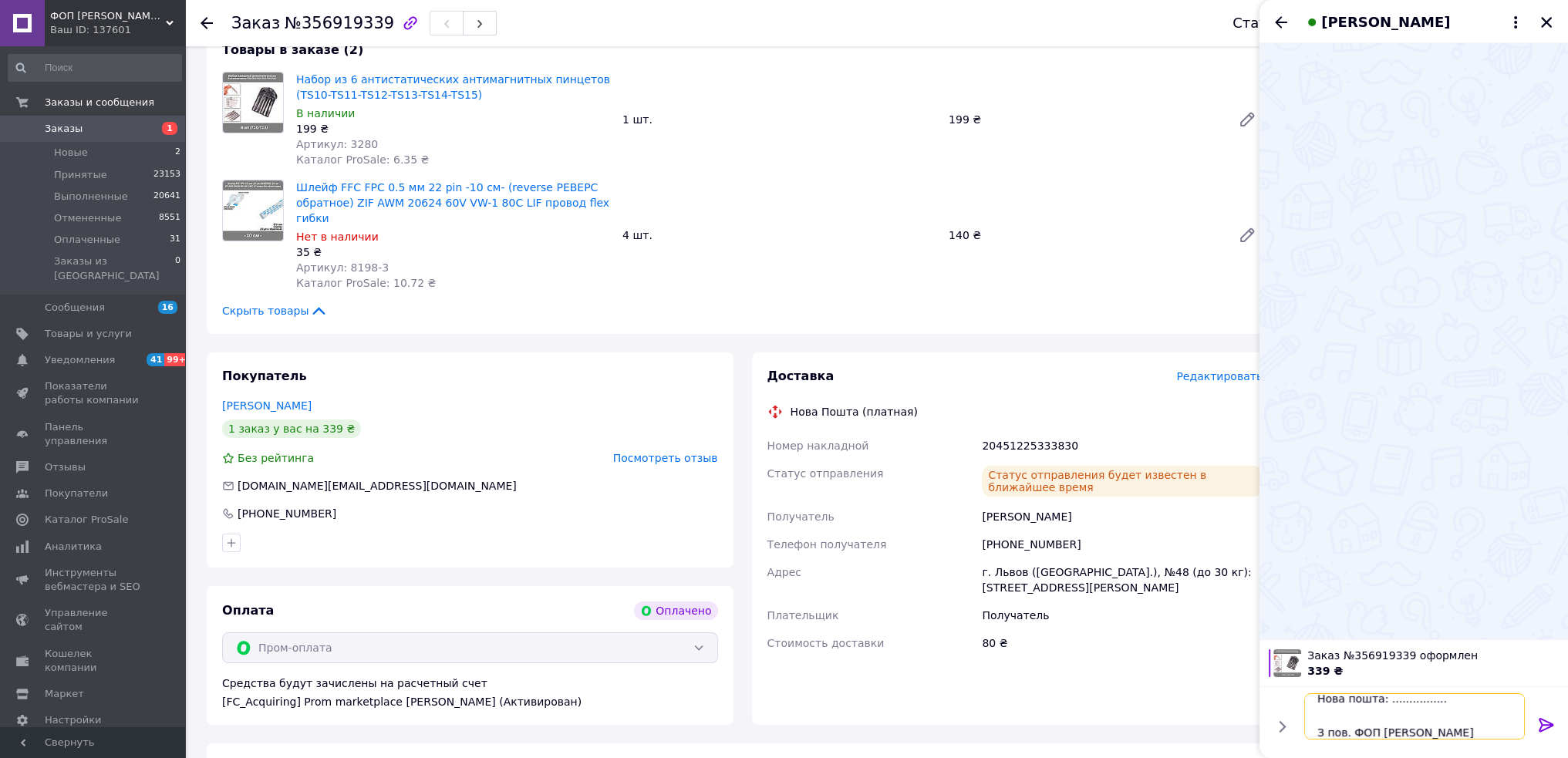
scroll to position [40, 0]
paste textarea "20451225333830"
type textarea "Доброго Нова пошта: 20451225333830 З пов. ФОП [PERSON_NAME]"
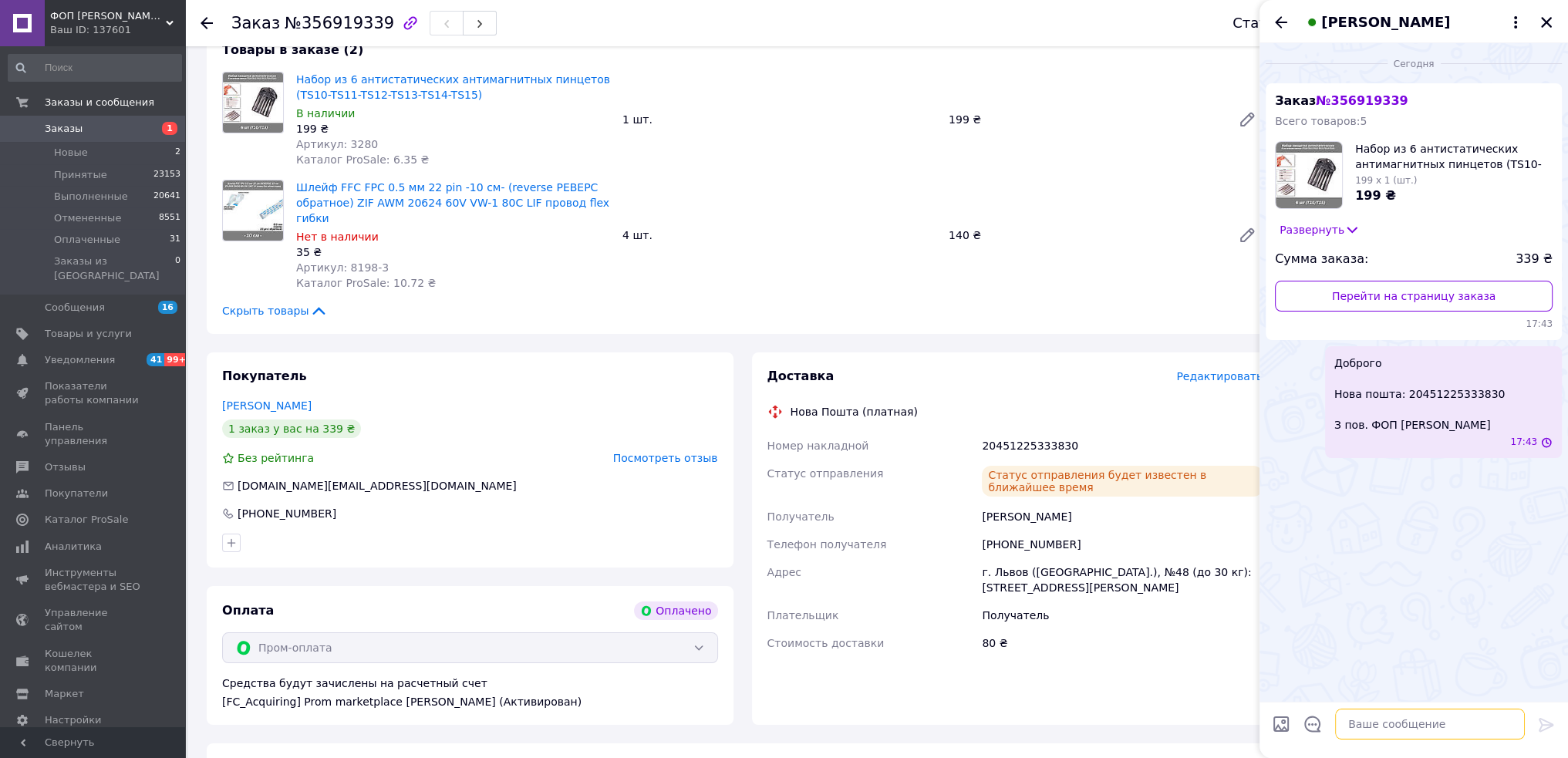
scroll to position [0, 0]
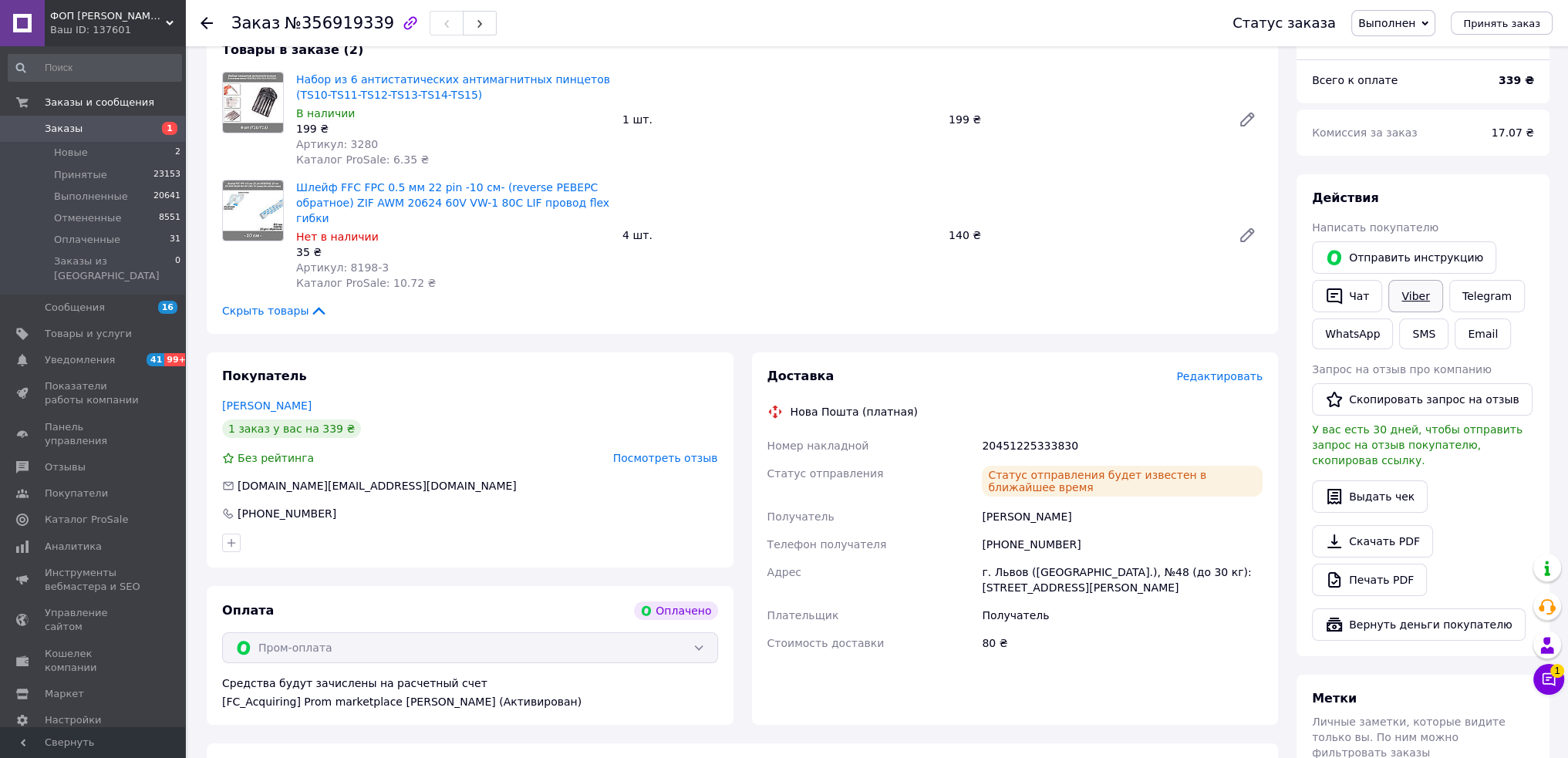
click at [1411, 289] on link "Viber" at bounding box center [1416, 297] width 54 height 33
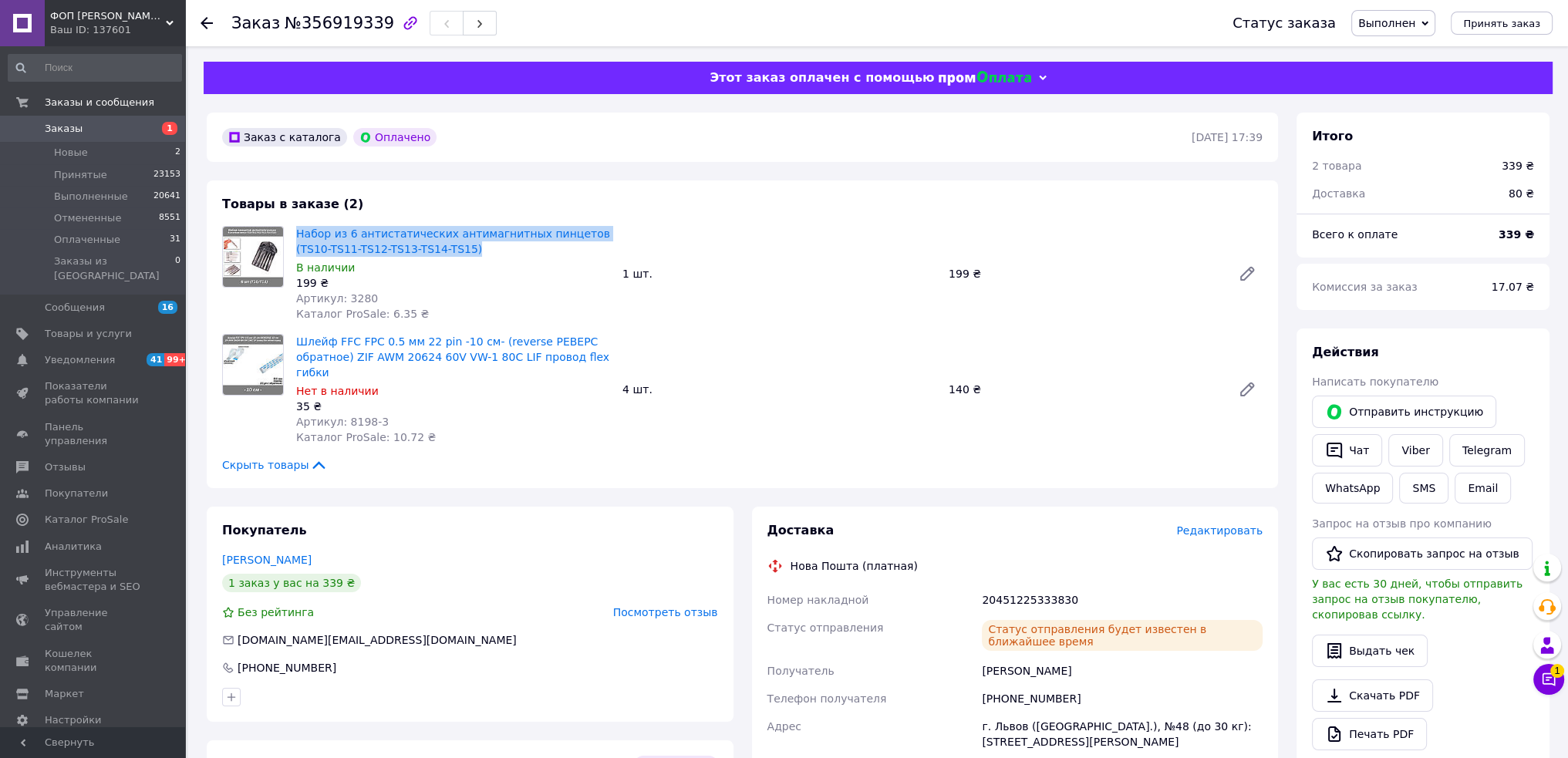
drag, startPoint x: 304, startPoint y: 230, endPoint x: 591, endPoint y: 250, distance: 287.7
click at [592, 249] on div "Набор из 6 антистатических антимагнитных пинцетов (TS10-TS11-TS12-TS13-TS14-TS1…" at bounding box center [453, 274] width 327 height 102
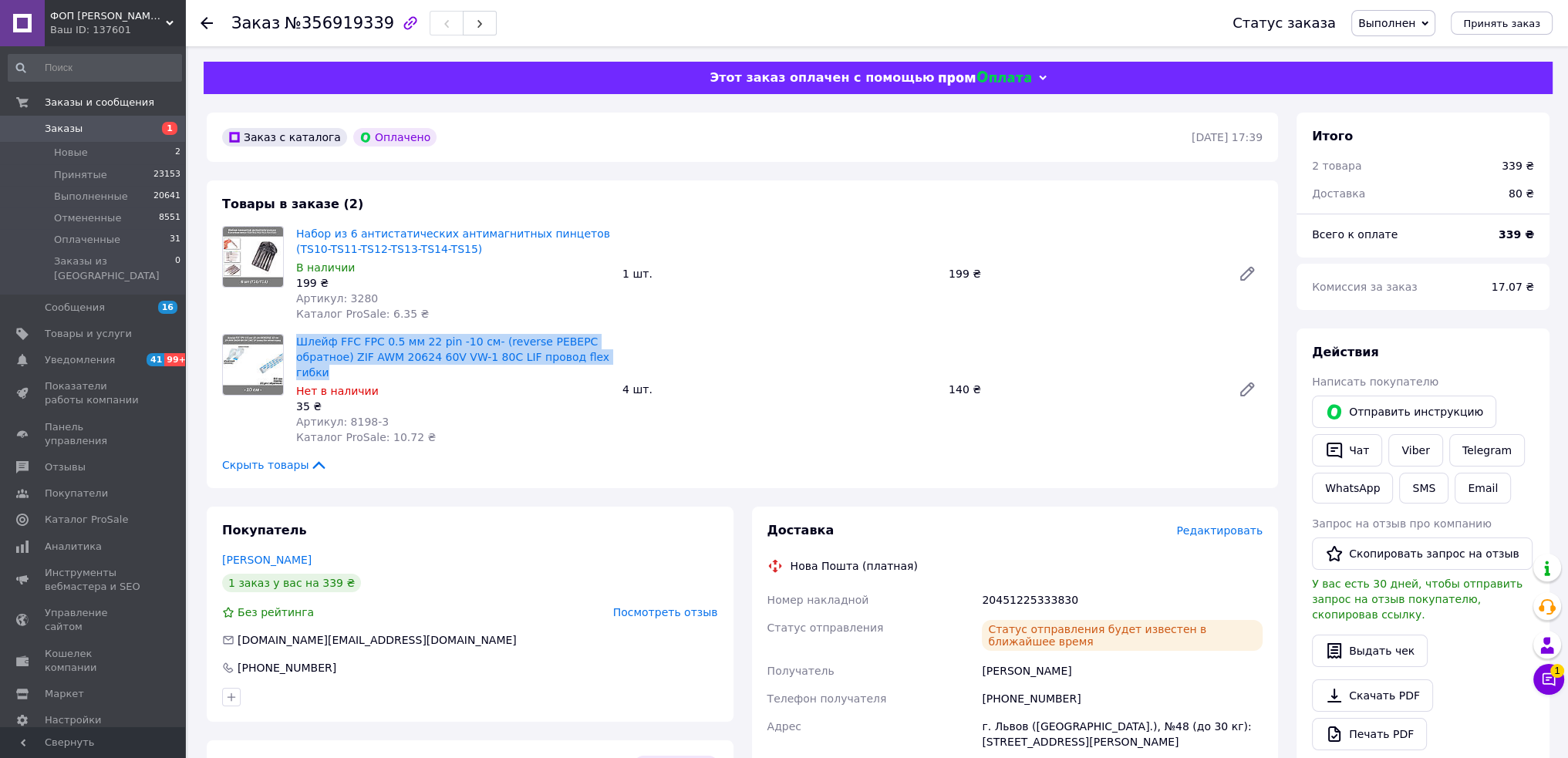
drag, startPoint x: 293, startPoint y: 341, endPoint x: 621, endPoint y: 362, distance: 328.7
click at [621, 362] on div "Шлейф FFC FPC 0.5 мм 22 pin -10 см- (reverse РЕВЕРС обратное) ZIF AWM 20624 60V…" at bounding box center [779, 390] width 979 height 118
drag, startPoint x: 56, startPoint y: 126, endPoint x: 56, endPoint y: 118, distance: 8.0
click at [56, 126] on span "Заказы" at bounding box center [63, 129] width 38 height 13
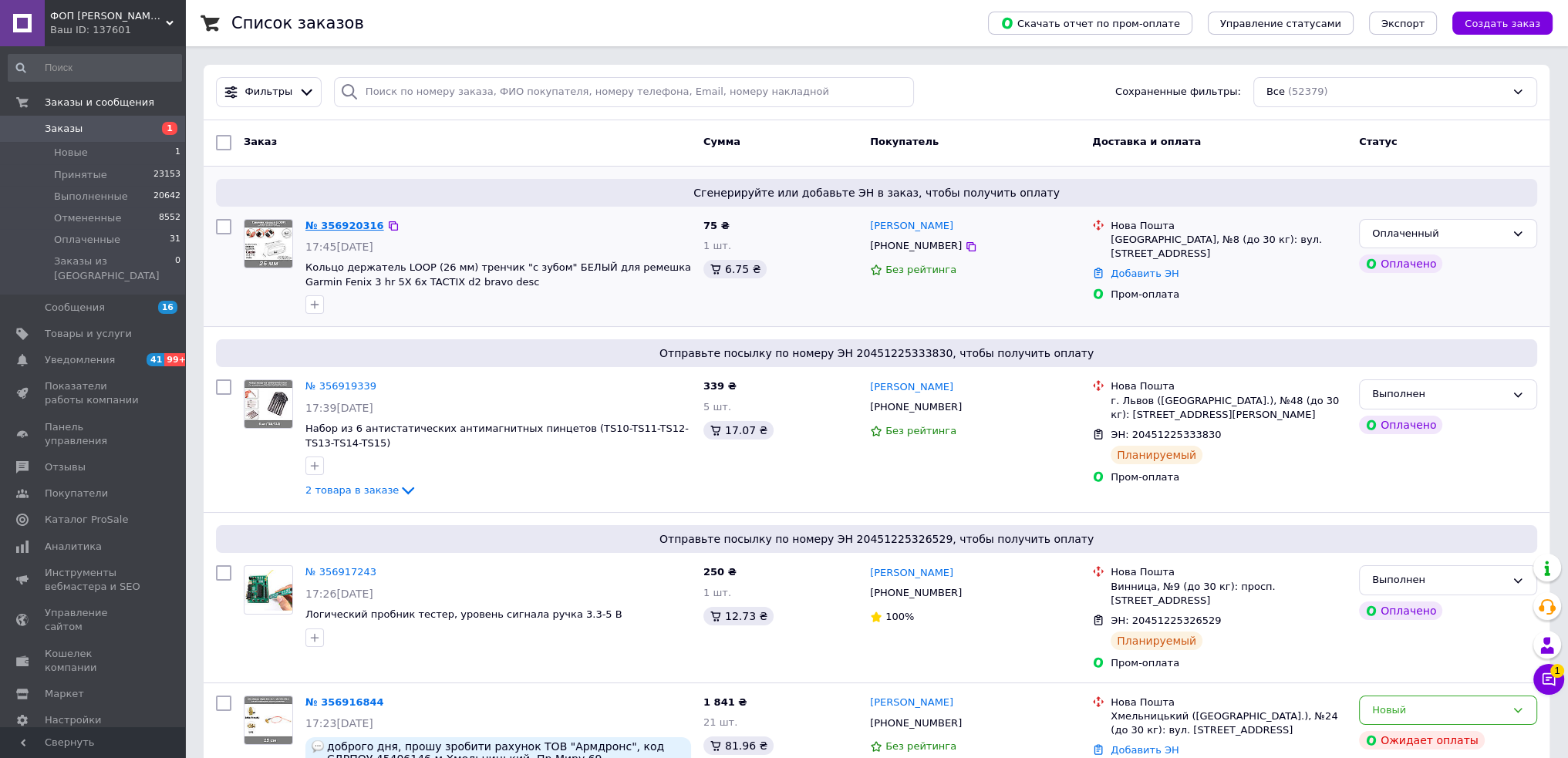
click at [339, 220] on link "№ 356920316" at bounding box center [345, 225] width 79 height 12
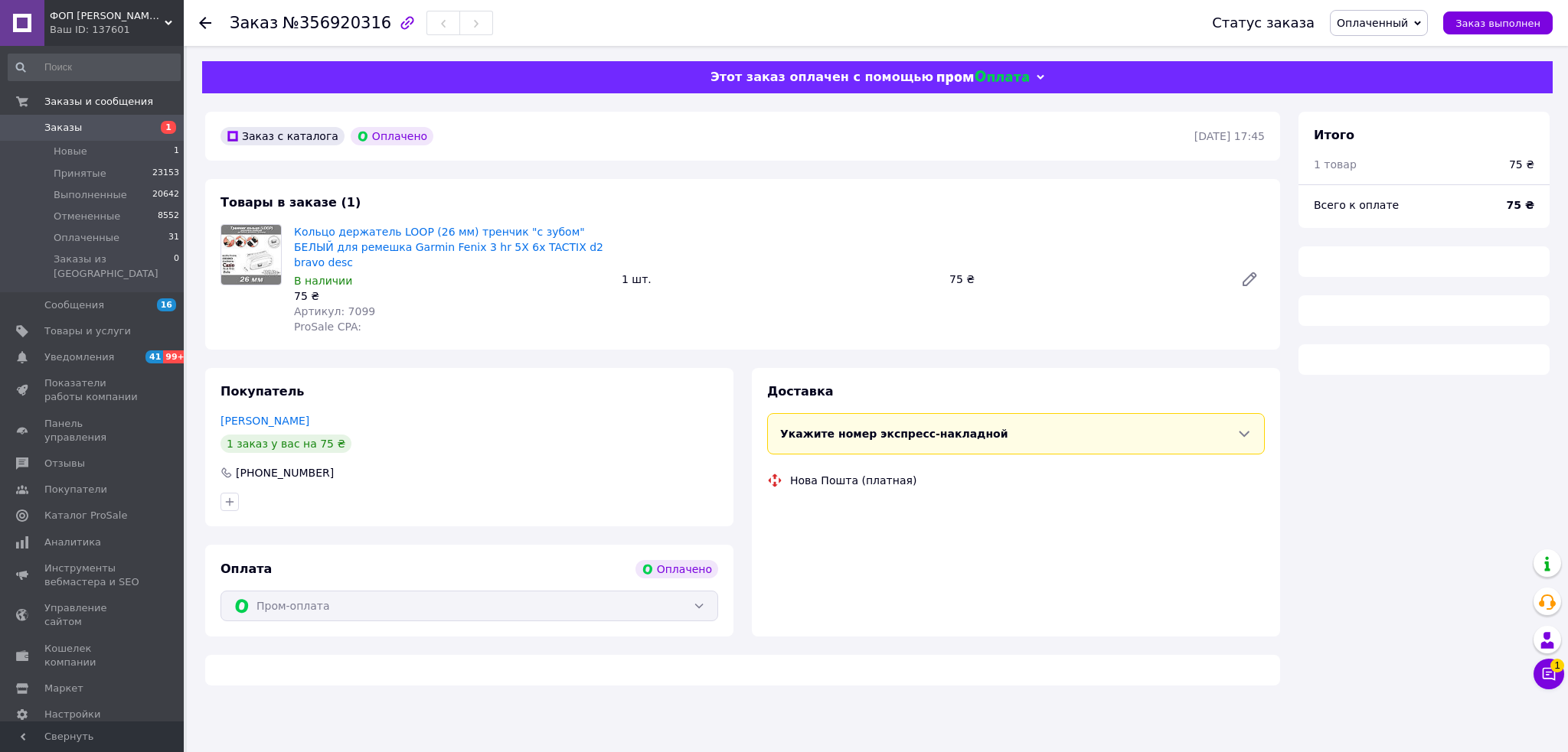
click at [327, 28] on span "№356920316" at bounding box center [338, 22] width 109 height 18
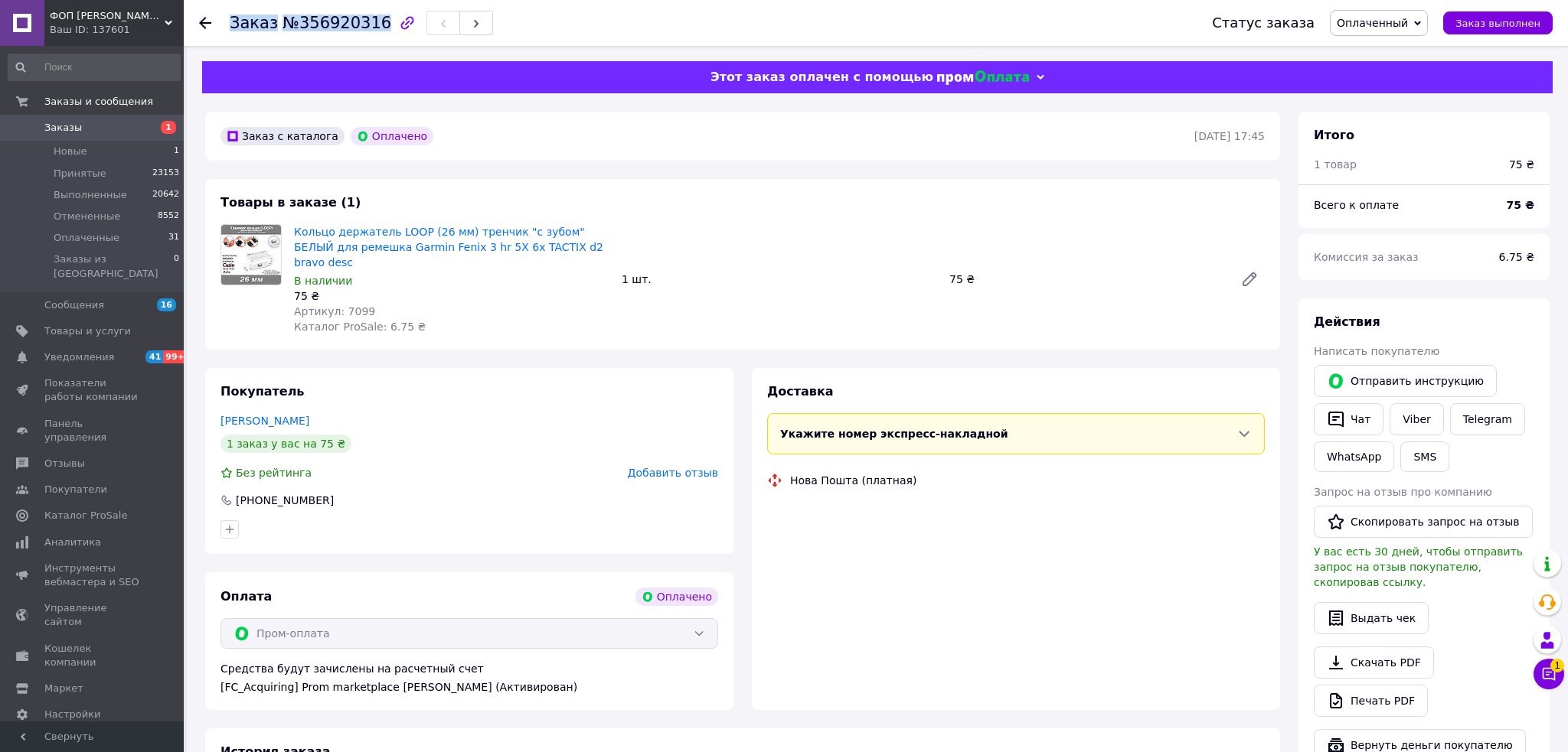
click at [327, 28] on span "№356920316" at bounding box center [338, 22] width 109 height 18
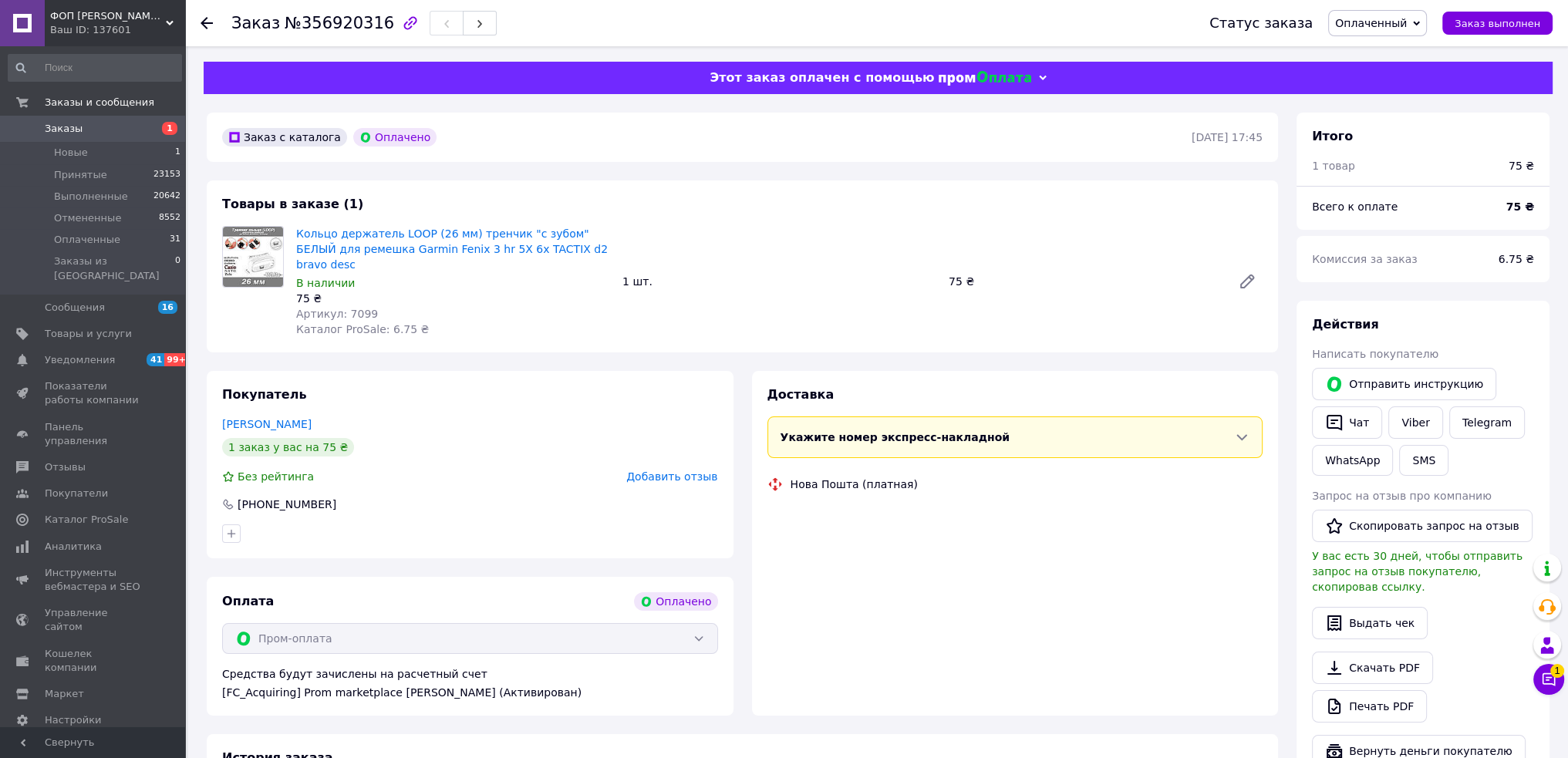
click at [386, 324] on span "Каталог ProSale: 6.75 ₴" at bounding box center [363, 329] width 133 height 13
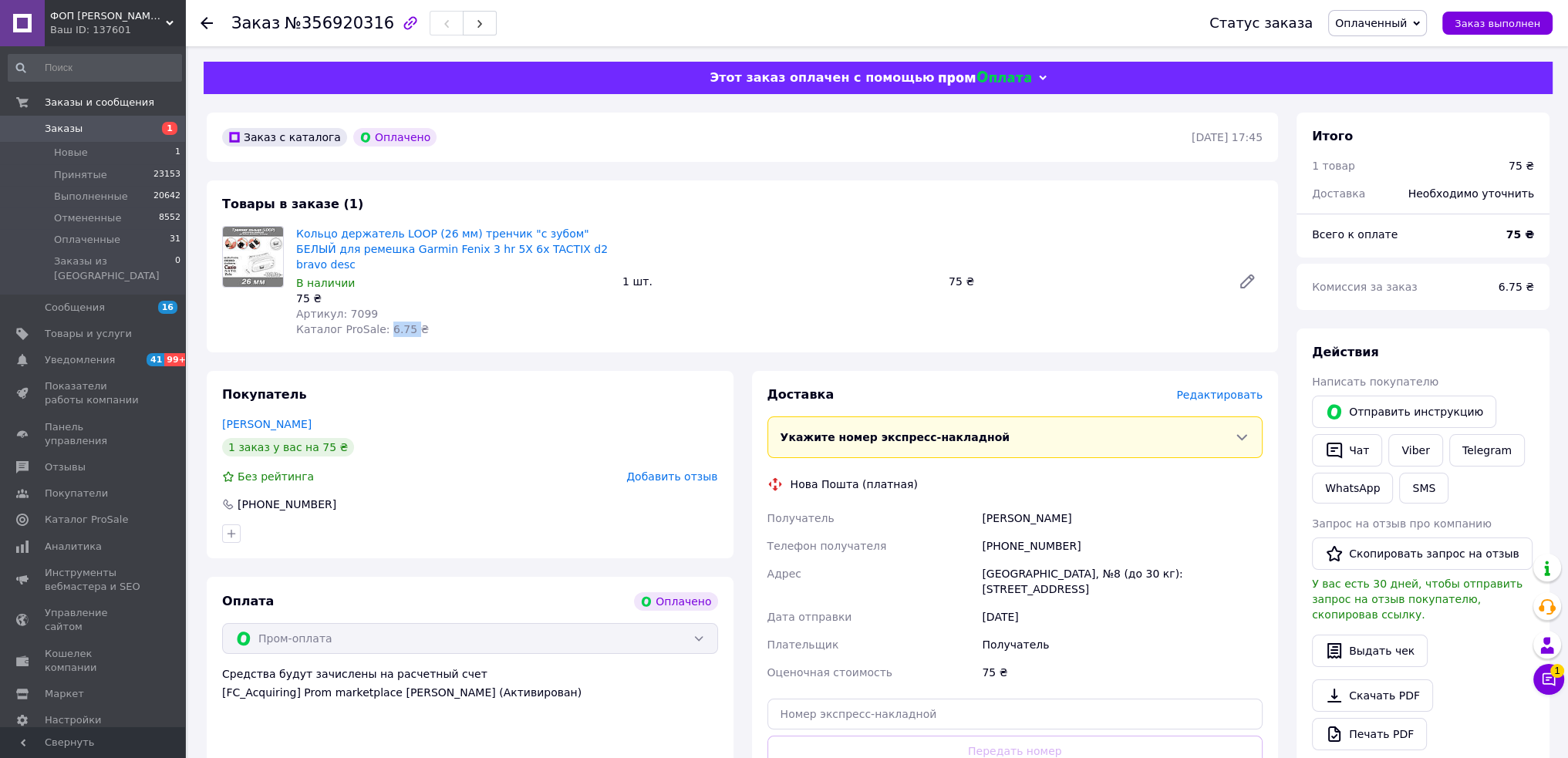
click at [386, 324] on span "Каталог ProSale: 6.75 ₴" at bounding box center [363, 329] width 133 height 13
click at [353, 308] on span "Артикул: 7099" at bounding box center [337, 314] width 82 height 13
click at [1032, 506] on div "[PERSON_NAME]" at bounding box center [1122, 518] width 287 height 28
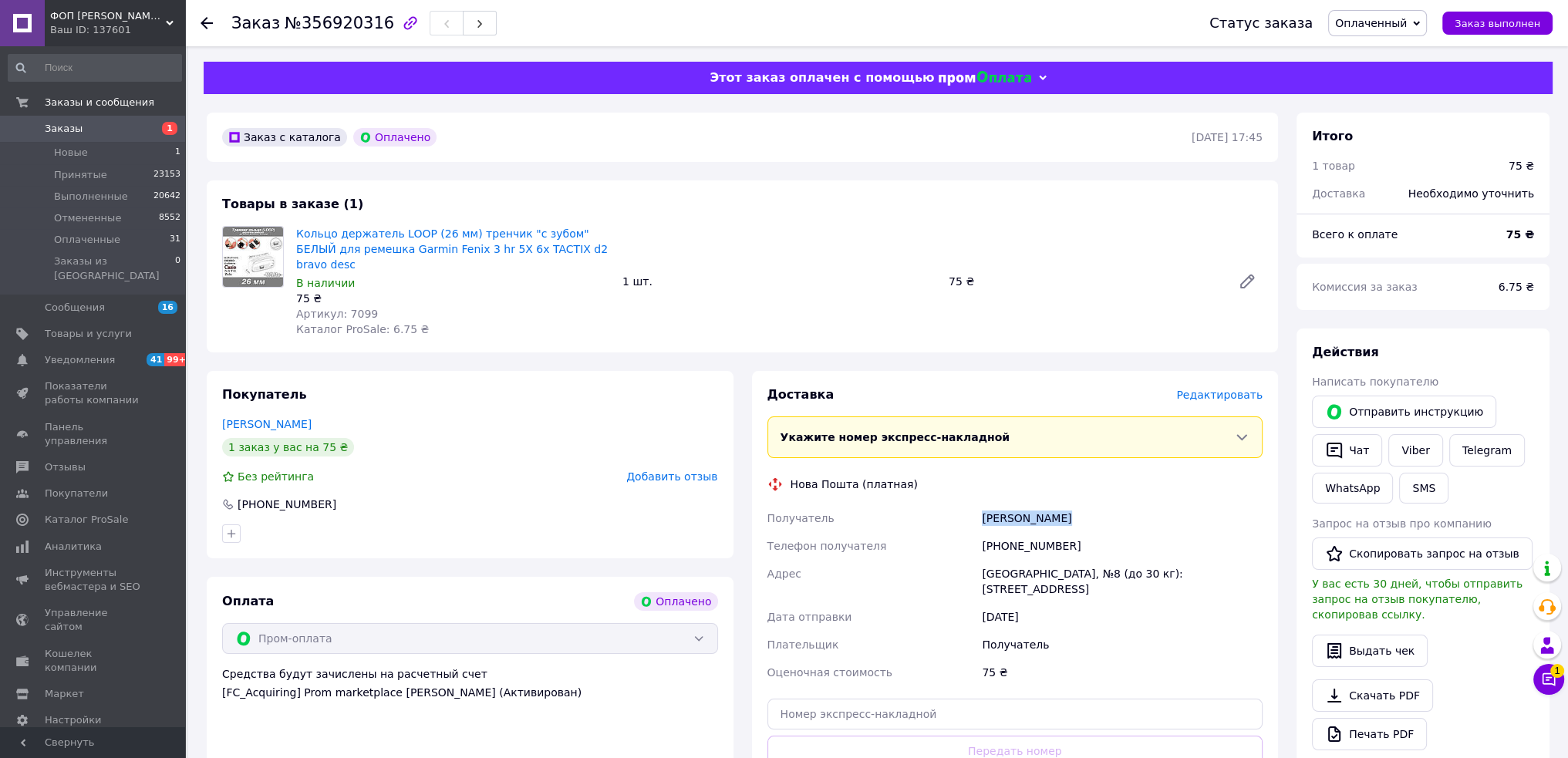
drag, startPoint x: 1032, startPoint y: 506, endPoint x: 1005, endPoint y: 525, distance: 33.0
click at [1031, 507] on div "[PERSON_NAME]" at bounding box center [1122, 518] width 287 height 28
drag, startPoint x: 1006, startPoint y: 532, endPoint x: 1096, endPoint y: 533, distance: 90.0
click at [1096, 533] on div "[PHONE_NUMBER]" at bounding box center [1122, 546] width 287 height 28
click at [1047, 560] on div "[GEOGRAPHIC_DATA], №8 (до 30 кг): [STREET_ADDRESS]" at bounding box center [1122, 581] width 287 height 43
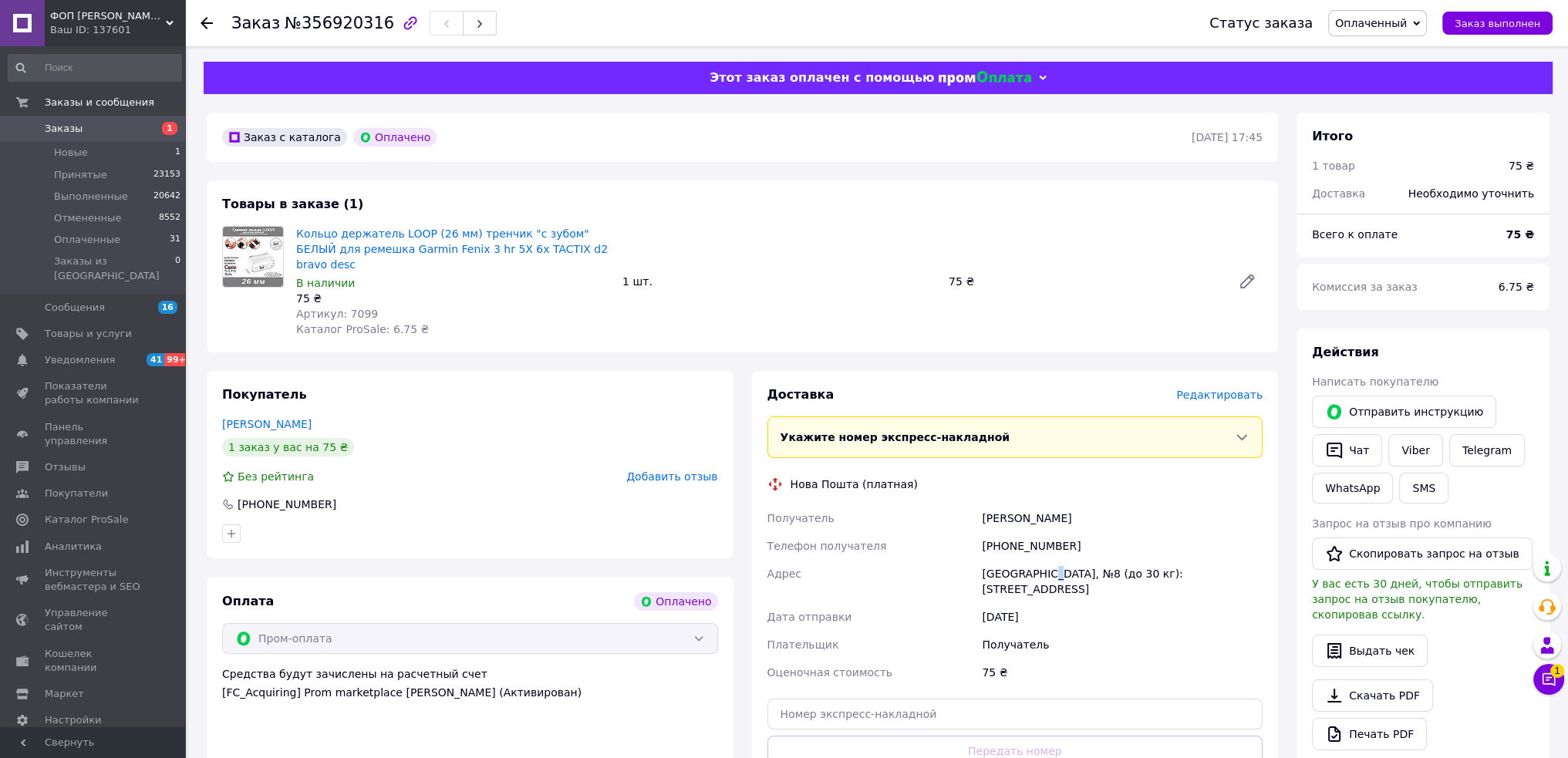
click at [1047, 560] on div "[GEOGRAPHIC_DATA], №8 (до 30 кг): [STREET_ADDRESS]" at bounding box center [1122, 581] width 287 height 43
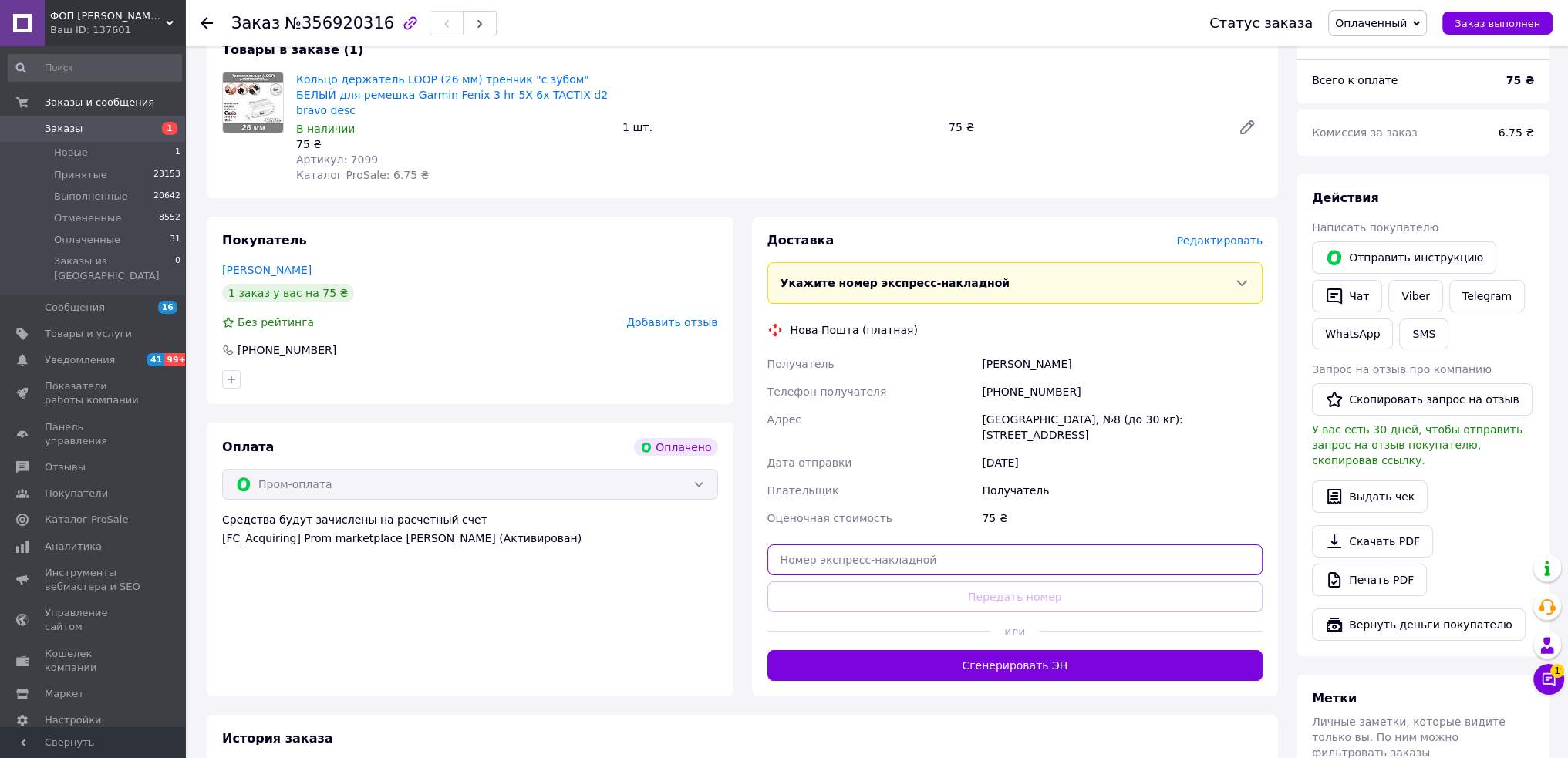
drag, startPoint x: 984, startPoint y: 536, endPoint x: 986, endPoint y: 556, distance: 20.1
click at [984, 544] on input "text" at bounding box center [1015, 560] width 496 height 31
paste input "20451225340221"
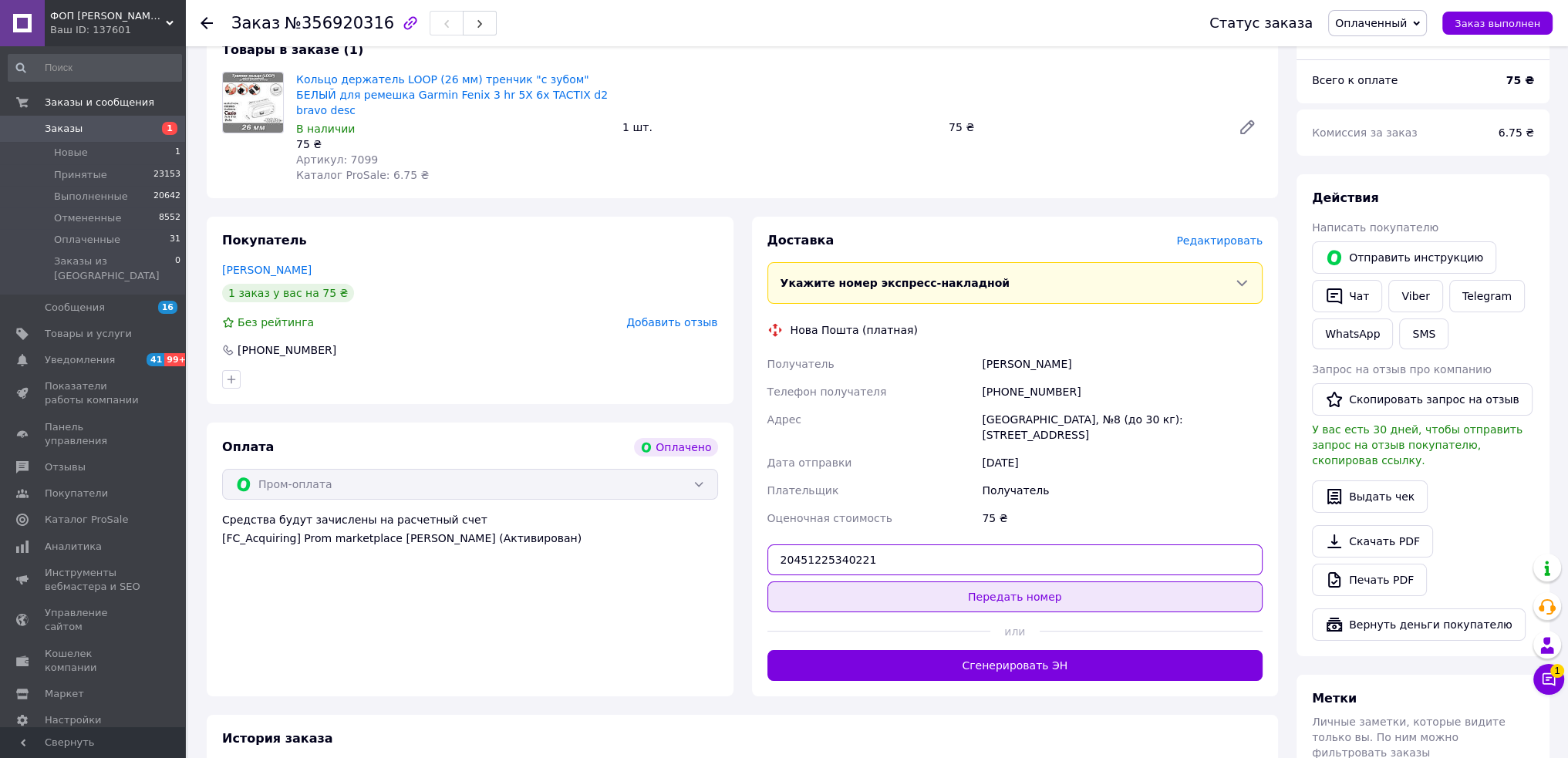
type input "20451225340221"
click at [986, 582] on button "Передать номер" at bounding box center [1015, 597] width 496 height 31
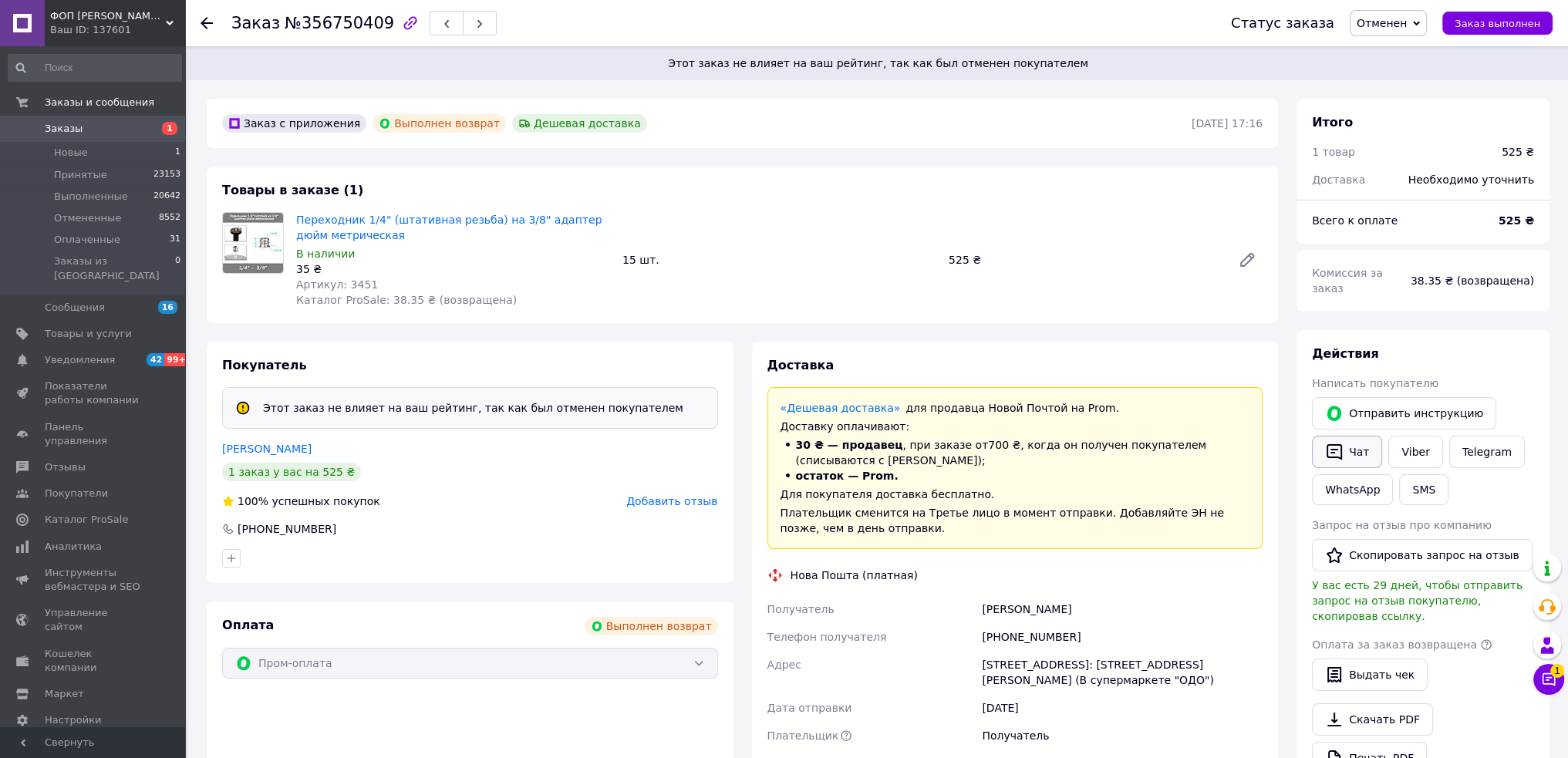
click at [1361, 436] on button "Чат" at bounding box center [1346, 453] width 70 height 33
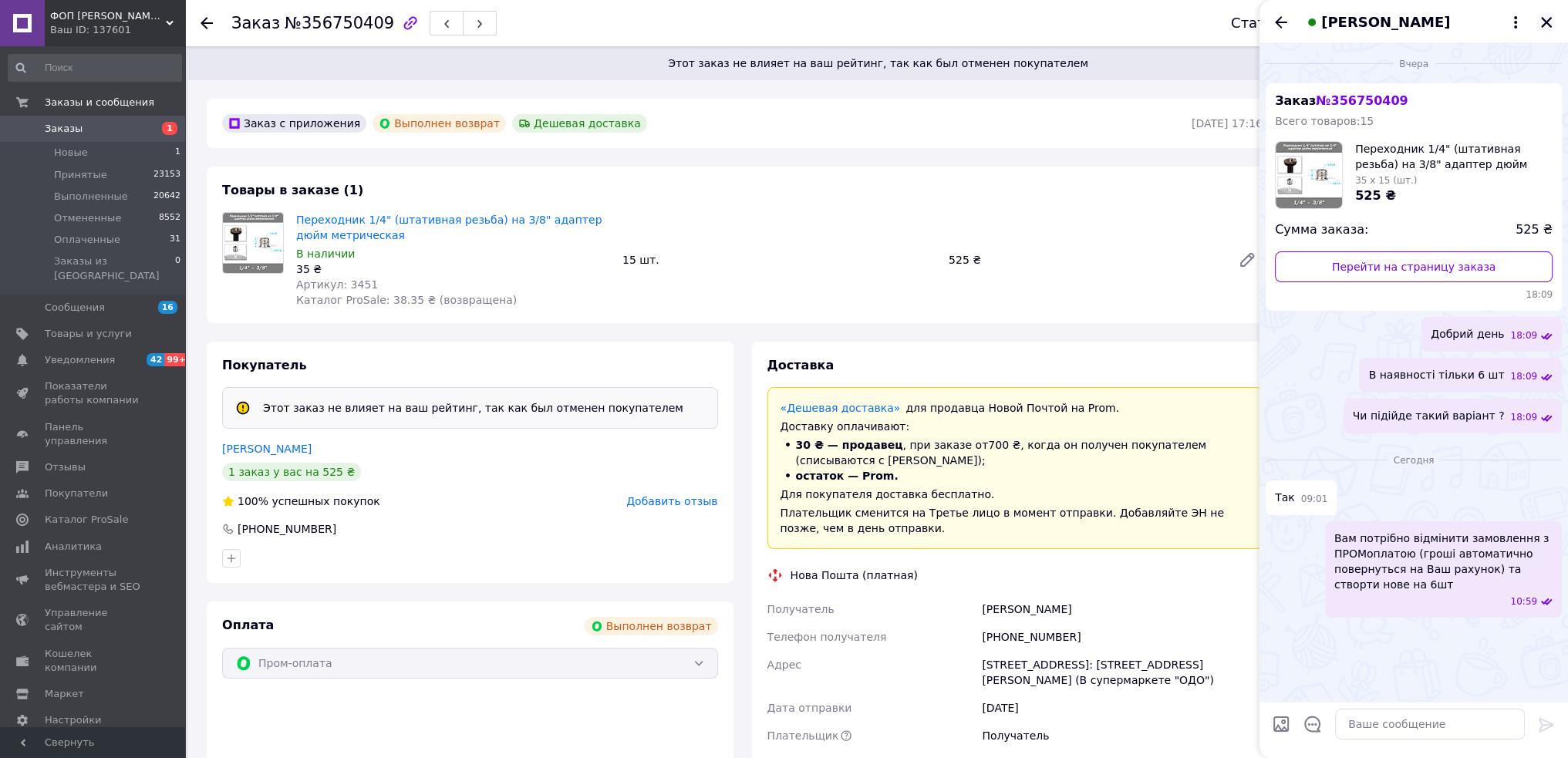
click at [1546, 21] on icon "Закрыть" at bounding box center [1546, 22] width 11 height 11
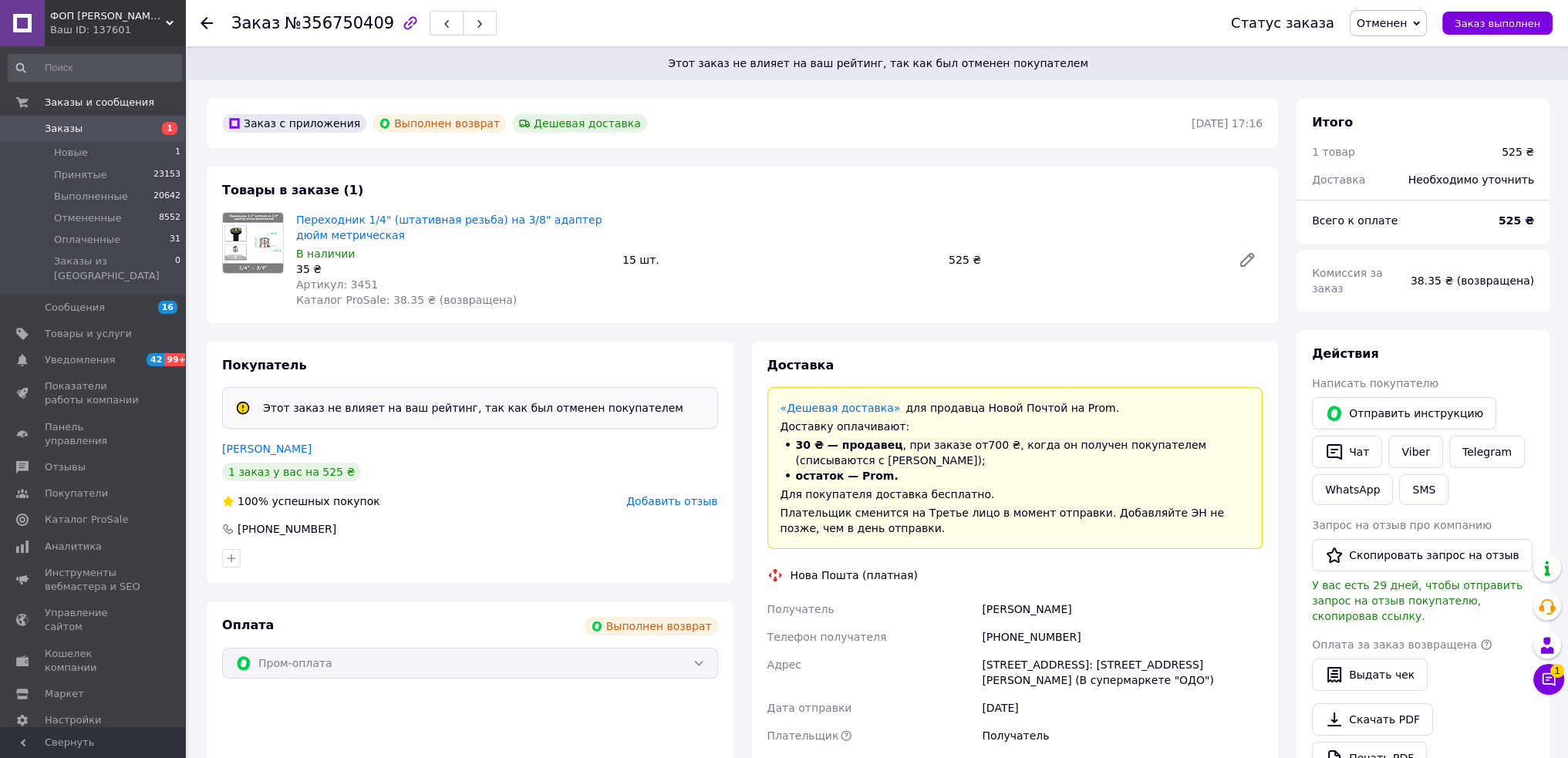
click at [77, 129] on span "Заказы" at bounding box center [93, 129] width 98 height 13
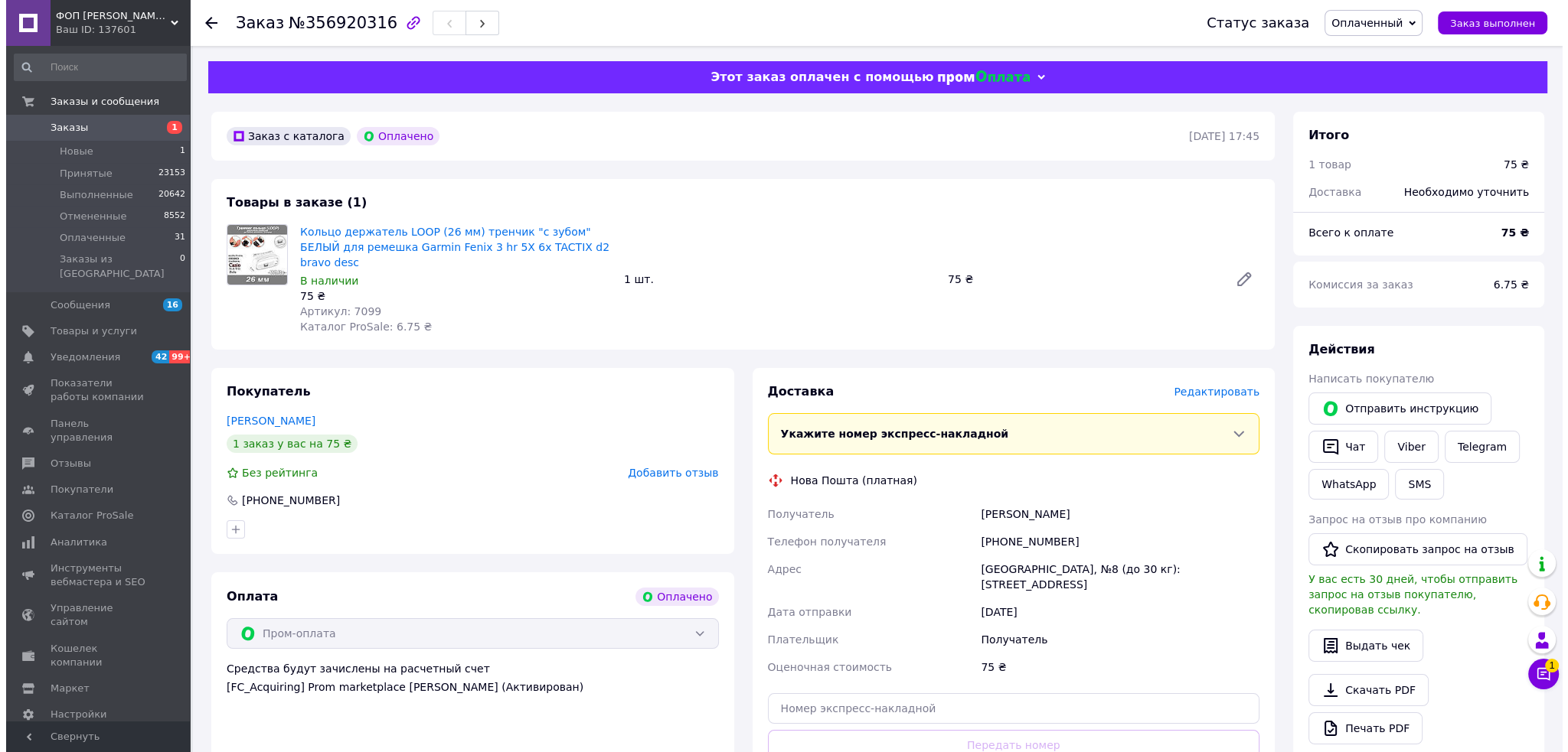
scroll to position [76, 0]
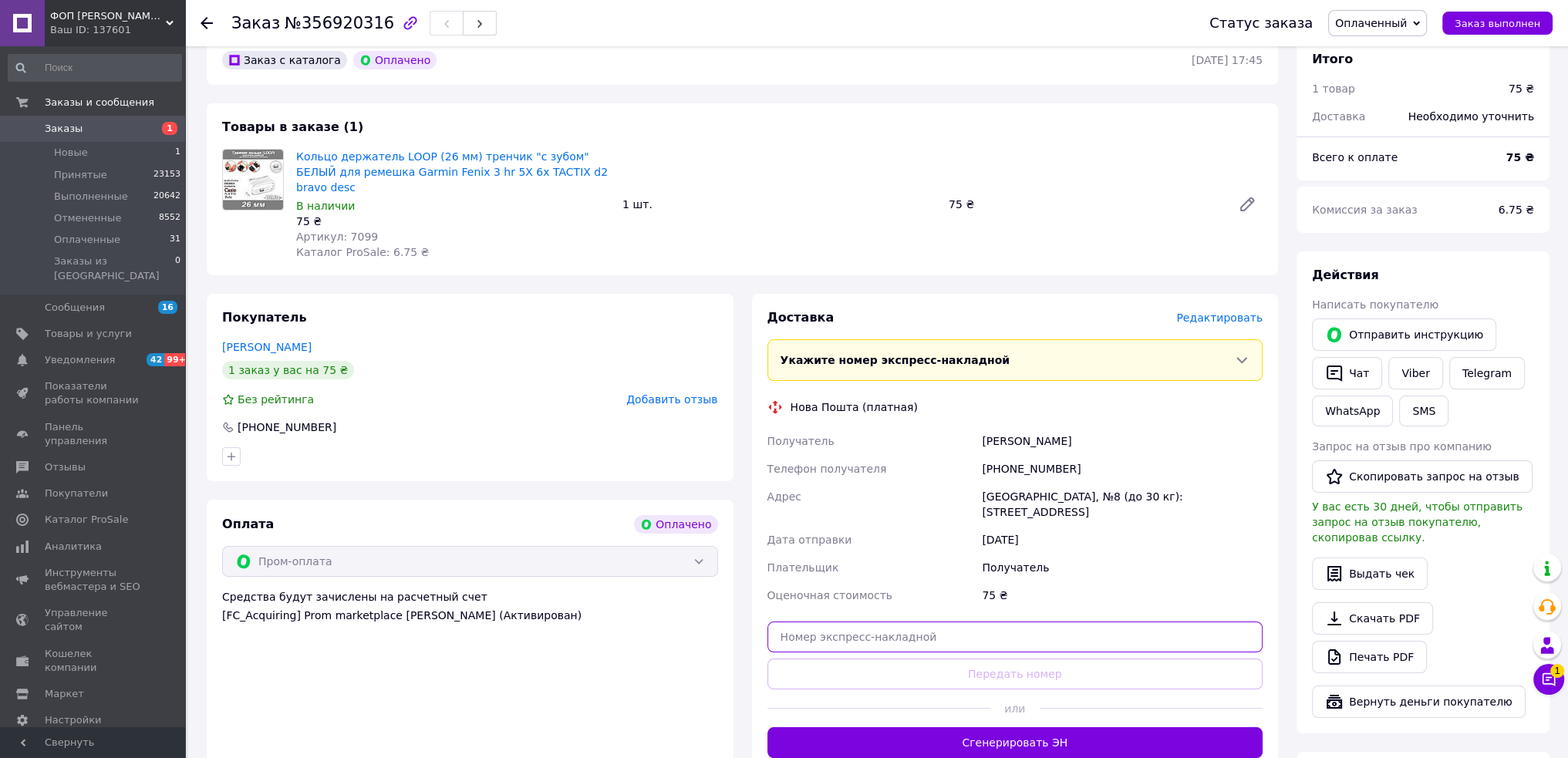
drag, startPoint x: 1006, startPoint y: 609, endPoint x: 1008, endPoint y: 617, distance: 8.2
click at [1006, 622] on input "text" at bounding box center [1015, 638] width 496 height 31
paste input "20451225340221"
type input "20451225340221"
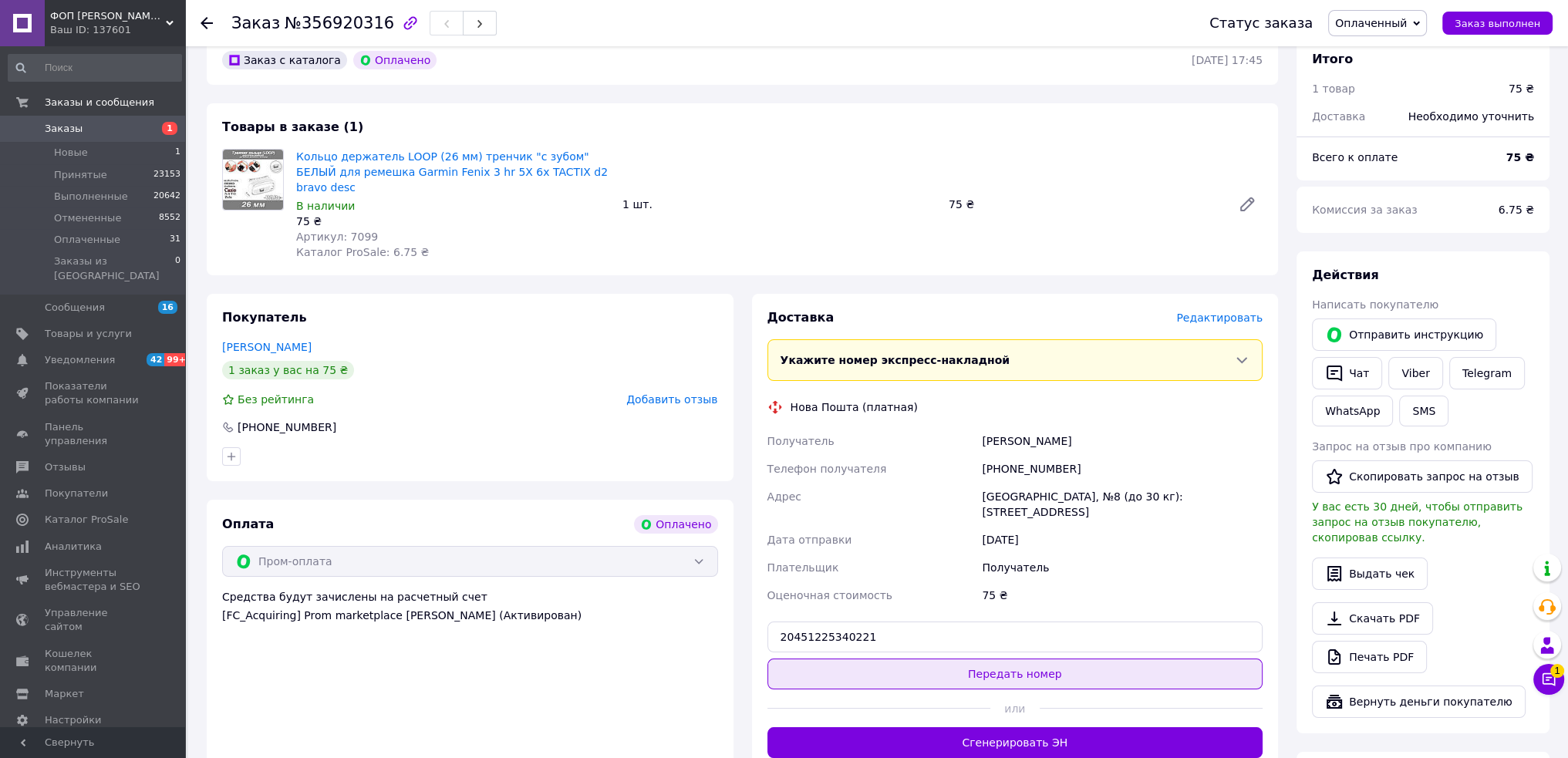
click at [1011, 659] on button "Передать номер" at bounding box center [1015, 674] width 496 height 31
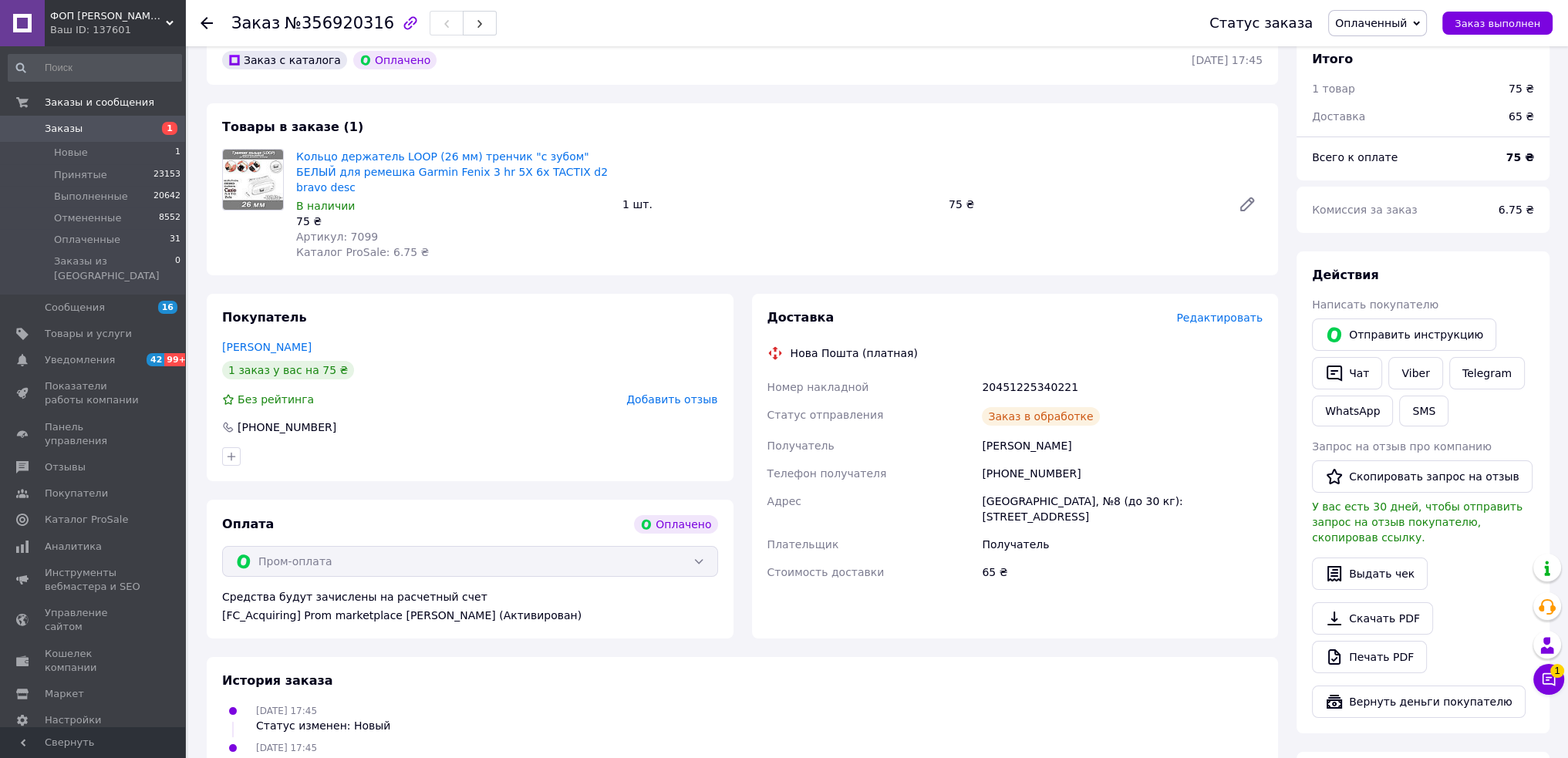
click at [1477, 24] on span "Заказ выполнен" at bounding box center [1498, 23] width 86 height 12
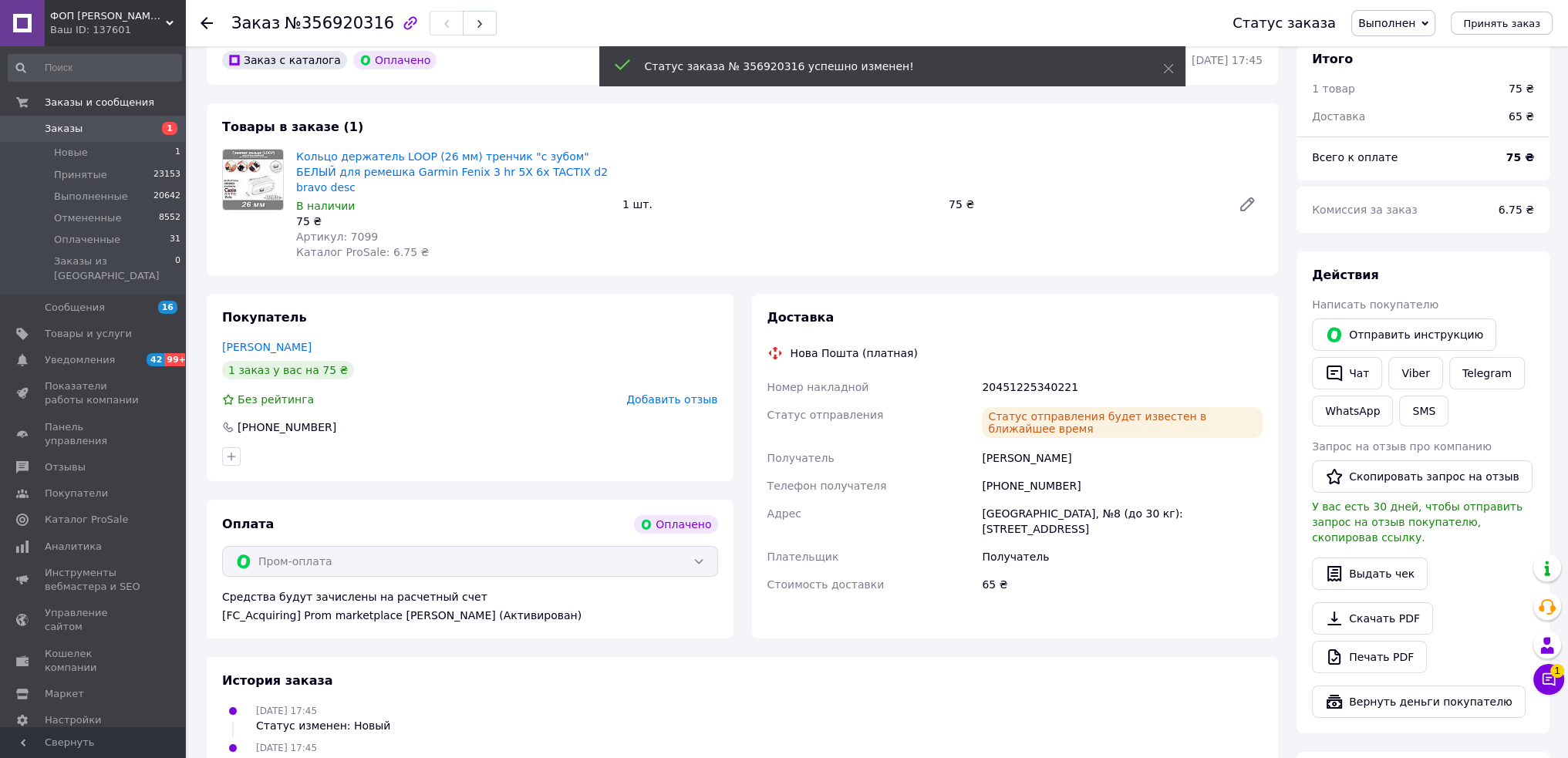
click at [680, 393] on span "Добавить отзыв" at bounding box center [671, 399] width 91 height 13
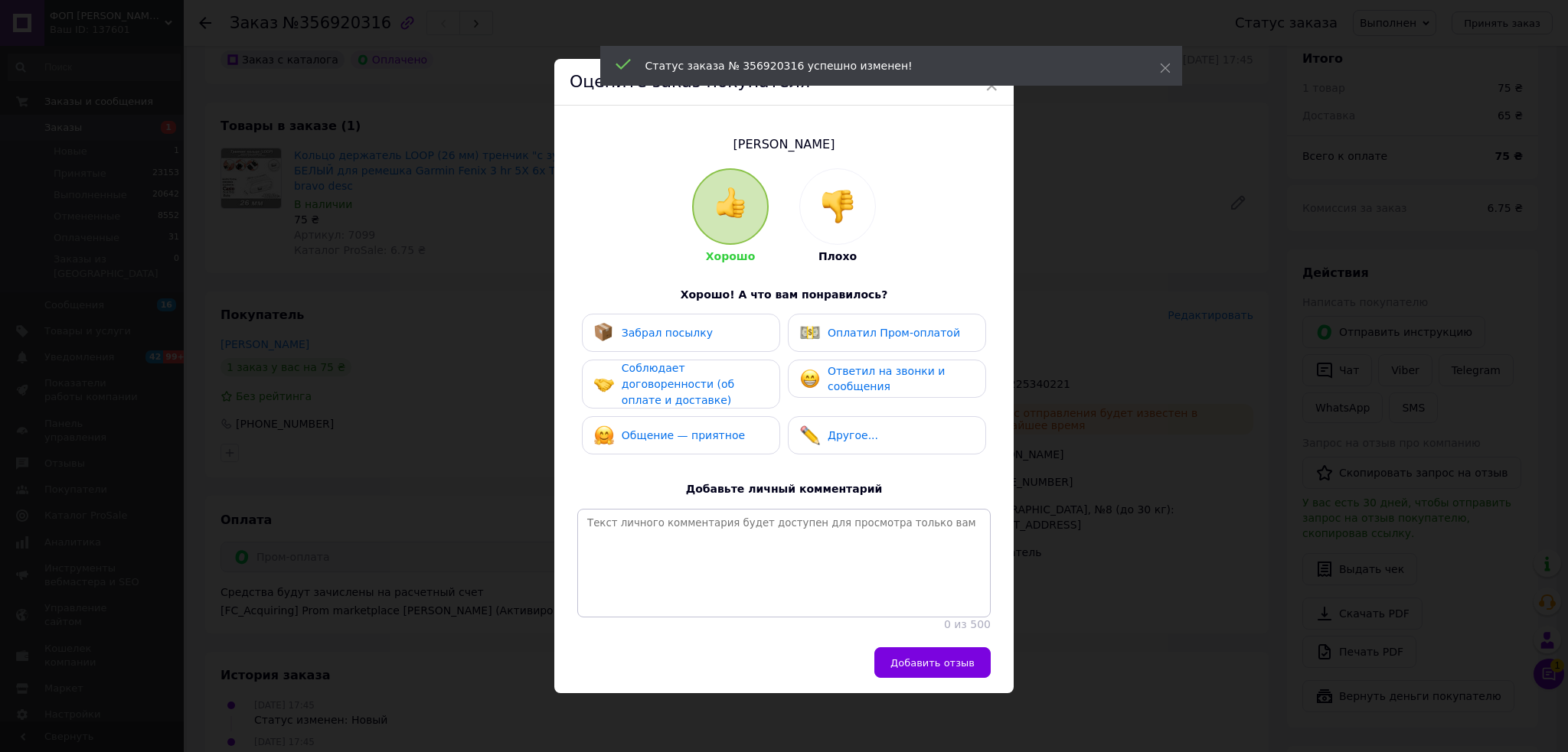
click at [927, 669] on span "Добавить отзыв" at bounding box center [932, 663] width 84 height 11
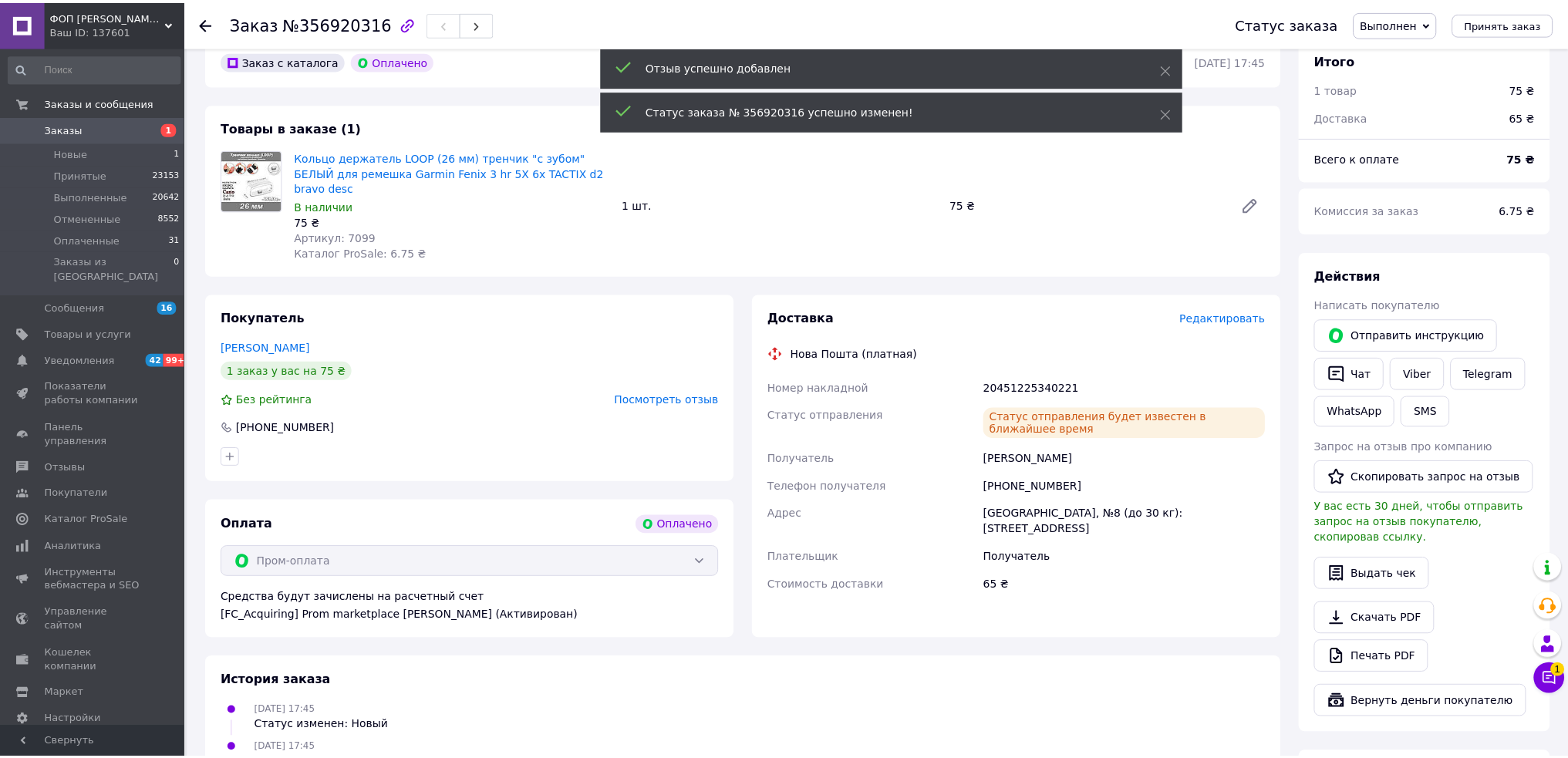
scroll to position [0, 0]
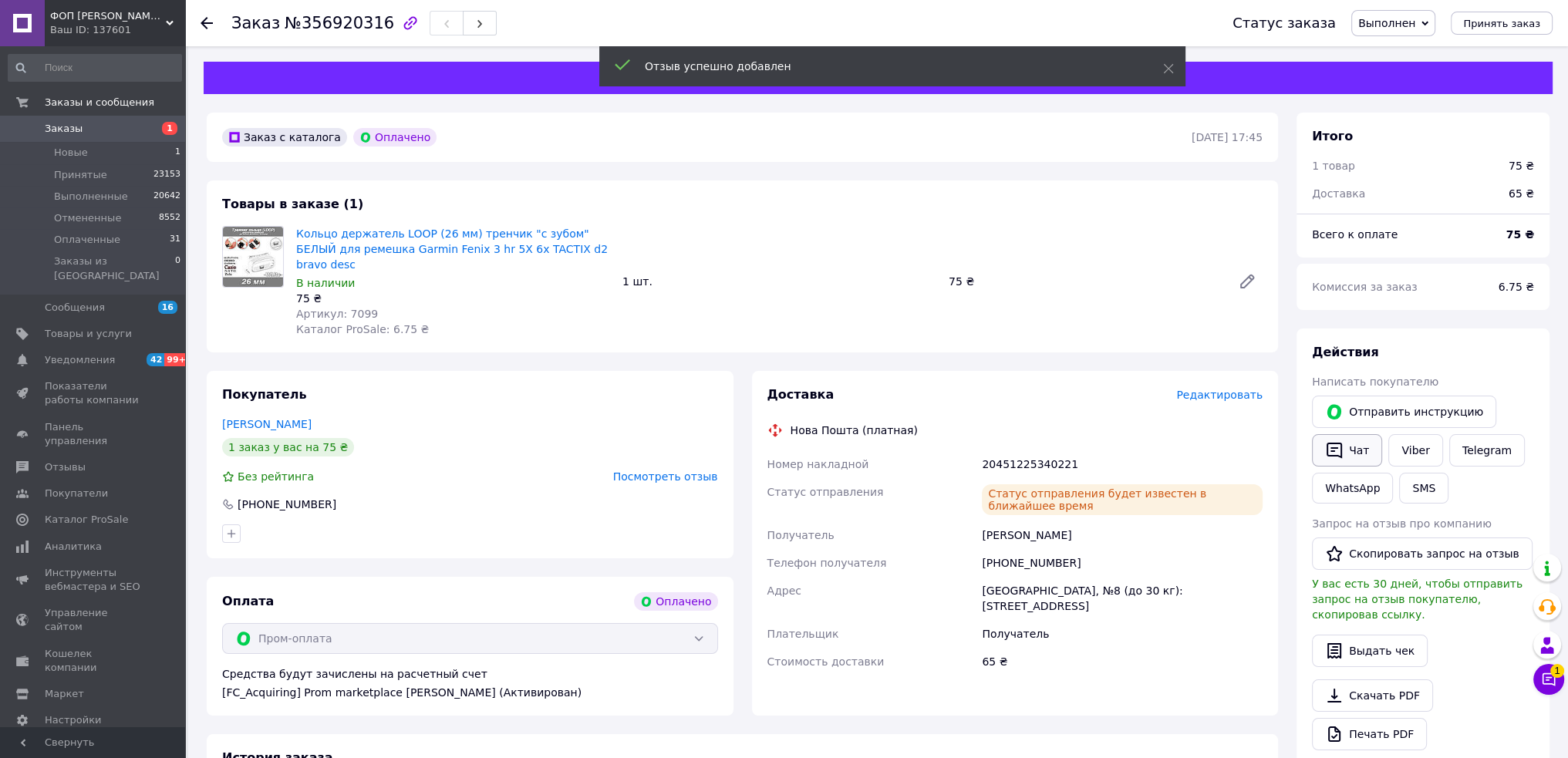
click at [1336, 456] on icon "button" at bounding box center [1335, 451] width 15 height 16
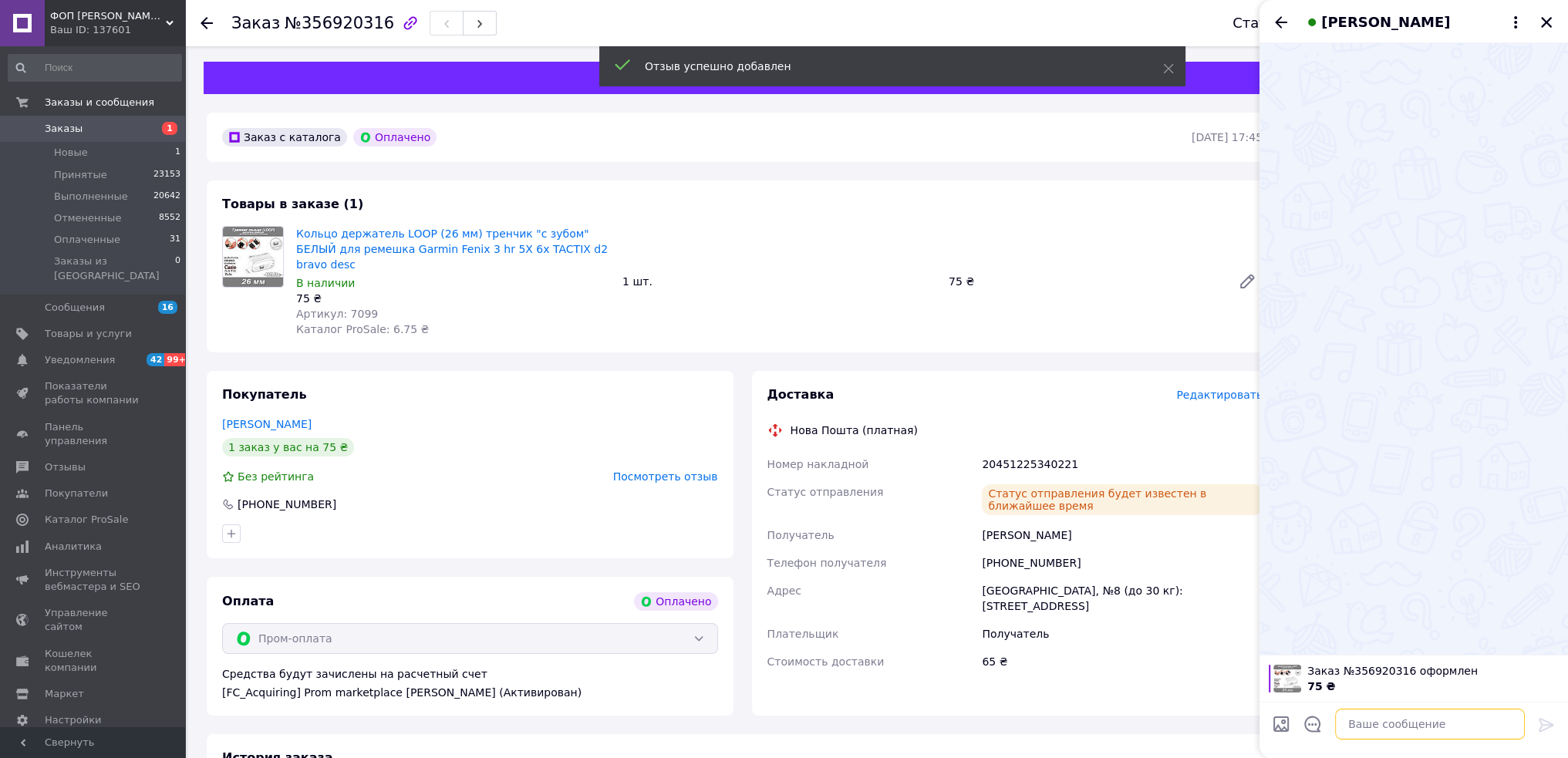
click at [1379, 725] on textarea at bounding box center [1429, 724] width 190 height 31
paste textarea "Доброго Нова пошта: ................ З пов. ФОП [PERSON_NAME]"
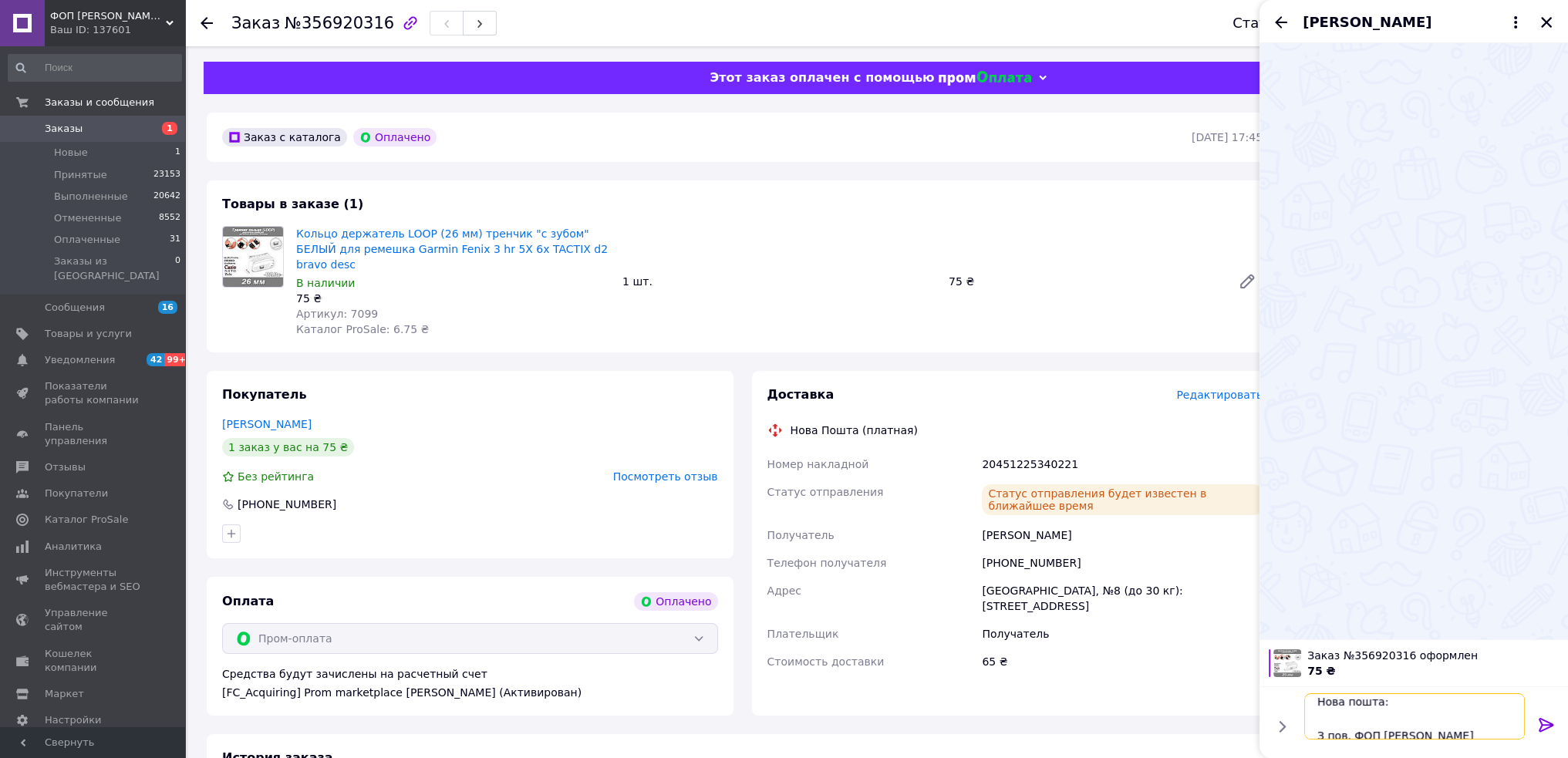
paste textarea "20451225340221"
type textarea "Доброго Нова пошта: 20451225340221 З пов. ФОП [PERSON_NAME]"
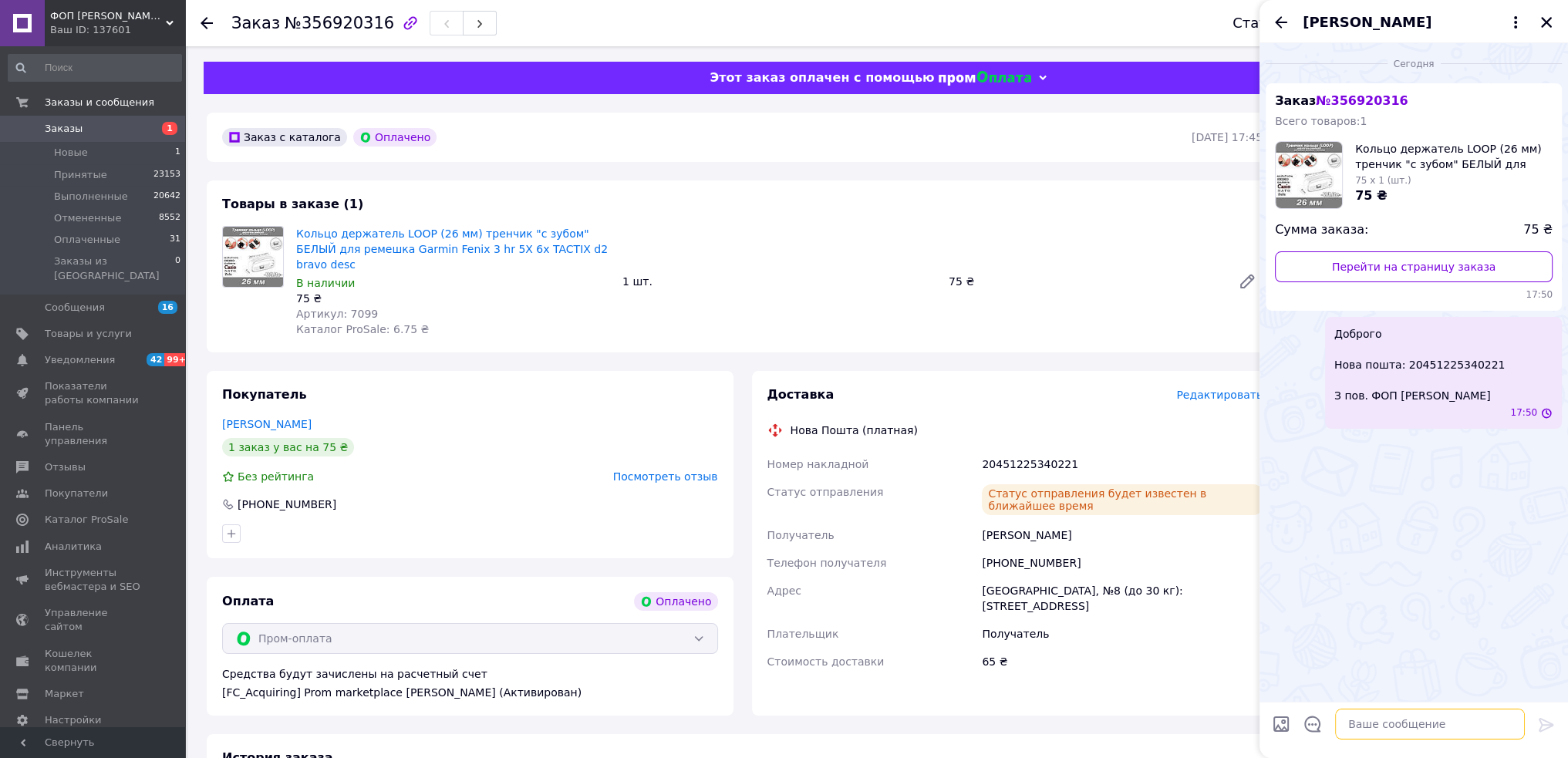
scroll to position [0, 0]
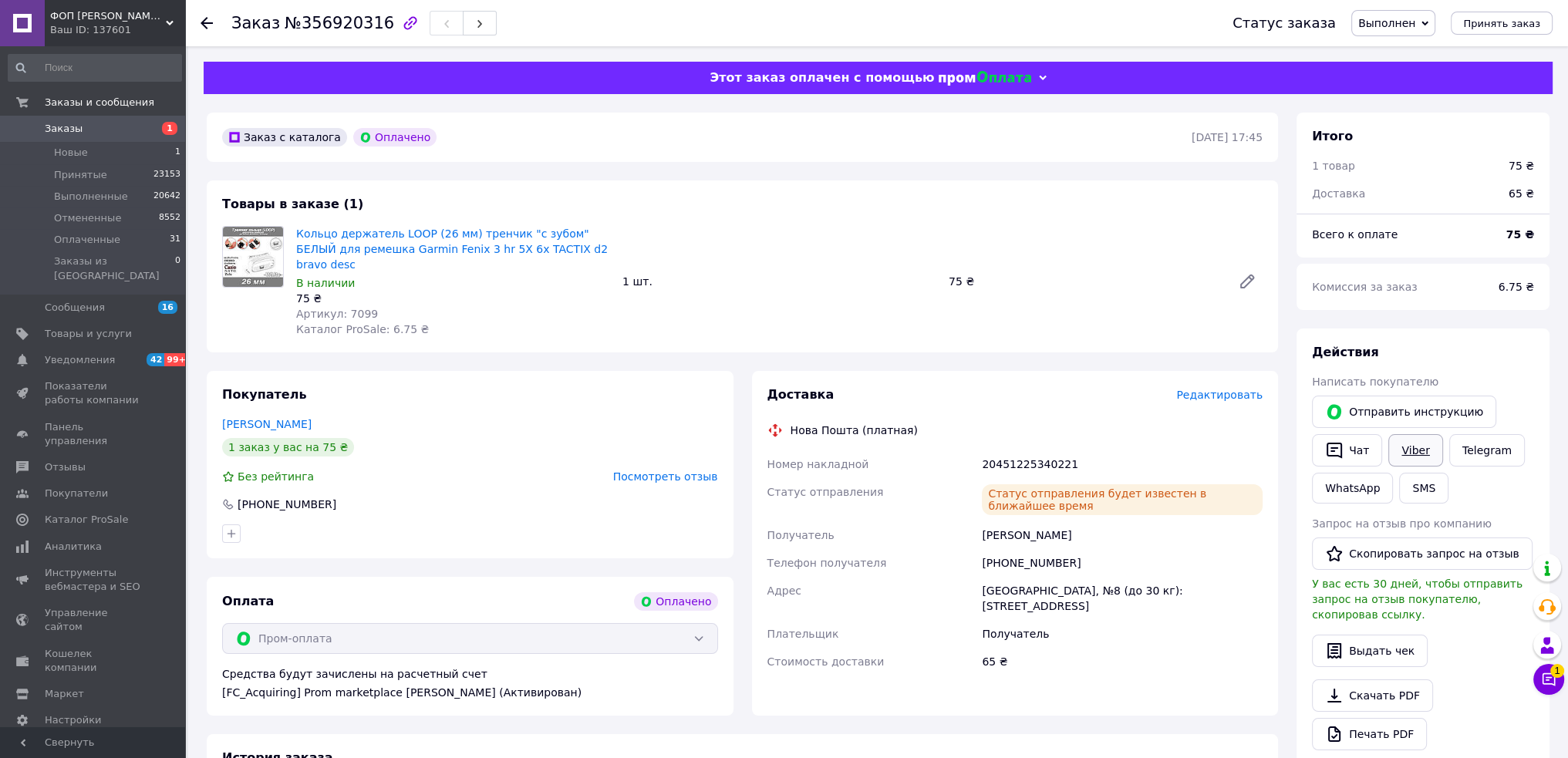
click at [1411, 458] on link "Viber" at bounding box center [1416, 451] width 54 height 33
drag, startPoint x: 290, startPoint y: 231, endPoint x: 576, endPoint y: 248, distance: 286.5
click at [576, 248] on div "Кольцо держатель LOOP (26 мм) тренчик "с зубом" БЕЛЫЙ для ремешка Garmin Fenix …" at bounding box center [453, 281] width 327 height 118
copy link "Кольцо держатель LOOP (26 мм) тренчик "с зубом" БЕЛЫЙ для ремешка Garmin Fenix …"
click at [57, 126] on span "Заказы" at bounding box center [63, 129] width 38 height 13
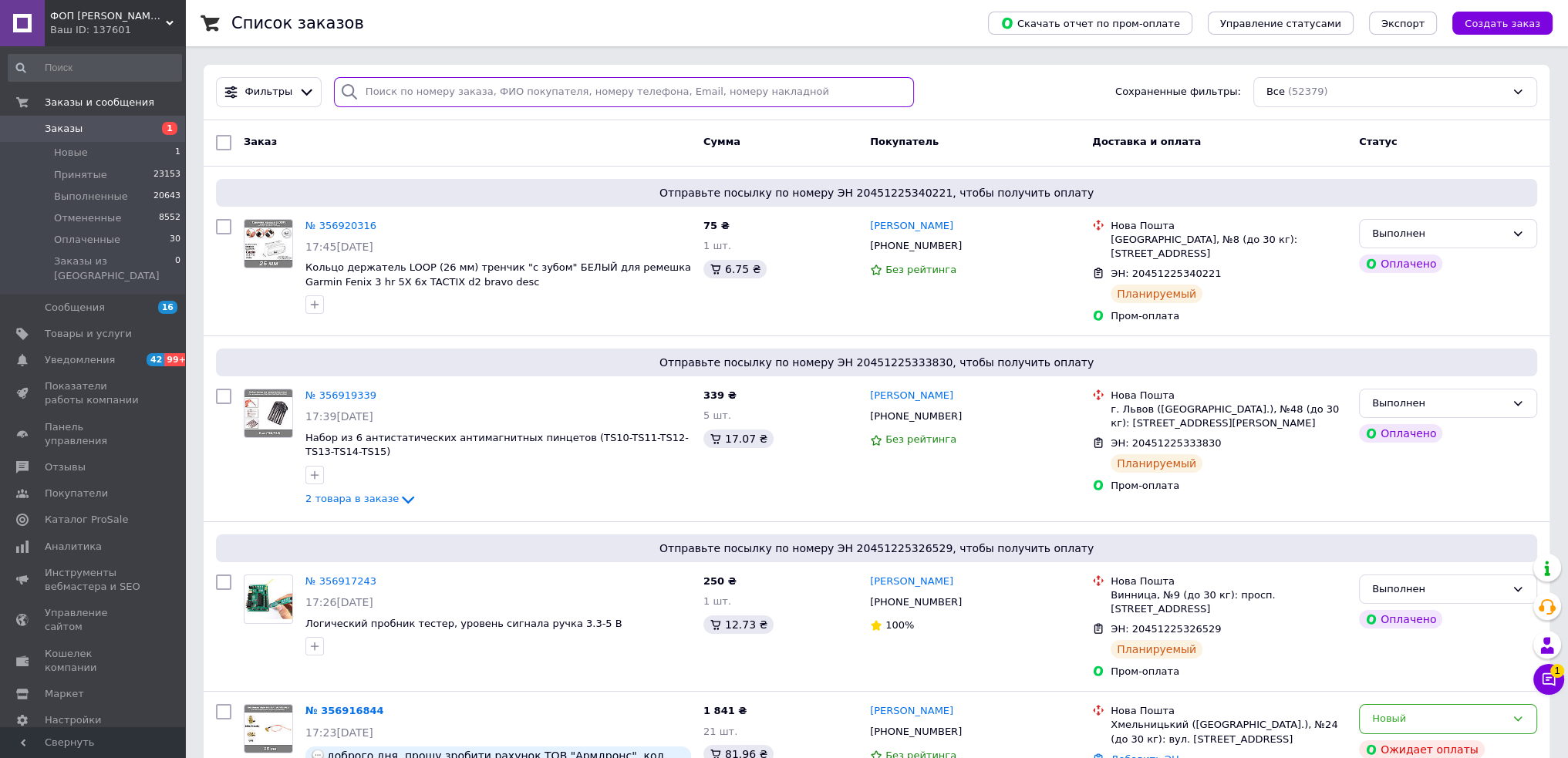
paste input "[PHONE_NUMBER]"
click at [383, 95] on input "search" at bounding box center [624, 91] width 580 height 30
type input "+380685289942"
click at [475, 97] on input "search" at bounding box center [624, 91] width 580 height 30
paste input "356771631"
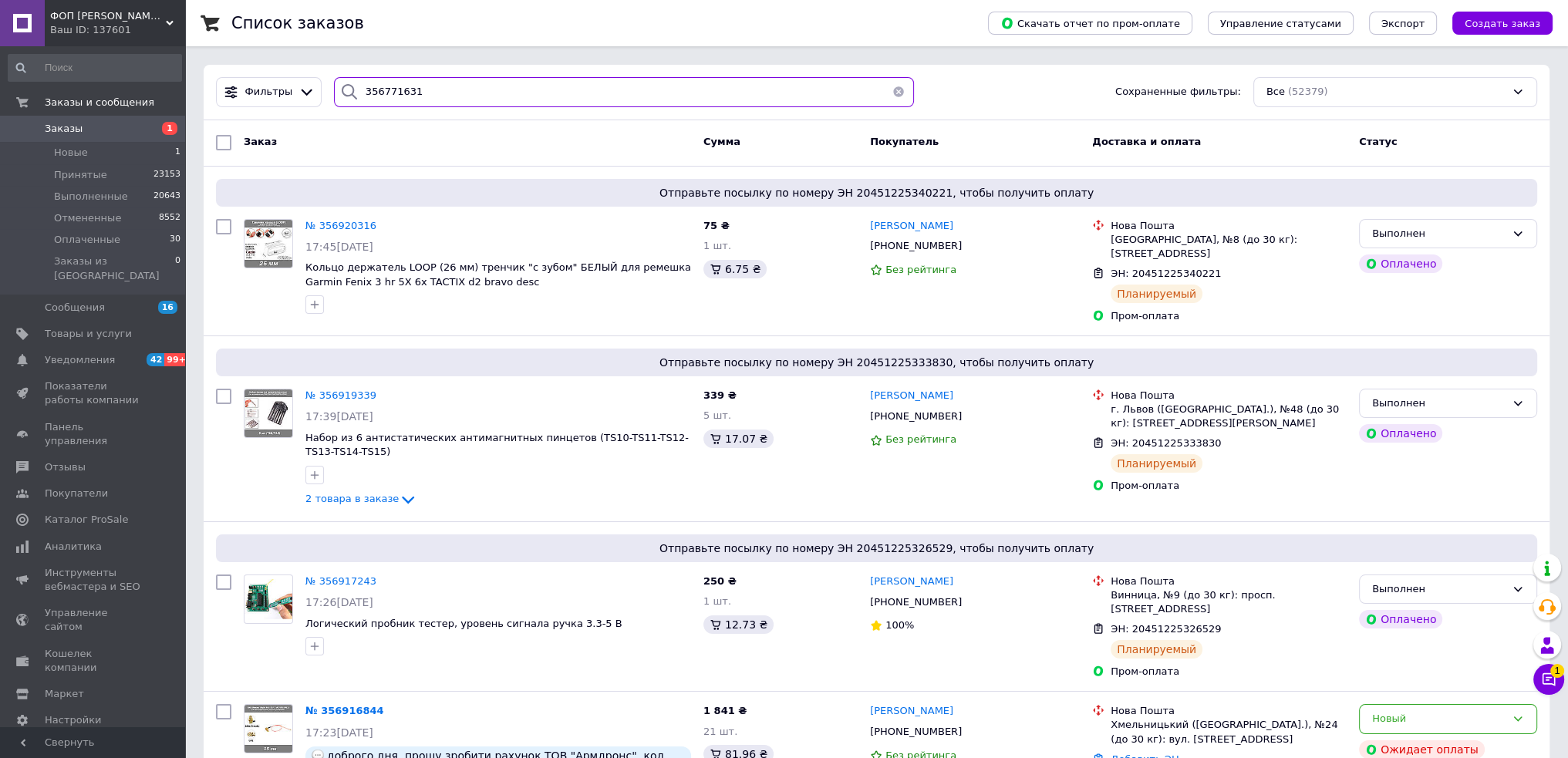
type input "356771631"
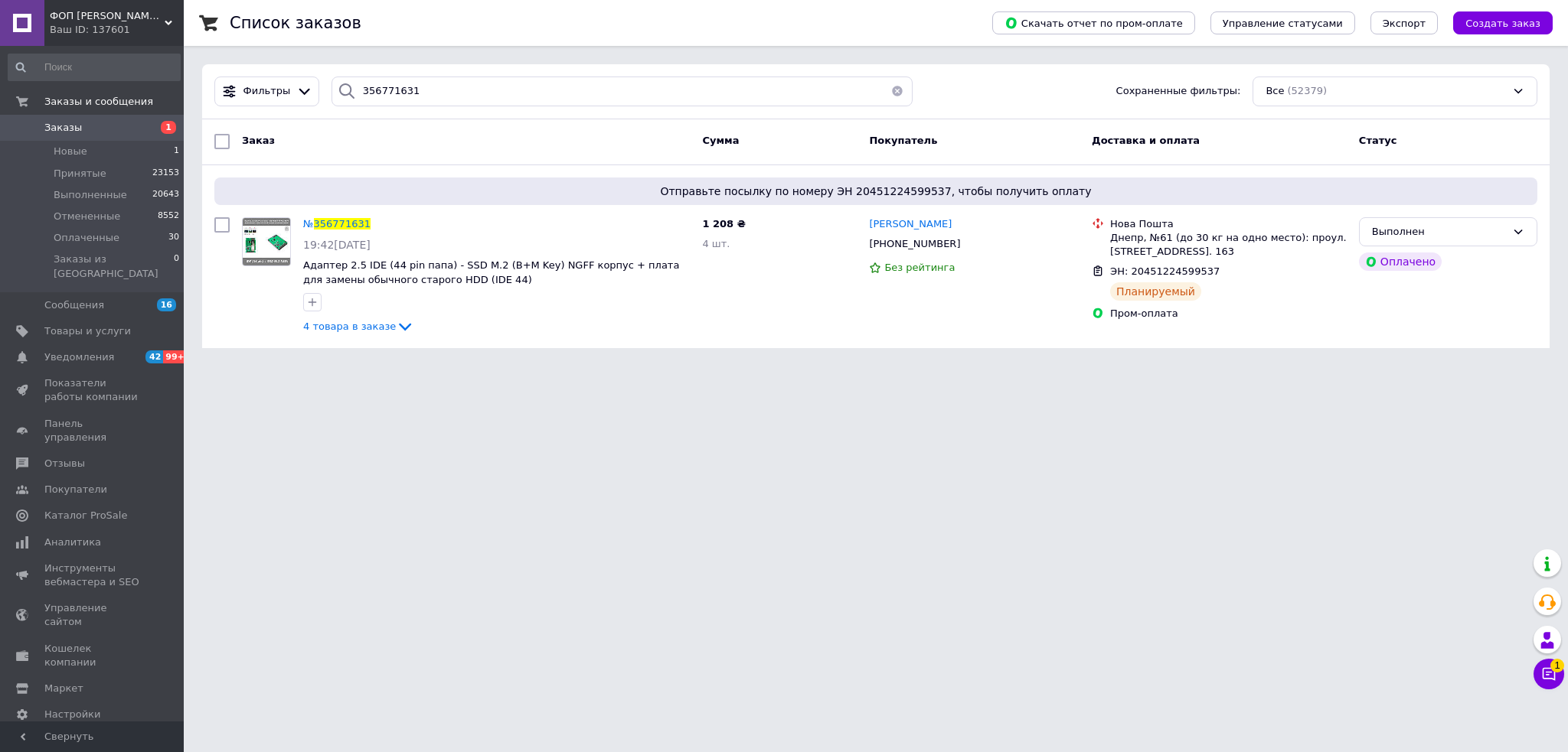
click at [420, 367] on html "ФОП Носуль С. А. работает nosul.com.ua Ваш ID: 137601 Сайт ФОП Носуль С. А. раб…" at bounding box center [784, 183] width 1568 height 367
click at [325, 224] on span "356771631" at bounding box center [341, 224] width 56 height 11
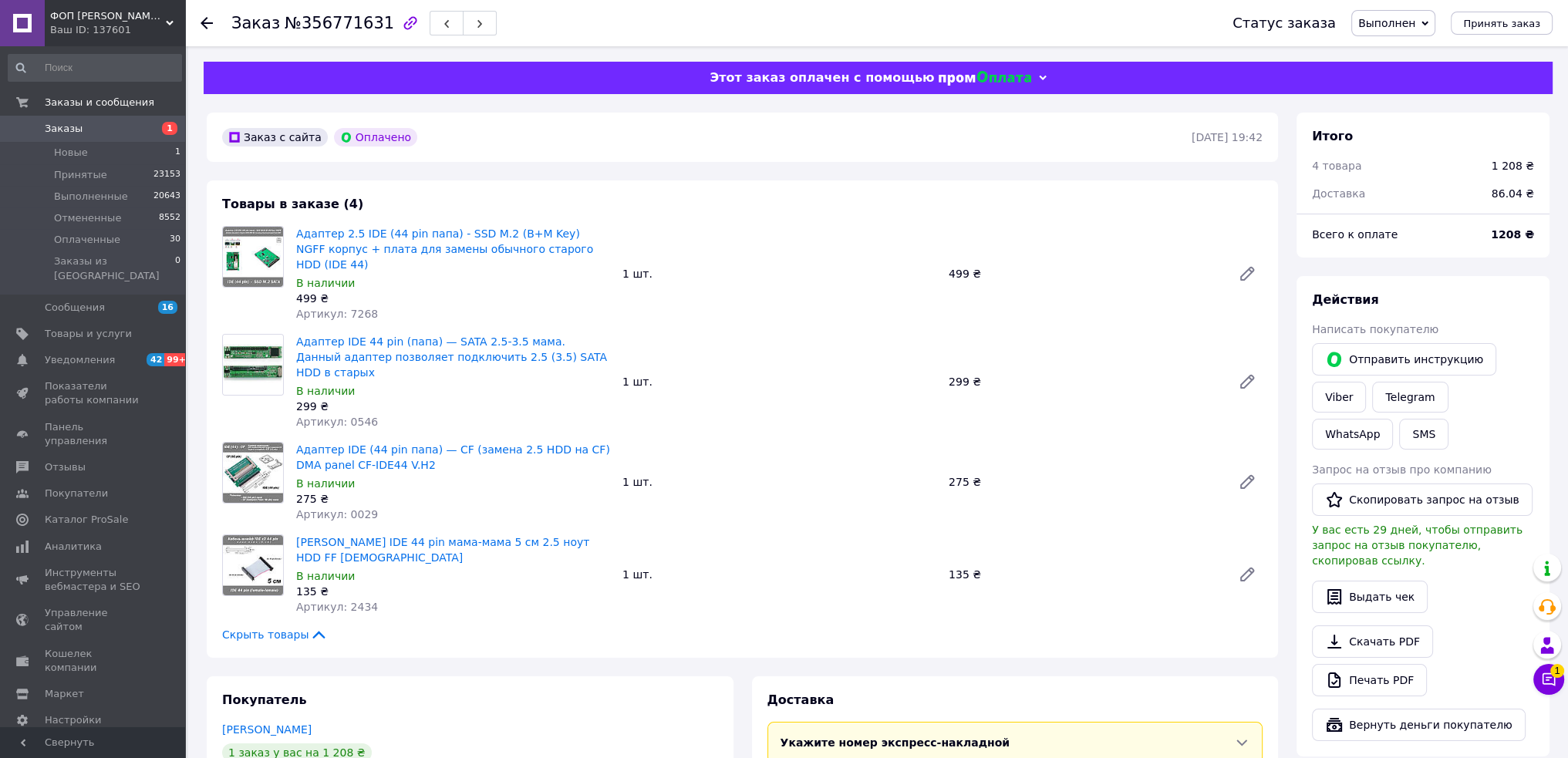
scroll to position [308, 0]
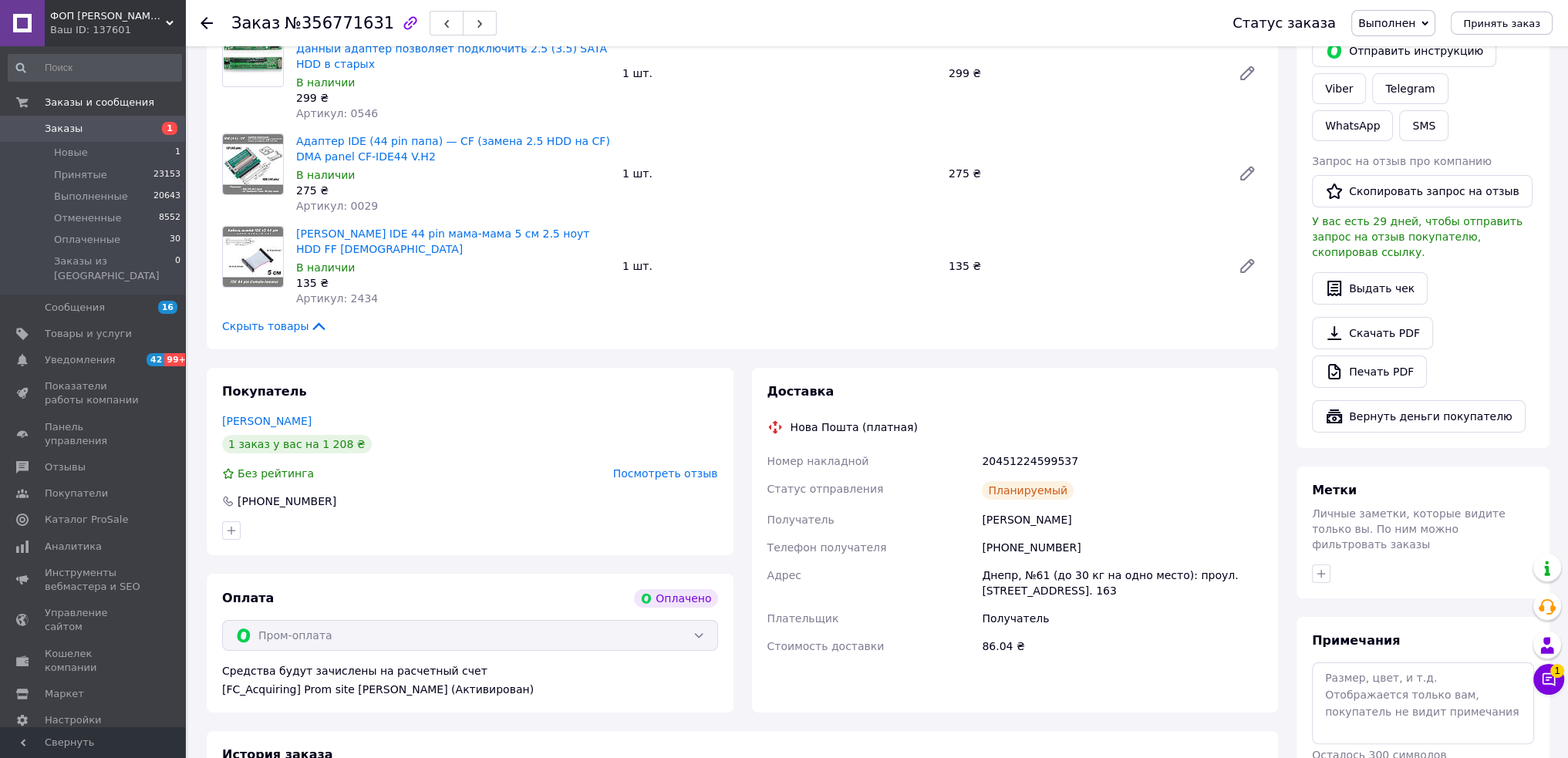
click at [1021, 448] on div "20451224599537" at bounding box center [1122, 461] width 287 height 28
copy div "20451224599537"
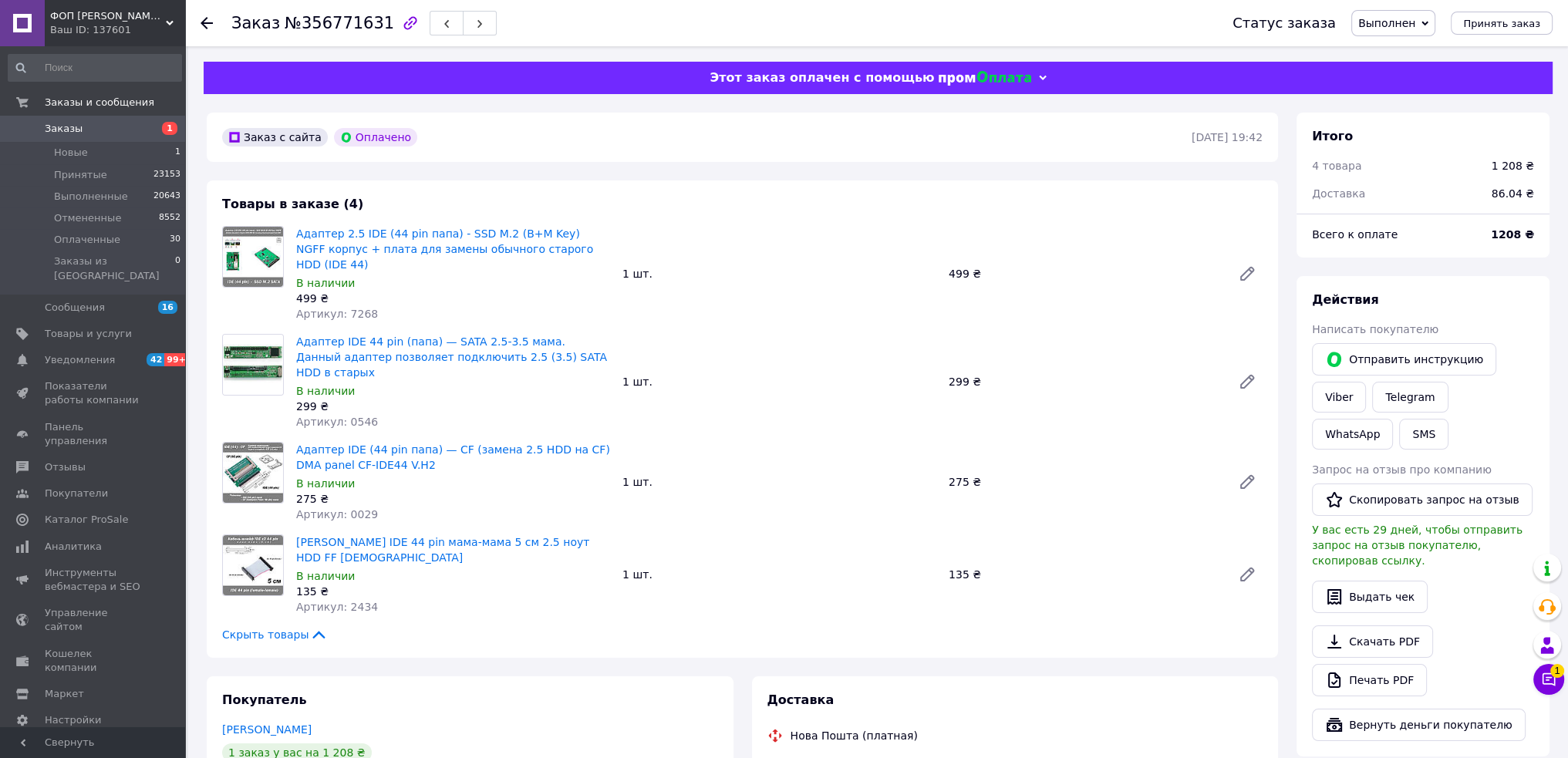
click at [71, 122] on span "Заказы" at bounding box center [63, 129] width 38 height 13
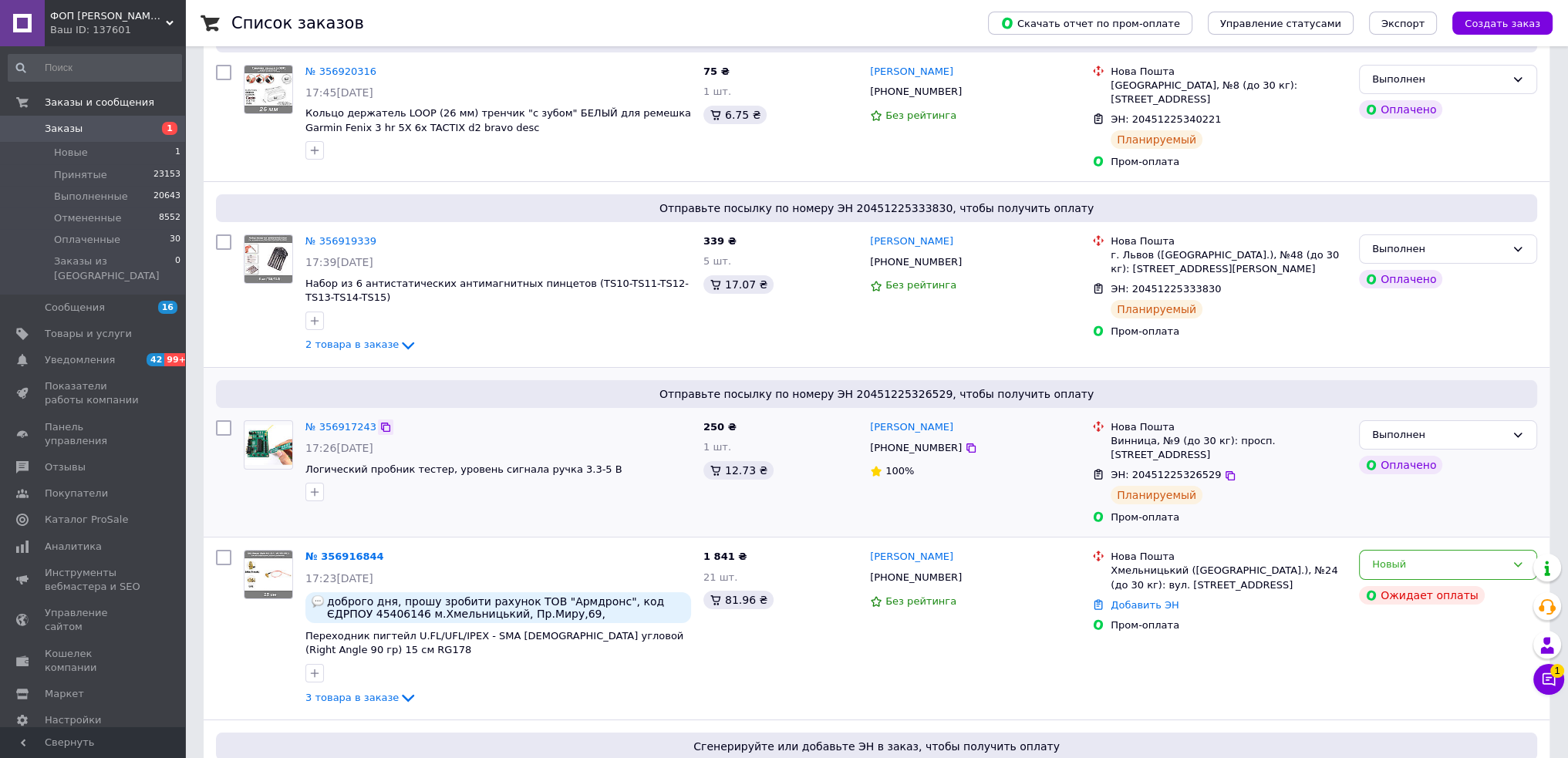
scroll to position [231, 0]
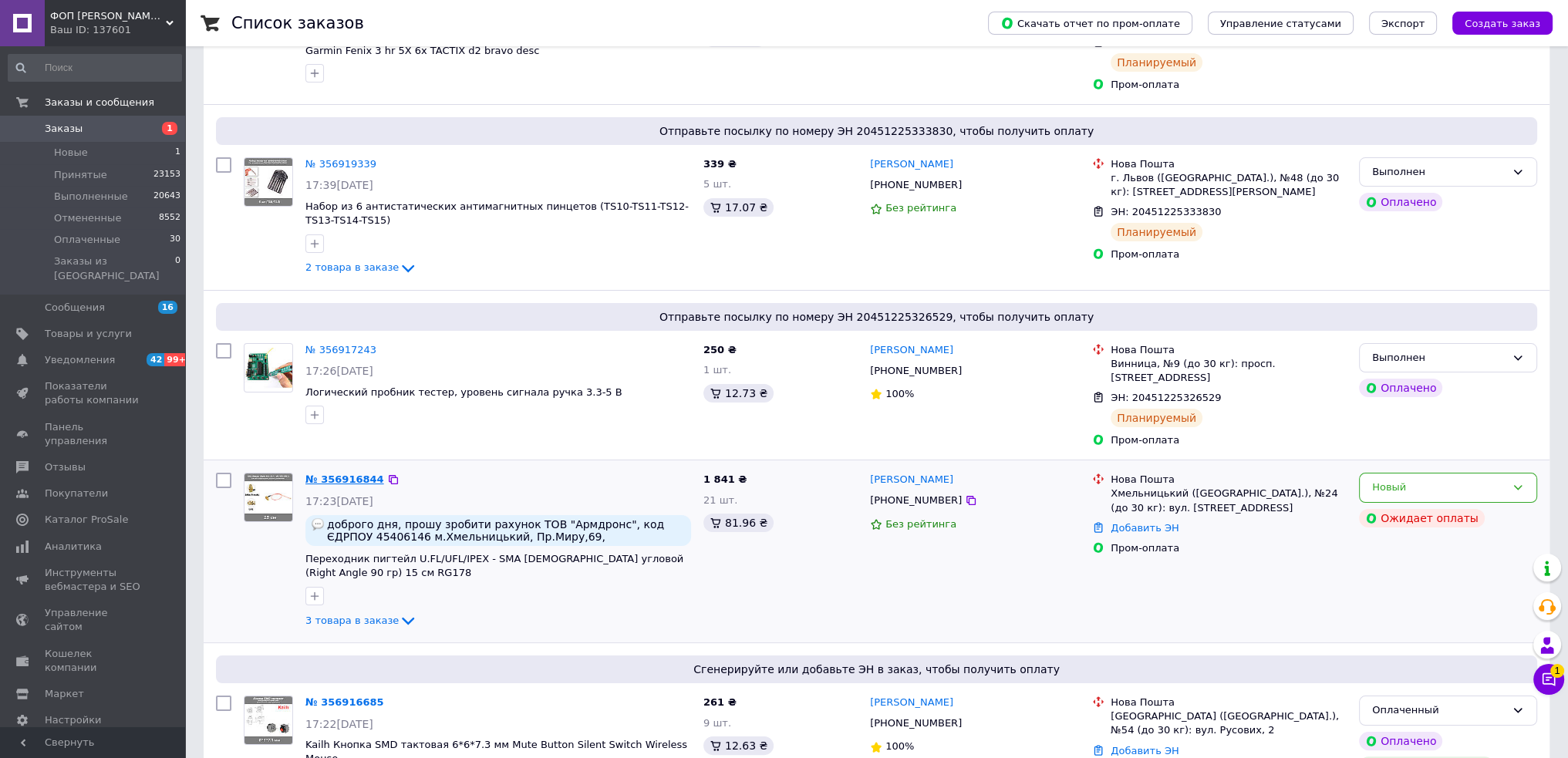
click at [343, 474] on link "№ 356916844" at bounding box center [345, 480] width 79 height 12
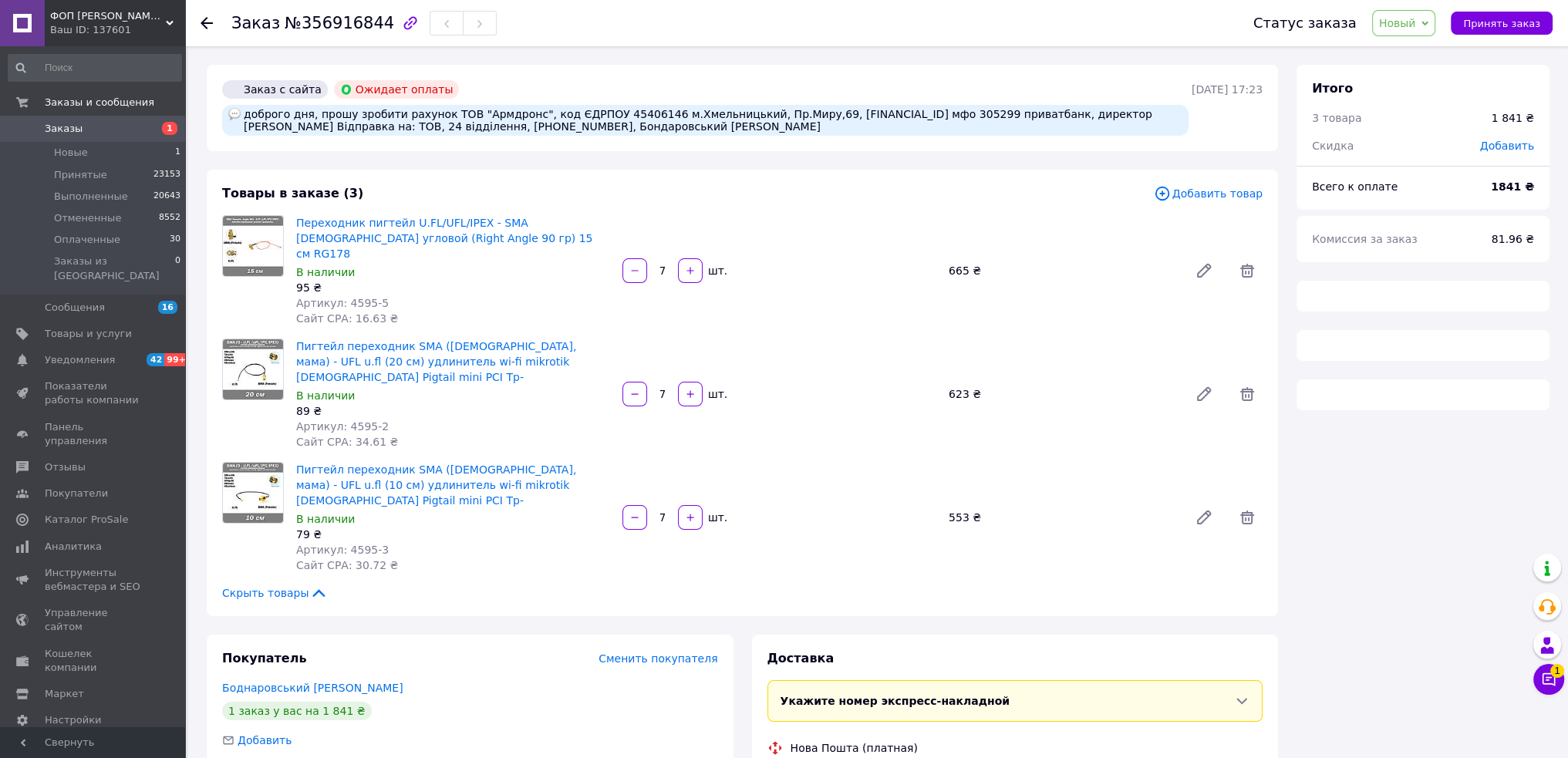
click at [324, 25] on span "№356916844" at bounding box center [340, 22] width 110 height 18
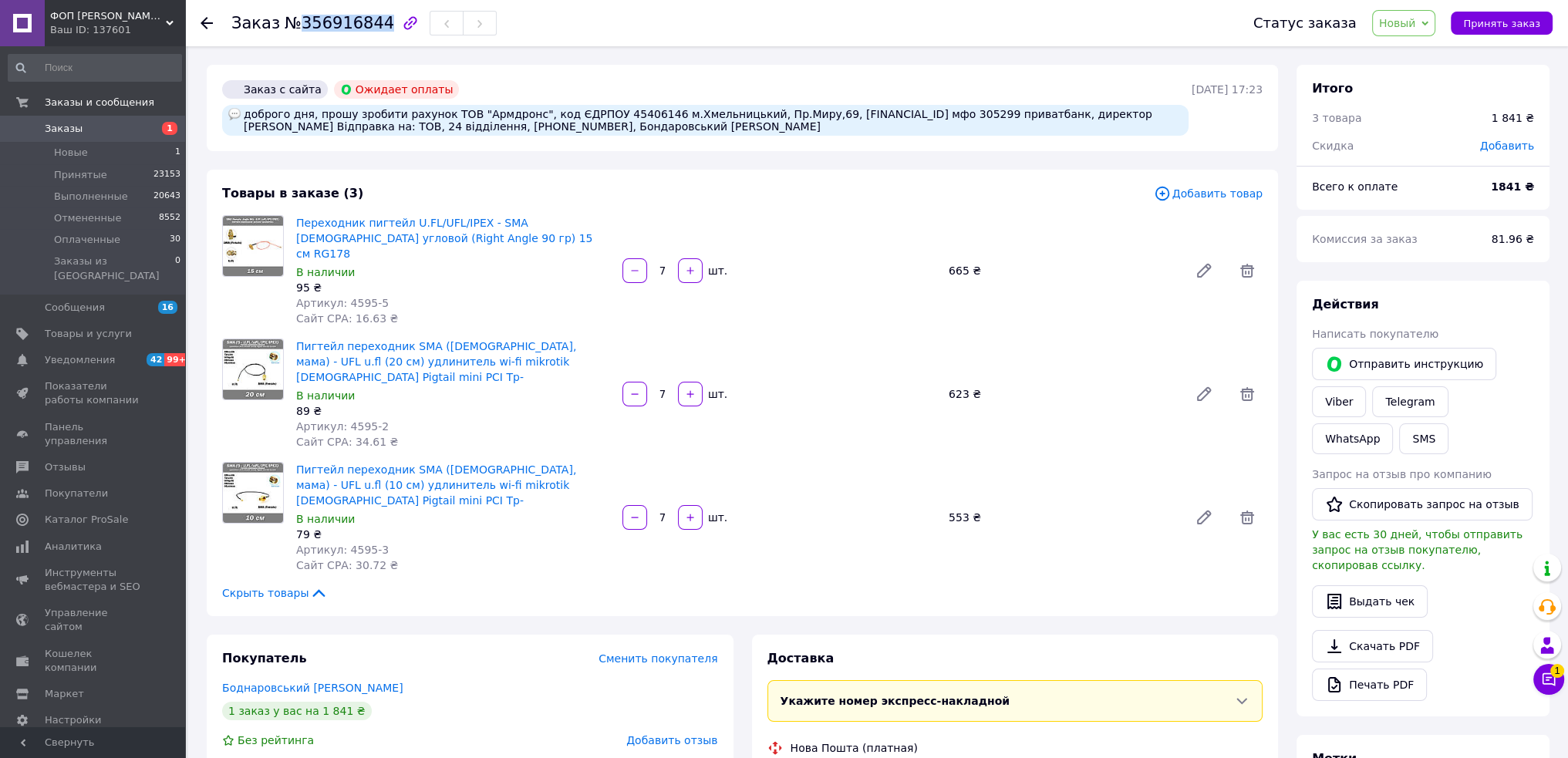
click at [324, 25] on span "№356916844" at bounding box center [340, 22] width 110 height 18
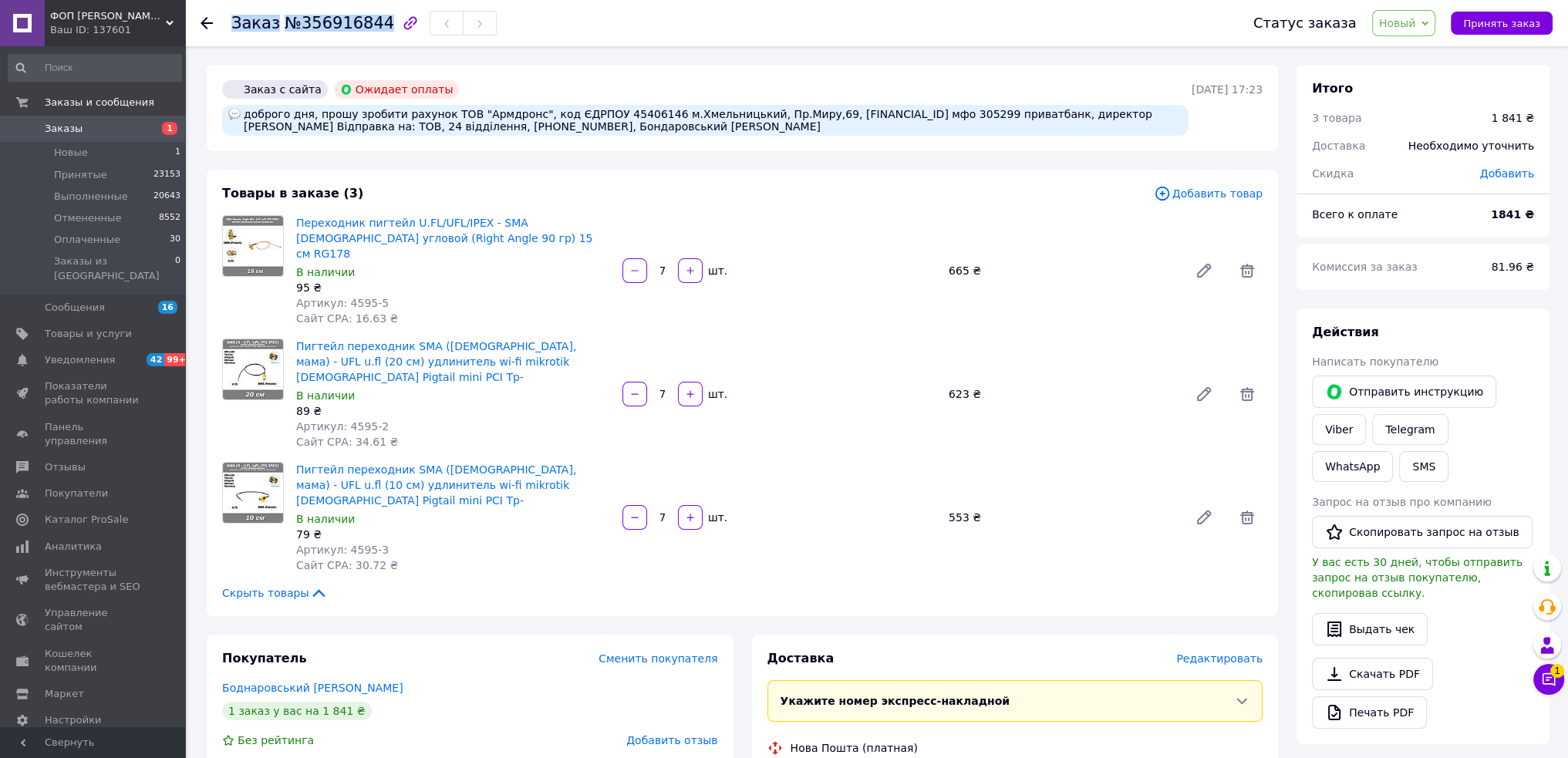
copy h1 "Заказ №356916844"
click at [1510, 262] on span "81.96 ₴" at bounding box center [1513, 267] width 42 height 13
copy span "81.96"
drag, startPoint x: 432, startPoint y: 113, endPoint x: 514, endPoint y: 116, distance: 82.1
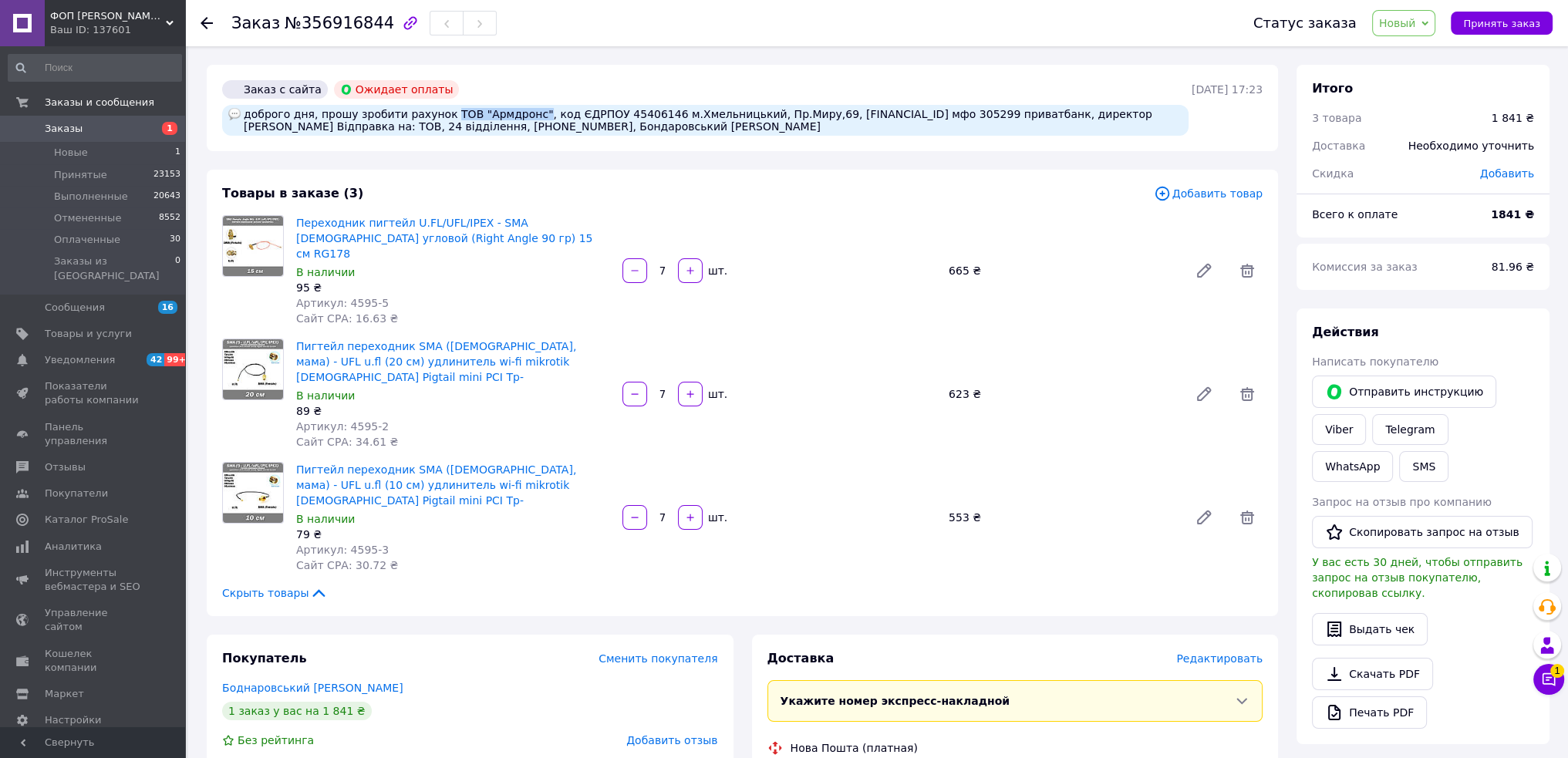
click at [514, 116] on div "доброго дня, прошу зробити рахунок ТОВ "Армдронс", код ЄДРПОУ 45406146 м.[STREE…" at bounding box center [706, 120] width 967 height 31
copy div "ТОВ "Армдронс""
click at [613, 114] on div "доброго дня, прошу зробити рахунок ТОВ "Армдронс", код ЄДРПОУ 45406146 м.[STREE…" at bounding box center [706, 120] width 967 height 31
click at [602, 109] on div "доброго дня, прошу зробити рахунок ТОВ "Армдронс", код ЄДРПОУ 45406146 м.[STREE…" at bounding box center [706, 120] width 967 height 31
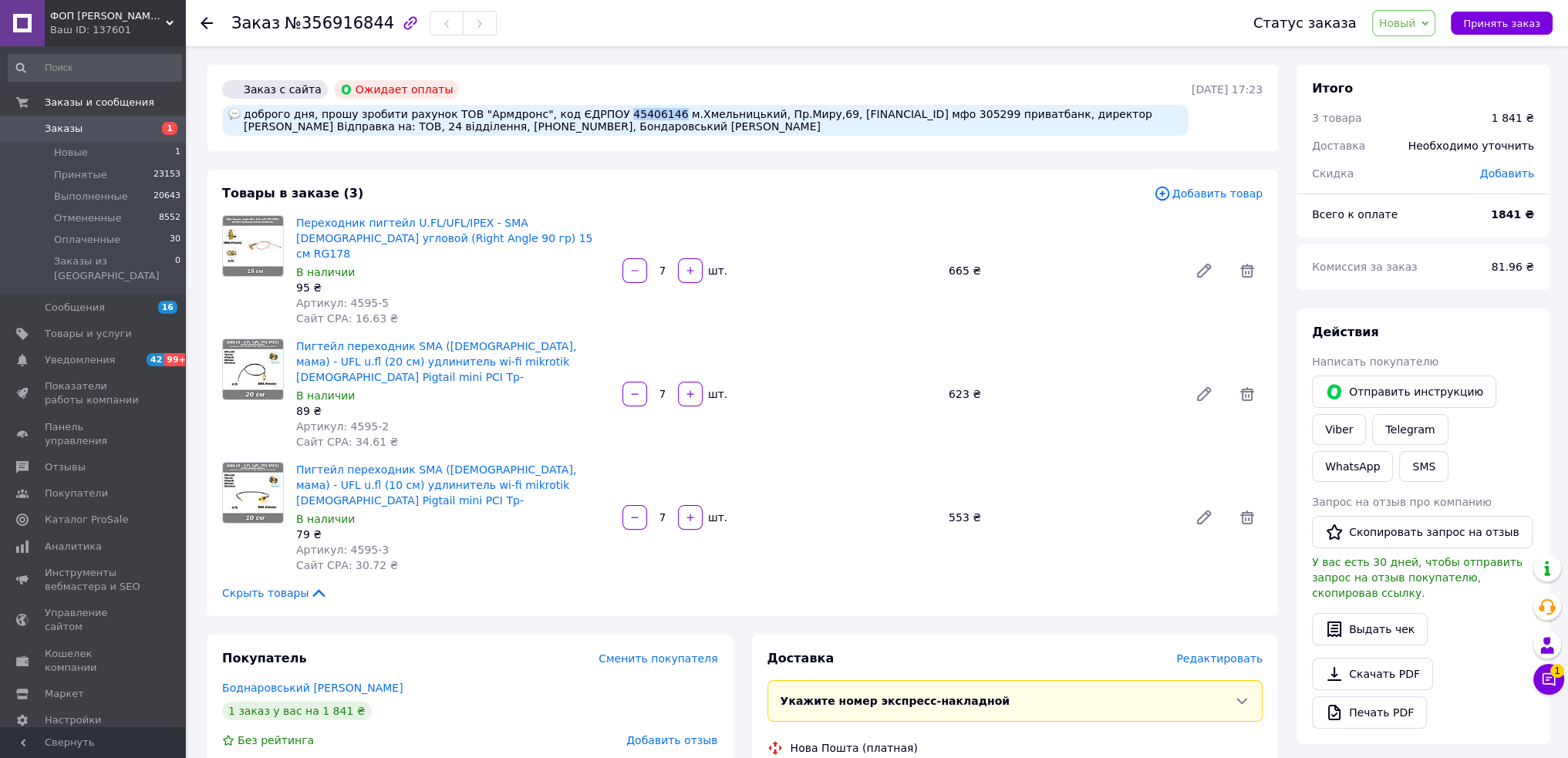
click at [603, 108] on div "доброго дня, прошу зробити рахунок ТОВ "Армдронс", код ЄДРПОУ 45406146 м.[STREE…" at bounding box center [706, 120] width 967 height 31
copy div "45406146"
drag, startPoint x: 648, startPoint y: 115, endPoint x: 782, endPoint y: 116, distance: 134.0
click at [782, 116] on div "доброго дня, прошу зробити рахунок ТОВ "Армдронс", код ЄДРПОУ 45406146 м.[STREE…" at bounding box center [706, 120] width 967 height 31
copy div "Хмельницький, Пр.Миру,69"
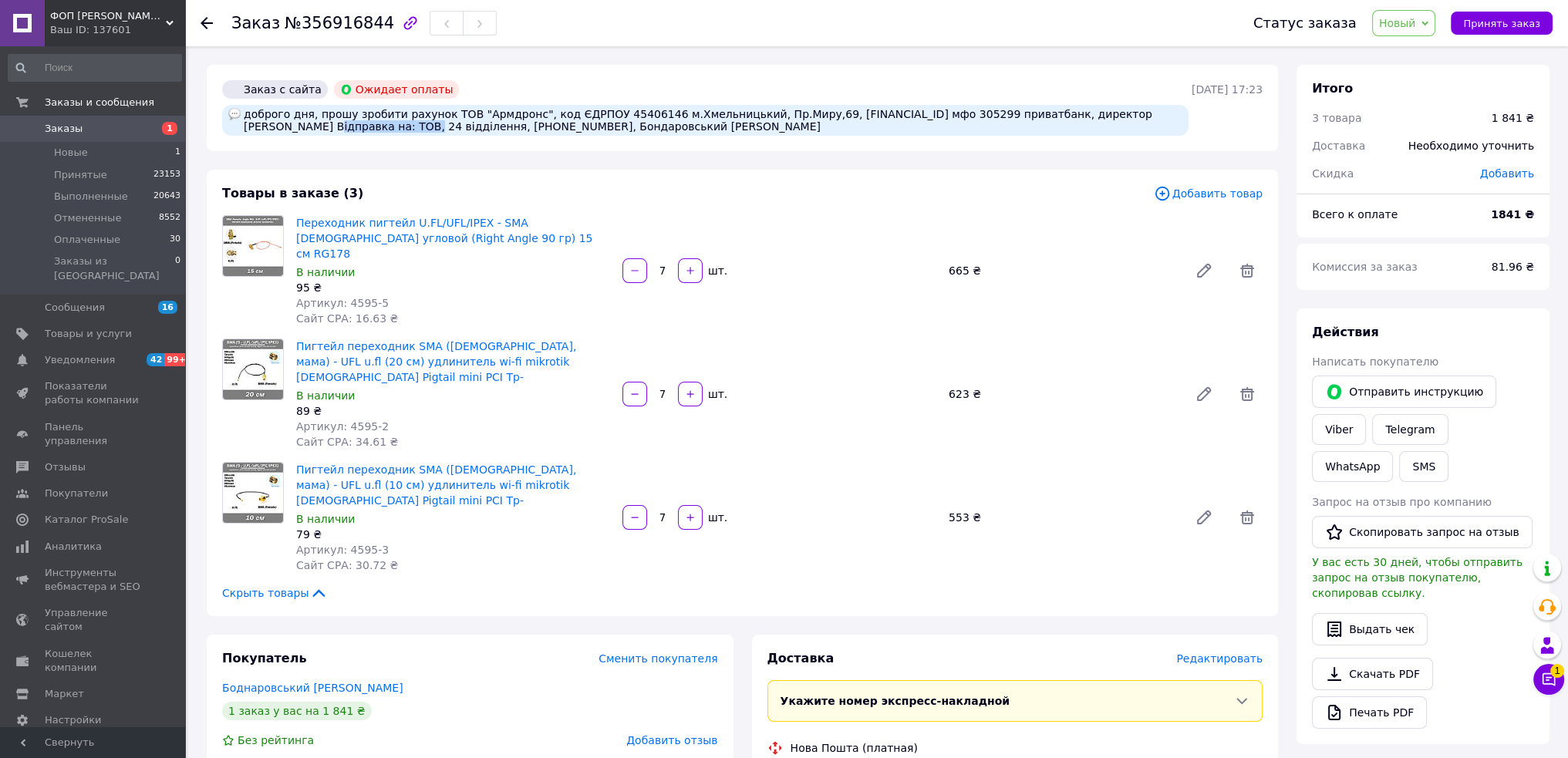
drag, startPoint x: 244, startPoint y: 130, endPoint x: 327, endPoint y: 126, distance: 83.1
click at [327, 126] on div "доброго дня, прошу зробити рахунок ТОВ "Армдронс", код ЄДРПОУ 45406146 м.[STREE…" at bounding box center [706, 120] width 967 height 31
copy div "Славінський Т.В."
drag, startPoint x: 512, startPoint y: 126, endPoint x: 583, endPoint y: 127, distance: 71.0
click at [583, 127] on div "доброго дня, прошу зробити рахунок ТОВ "Армдронс", код ЄДРПОУ 45406146 м.[STREE…" at bounding box center [706, 120] width 967 height 31
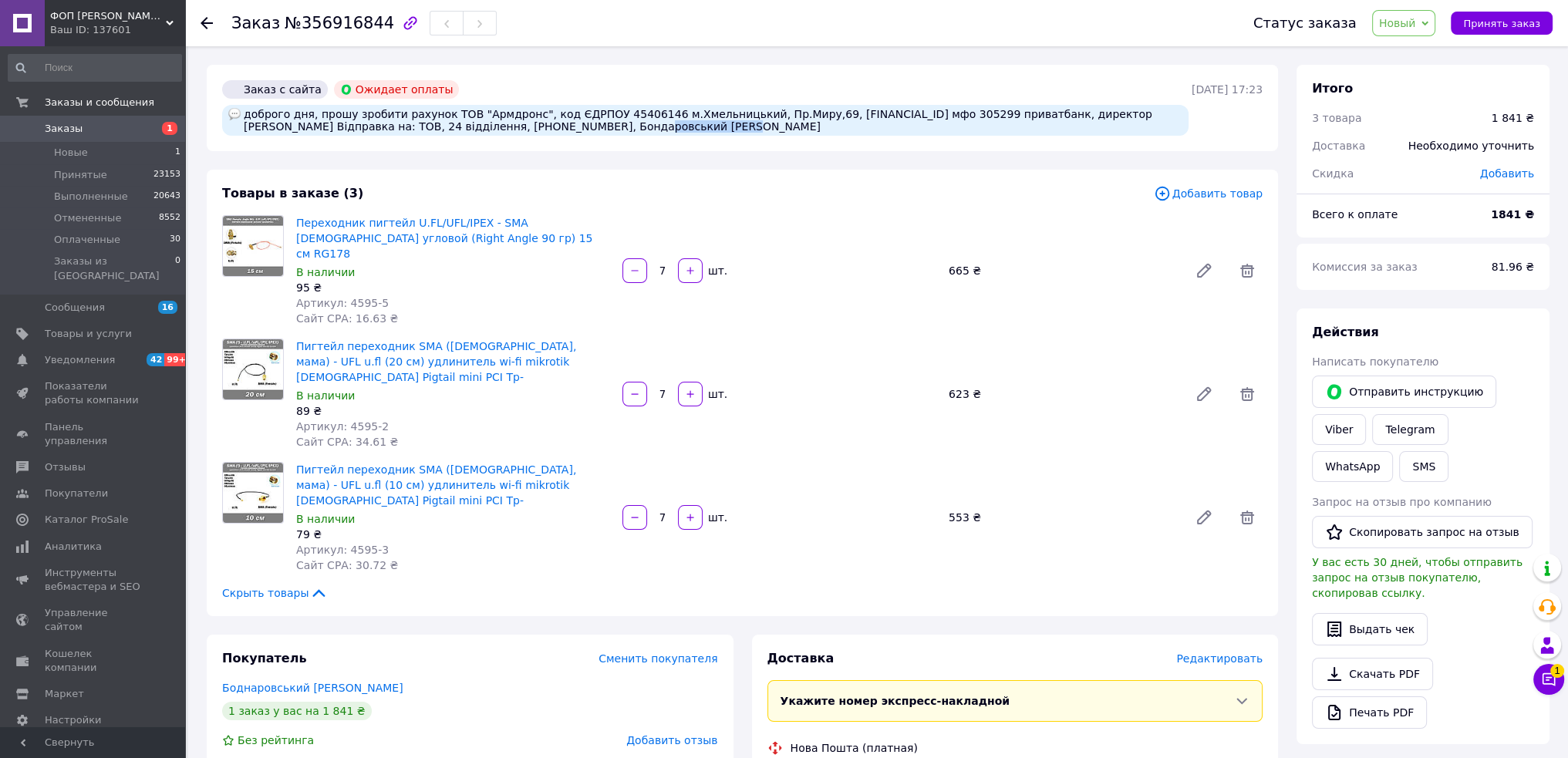
copy div "0 97 880 25 29"
drag, startPoint x: 588, startPoint y: 127, endPoint x: 725, endPoint y: 125, distance: 137.0
click at [725, 125] on div "доброго дня, прошу зробити рахунок ТОВ "Армдронс", код ЄДРПОУ 45406146 м.[STREE…" at bounding box center [706, 120] width 967 height 31
copy div "Бондаровський Володимир"
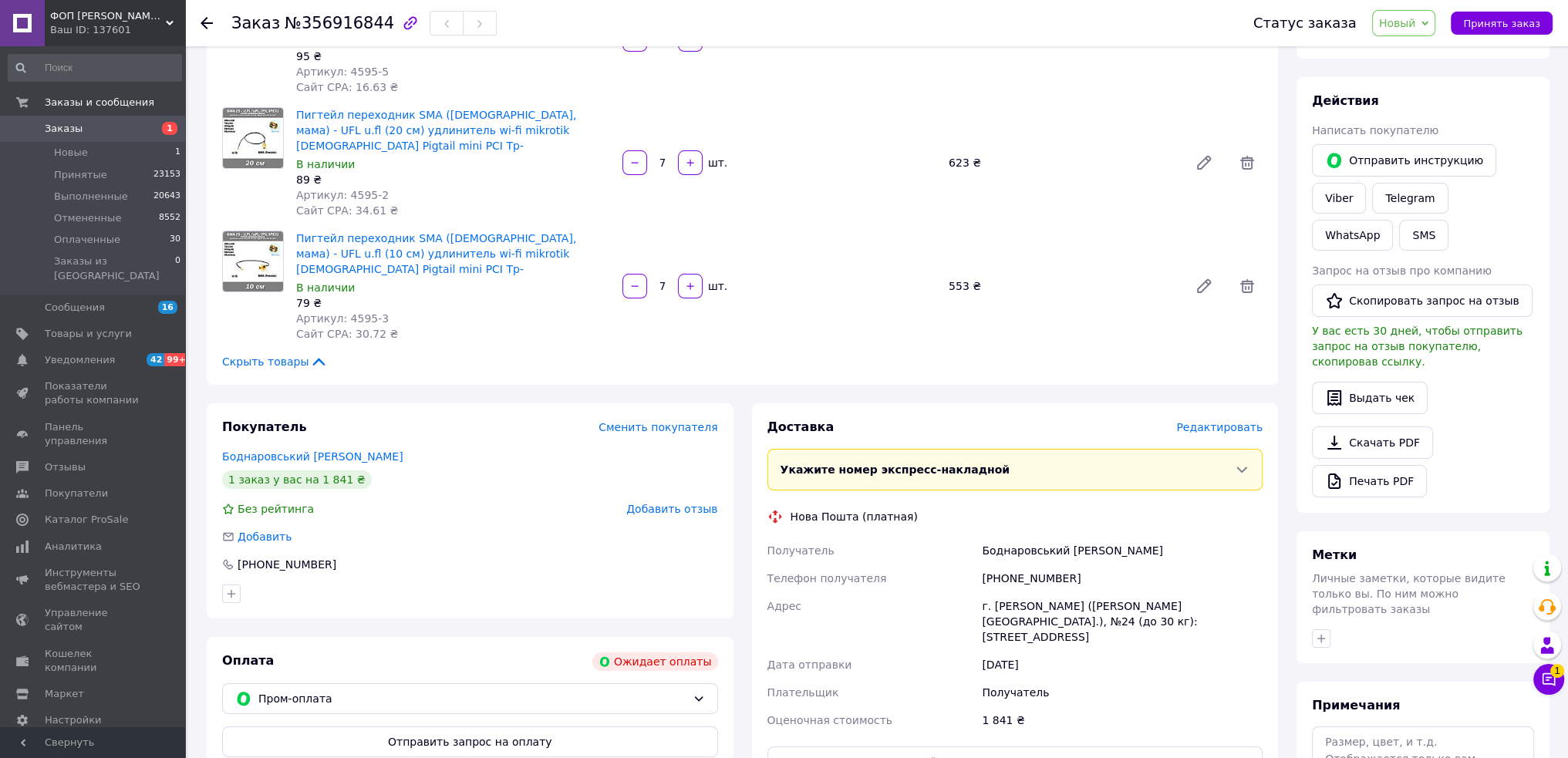
scroll to position [308, 0]
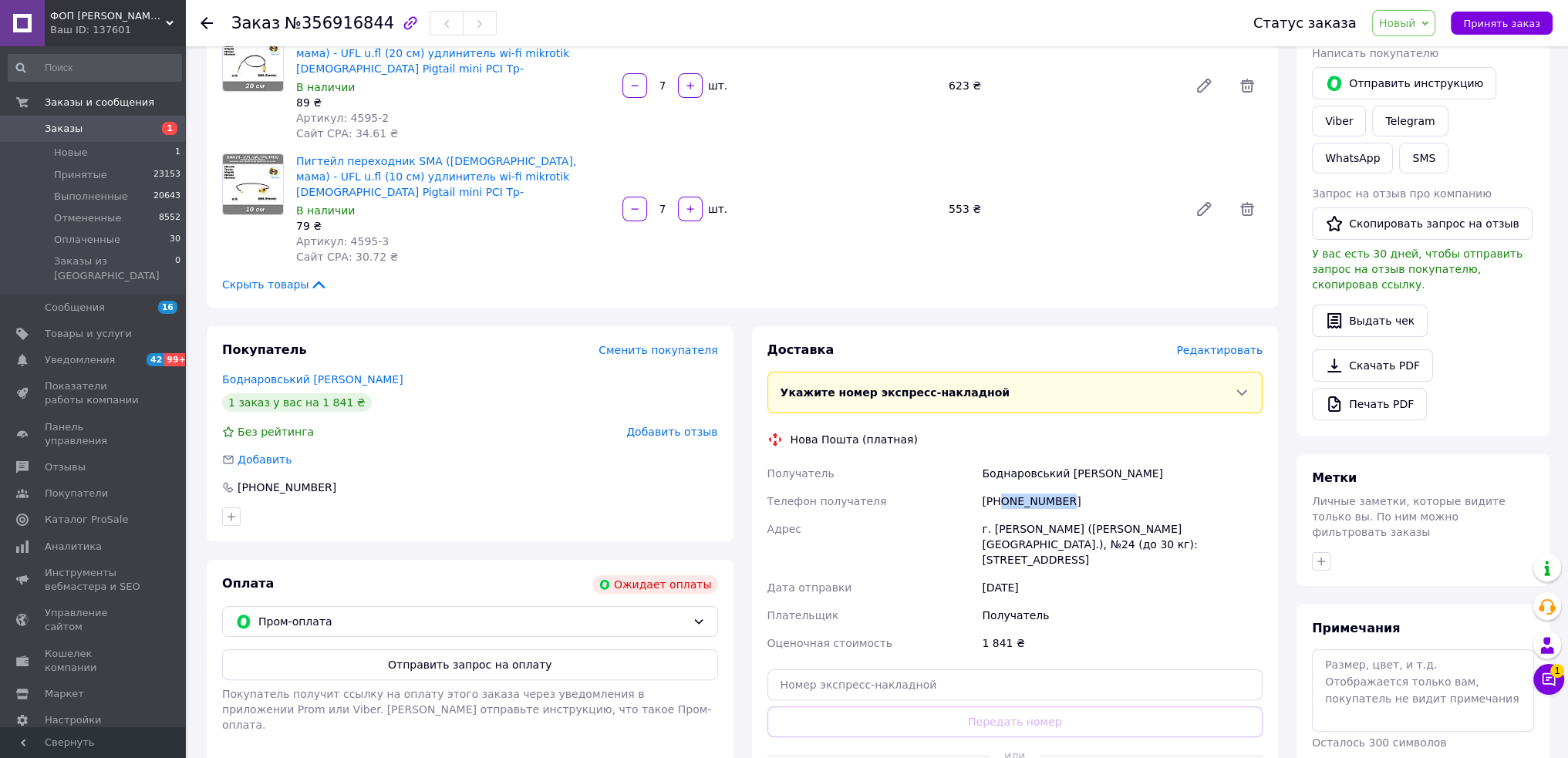
drag, startPoint x: 1002, startPoint y: 457, endPoint x: 1085, endPoint y: 459, distance: 83.0
click at [1085, 487] on div "[PHONE_NUMBER]" at bounding box center [1122, 501] width 287 height 28
click at [1027, 515] on div "г. Хмельницкий (Хмельницкая обл.), №24 (до 30 кг): ул. Тернопольская, 10/6Б" at bounding box center [1122, 544] width 287 height 59
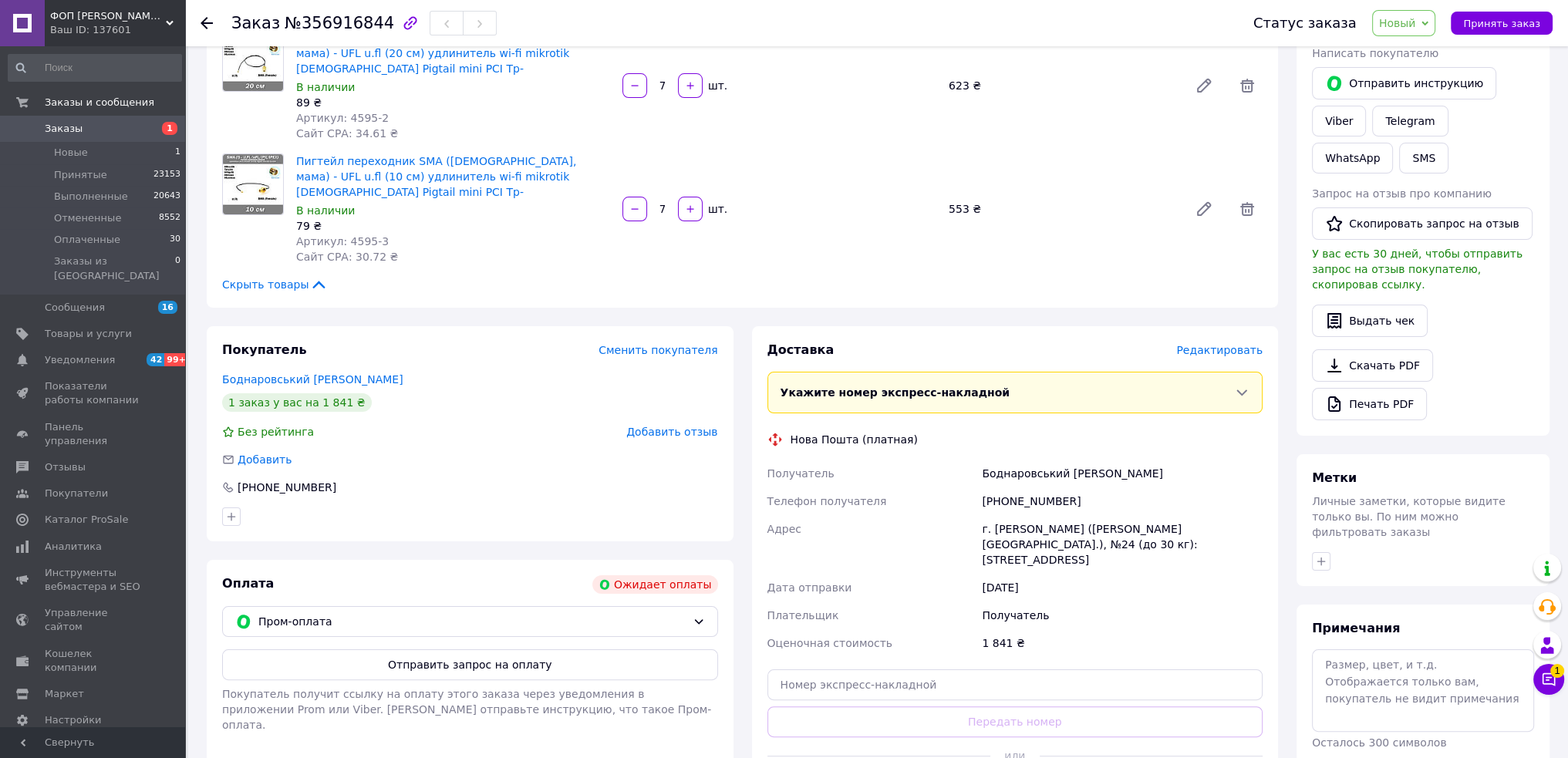
click at [1006, 459] on div "Боднаровський Володимир" at bounding box center [1122, 473] width 287 height 28
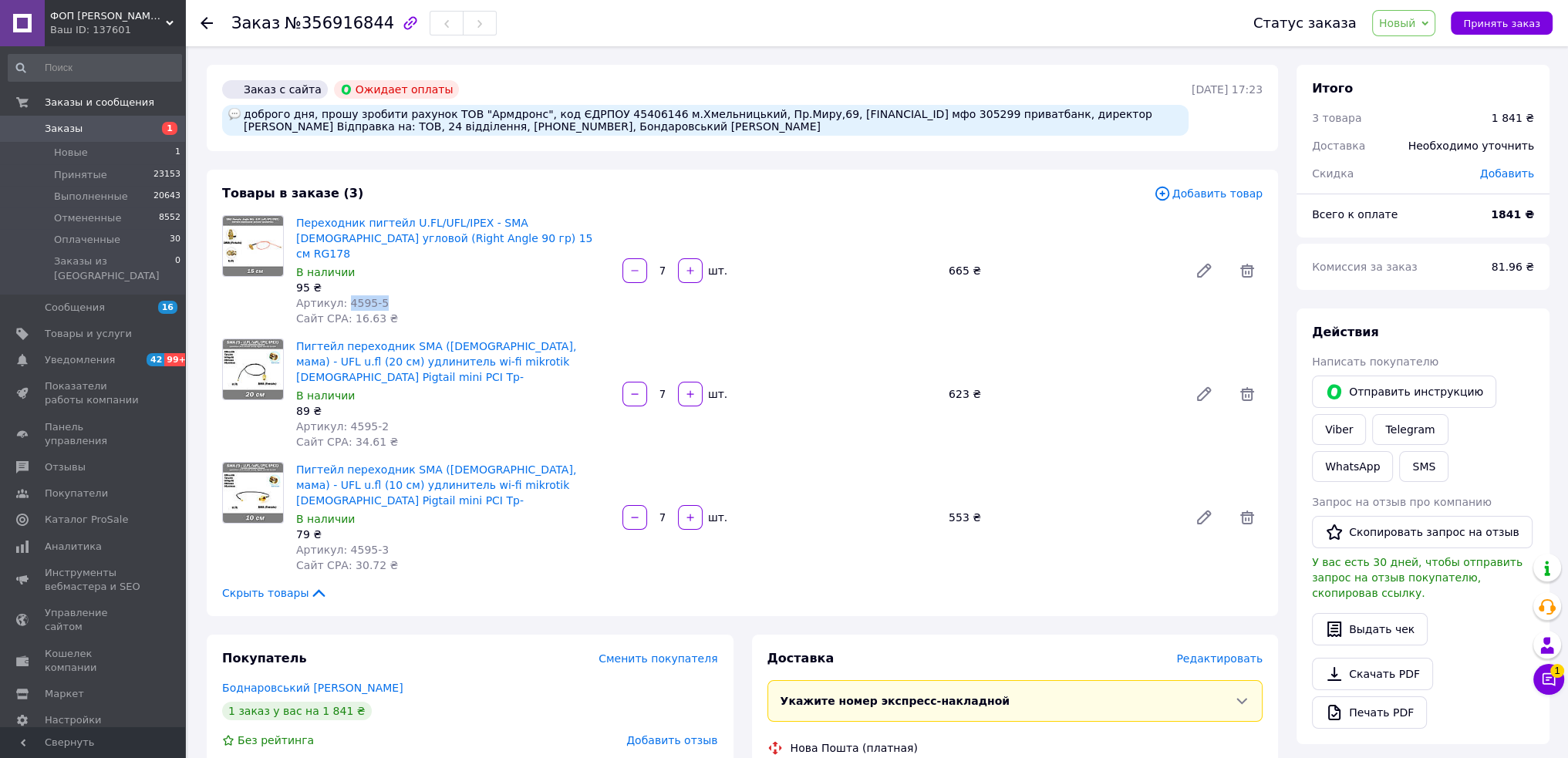
drag, startPoint x: 343, startPoint y: 289, endPoint x: 378, endPoint y: 287, distance: 35.1
click at [378, 296] on div "Артикул: 4595-5" at bounding box center [454, 303] width 314 height 15
drag, startPoint x: 343, startPoint y: 390, endPoint x: 387, endPoint y: 391, distance: 44.0
click at [387, 419] on div "Артикул: 4595-2" at bounding box center [454, 427] width 314 height 15
drag, startPoint x: 342, startPoint y: 500, endPoint x: 389, endPoint y: 499, distance: 47.0
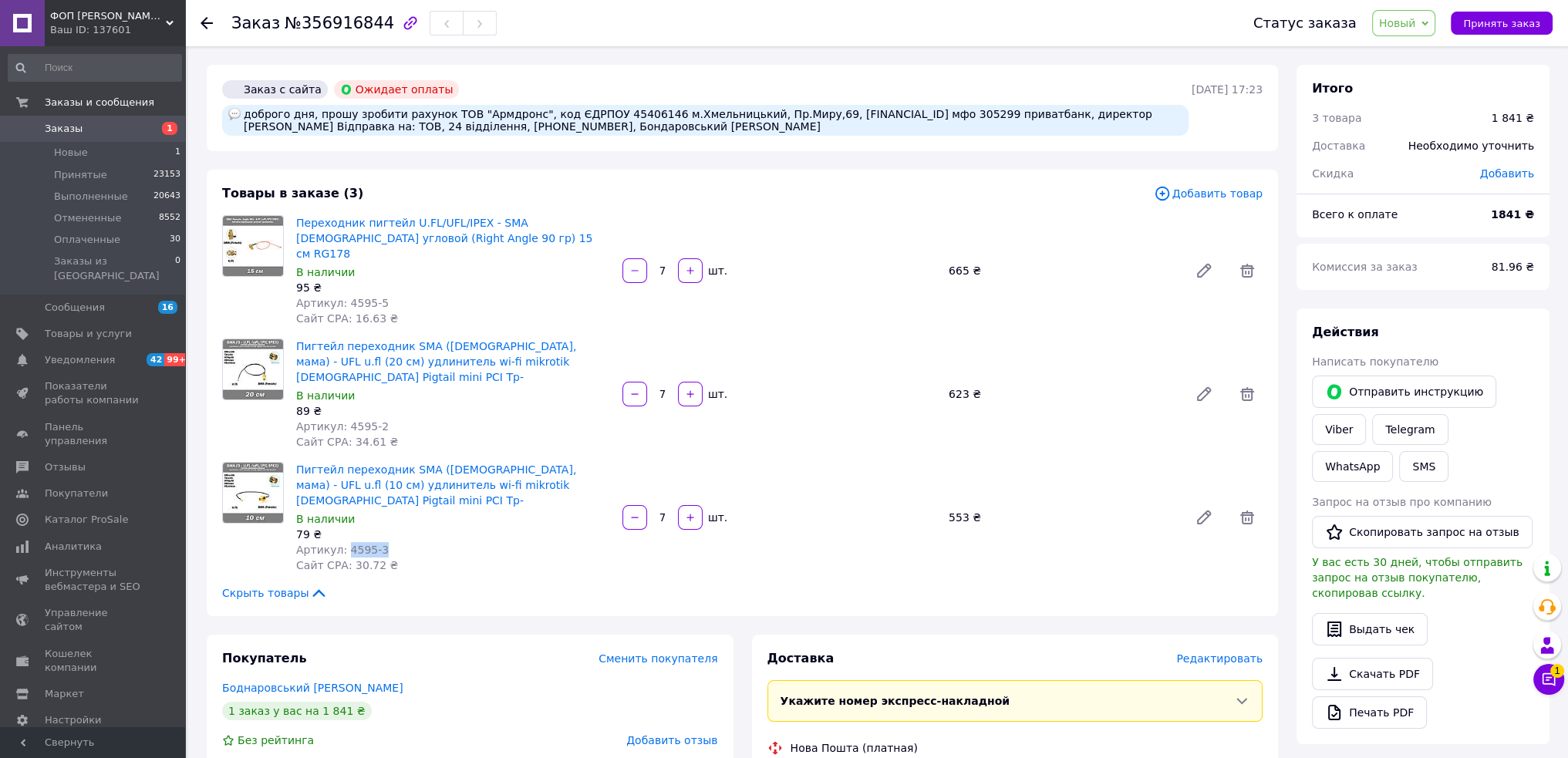
click at [389, 542] on div "Артикул: 4595-3" at bounding box center [454, 550] width 314 height 15
click at [627, 268] on button "button" at bounding box center [635, 271] width 25 height 25
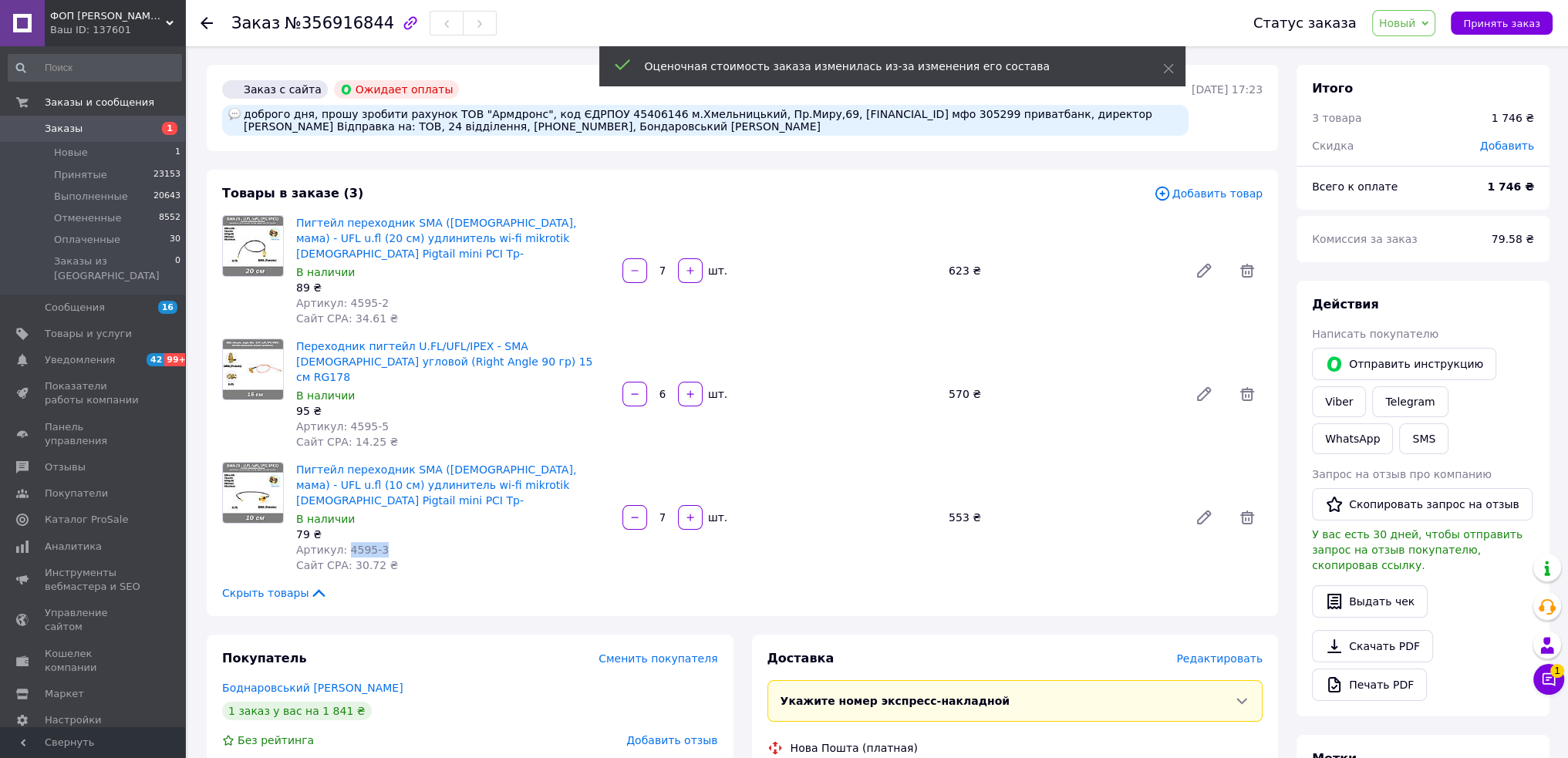
click at [634, 266] on icon "button" at bounding box center [635, 271] width 11 height 11
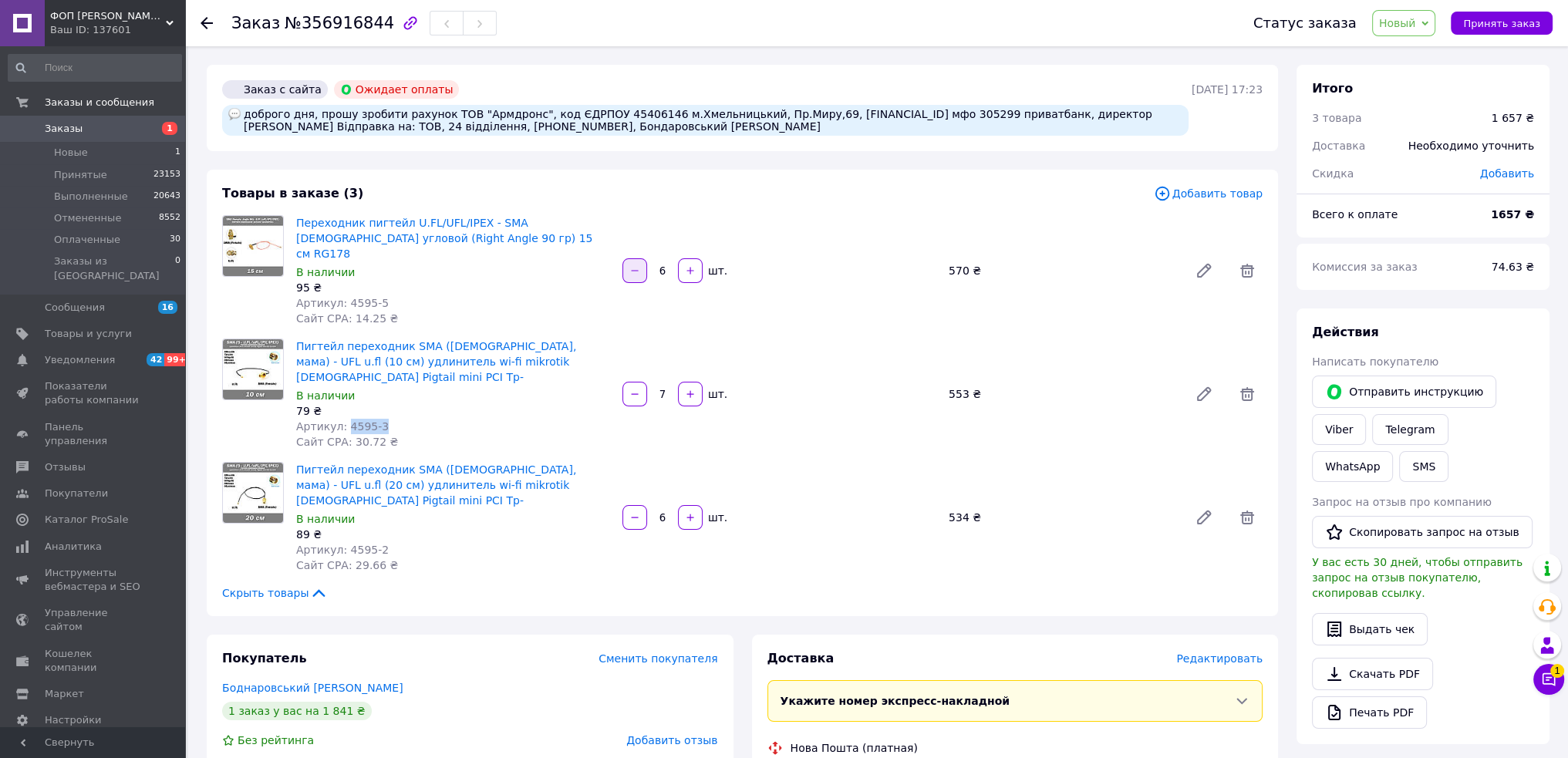
drag, startPoint x: 636, startPoint y: 262, endPoint x: 647, endPoint y: 305, distance: 44.4
click at [636, 266] on icon "button" at bounding box center [635, 271] width 11 height 11
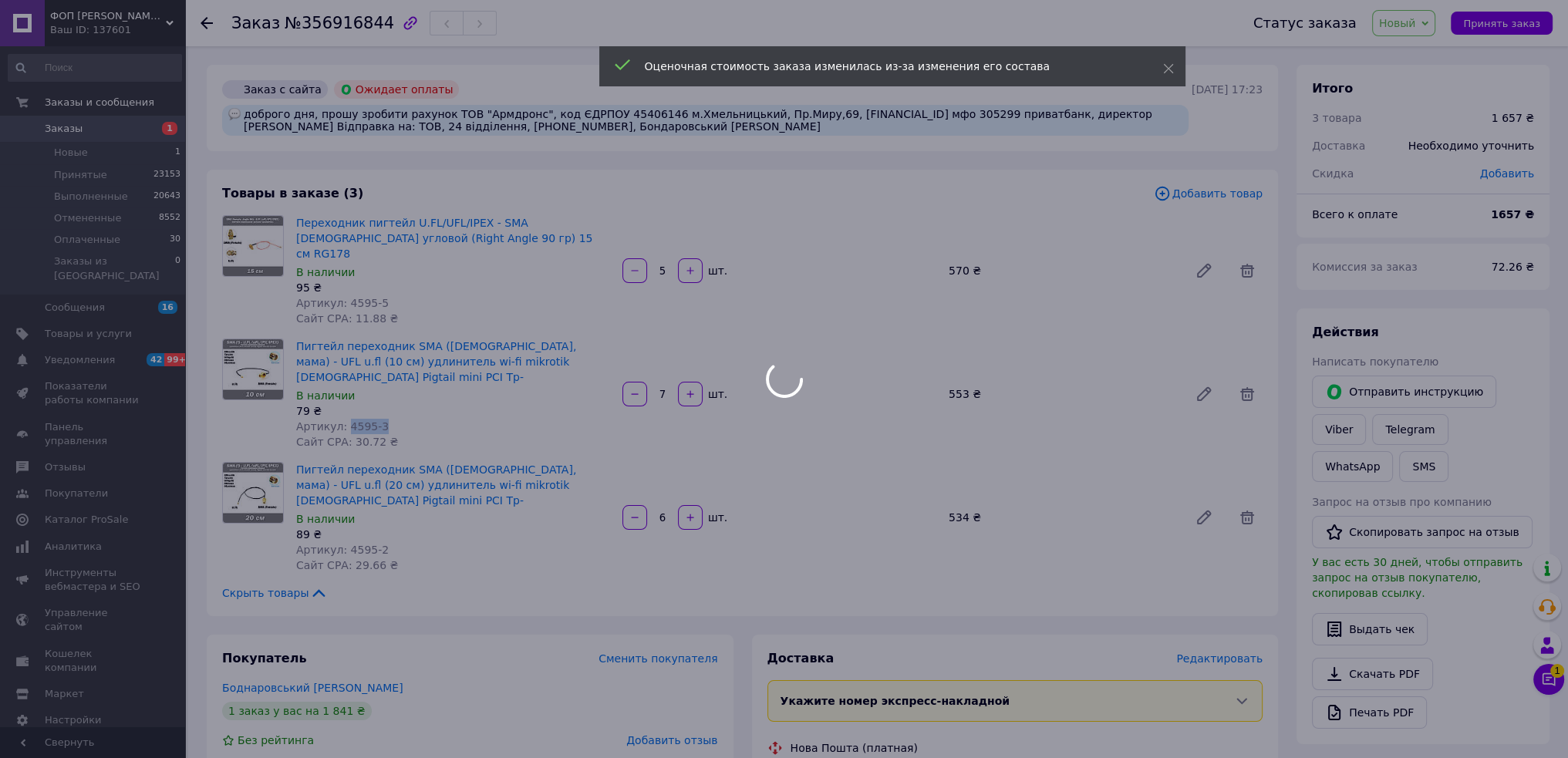
type input "7"
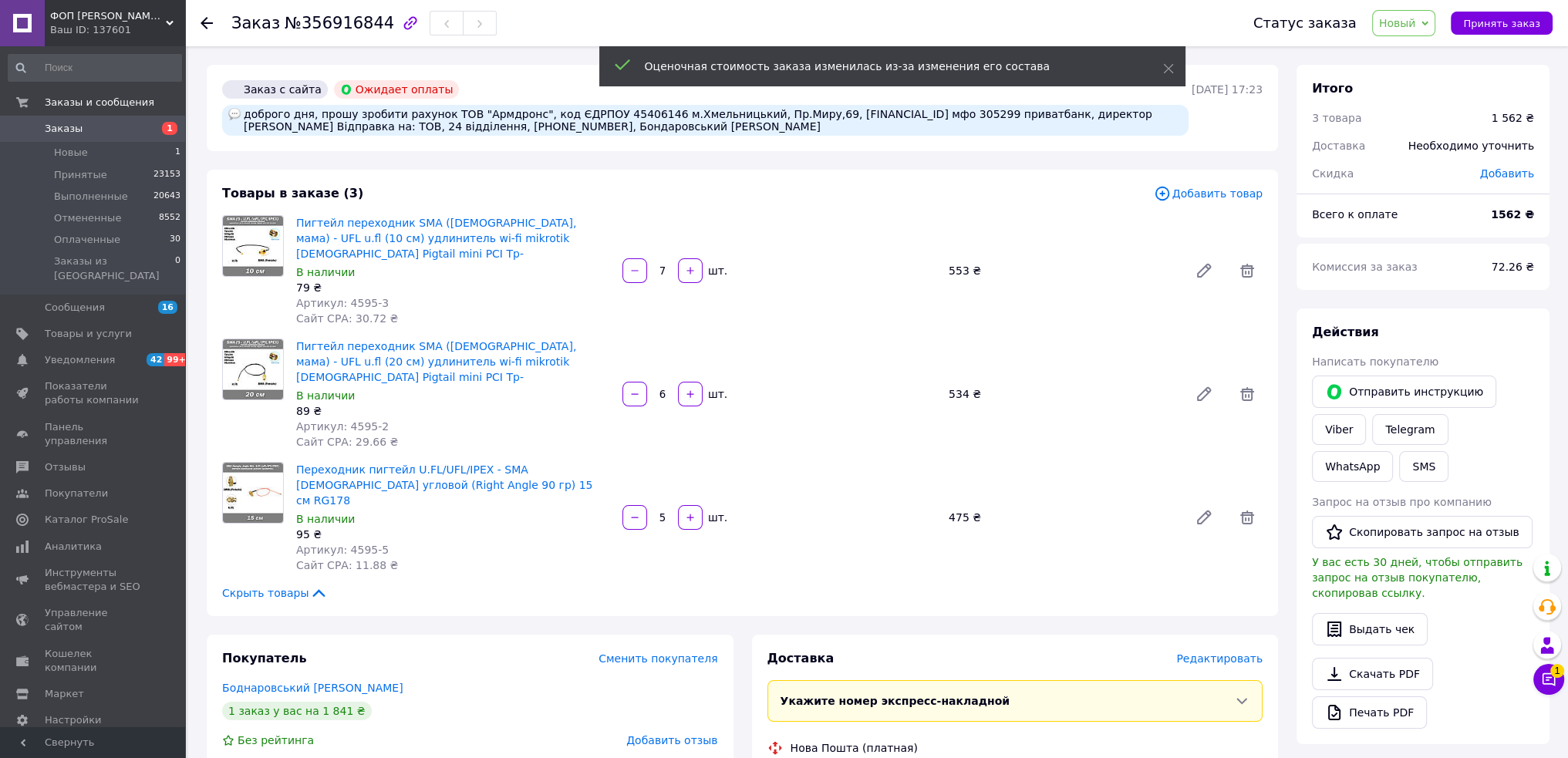
drag, startPoint x: 1497, startPoint y: 24, endPoint x: 1484, endPoint y: 39, distance: 19.8
click at [1498, 23] on span "Принять заказ" at bounding box center [1502, 23] width 77 height 12
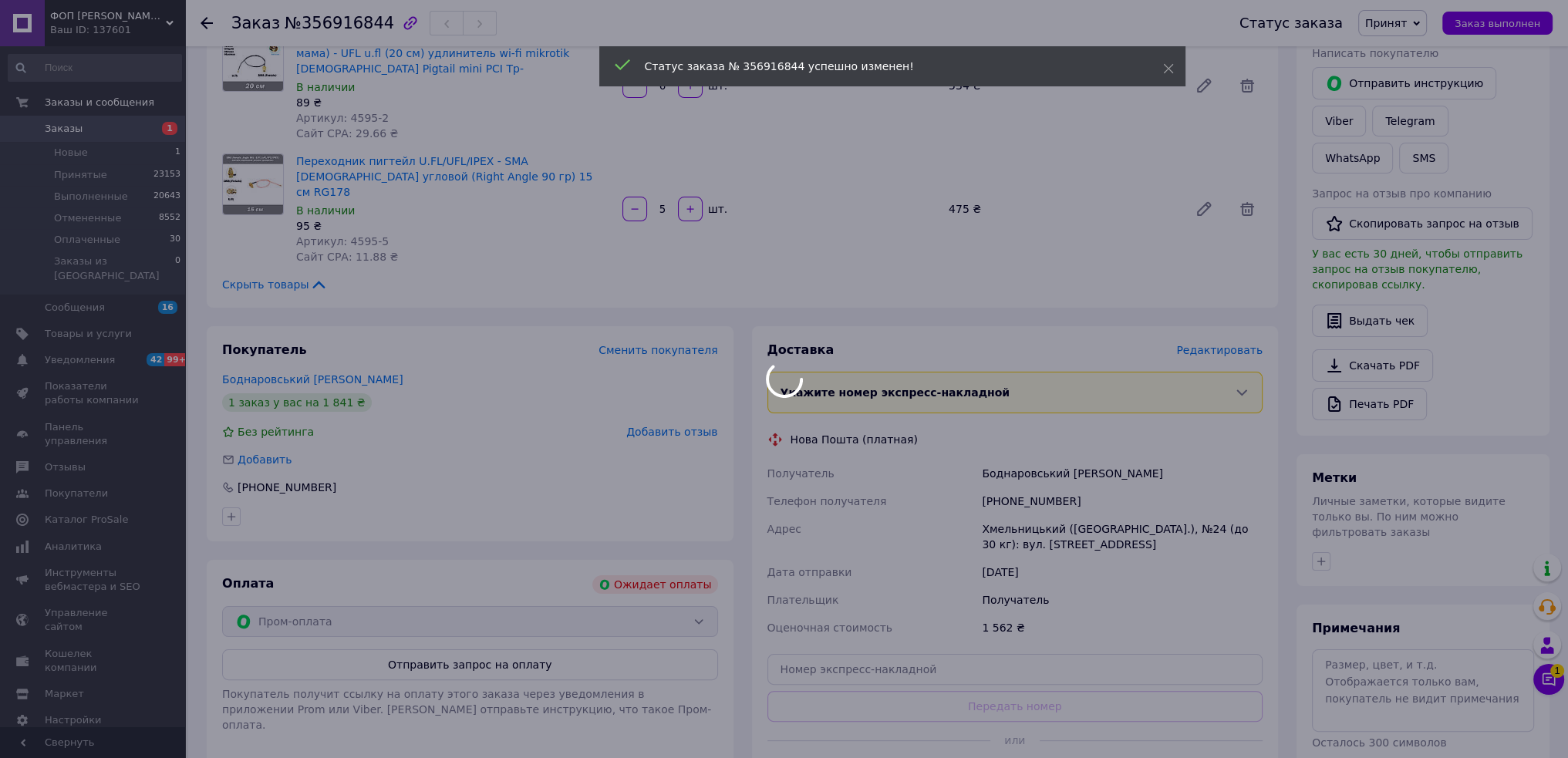
scroll to position [463, 0]
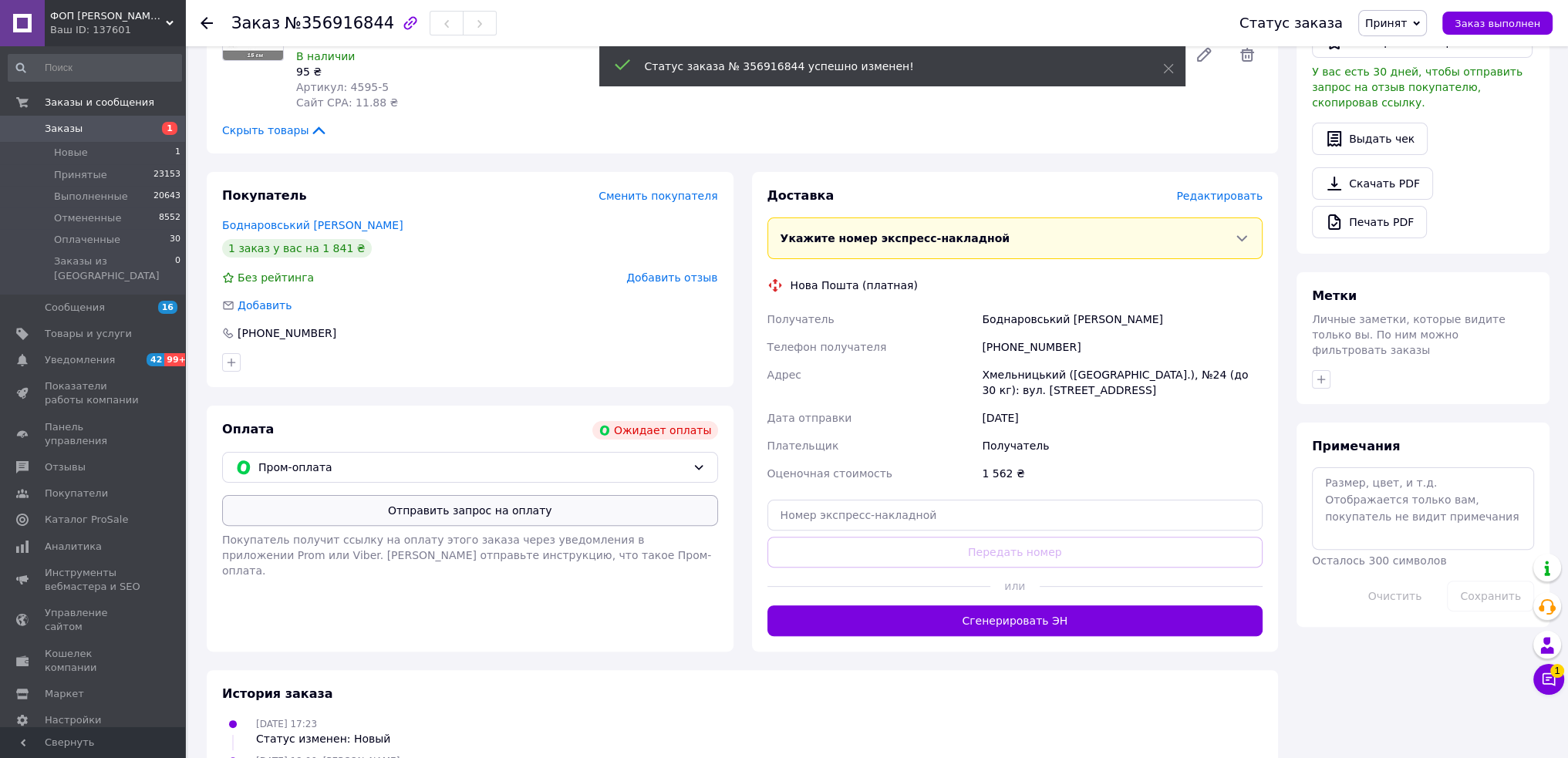
click at [463, 495] on button "Отправить запрос на оплату" at bounding box center [470, 510] width 496 height 31
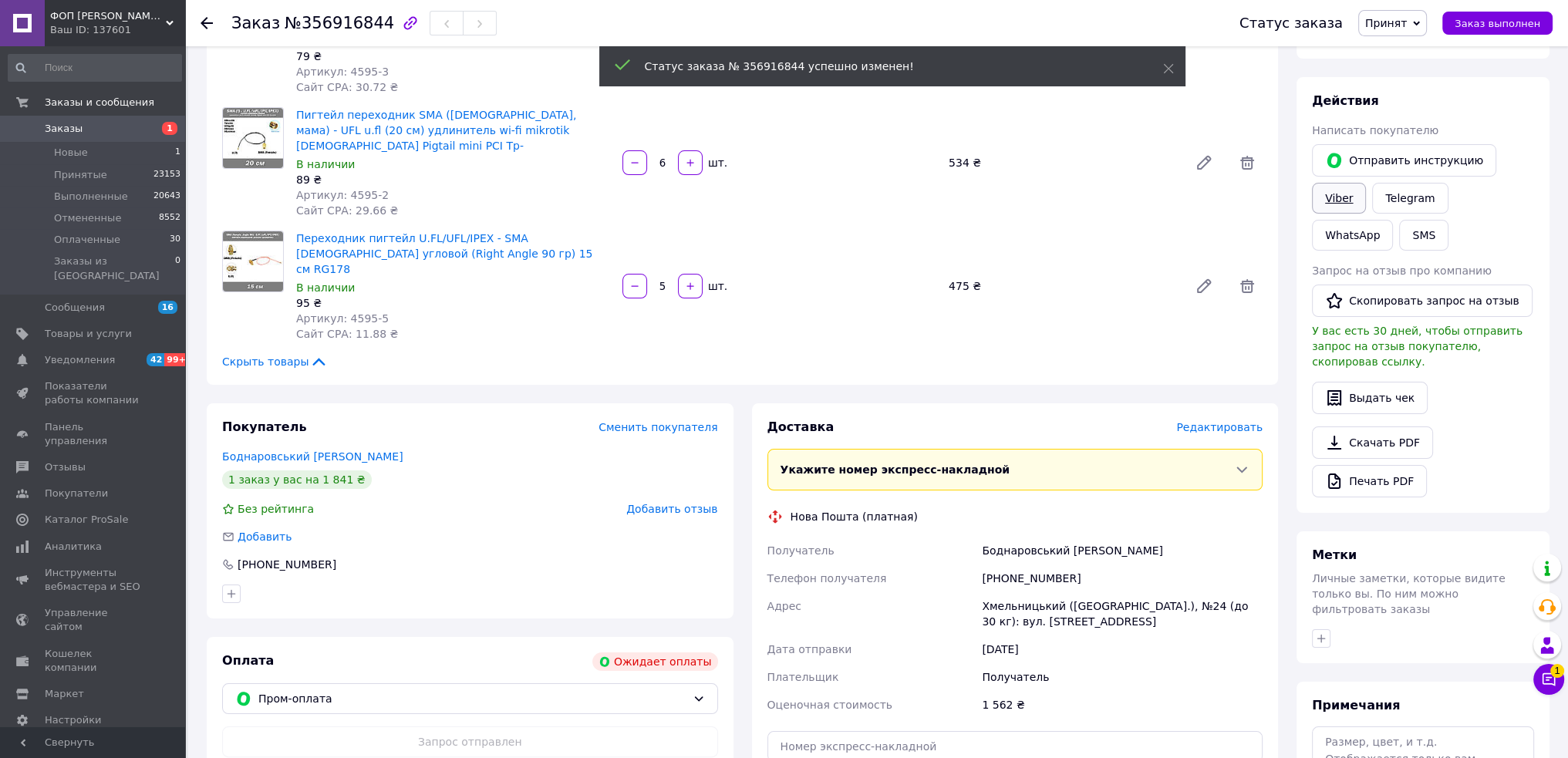
click at [1346, 195] on link "Viber" at bounding box center [1339, 198] width 54 height 31
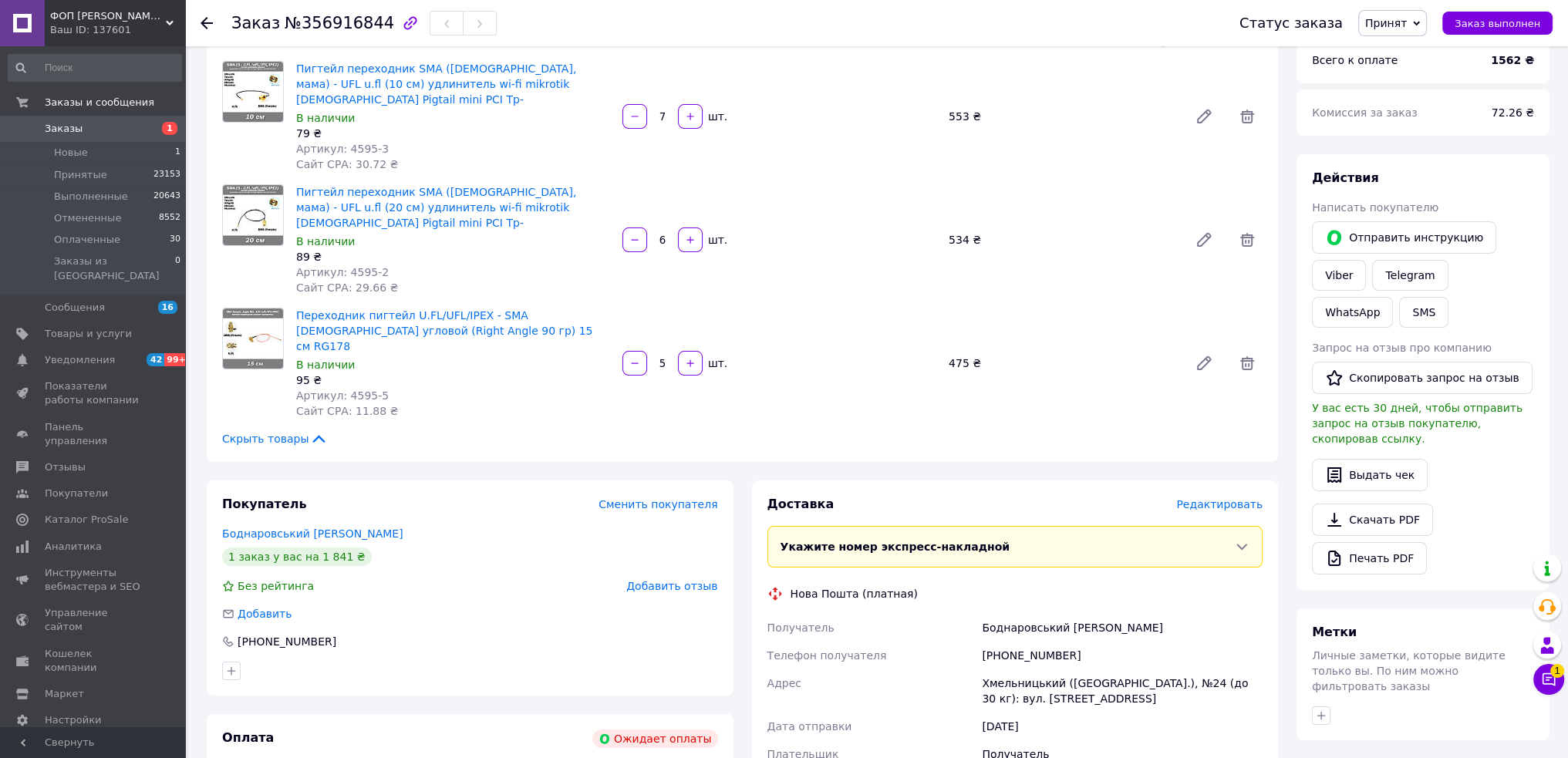
scroll to position [0, 0]
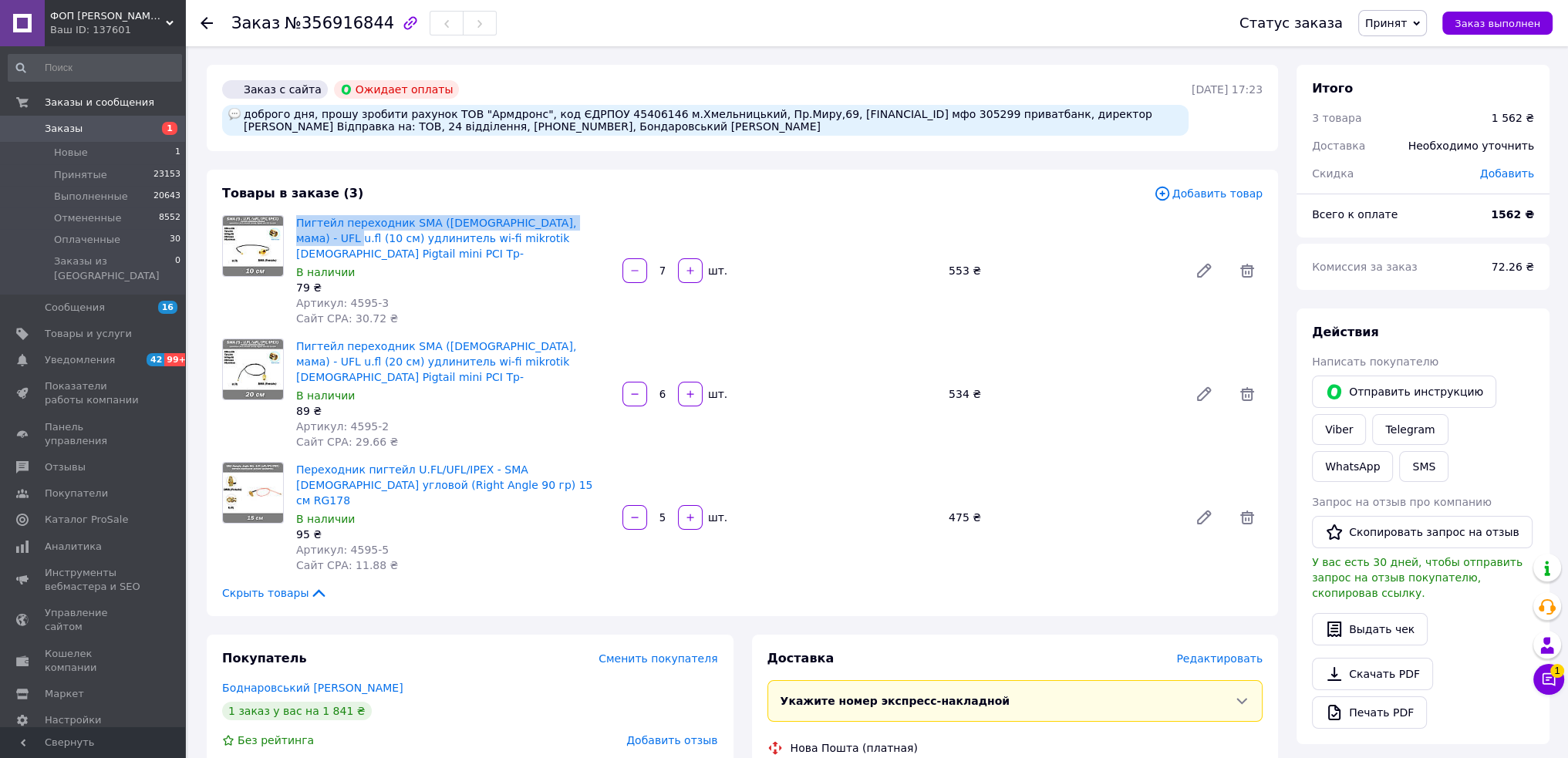
drag, startPoint x: 293, startPoint y: 222, endPoint x: 589, endPoint y: 222, distance: 296.0
click at [589, 222] on div "Пигтейл переходник SMA (female, мама) - UFL u.fl (10 см) удлинитель wi-fi mikro…" at bounding box center [453, 271] width 327 height 118
drag, startPoint x: 293, startPoint y: 330, endPoint x: 580, endPoint y: 324, distance: 287.1
click at [580, 335] on div "Пигтейл переходник SMA (female, мама) - UFL u.fl (20 см) удлинитель wi-fi mikro…" at bounding box center [453, 394] width 327 height 118
drag, startPoint x: 293, startPoint y: 437, endPoint x: 423, endPoint y: 453, distance: 131.0
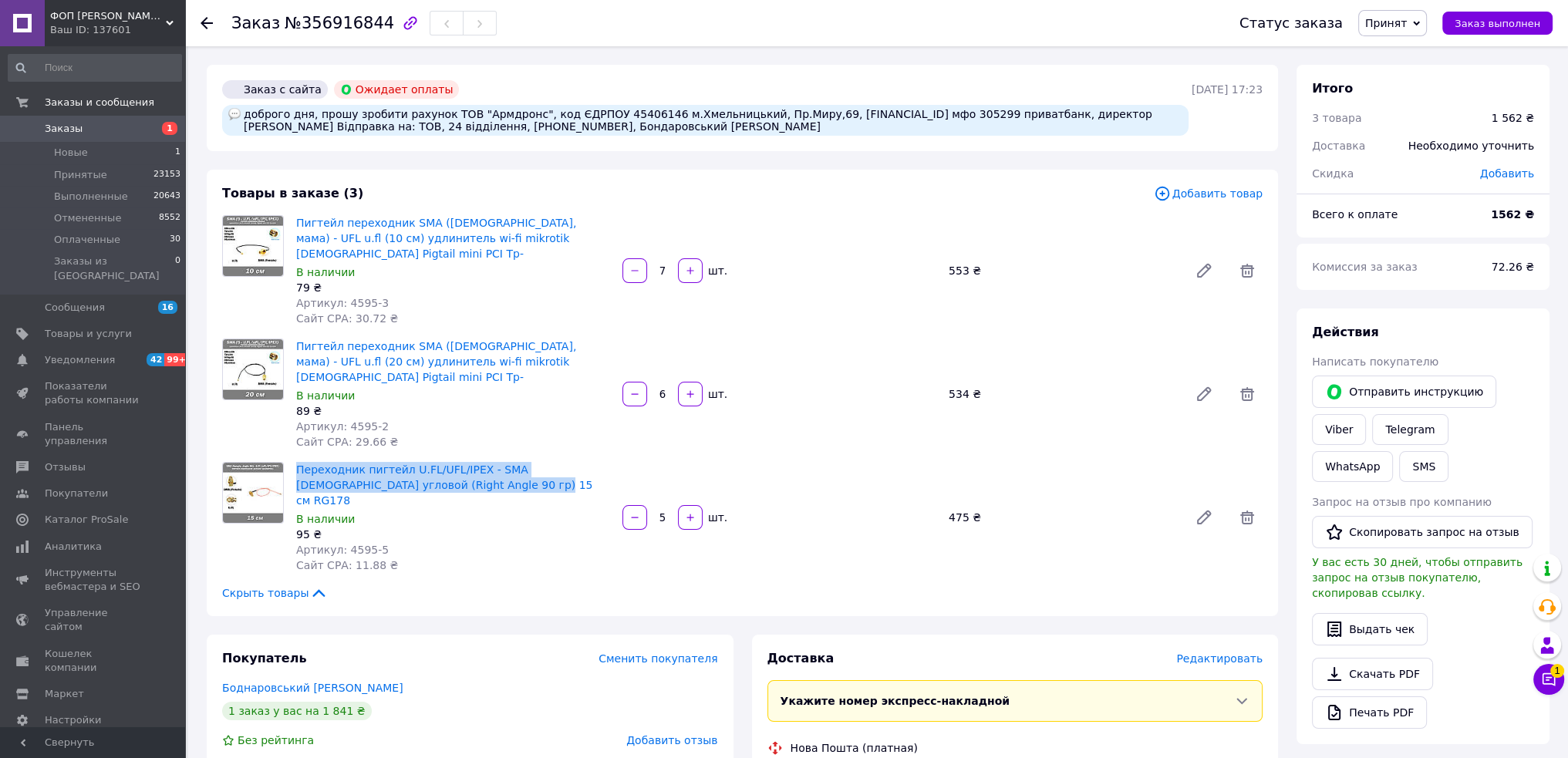
click at [423, 459] on div "Переходник пигтейл U.FL/UFL/IPEX - SMA female угловой (Right Angle 90 гр) 15 см…" at bounding box center [453, 518] width 327 height 118
click at [689, 389] on icon "button" at bounding box center [690, 394] width 11 height 11
type input "7"
click at [638, 184] on div "Товары в заказе (3) Добавить товар Пигтейл переходник SMA (female, мама) - UFL …" at bounding box center [743, 393] width 1071 height 447
click at [99, 133] on span "Заказы" at bounding box center [93, 129] width 98 height 13
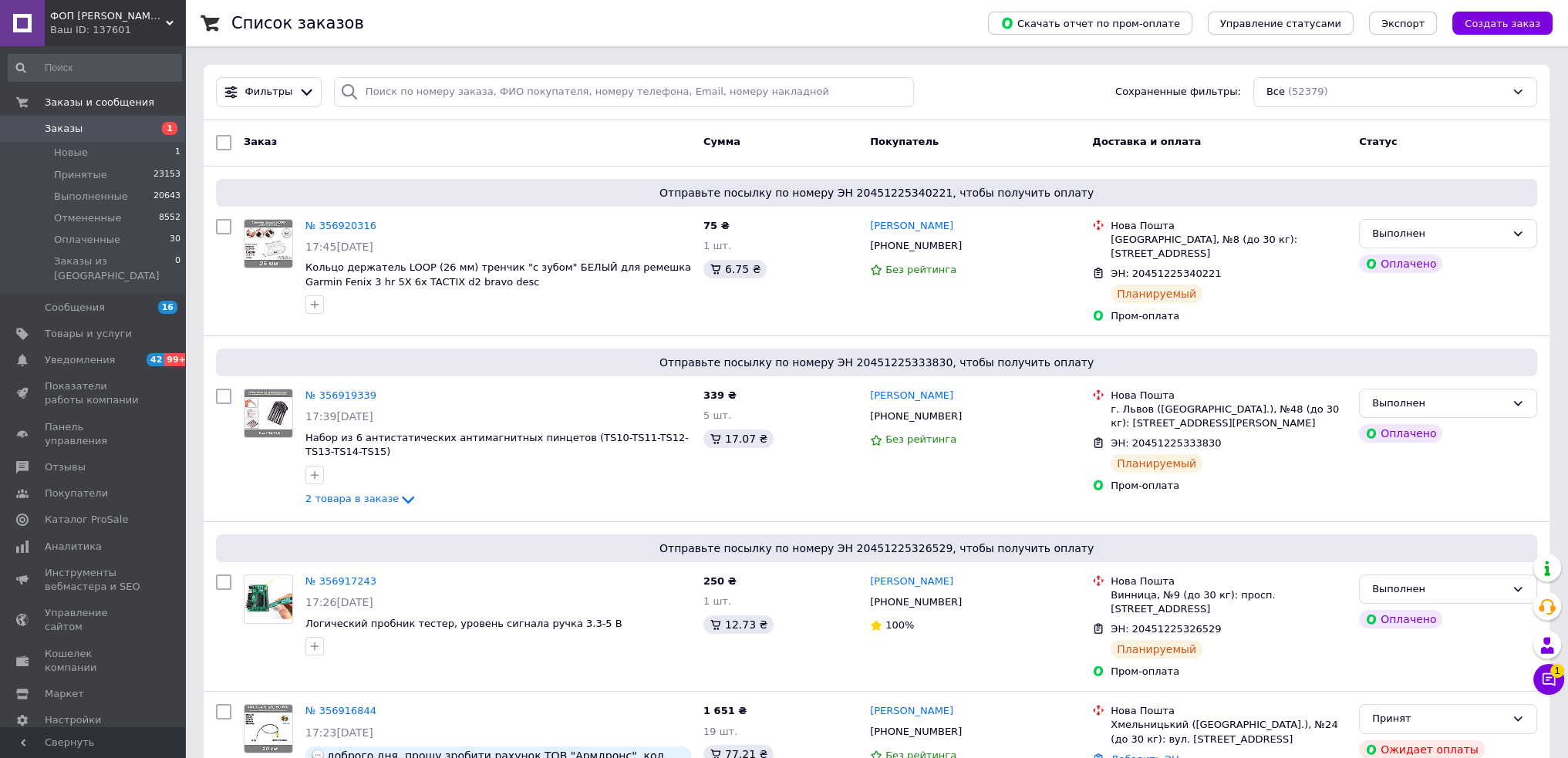
click at [69, 129] on span "Заказы" at bounding box center [63, 129] width 38 height 13
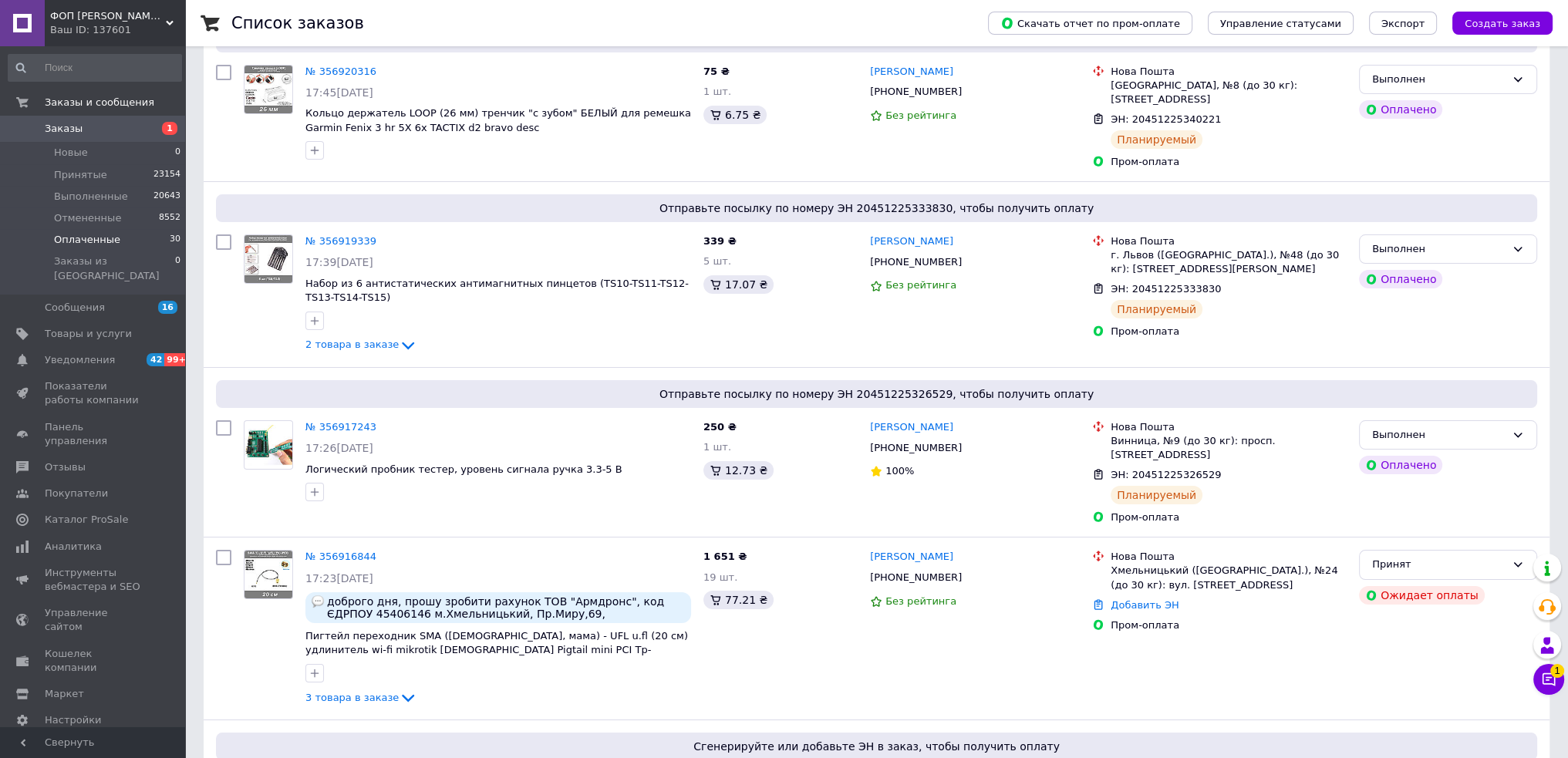
drag, startPoint x: 90, startPoint y: 241, endPoint x: 135, endPoint y: 243, distance: 45.0
click at [90, 241] on span "Оплаченные" at bounding box center [87, 240] width 66 height 13
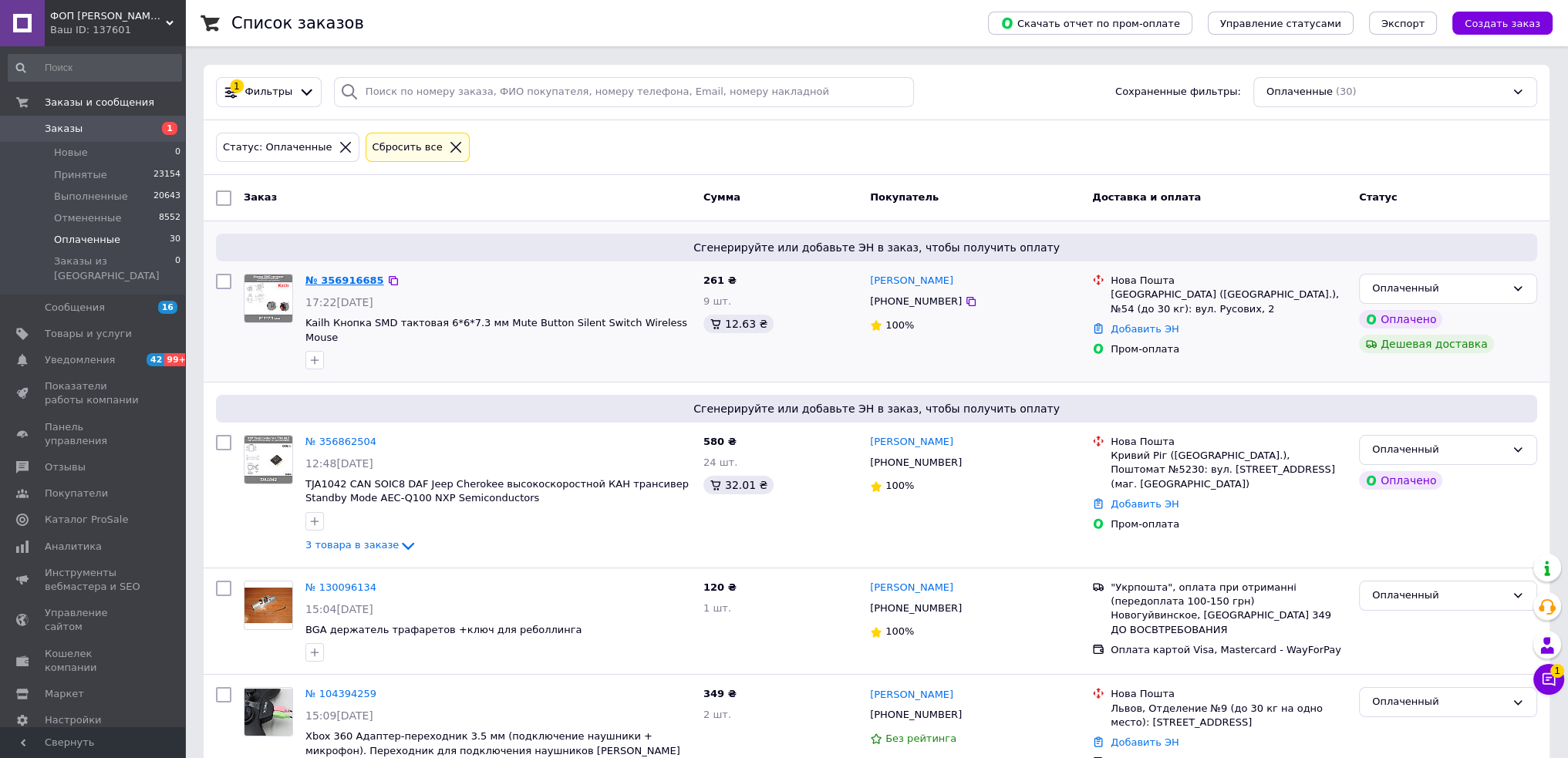
click at [341, 280] on link "№ 356916685" at bounding box center [345, 280] width 79 height 12
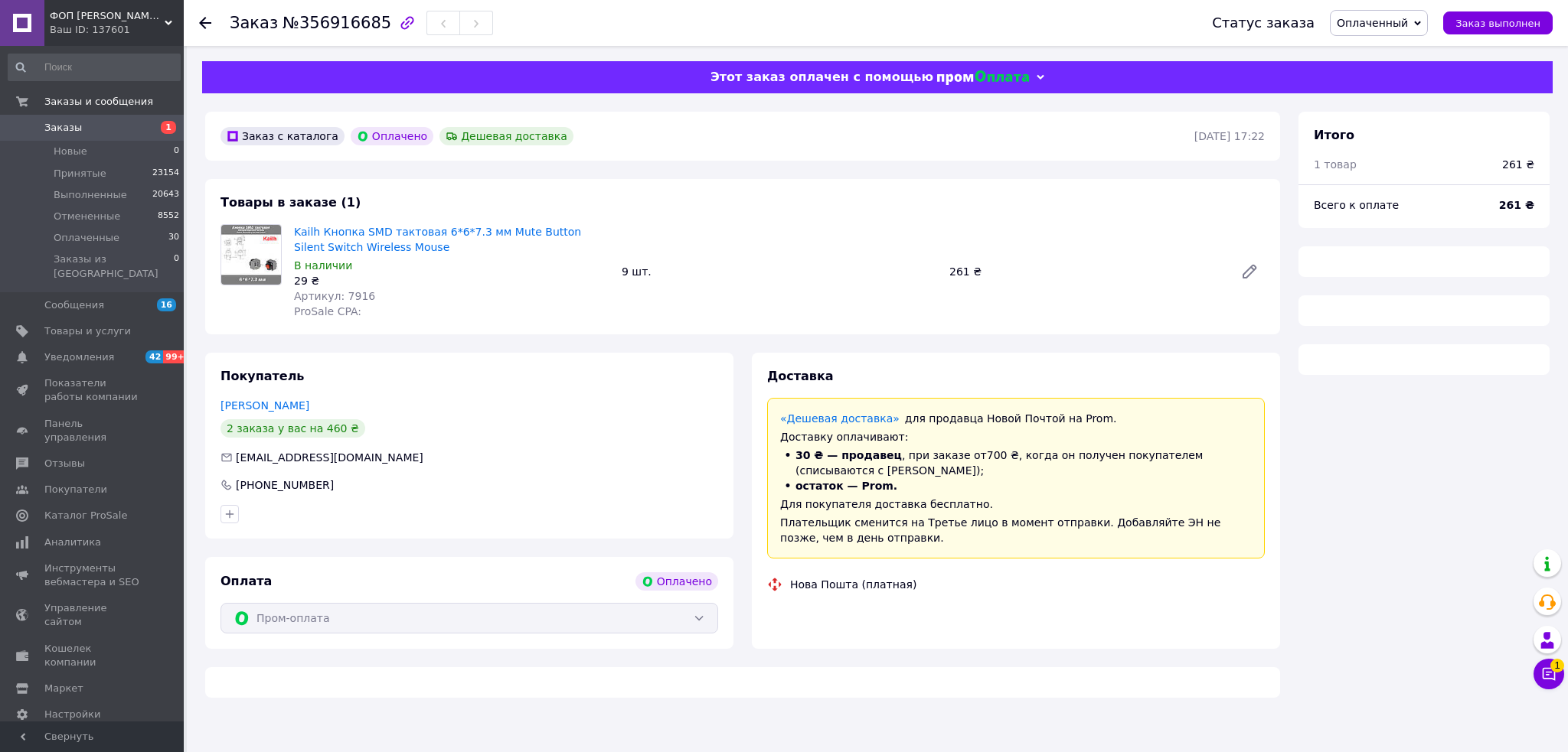
click at [338, 22] on span "№356916685" at bounding box center [338, 22] width 109 height 18
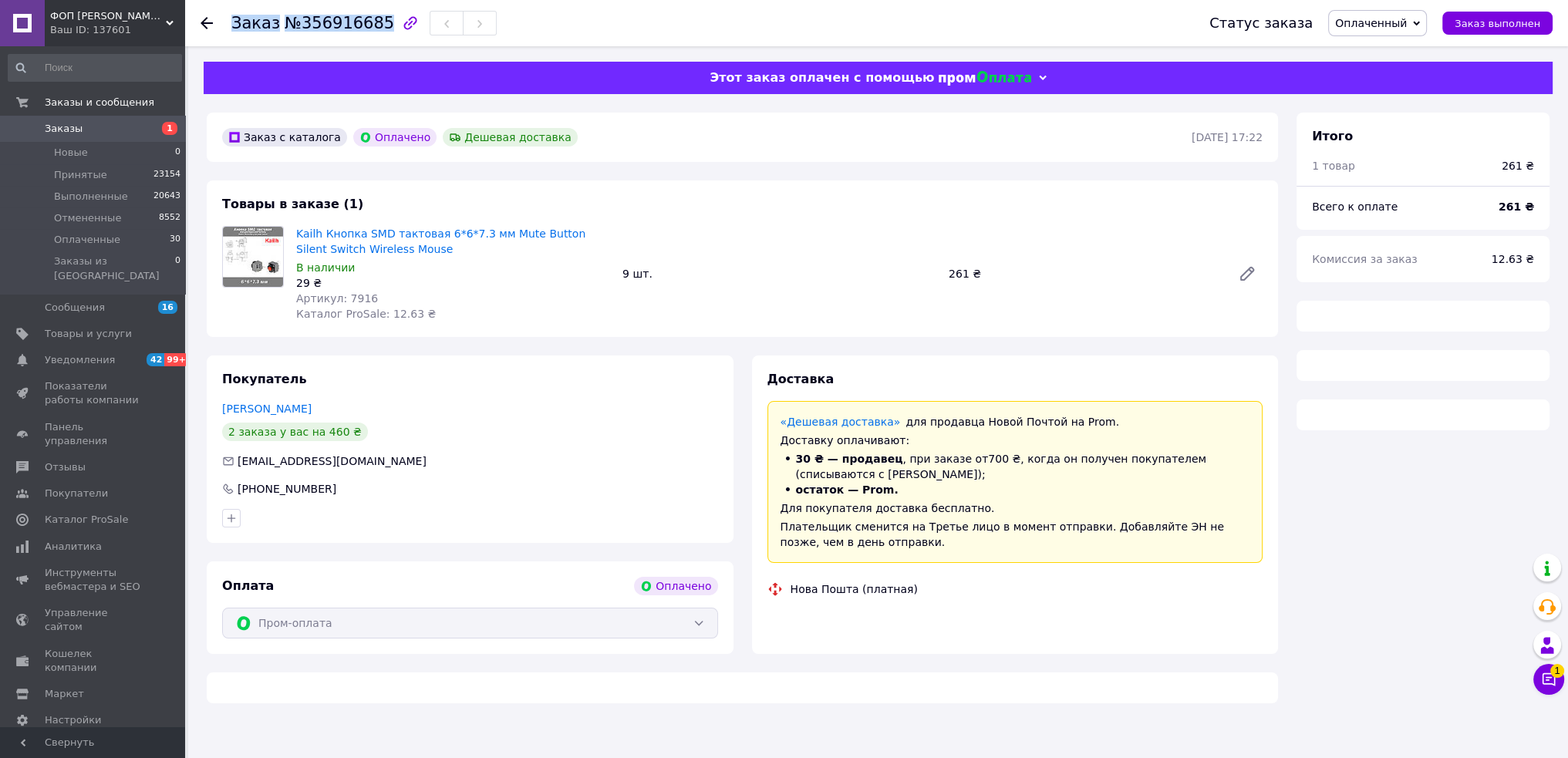
click at [341, 22] on span "№356916685" at bounding box center [340, 22] width 110 height 18
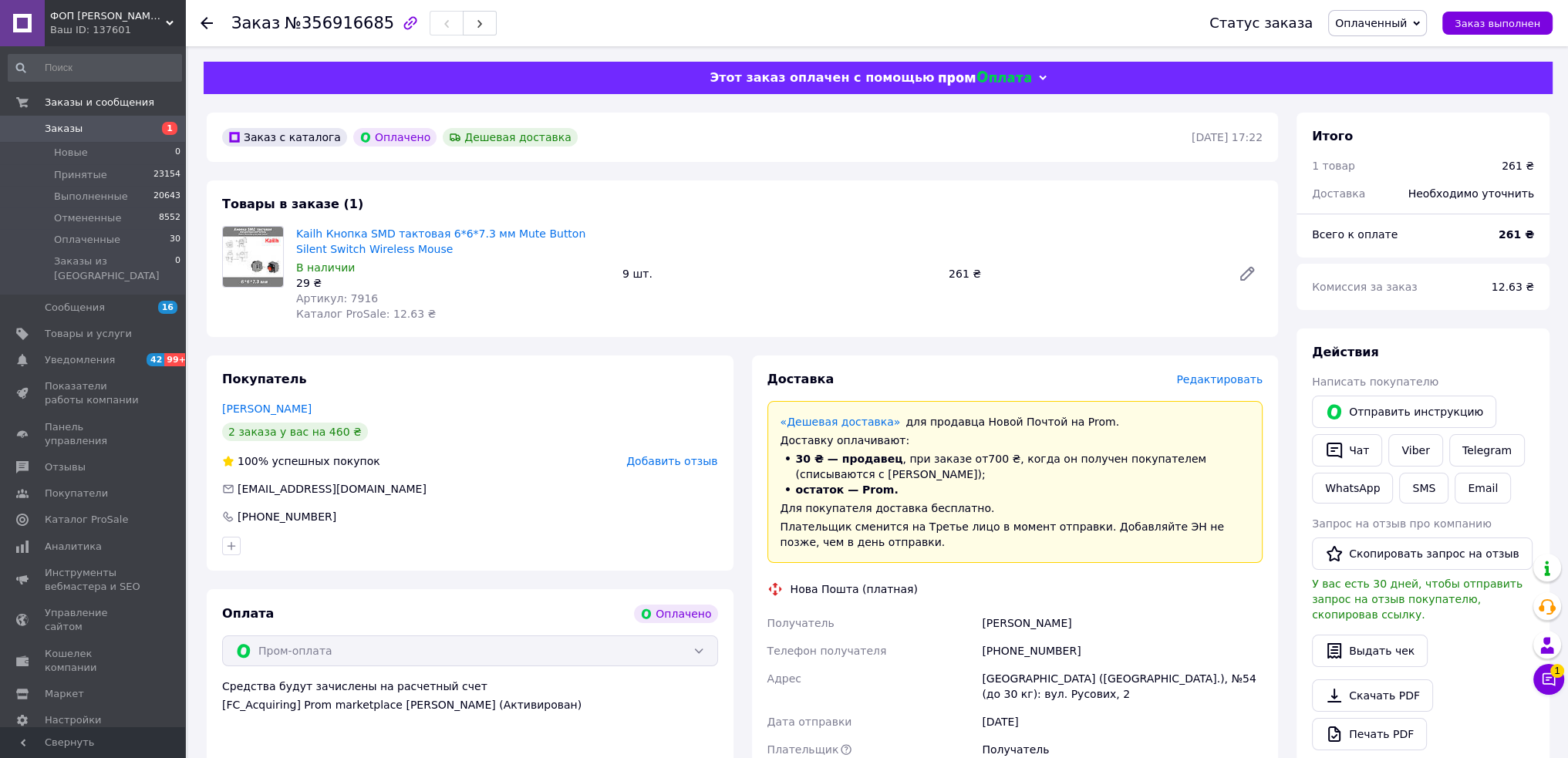
click at [390, 315] on span "Каталог ProSale: 12.63 ₴" at bounding box center [366, 314] width 140 height 13
click at [389, 314] on span "Каталог ProSale: 12.63 ₴" at bounding box center [366, 314] width 140 height 13
click at [351, 293] on span "Артикул: 7916" at bounding box center [337, 299] width 82 height 13
click at [301, 491] on span "[EMAIL_ADDRESS][DOMAIN_NAME]" at bounding box center [332, 488] width 189 height 13
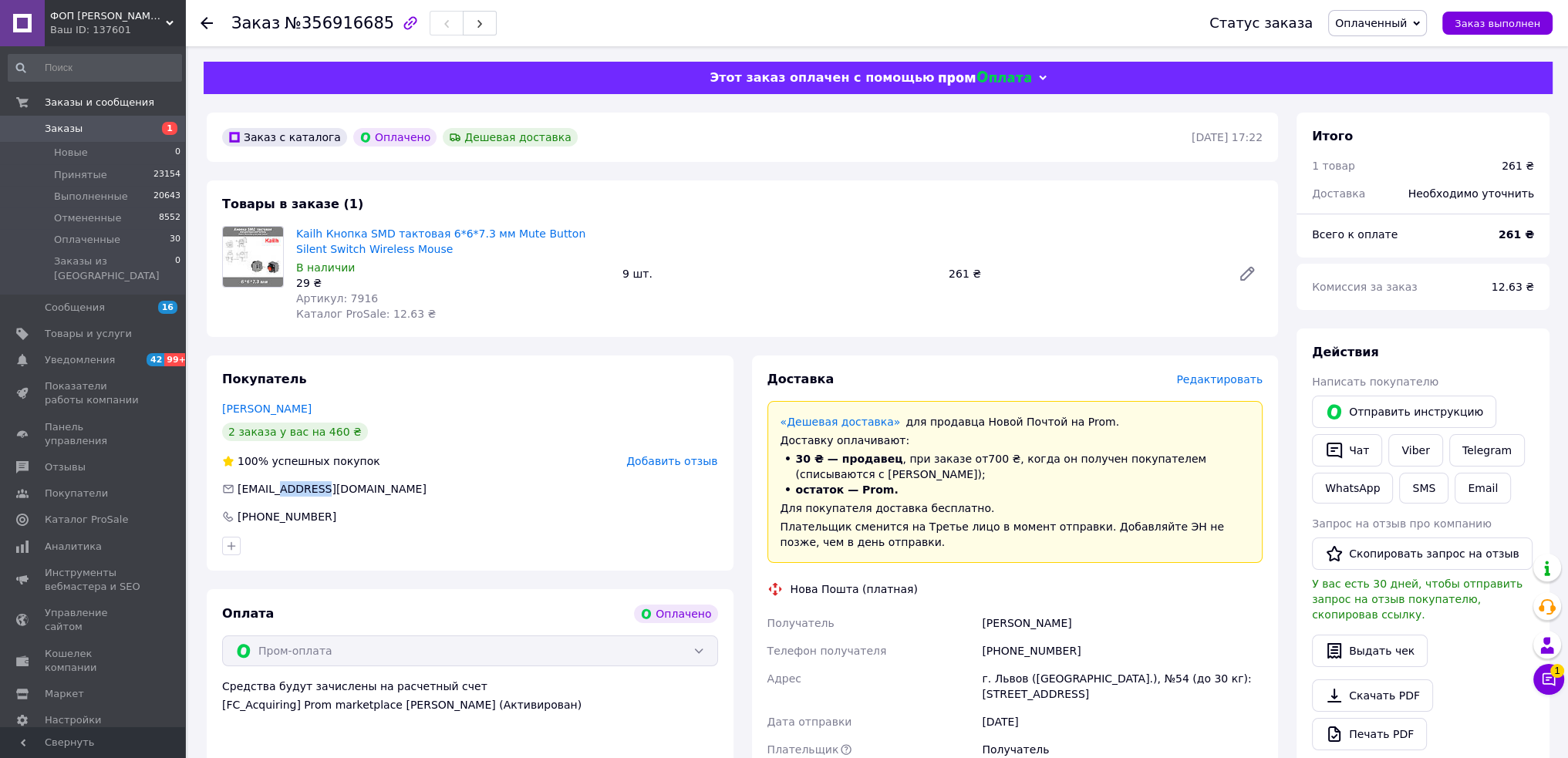
click at [301, 491] on span "[EMAIL_ADDRESS][DOMAIN_NAME]" at bounding box center [332, 488] width 189 height 13
click at [1002, 619] on div "[PERSON_NAME]" at bounding box center [1122, 623] width 287 height 28
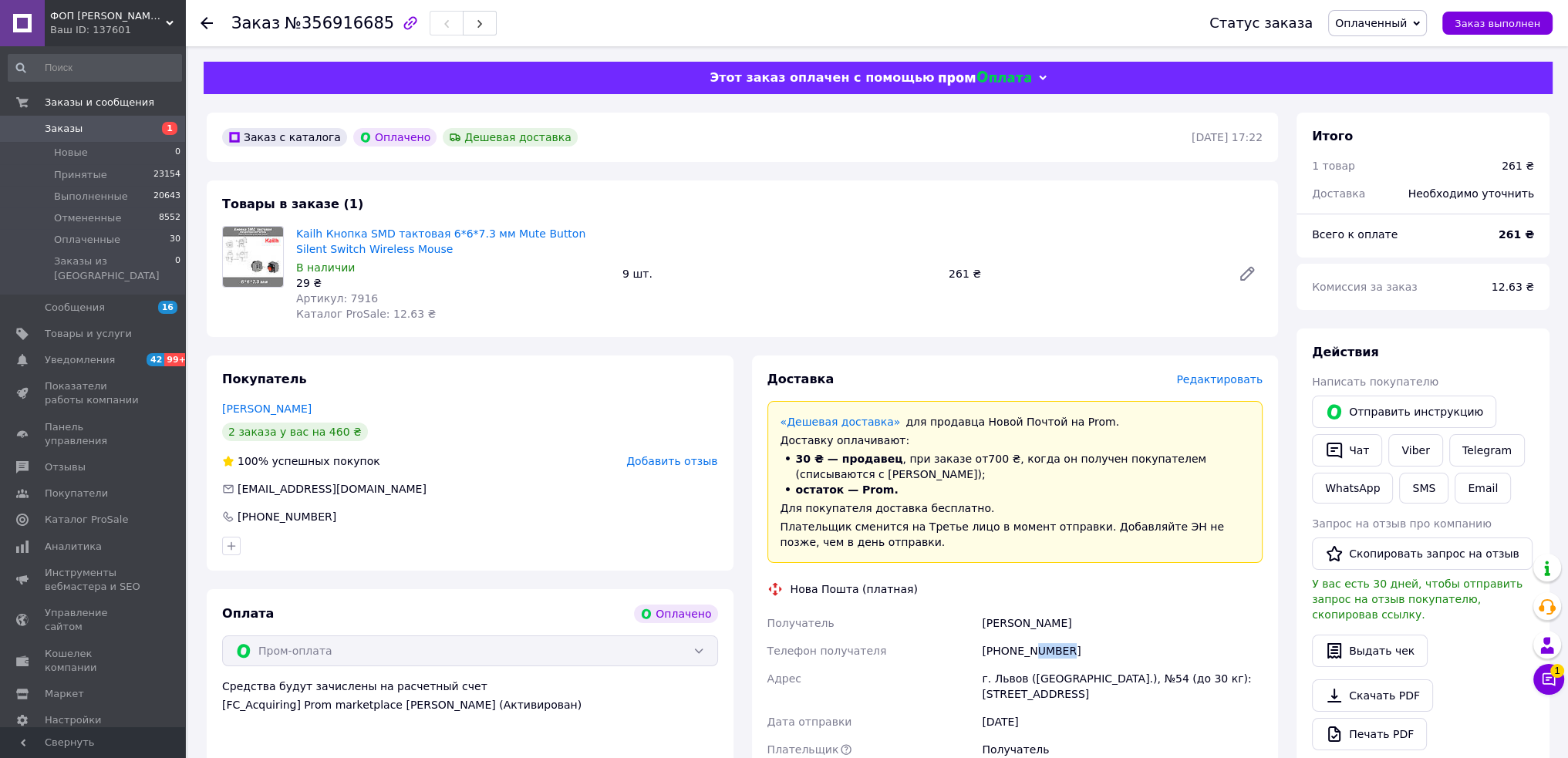
click at [1058, 653] on div "[PHONE_NUMBER]" at bounding box center [1122, 651] width 287 height 28
drag, startPoint x: 1000, startPoint y: 657, endPoint x: 1075, endPoint y: 653, distance: 75.1
click at [1075, 653] on div "[PHONE_NUMBER]" at bounding box center [1122, 651] width 287 height 28
click at [1036, 675] on div "г. [PERSON_NAME] ([GEOGRAPHIC_DATA].), №54 (до 30 кг): ул. Русовых, 2" at bounding box center [1122, 686] width 287 height 43
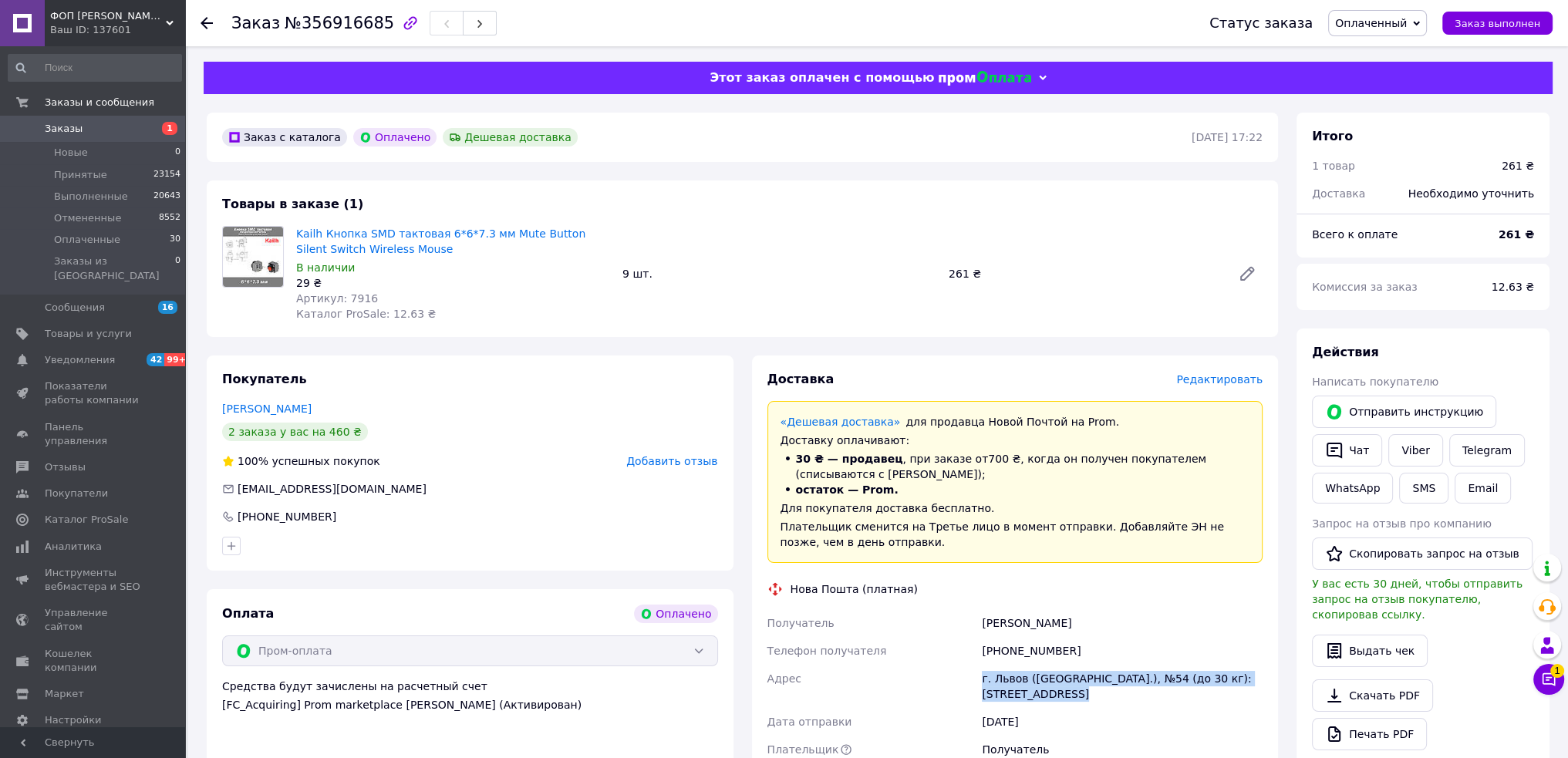
click at [1036, 675] on div "г. [PERSON_NAME] ([GEOGRAPHIC_DATA].), №54 (до 30 кг): ул. Русовых, 2" at bounding box center [1122, 686] width 287 height 43
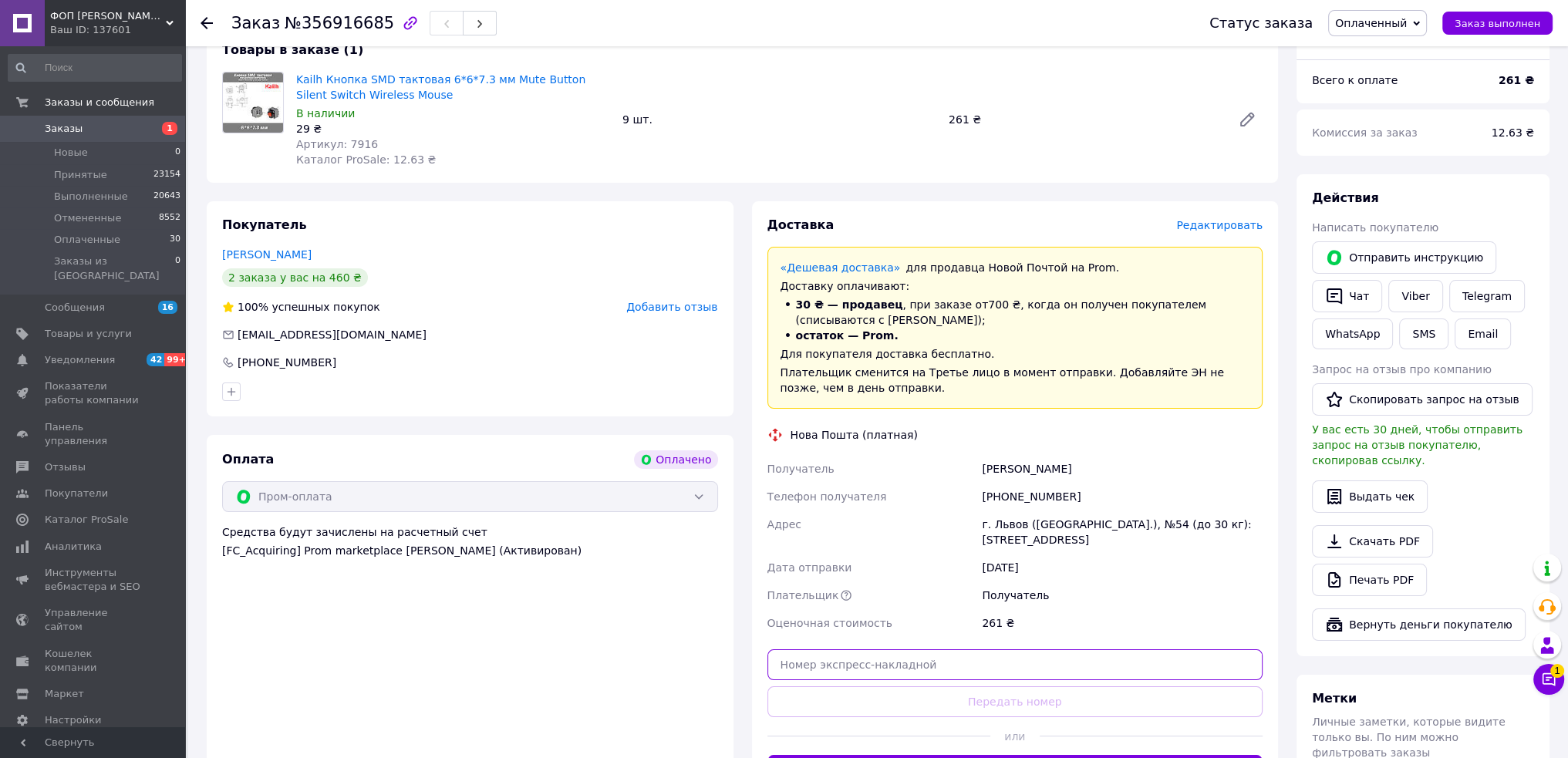
drag, startPoint x: 982, startPoint y: 645, endPoint x: 994, endPoint y: 680, distance: 37.0
click at [982, 649] on input "text" at bounding box center [1015, 665] width 496 height 31
paste input "20451225352680"
type input "20451225352680"
drag, startPoint x: 994, startPoint y: 682, endPoint x: 1002, endPoint y: 689, distance: 10.6
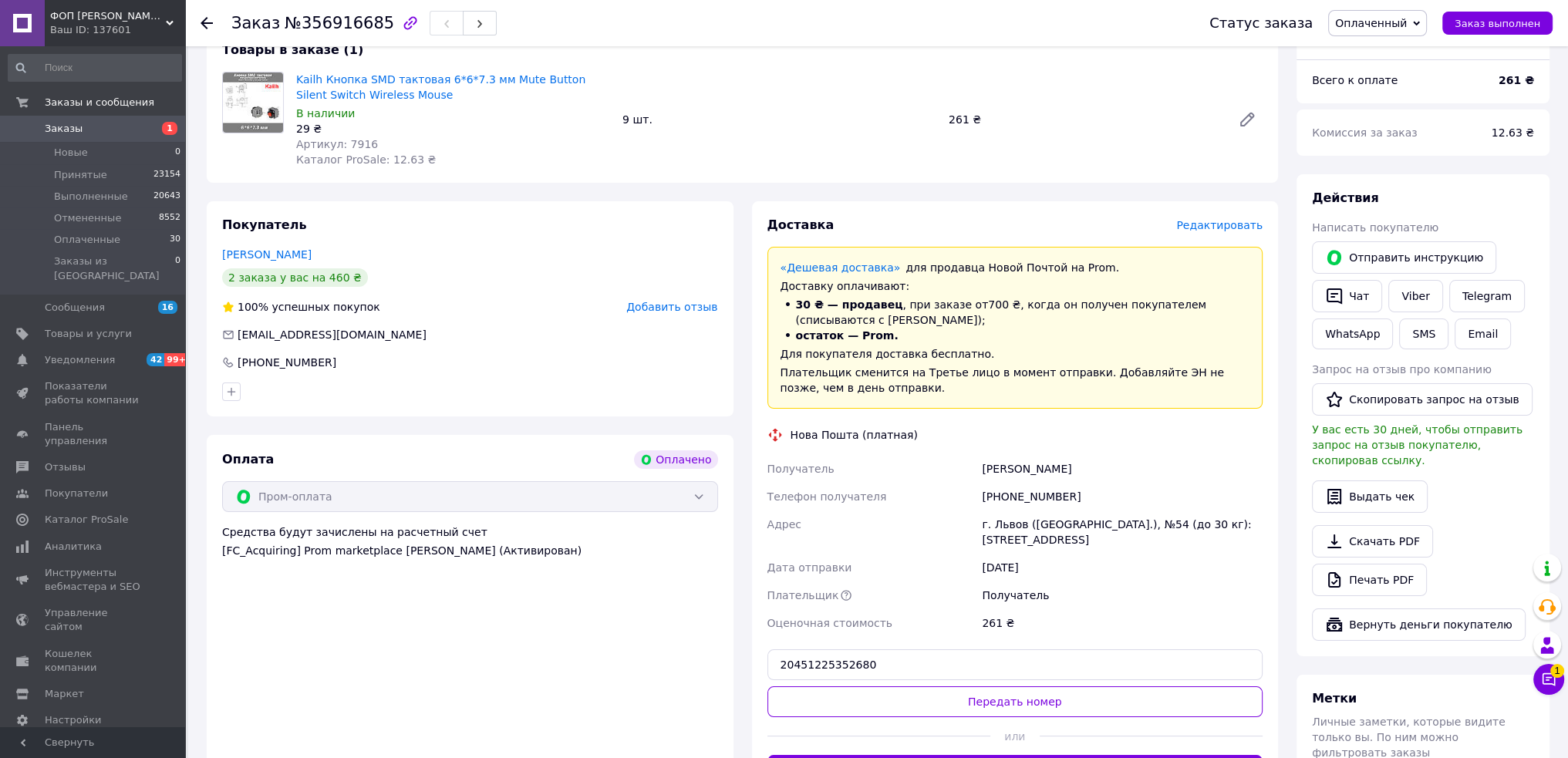
click at [994, 687] on button "Передать номер" at bounding box center [1015, 702] width 496 height 31
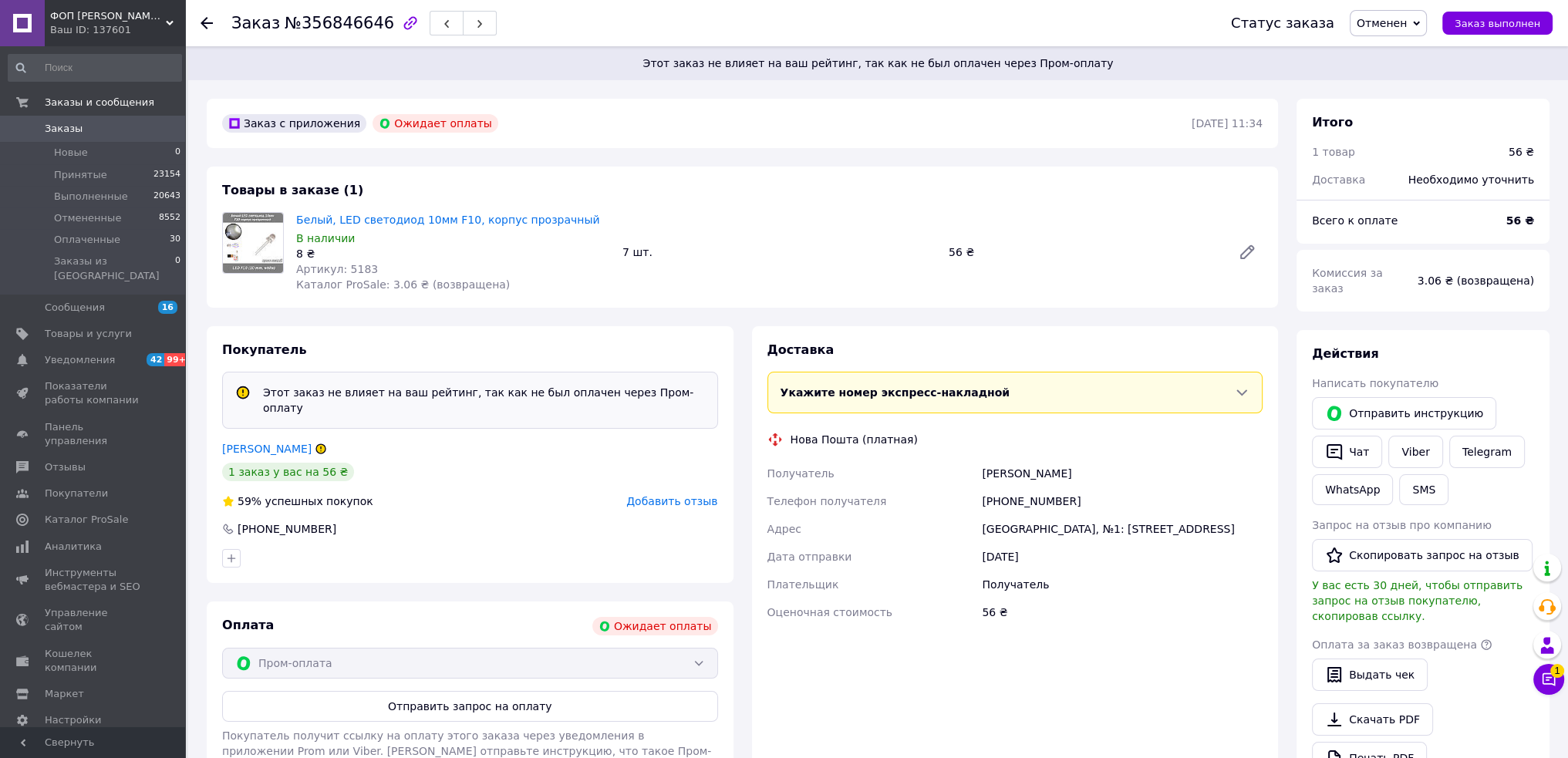
click at [327, 25] on span "№356846646" at bounding box center [340, 22] width 110 height 18
copy h1 "Заказ №356846646"
click at [384, 284] on span "Каталог ProSale: 3.06 ₴ (возвращена)" at bounding box center [404, 284] width 214 height 13
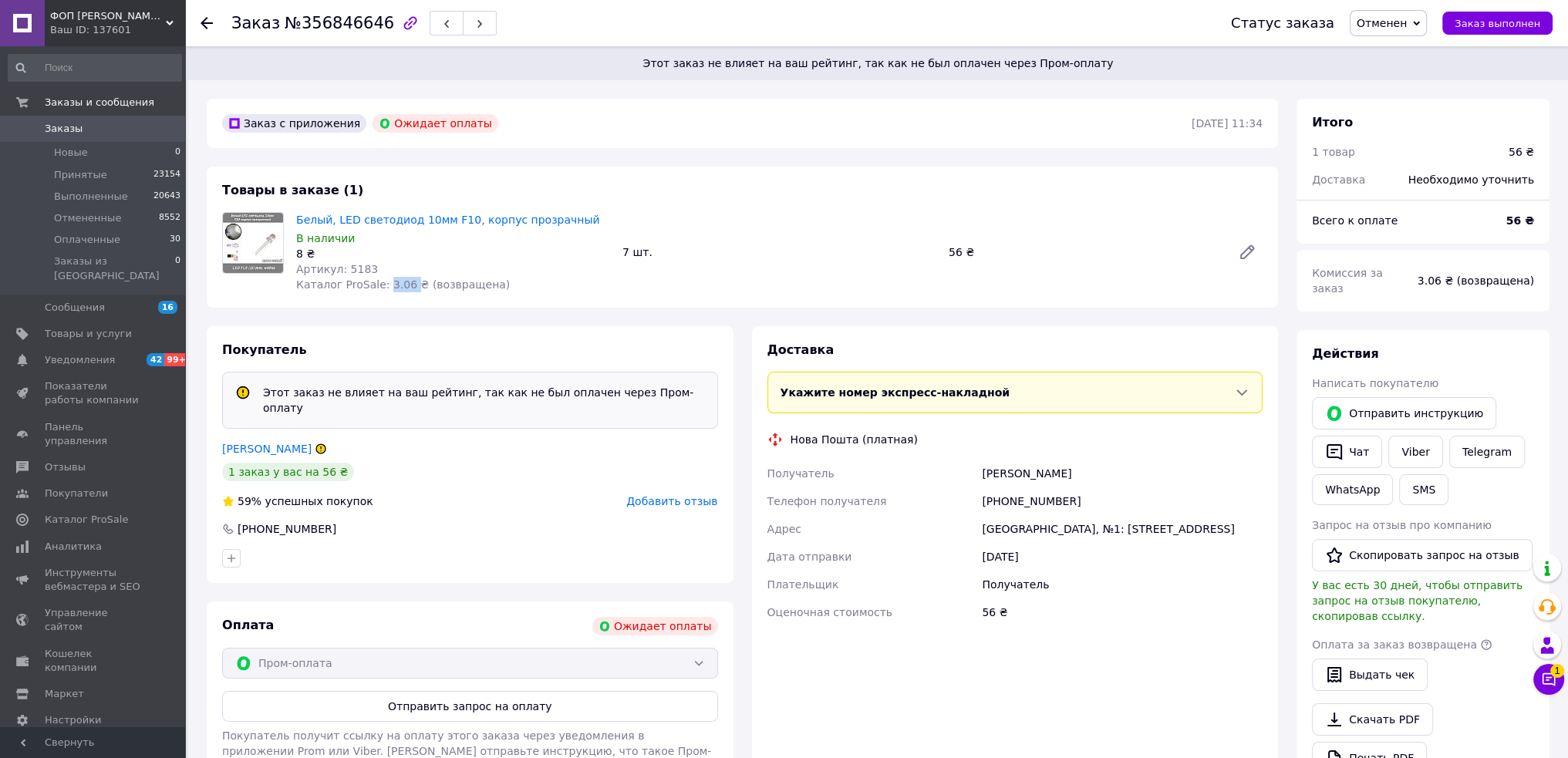
click at [384, 284] on span "Каталог ProSale: 3.06 ₴ (возвращена)" at bounding box center [404, 284] width 214 height 13
copy span "3.06"
click at [347, 271] on span "Артикул: 5183" at bounding box center [337, 269] width 82 height 13
copy span "5183"
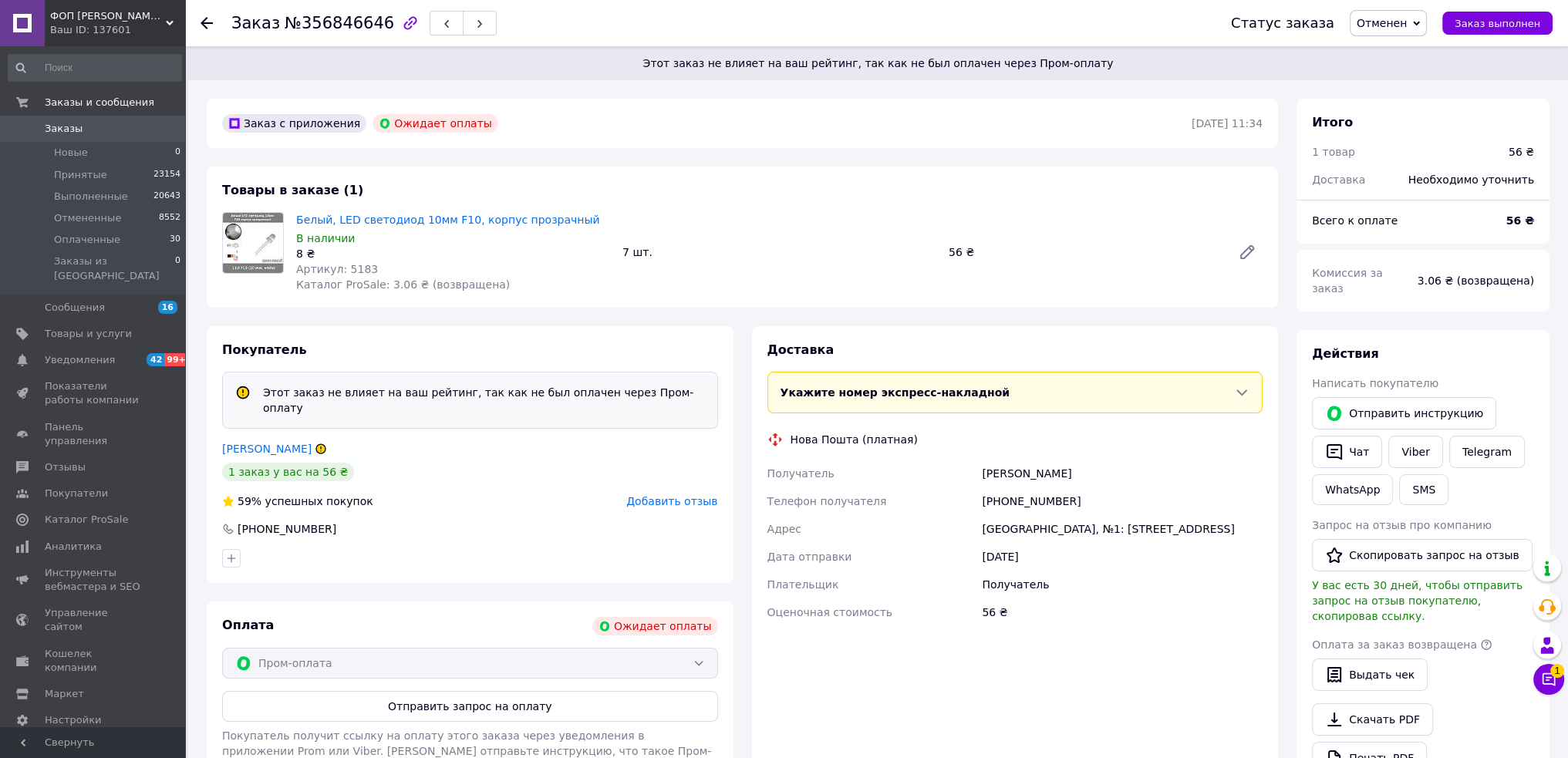
click at [999, 475] on div "[PERSON_NAME]" at bounding box center [1122, 473] width 287 height 28
click at [1000, 475] on div "[PERSON_NAME]" at bounding box center [1122, 473] width 287 height 28
copy div "[PERSON_NAME]"
drag, startPoint x: 1002, startPoint y: 498, endPoint x: 1076, endPoint y: 498, distance: 74.0
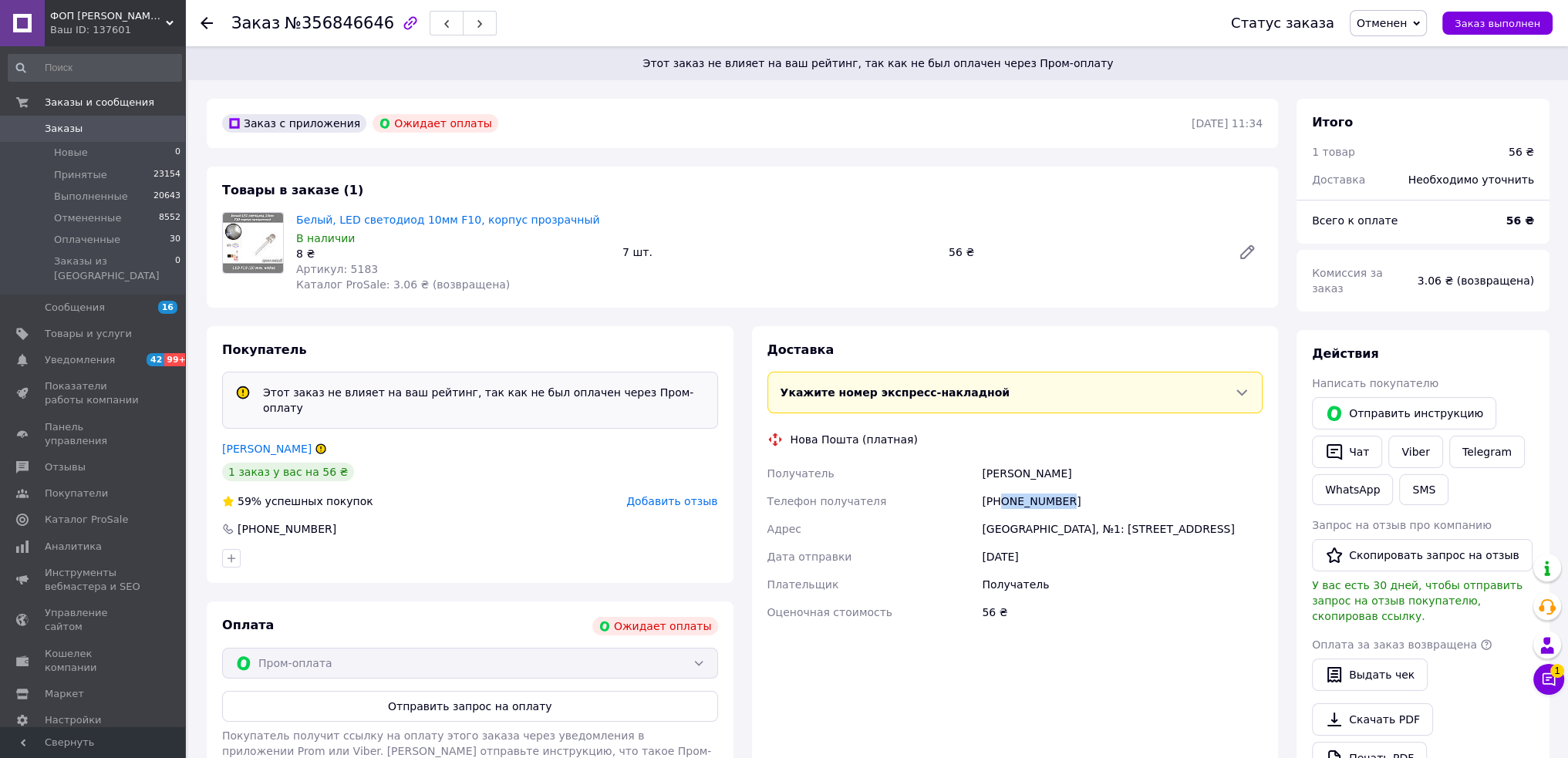
click at [1076, 498] on div "[PHONE_NUMBER]" at bounding box center [1122, 501] width 287 height 28
copy div "0637947515"
click at [1048, 521] on div "[GEOGRAPHIC_DATA], №1: [STREET_ADDRESS]" at bounding box center [1122, 529] width 287 height 28
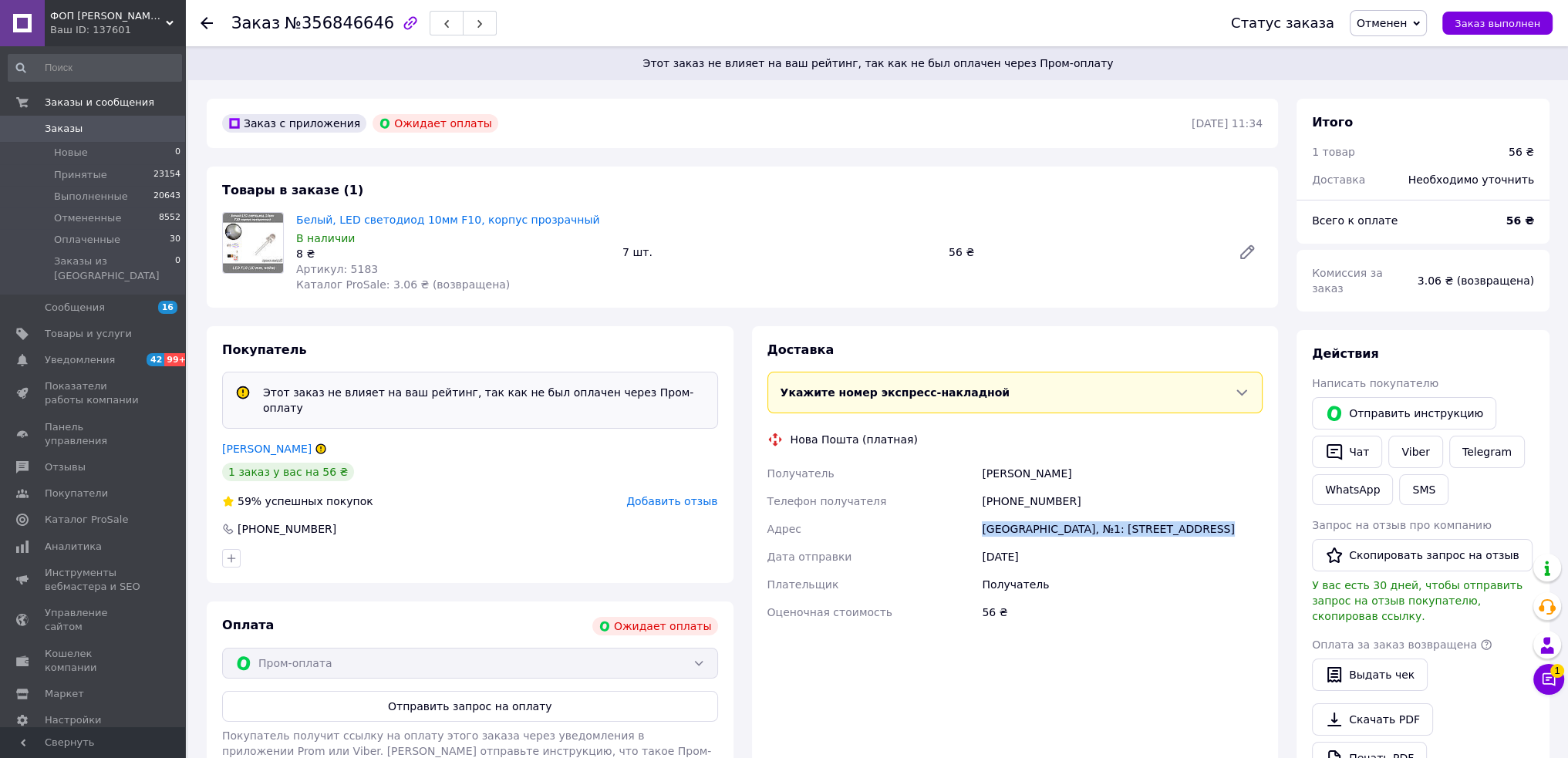
copy div "[GEOGRAPHIC_DATA], №1: [STREET_ADDRESS]"
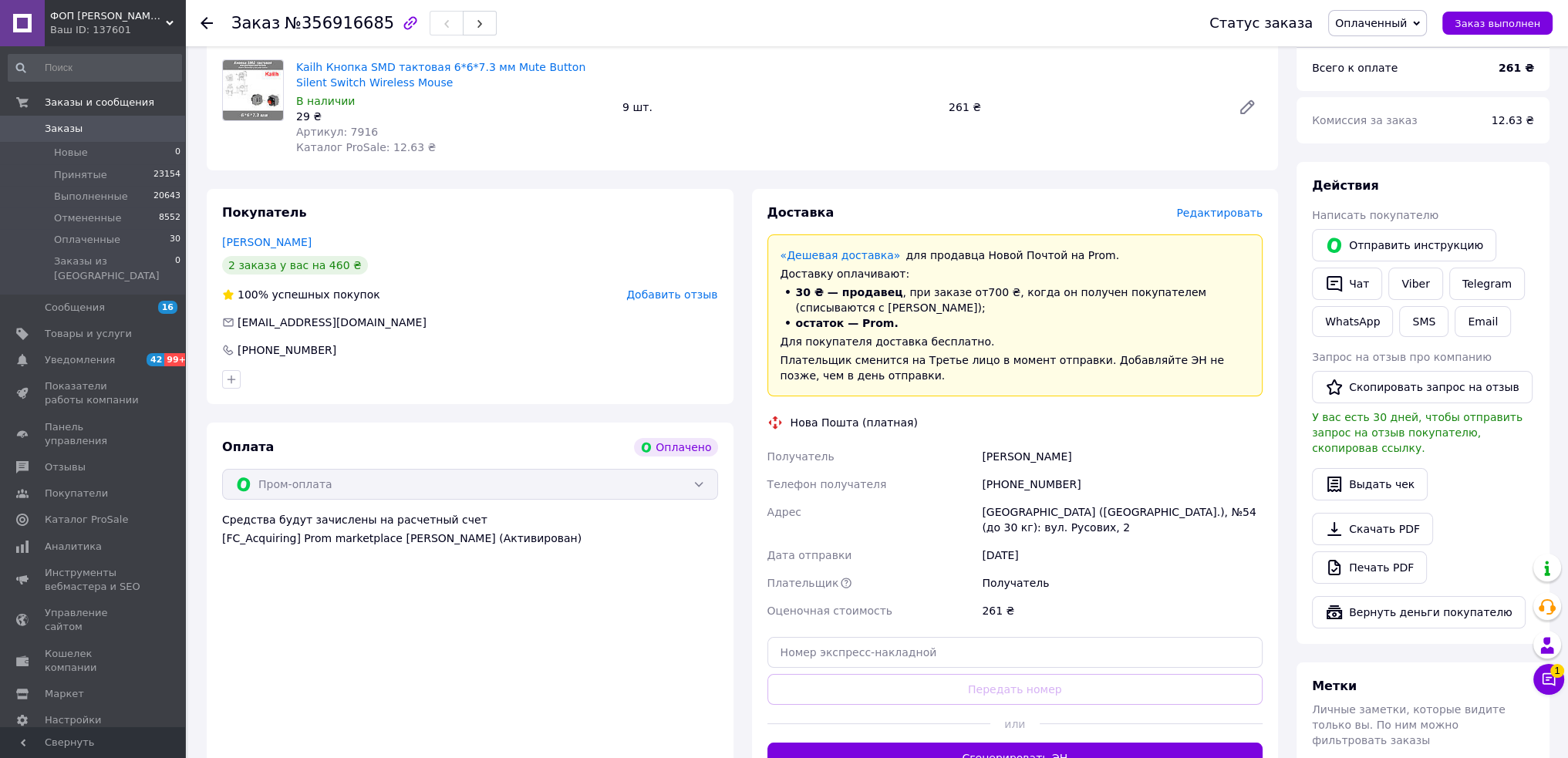
scroll to position [244, 0]
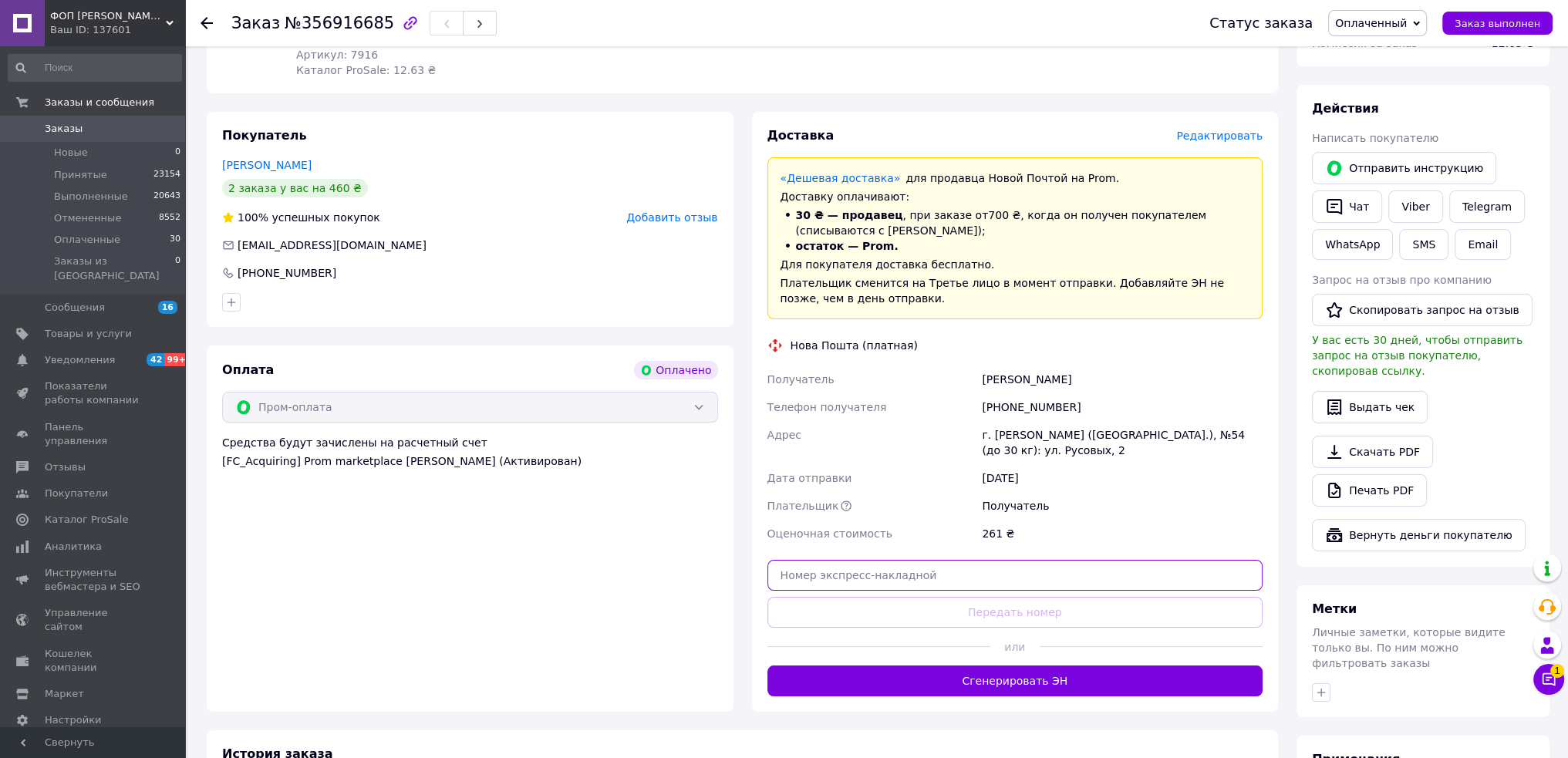
click at [1015, 560] on input "text" at bounding box center [1015, 575] width 496 height 31
paste input "20451225352680"
type input "20451225352680"
drag, startPoint x: 1021, startPoint y: 593, endPoint x: 1057, endPoint y: 608, distance: 39.0
click at [1021, 597] on button "Передать номер" at bounding box center [1015, 613] width 496 height 31
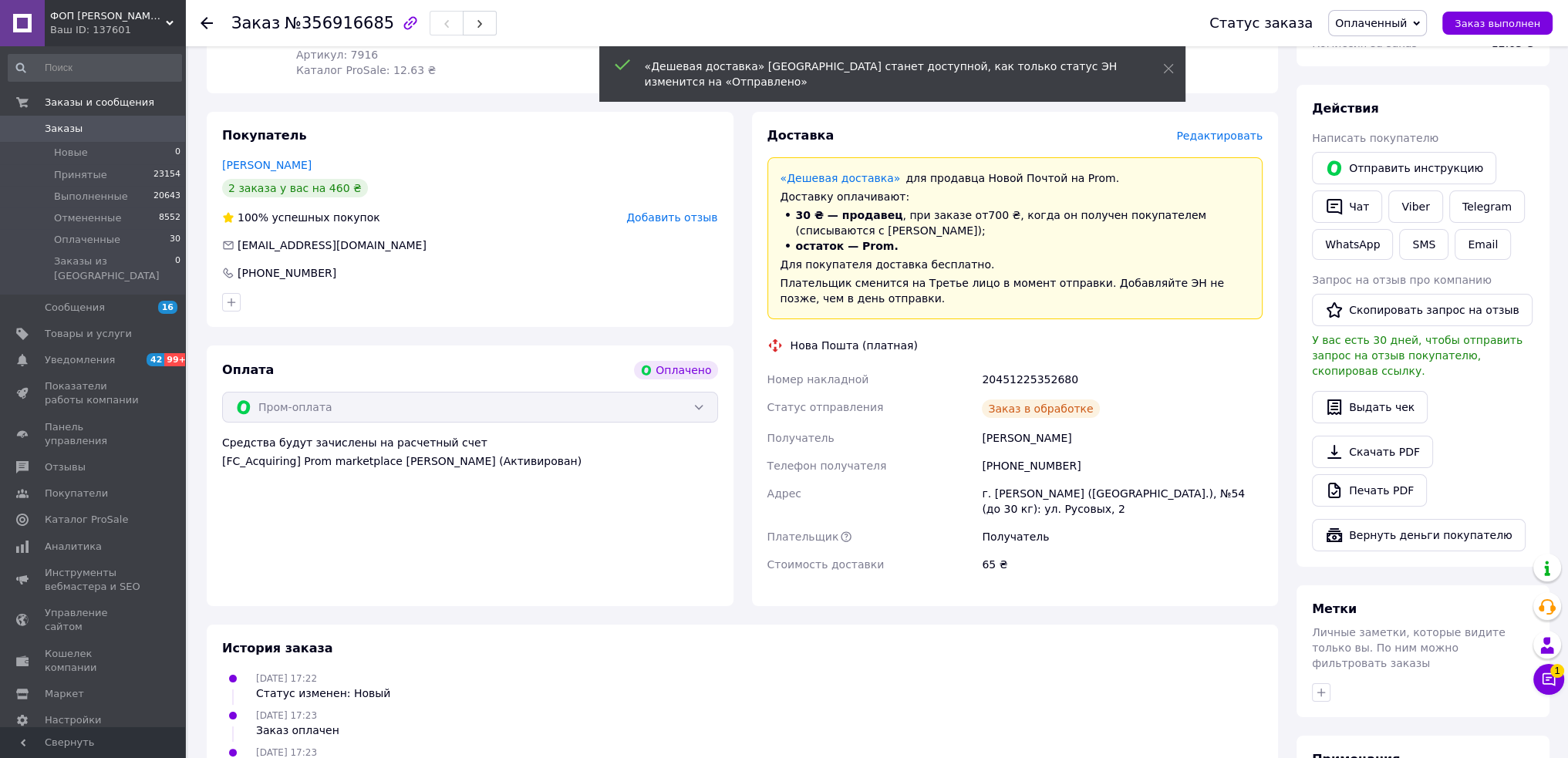
click at [1491, 21] on span "Заказ выполнен" at bounding box center [1498, 23] width 86 height 12
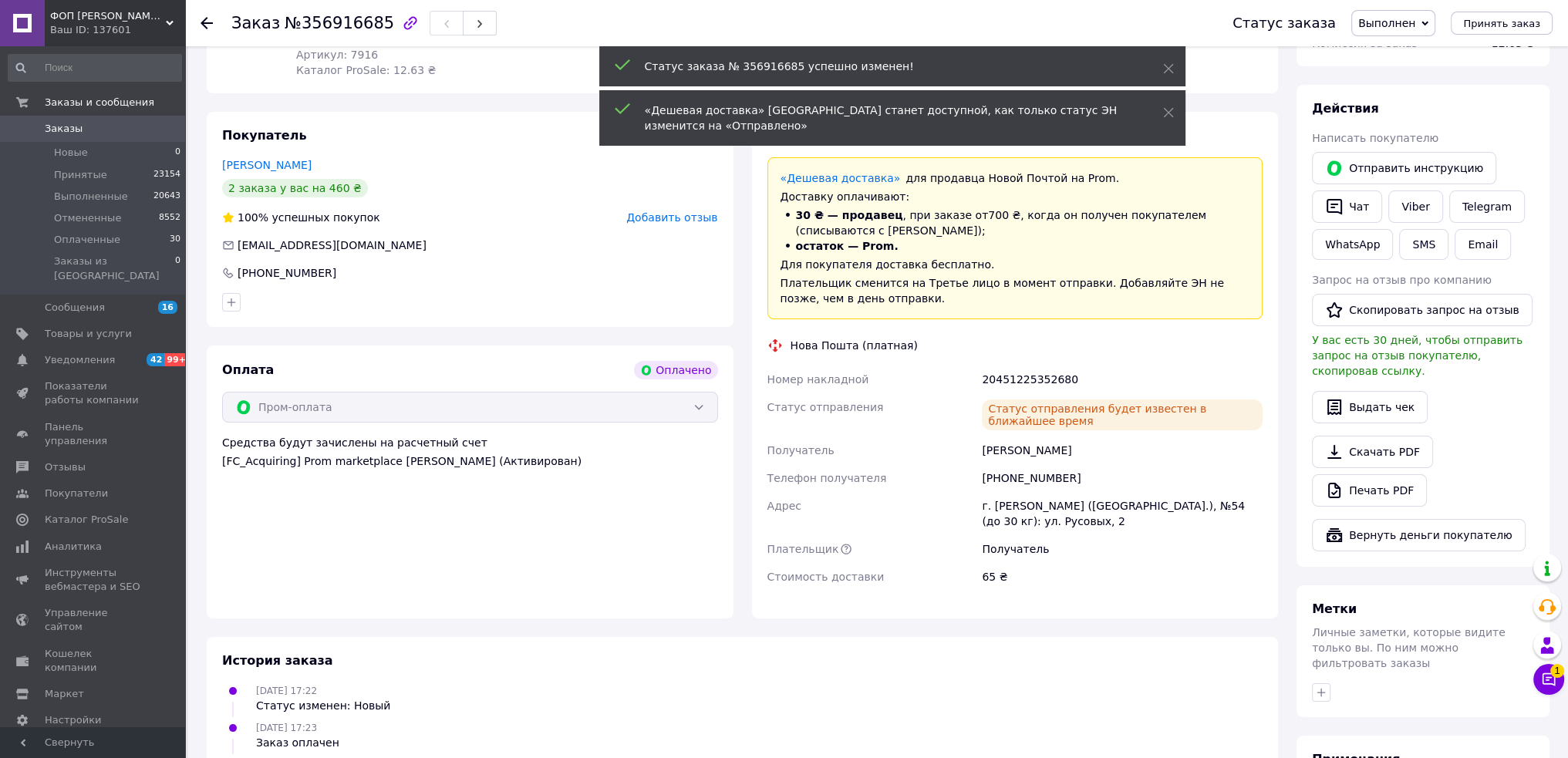
click at [685, 211] on div "Добавить отзыв" at bounding box center [671, 218] width 91 height 15
click at [688, 223] on span "Добавить отзыв" at bounding box center [671, 217] width 91 height 13
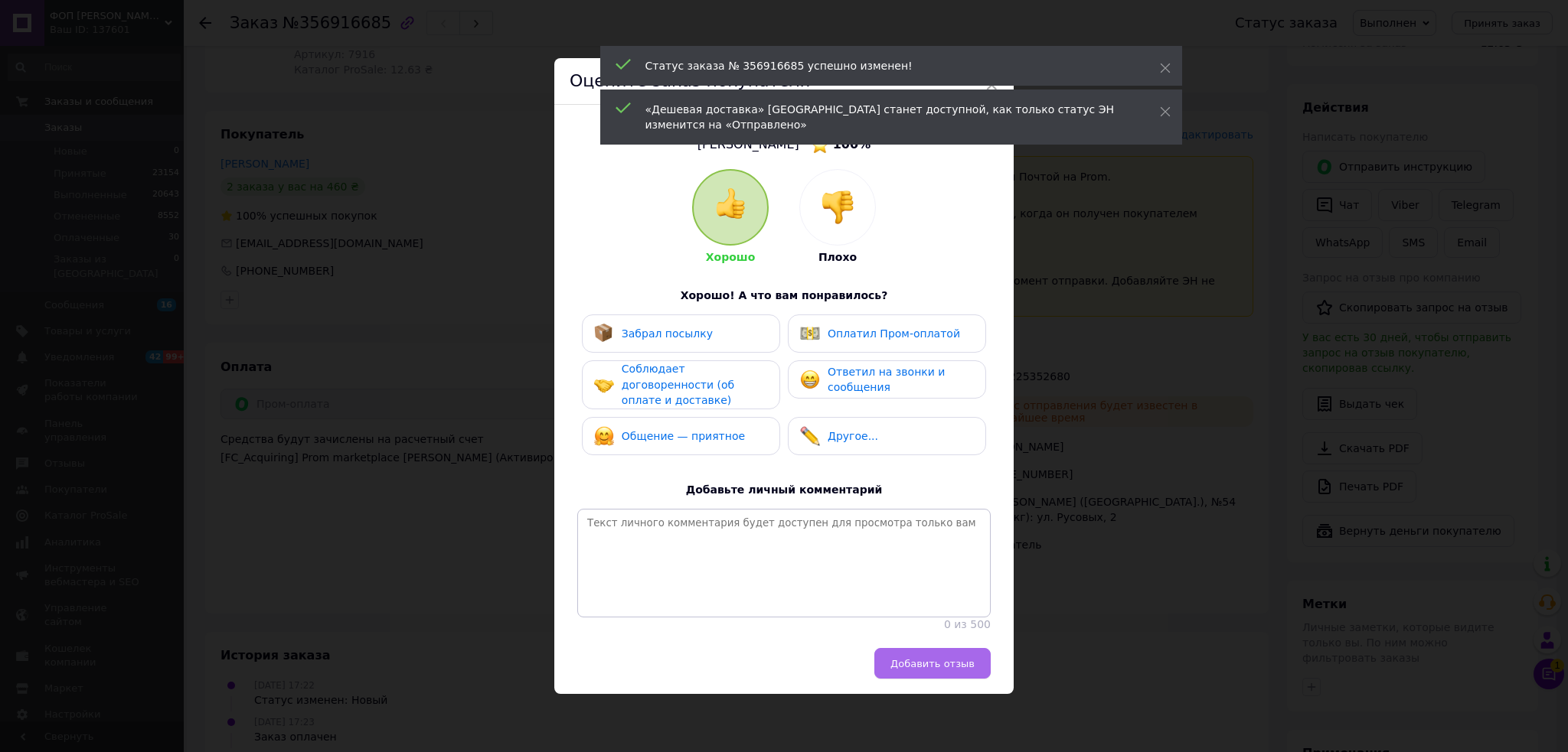
click at [908, 665] on span "Добавить отзыв" at bounding box center [932, 664] width 84 height 11
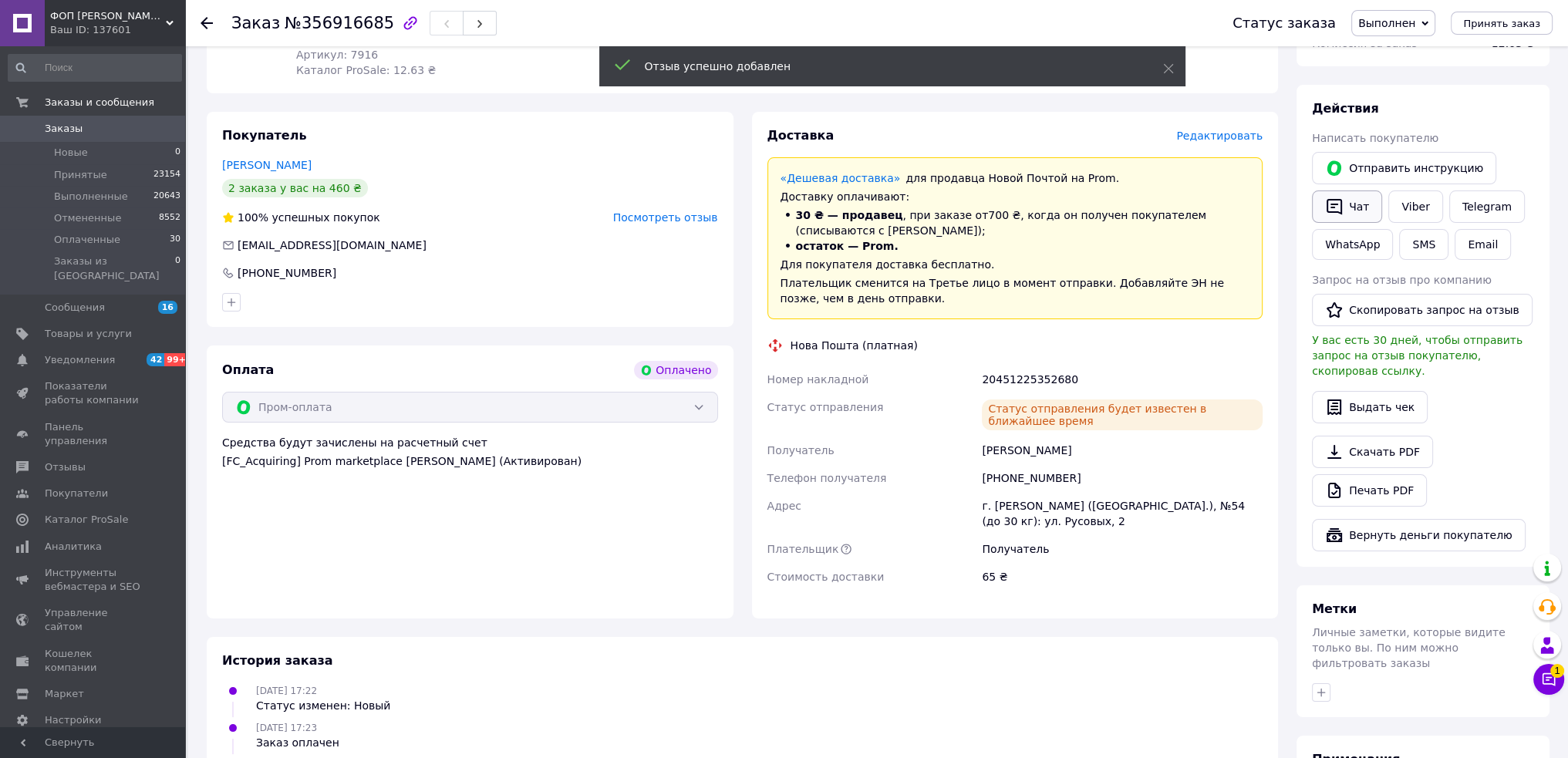
click at [1346, 198] on button "Чат" at bounding box center [1346, 207] width 70 height 33
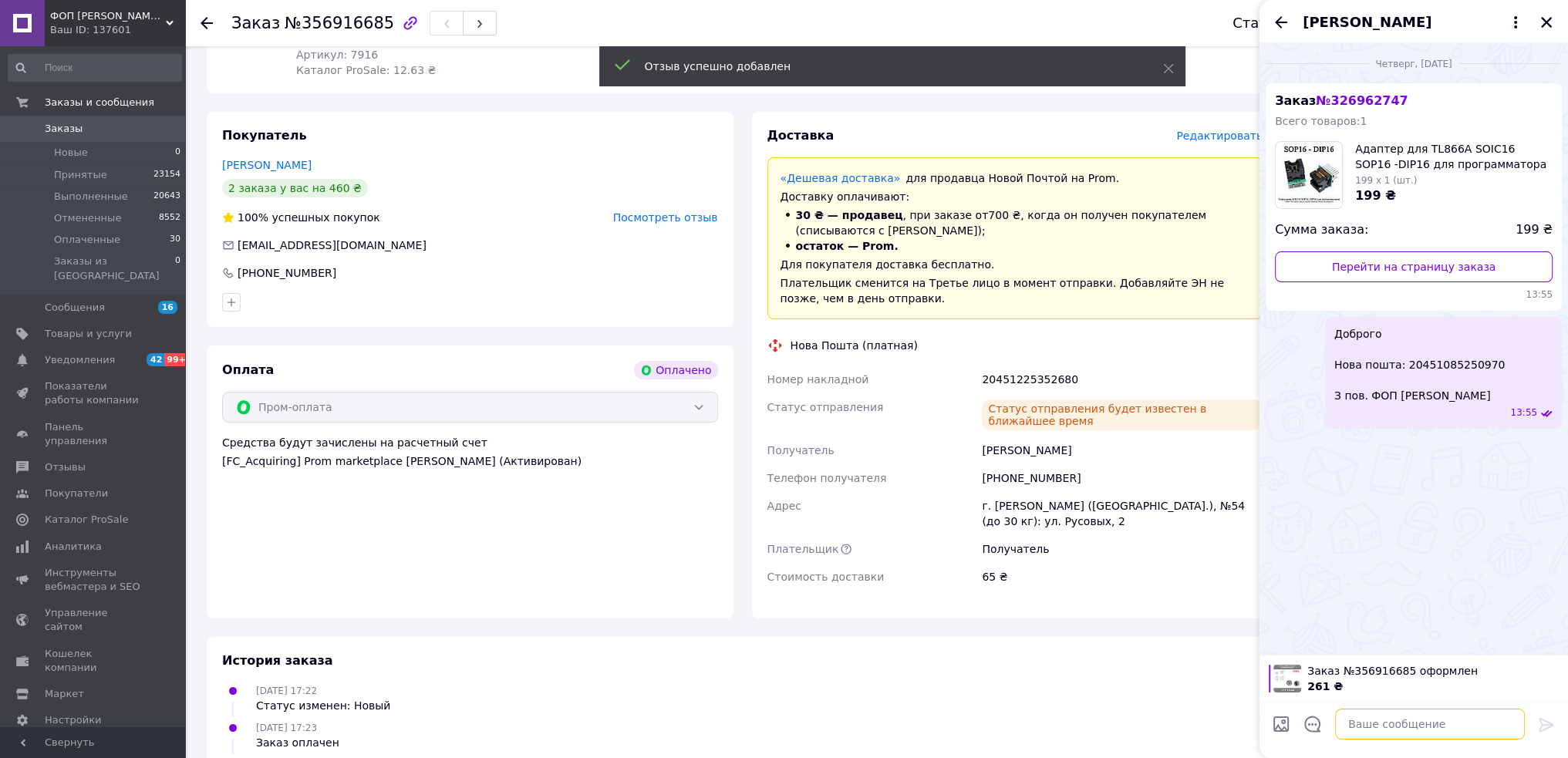
click at [1404, 721] on textarea at bounding box center [1429, 724] width 190 height 31
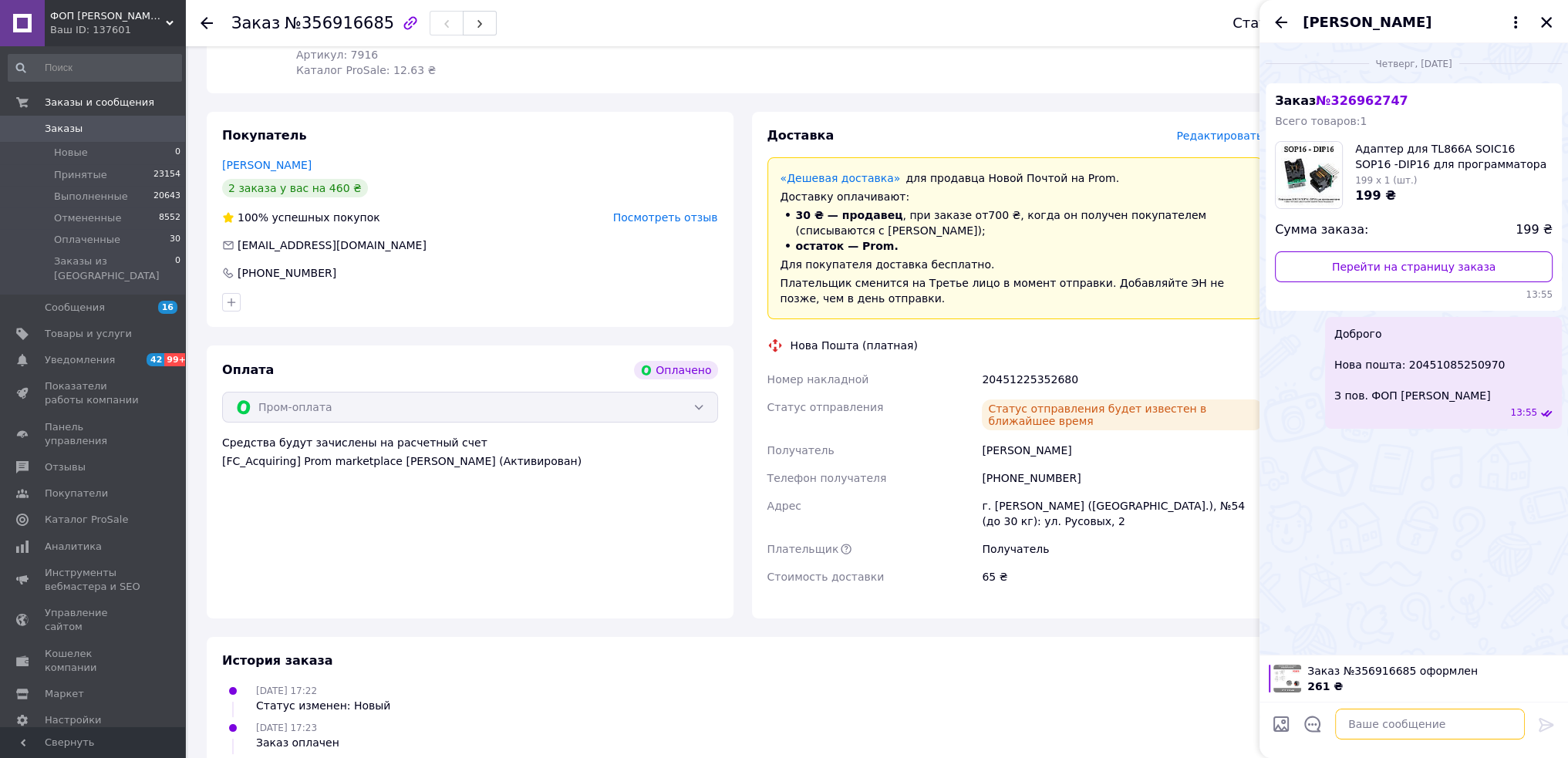
paste textarea "Доброго. На рахунок Вашого замовлення: ........."
type textarea "Доброго. На рахунок Вашого замовлення: ........."
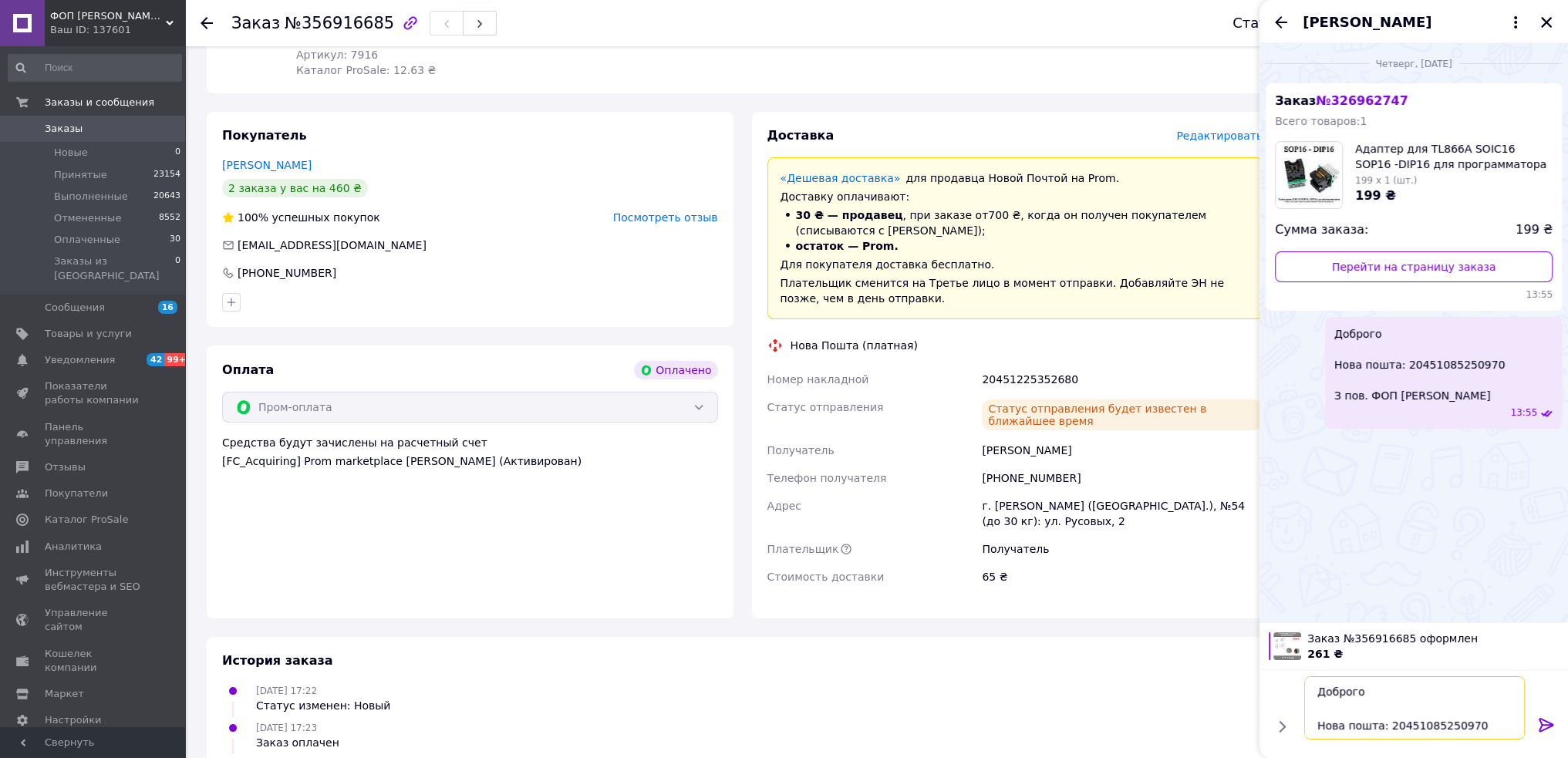
paste textarea "Доброго Нова пошта: ................ З пов. ФОП [PERSON_NAME]"
type textarea "Доброго Нова пошта: 20451085250970 З пов. ФОП [PERSON_NAME]Доброго Нова пошта: …"
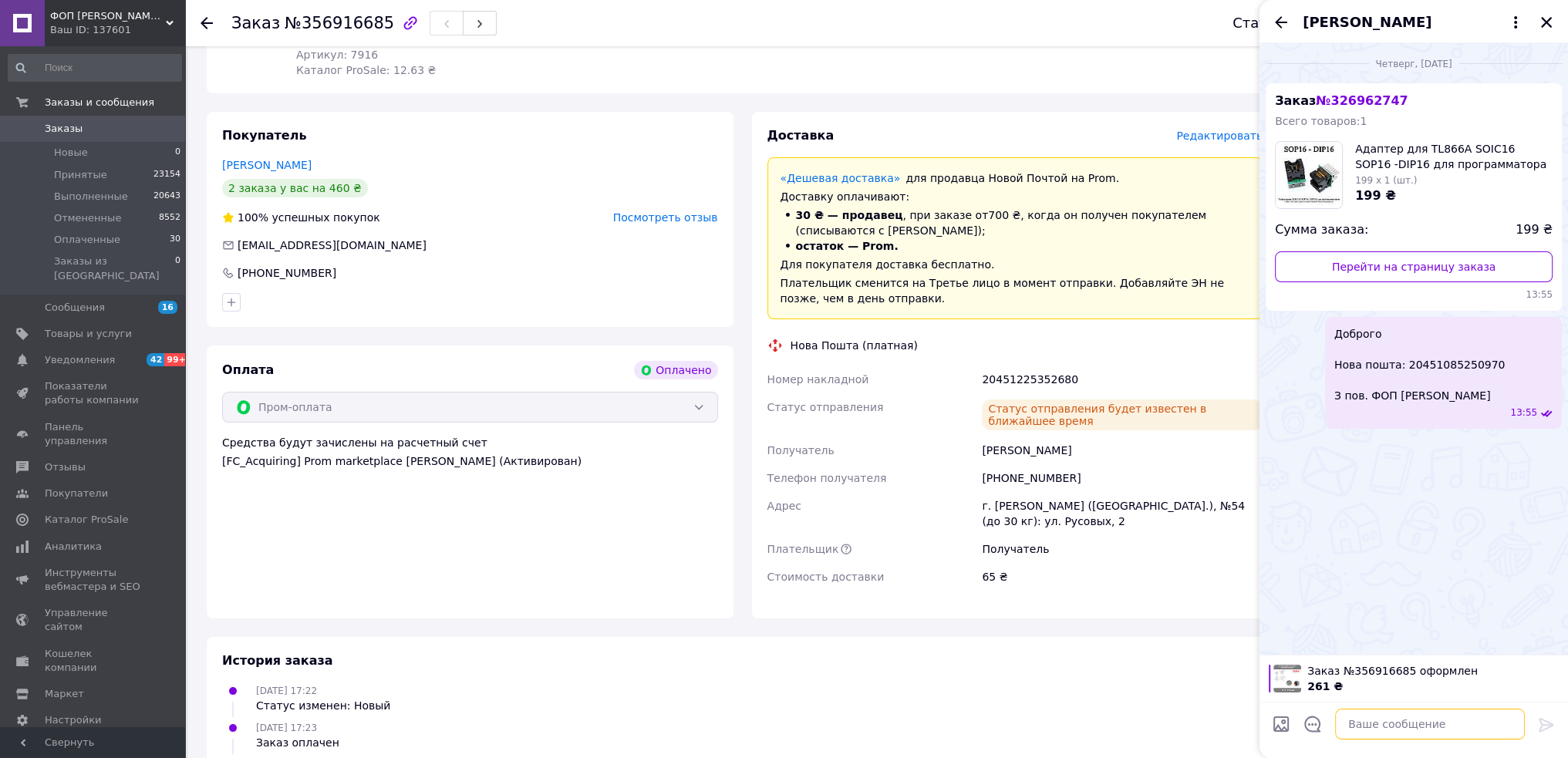
paste textarea "Доброго Нова пошта: ................ З пов. ФОП [PERSON_NAME]"
paste textarea "20451225352680"
type textarea "Доброго Нова пошта: 20451225352680 З пов. ФОП [PERSON_NAME]"
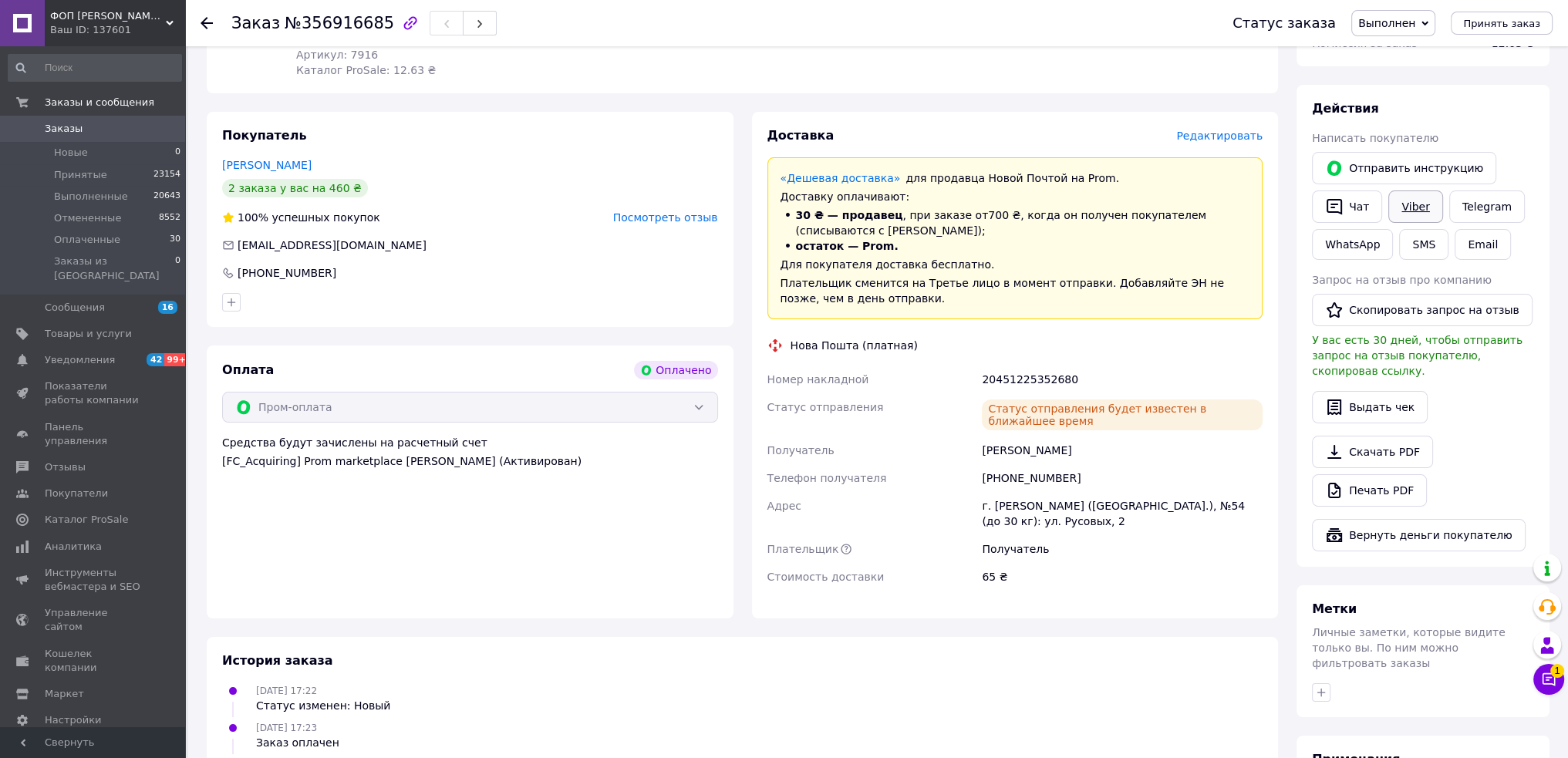
click at [1413, 211] on link "Viber" at bounding box center [1416, 207] width 54 height 33
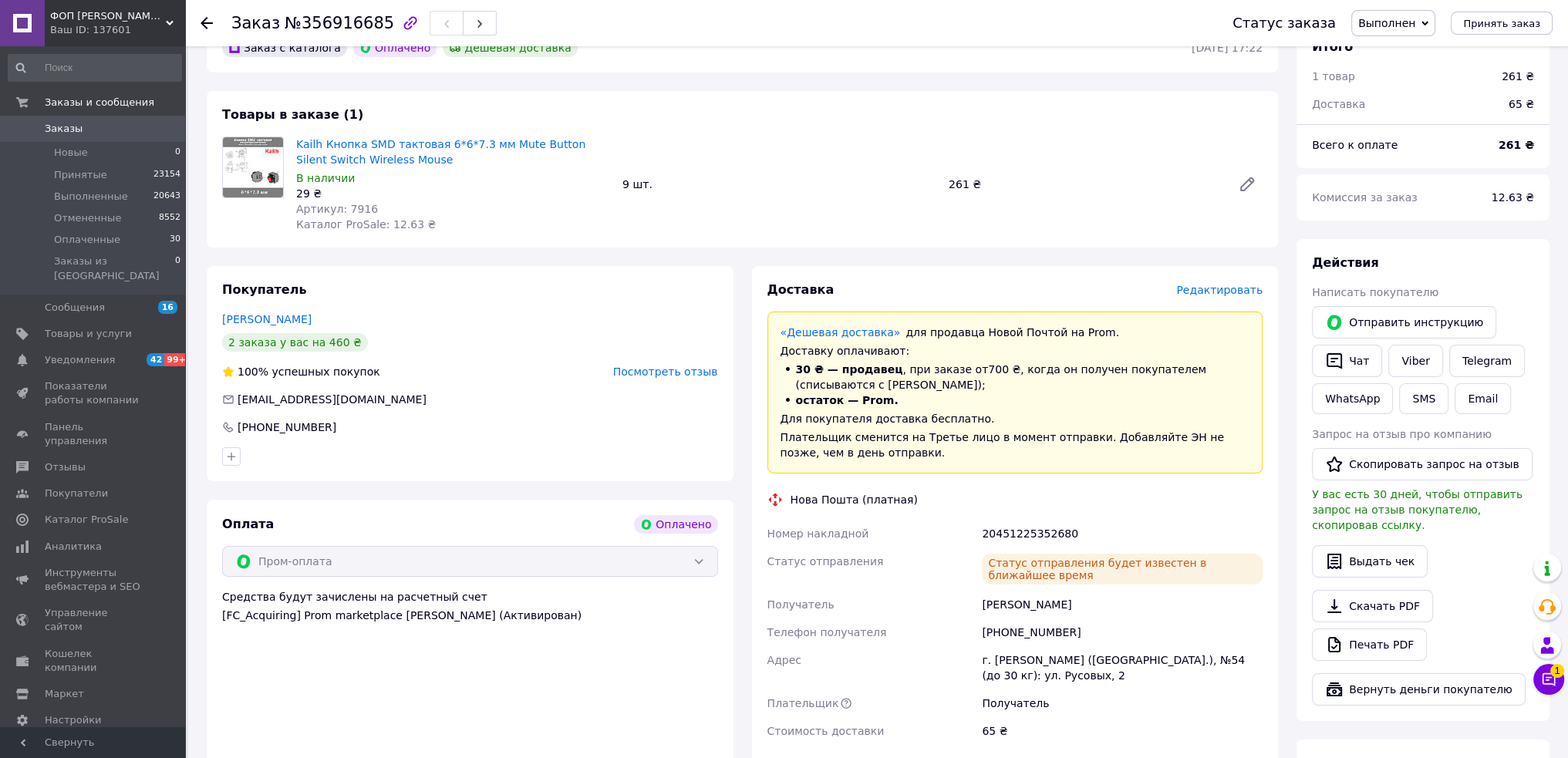
scroll to position [13, 0]
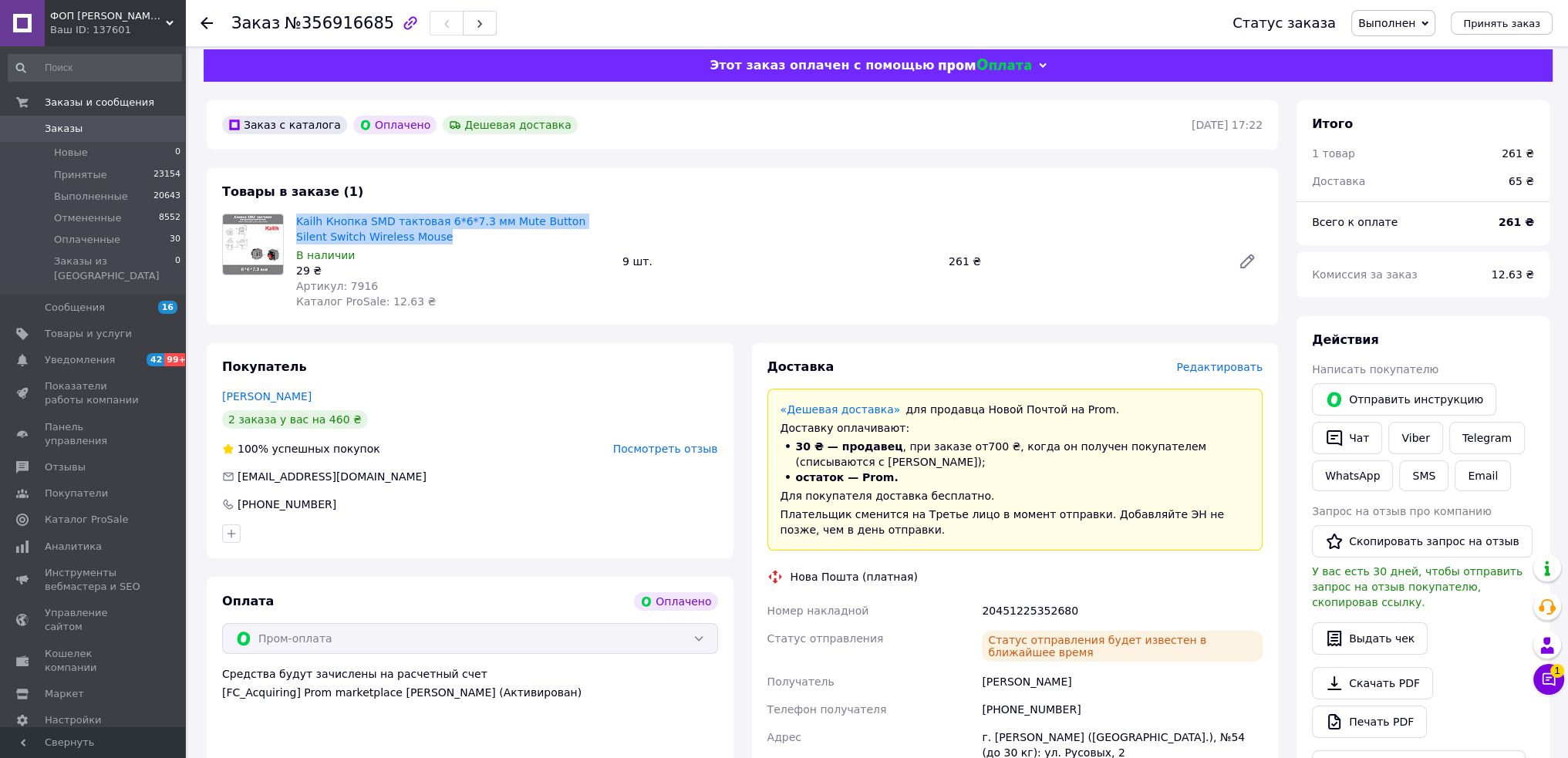
drag, startPoint x: 295, startPoint y: 219, endPoint x: 413, endPoint y: 239, distance: 119.7
click at [413, 239] on div "Kailh Кнопка SMD тактовая 6*6*7.3 мм Mute Button Silent Switch Wireless Mouse В…" at bounding box center [453, 262] width 327 height 102
copy link "Kailh Кнопка SMD тактовая 6*6*7.3 мм Mute Button Silent Switch Wireless Mouse"
click at [71, 131] on span "Заказы" at bounding box center [63, 129] width 38 height 13
